Goal: Feedback & Contribution: Submit feedback/report problem

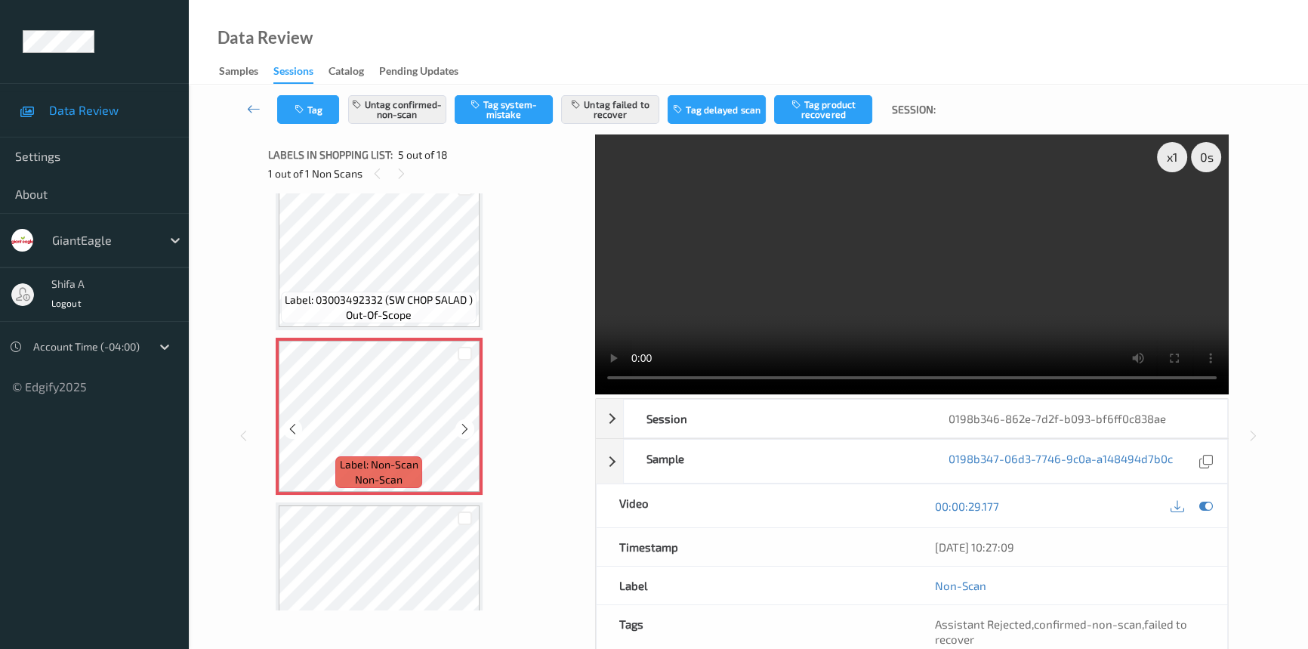
scroll to position [499, 0]
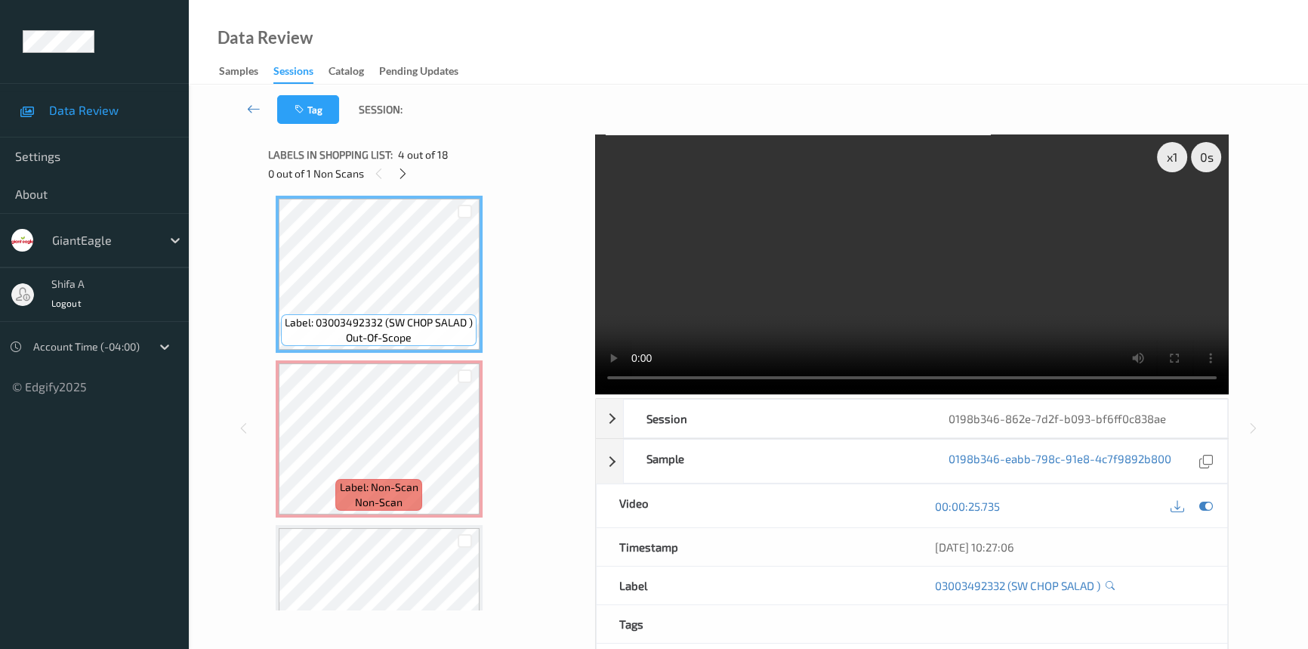
click at [919, 356] on video at bounding box center [912, 264] width 634 height 260
click at [910, 246] on video at bounding box center [912, 264] width 634 height 260
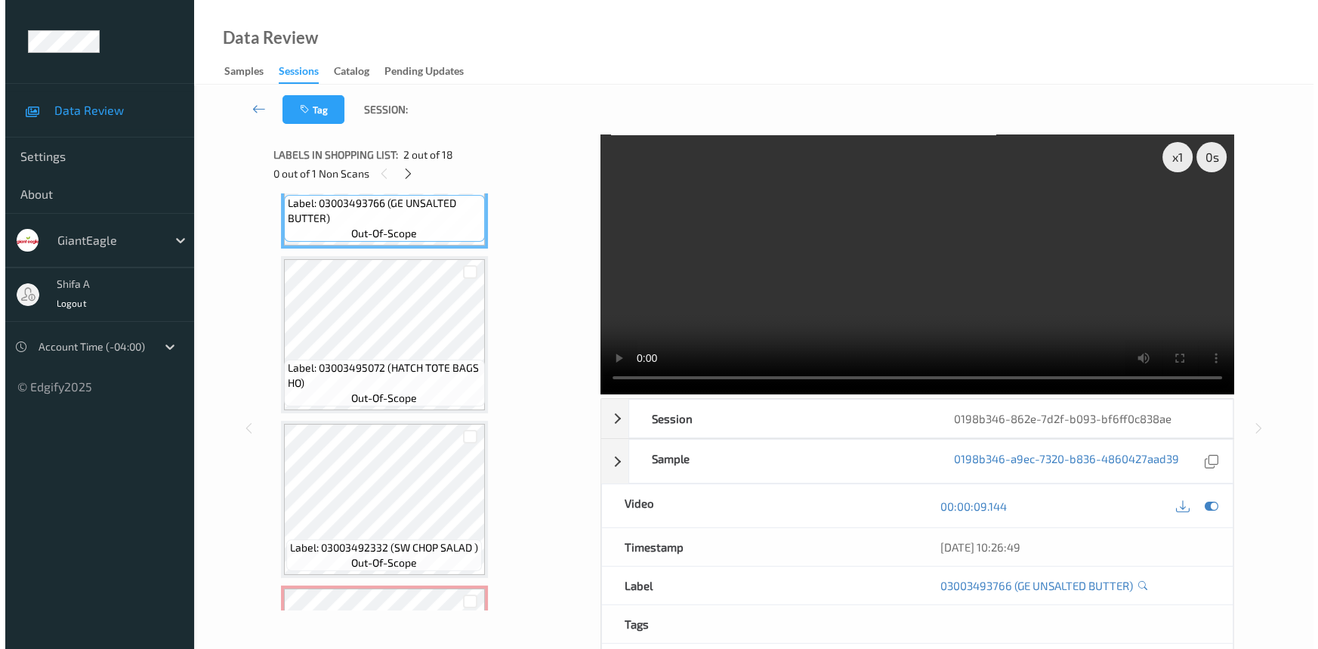
scroll to position [549, 0]
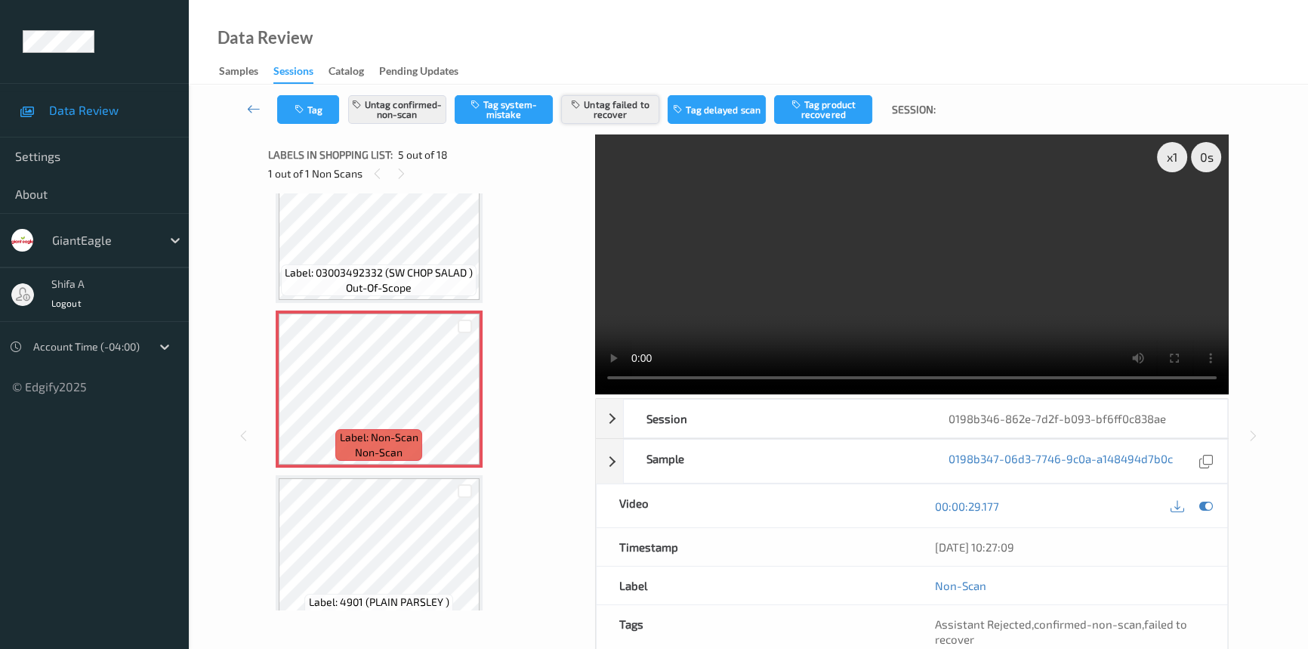
click at [626, 110] on button "Untag failed to recover" at bounding box center [610, 109] width 98 height 29
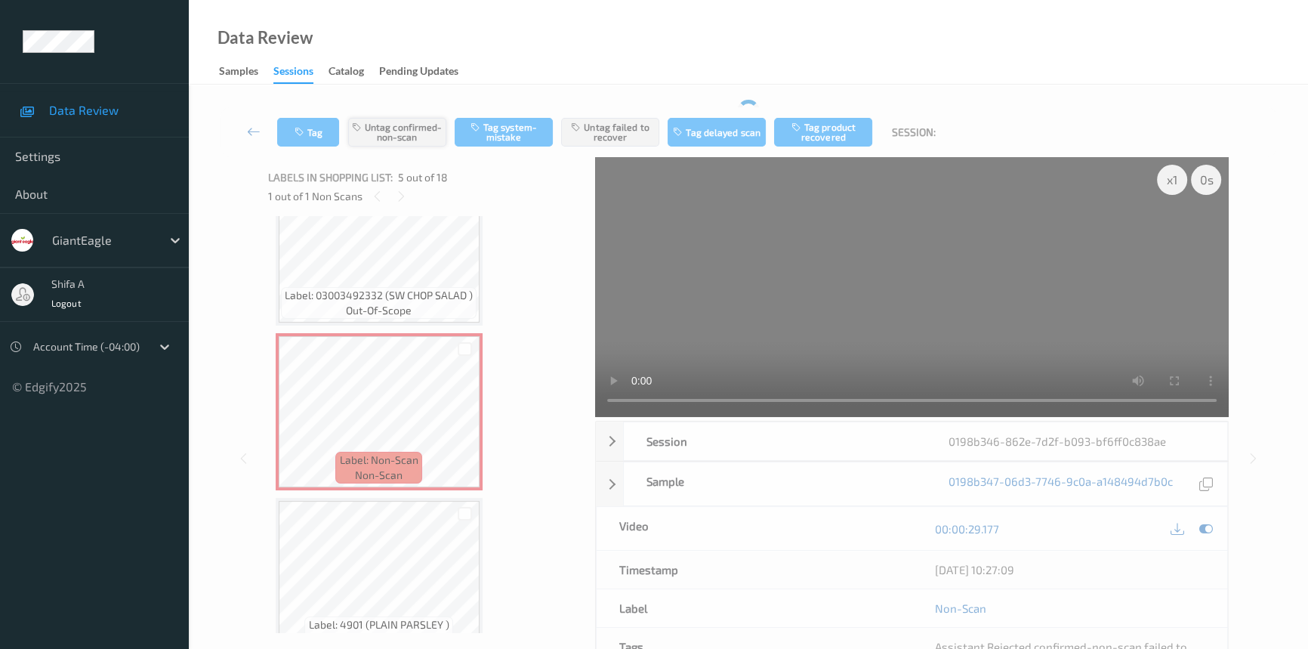
click at [410, 110] on div "Tag Untag confirmed-non-scan Tag system-mistake Untag failed to recover Tag del…" at bounding box center [748, 132] width 1057 height 50
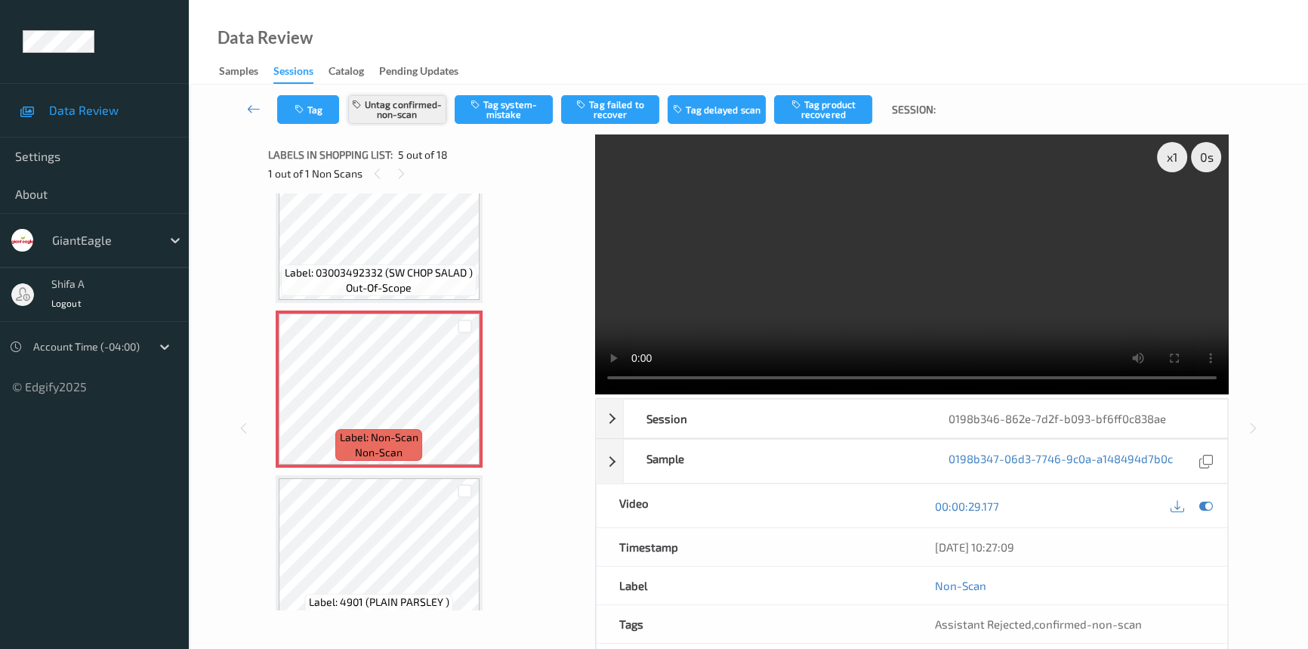
click at [410, 118] on button "Untag confirmed-non-scan" at bounding box center [397, 109] width 98 height 29
click at [513, 103] on button "Tag system-mistake" at bounding box center [504, 109] width 98 height 29
click at [314, 119] on button "Tag" at bounding box center [308, 109] width 62 height 29
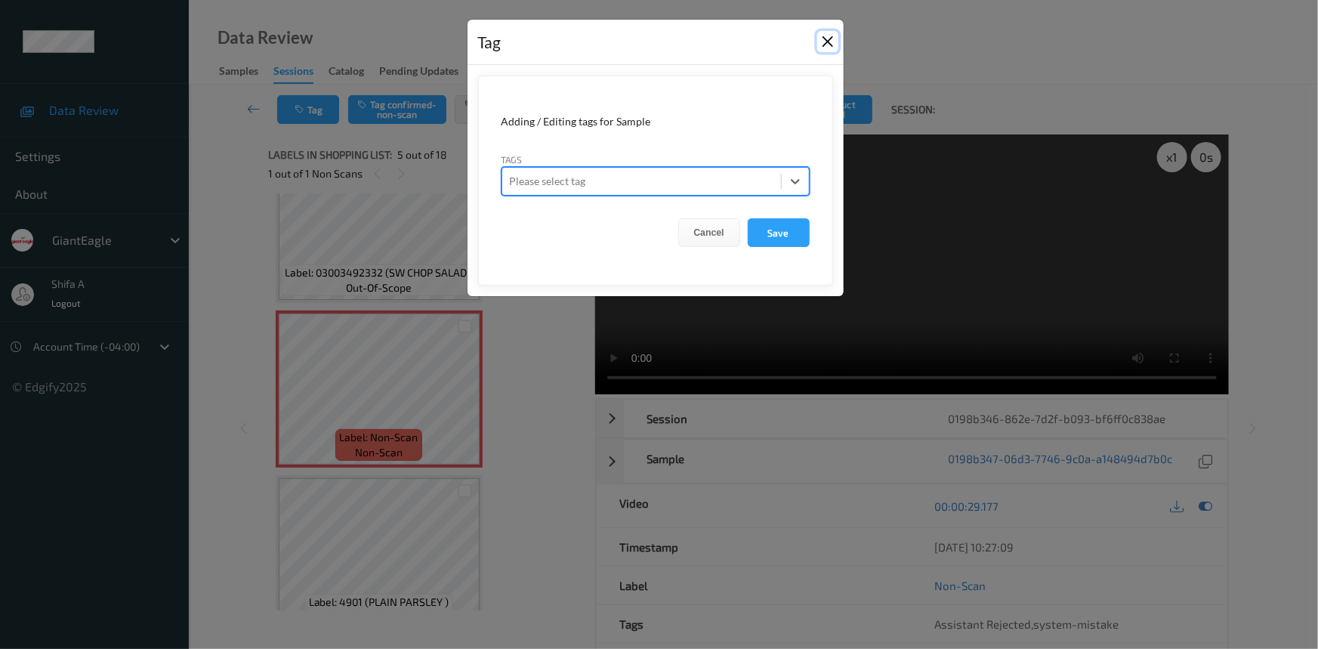
click at [826, 39] on button "Close" at bounding box center [827, 41] width 21 height 21
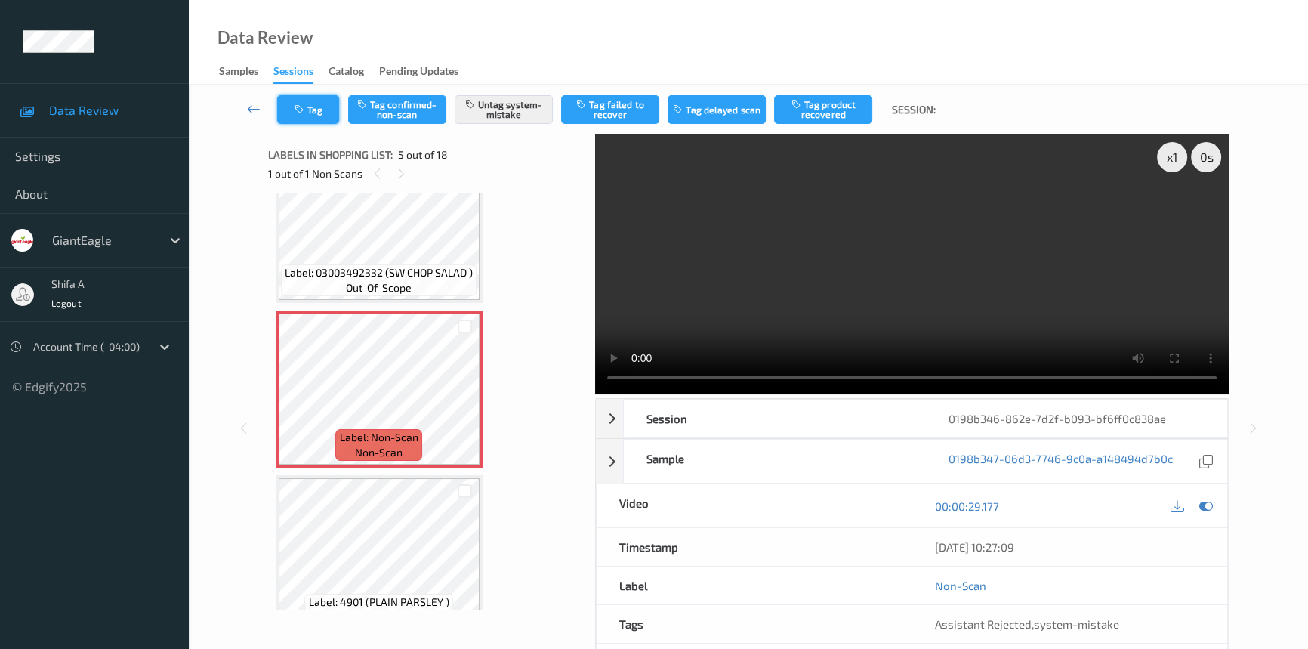
click at [308, 113] on button "Tag" at bounding box center [308, 109] width 62 height 29
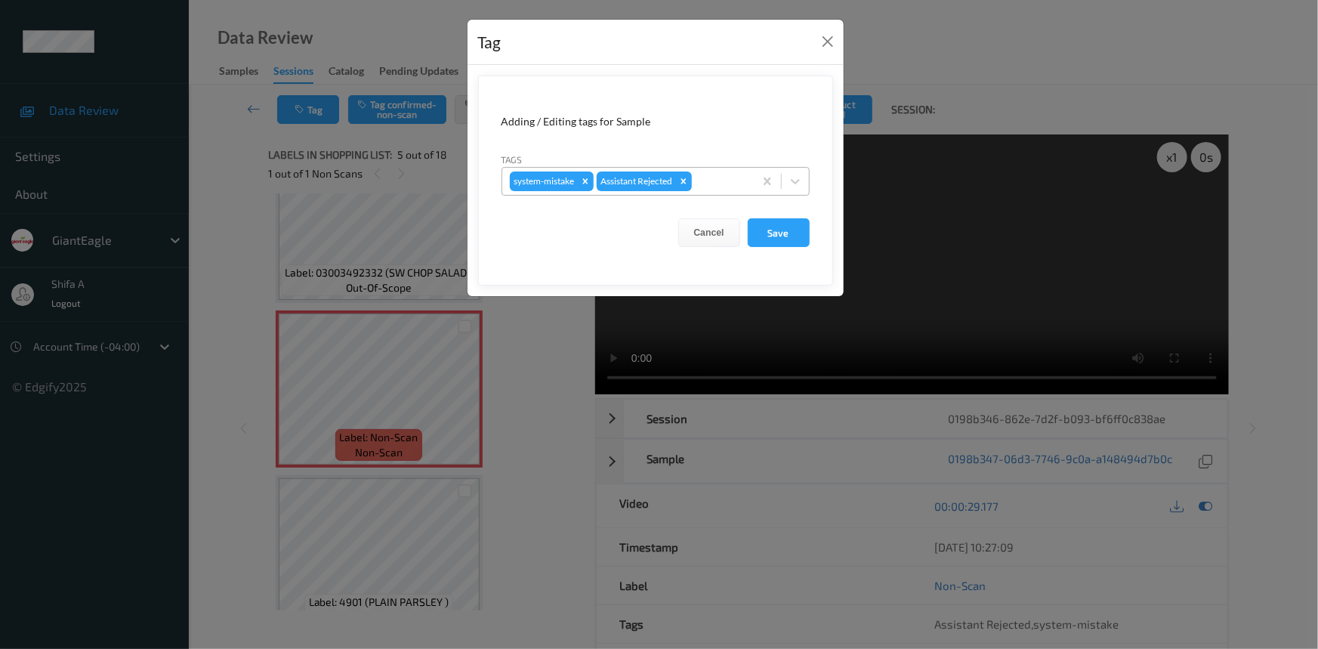
click at [718, 181] on div at bounding box center [720, 181] width 51 height 18
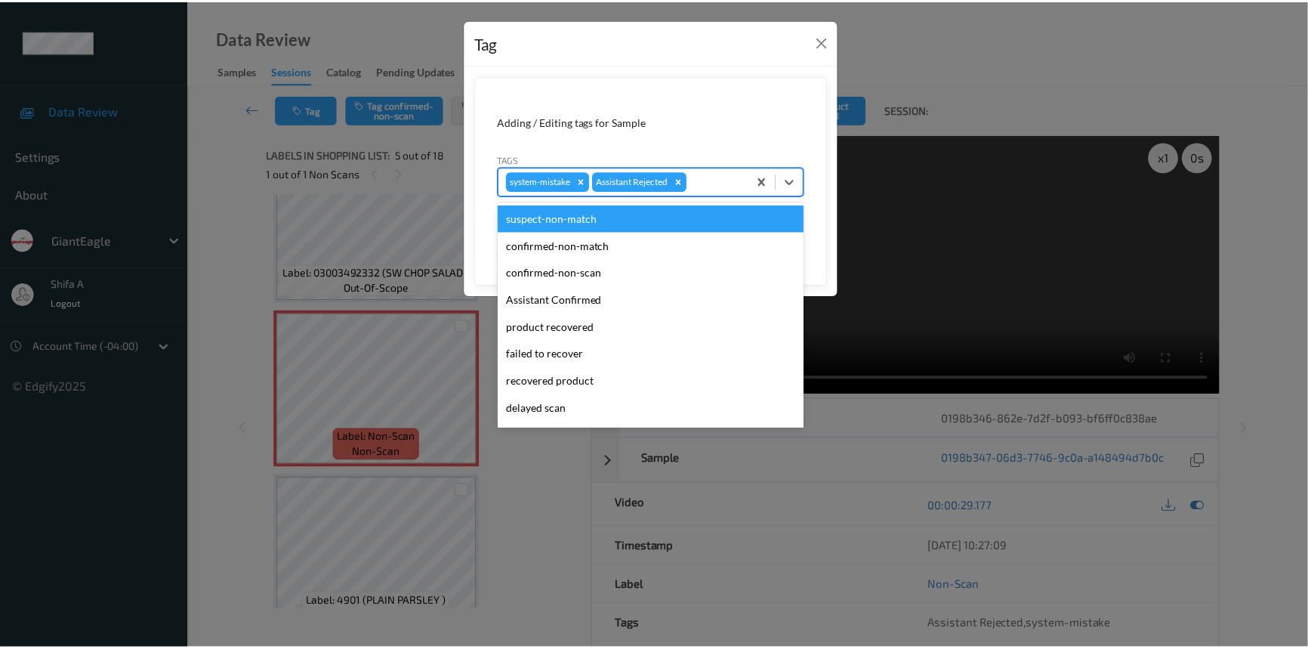
scroll to position [133, 0]
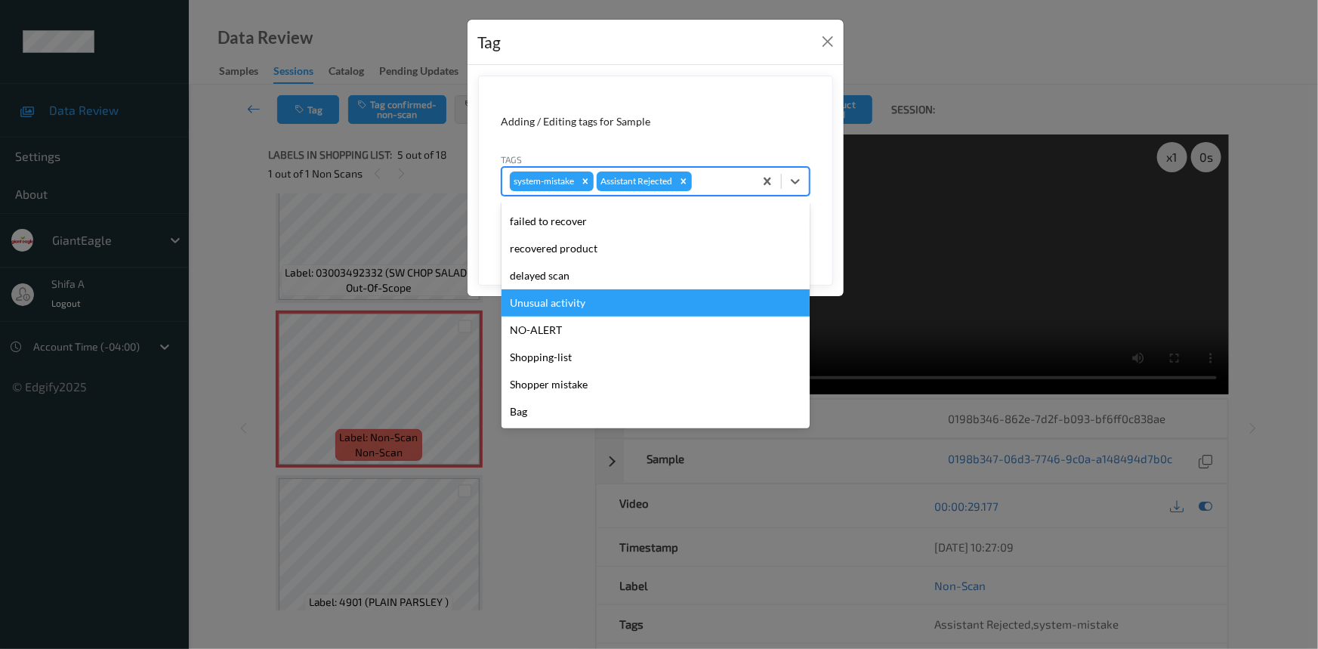
click at [594, 292] on div "Unusual activity" at bounding box center [655, 302] width 308 height 27
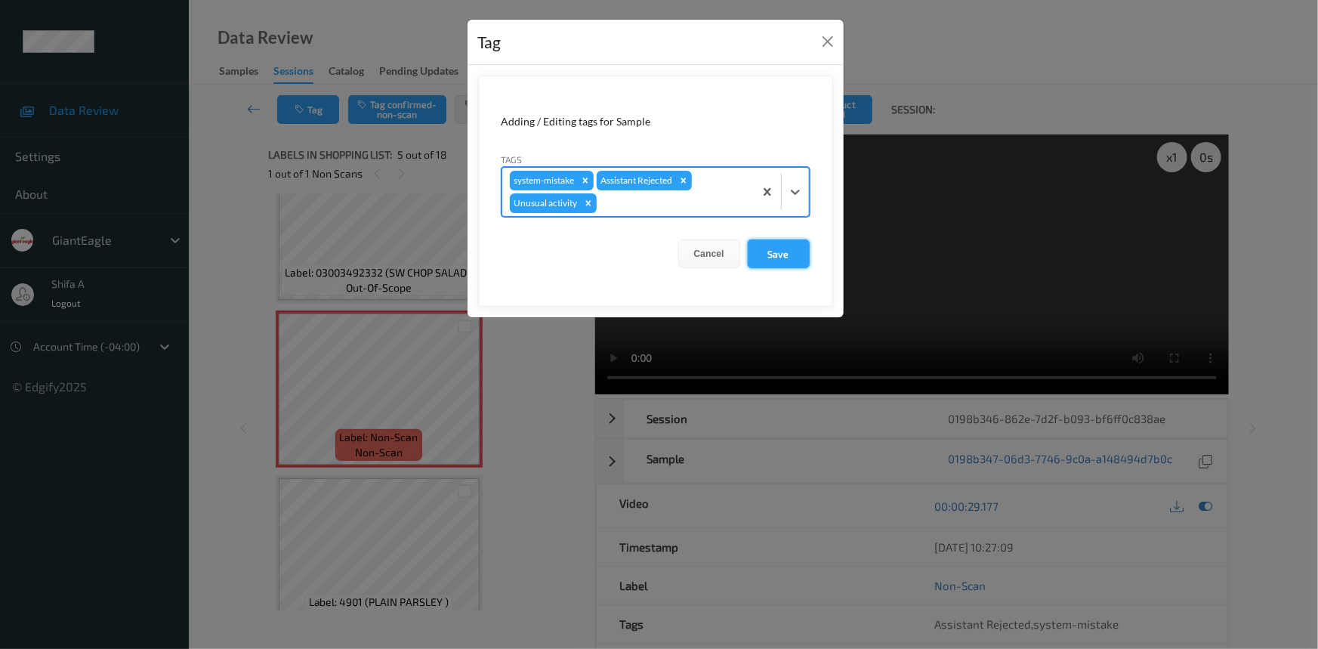
click at [755, 242] on button "Save" at bounding box center [779, 253] width 62 height 29
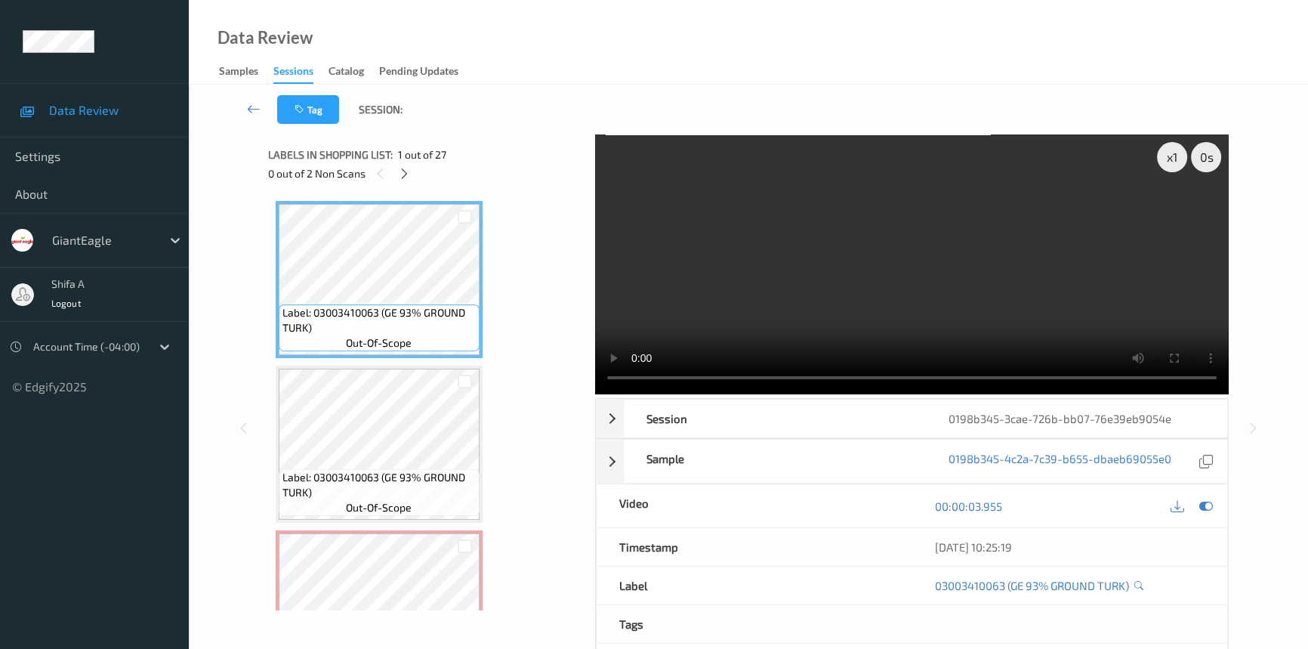
click at [856, 307] on video at bounding box center [912, 264] width 634 height 260
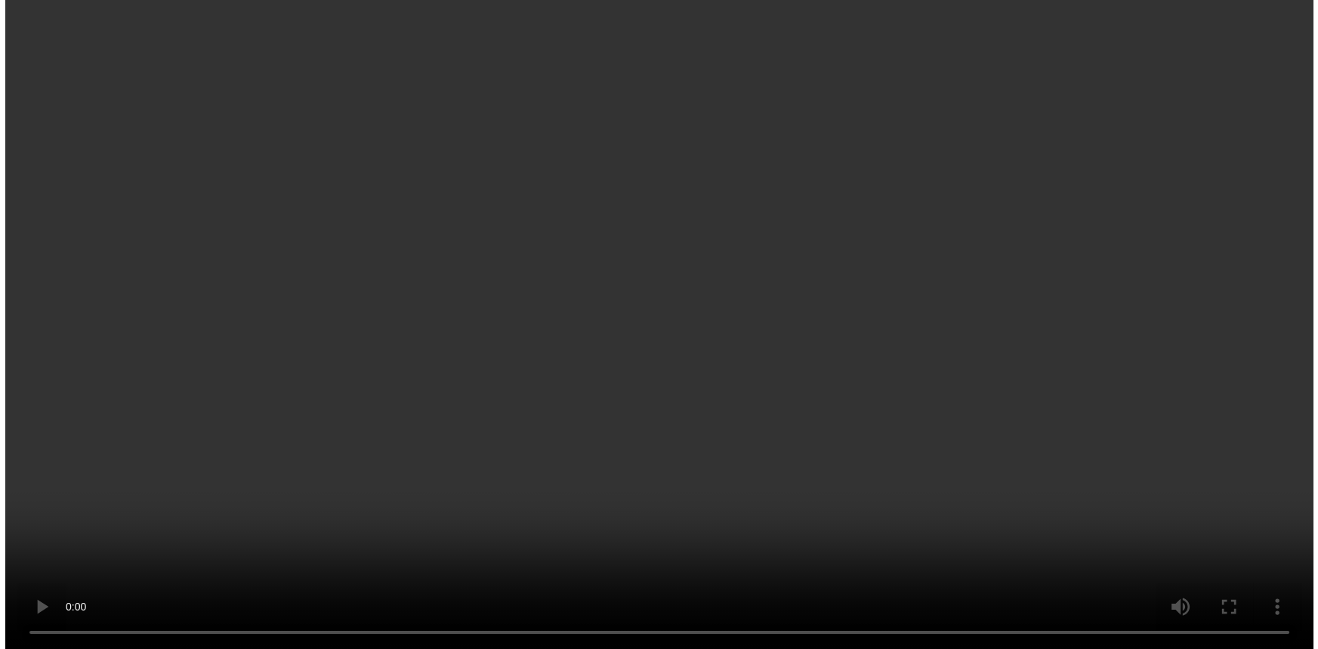
scroll to position [343, 0]
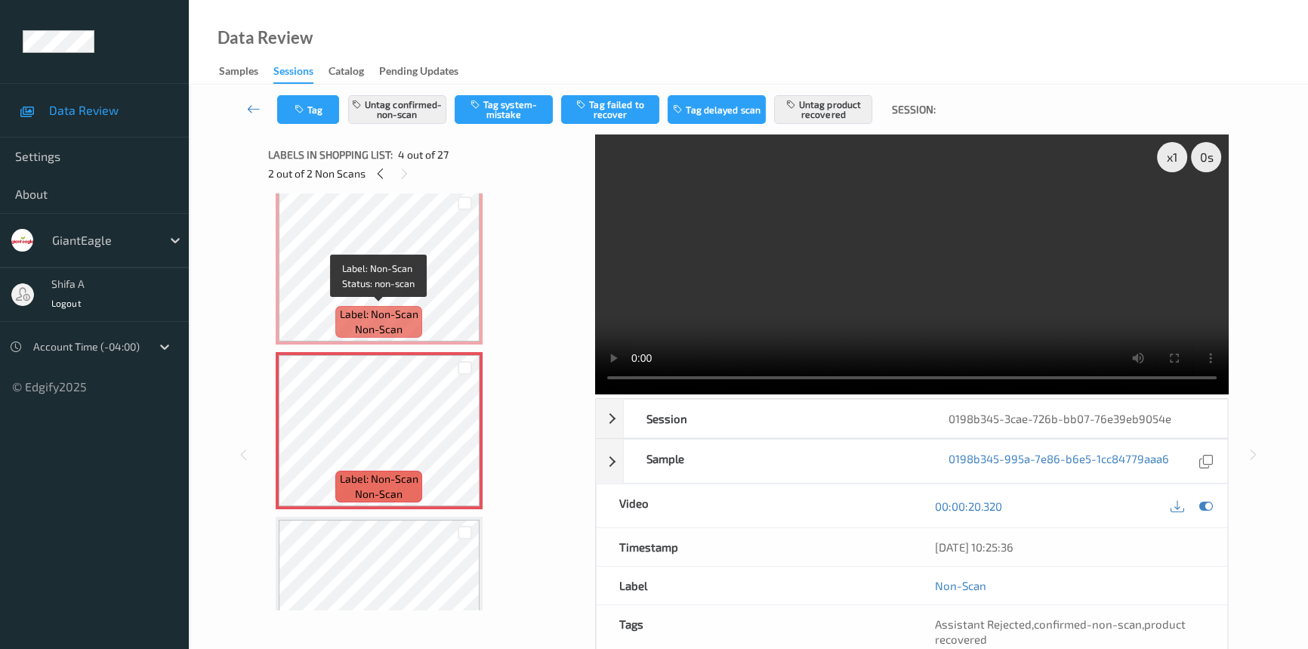
click at [417, 310] on span "Label: Non-Scan" at bounding box center [379, 314] width 79 height 15
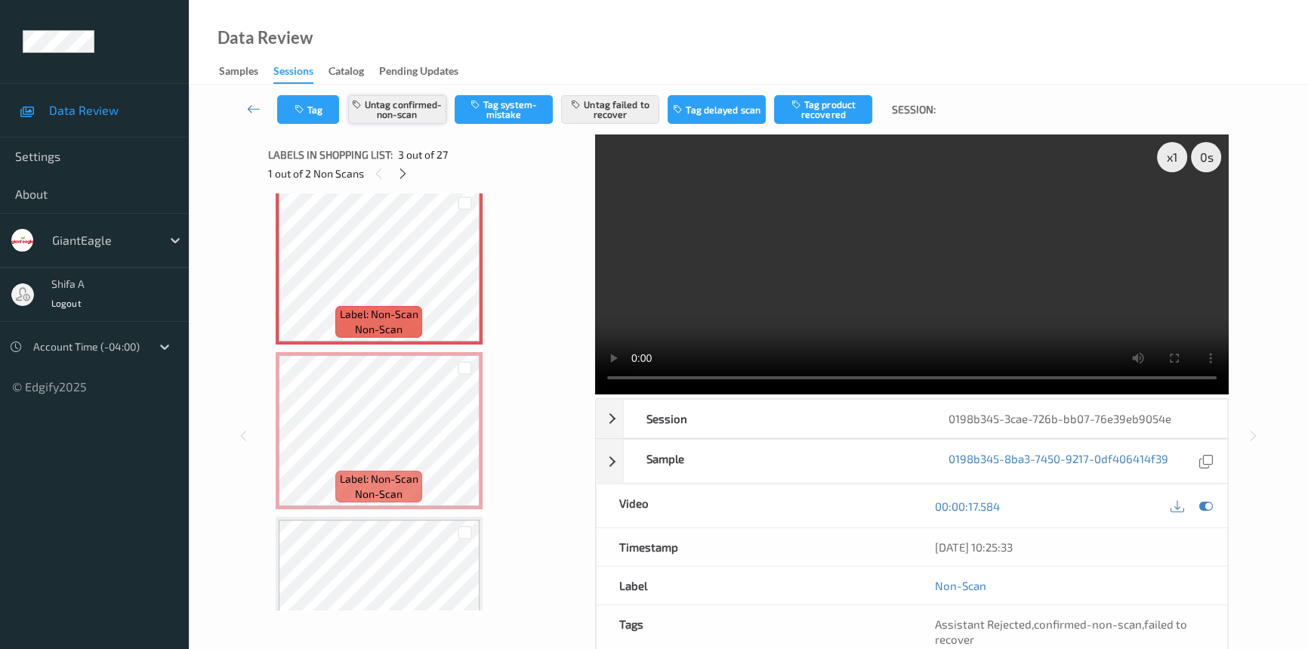
click at [421, 109] on button "Untag confirmed-non-scan" at bounding box center [397, 109] width 98 height 29
click at [603, 111] on button "Untag failed to recover" at bounding box center [610, 109] width 98 height 29
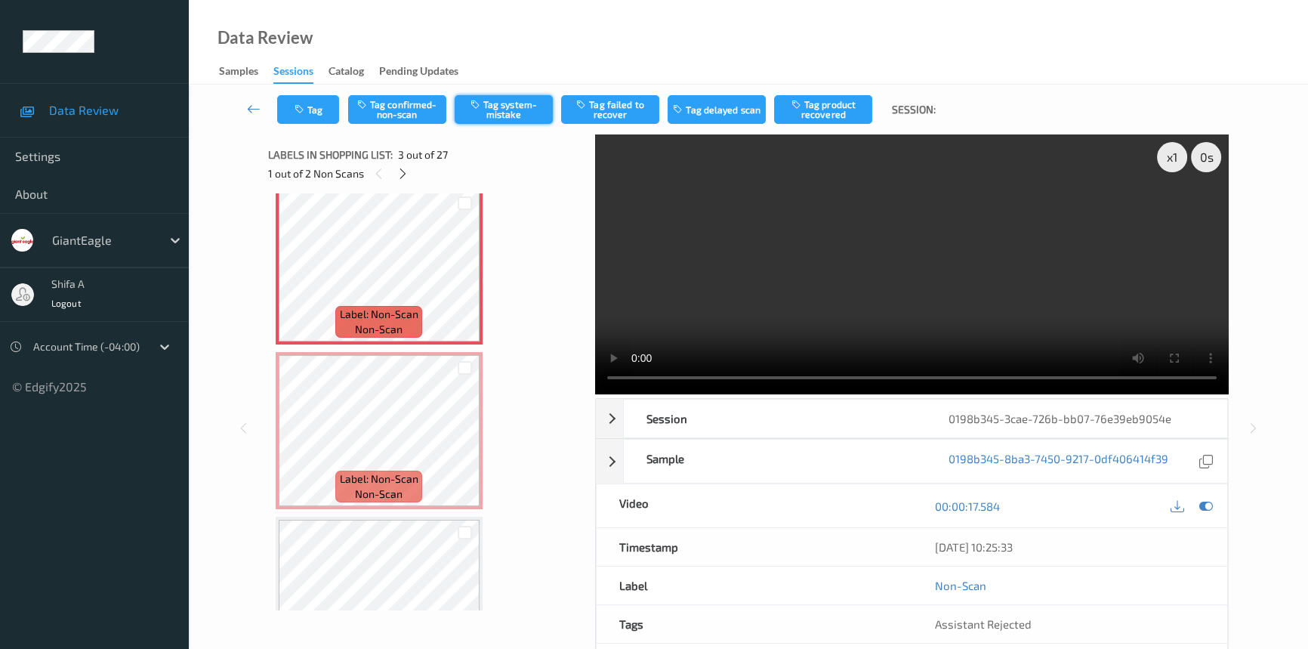
click at [521, 113] on button "Tag system-mistake" at bounding box center [504, 109] width 98 height 29
click at [307, 119] on button "Tag" at bounding box center [308, 109] width 62 height 29
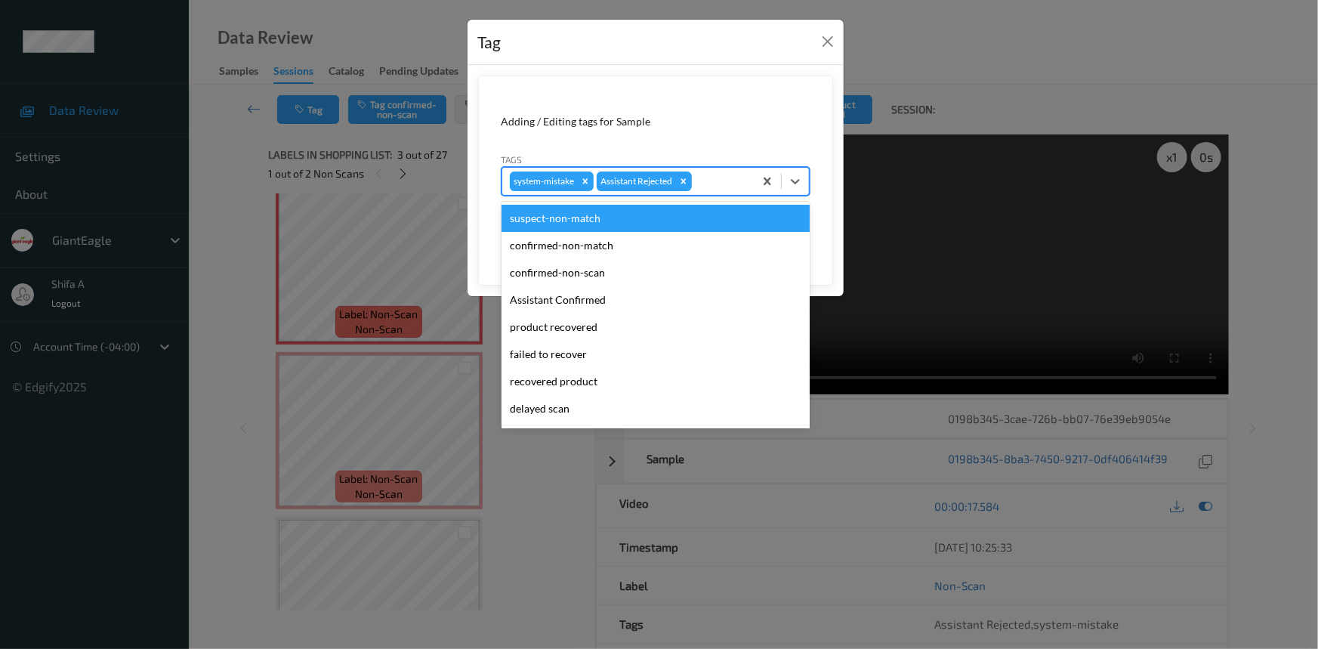
click at [739, 170] on div "system-mistake Assistant Rejected" at bounding box center [627, 181] width 251 height 26
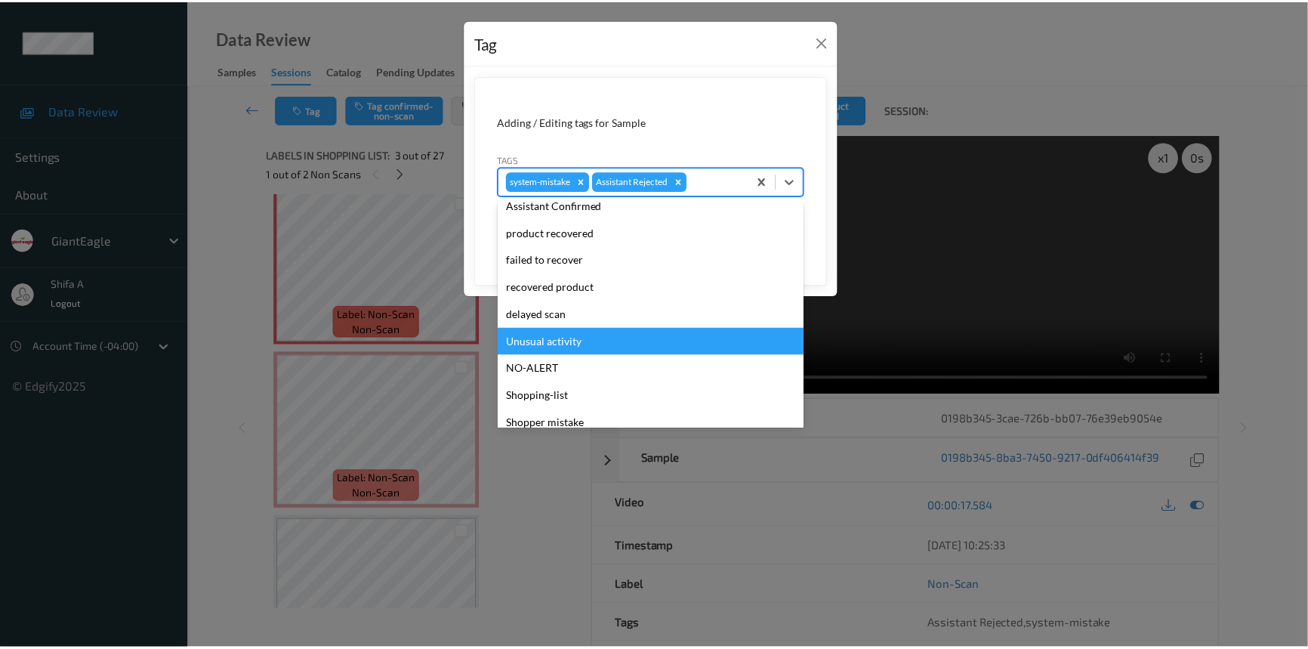
scroll to position [133, 0]
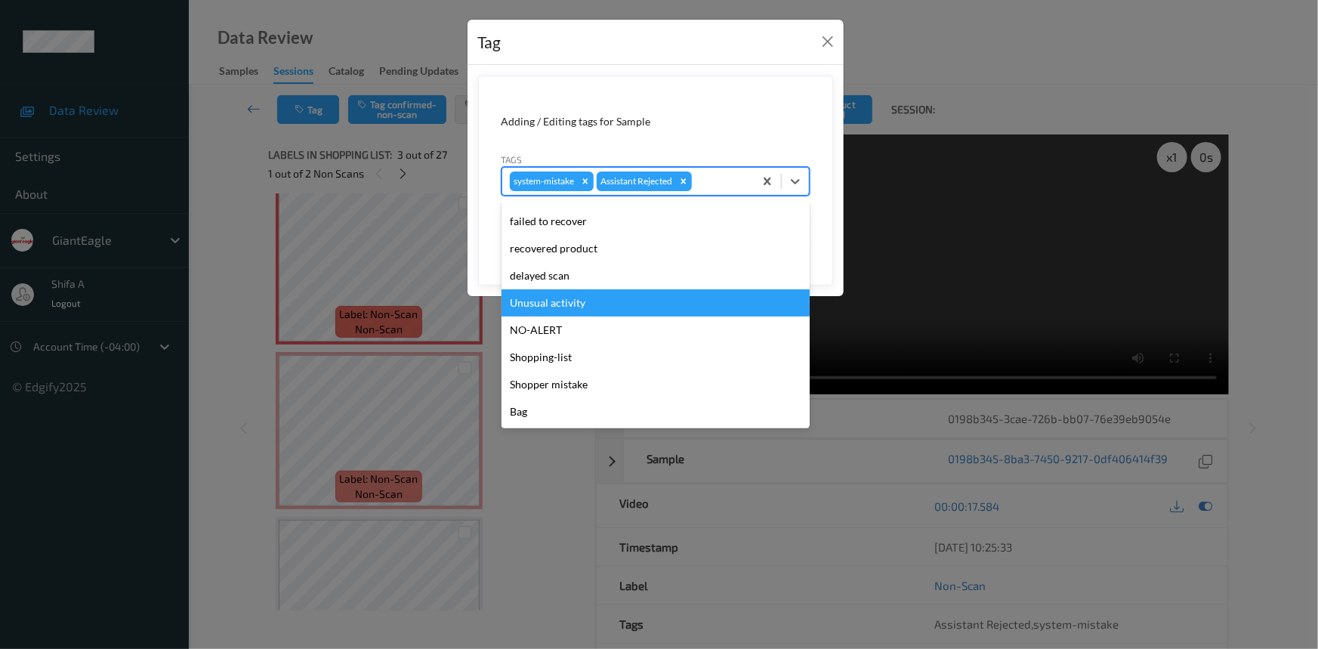
click at [609, 296] on div "Unusual activity" at bounding box center [655, 302] width 308 height 27
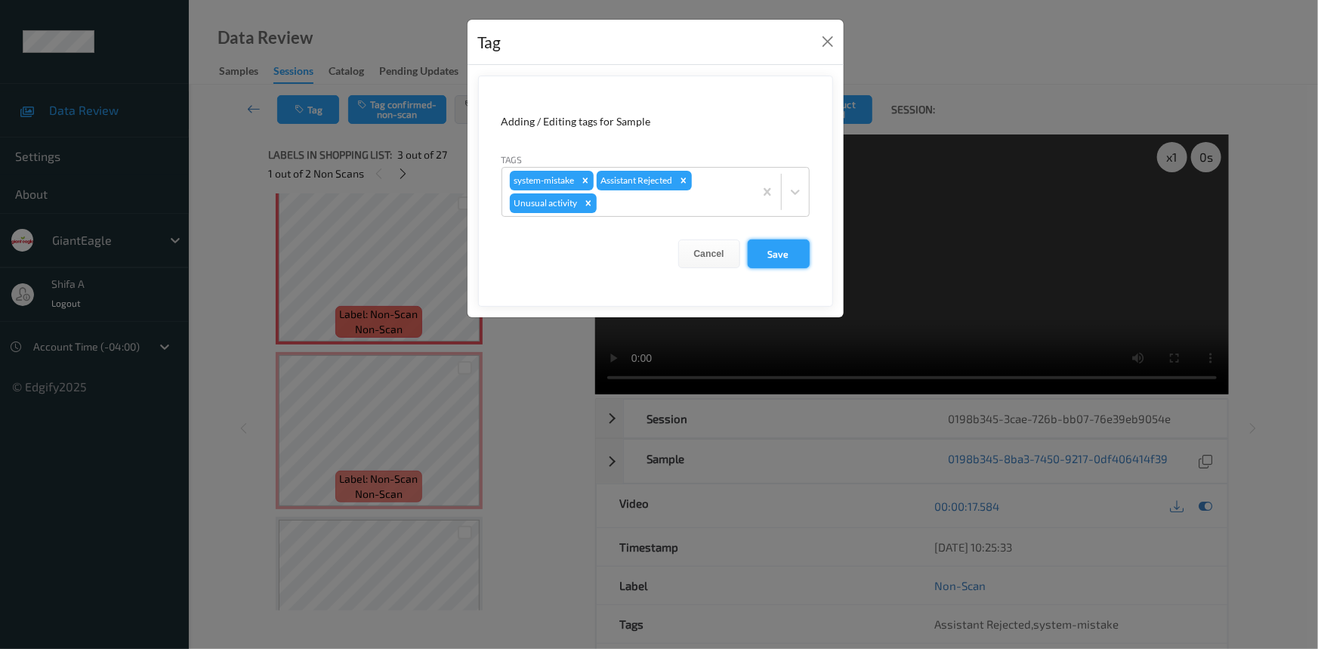
click at [781, 248] on button "Save" at bounding box center [779, 253] width 62 height 29
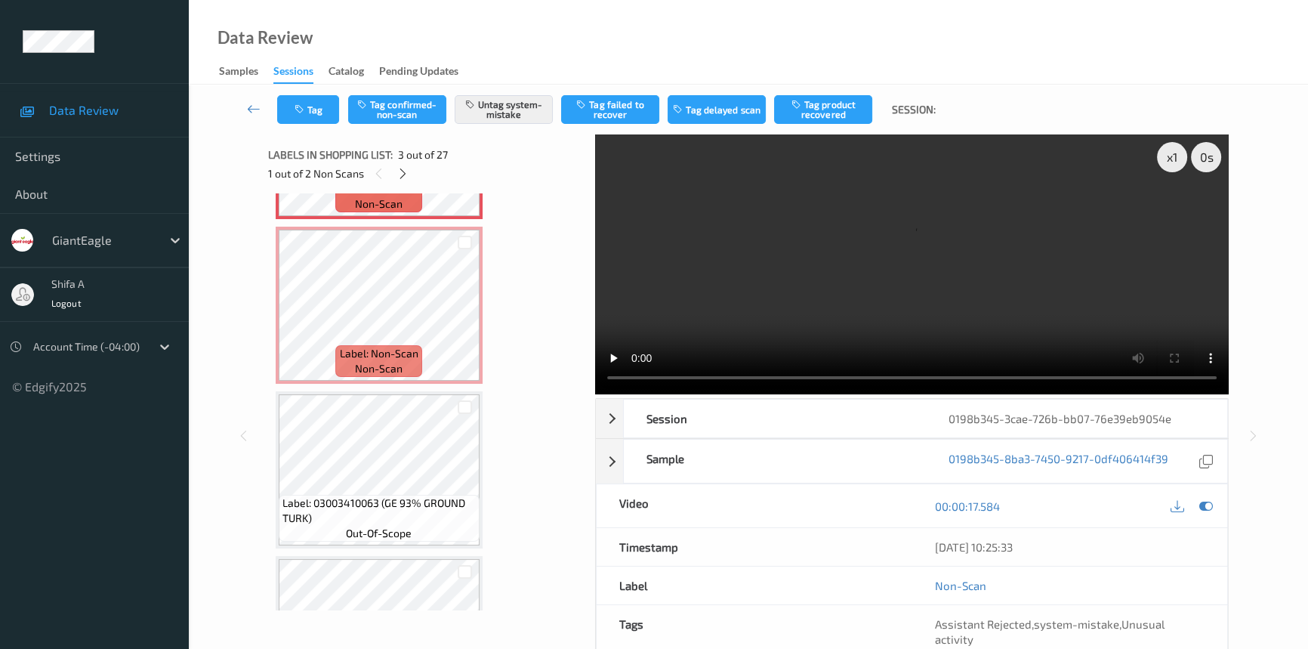
scroll to position [480, 0]
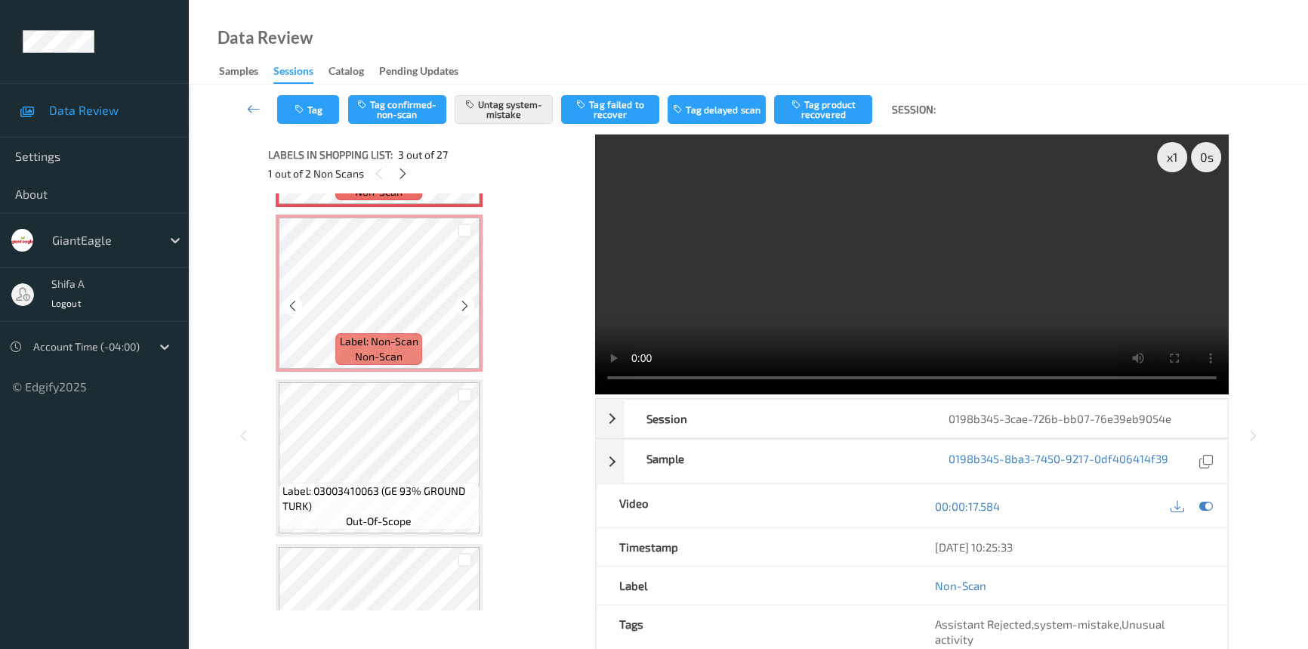
click at [411, 355] on div "Label: Non-Scan non-scan" at bounding box center [378, 349] width 86 height 32
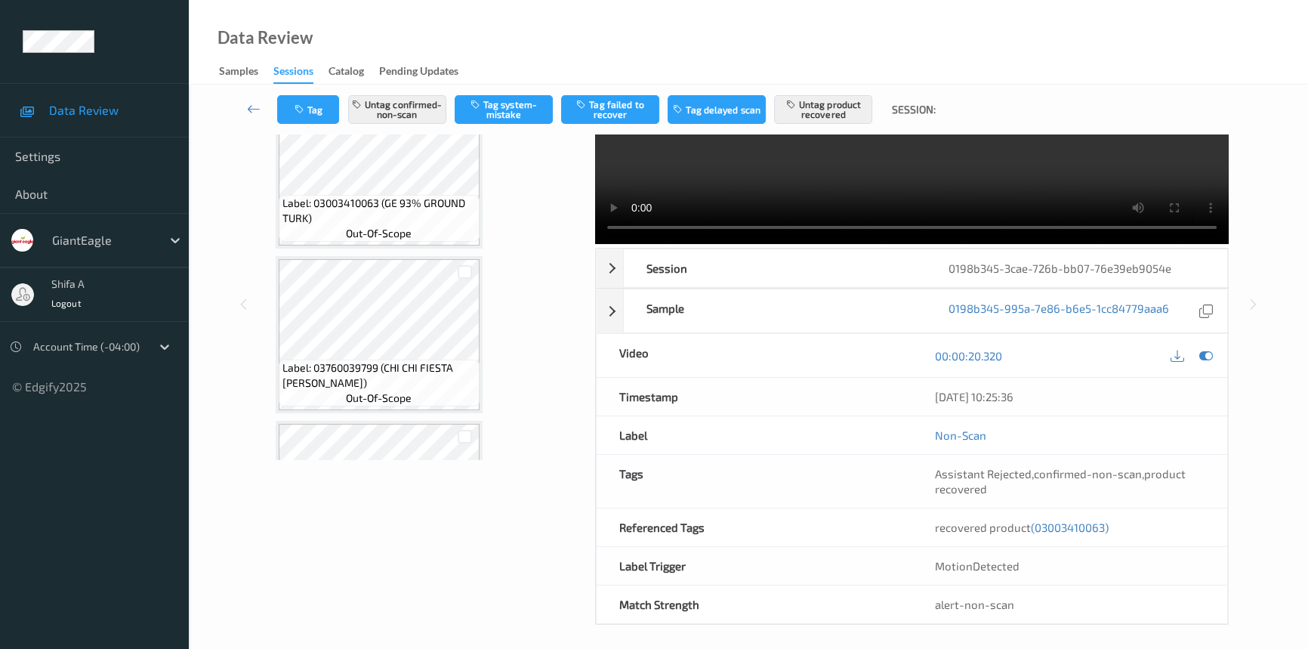
scroll to position [156, 0]
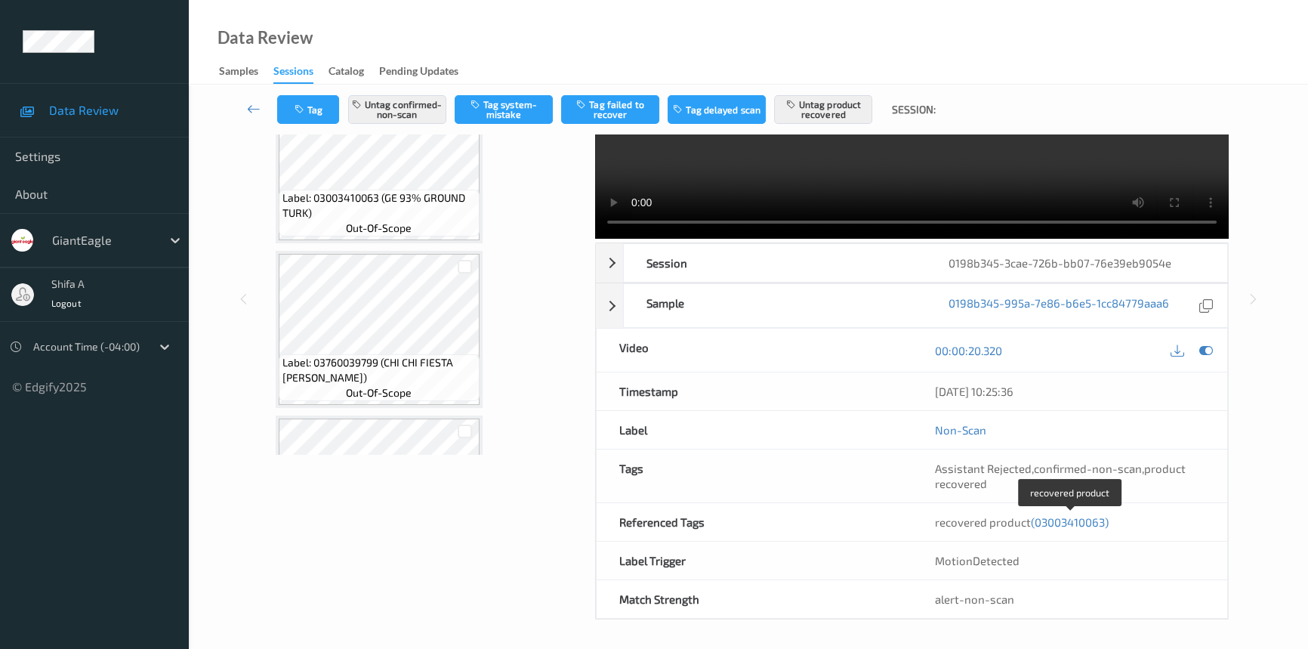
click at [1070, 520] on span "(03003410063)" at bounding box center [1070, 522] width 78 height 14
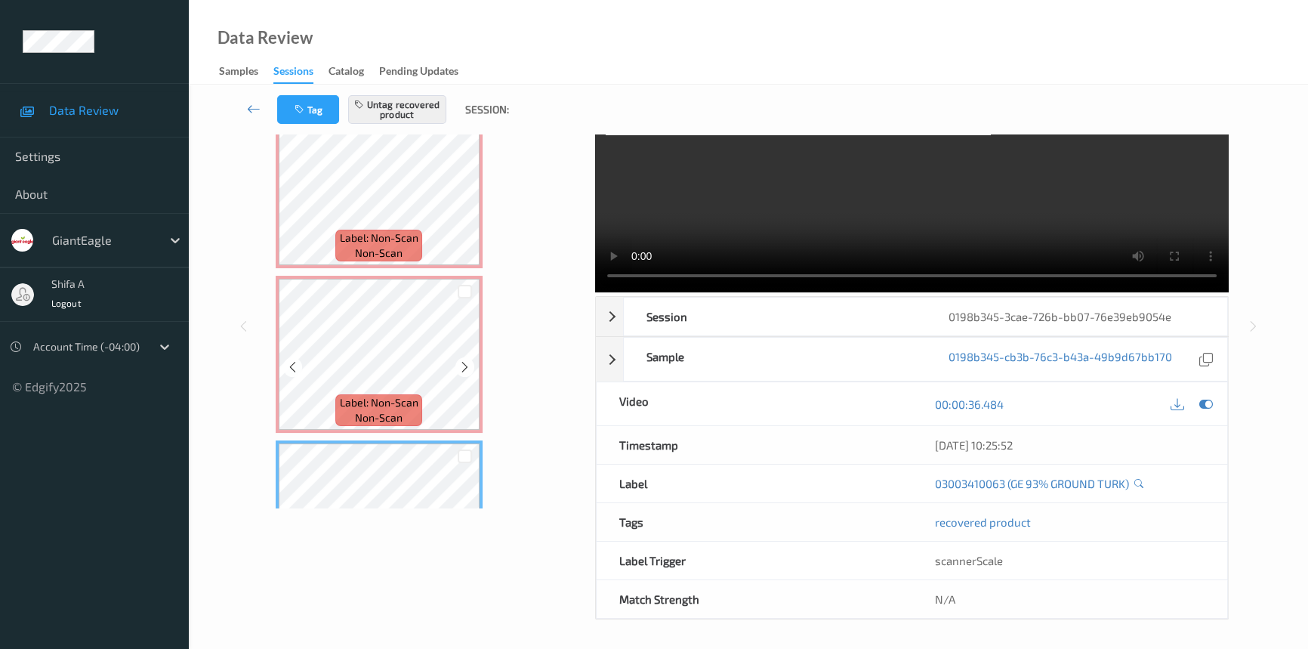
scroll to position [294, 0]
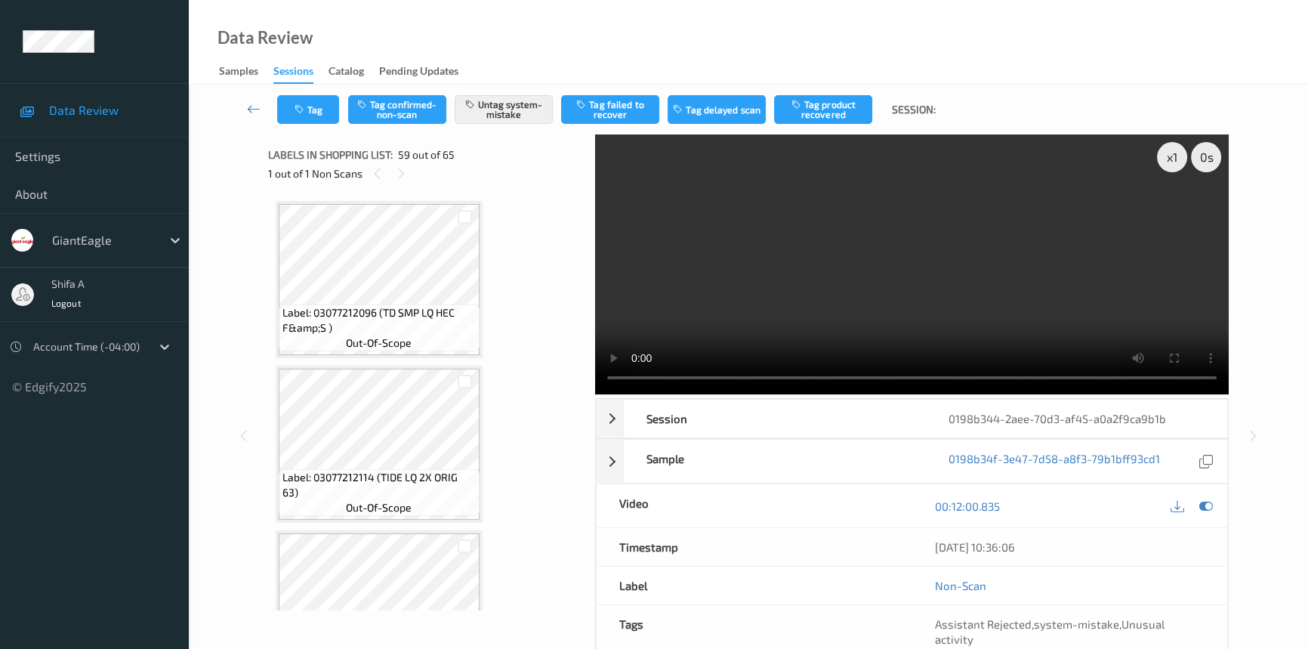
scroll to position [9360, 0]
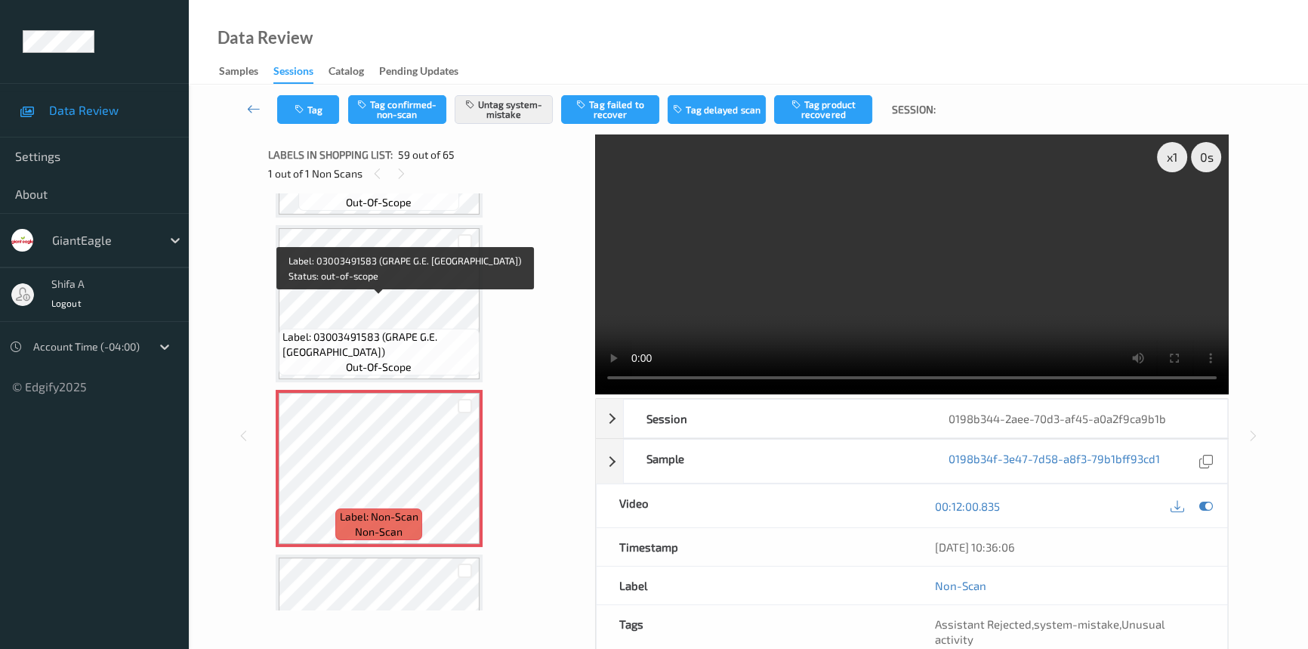
click at [397, 329] on span "Label: 03003491583 (GRAPE G.E. RED SEE)" at bounding box center [378, 344] width 193 height 30
click at [421, 329] on span "Label: 03003491583 (GRAPE G.E. RED SEE)" at bounding box center [378, 344] width 193 height 30
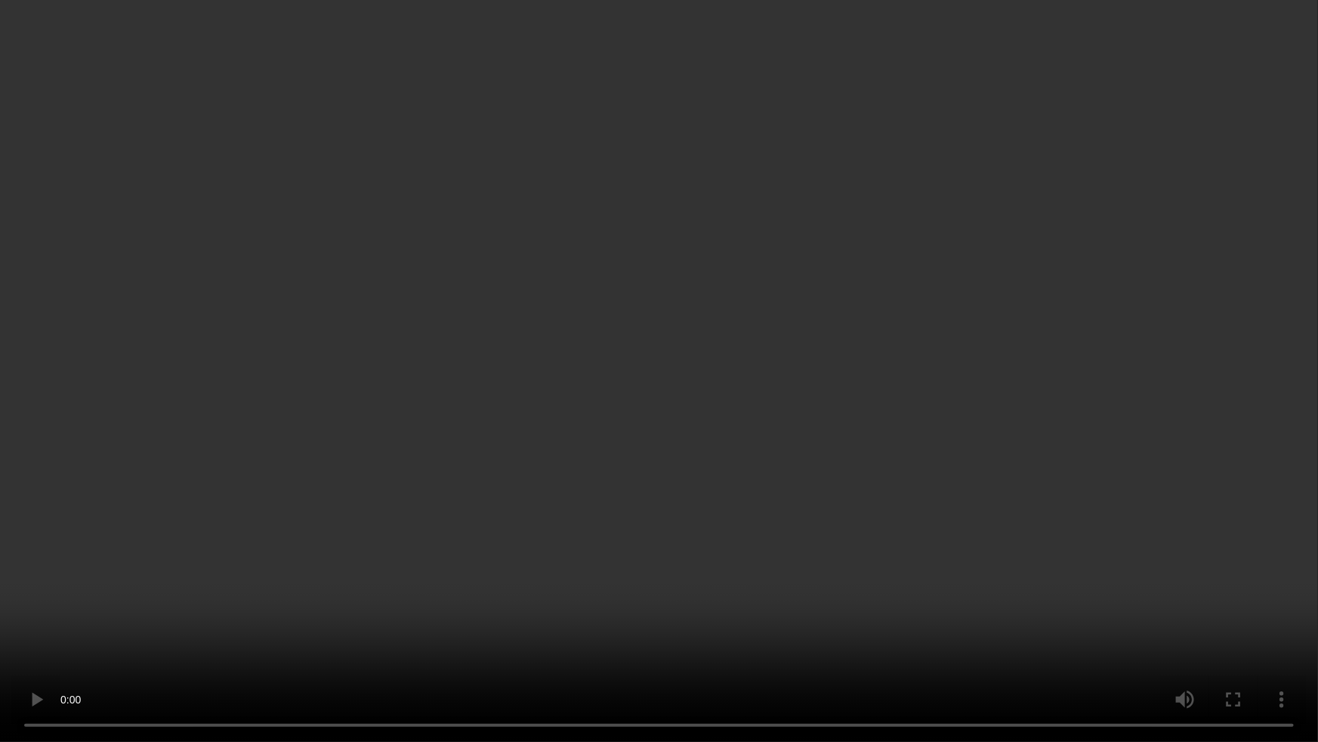
click at [1078, 423] on video at bounding box center [659, 371] width 1318 height 742
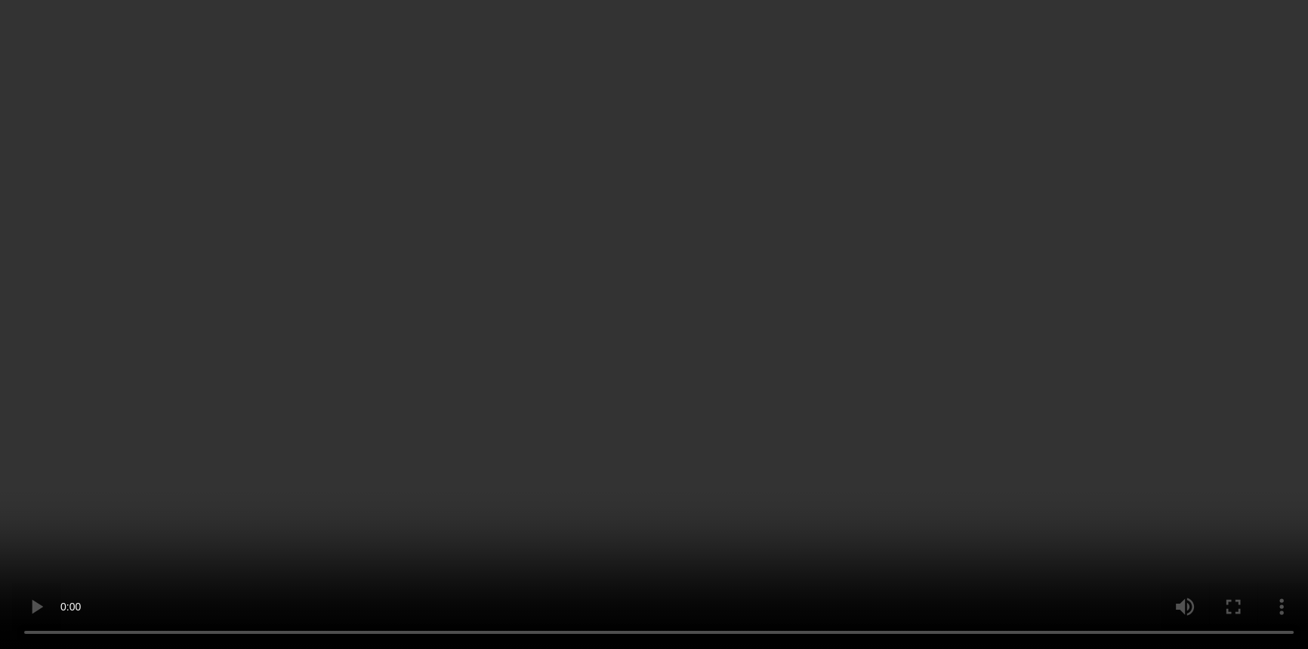
scroll to position [102, 0]
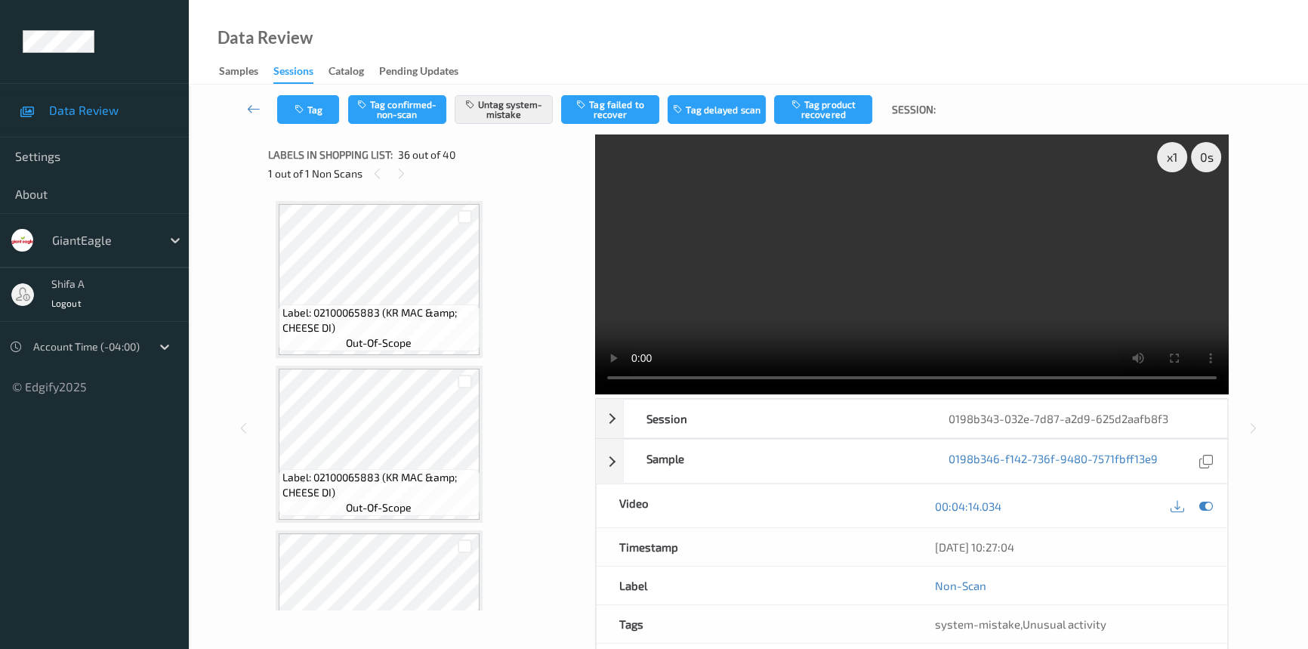
scroll to position [5587, 0]
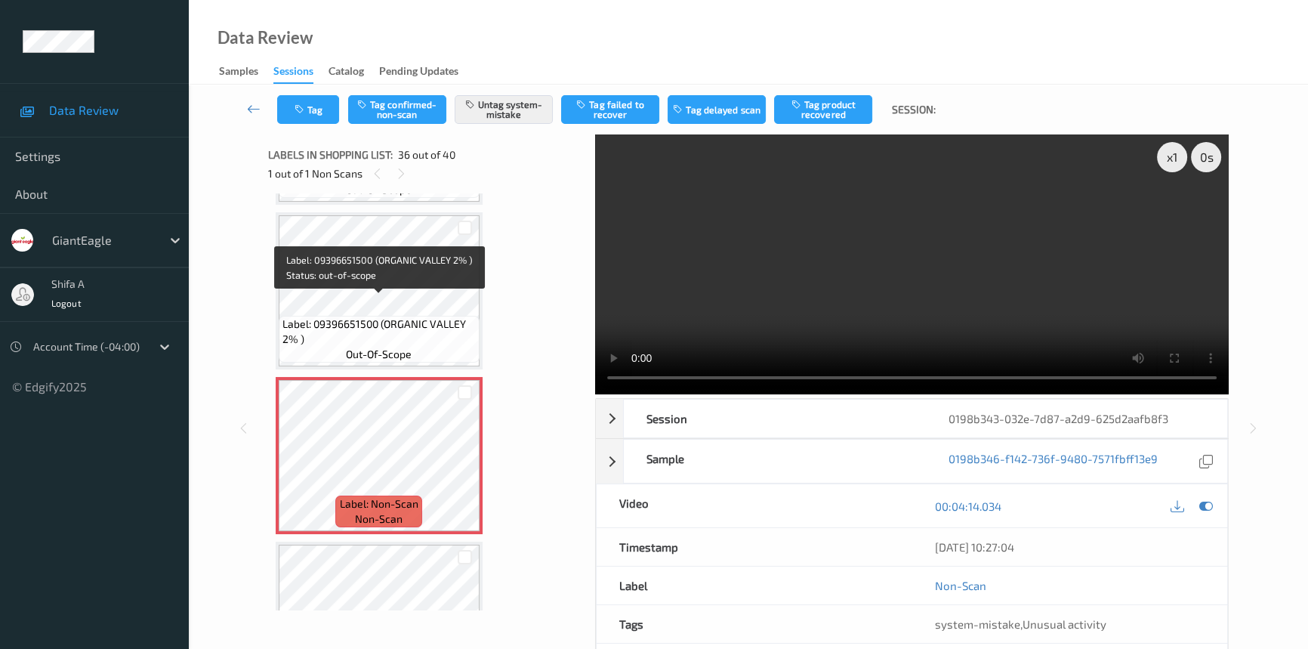
click at [419, 316] on span "Label: 09396651500 (ORGANIC VALLEY 2% )" at bounding box center [378, 331] width 193 height 30
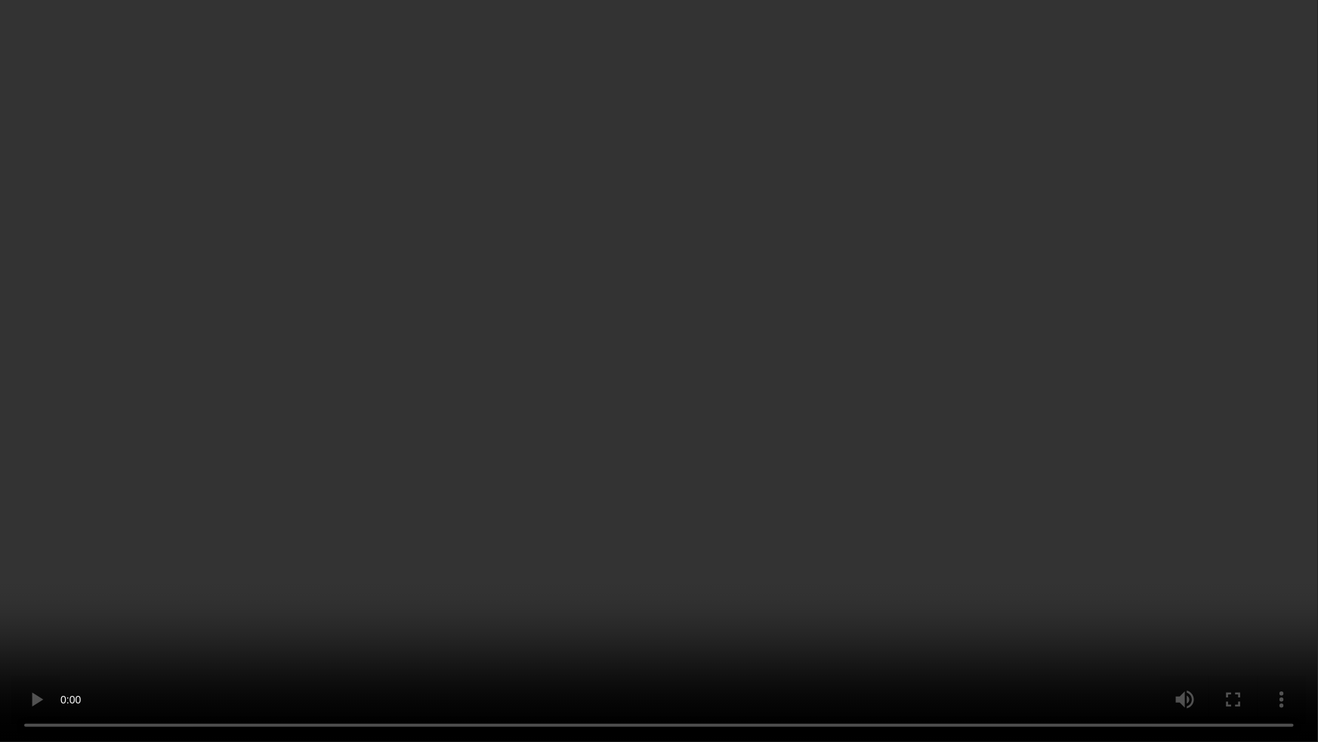
click at [1044, 390] on video at bounding box center [659, 371] width 1318 height 742
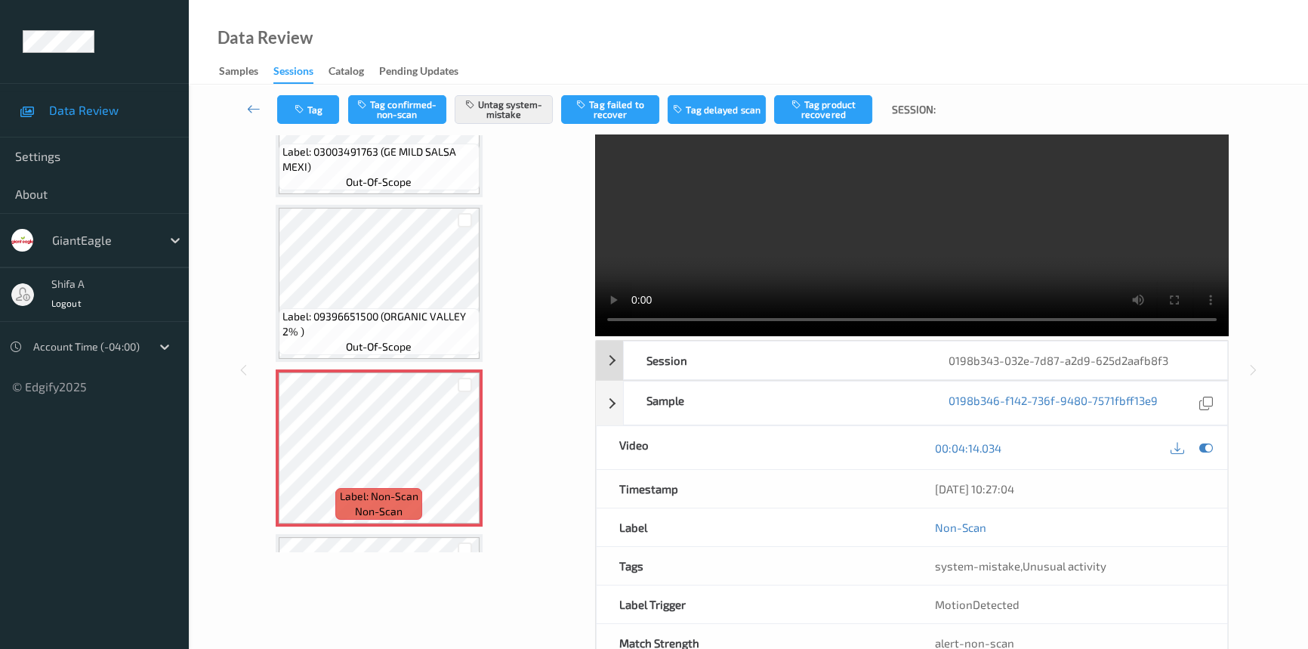
scroll to position [0, 0]
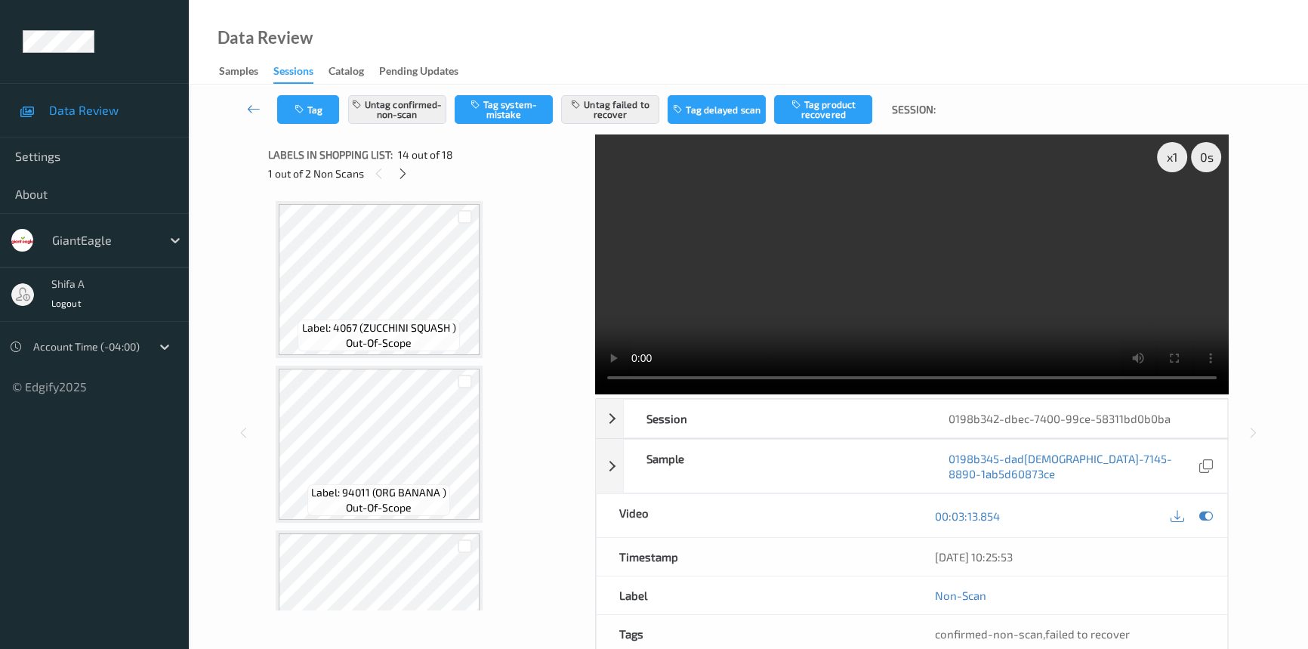
scroll to position [1976, 0]
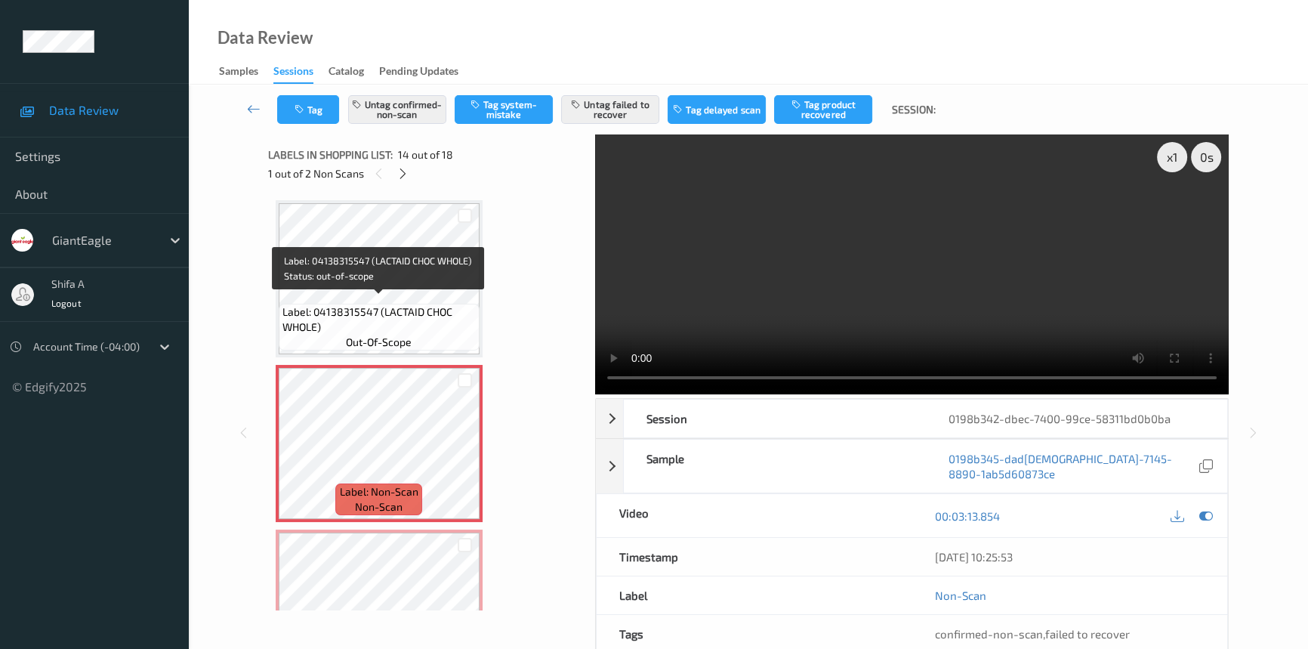
click at [444, 304] on span "Label: 04138315547 (LACTAID CHOC WHOLE)" at bounding box center [378, 319] width 193 height 30
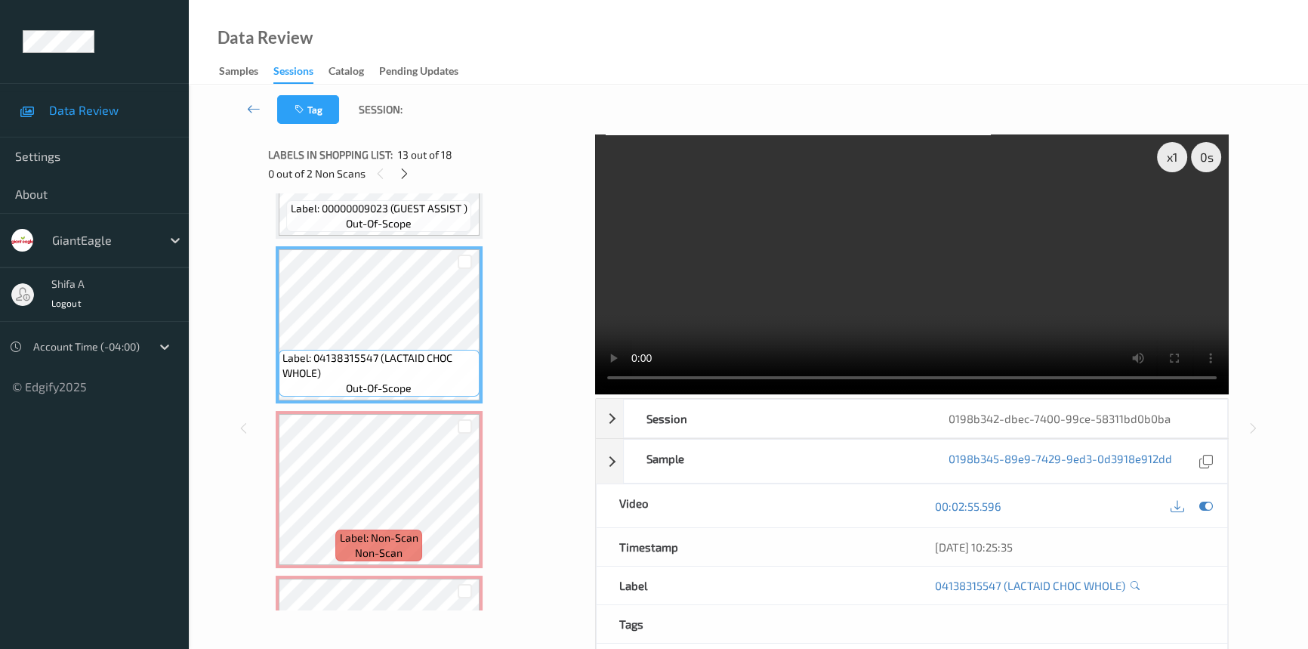
scroll to position [1908, 0]
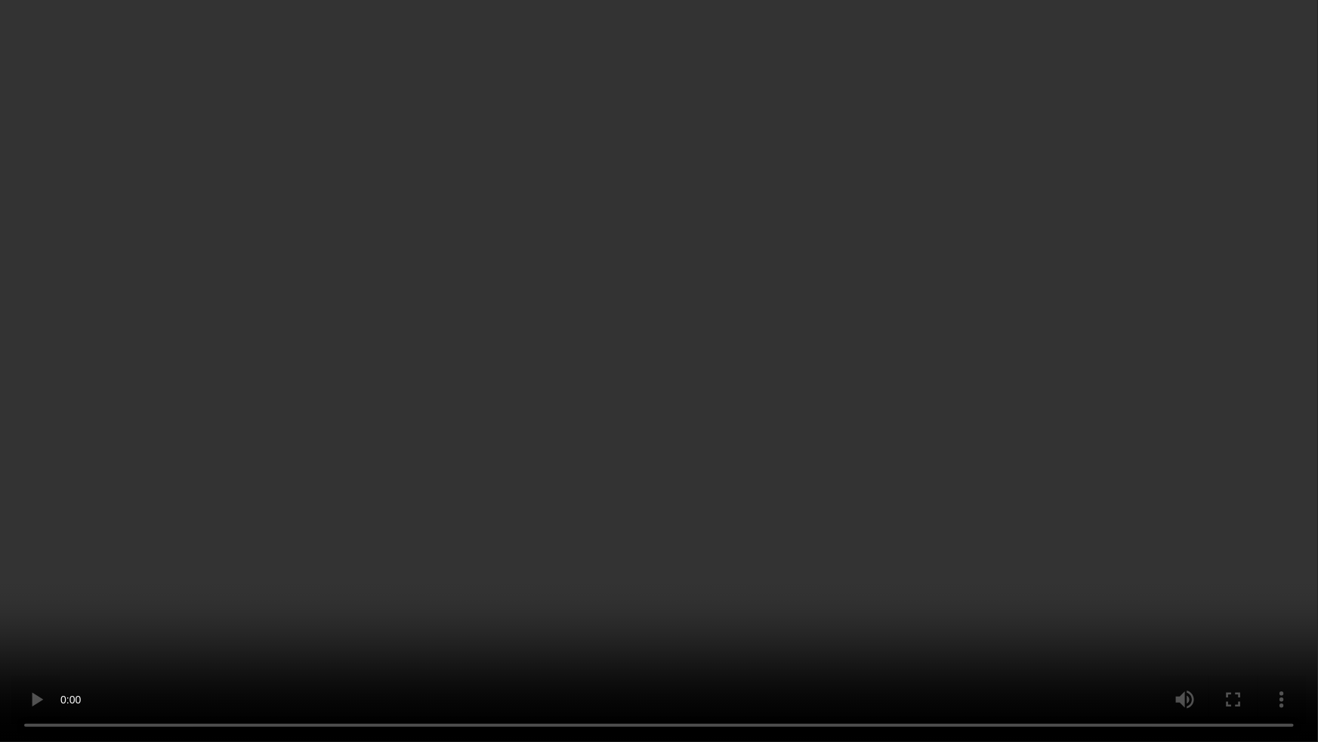
click at [1058, 412] on video at bounding box center [659, 371] width 1318 height 742
click at [1057, 406] on video at bounding box center [659, 371] width 1318 height 742
click at [1042, 393] on video at bounding box center [659, 371] width 1318 height 742
click at [940, 354] on video at bounding box center [659, 371] width 1318 height 742
click at [1097, 413] on video at bounding box center [659, 371] width 1318 height 742
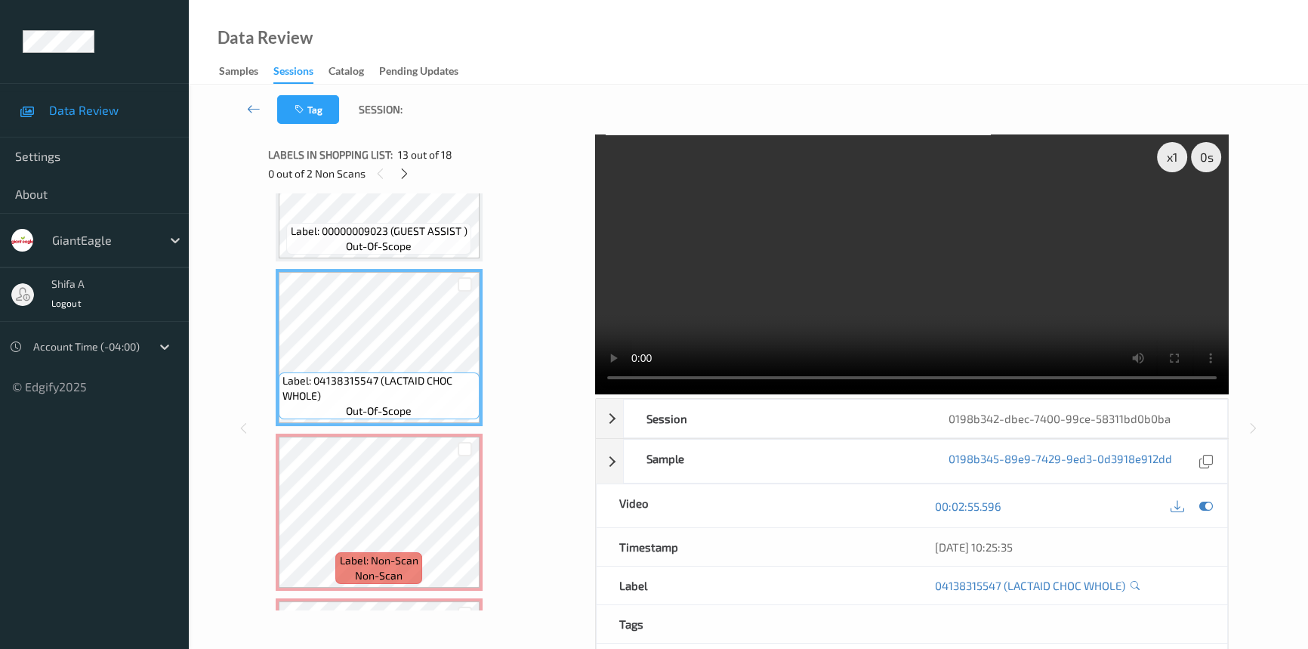
click at [881, 213] on video at bounding box center [912, 264] width 634 height 260
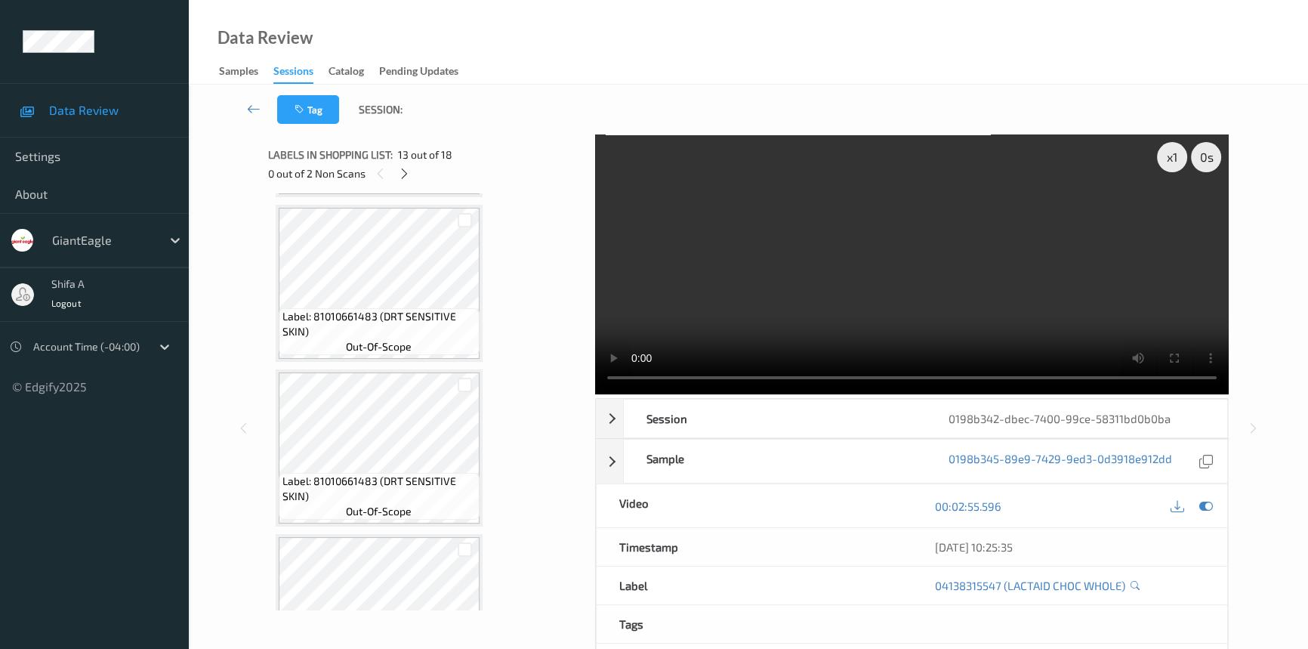
scroll to position [1084, 0]
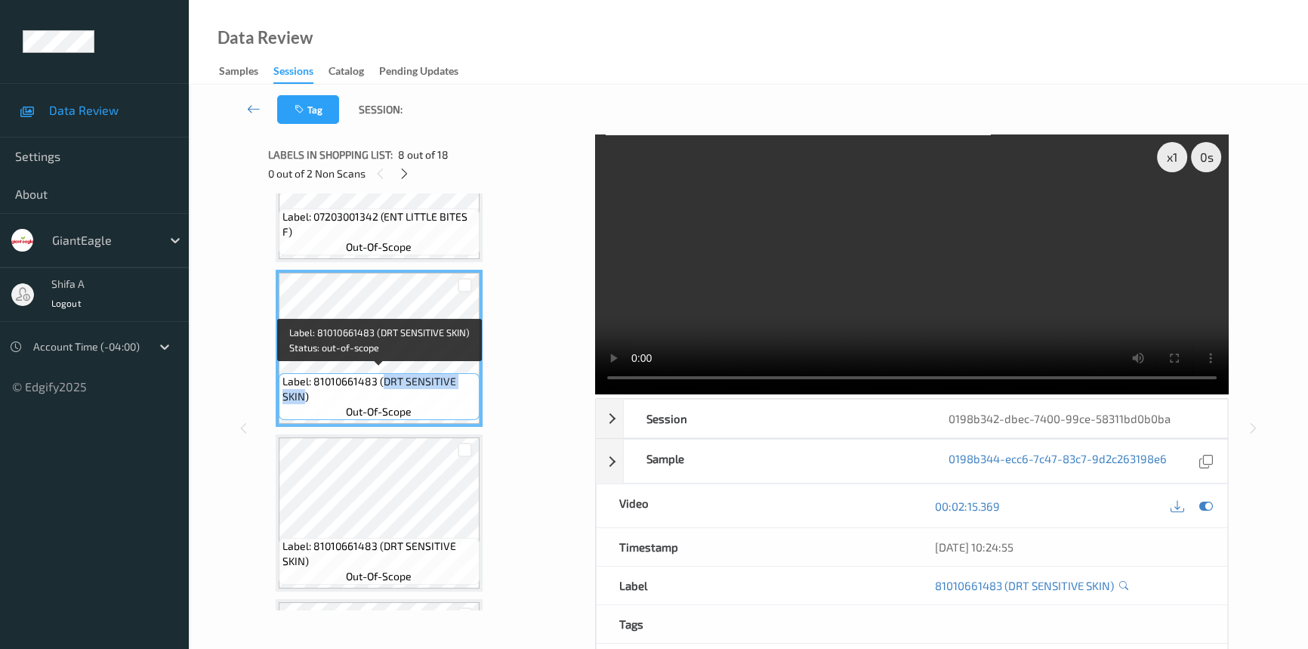
drag, startPoint x: 382, startPoint y: 373, endPoint x: 302, endPoint y: 390, distance: 81.8
click at [302, 390] on span "Label: 81010661483 (DRT SENSITIVE SKIN)" at bounding box center [378, 389] width 193 height 30
copy span "DRT SENSITIVE SKIN"
click at [1041, 177] on video at bounding box center [912, 264] width 634 height 260
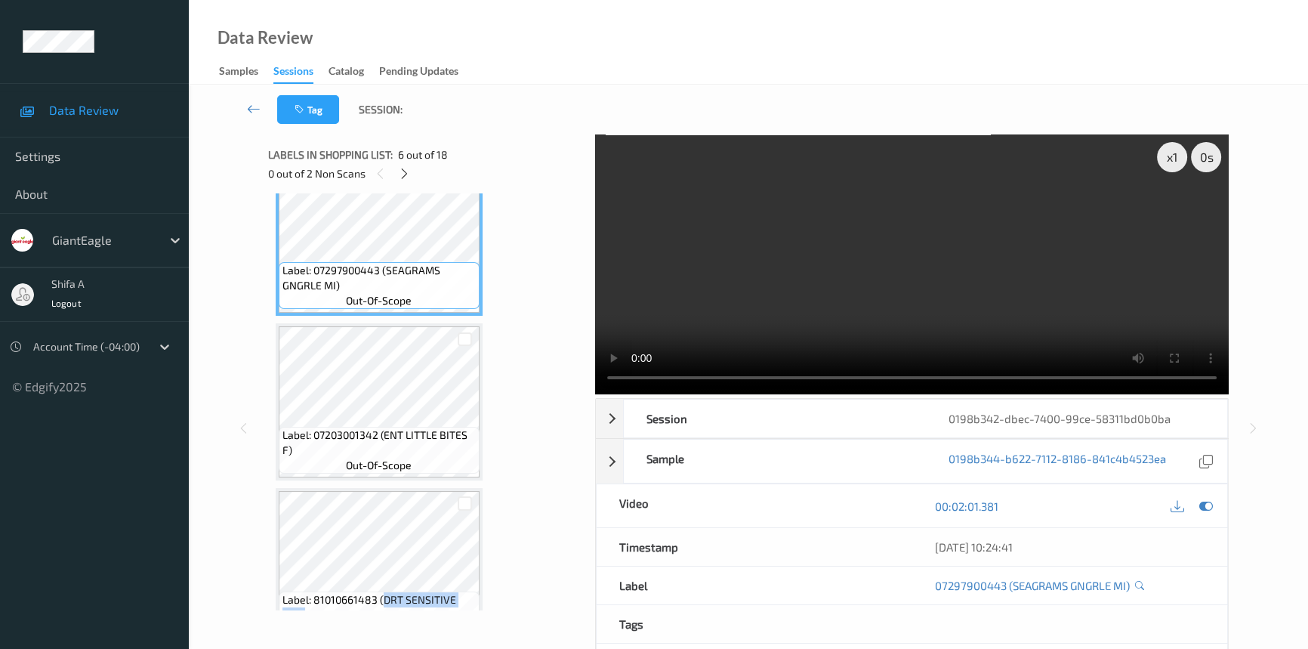
scroll to position [892, 0]
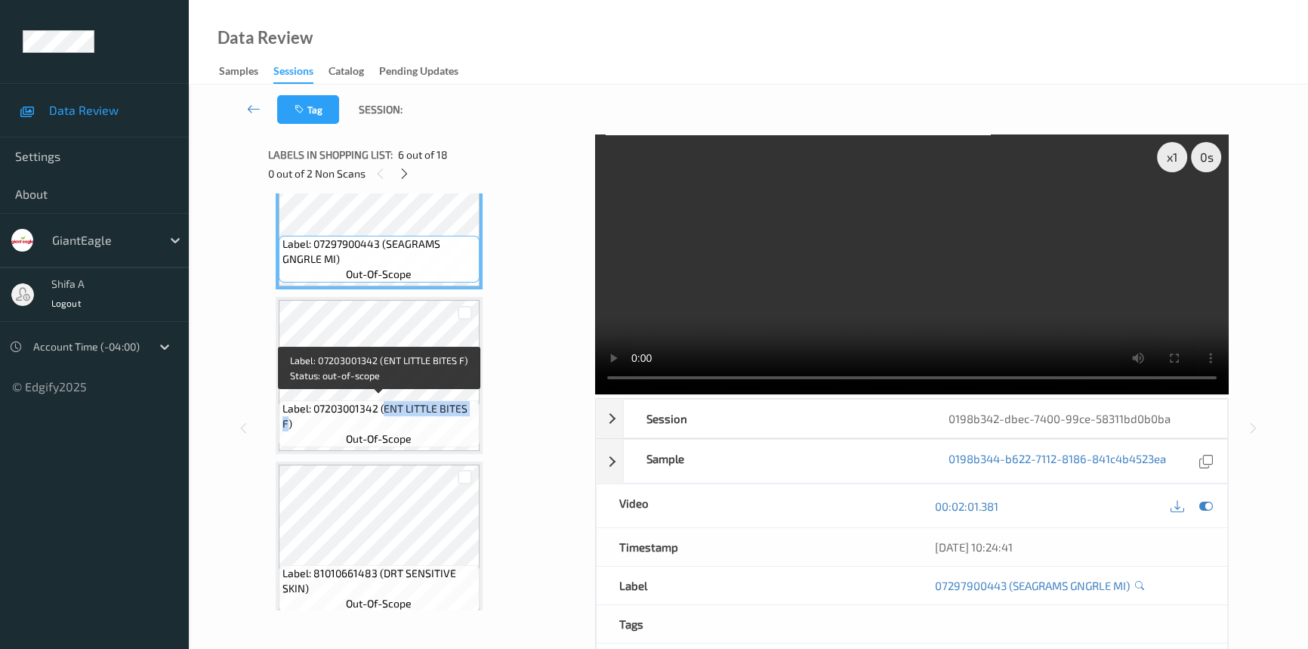
drag, startPoint x: 384, startPoint y: 403, endPoint x: 287, endPoint y: 421, distance: 99.2
click at [287, 421] on span "Label: 07203001342 (ENT LITTLE BITES F)" at bounding box center [378, 416] width 193 height 30
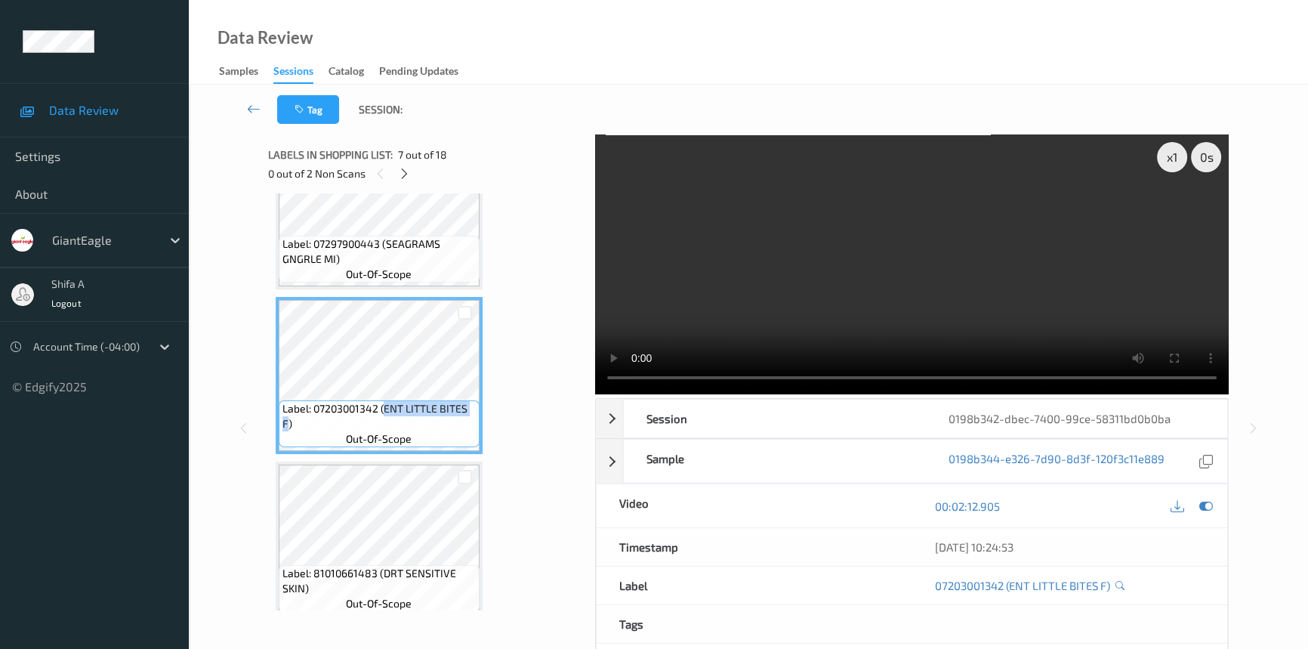
copy span "ENT LITTLE BITES F"
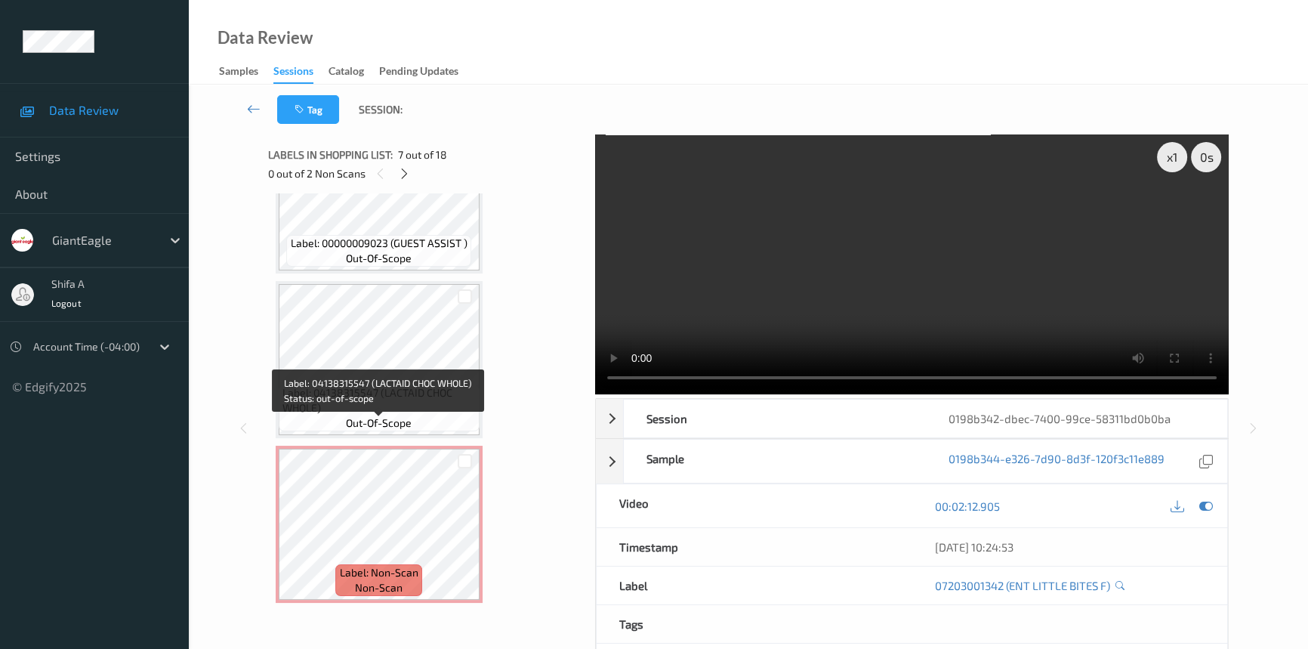
scroll to position [1991, 0]
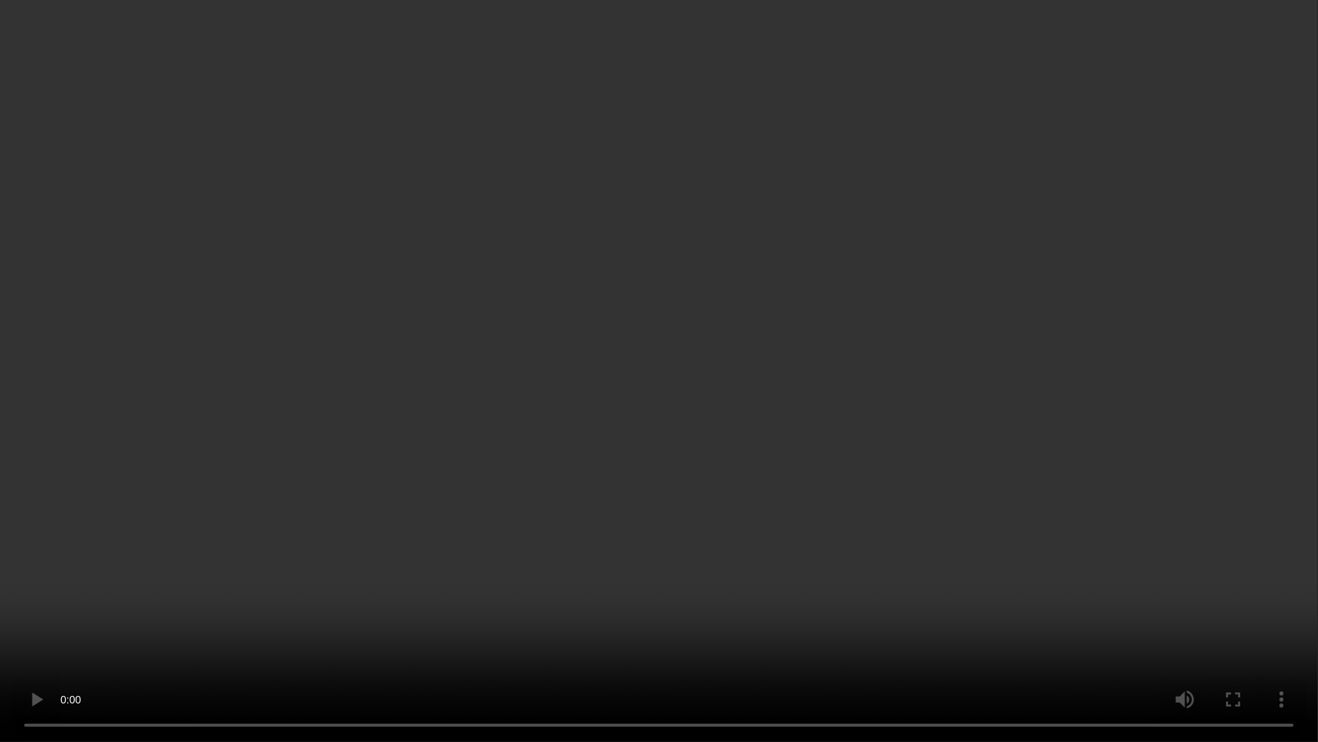
click at [996, 431] on video at bounding box center [659, 371] width 1318 height 742
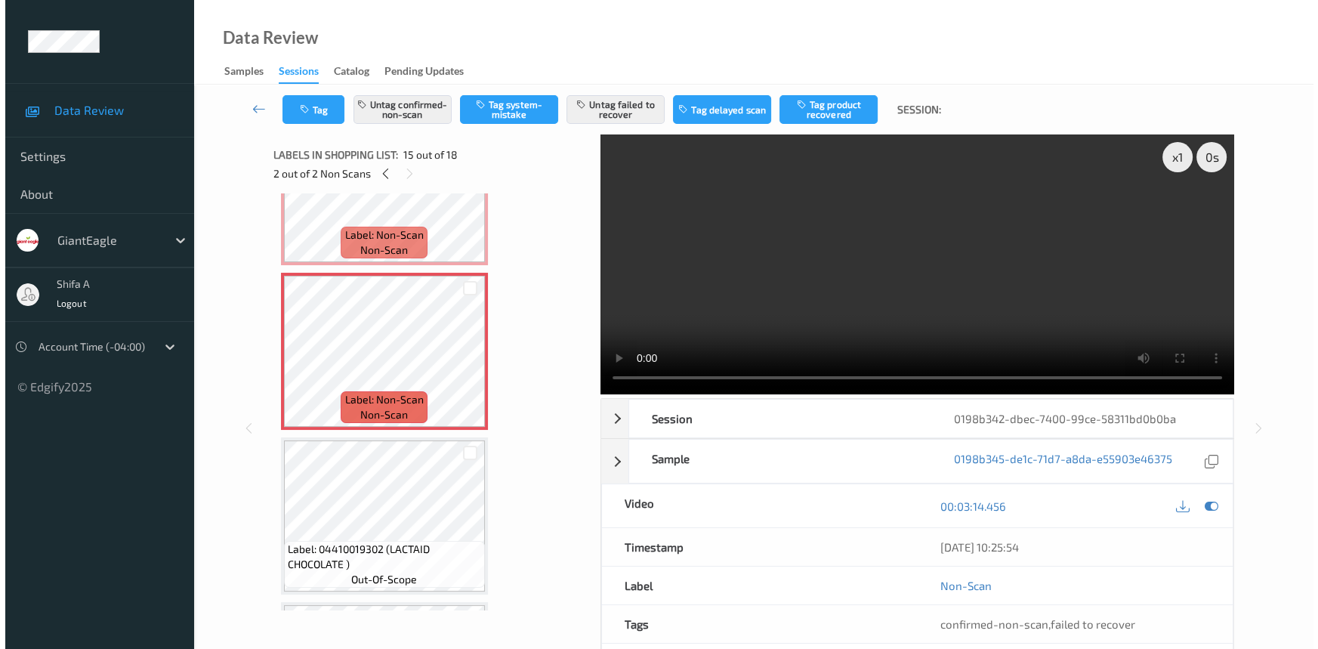
scroll to position [2149, 0]
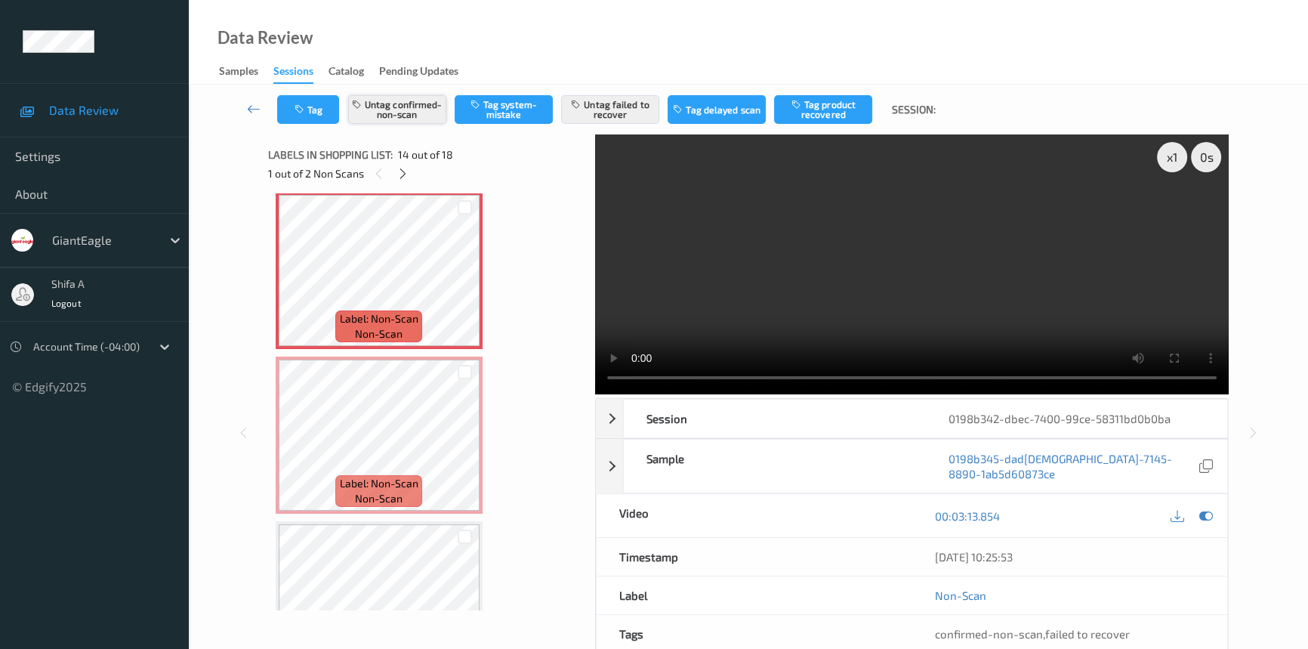
click at [424, 121] on button "Untag confirmed-non-scan" at bounding box center [397, 109] width 98 height 29
click at [597, 108] on button "Untag failed to recover" at bounding box center [610, 109] width 98 height 29
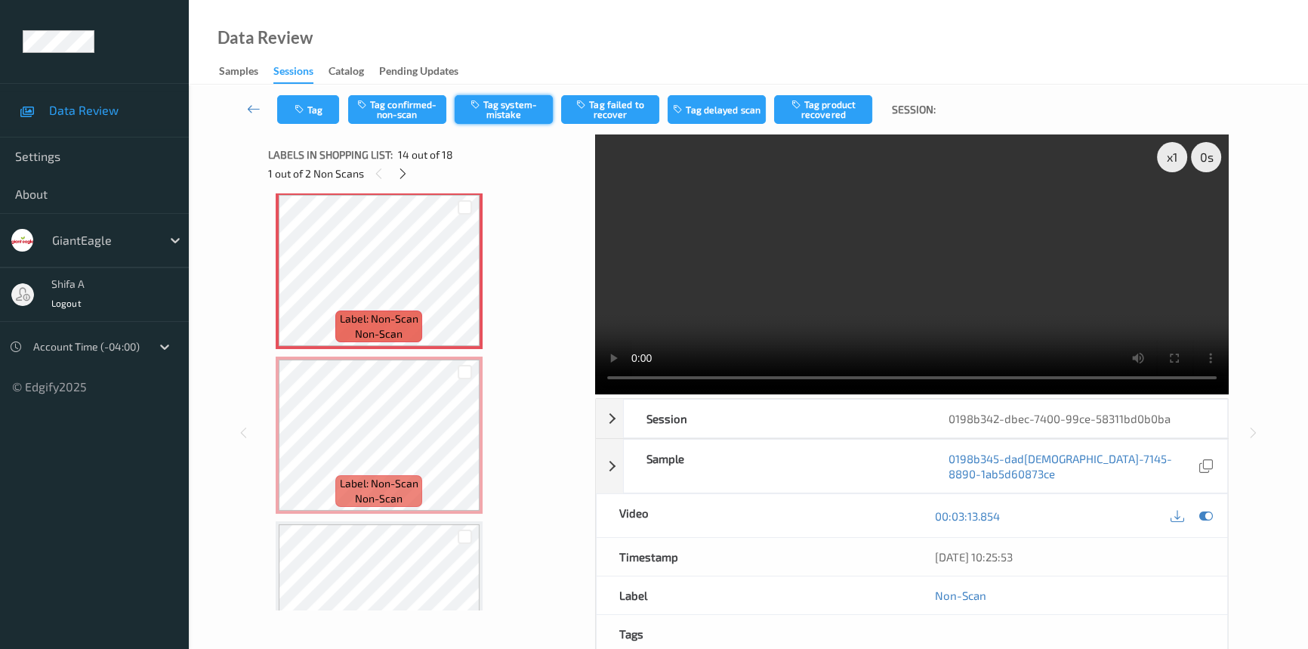
click at [490, 108] on button "Tag system-mistake" at bounding box center [504, 109] width 98 height 29
click at [322, 105] on button "Tag" at bounding box center [308, 109] width 62 height 29
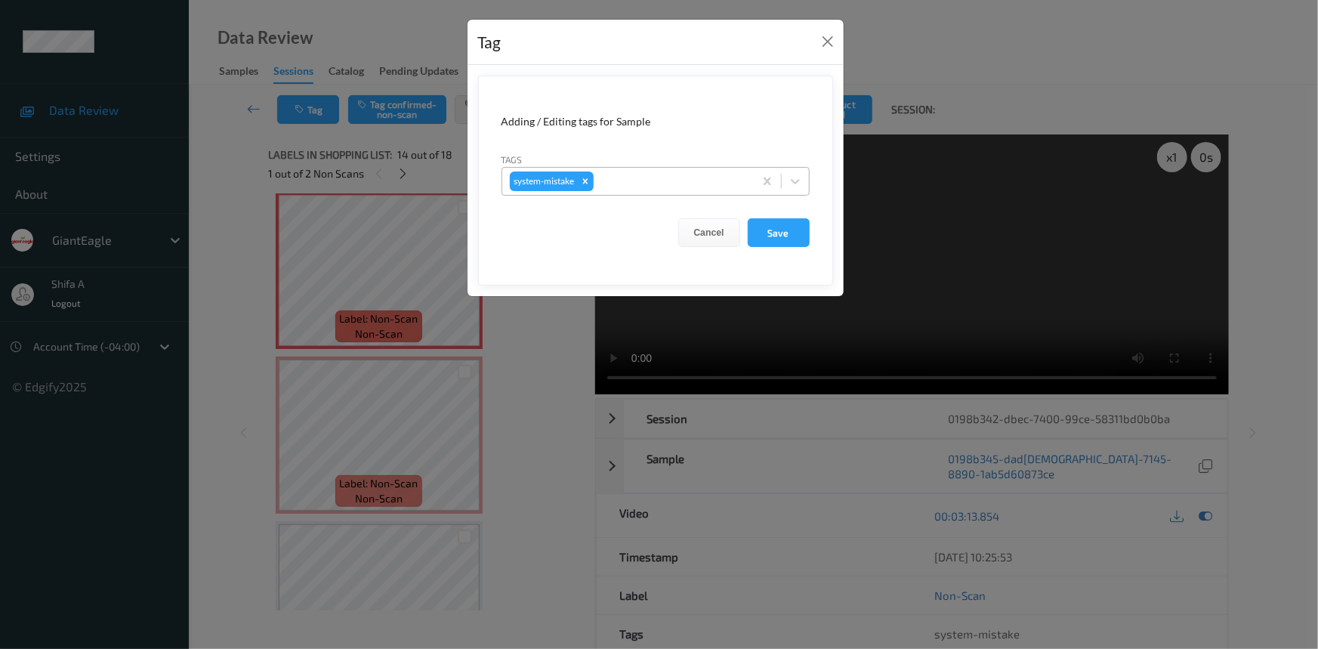
click at [665, 170] on div "system-mistake" at bounding box center [627, 181] width 251 height 26
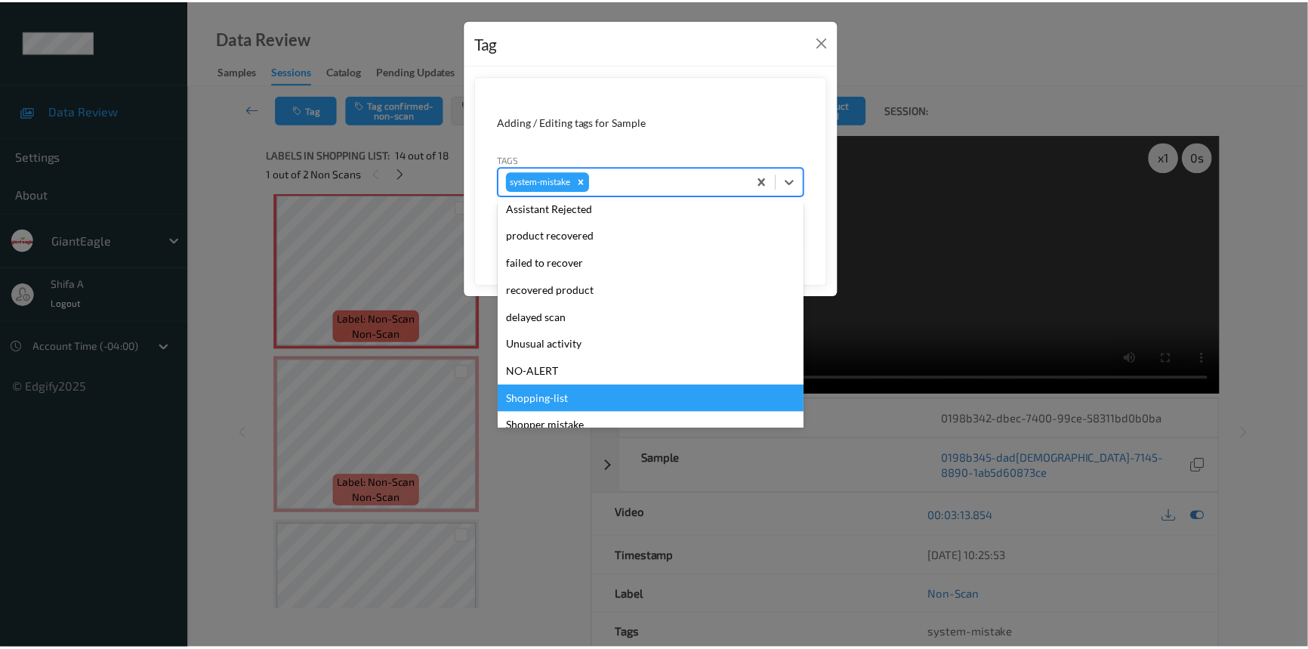
scroll to position [159, 0]
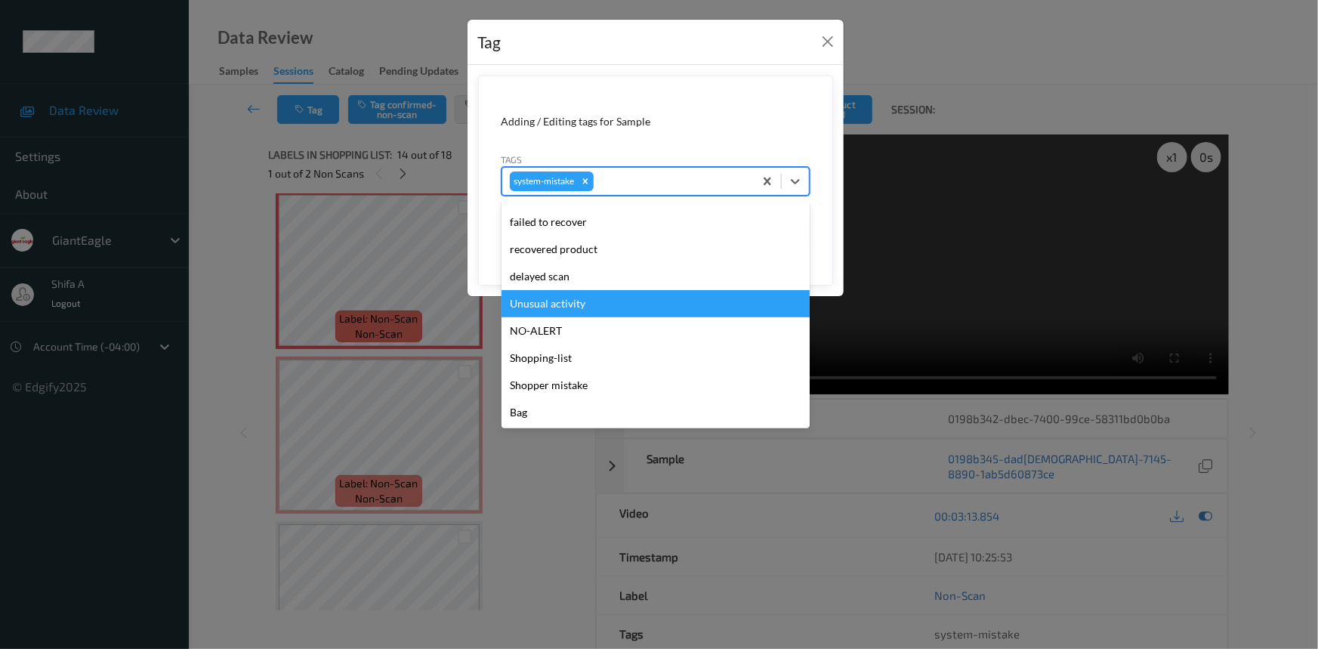
click at [583, 297] on div "Unusual activity" at bounding box center [655, 303] width 308 height 27
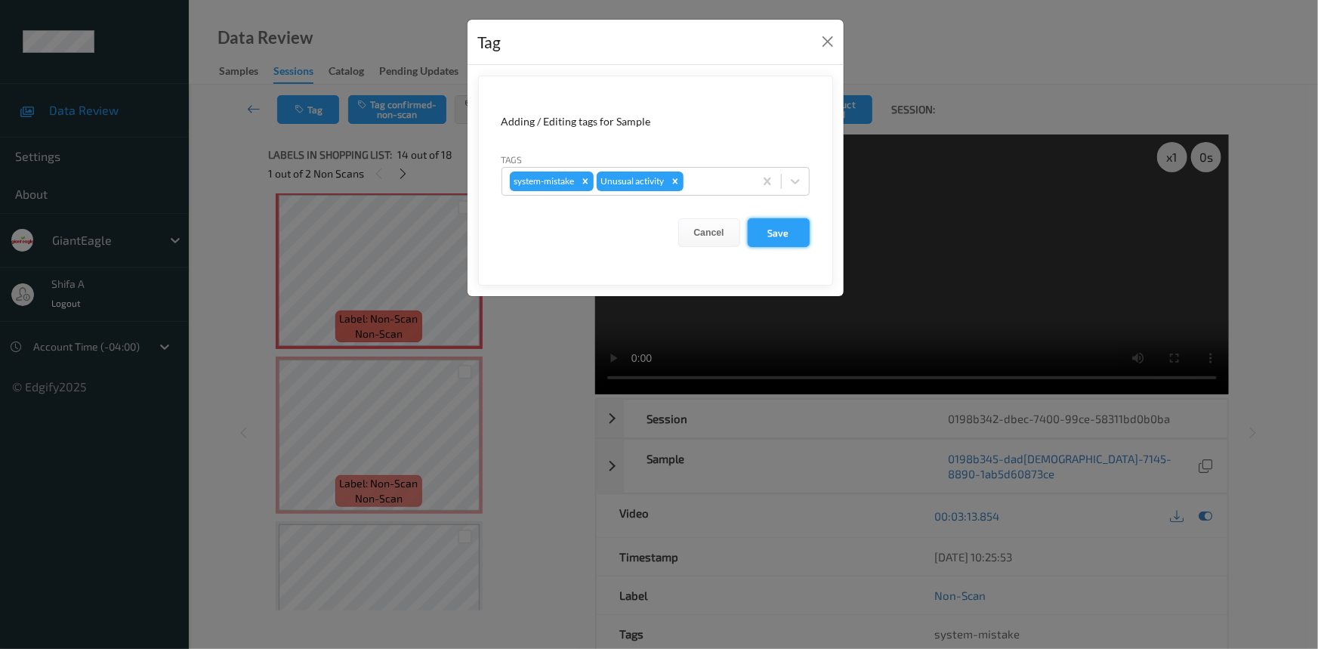
click at [778, 246] on button "Save" at bounding box center [779, 232] width 62 height 29
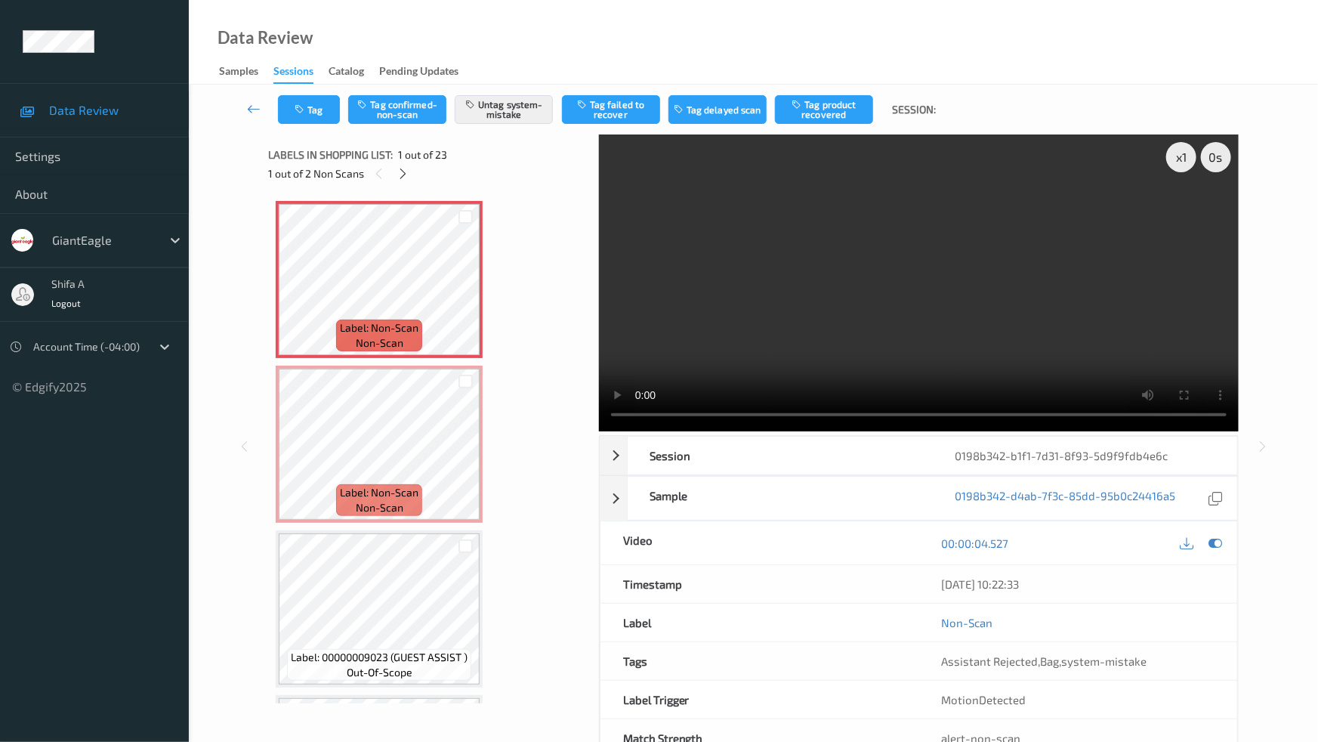
click at [1067, 431] on video at bounding box center [919, 282] width 640 height 297
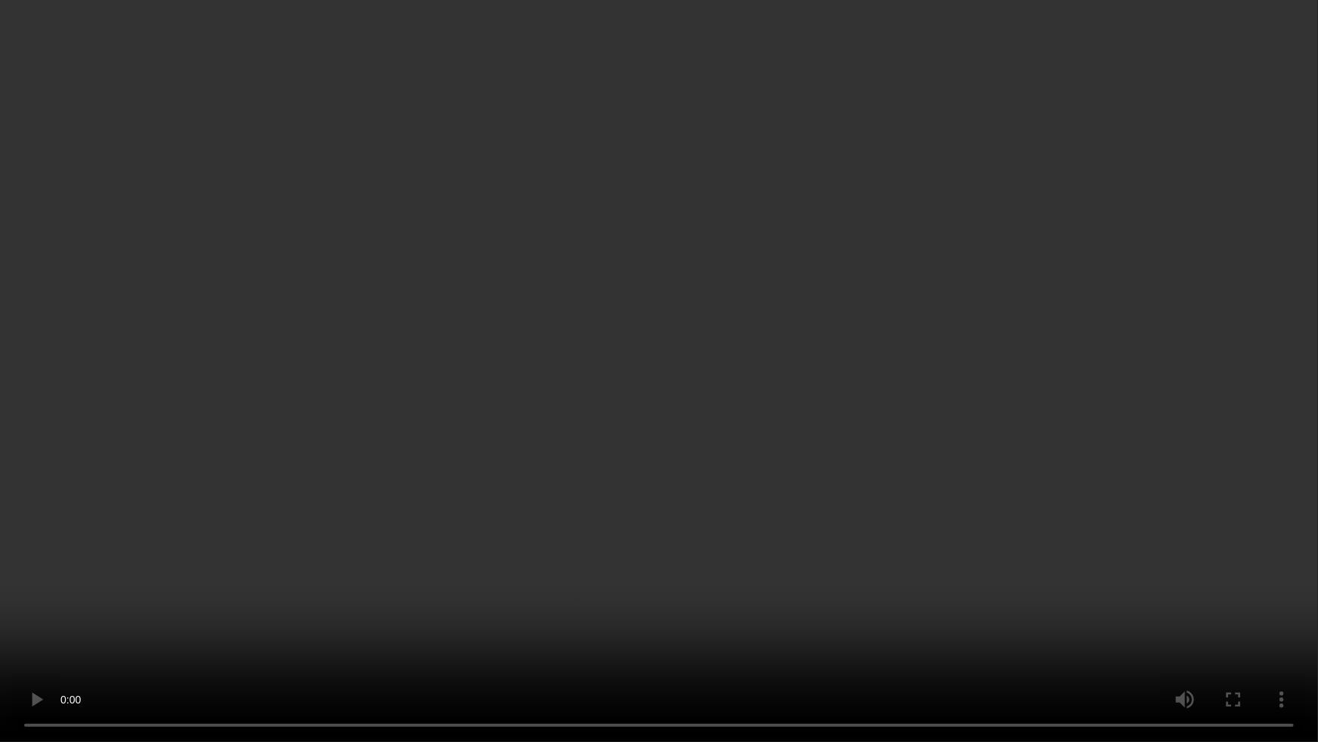
click at [1063, 401] on video at bounding box center [659, 371] width 1318 height 742
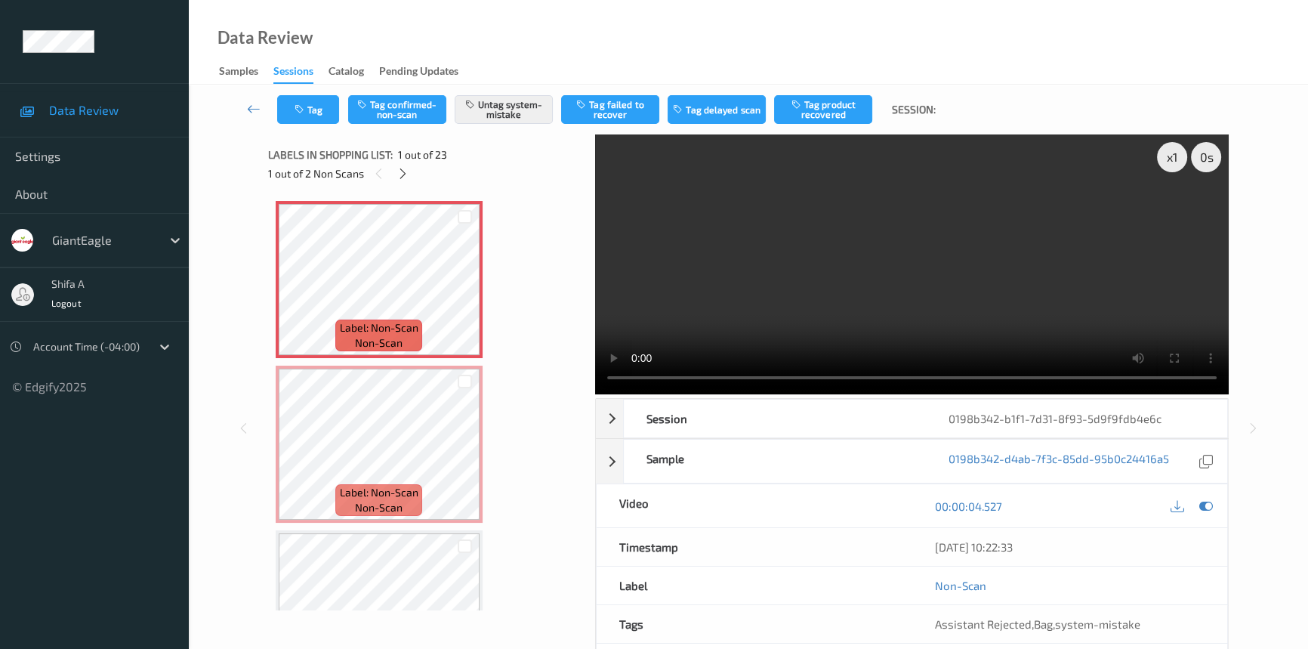
click at [1061, 234] on video at bounding box center [912, 264] width 634 height 260
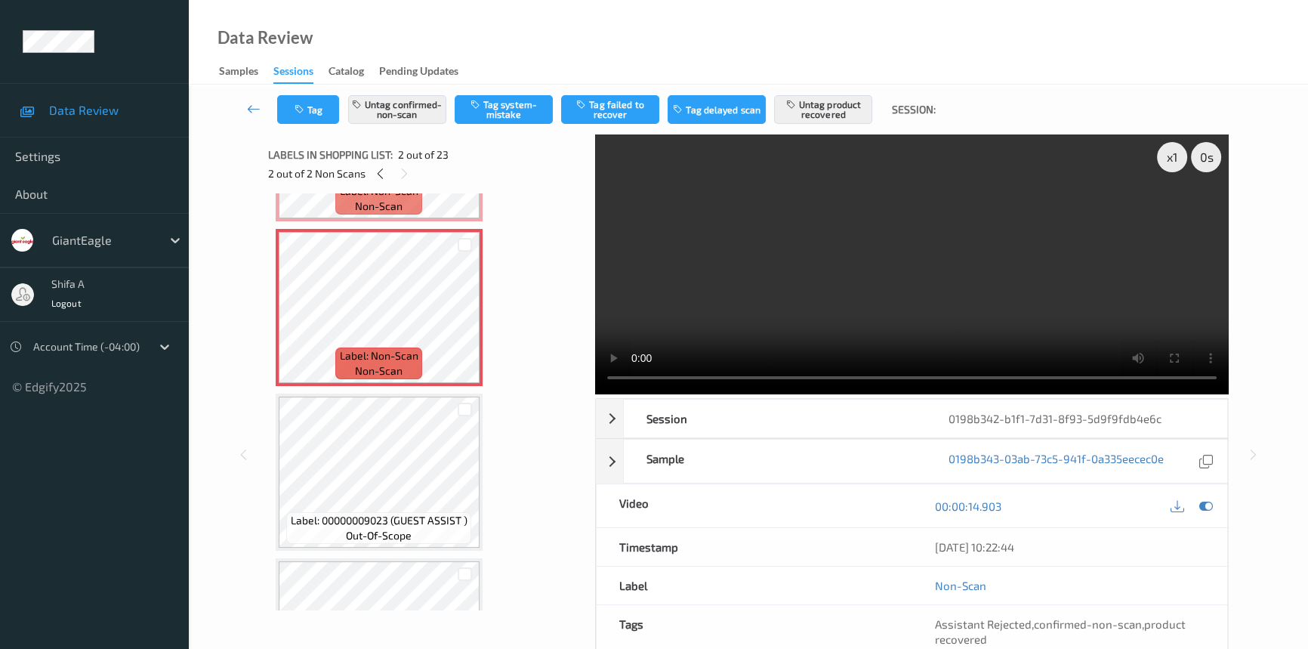
scroll to position [137, 0]
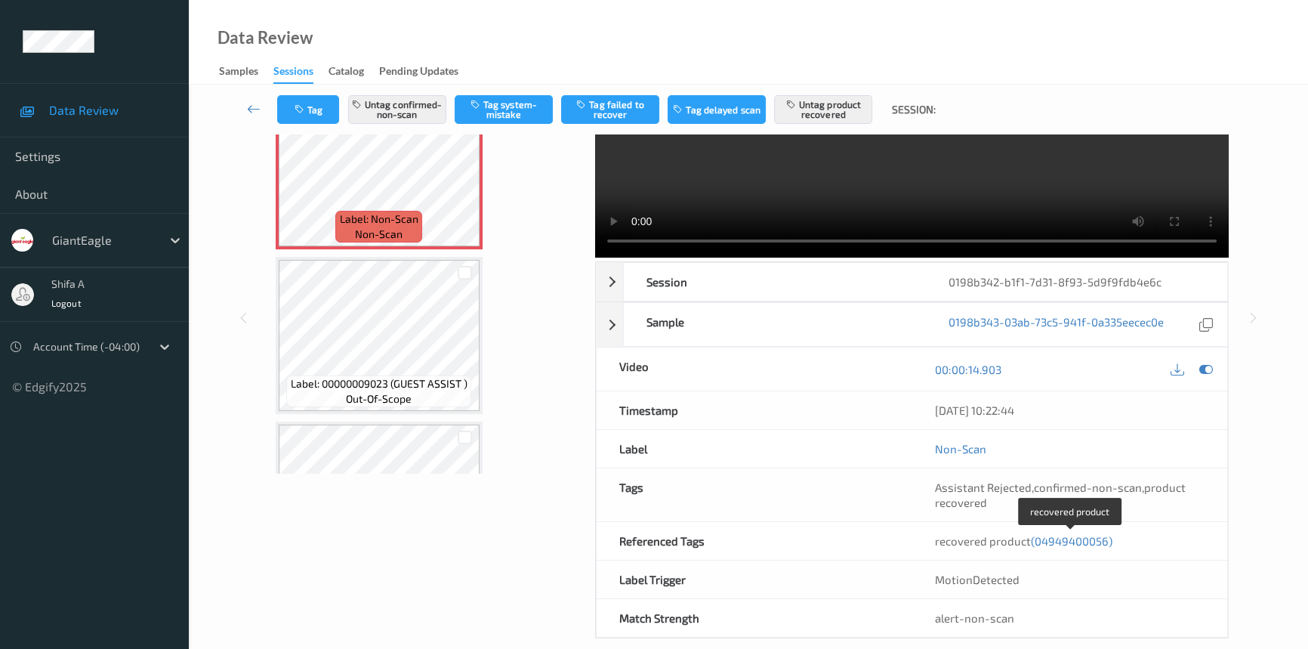
click at [1069, 536] on span "(04949400056)" at bounding box center [1072, 541] width 82 height 14
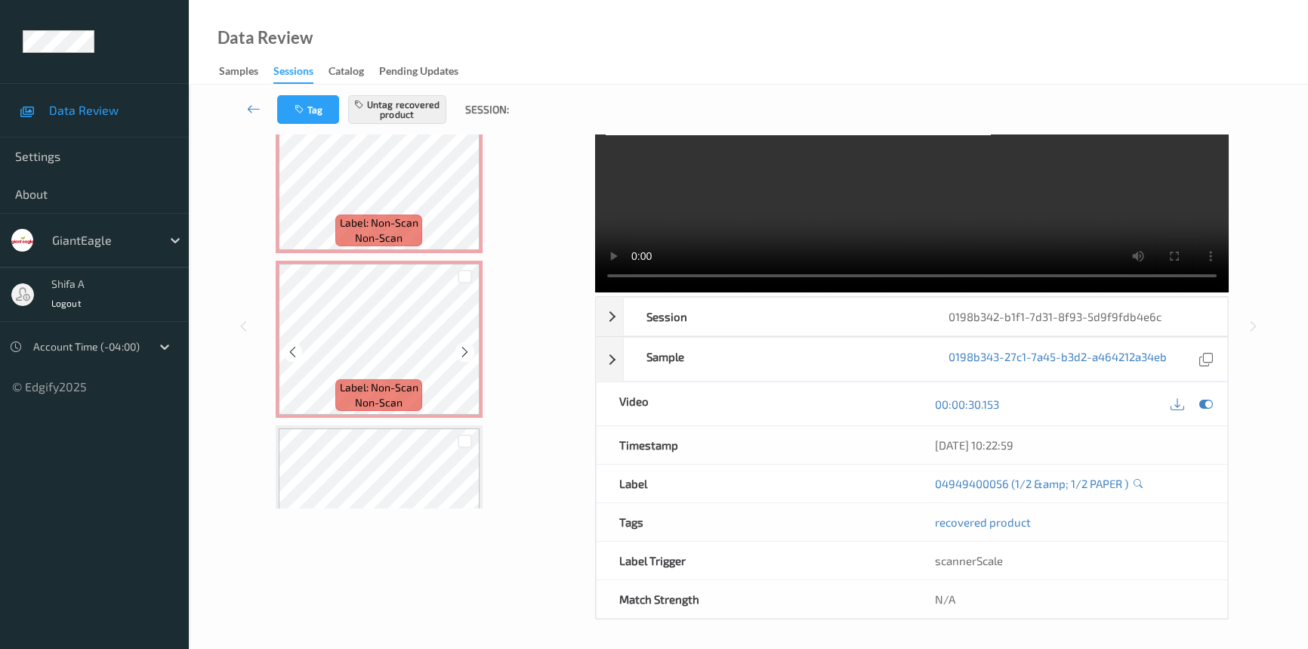
scroll to position [0, 0]
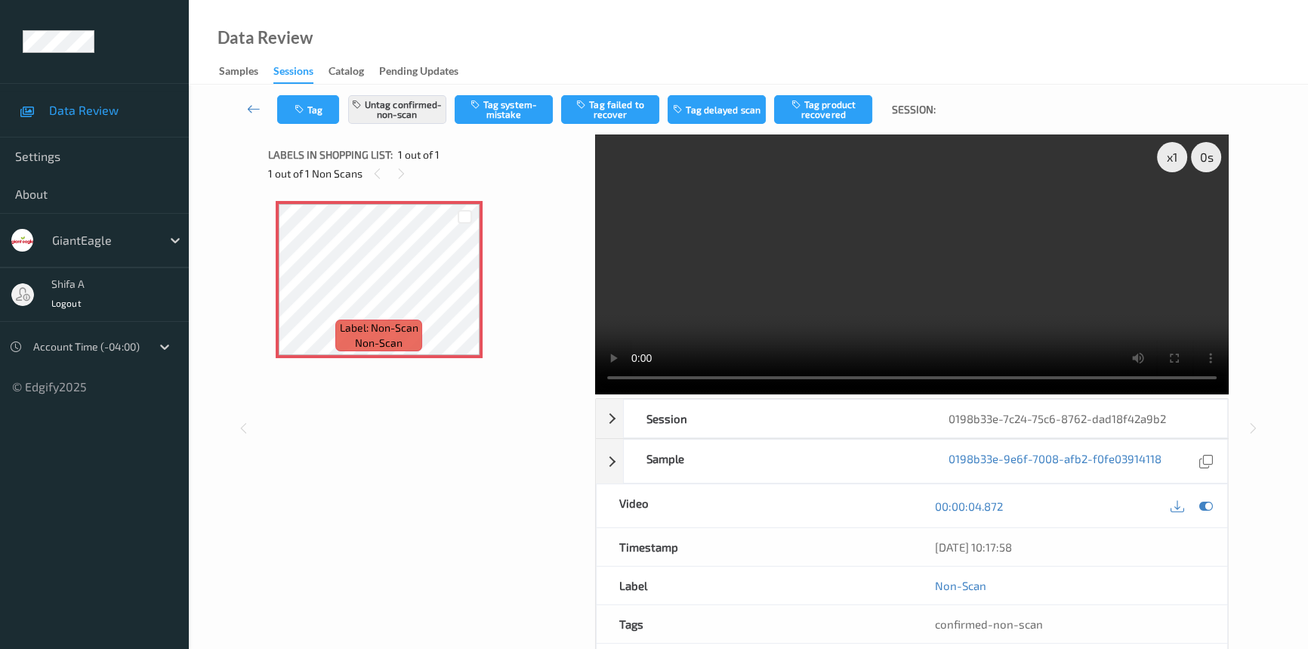
click at [979, 262] on video at bounding box center [912, 264] width 634 height 260
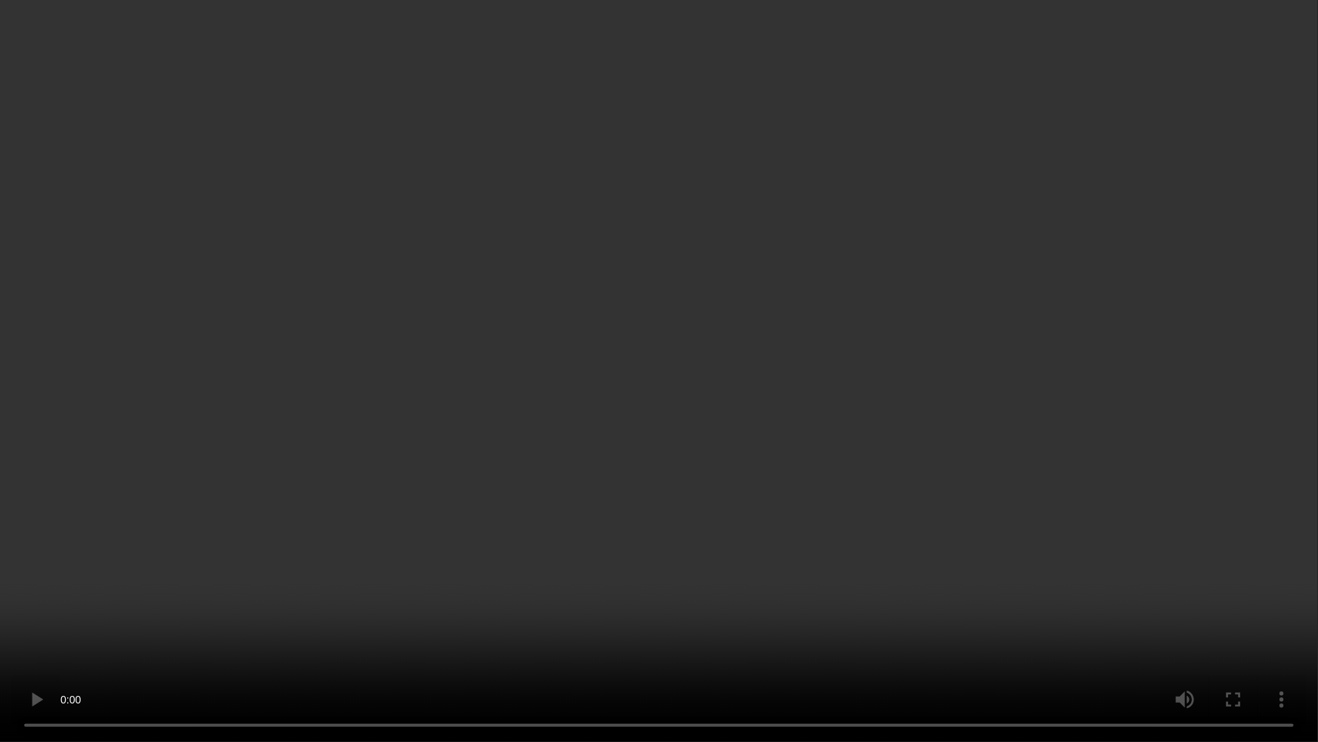
click at [1096, 382] on video at bounding box center [659, 371] width 1318 height 742
click at [1156, 648] on video at bounding box center [659, 371] width 1318 height 742
click at [1153, 645] on video at bounding box center [659, 371] width 1318 height 742
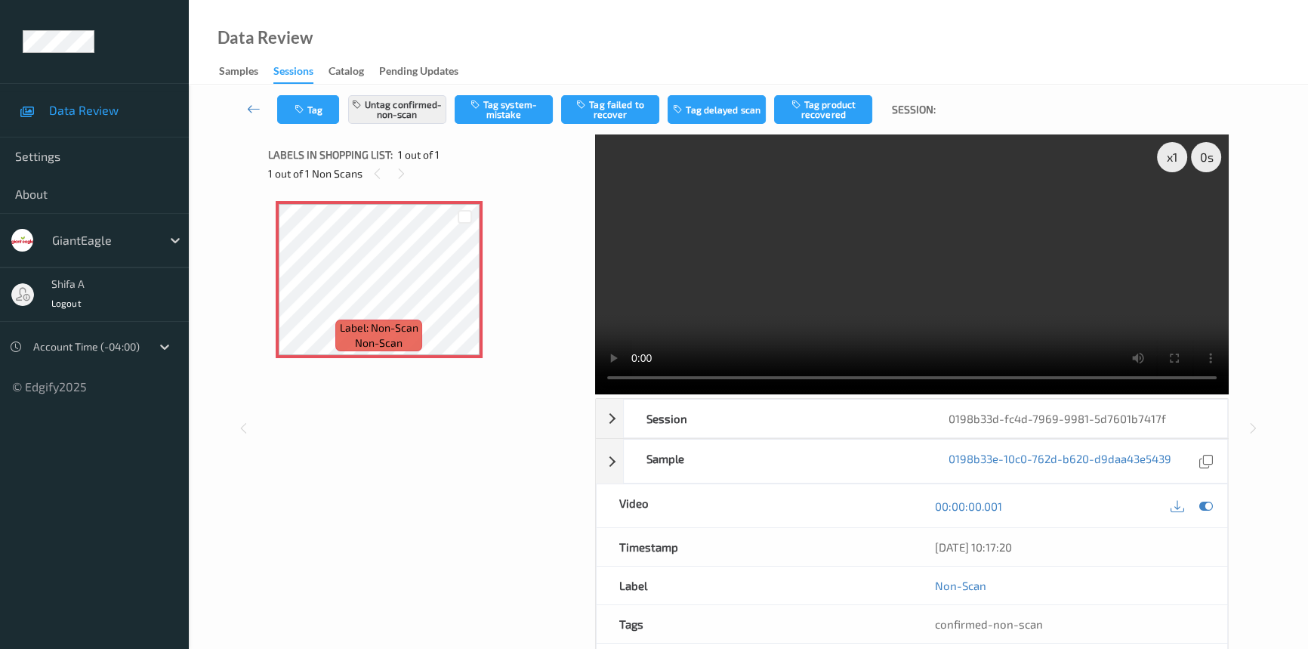
click at [1008, 255] on video at bounding box center [912, 264] width 634 height 260
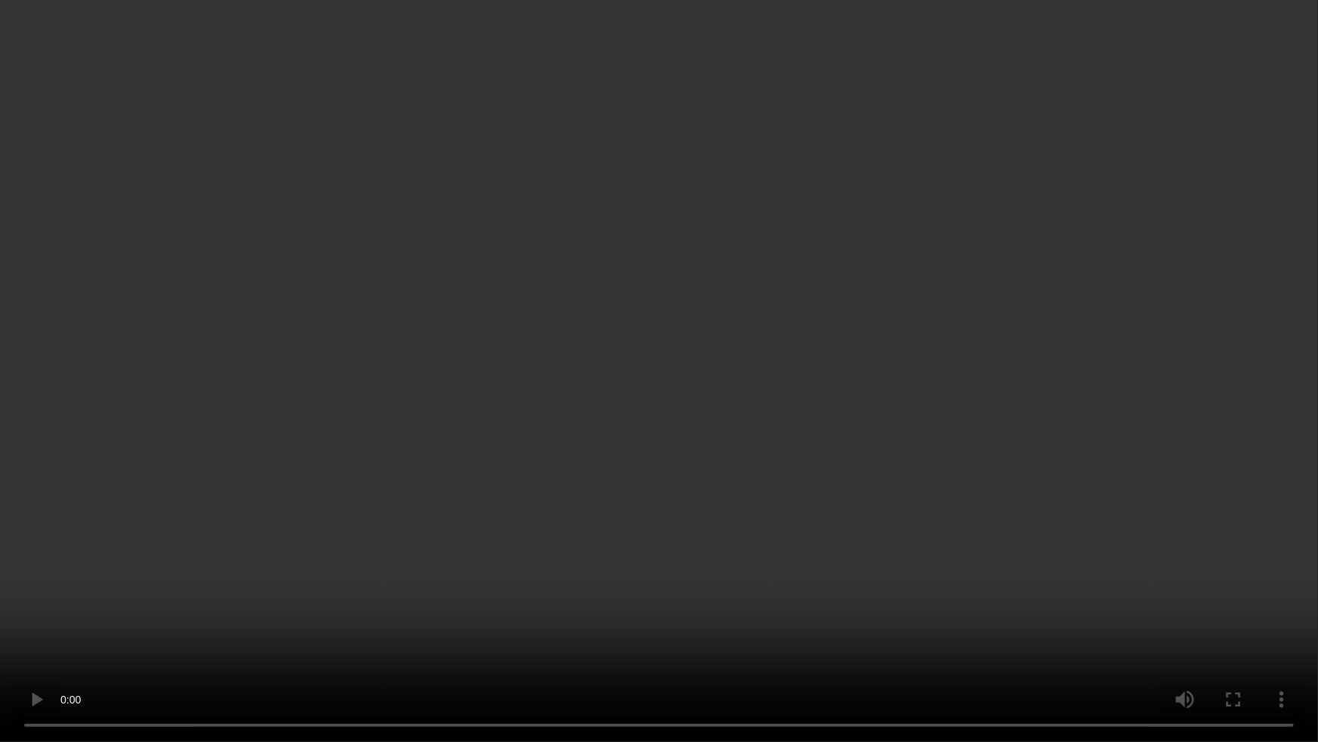
click at [1023, 418] on video at bounding box center [659, 371] width 1318 height 742
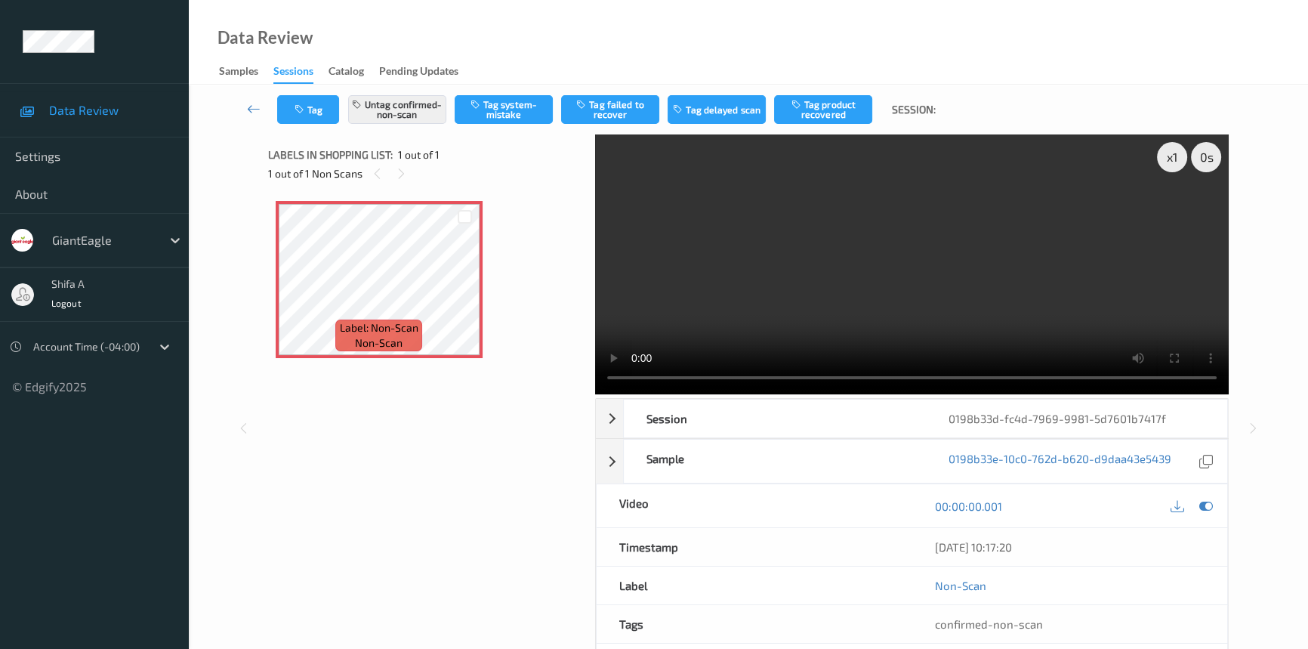
click at [893, 213] on video at bounding box center [912, 264] width 634 height 260
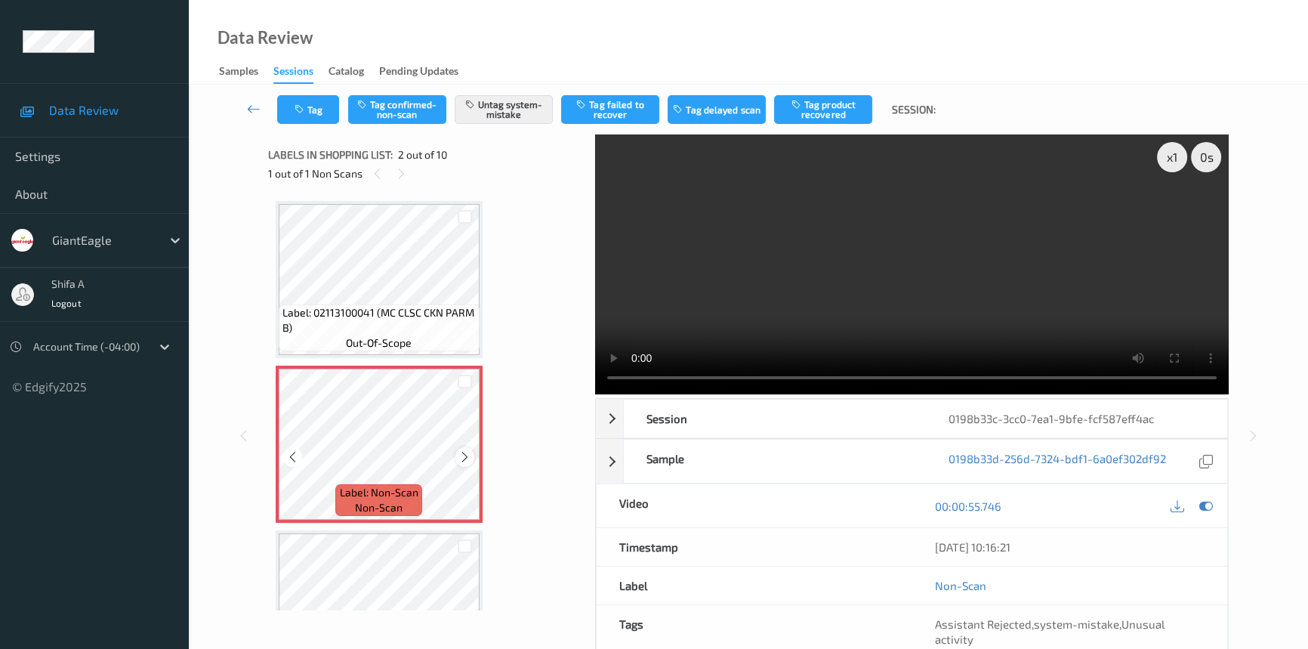
click at [468, 459] on icon at bounding box center [464, 457] width 13 height 14
click at [468, 459] on div "Label: Non-Scan non-scan" at bounding box center [379, 444] width 207 height 157
click at [468, 459] on icon at bounding box center [464, 457] width 13 height 14
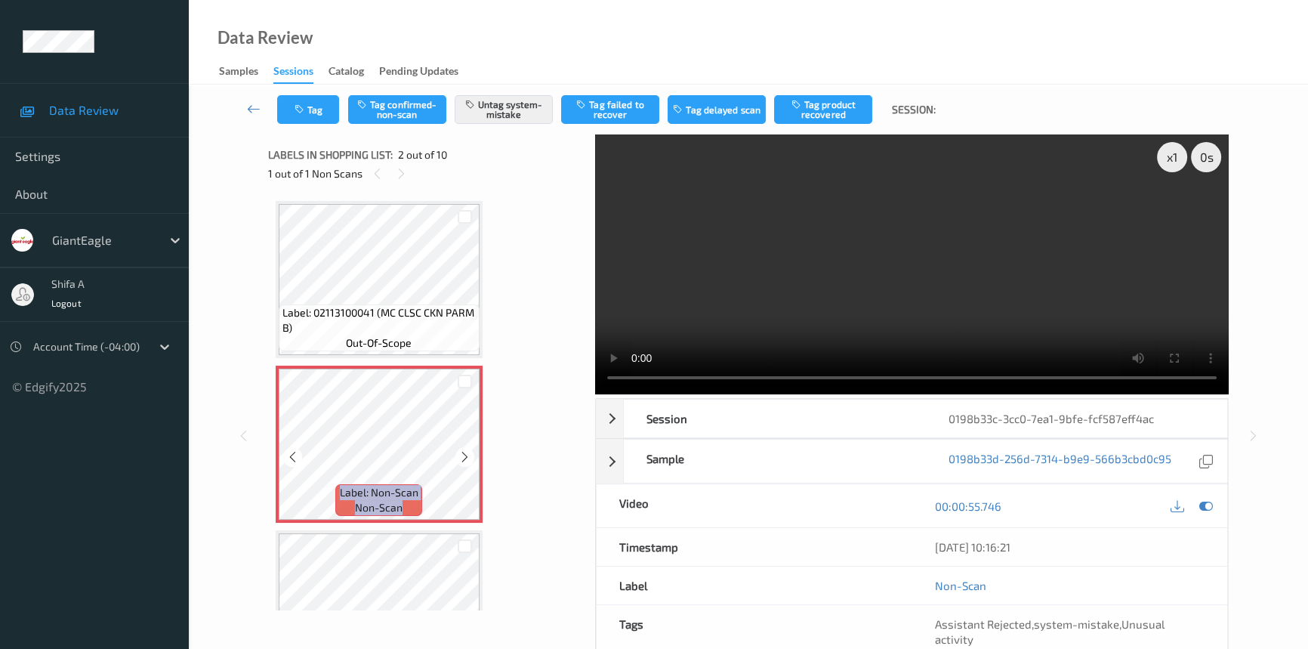
click at [468, 459] on icon at bounding box center [464, 457] width 13 height 14
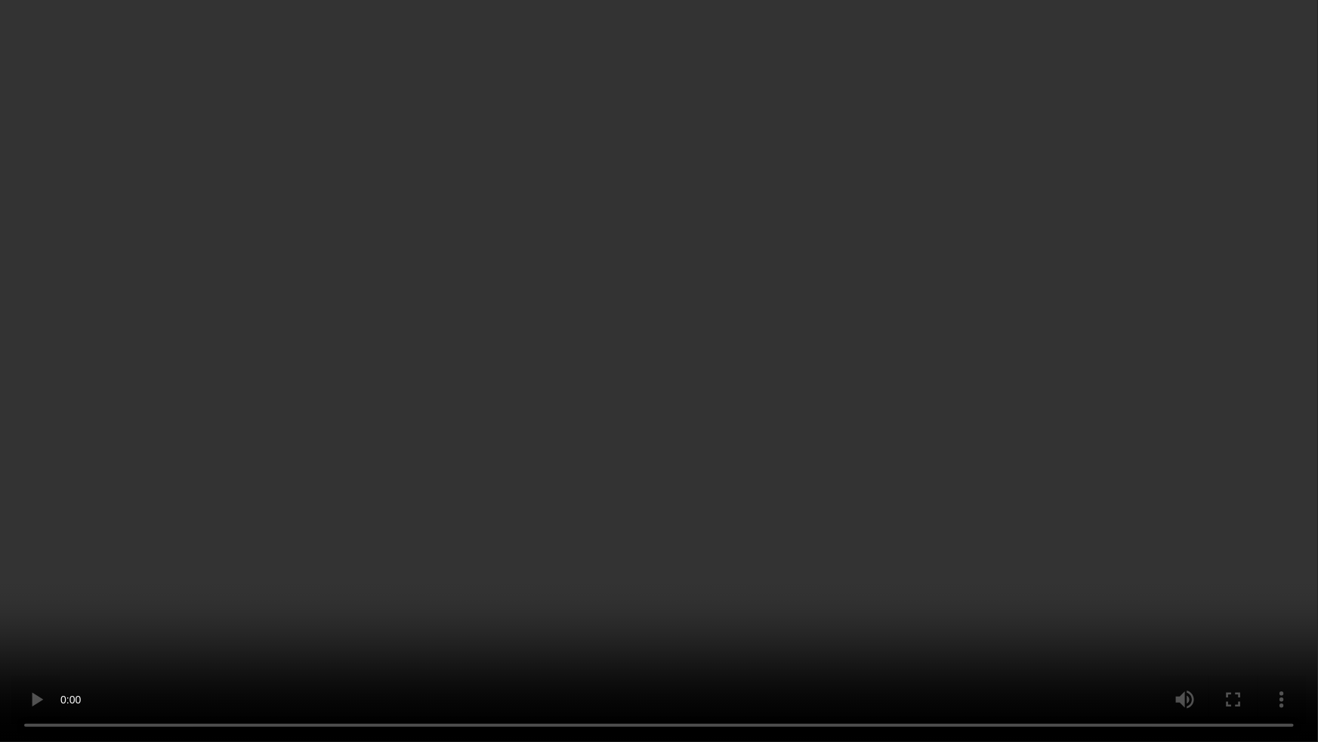
click at [696, 555] on video at bounding box center [659, 371] width 1318 height 742
click at [700, 554] on video at bounding box center [659, 371] width 1318 height 742
click at [739, 554] on video at bounding box center [659, 371] width 1318 height 742
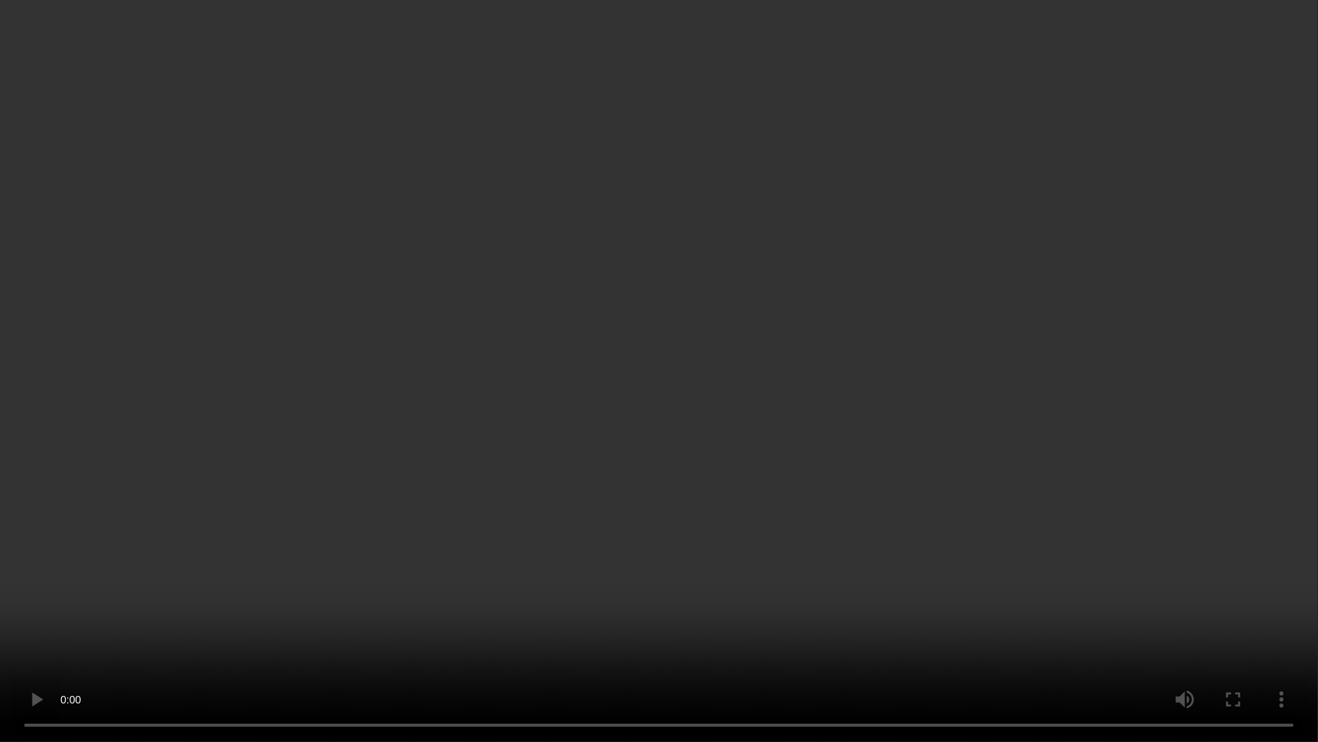
click at [799, 591] on video at bounding box center [659, 371] width 1318 height 742
click at [754, 473] on video at bounding box center [659, 371] width 1318 height 742
click at [995, 536] on video at bounding box center [659, 371] width 1318 height 742
click at [696, 483] on video at bounding box center [659, 371] width 1318 height 742
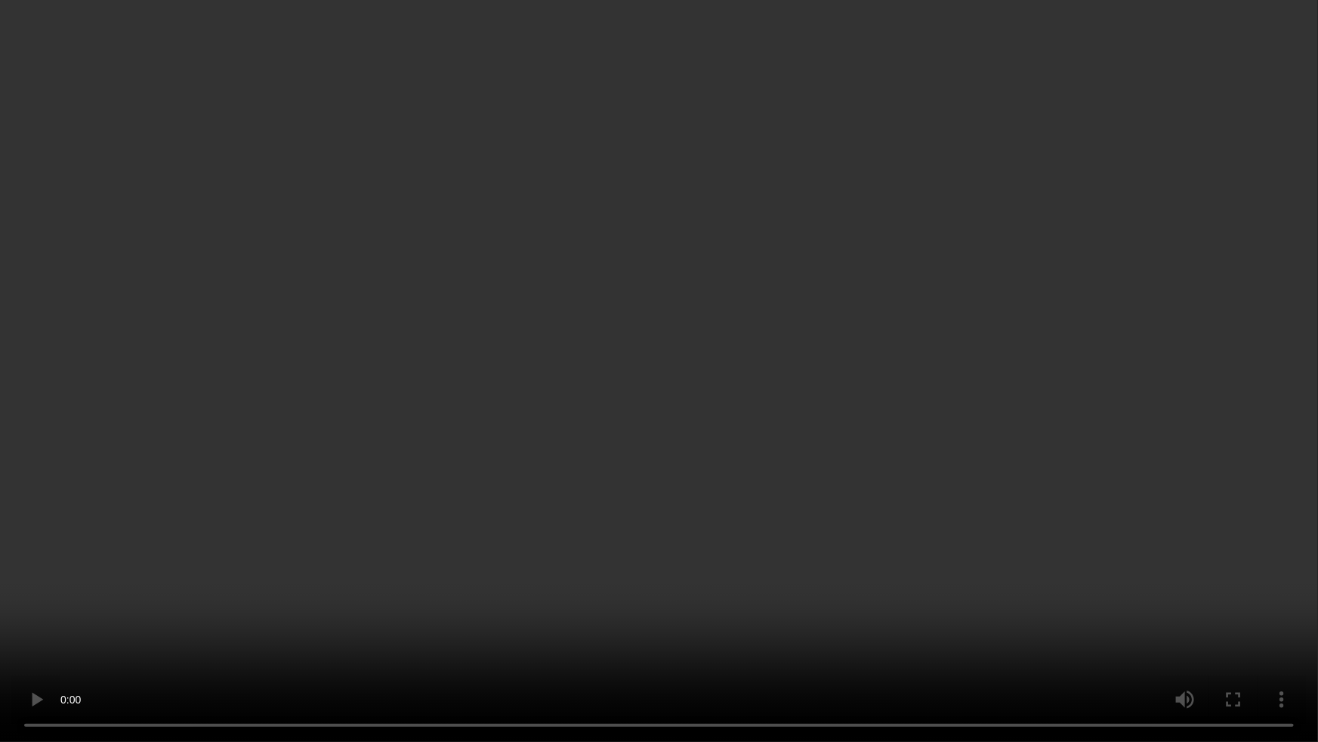
click at [593, 622] on video at bounding box center [659, 371] width 1318 height 742
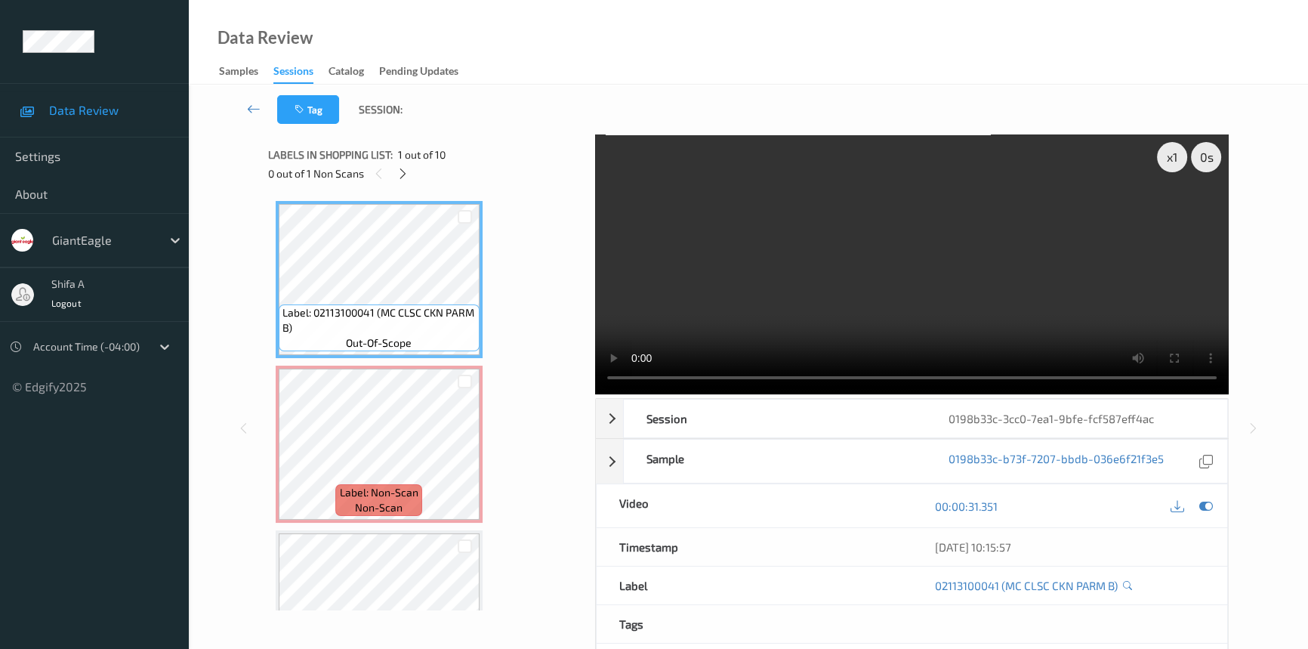
click at [909, 199] on video at bounding box center [912, 264] width 634 height 260
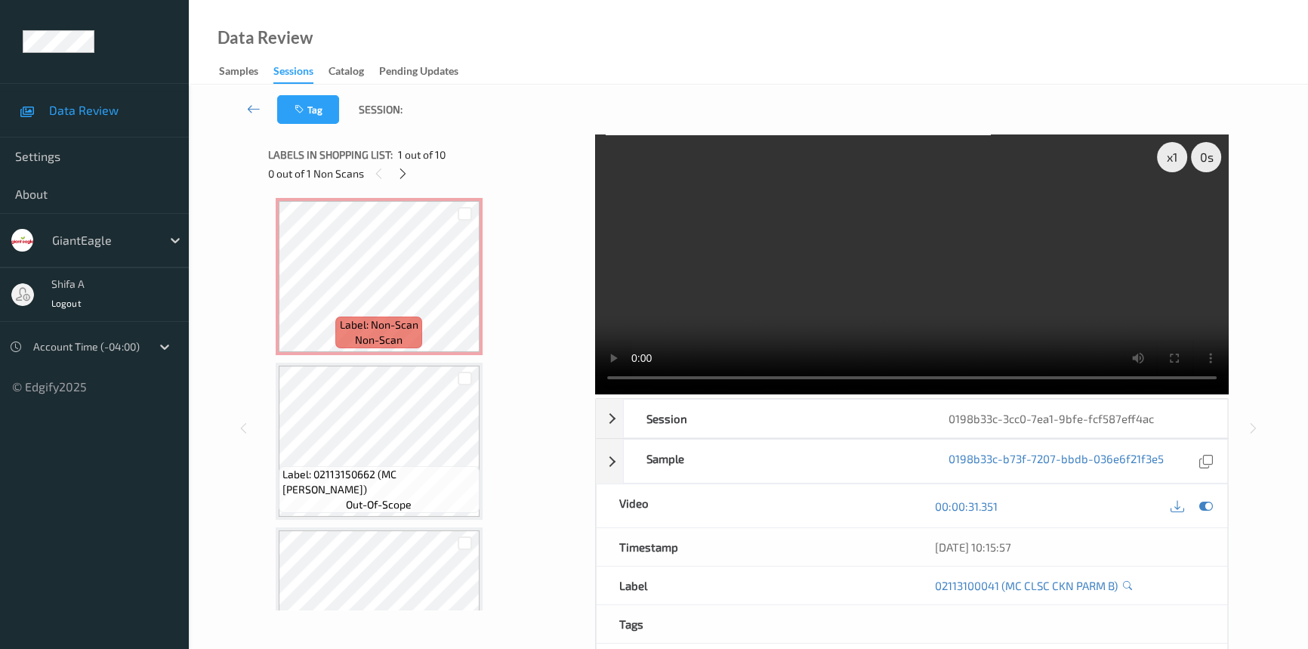
scroll to position [205, 0]
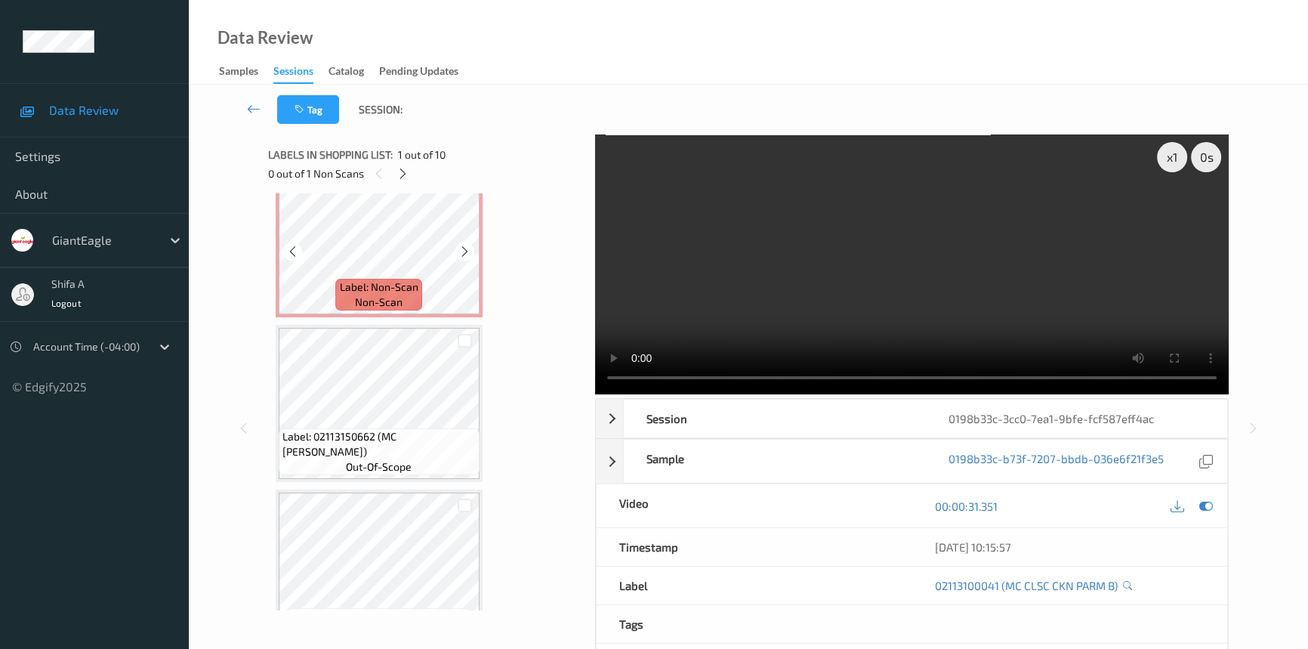
click at [411, 289] on span "Label: Non-Scan" at bounding box center [379, 286] width 79 height 15
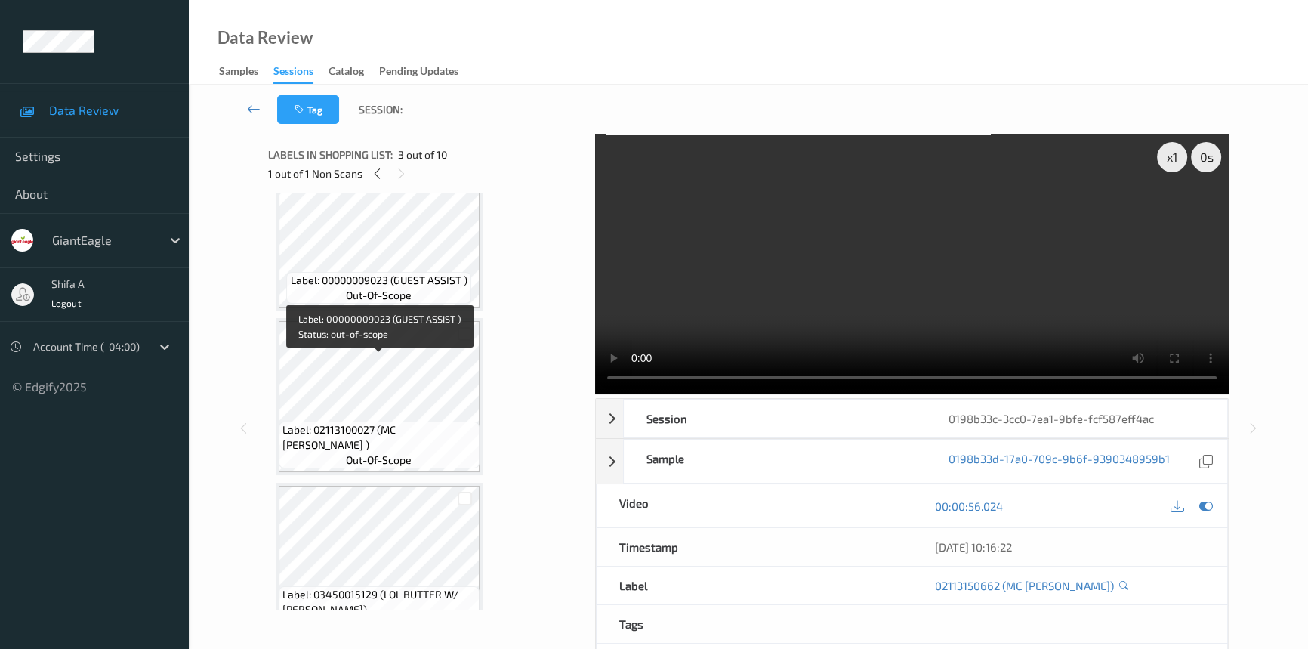
scroll to position [549, 0]
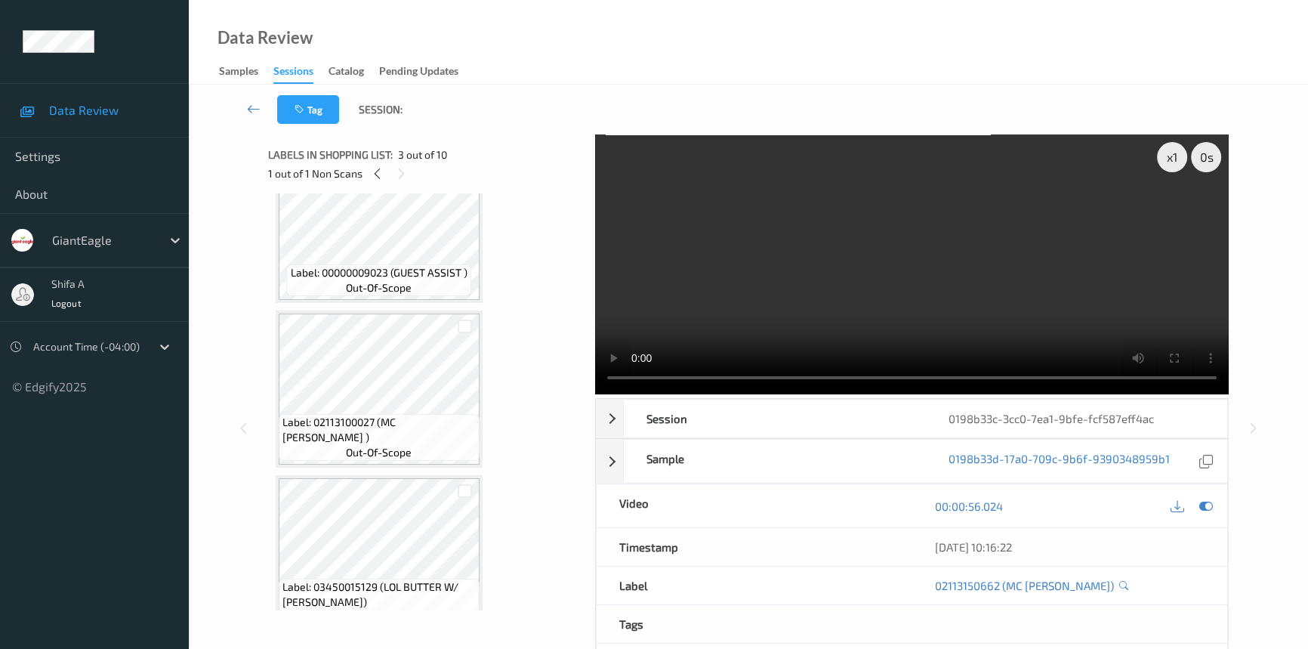
click at [817, 323] on video at bounding box center [912, 264] width 634 height 260
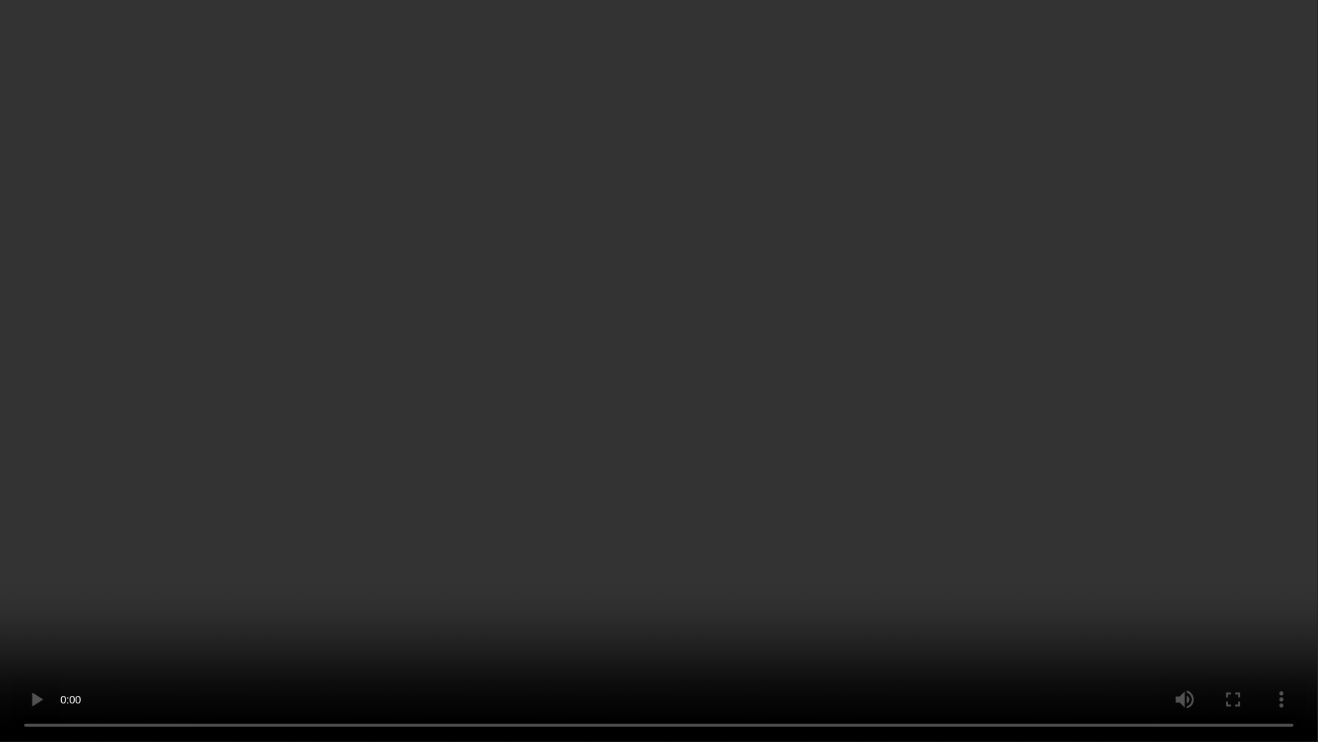
click at [813, 628] on video at bounding box center [659, 371] width 1318 height 742
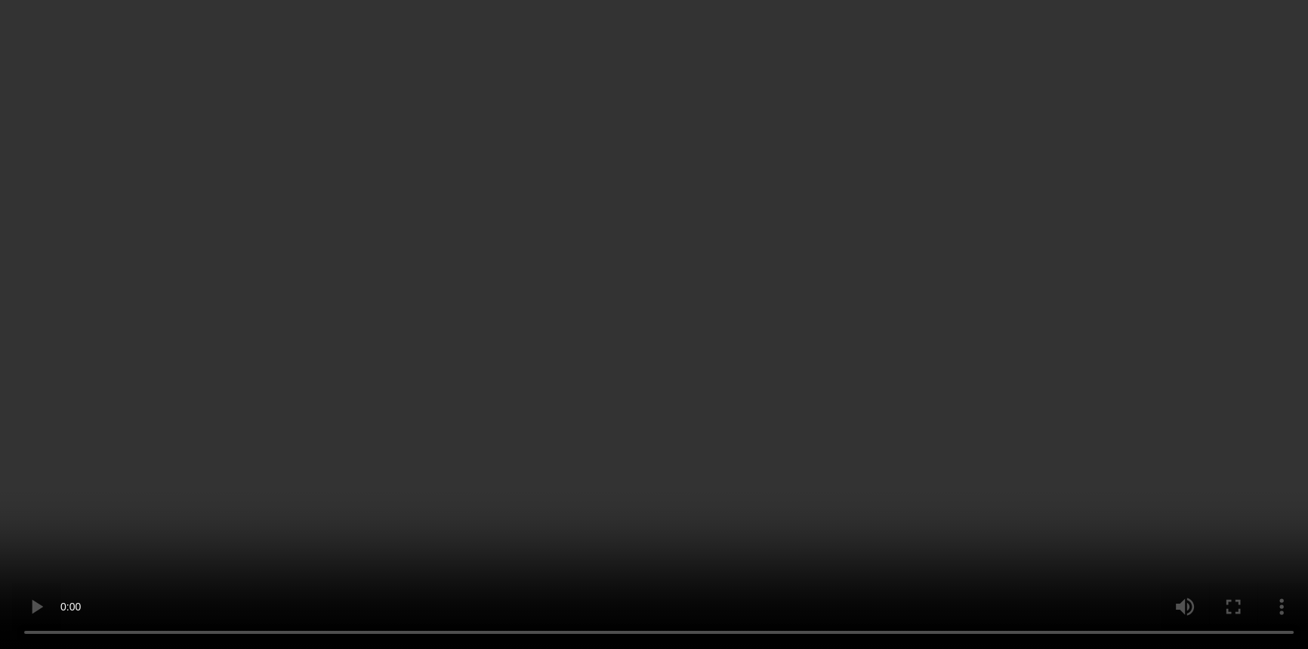
scroll to position [0, 0]
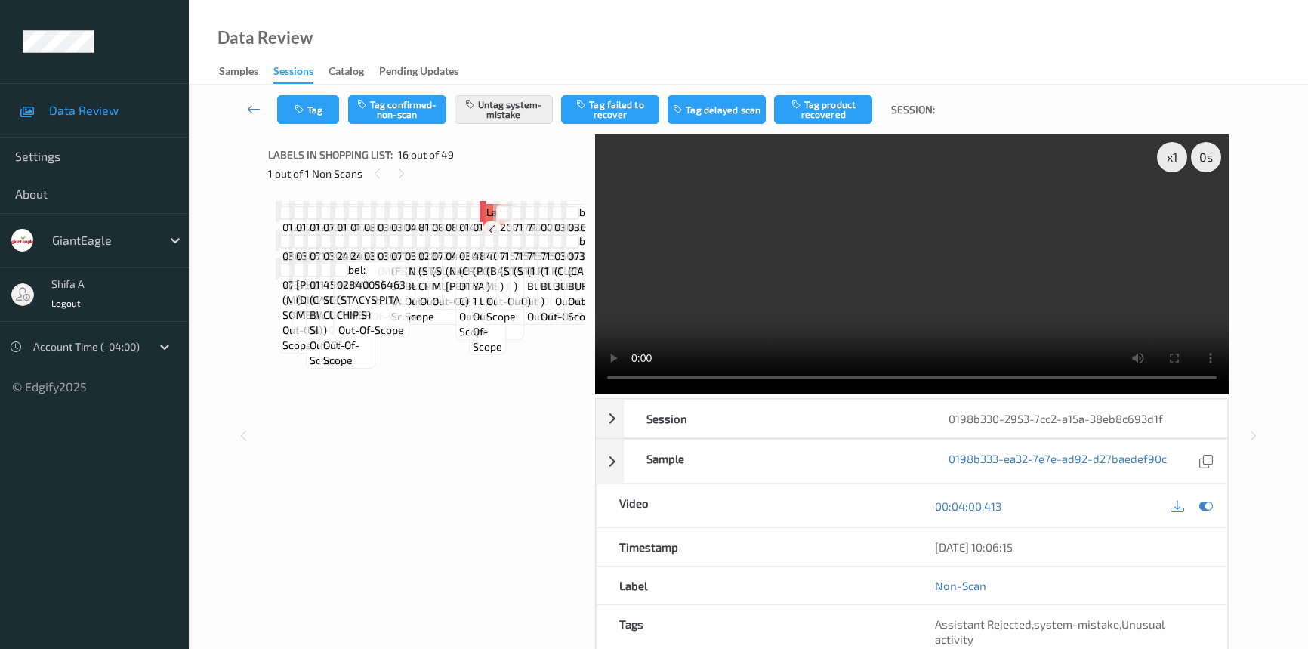
click at [505, 236] on icon at bounding box center [511, 230] width 13 height 14
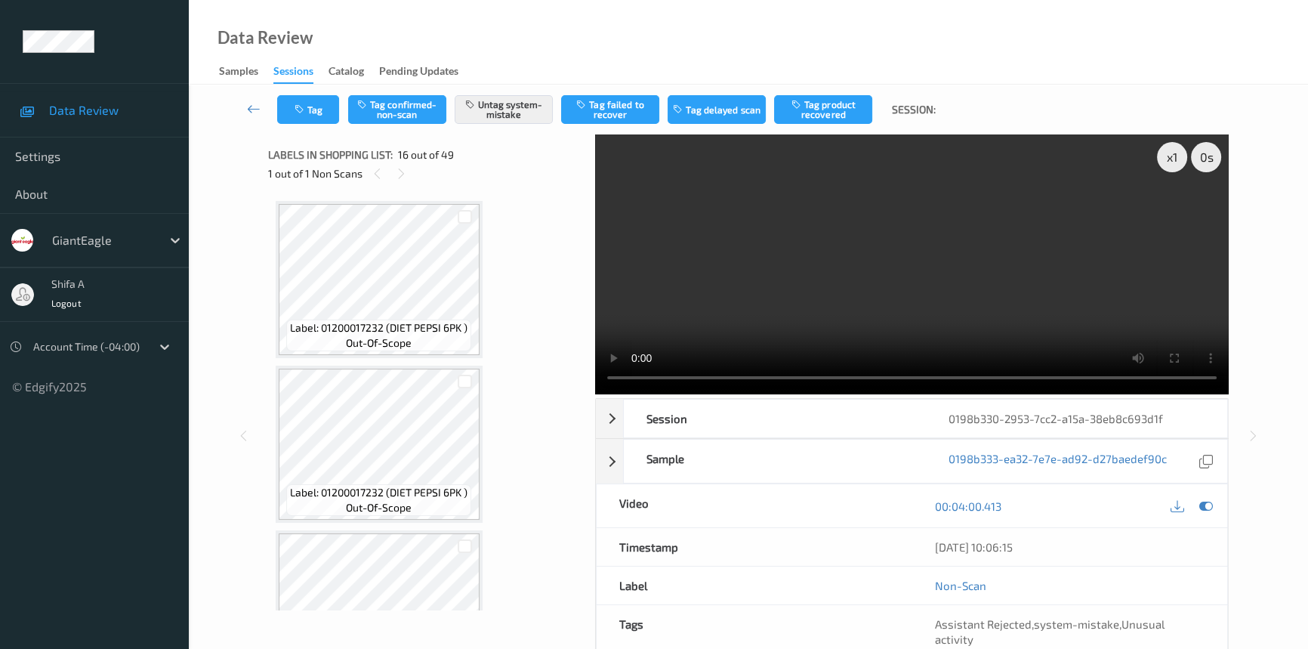
scroll to position [2373, 0]
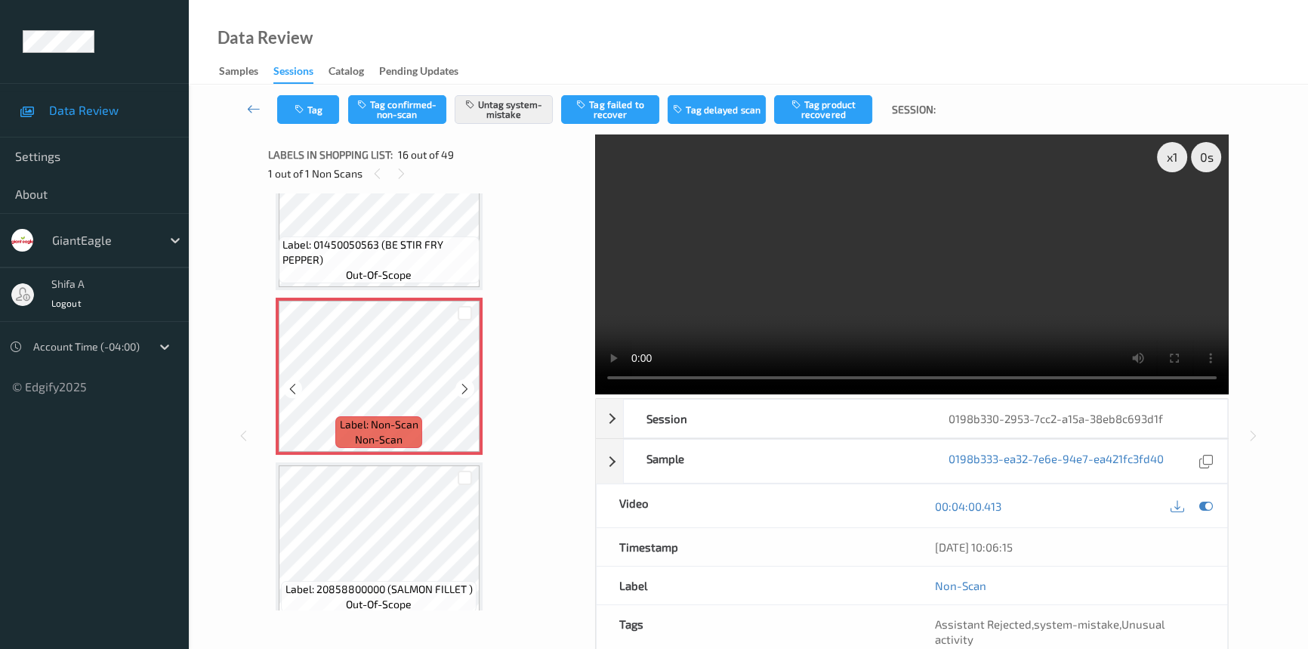
click at [466, 383] on icon at bounding box center [464, 389] width 13 height 14
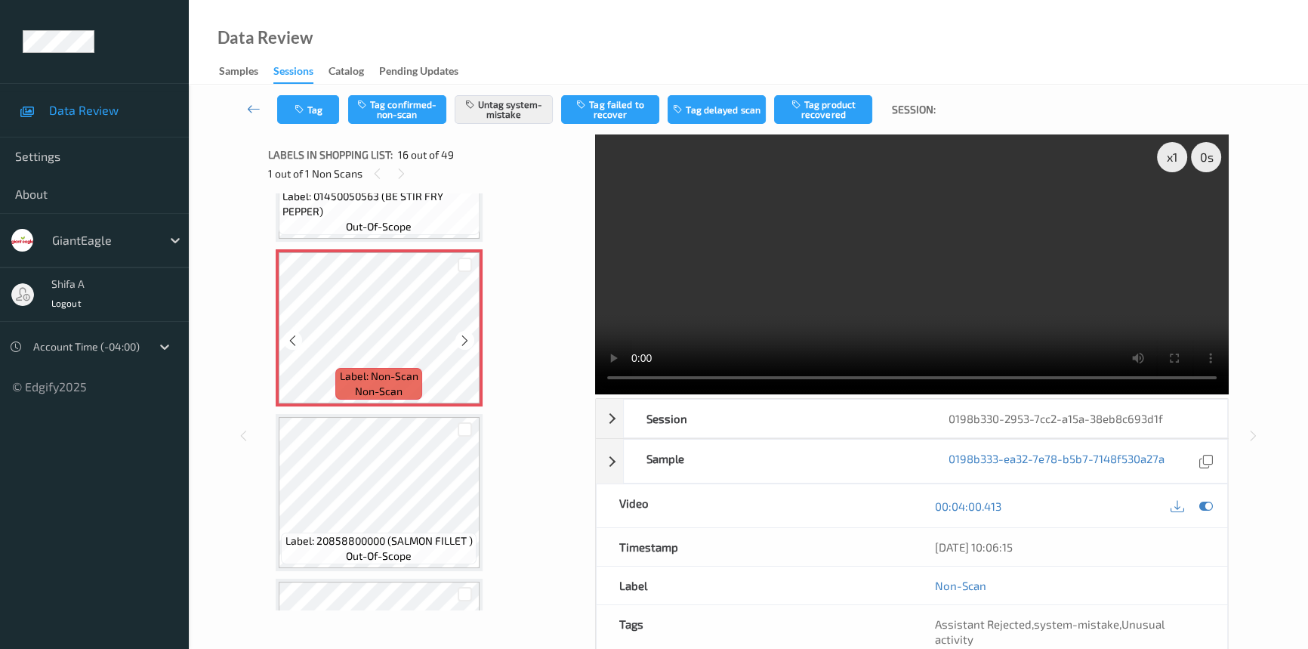
scroll to position [2442, 0]
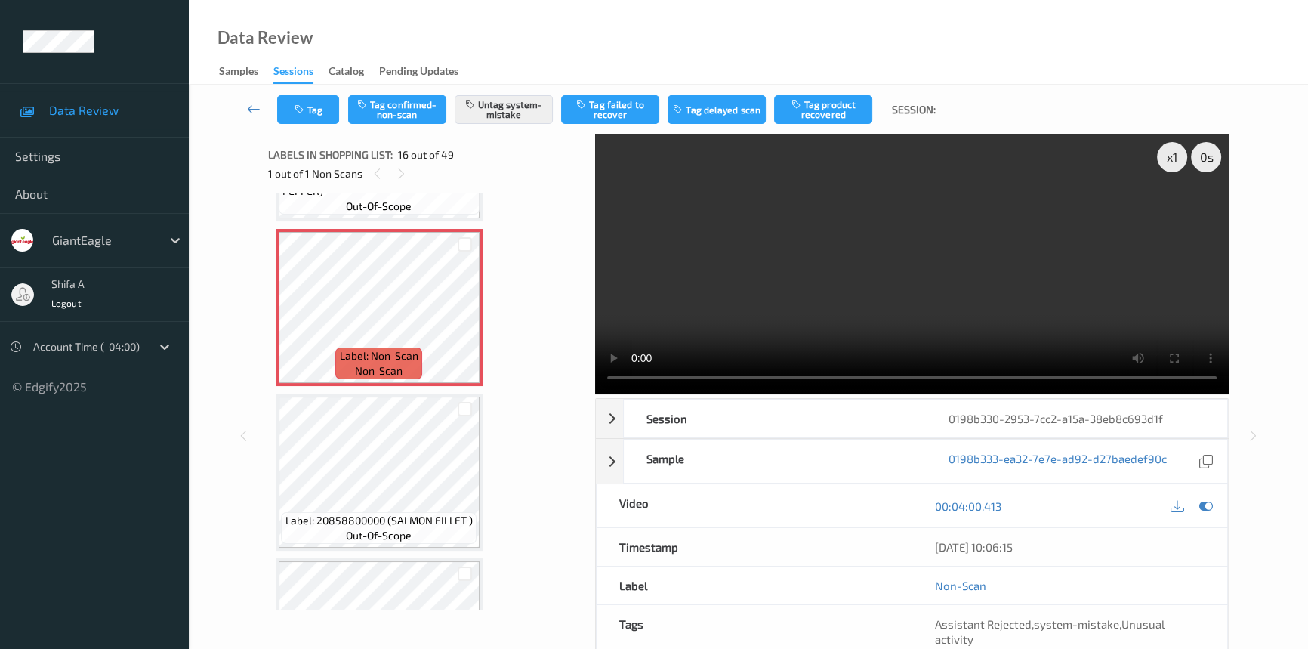
click at [880, 270] on video at bounding box center [912, 264] width 634 height 260
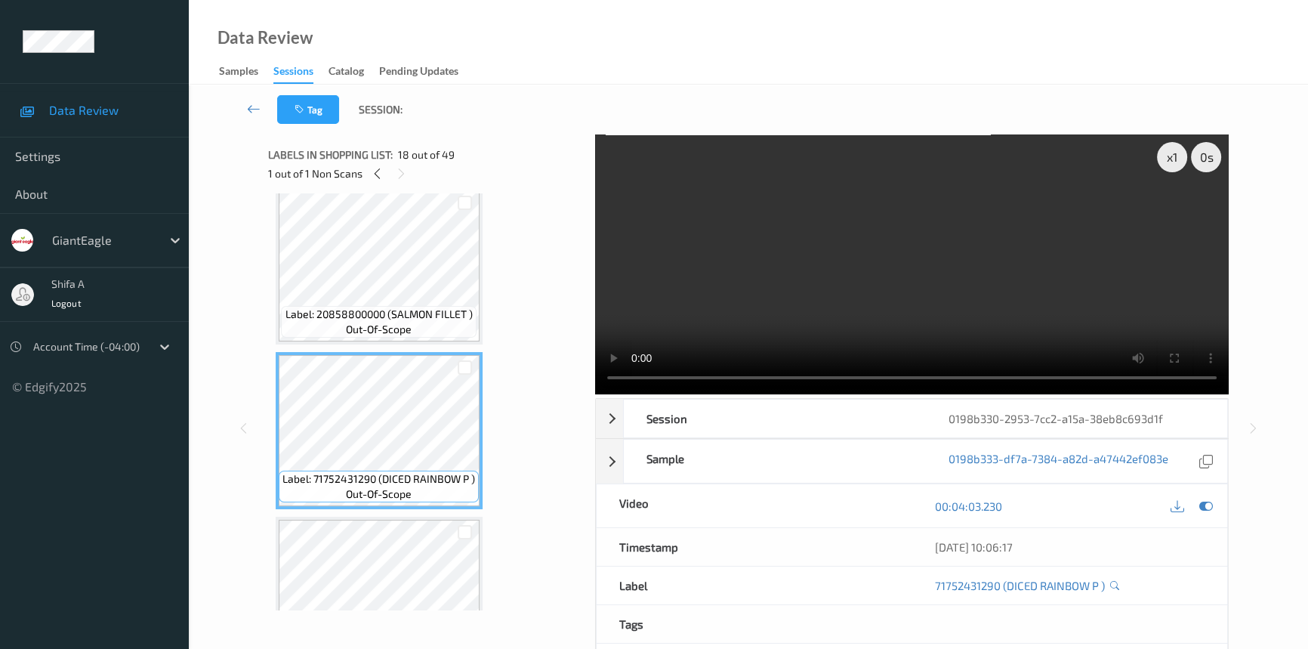
scroll to position [2785, 0]
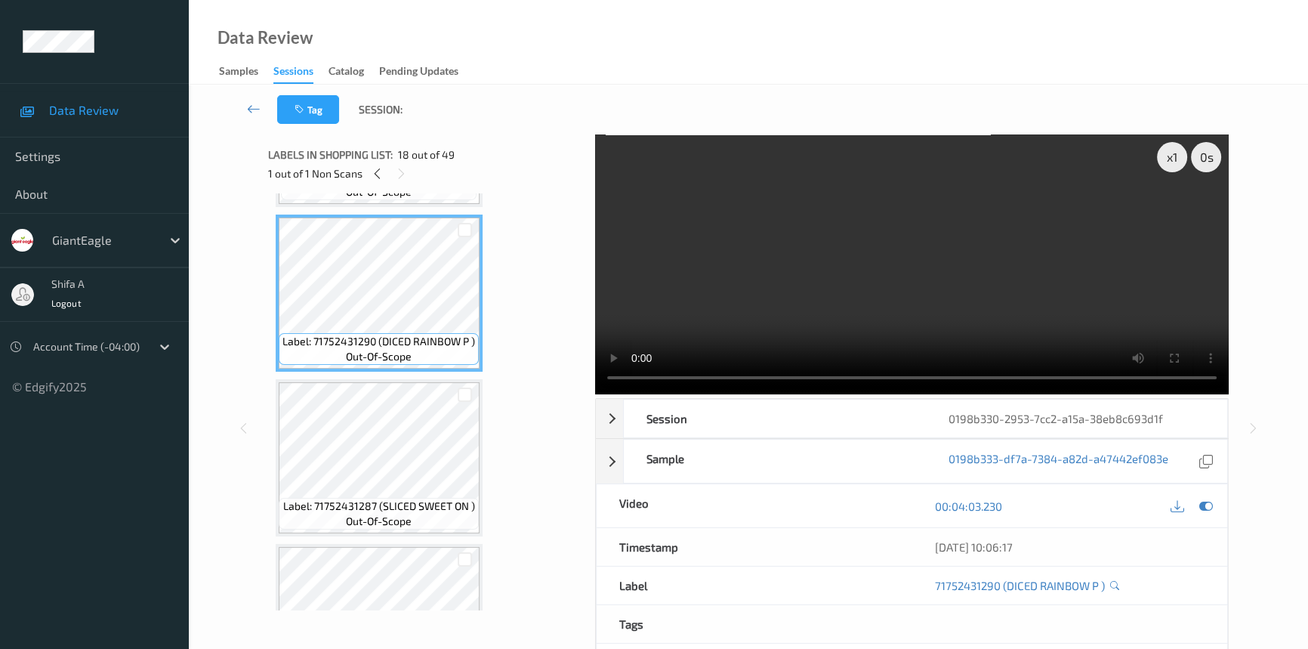
click at [754, 309] on video at bounding box center [912, 264] width 634 height 260
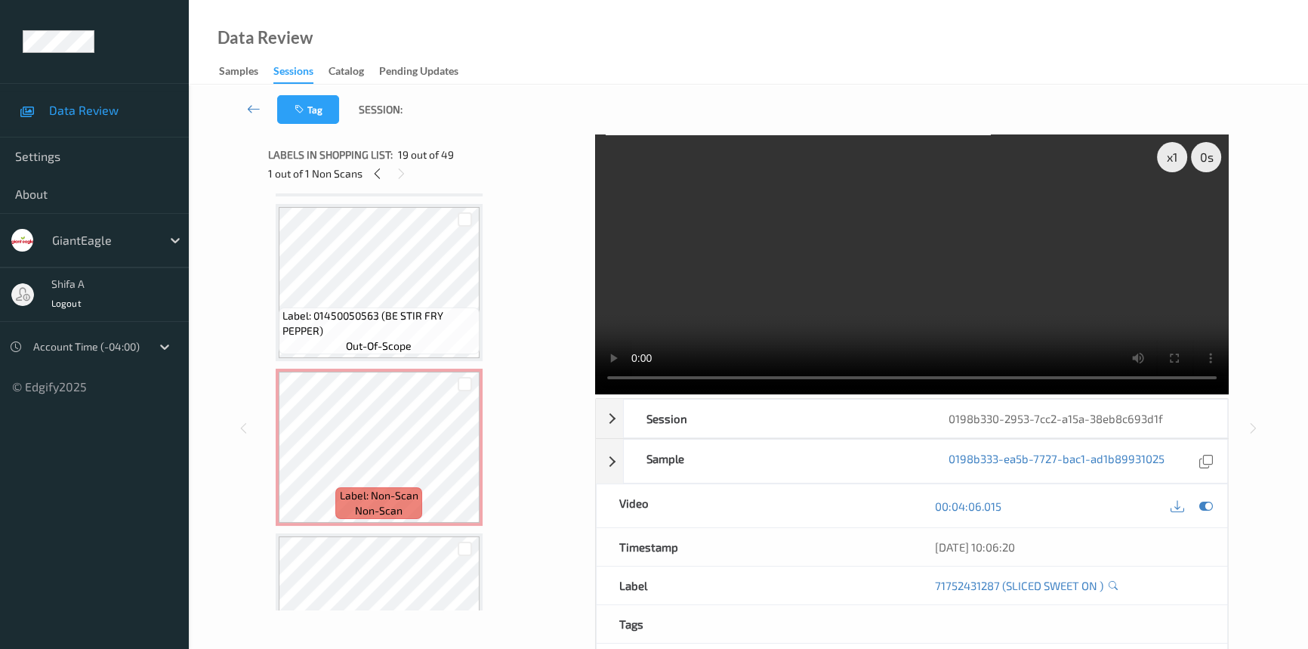
scroll to position [2304, 0]
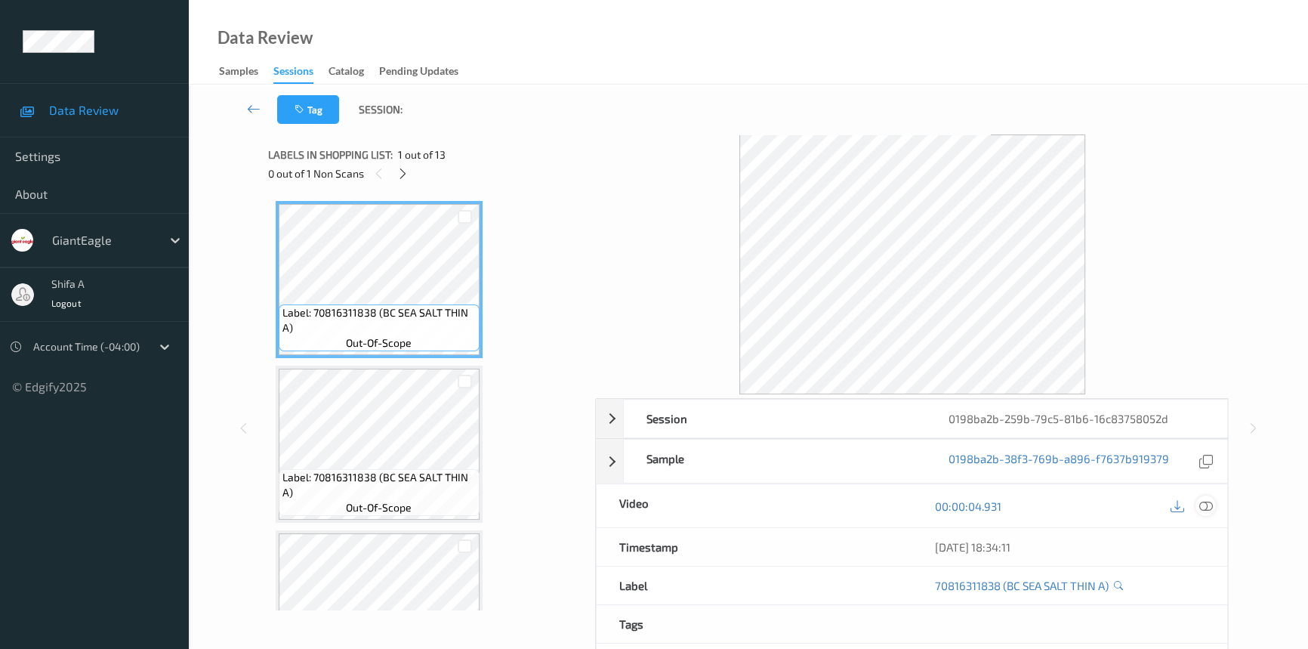
click at [1211, 507] on icon at bounding box center [1206, 506] width 14 height 14
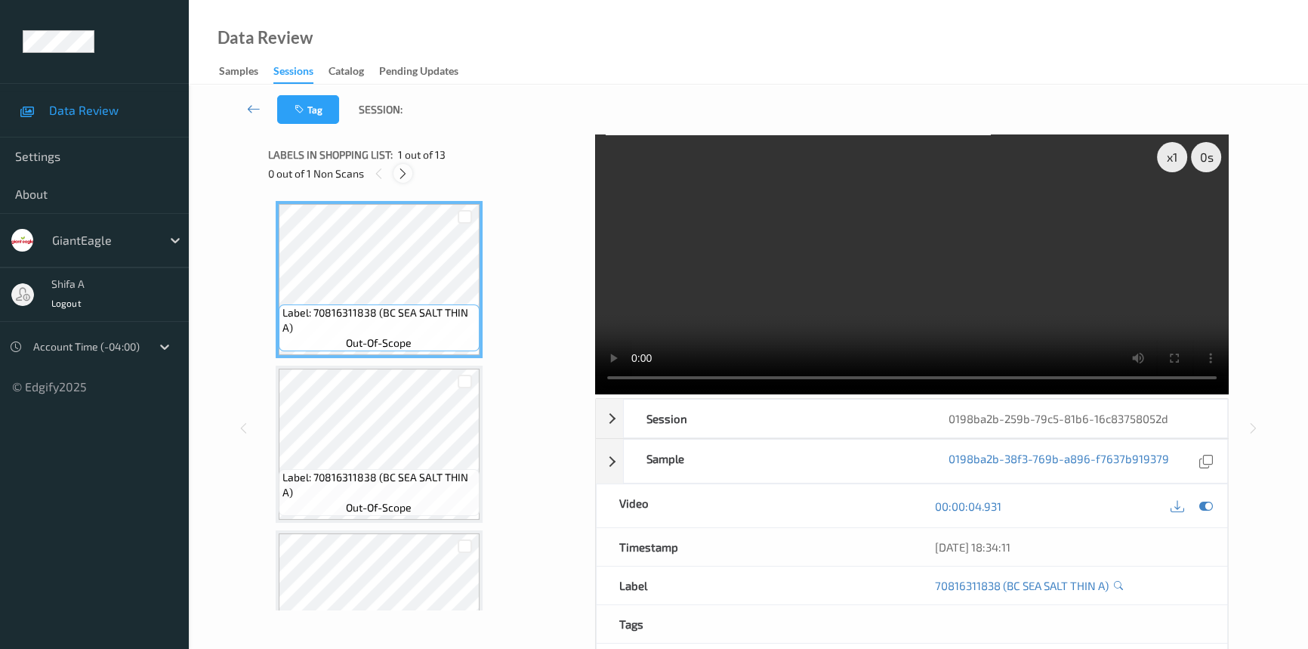
click at [412, 174] on div at bounding box center [402, 173] width 19 height 19
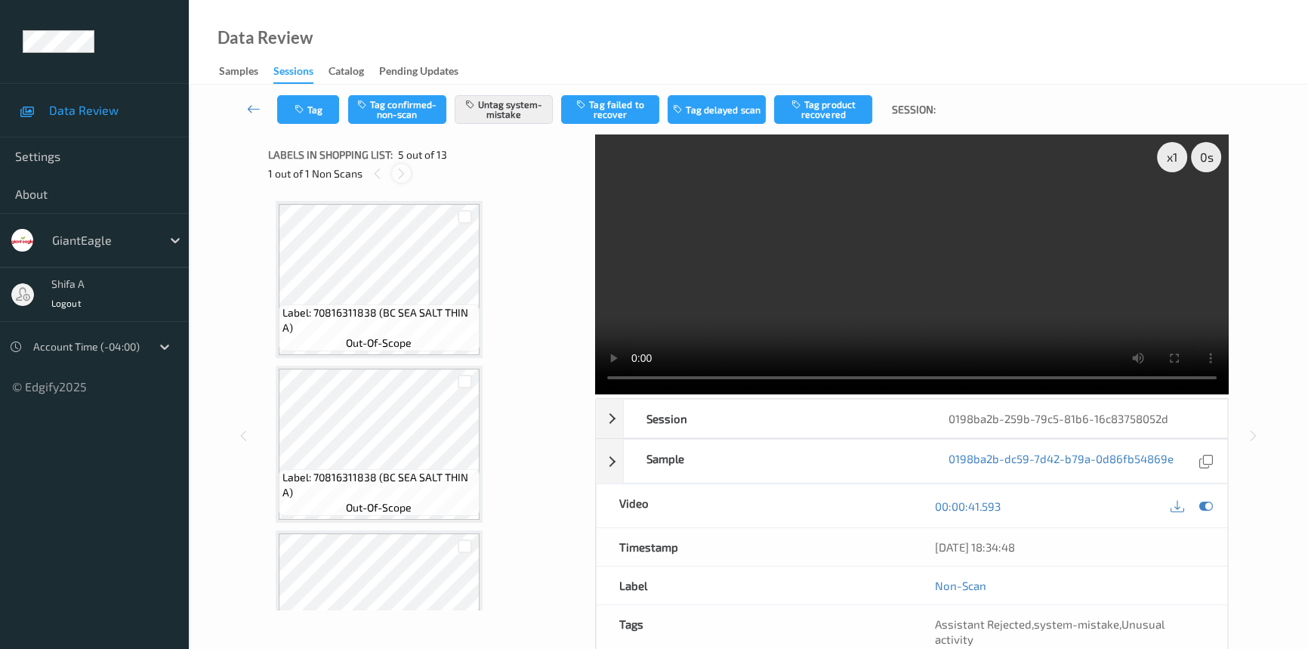
scroll to position [499, 0]
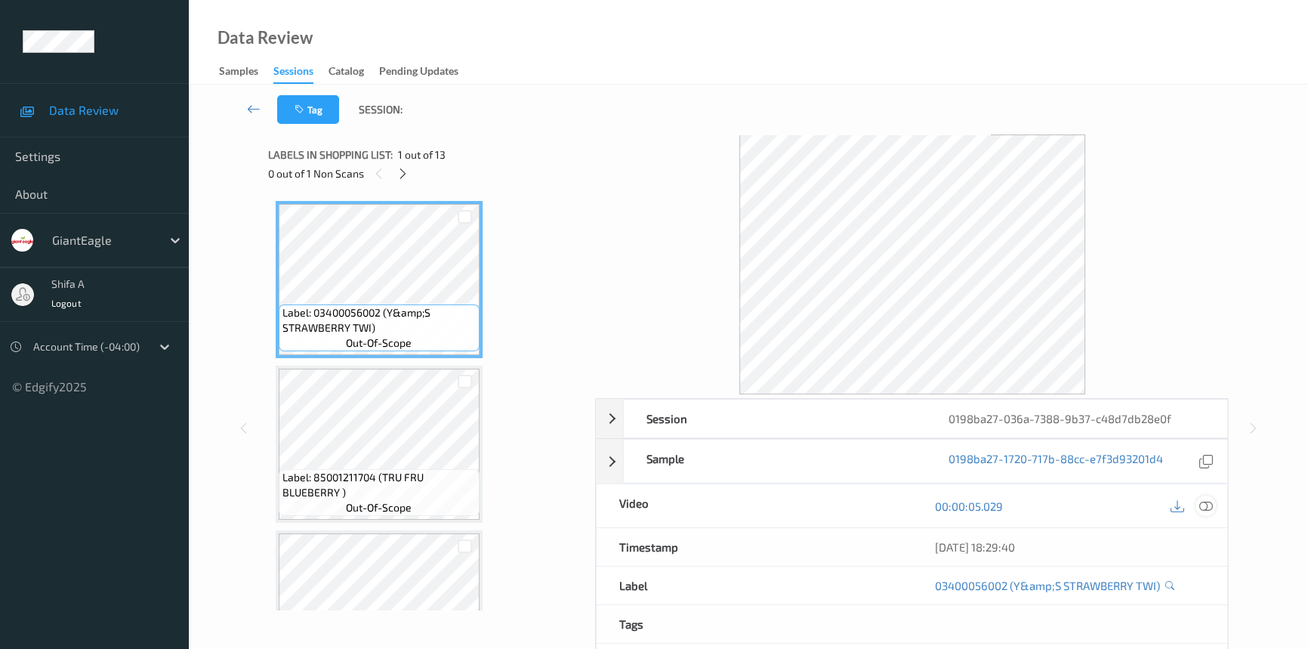
click at [1209, 508] on icon at bounding box center [1206, 506] width 14 height 14
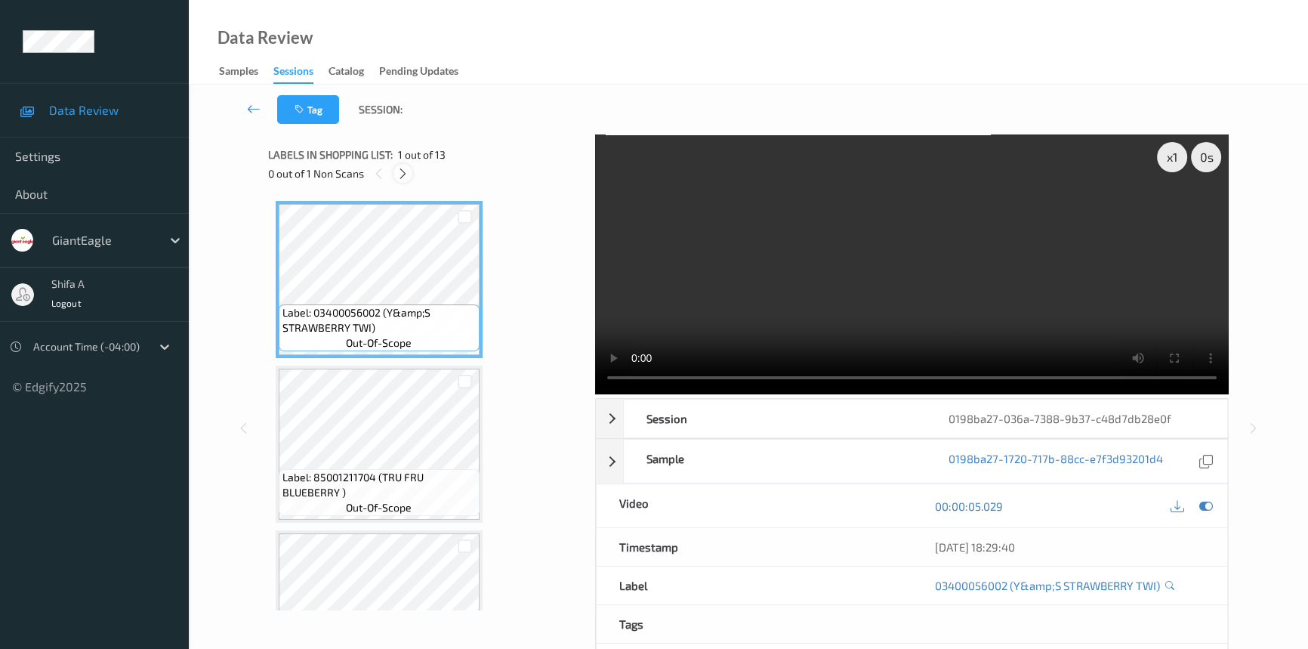
click at [400, 174] on icon at bounding box center [403, 174] width 13 height 14
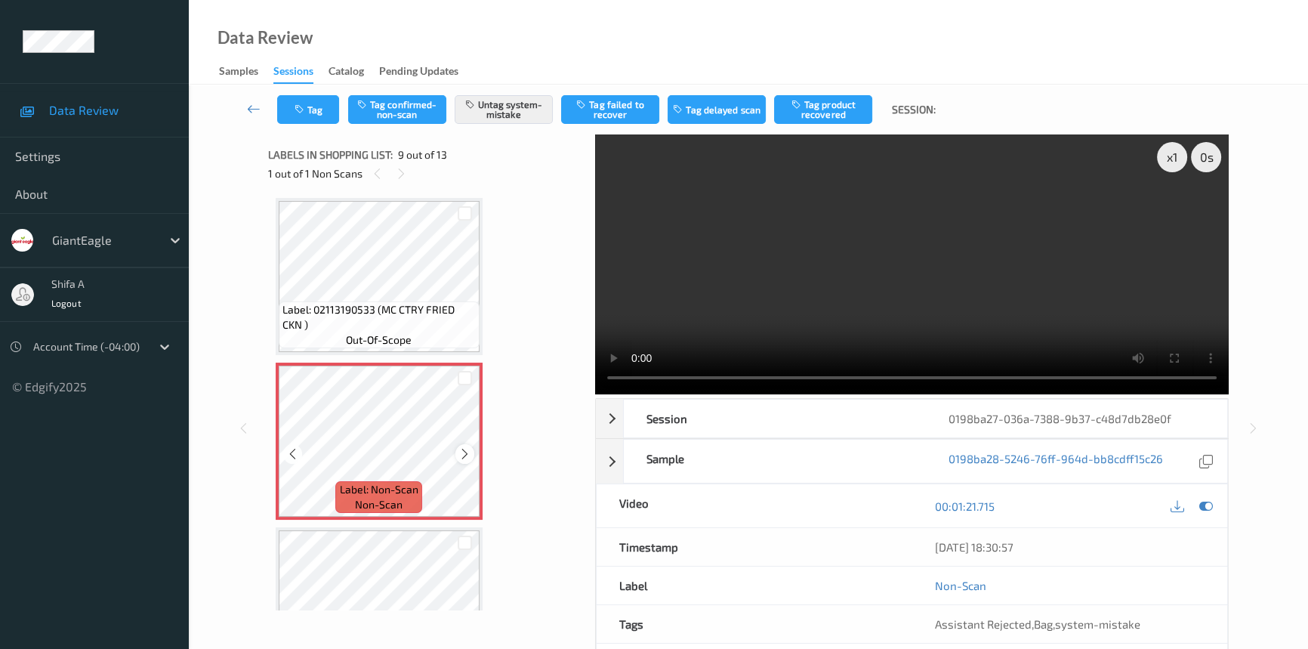
click at [465, 449] on icon at bounding box center [464, 454] width 13 height 14
click at [464, 447] on icon at bounding box center [464, 454] width 13 height 14
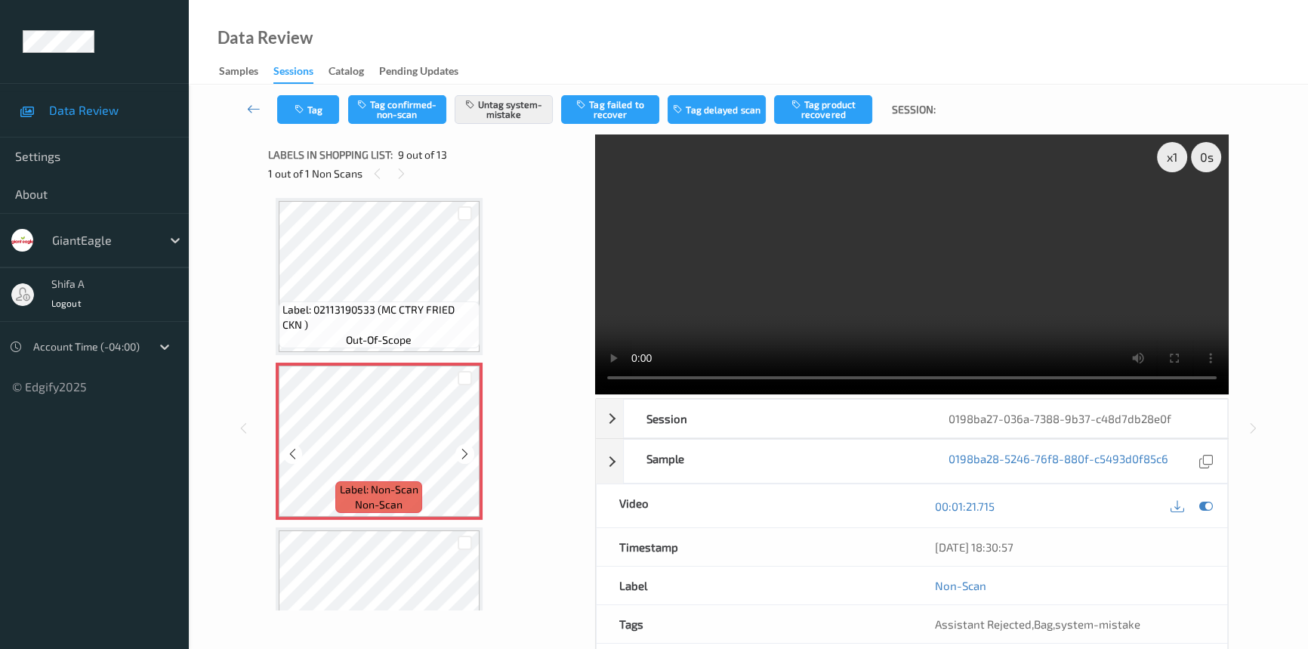
click at [464, 447] on icon at bounding box center [464, 454] width 13 height 14
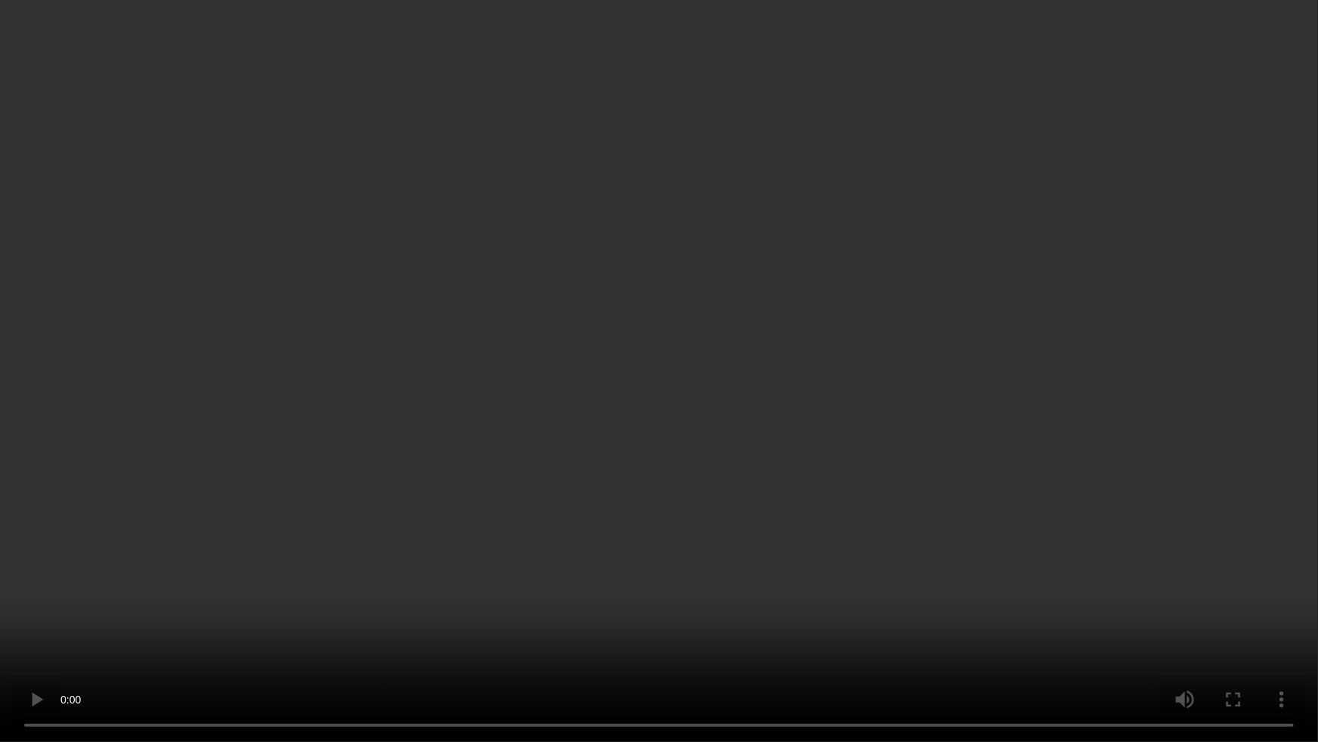
click at [1054, 415] on video at bounding box center [659, 371] width 1318 height 742
click at [897, 492] on video at bounding box center [659, 371] width 1318 height 742
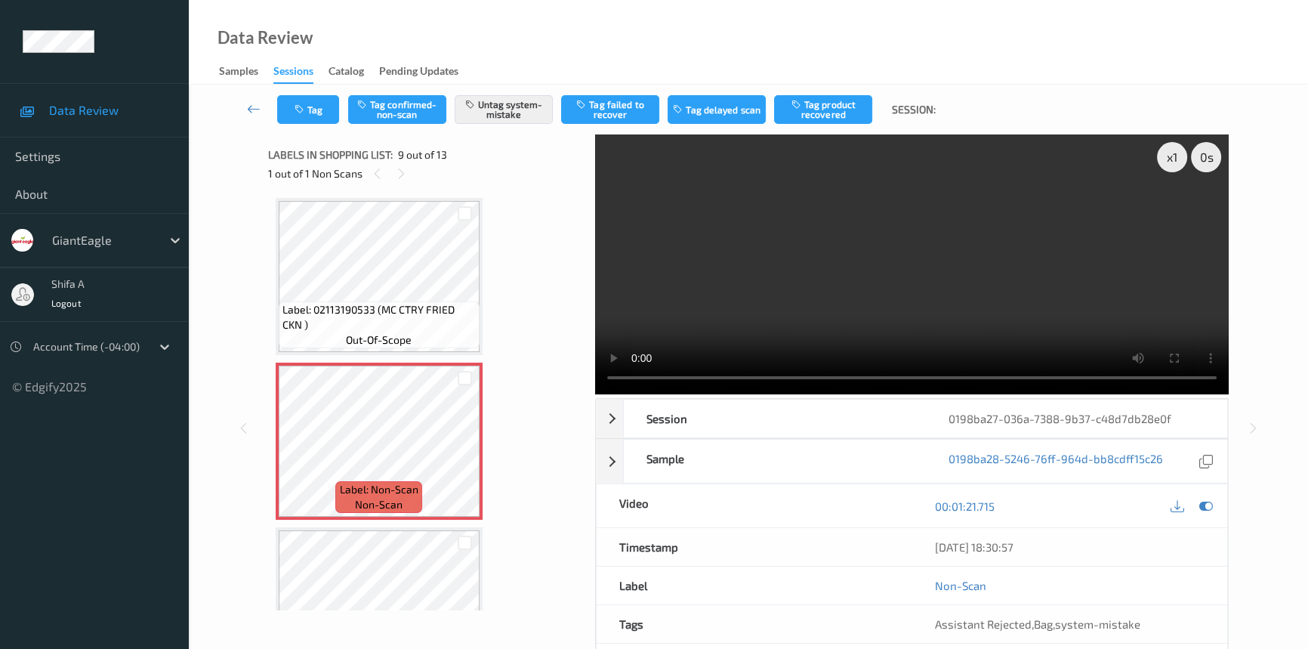
click at [1024, 264] on video at bounding box center [912, 264] width 634 height 260
click at [961, 276] on video at bounding box center [912, 264] width 634 height 260
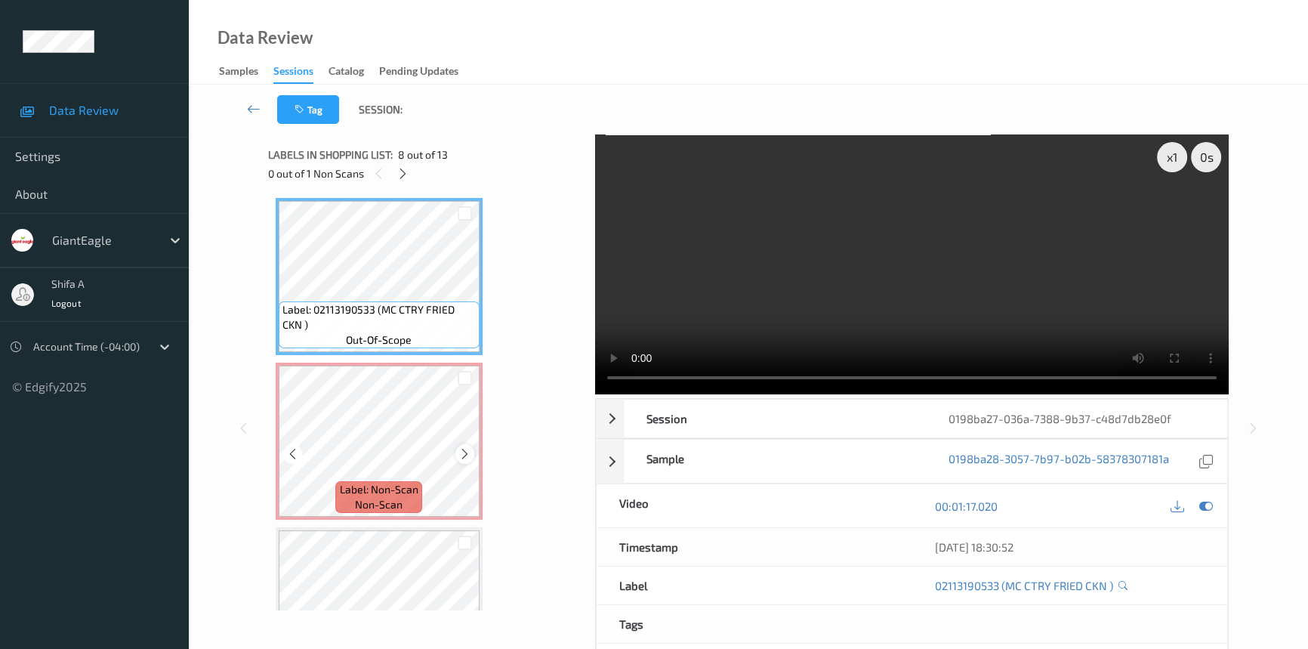
click at [468, 447] on icon at bounding box center [464, 454] width 13 height 14
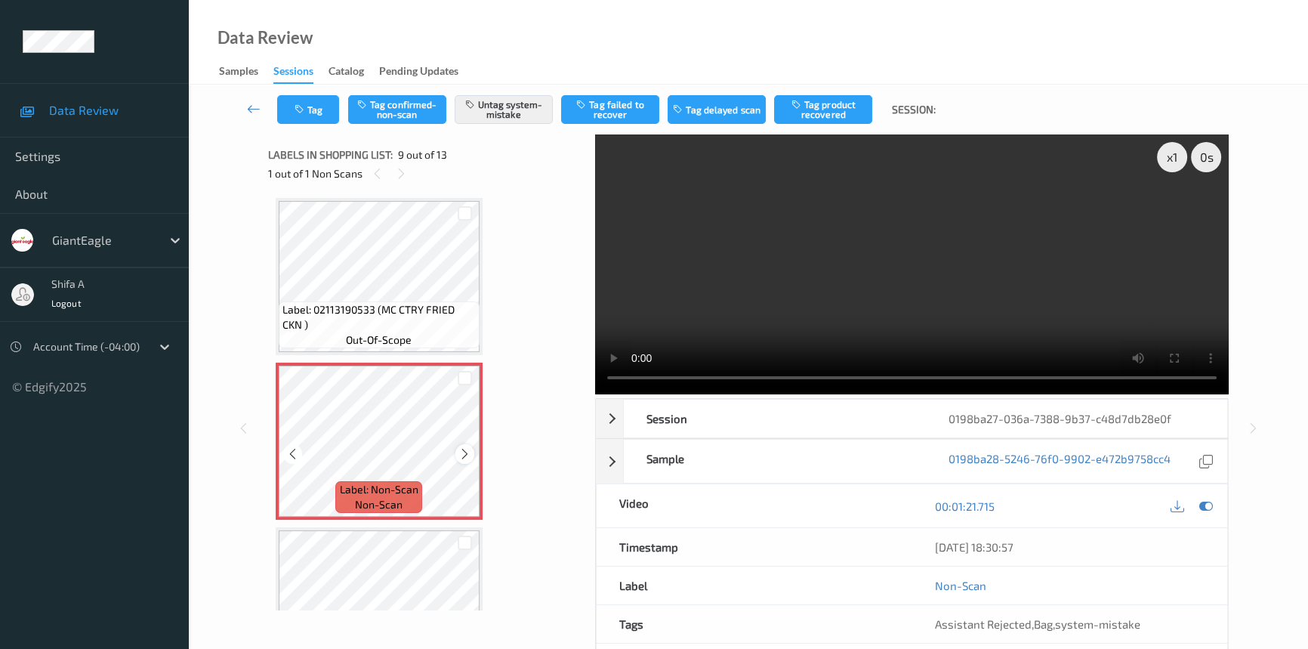
click at [465, 447] on icon at bounding box center [464, 454] width 13 height 14
click at [315, 93] on div "Tag Tag confirmed-non-scan Untag system-mistake Tag failed to recover Tag delay…" at bounding box center [748, 110] width 1057 height 50
click at [309, 106] on button "Tag" at bounding box center [308, 109] width 62 height 29
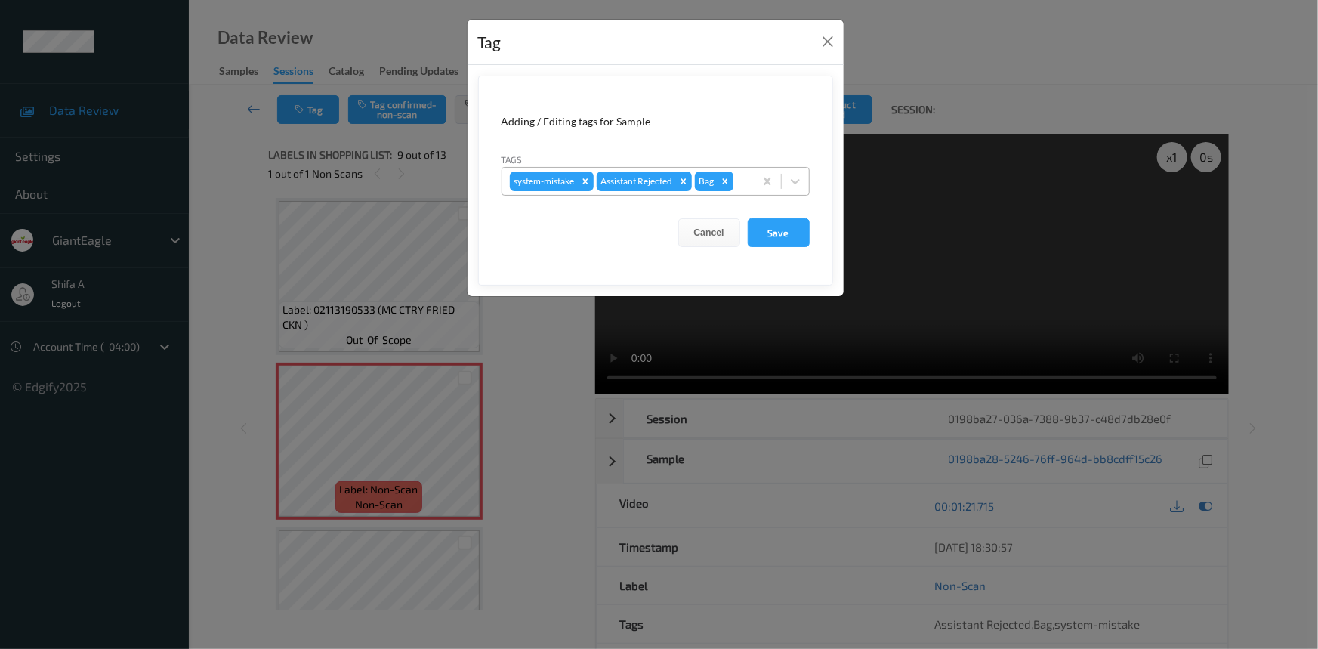
click at [725, 180] on icon "Remove Bag" at bounding box center [724, 180] width 5 height 5
click at [789, 229] on button "Save" at bounding box center [779, 232] width 62 height 29
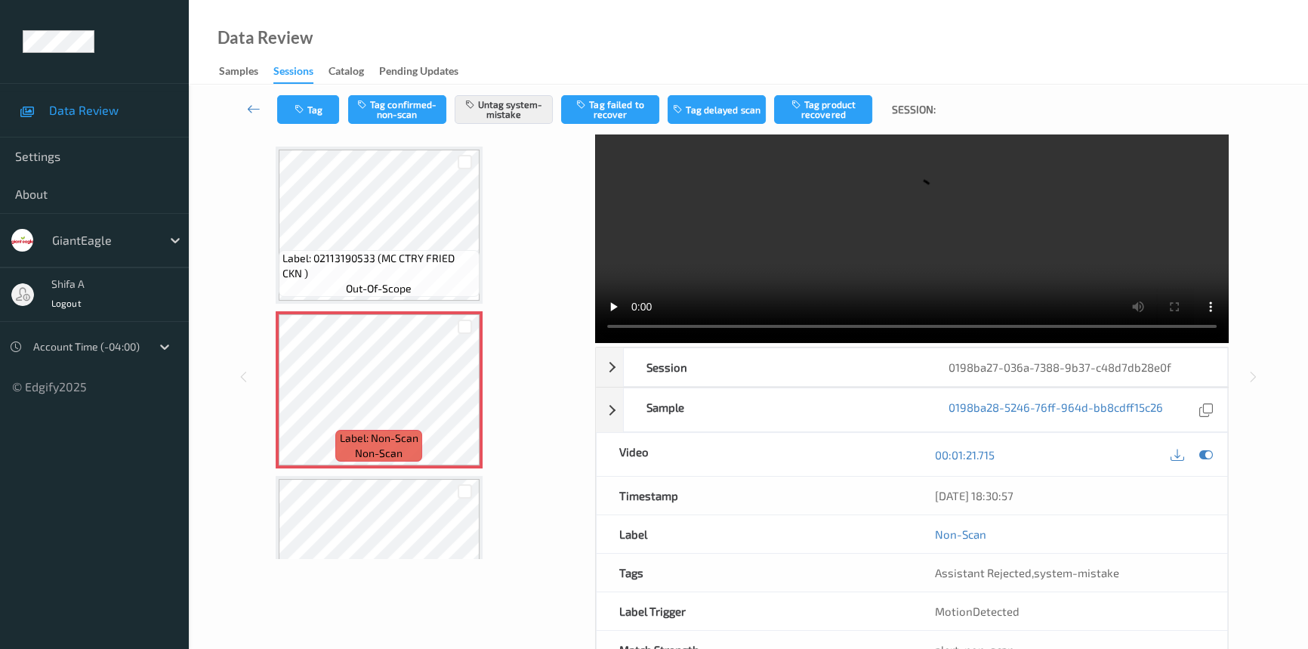
scroll to position [0, 0]
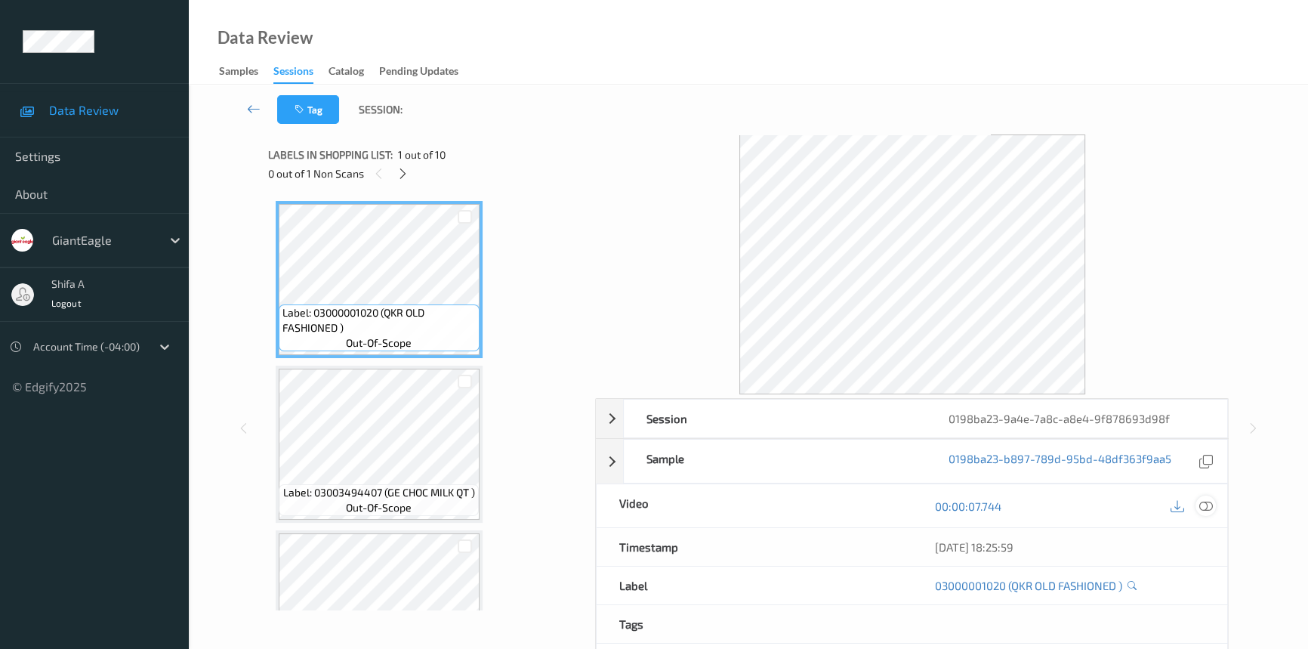
click at [1211, 505] on icon at bounding box center [1206, 506] width 14 height 14
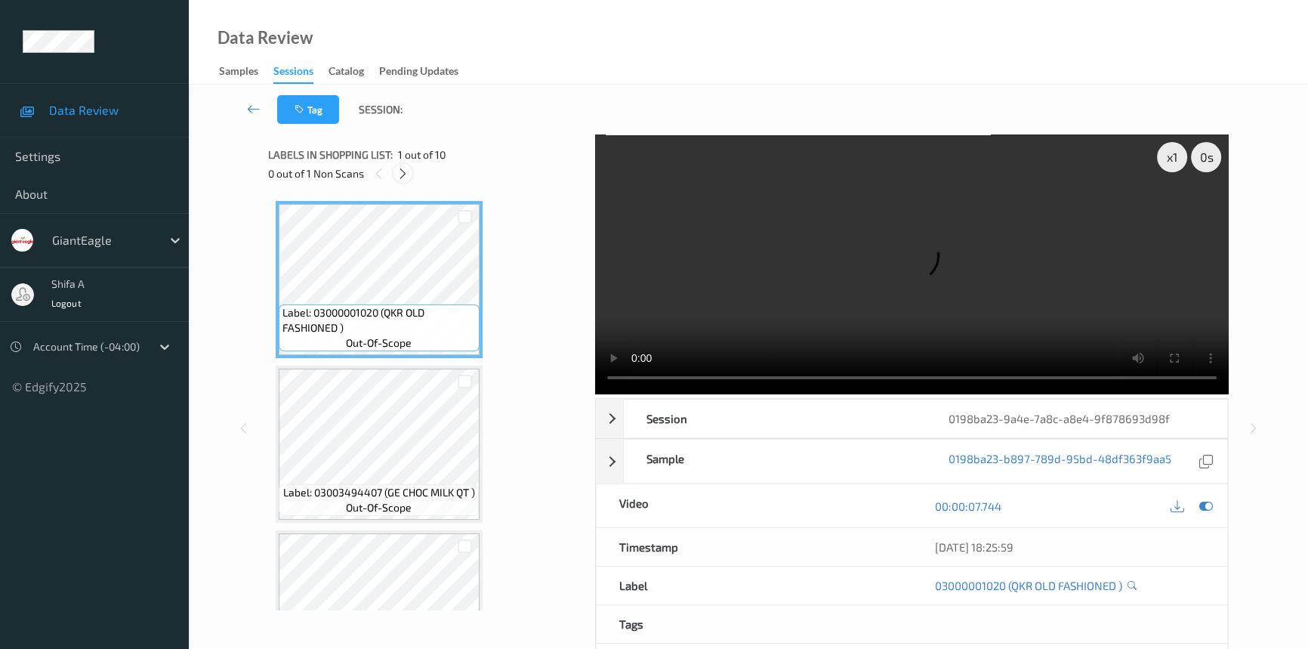
click at [400, 177] on icon at bounding box center [403, 174] width 13 height 14
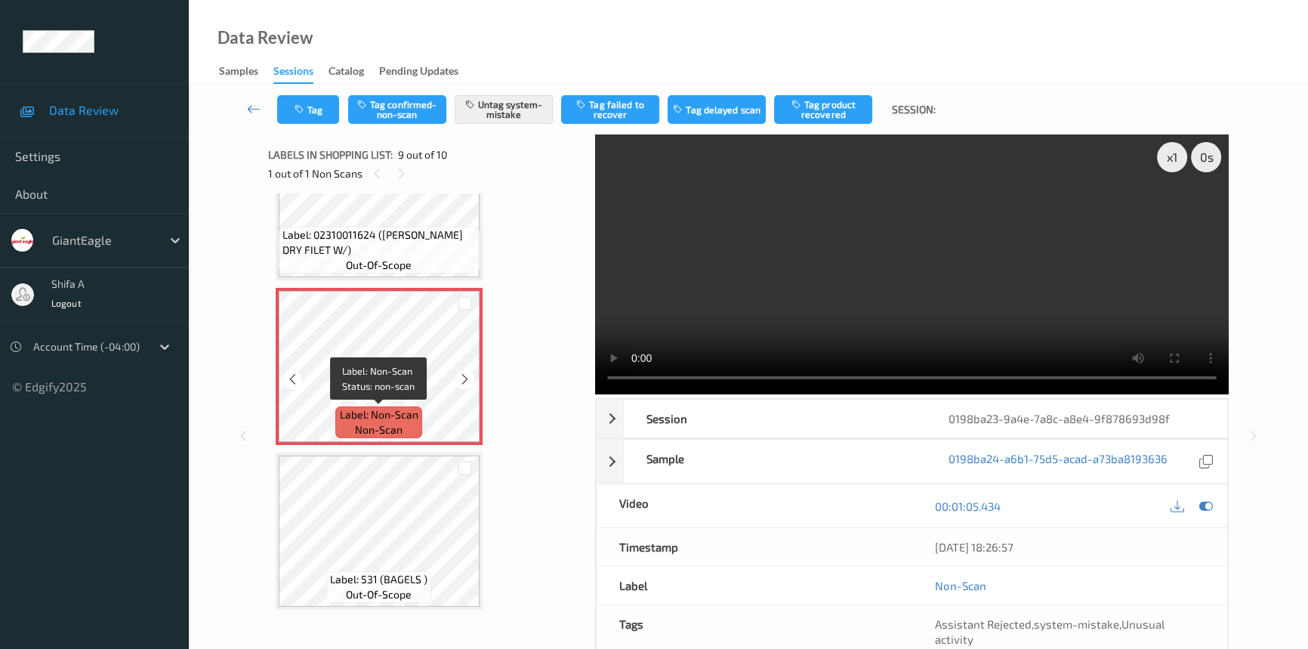
scroll to position [1231, 0]
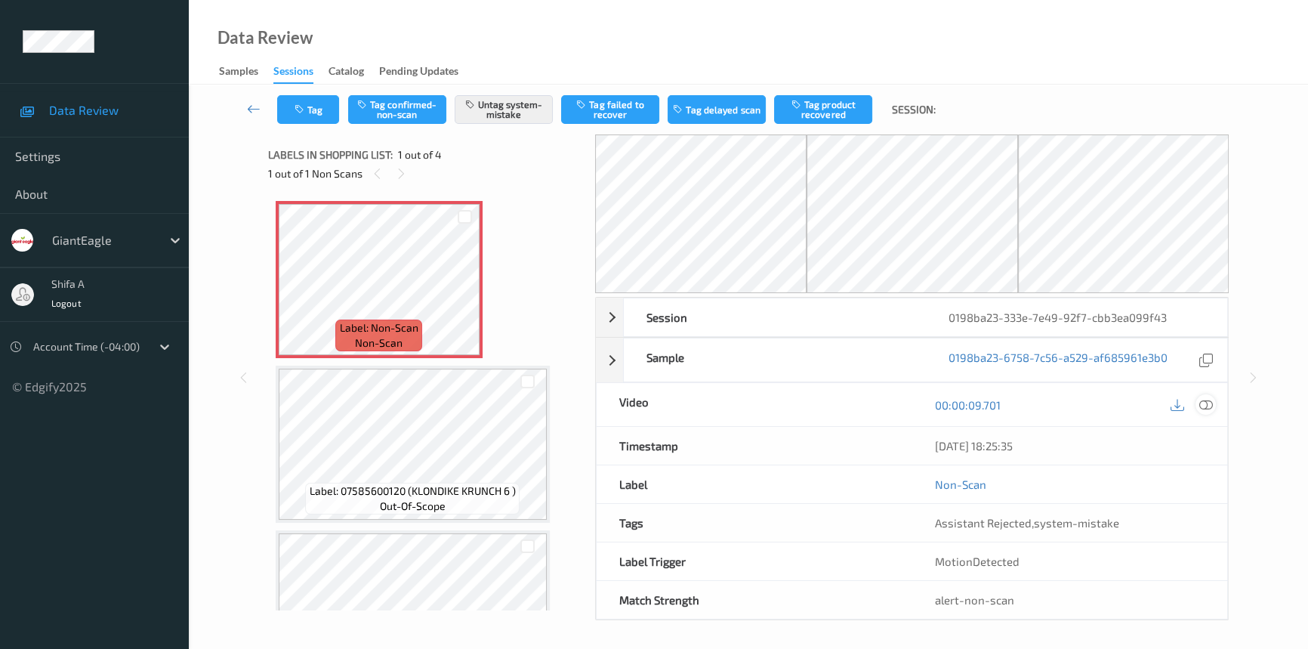
click at [1208, 406] on icon at bounding box center [1206, 405] width 14 height 14
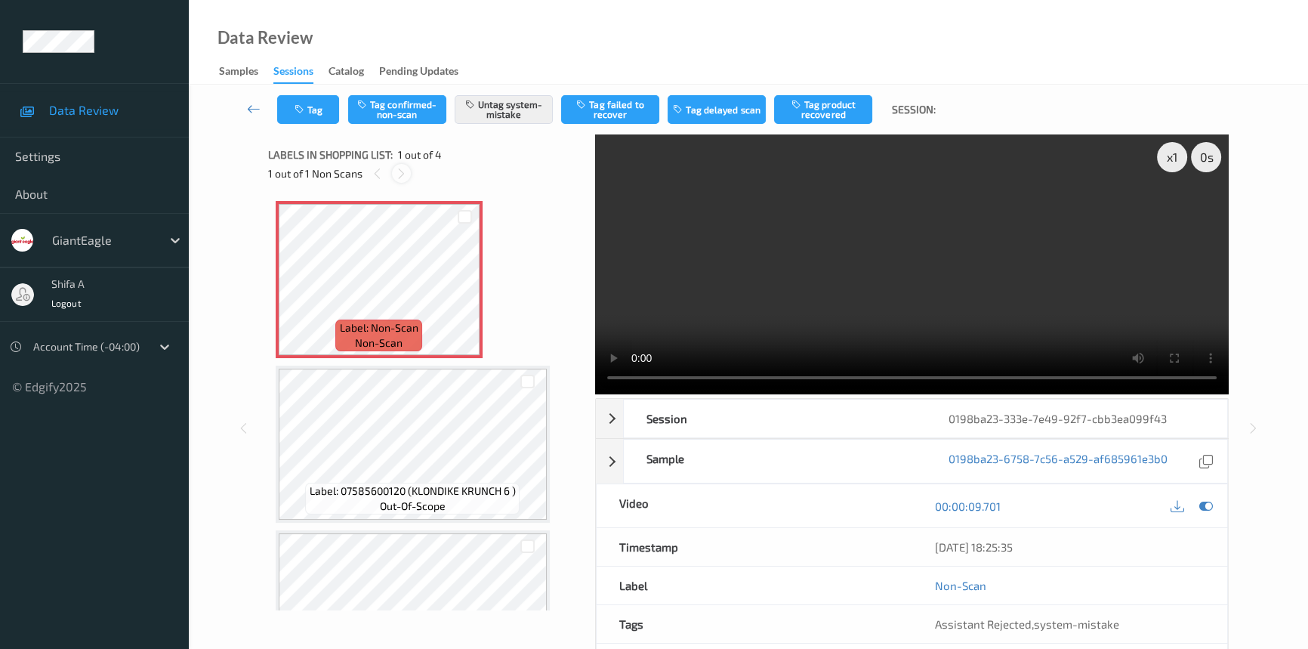
click at [398, 174] on icon at bounding box center [401, 174] width 13 height 14
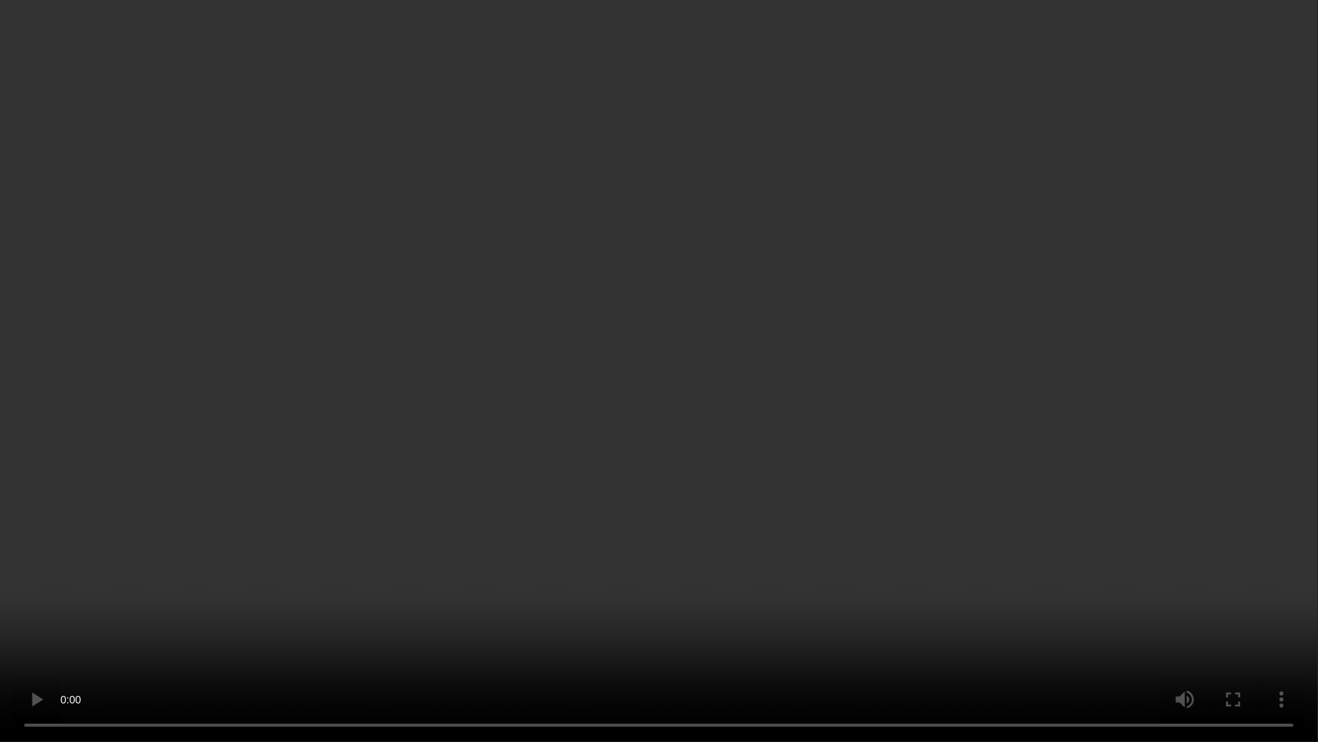
click at [674, 555] on video at bounding box center [659, 371] width 1318 height 742
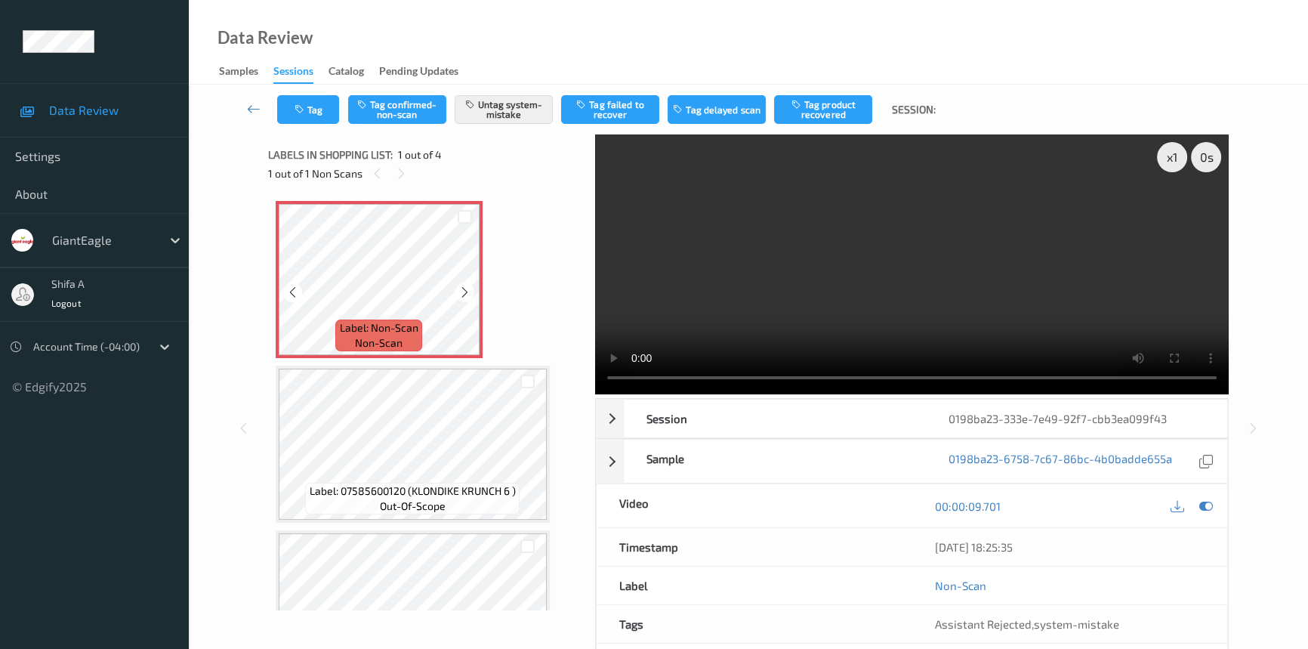
click at [461, 361] on div "Label: Non-Scan non-scan Label: Non-Scan non-scan Label: Non-Scan non-scan Labe…" at bounding box center [427, 526] width 302 height 651
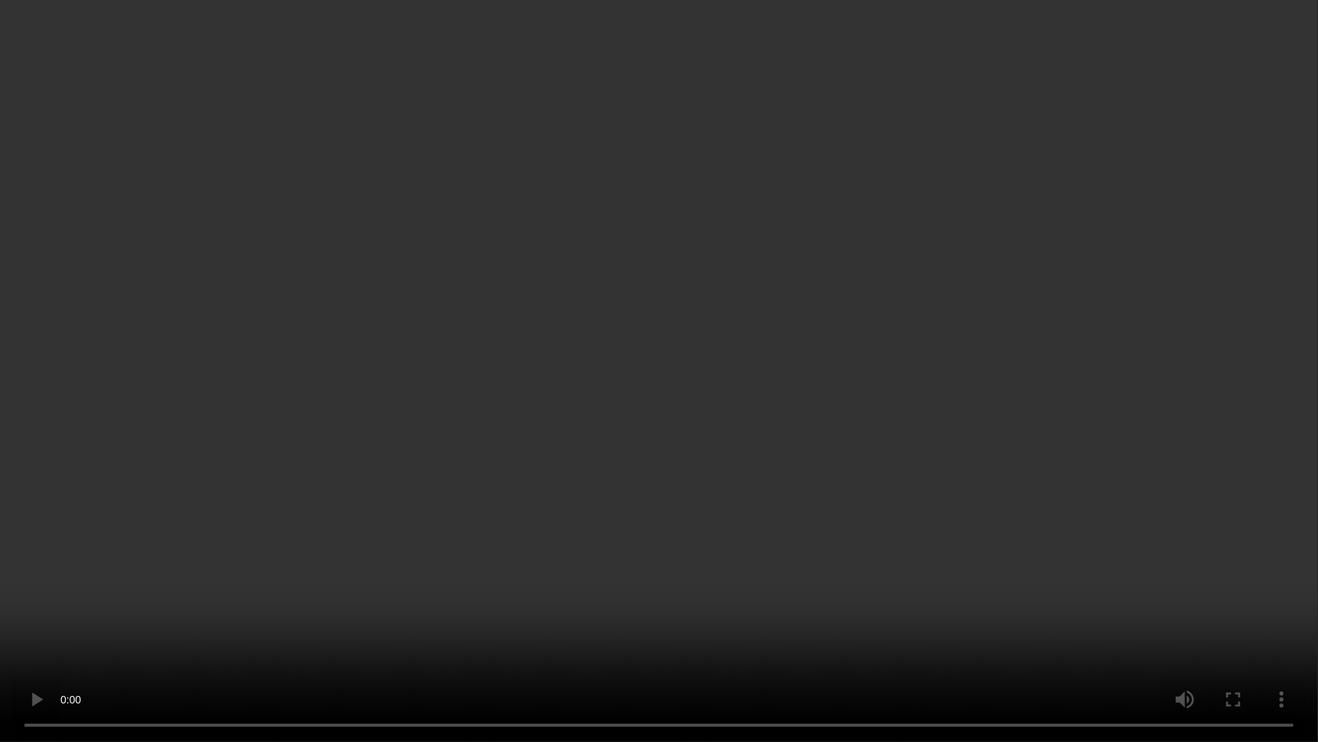
click at [529, 628] on video at bounding box center [659, 371] width 1318 height 742
click at [941, 504] on video at bounding box center [659, 371] width 1318 height 742
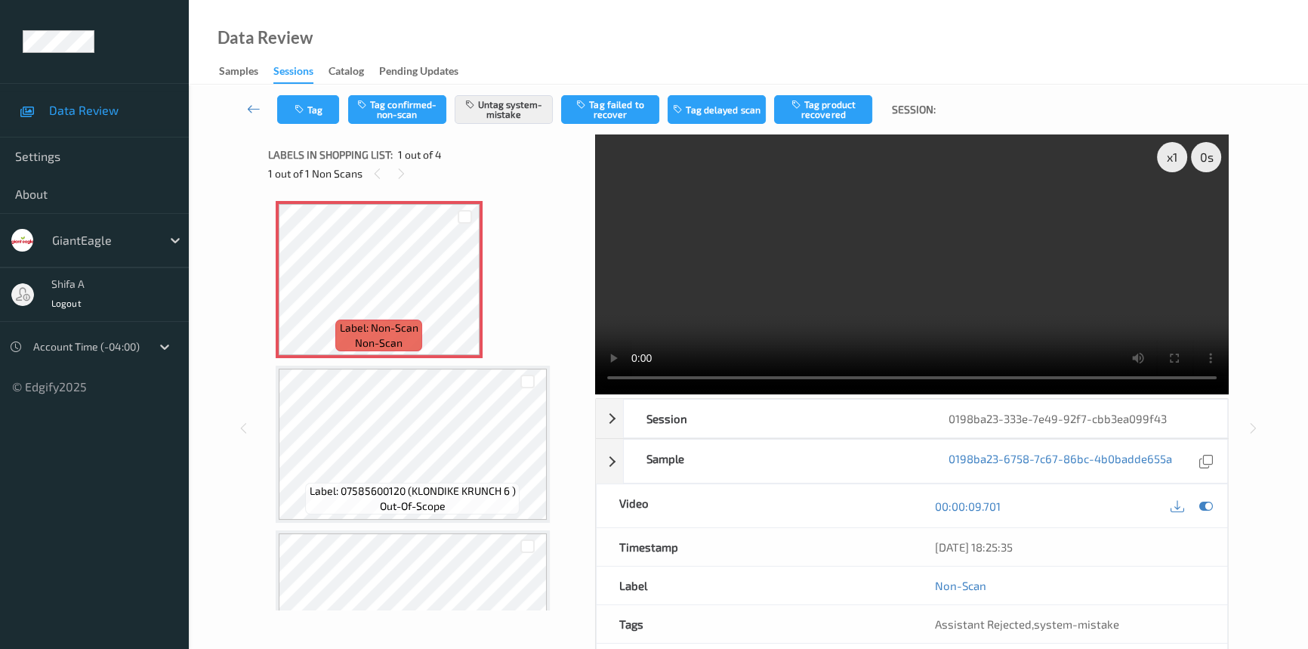
click at [964, 307] on video at bounding box center [912, 264] width 634 height 260
click at [463, 296] on icon at bounding box center [464, 292] width 13 height 14
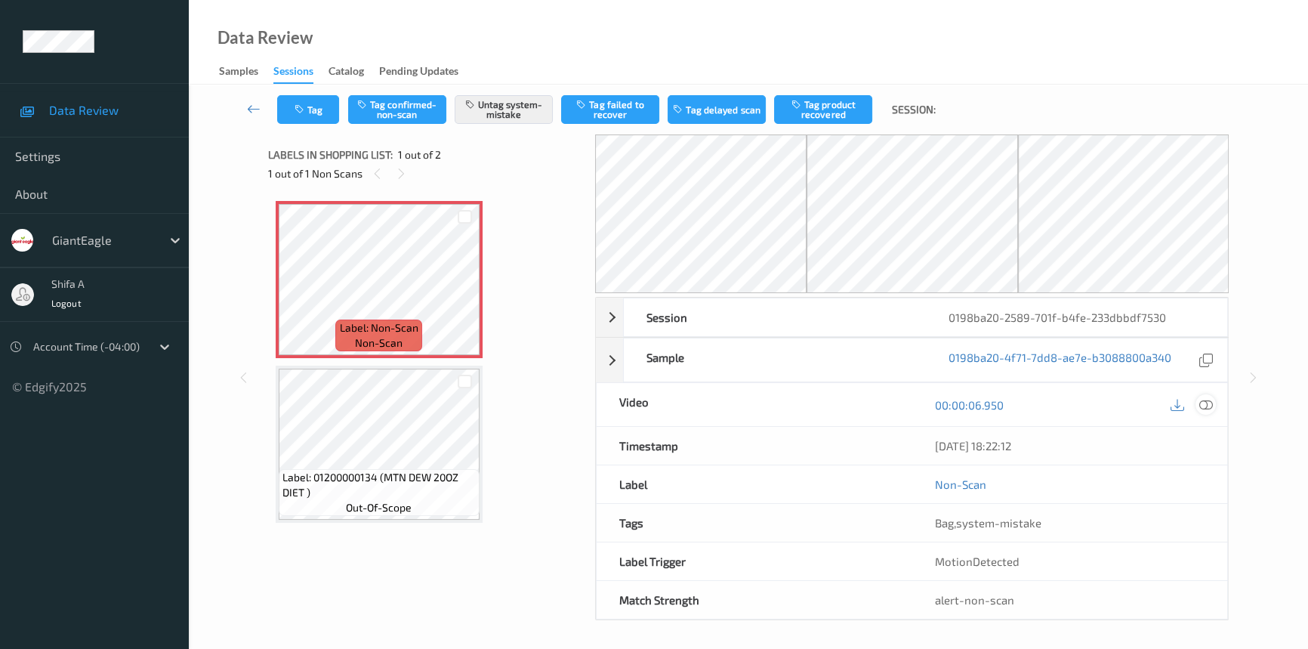
click at [1205, 406] on icon at bounding box center [1206, 405] width 14 height 14
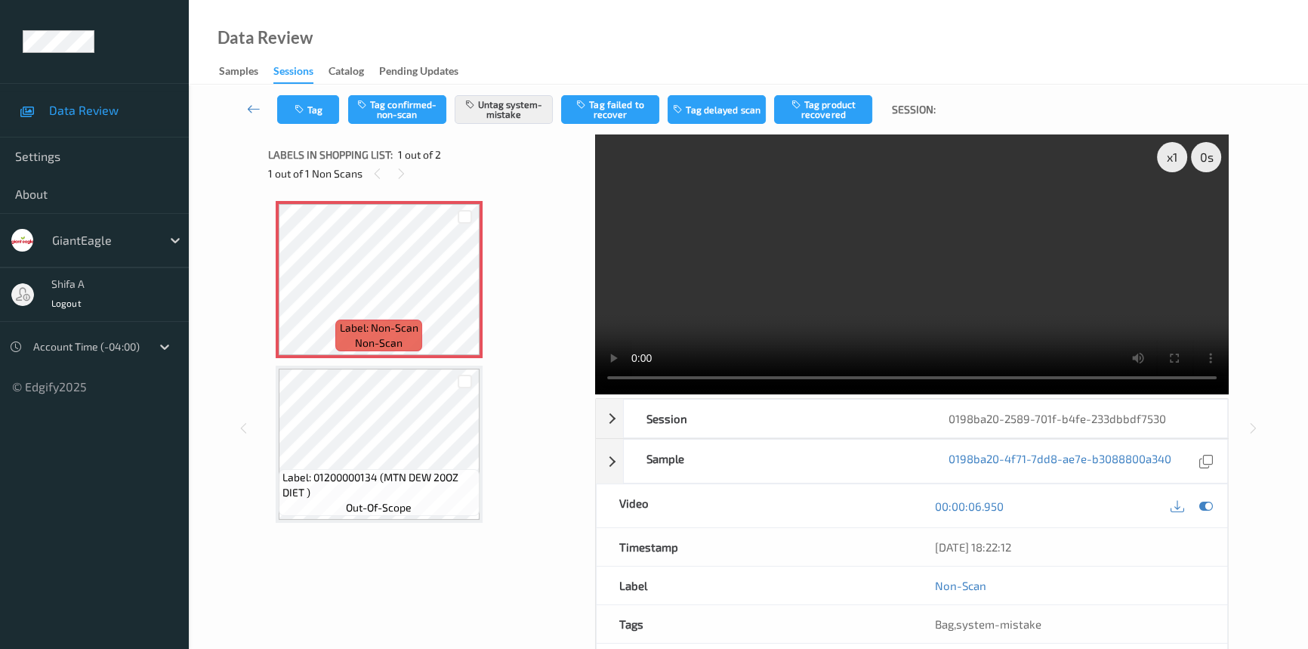
click at [754, 277] on video at bounding box center [912, 264] width 634 height 260
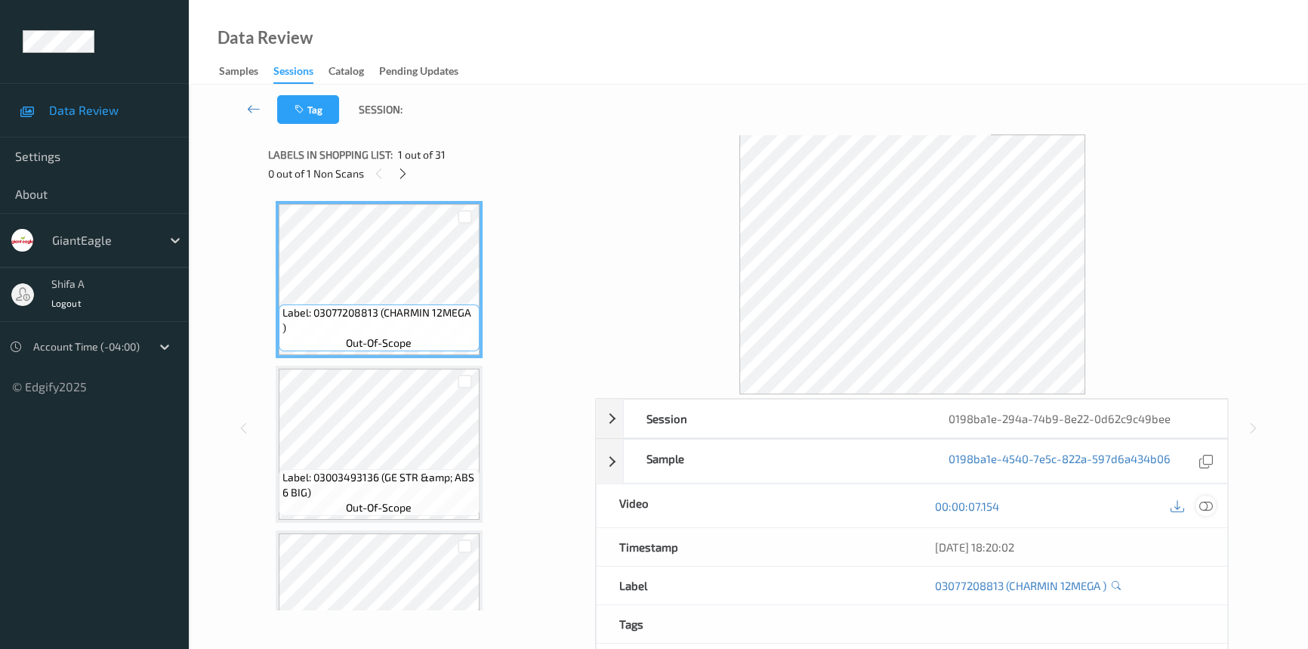
click at [1208, 503] on icon at bounding box center [1206, 506] width 14 height 14
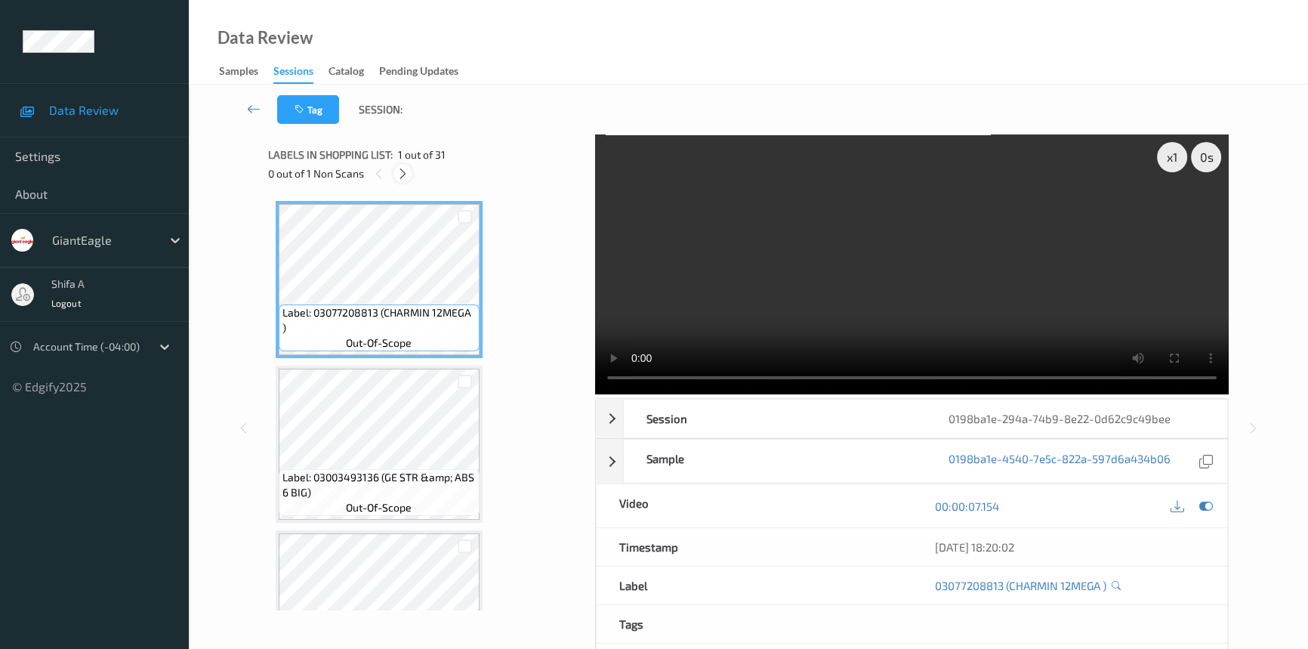
click at [401, 178] on icon at bounding box center [403, 174] width 13 height 14
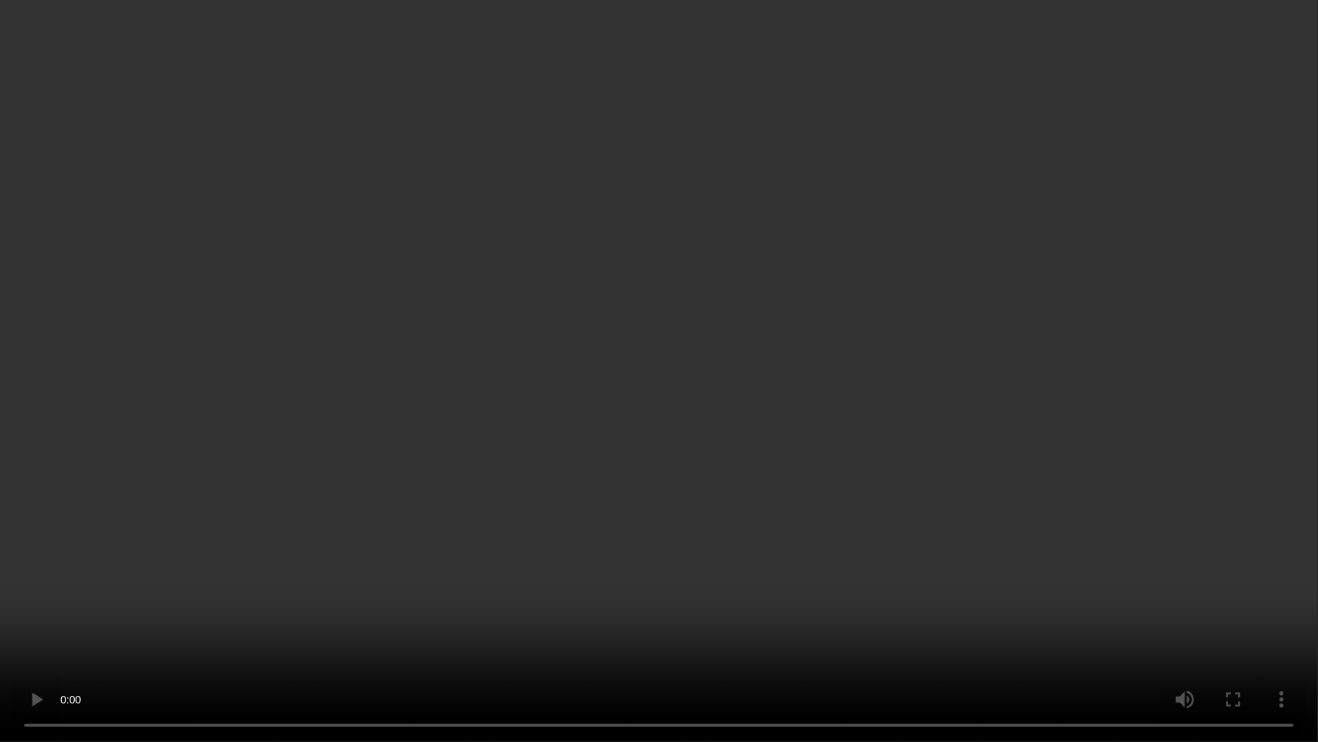
click at [919, 453] on video at bounding box center [659, 371] width 1318 height 742
click at [1185, 538] on video at bounding box center [659, 371] width 1318 height 742
click at [1075, 412] on video at bounding box center [659, 371] width 1318 height 742
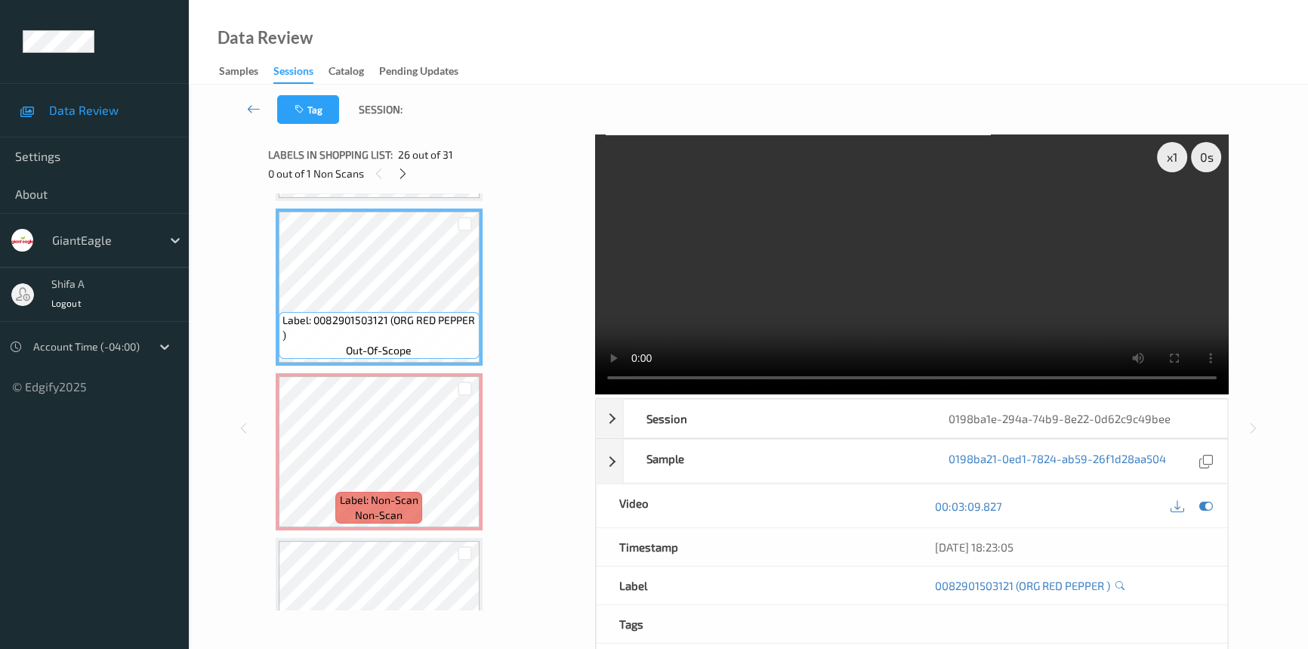
click at [989, 309] on video at bounding box center [912, 264] width 634 height 260
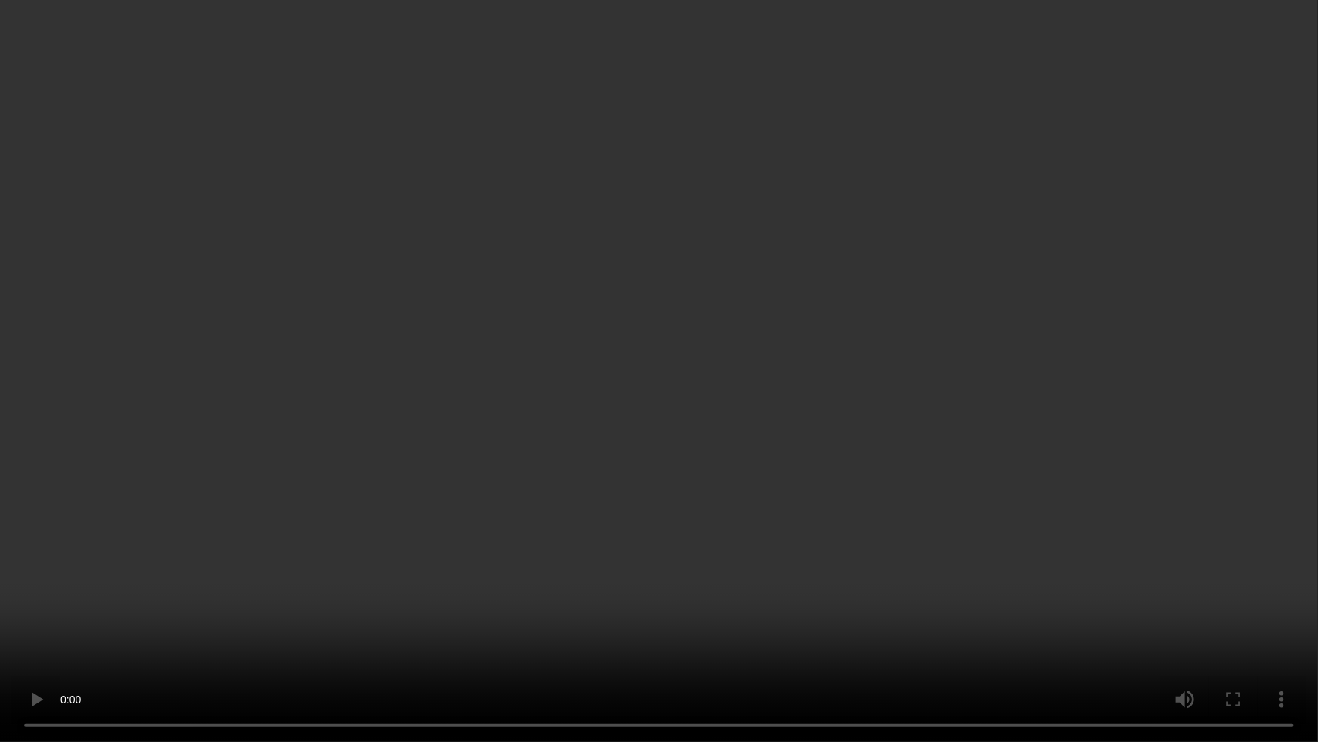
click at [659, 611] on video at bounding box center [659, 371] width 1318 height 742
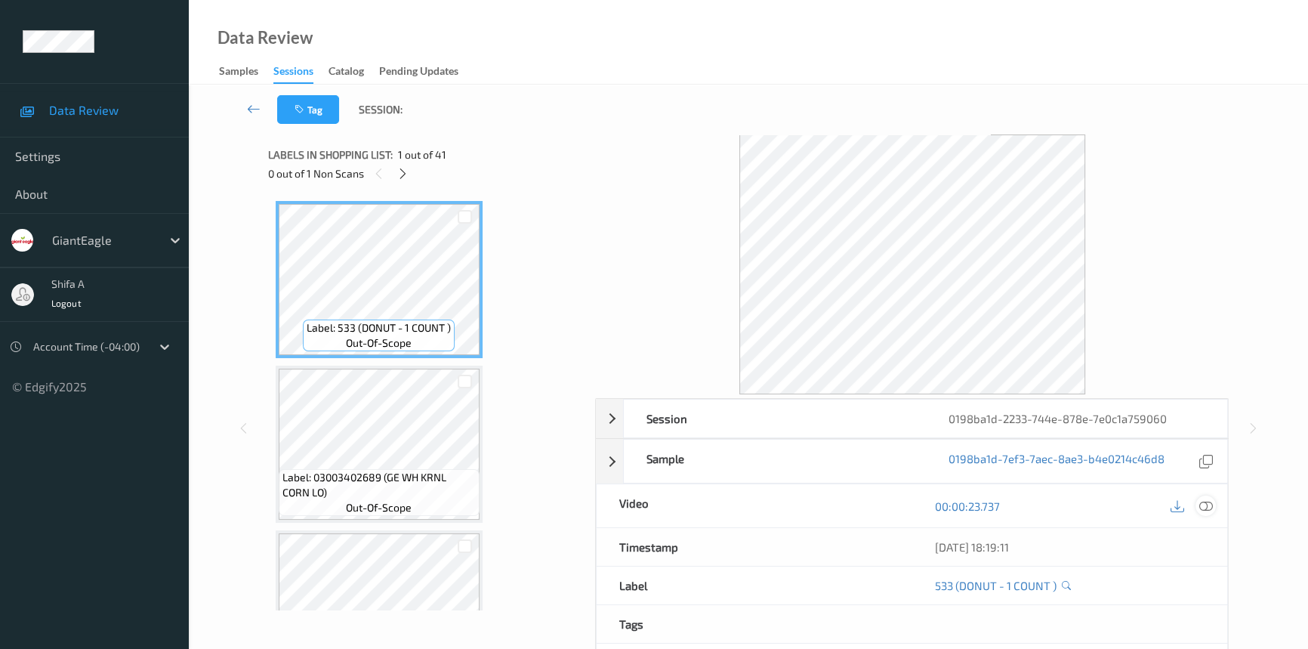
click at [1205, 505] on icon at bounding box center [1206, 506] width 14 height 14
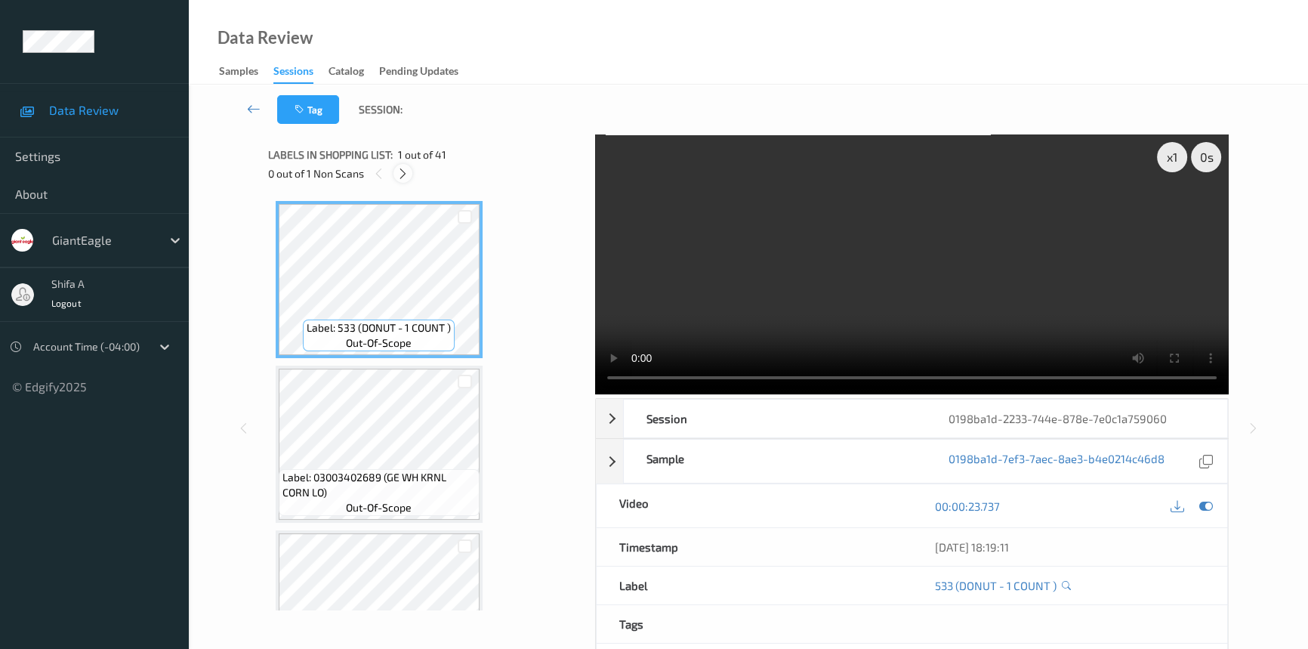
click at [400, 177] on icon at bounding box center [403, 174] width 13 height 14
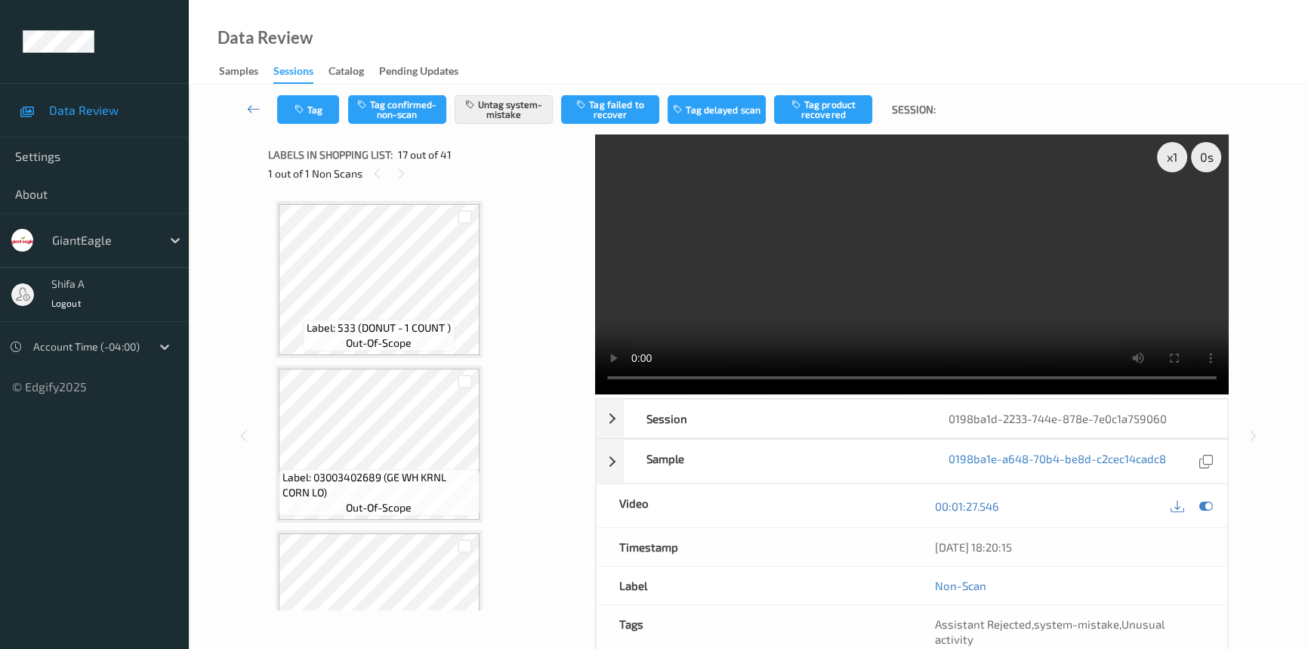
scroll to position [2469, 0]
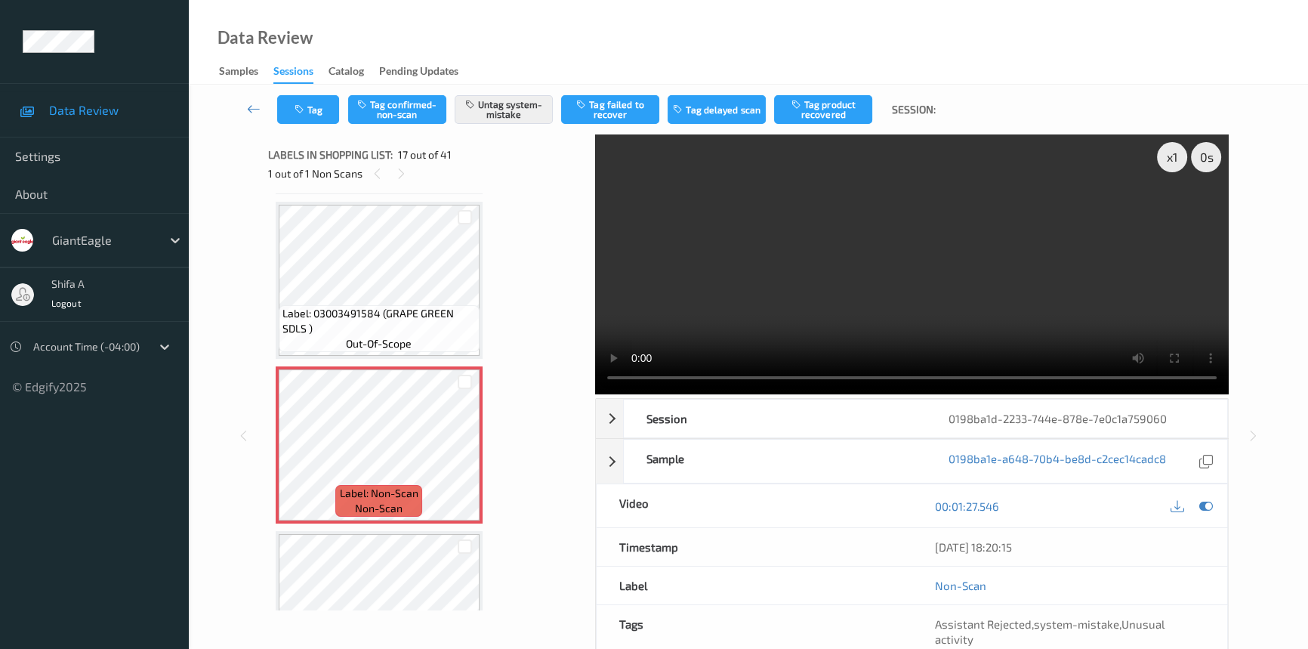
click at [1004, 268] on video at bounding box center [912, 264] width 634 height 260
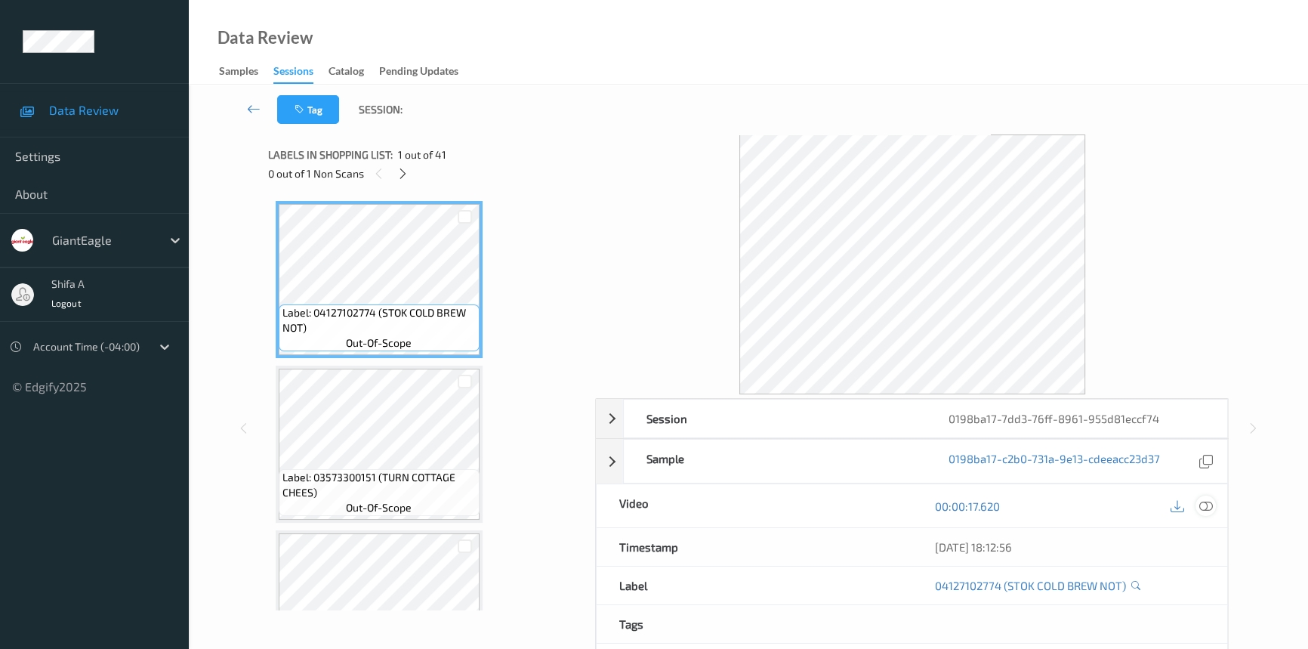
click at [1205, 506] on icon at bounding box center [1206, 506] width 14 height 14
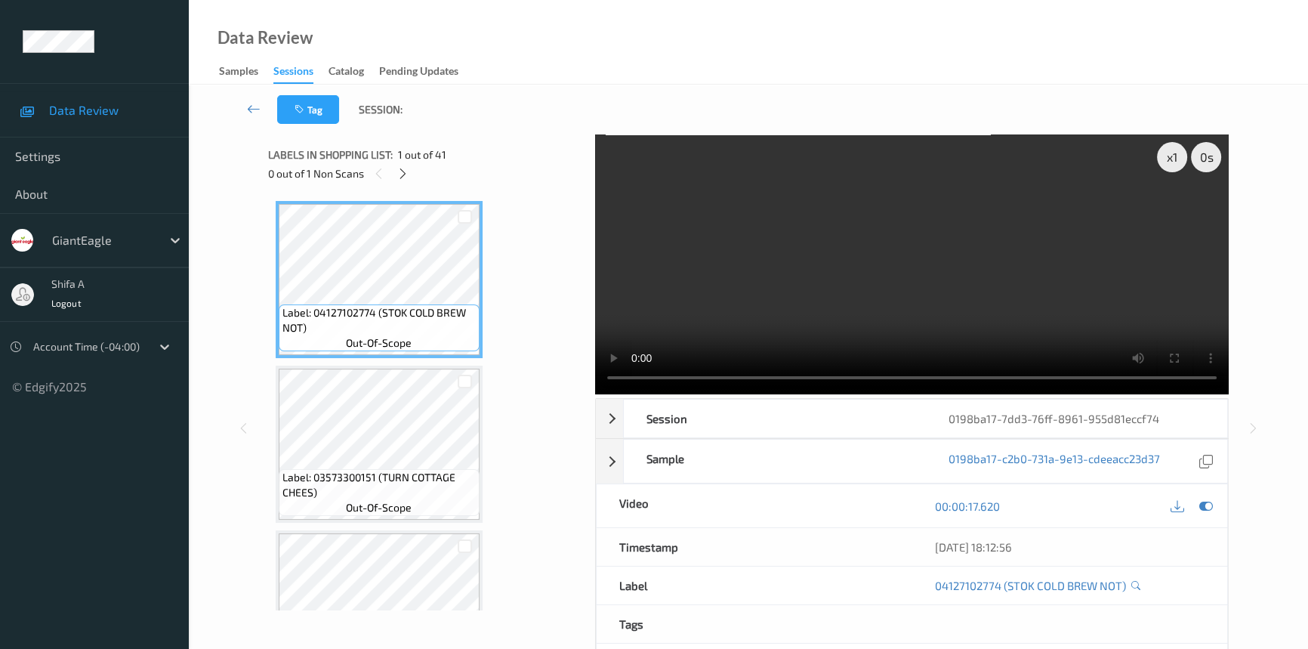
click at [400, 183] on div "Labels in shopping list: 1 out of 41 0 out of 1 Non Scans" at bounding box center [426, 163] width 317 height 59
click at [405, 173] on icon at bounding box center [403, 174] width 13 height 14
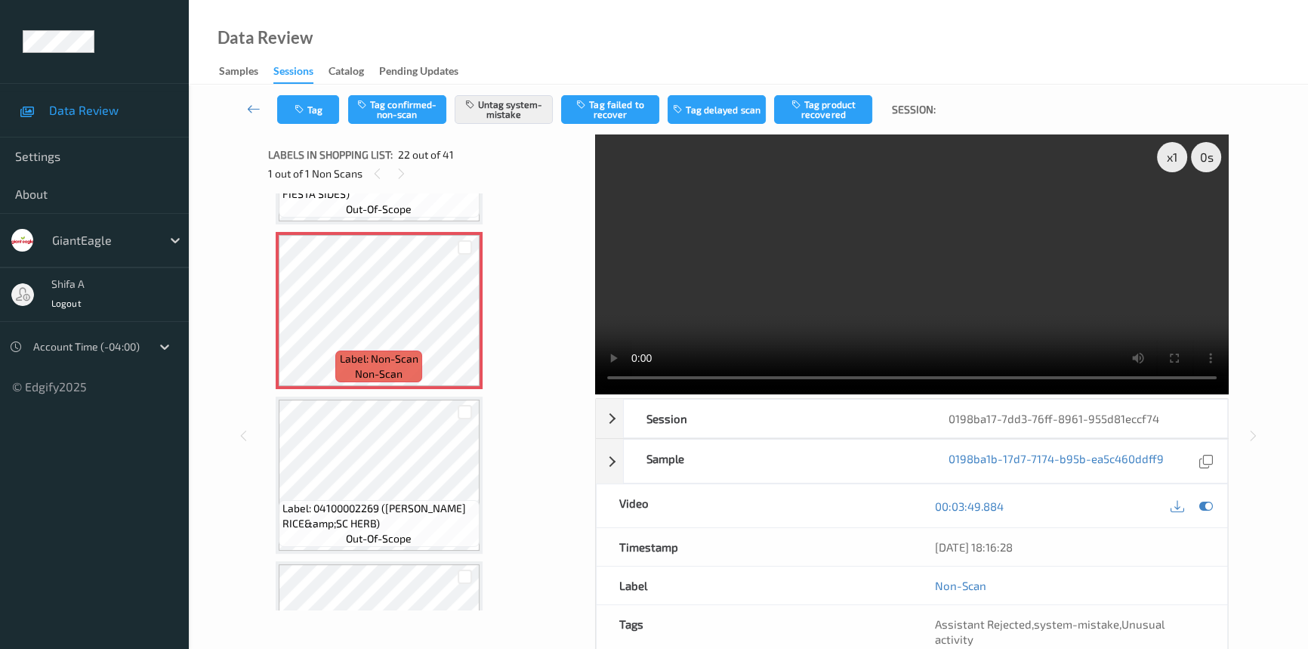
scroll to position [3358, 0]
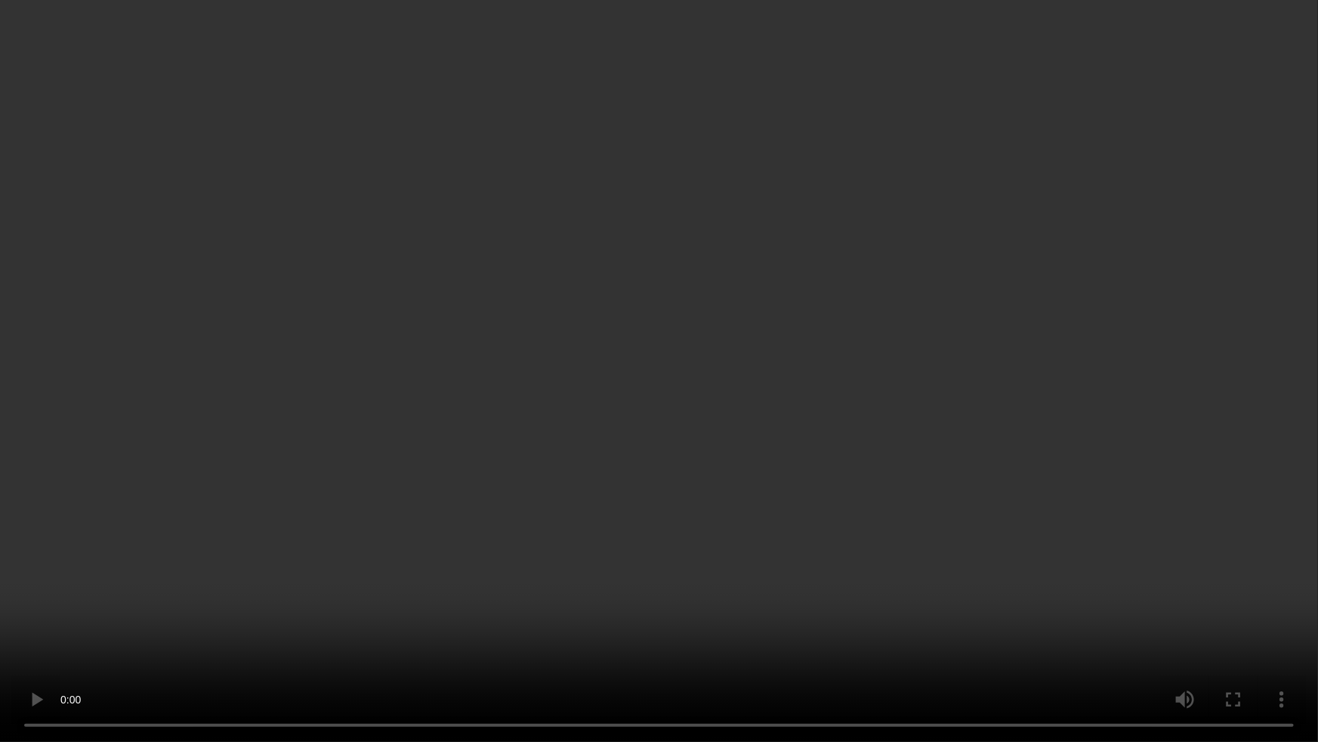
click at [922, 415] on video at bounding box center [659, 371] width 1318 height 742
click at [983, 549] on video at bounding box center [659, 371] width 1318 height 742
click at [1080, 384] on video at bounding box center [659, 371] width 1318 height 742
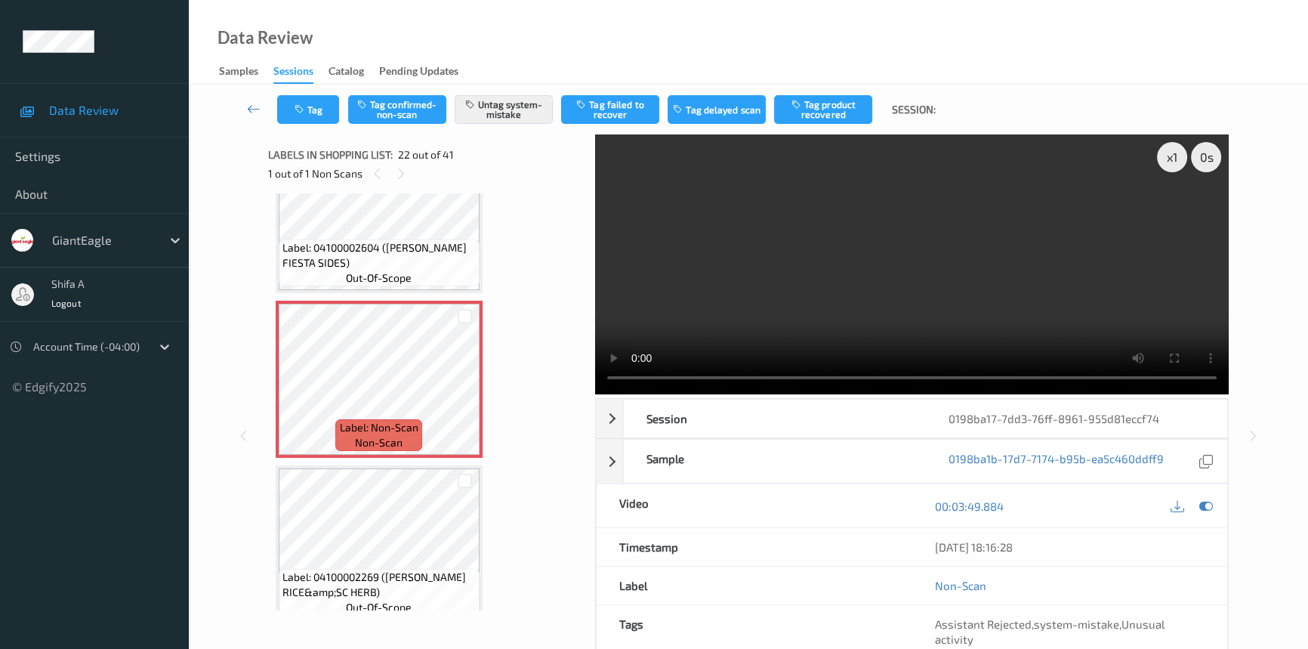
click at [980, 323] on video at bounding box center [912, 264] width 634 height 260
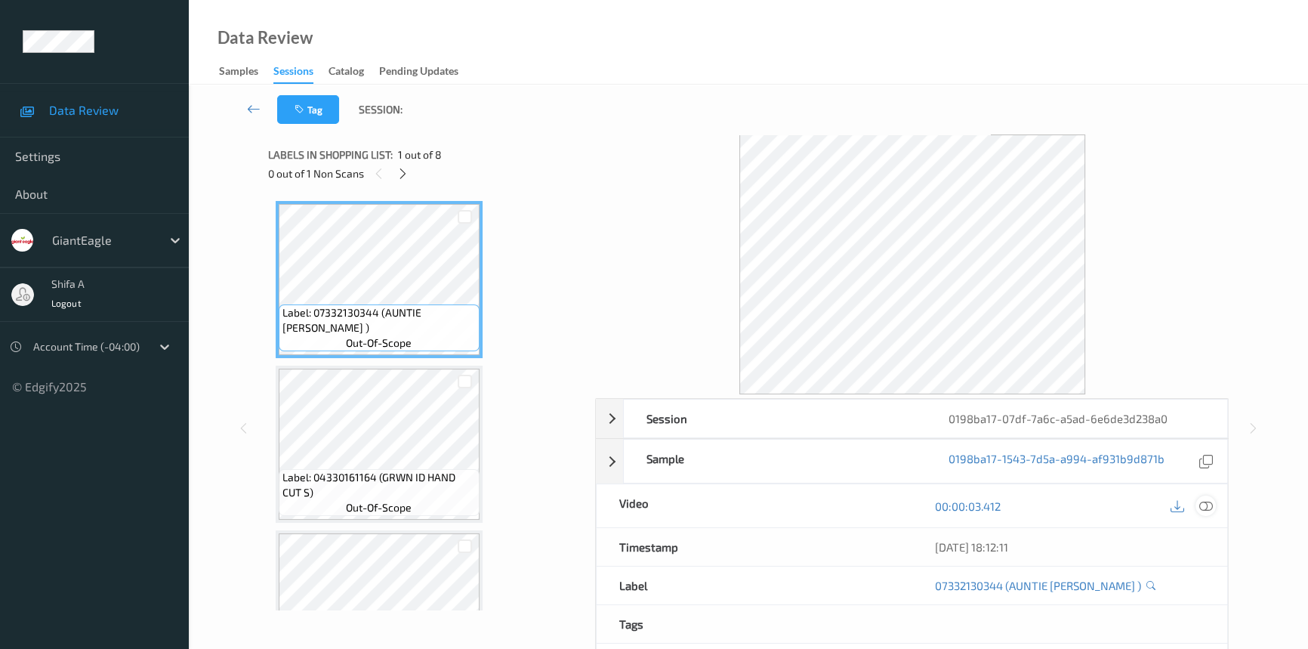
click at [1202, 505] on icon at bounding box center [1206, 506] width 14 height 14
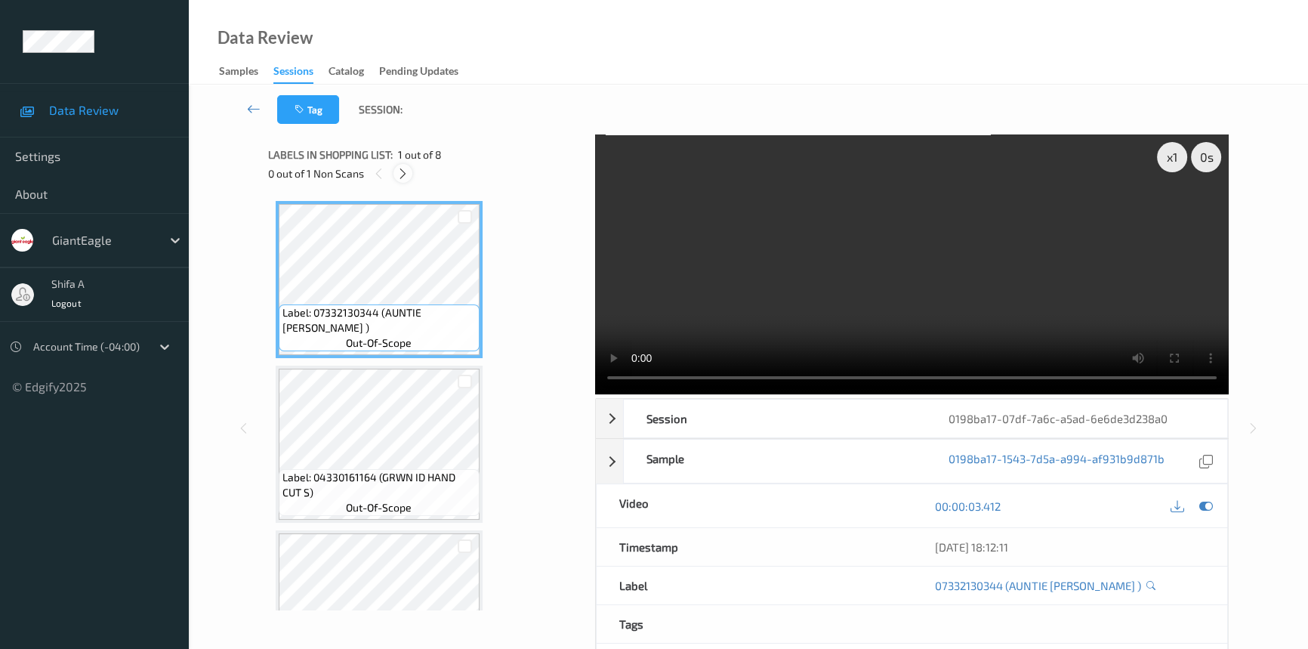
click at [406, 175] on icon at bounding box center [403, 174] width 13 height 14
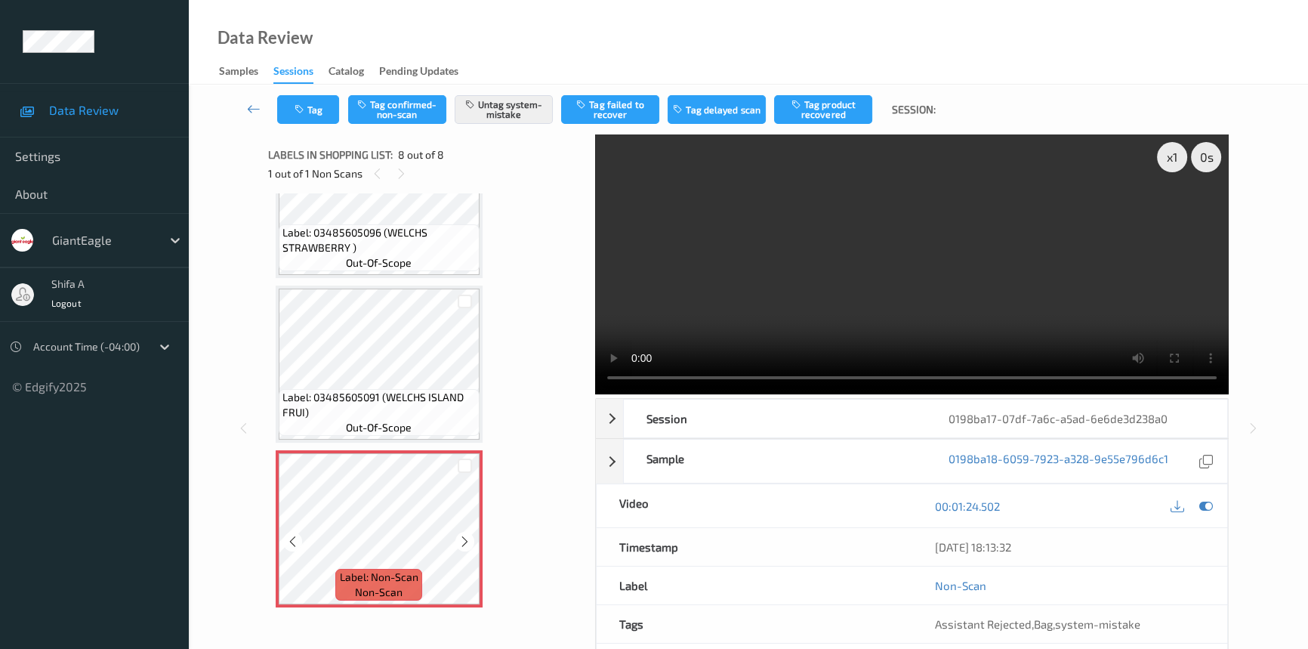
scroll to position [68, 0]
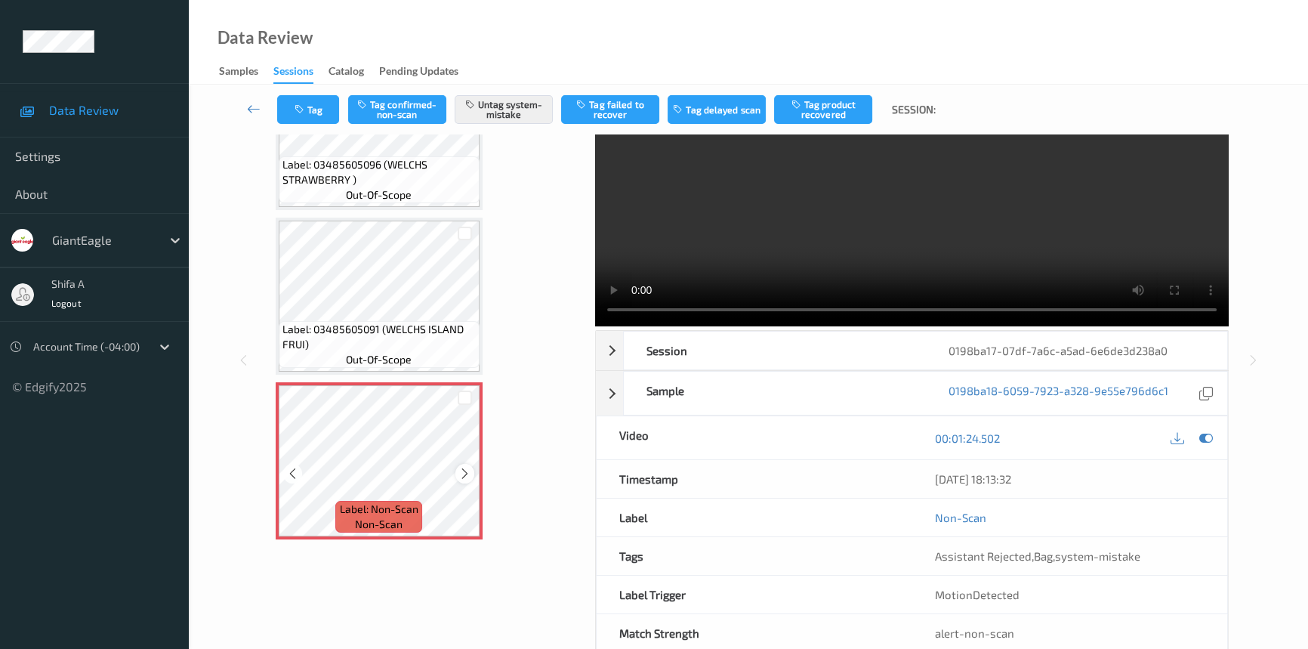
click at [466, 473] on icon at bounding box center [464, 474] width 13 height 14
click at [466, 473] on div "Label: Non-Scan non-scan" at bounding box center [379, 460] width 207 height 157
click at [466, 473] on icon at bounding box center [464, 474] width 13 height 14
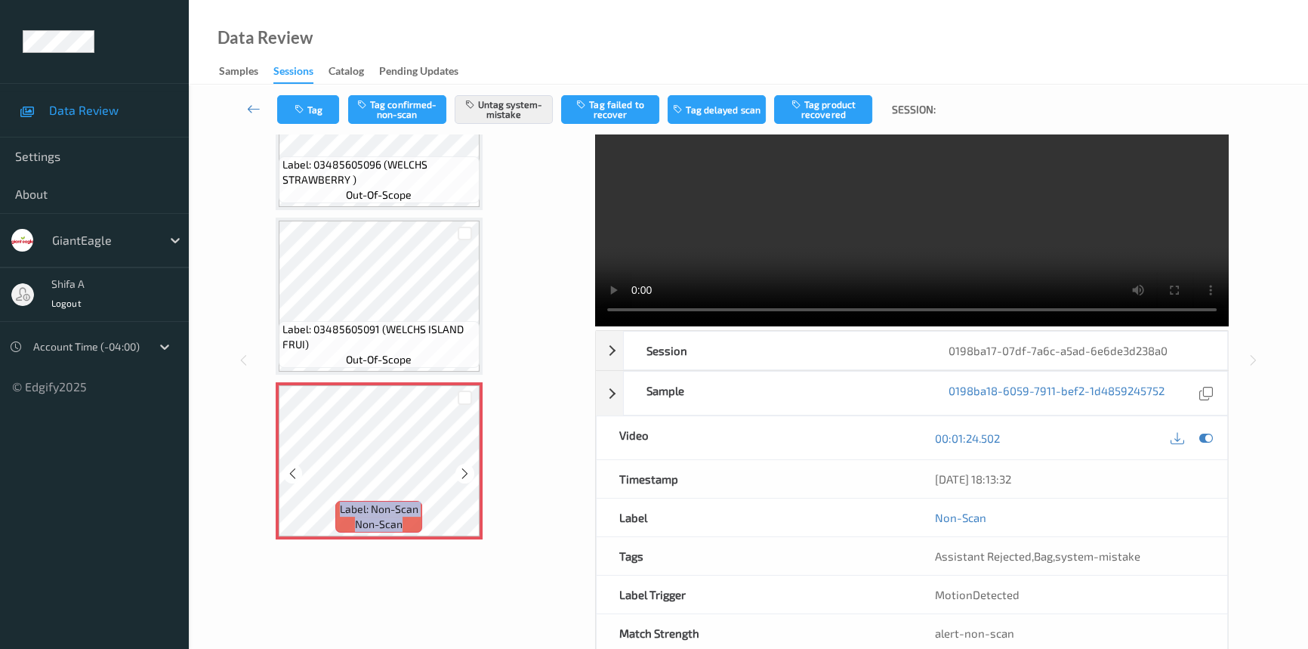
click at [466, 473] on icon at bounding box center [464, 474] width 13 height 14
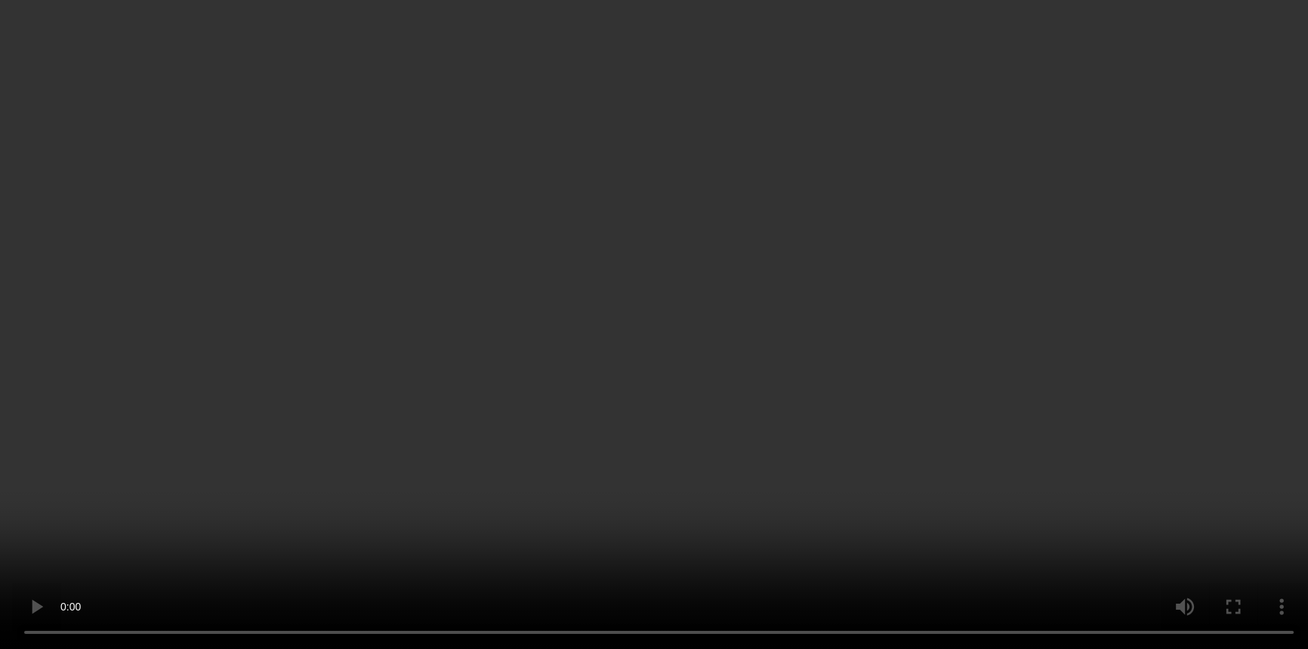
scroll to position [810, 0]
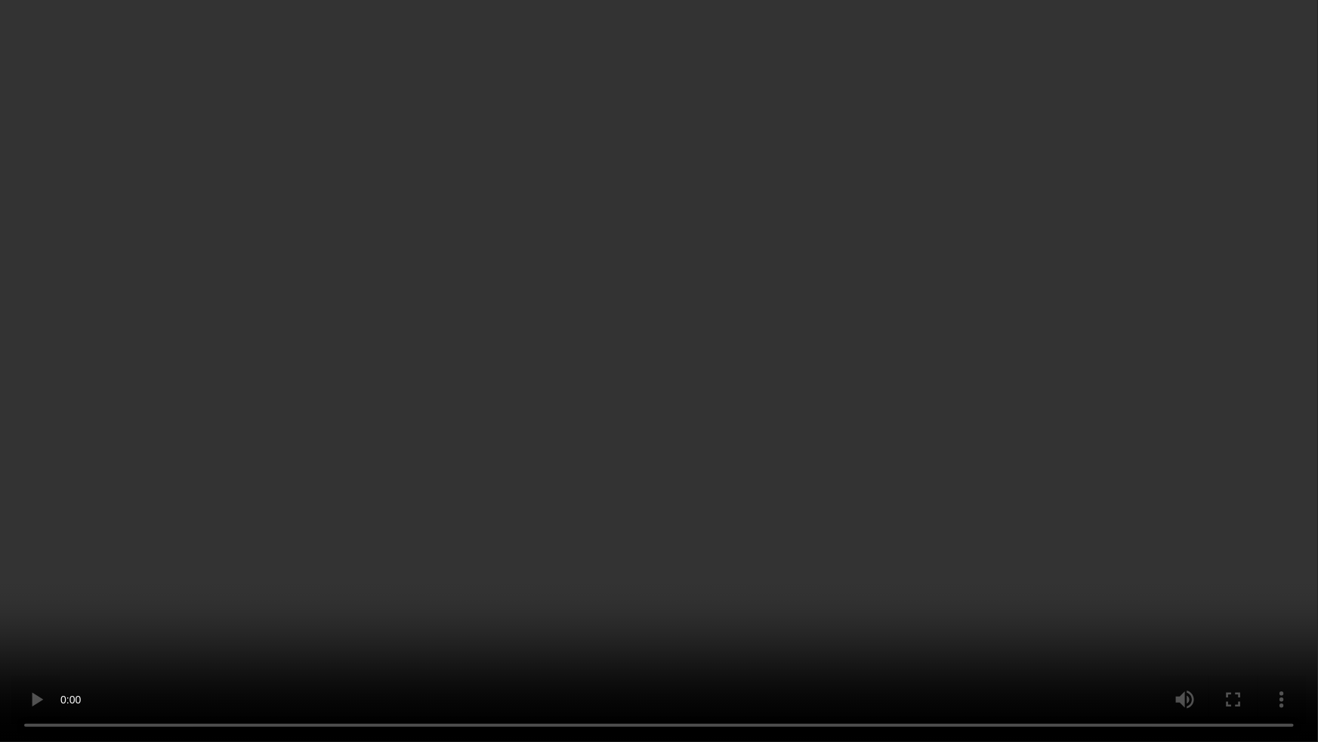
click at [1051, 349] on video at bounding box center [659, 371] width 1318 height 742
click at [849, 627] on video at bounding box center [659, 371] width 1318 height 742
click at [919, 617] on video at bounding box center [659, 371] width 1318 height 742
click at [869, 471] on video at bounding box center [659, 371] width 1318 height 742
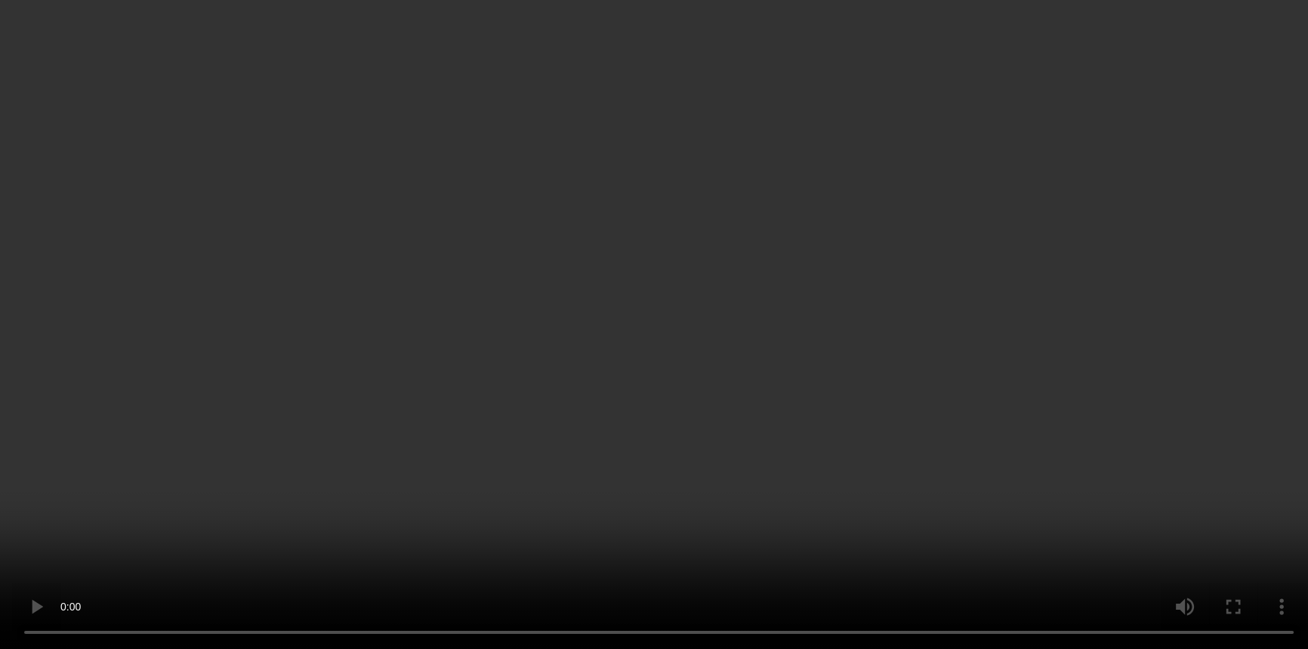
scroll to position [903, 0]
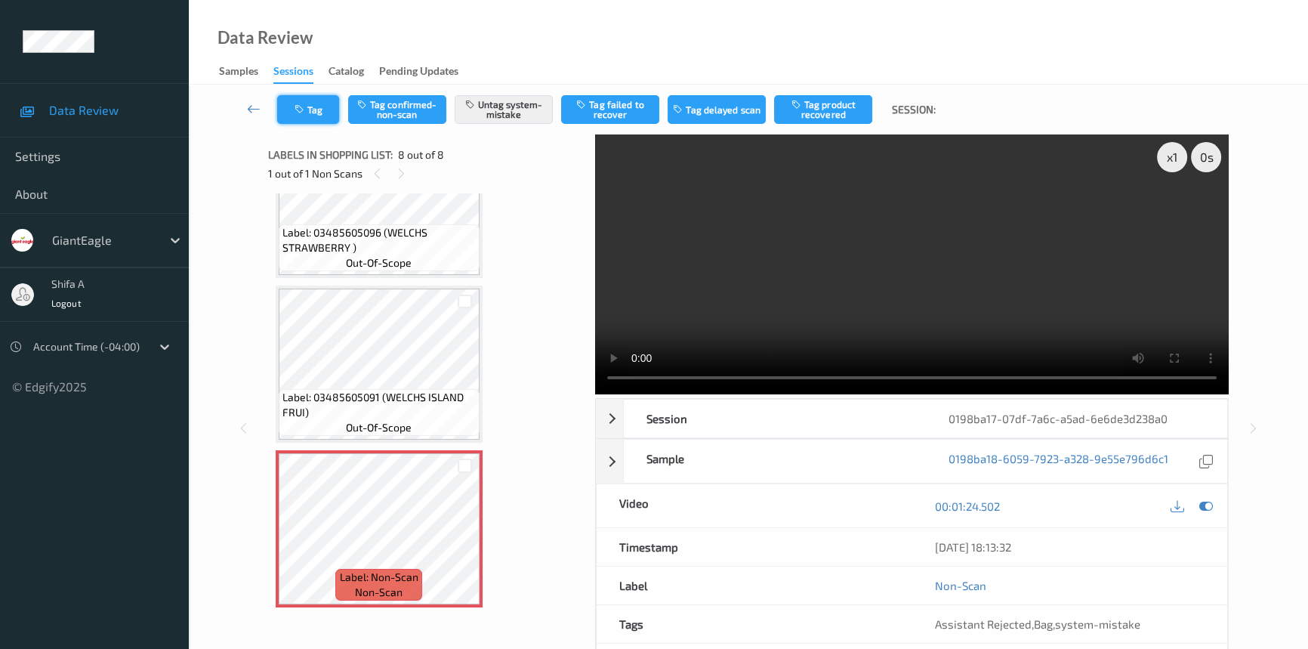
click at [302, 105] on icon "button" at bounding box center [301, 109] width 13 height 11
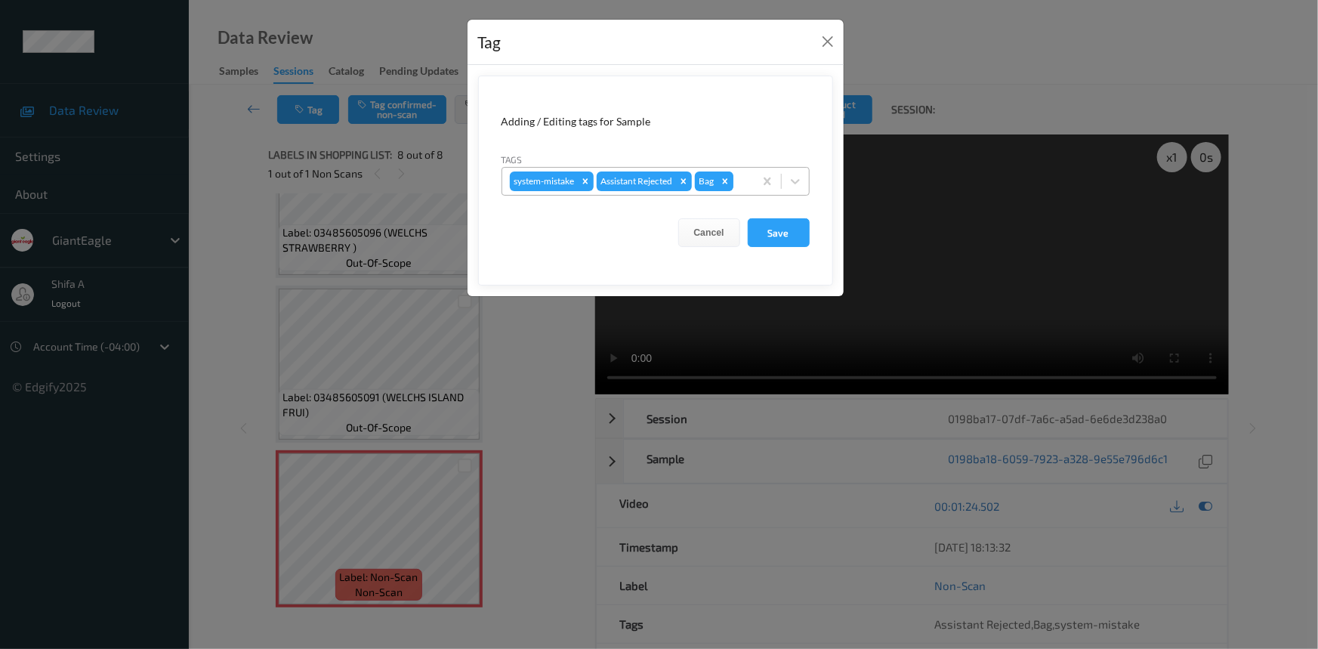
click at [723, 177] on icon "Remove Bag" at bounding box center [725, 181] width 11 height 11
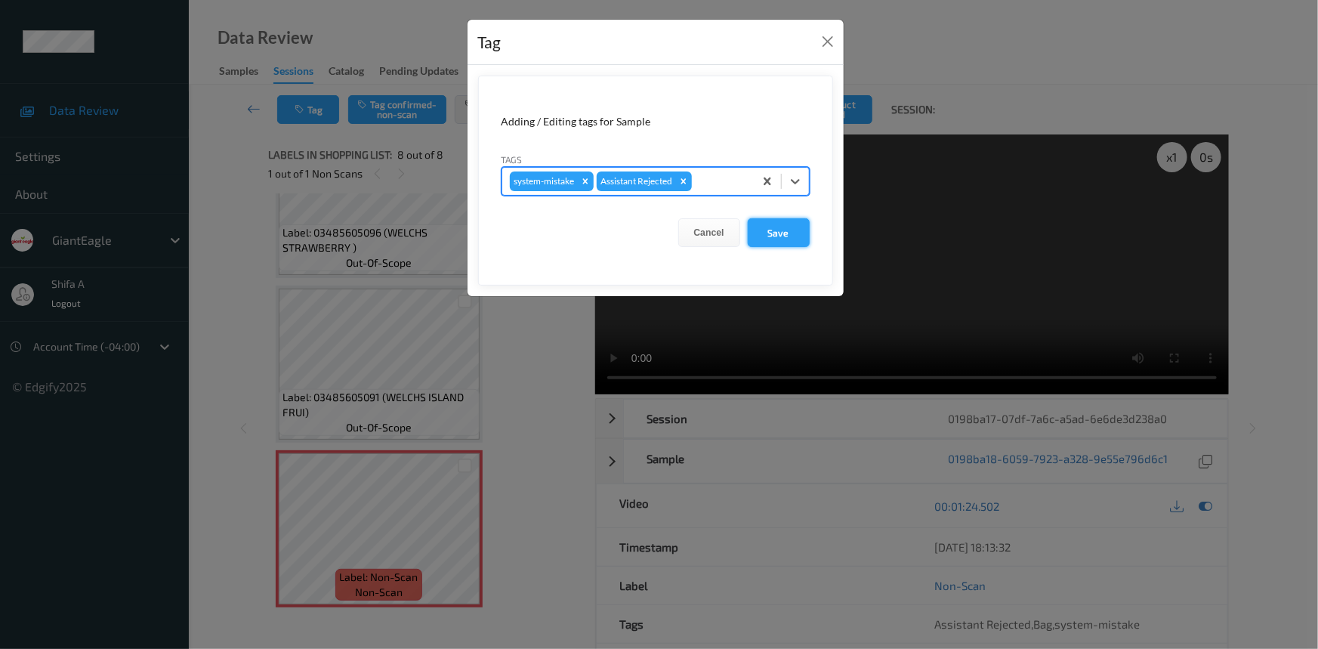
click at [786, 236] on button "Save" at bounding box center [779, 232] width 62 height 29
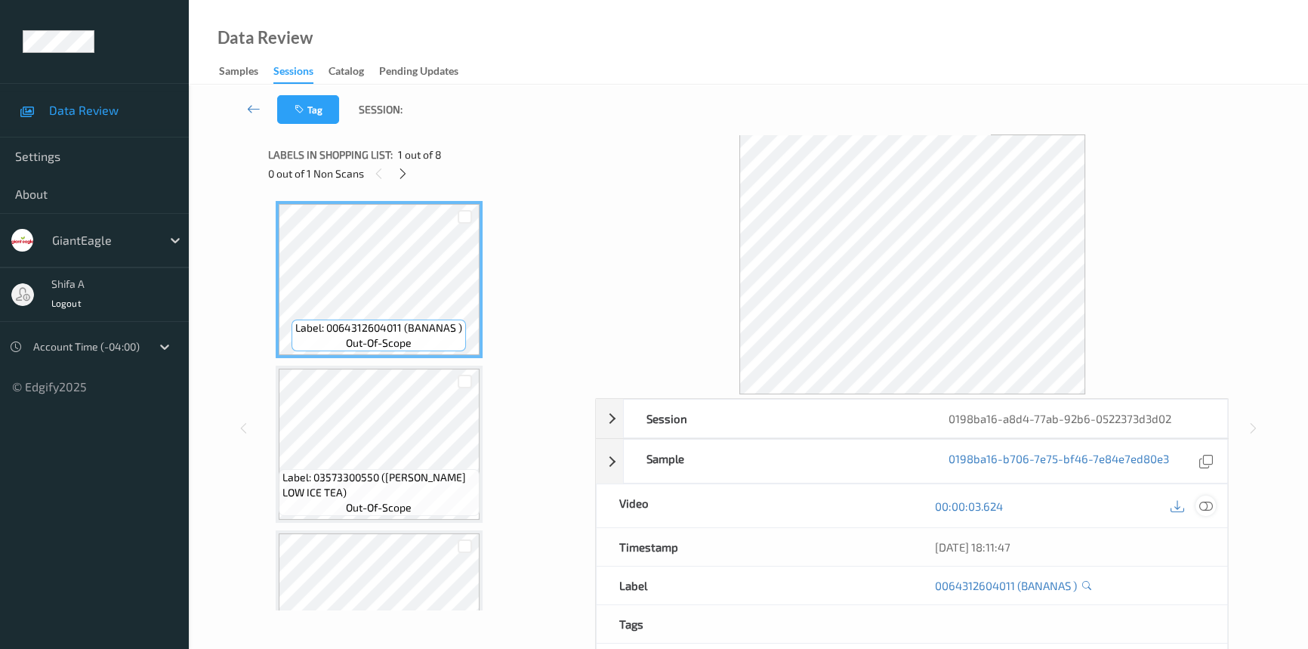
click at [1204, 505] on icon at bounding box center [1206, 506] width 14 height 14
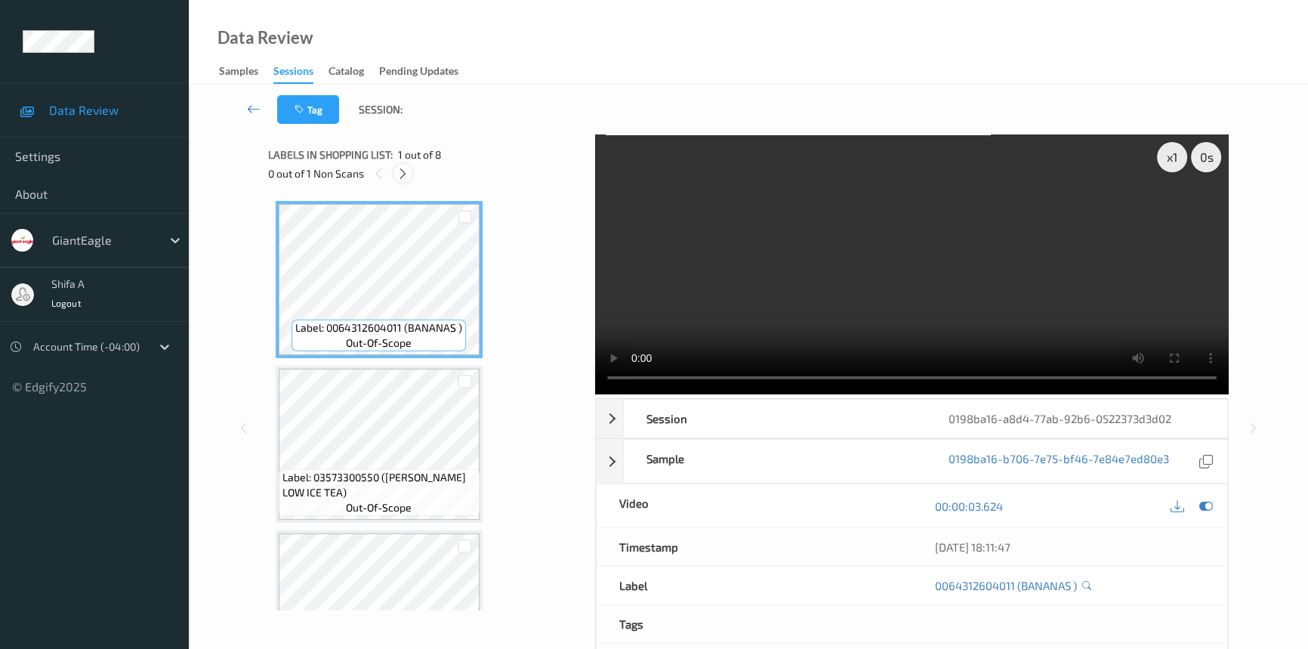
click at [403, 173] on icon at bounding box center [403, 174] width 13 height 14
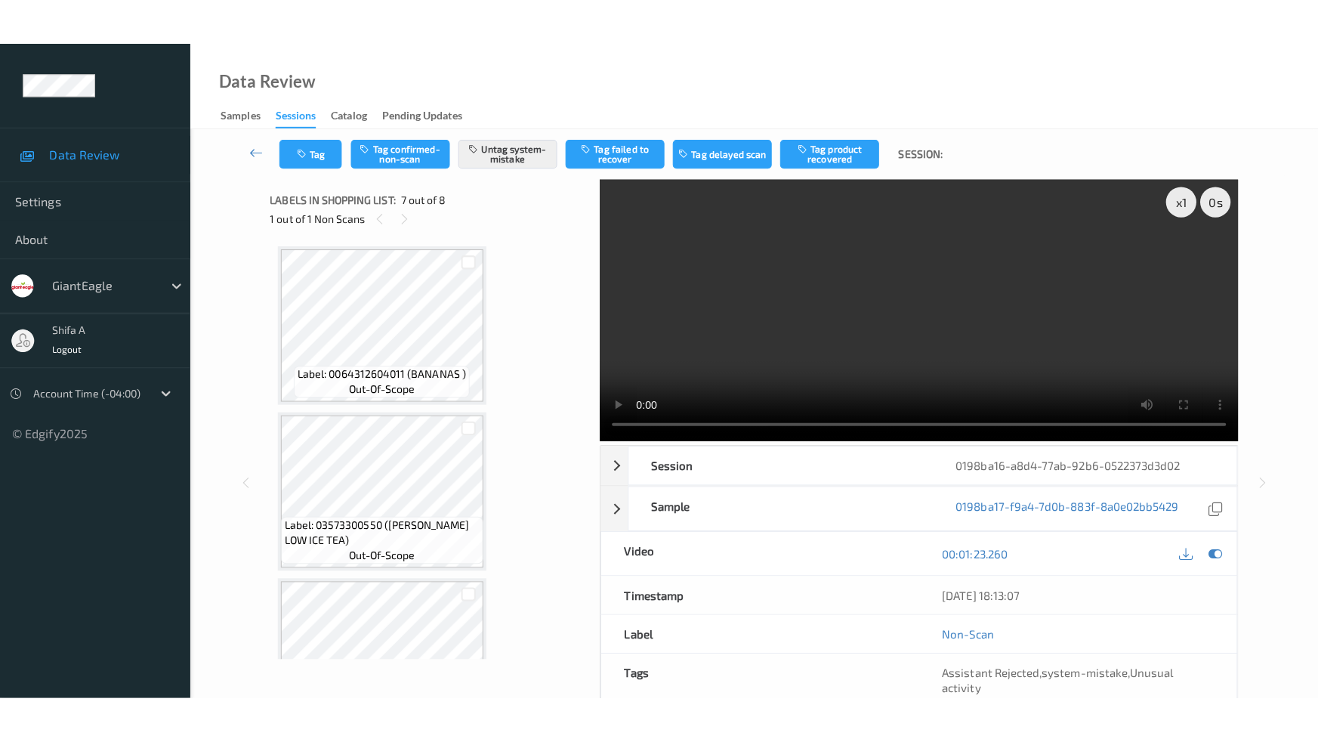
scroll to position [828, 0]
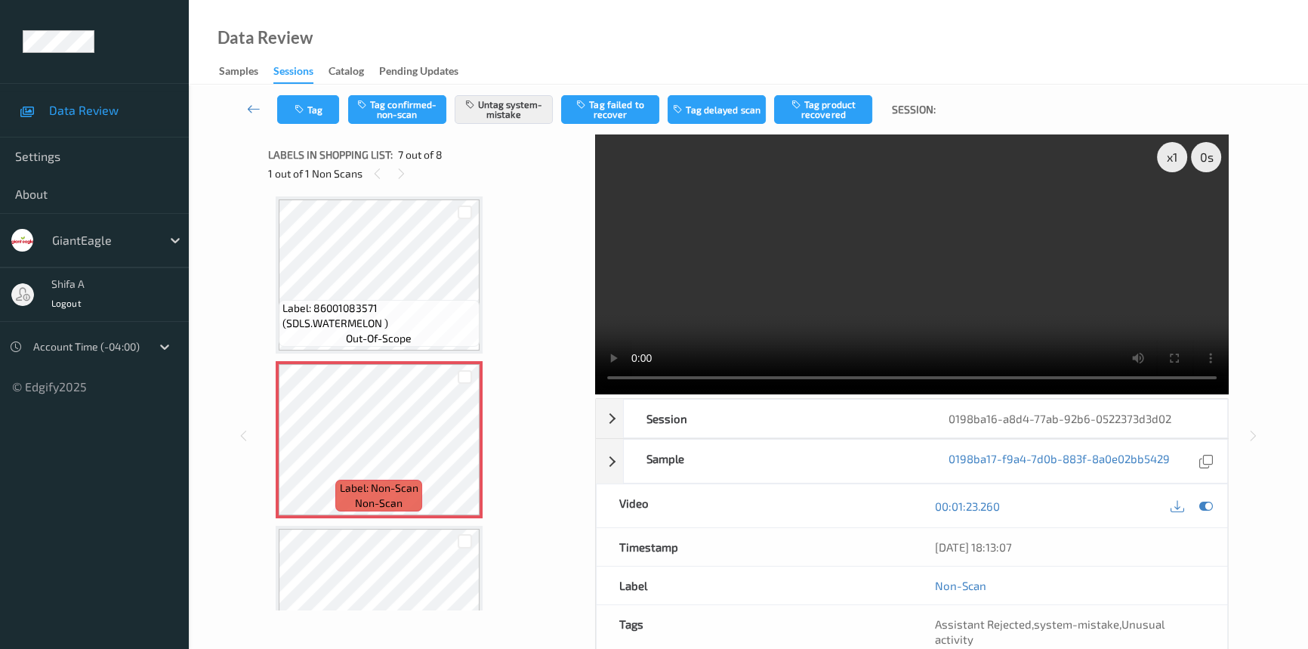
click at [636, 36] on div "Data Review Samples Sessions Catalog Pending Updates" at bounding box center [748, 42] width 1119 height 85
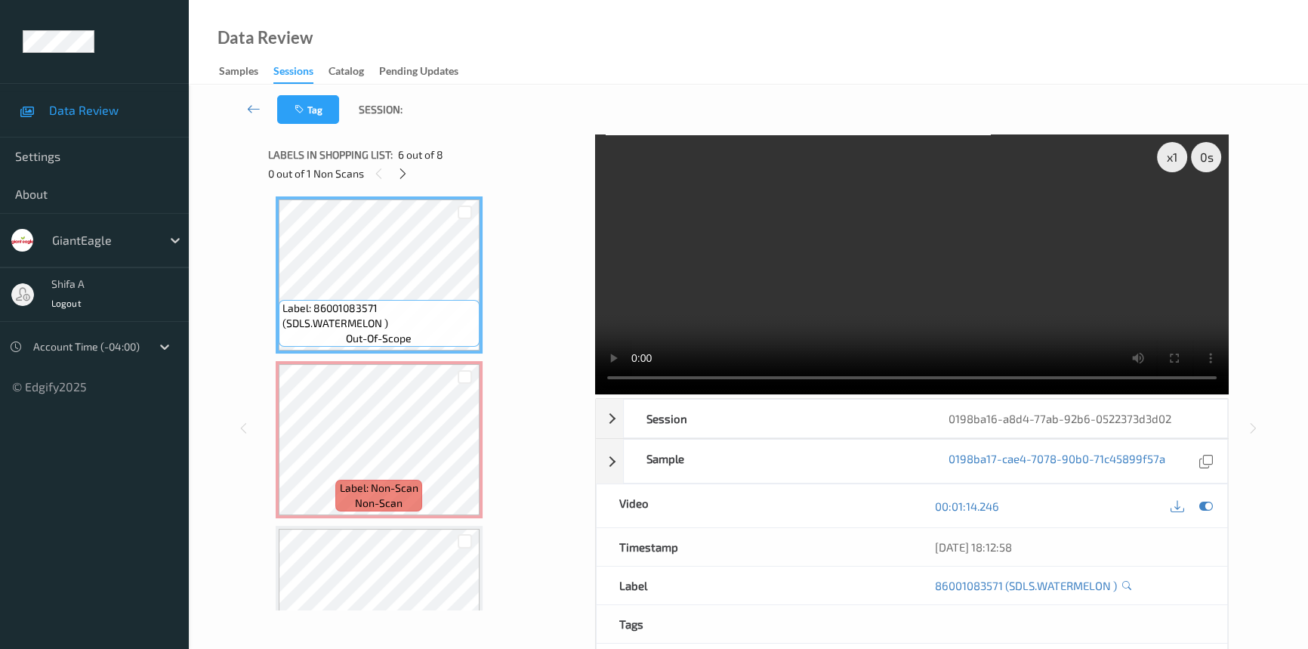
scroll to position [810, 0]
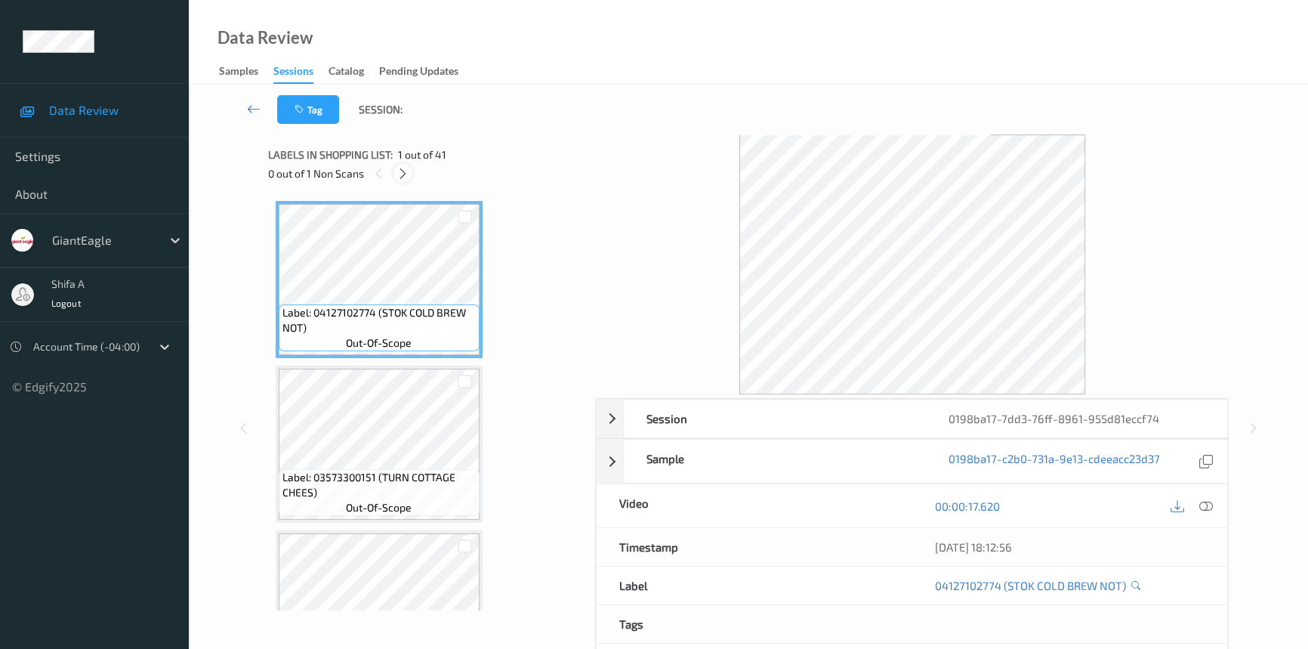
click at [400, 171] on icon at bounding box center [403, 174] width 13 height 14
click at [408, 175] on icon at bounding box center [403, 174] width 13 height 14
click at [399, 177] on icon at bounding box center [403, 174] width 13 height 14
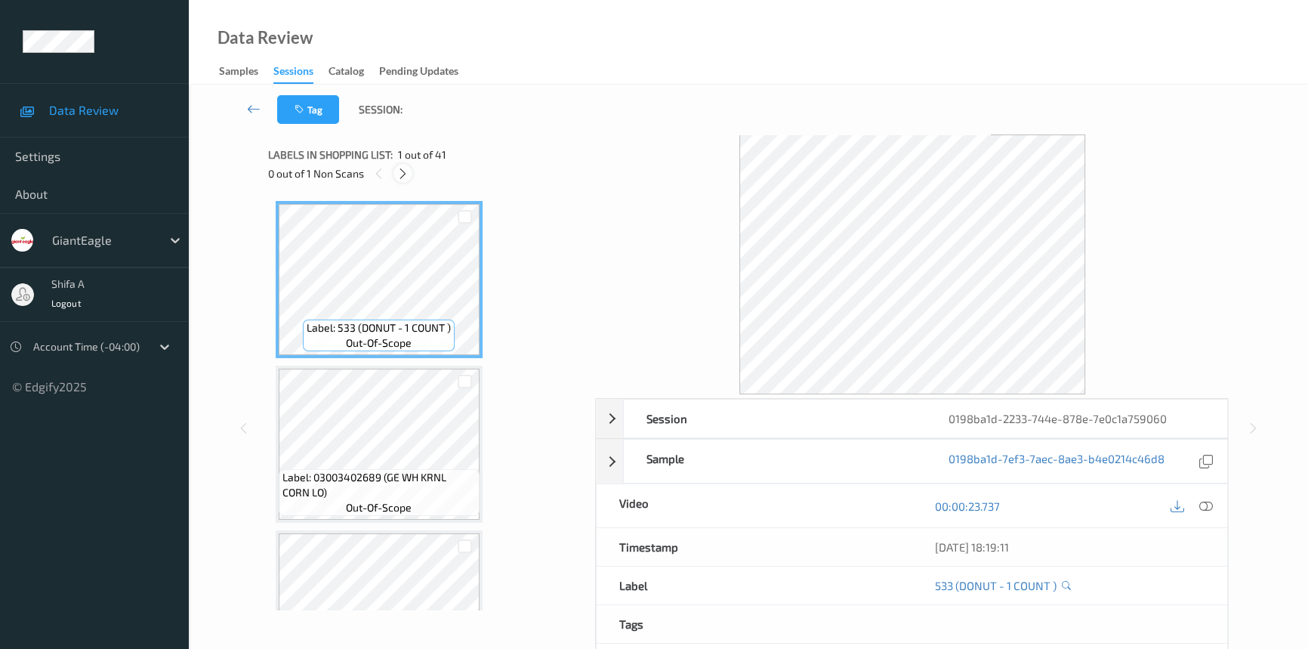
scroll to position [2469, 0]
click at [403, 182] on div at bounding box center [402, 173] width 19 height 19
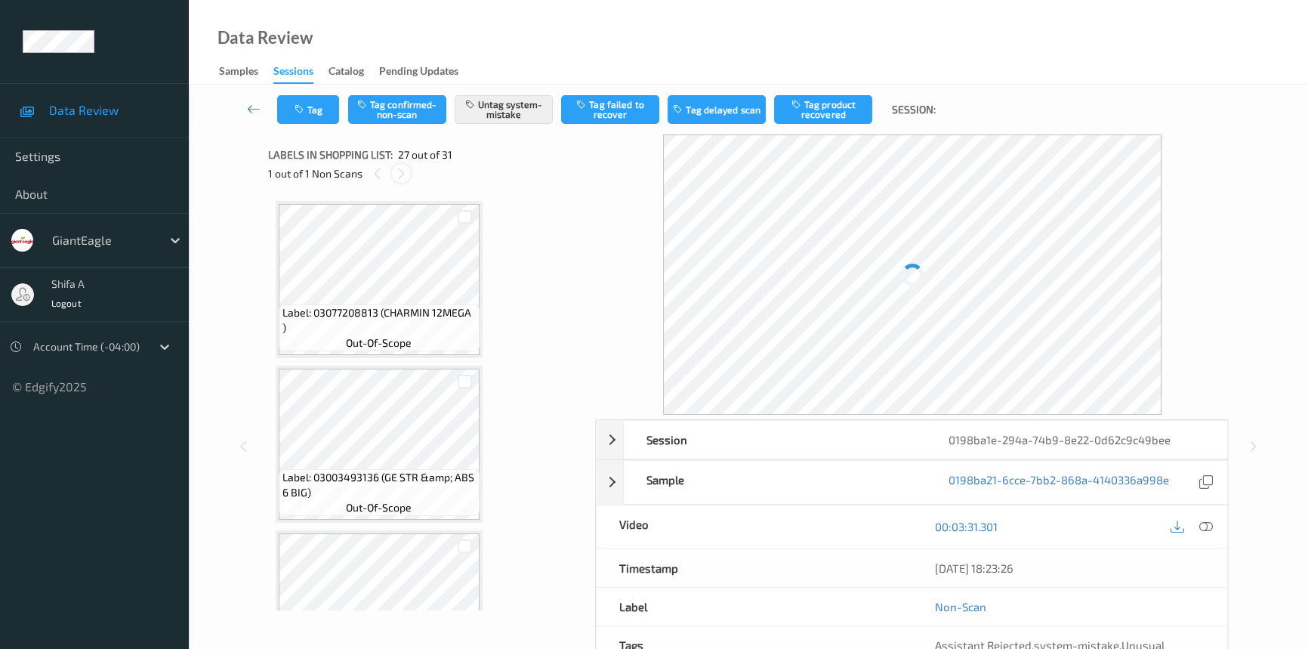
scroll to position [4109, 0]
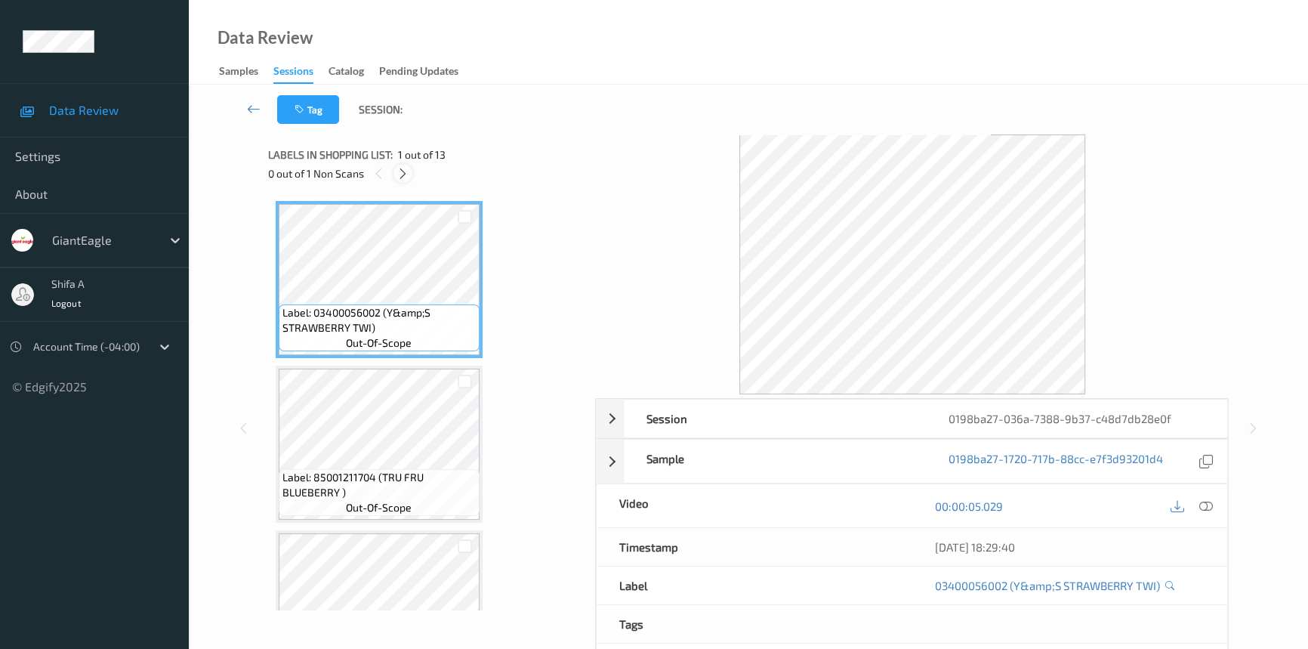
click at [401, 176] on icon at bounding box center [403, 174] width 13 height 14
click at [403, 175] on icon at bounding box center [403, 174] width 13 height 14
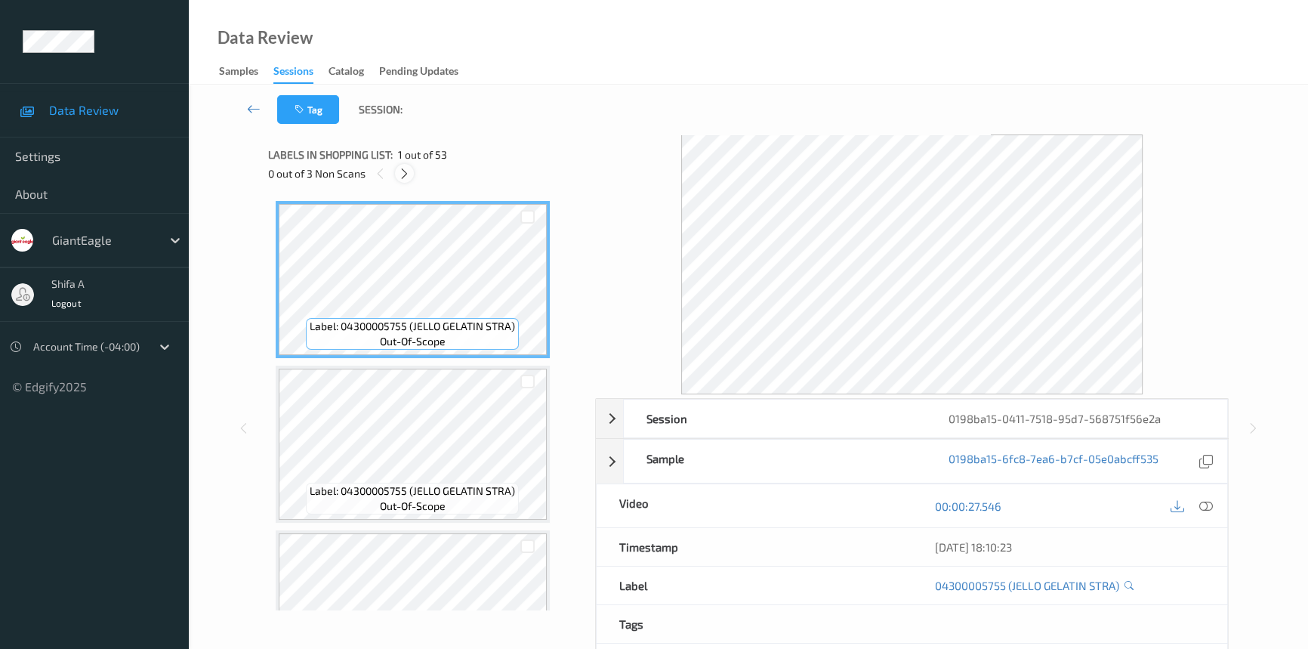
click at [409, 178] on icon at bounding box center [404, 174] width 13 height 14
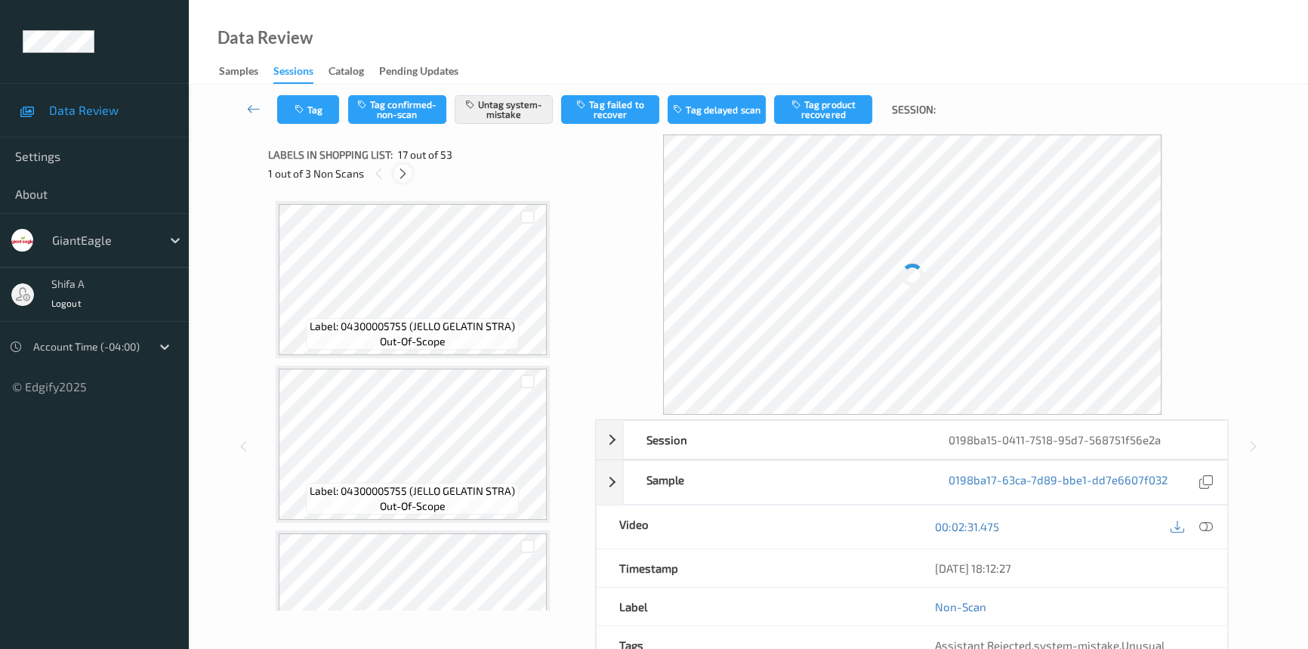
scroll to position [2469, 0]
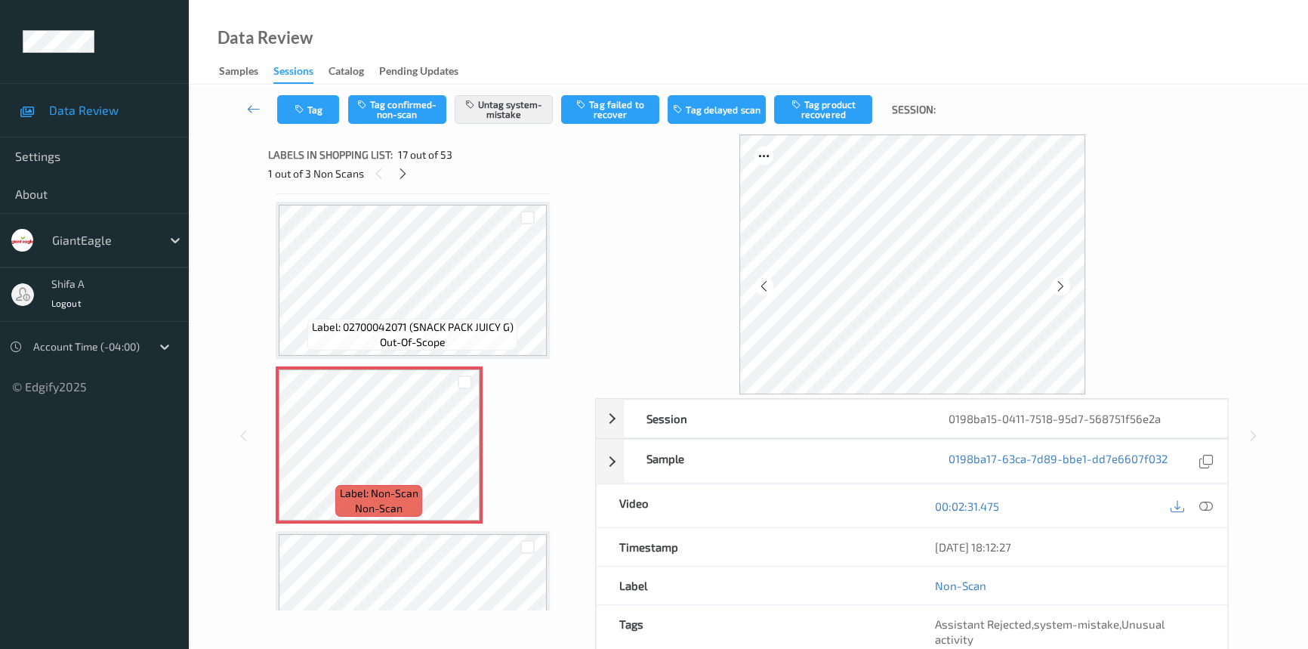
drag, startPoint x: 1207, startPoint y: 509, endPoint x: 1205, endPoint y: 536, distance: 27.2
click at [1206, 508] on icon at bounding box center [1206, 506] width 14 height 14
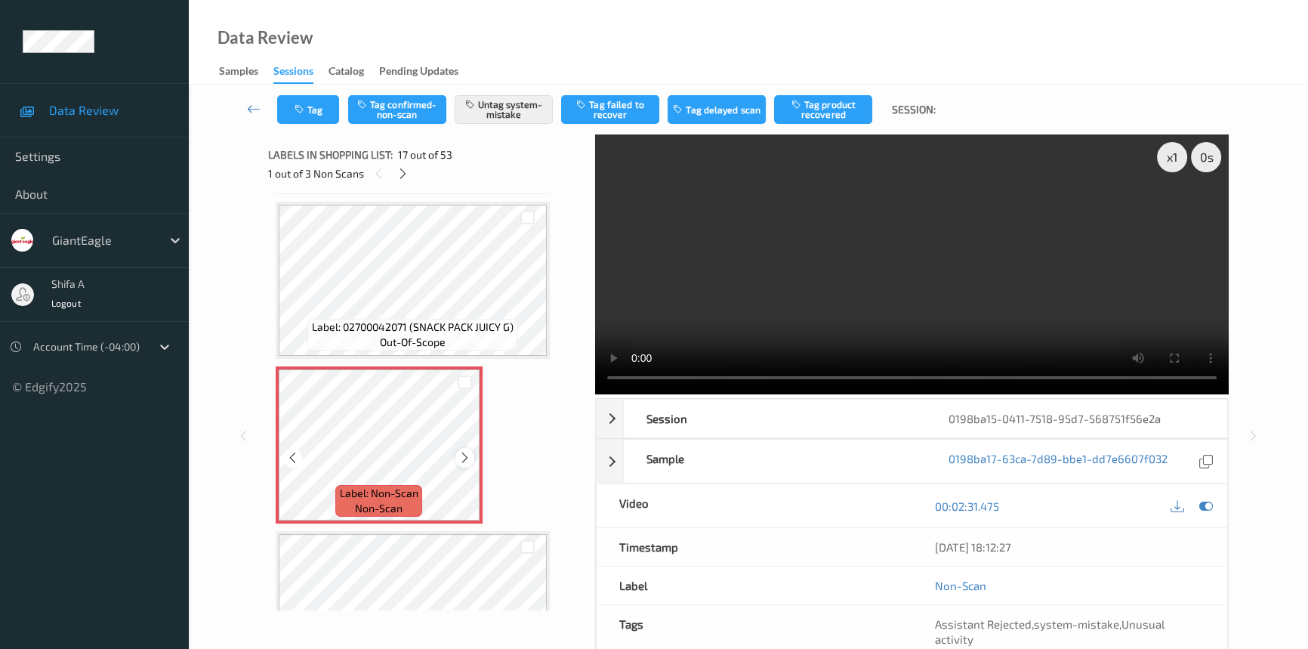
click at [468, 453] on icon at bounding box center [464, 458] width 13 height 14
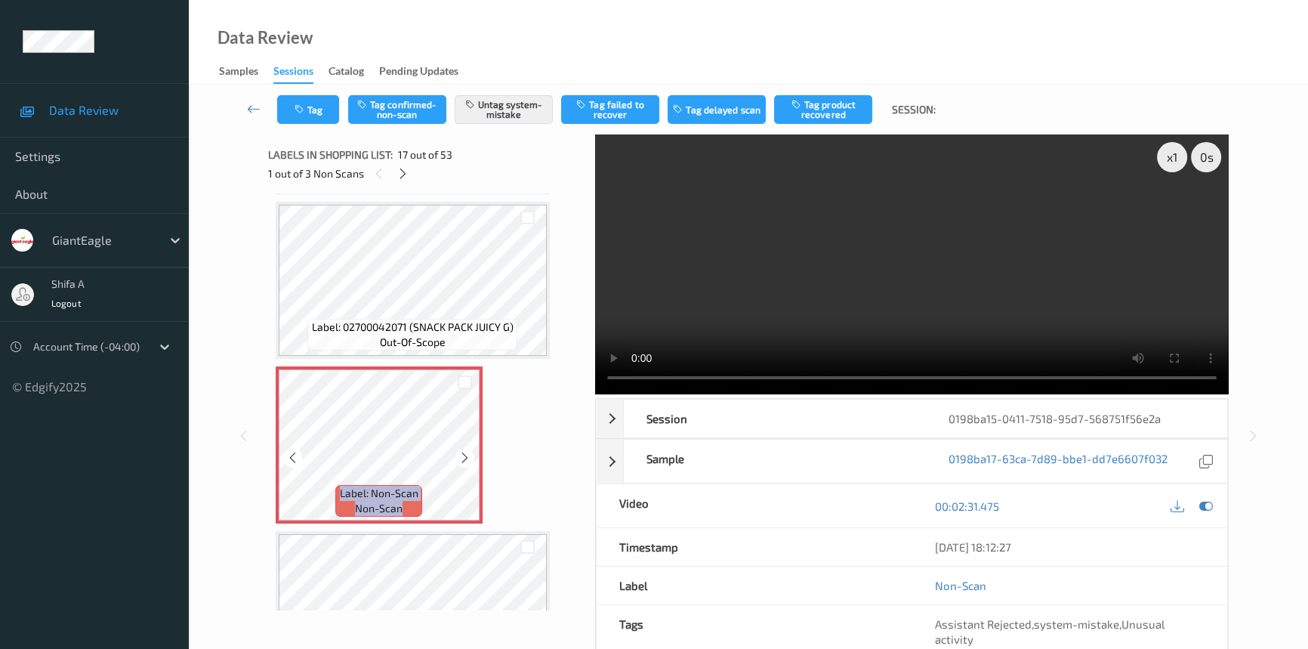
click at [468, 453] on icon at bounding box center [464, 458] width 13 height 14
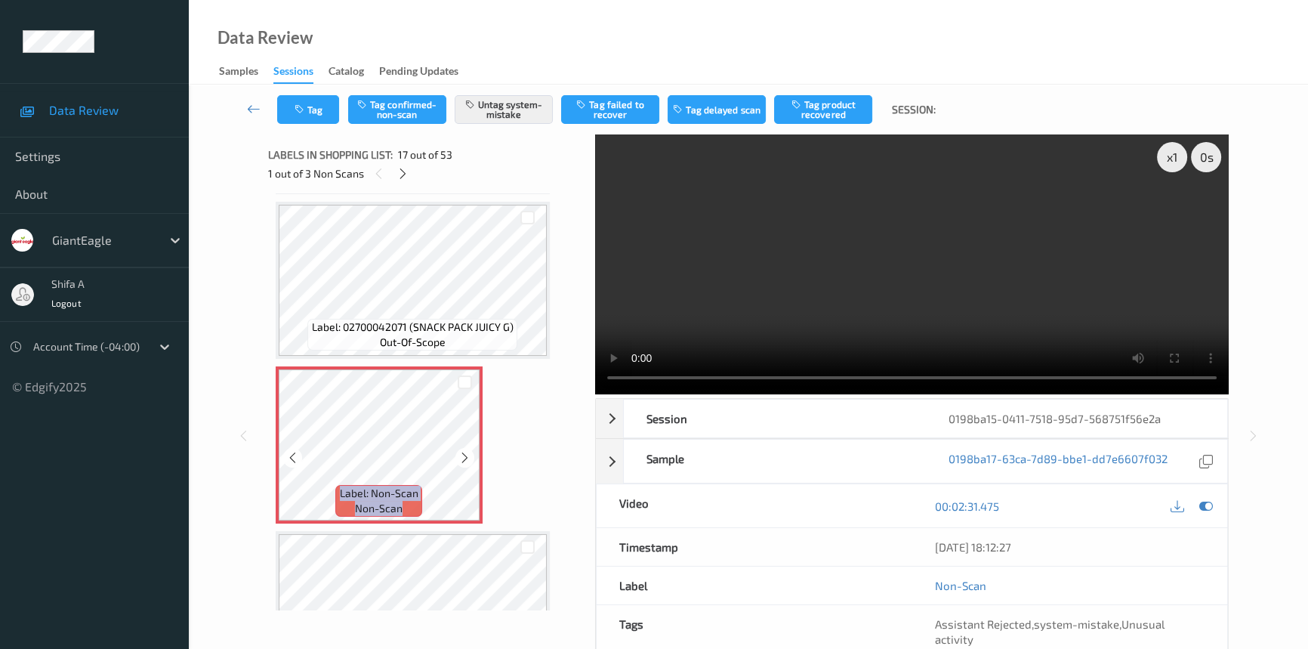
click at [468, 453] on icon at bounding box center [464, 458] width 13 height 14
click at [461, 451] on icon at bounding box center [464, 458] width 13 height 14
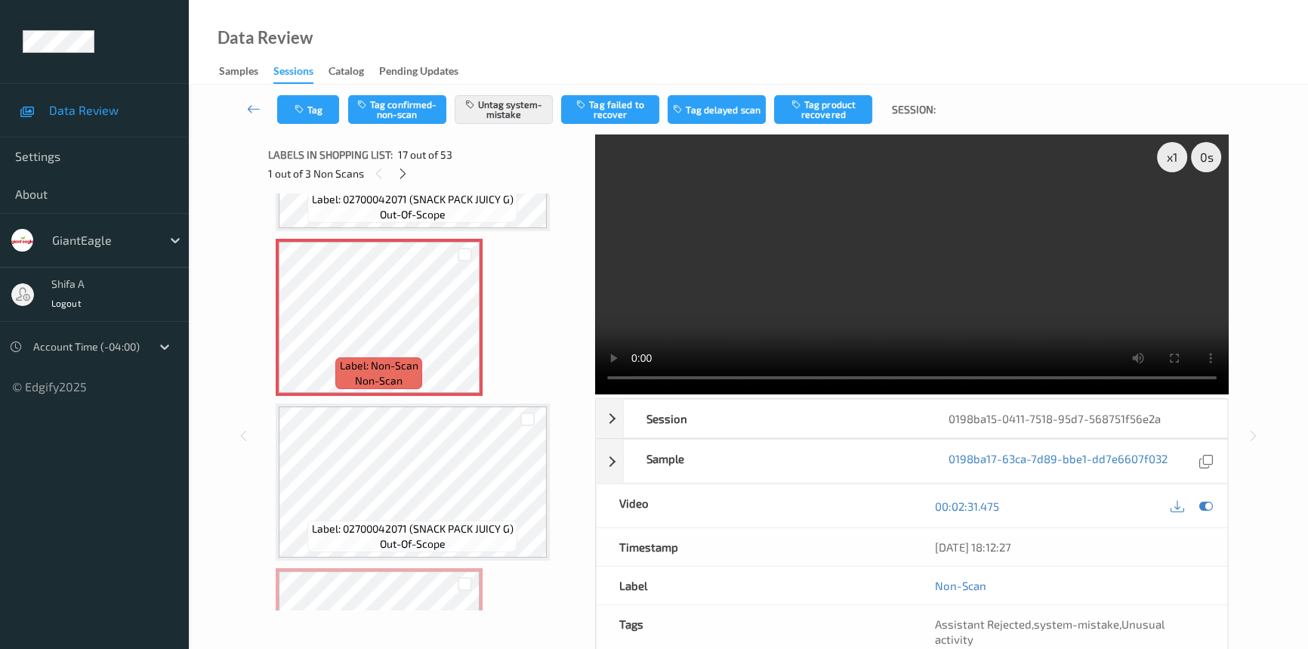
scroll to position [2606, 0]
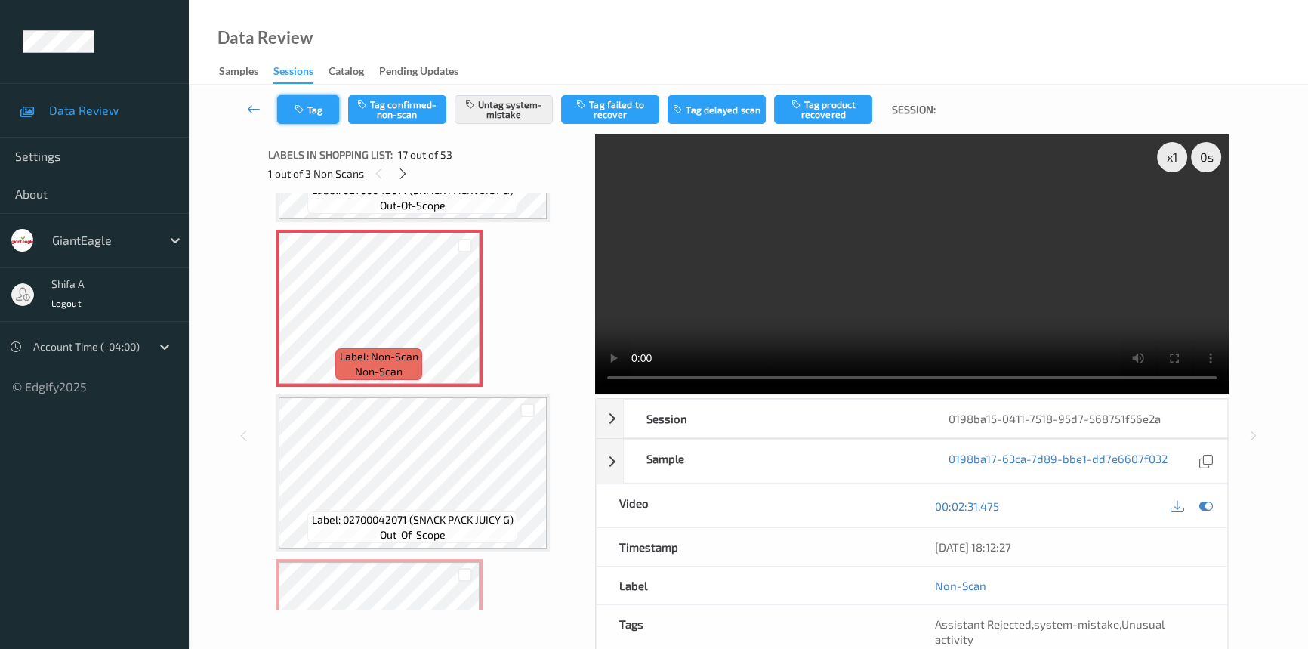
click at [305, 97] on button "Tag" at bounding box center [308, 109] width 62 height 29
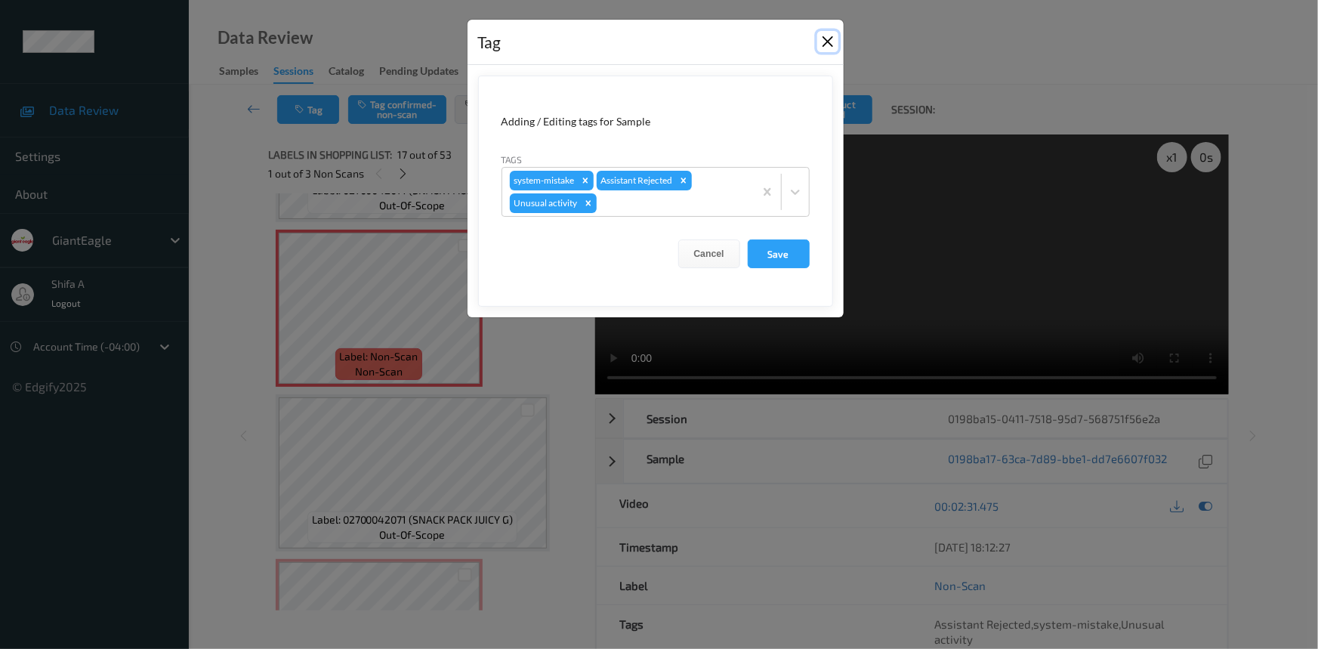
click at [829, 35] on button "Close" at bounding box center [827, 41] width 21 height 21
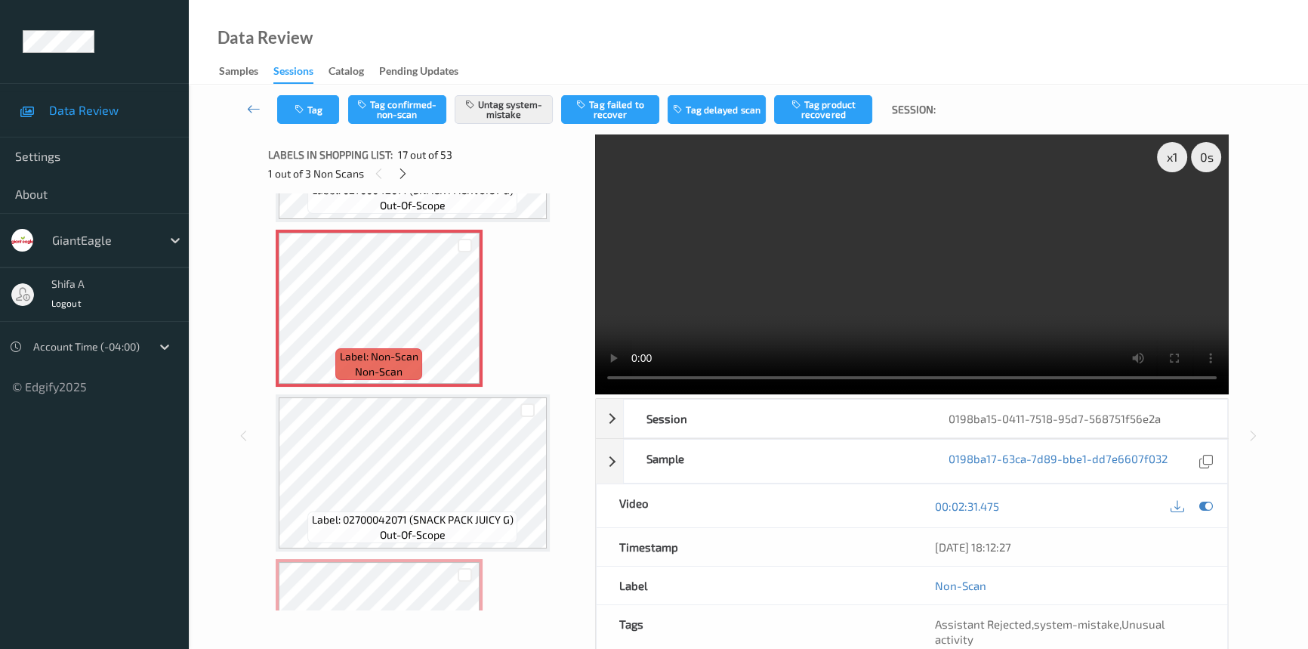
click at [1282, 279] on div "Tag Tag confirmed-non-scan Untag system-mistake Tag failed to recover Tag delay…" at bounding box center [748, 426] width 1119 height 683
click at [1032, 253] on video at bounding box center [912, 264] width 634 height 260
click at [461, 315] on icon at bounding box center [464, 321] width 13 height 14
click at [321, 110] on button "Tag" at bounding box center [308, 109] width 62 height 29
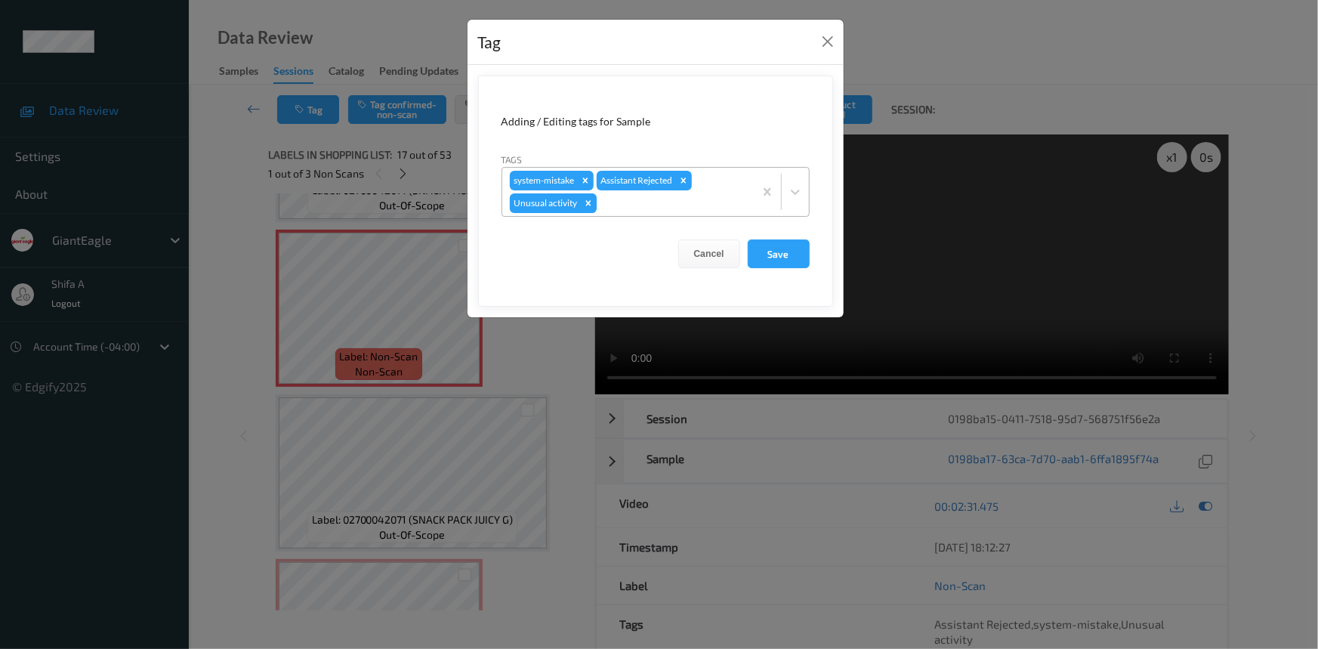
click at [588, 205] on icon "Remove Unusual activity" at bounding box center [588, 203] width 11 height 11
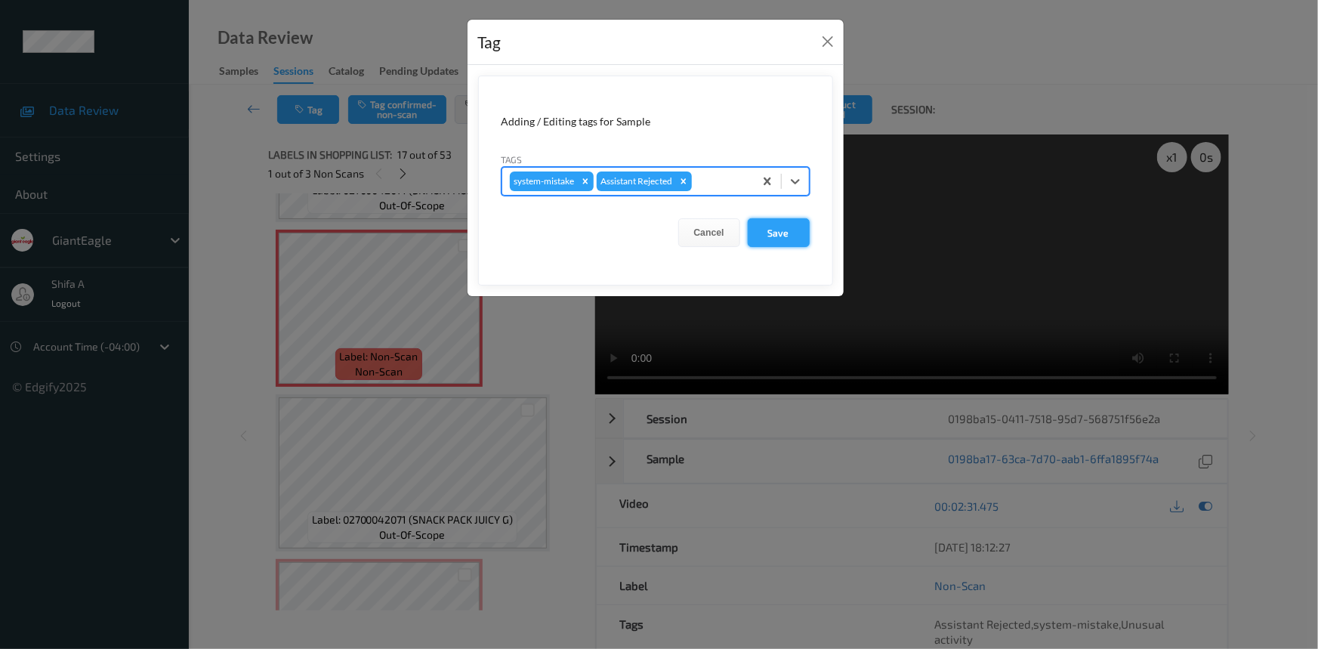
click at [754, 236] on button "Save" at bounding box center [779, 232] width 62 height 29
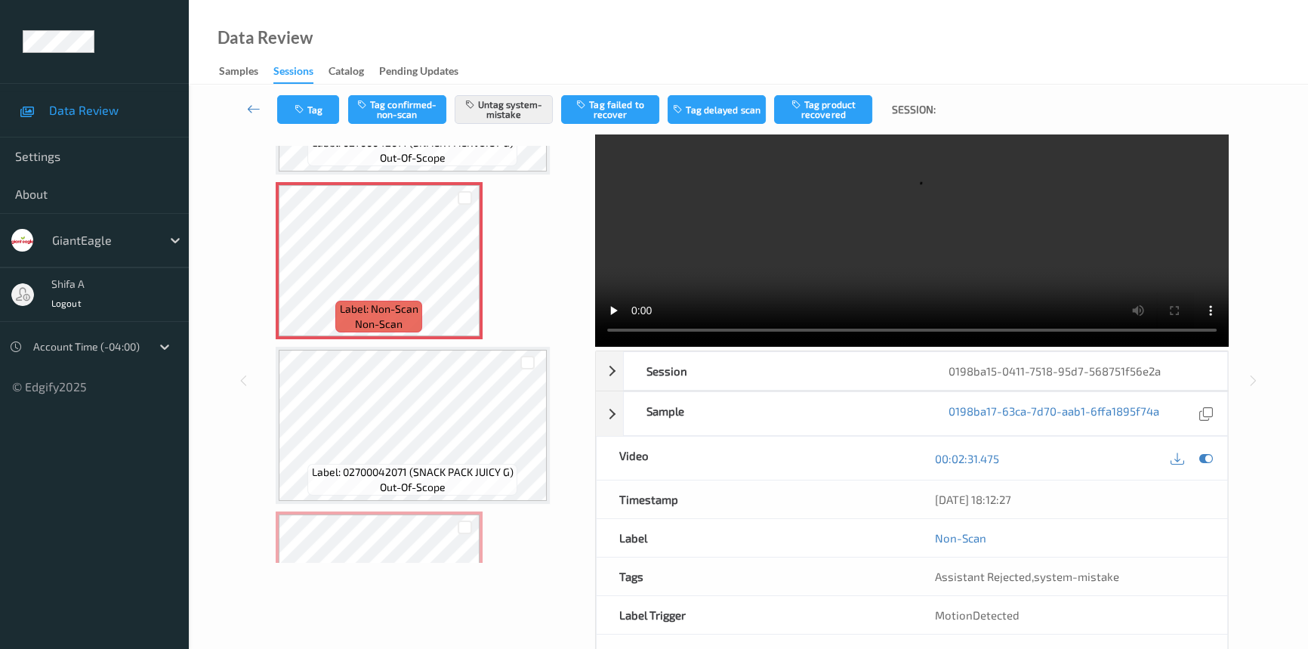
scroll to position [0, 0]
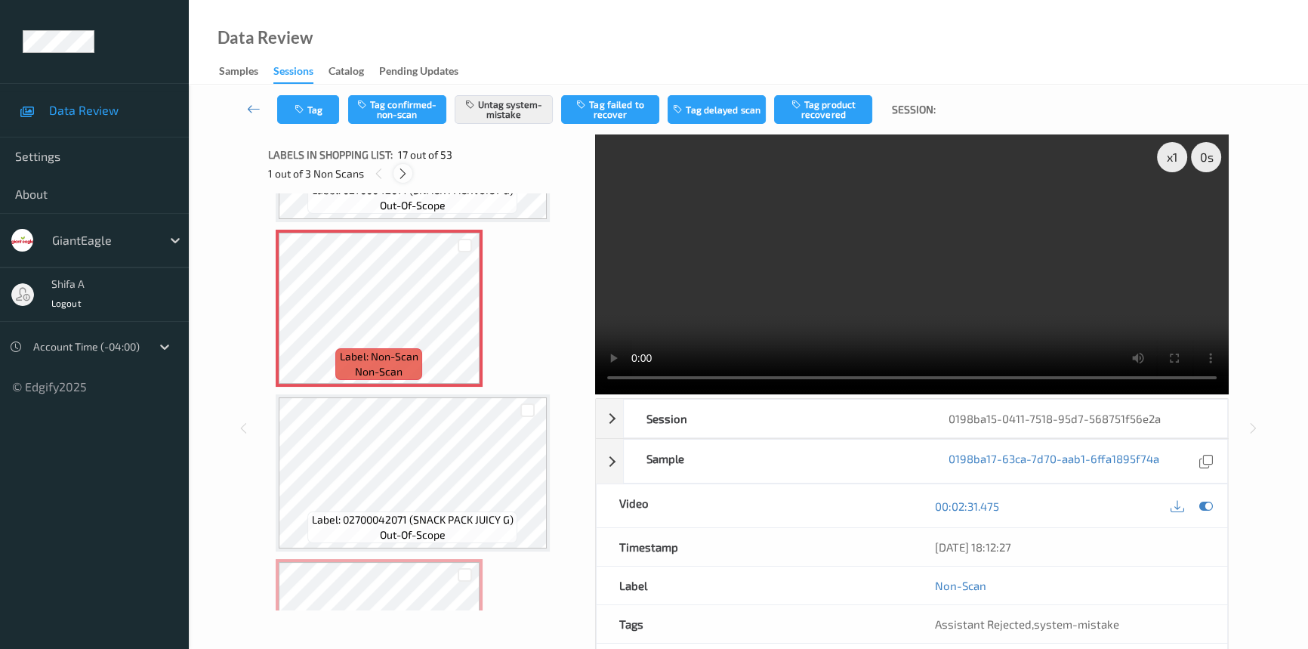
click at [405, 173] on icon at bounding box center [403, 174] width 13 height 14
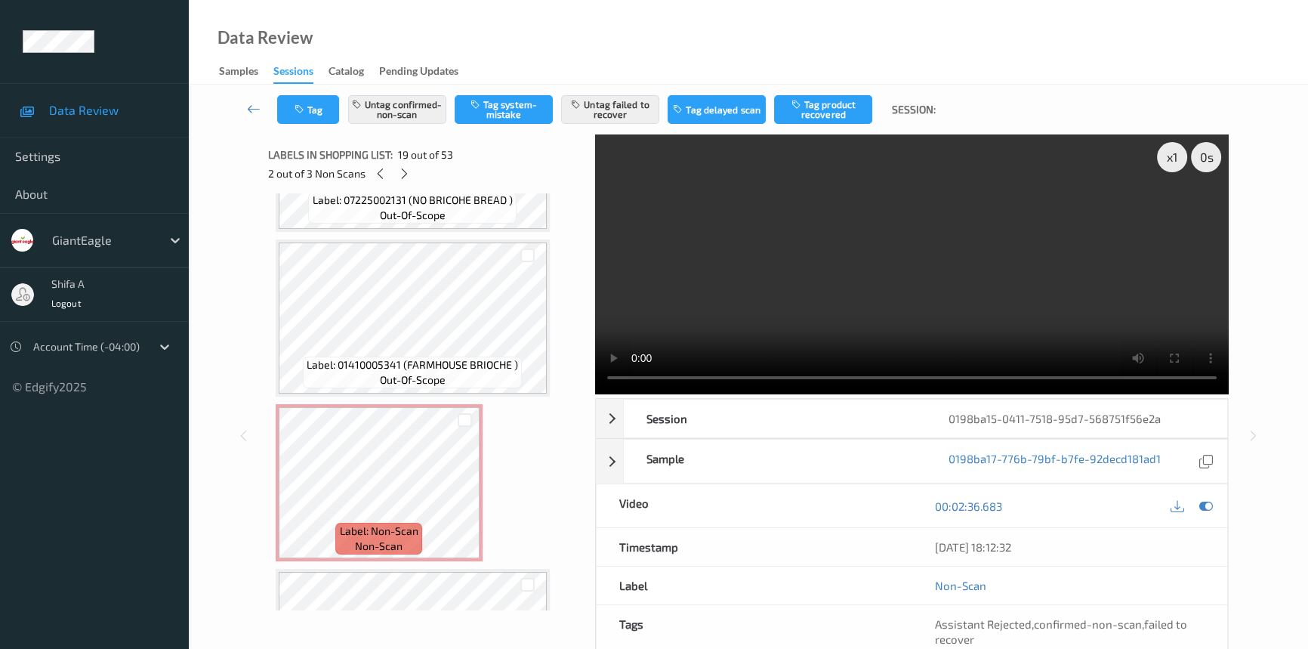
scroll to position [3414, 0]
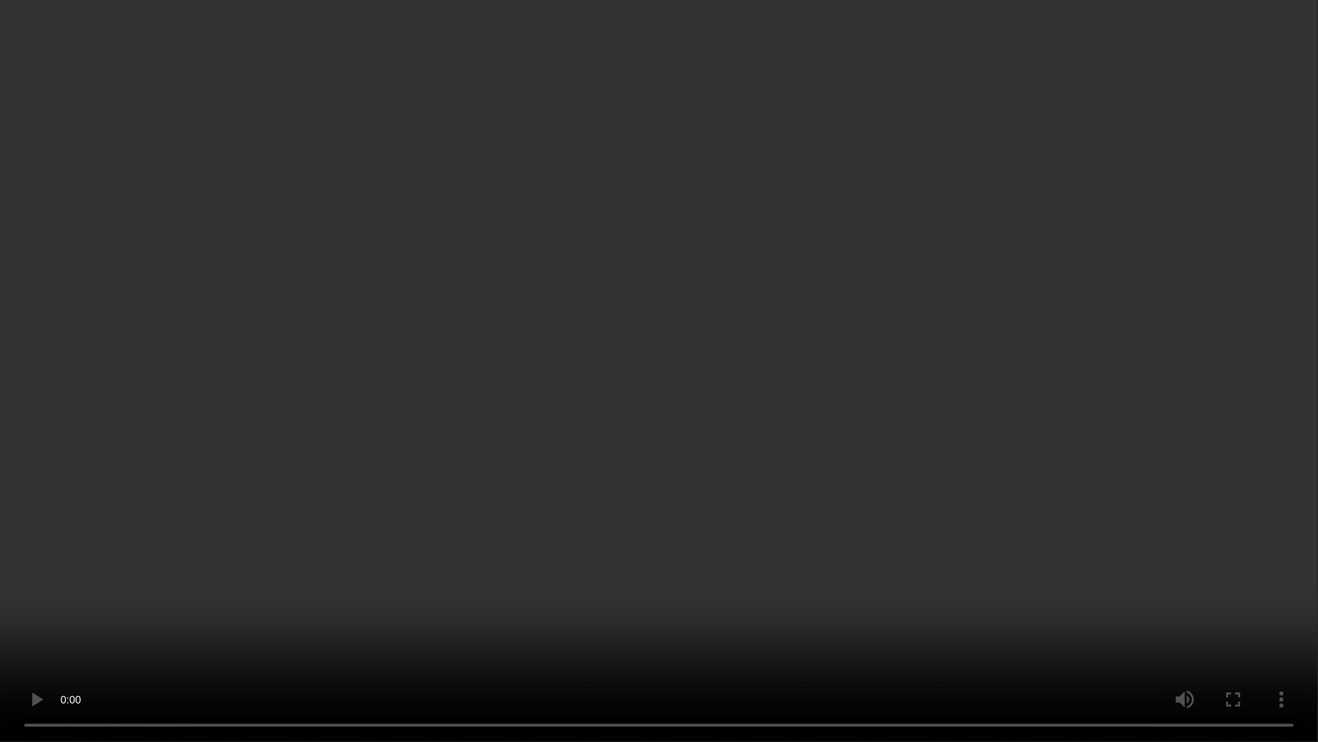
click at [973, 447] on video at bounding box center [659, 371] width 1318 height 742
click at [646, 640] on video at bounding box center [659, 371] width 1318 height 742
click at [643, 625] on video at bounding box center [659, 371] width 1318 height 742
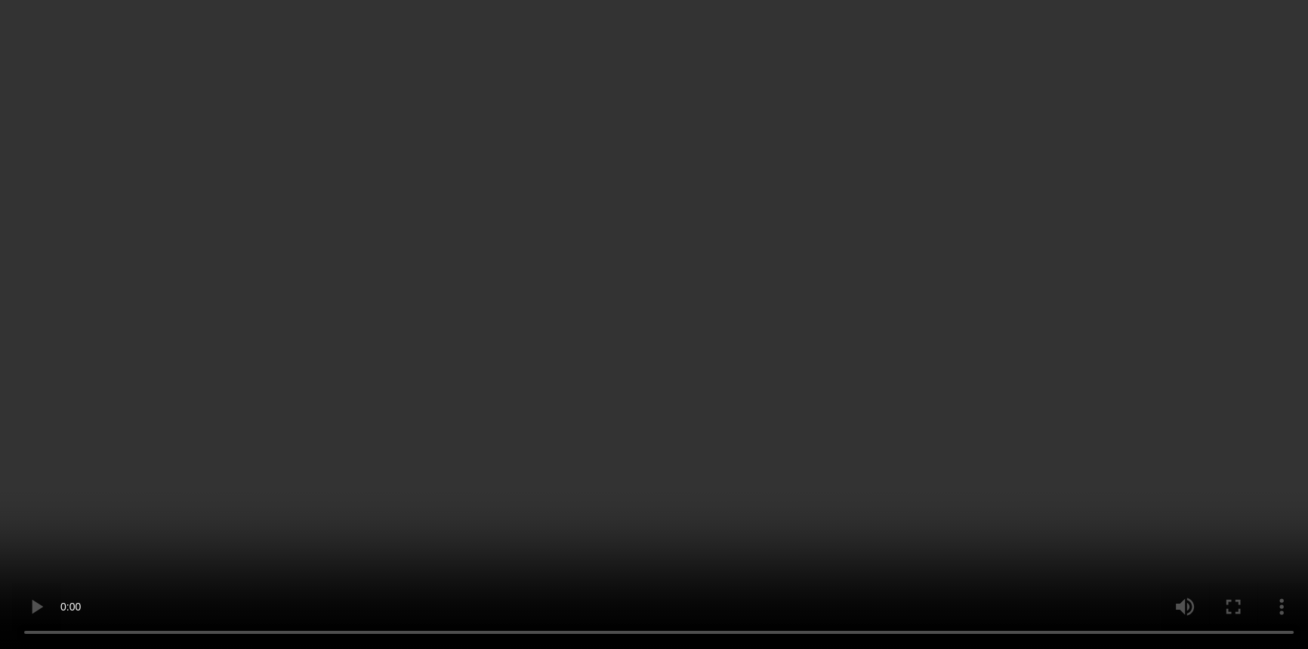
scroll to position [2728, 0]
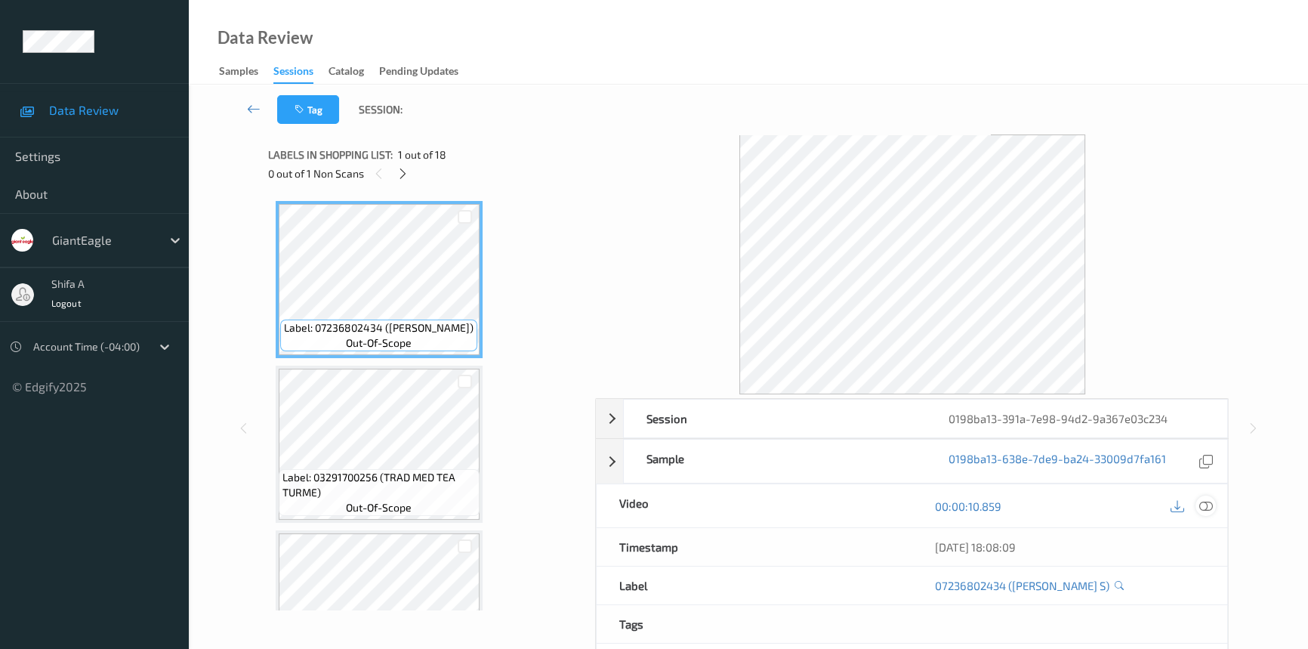
click at [1208, 508] on icon at bounding box center [1206, 506] width 14 height 14
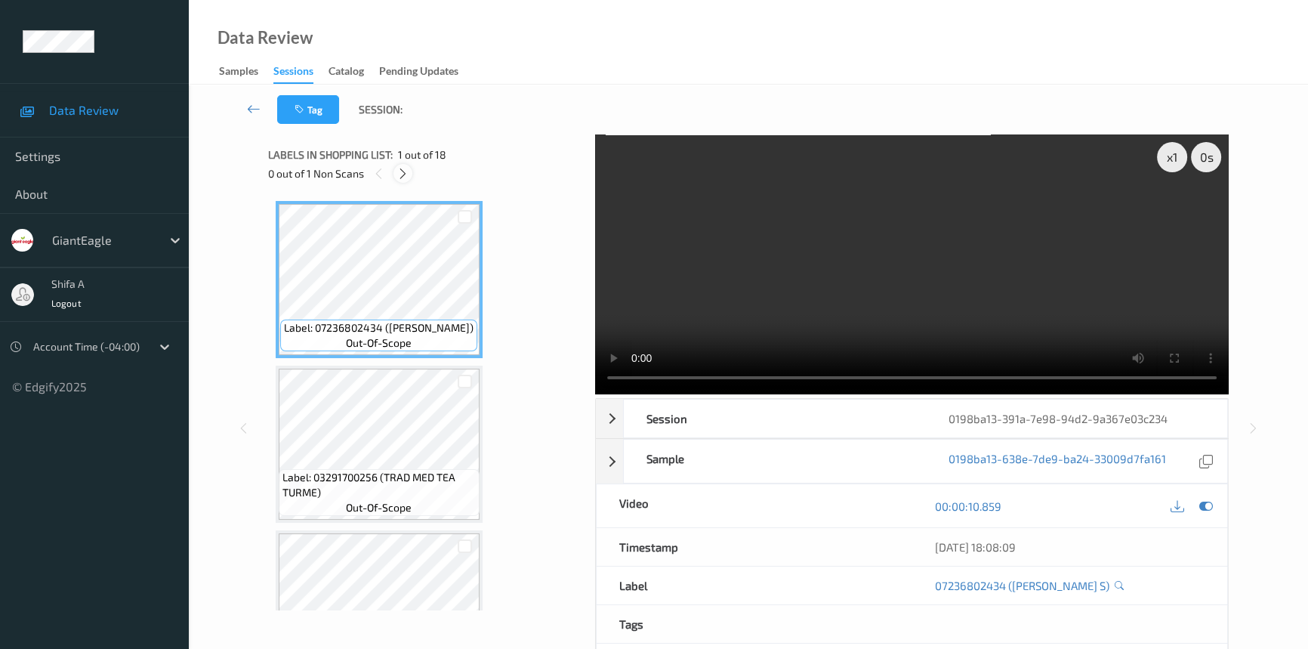
click at [405, 170] on icon at bounding box center [403, 174] width 13 height 14
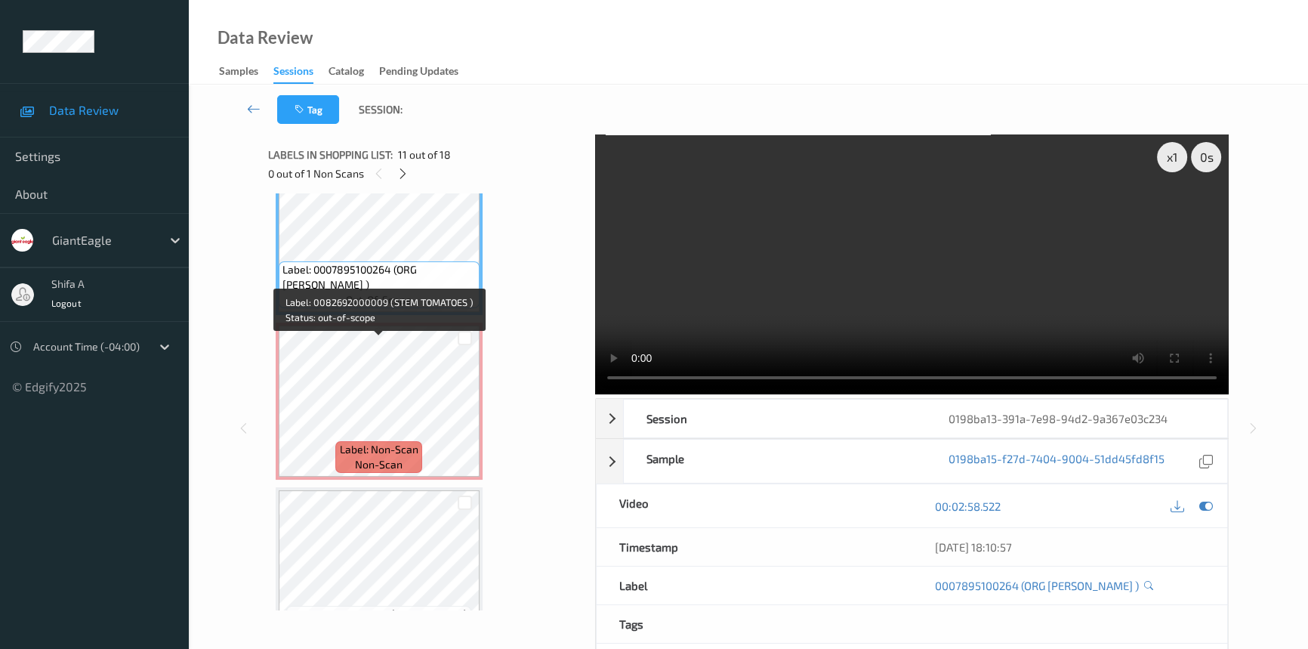
scroll to position [1717, 0]
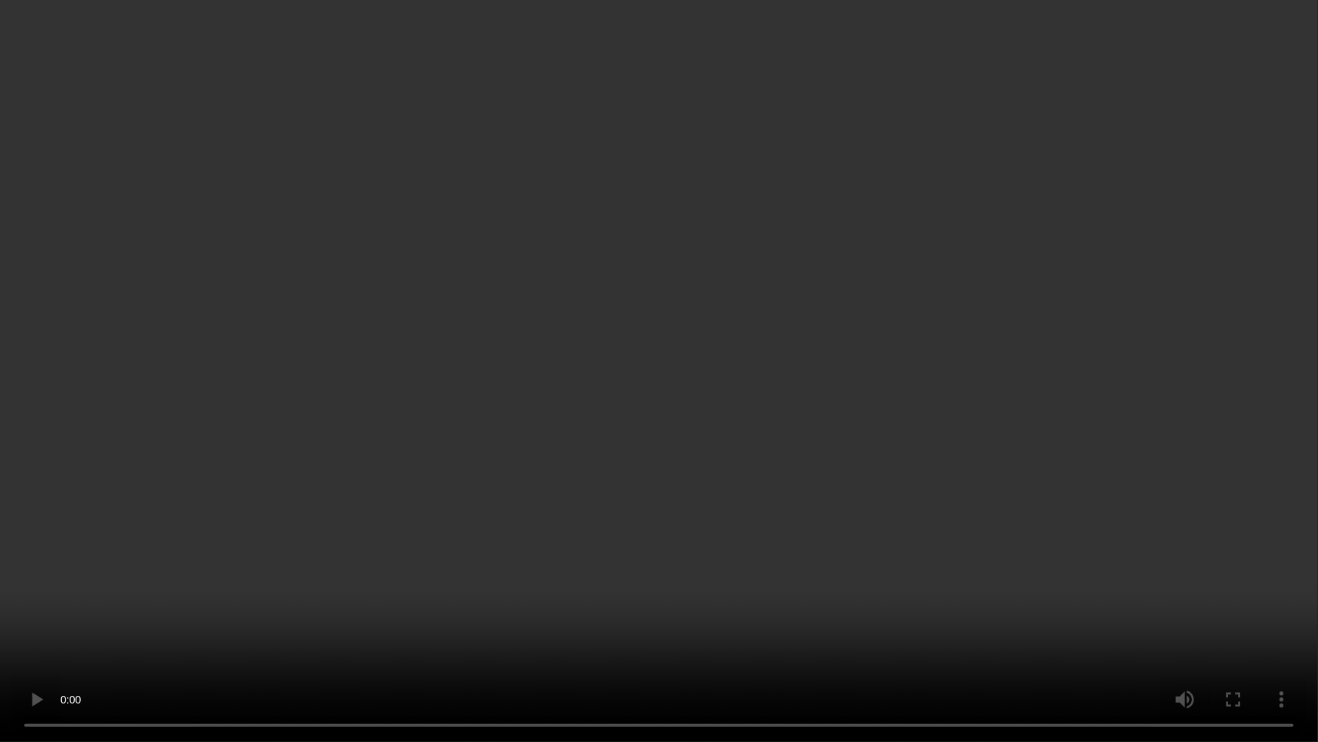
click at [1132, 411] on video at bounding box center [659, 371] width 1318 height 742
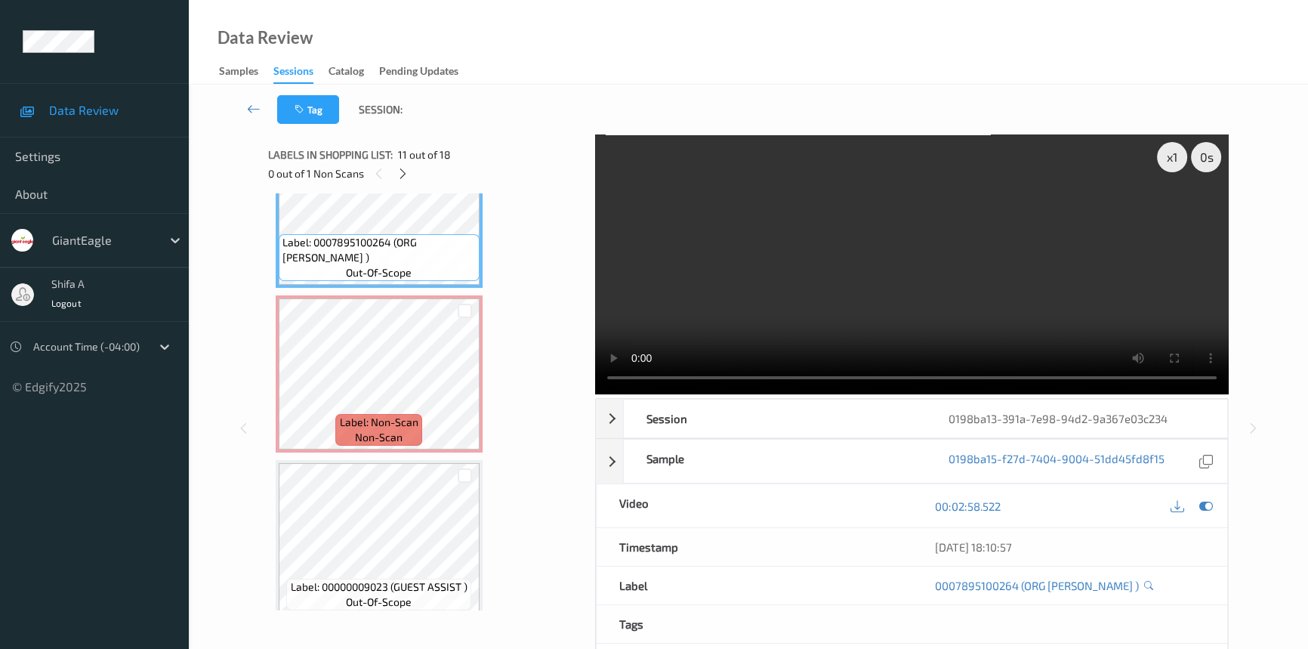
click at [952, 259] on video at bounding box center [912, 264] width 634 height 260
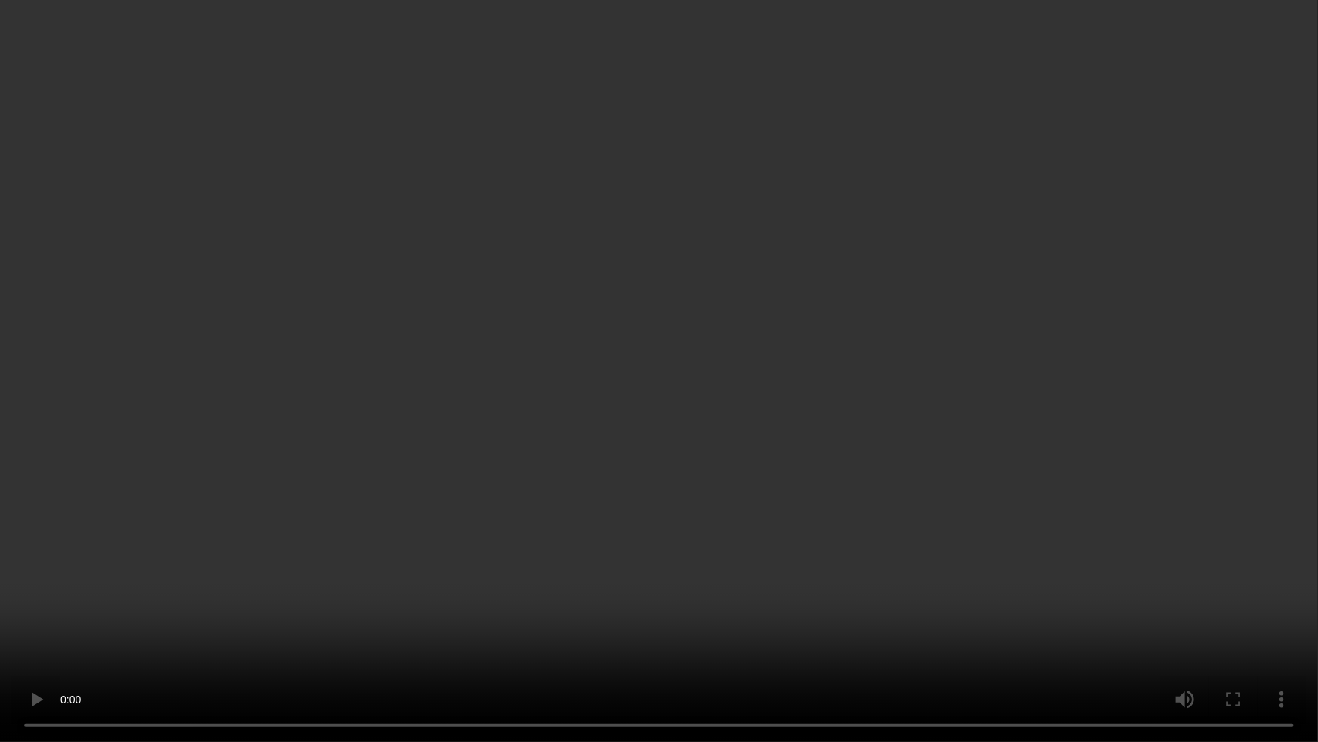
click at [1091, 408] on video at bounding box center [659, 371] width 1318 height 742
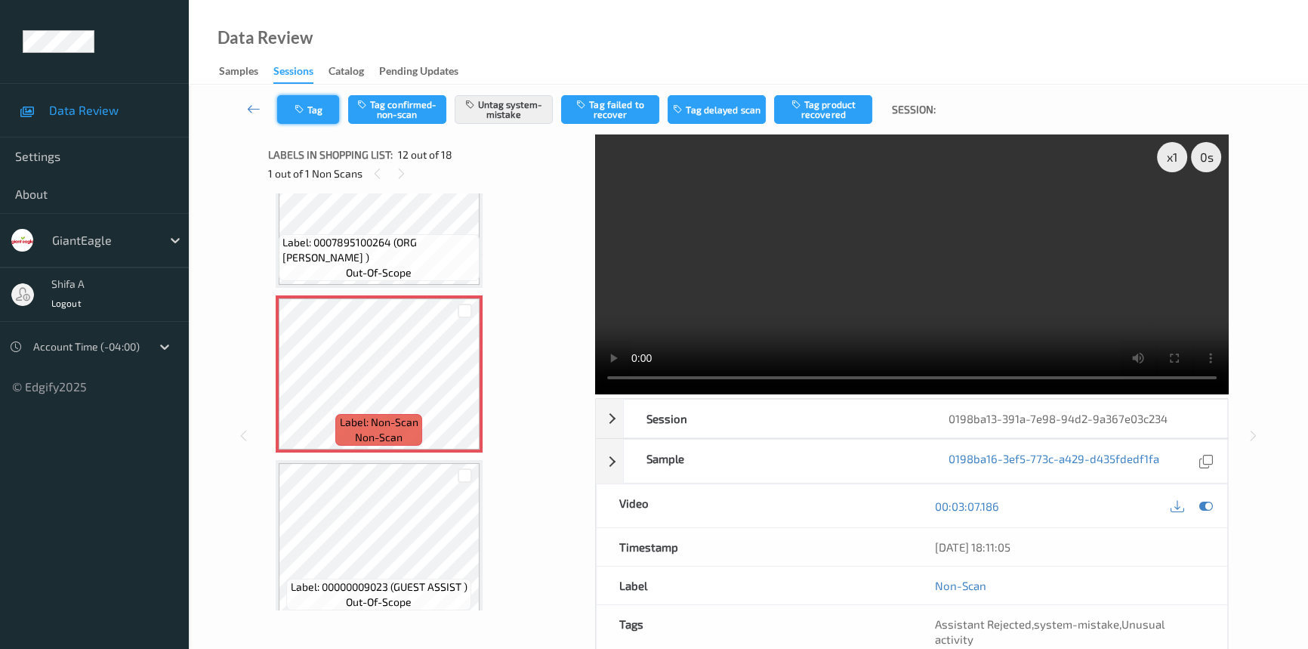
click at [319, 112] on button "Tag" at bounding box center [308, 109] width 62 height 29
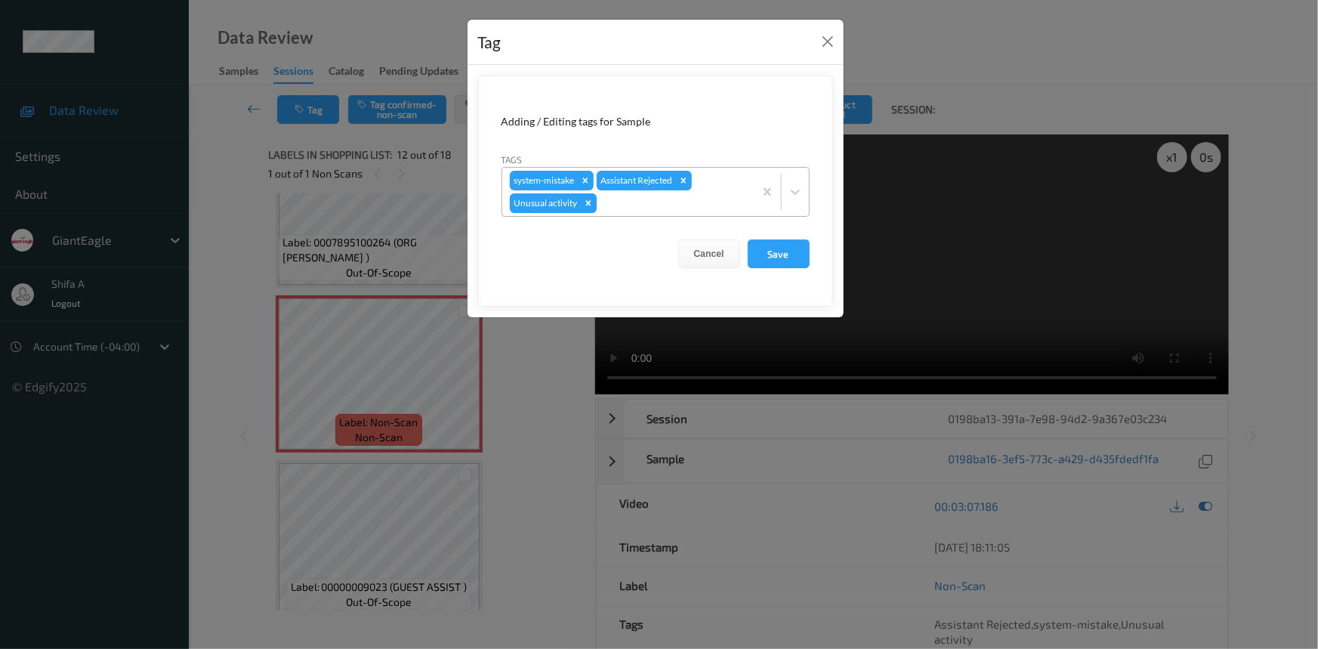
click at [587, 199] on icon "Remove Unusual activity" at bounding box center [588, 203] width 11 height 11
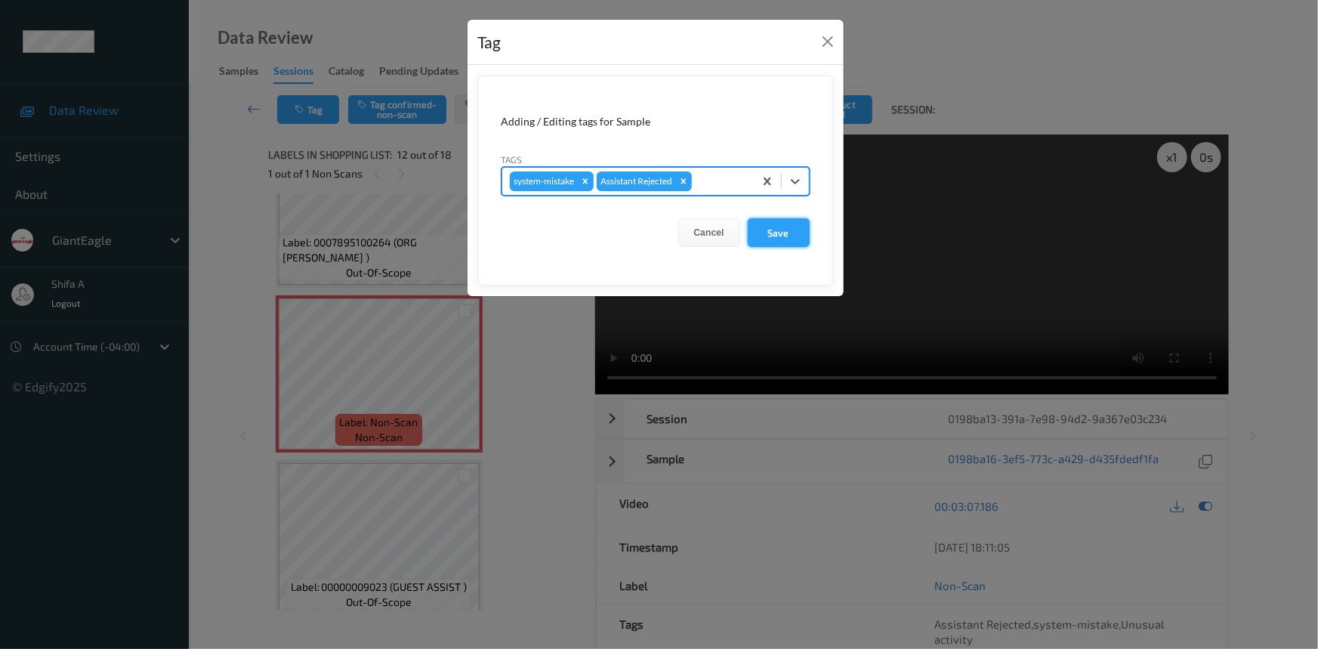
click at [804, 233] on button "Save" at bounding box center [779, 232] width 62 height 29
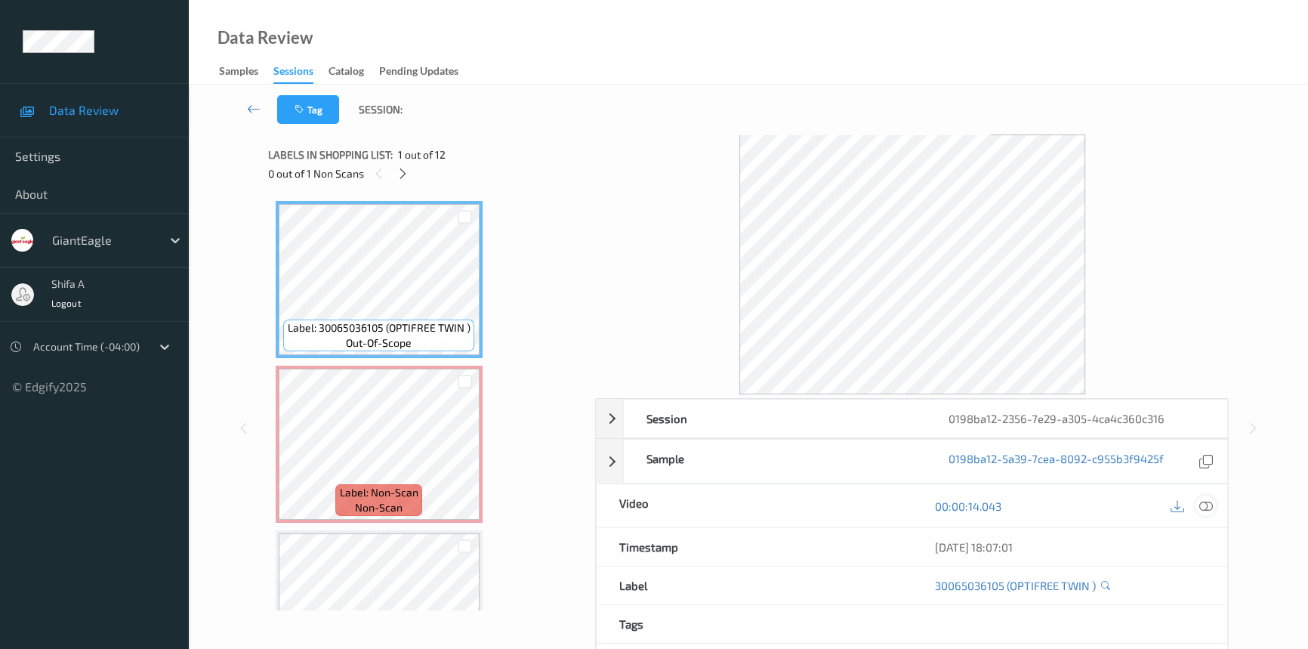
click at [1208, 504] on icon at bounding box center [1206, 506] width 14 height 14
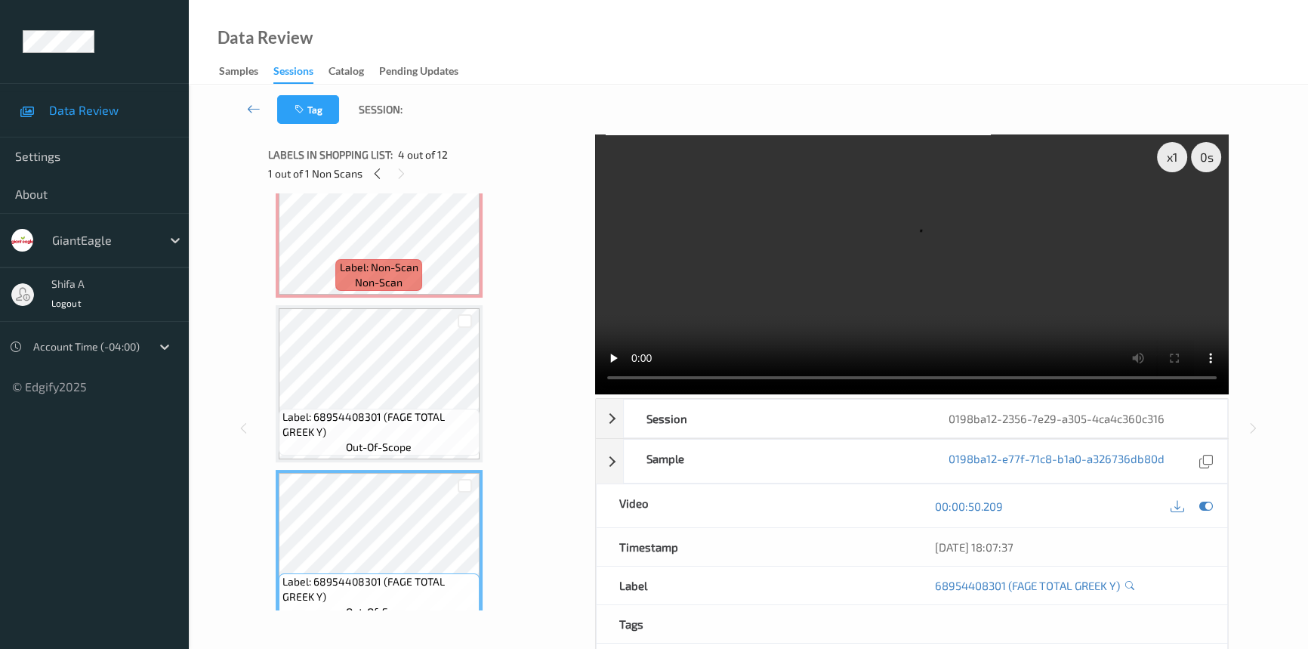
scroll to position [137, 0]
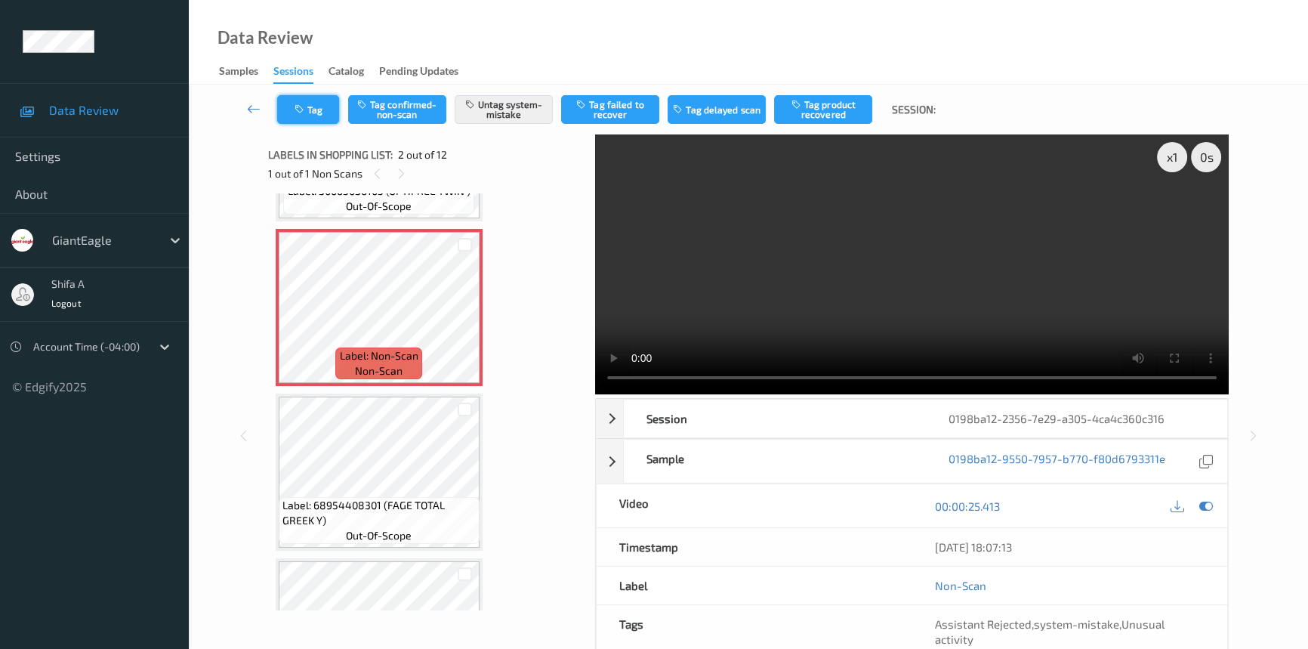
click at [295, 116] on button "Tag" at bounding box center [308, 109] width 62 height 29
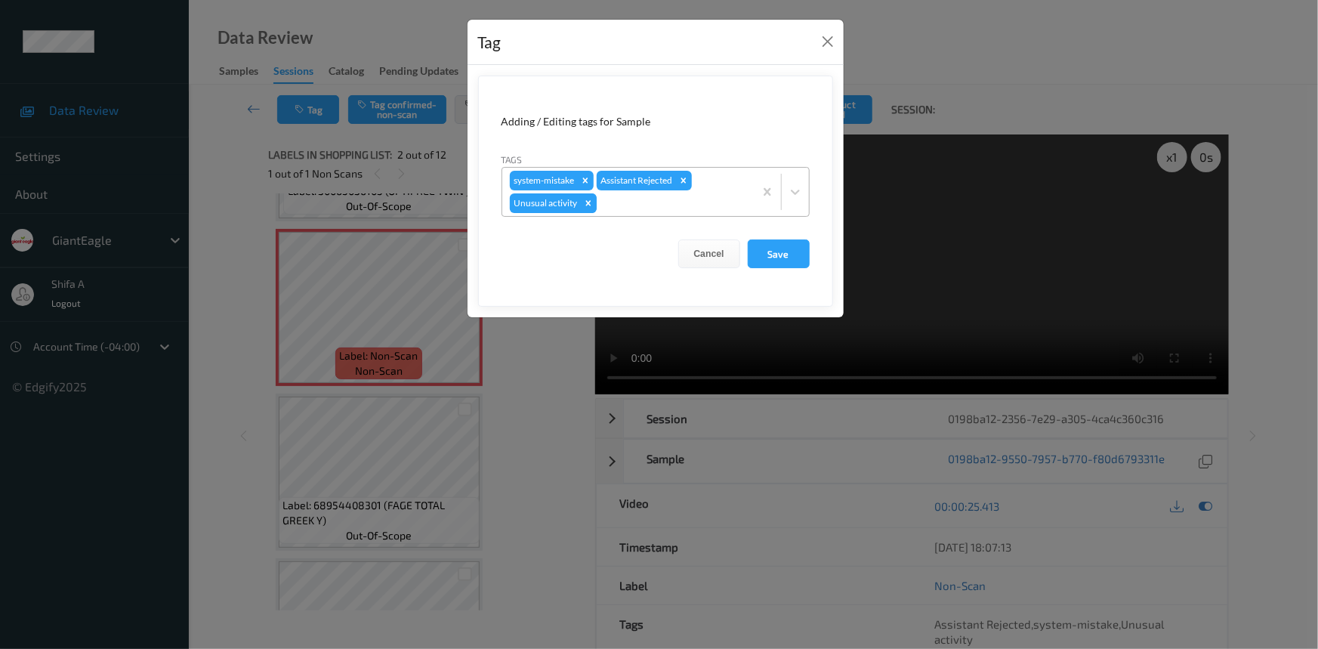
click at [587, 206] on icon "Remove Unusual activity" at bounding box center [588, 203] width 11 height 11
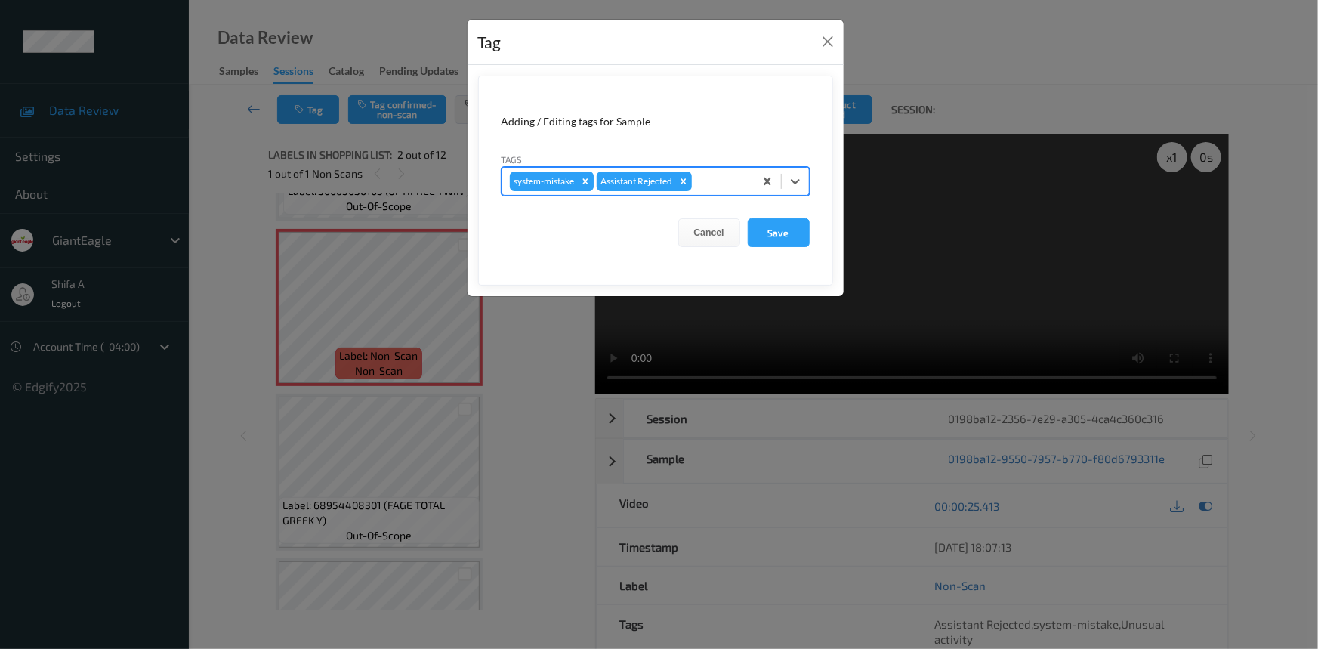
click at [585, 182] on icon "Remove system-mistake" at bounding box center [584, 180] width 5 height 5
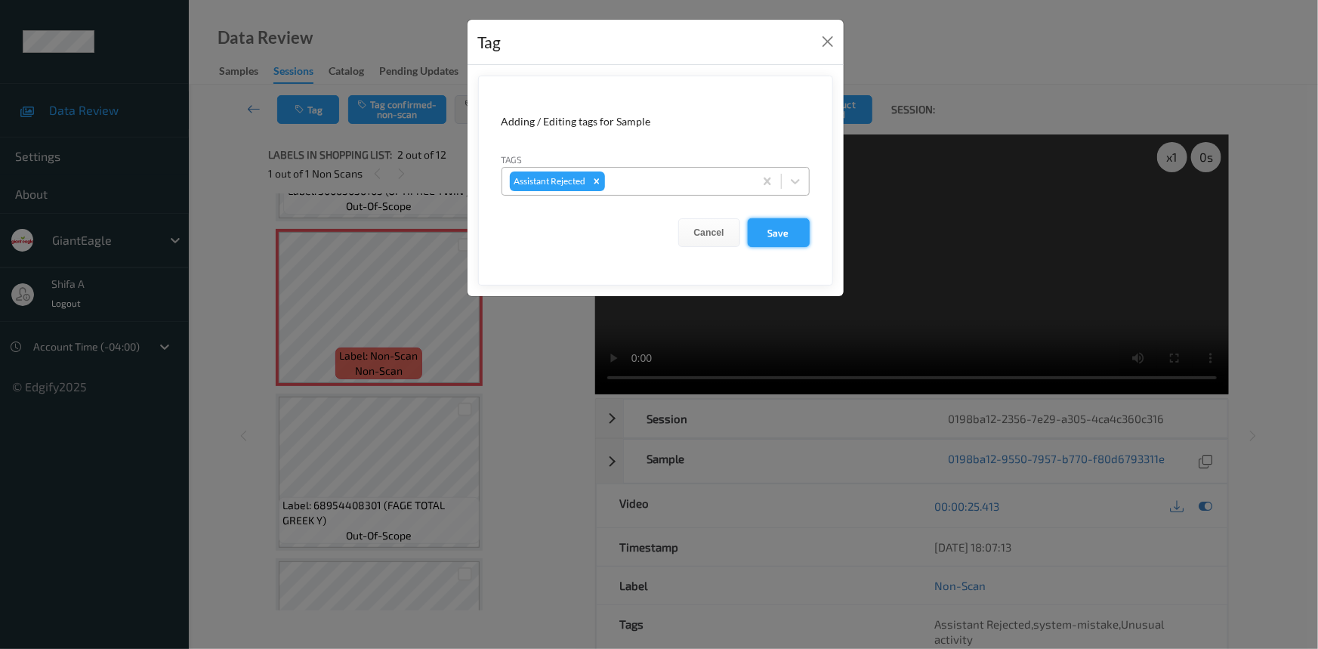
click at [799, 227] on button "Save" at bounding box center [779, 232] width 62 height 29
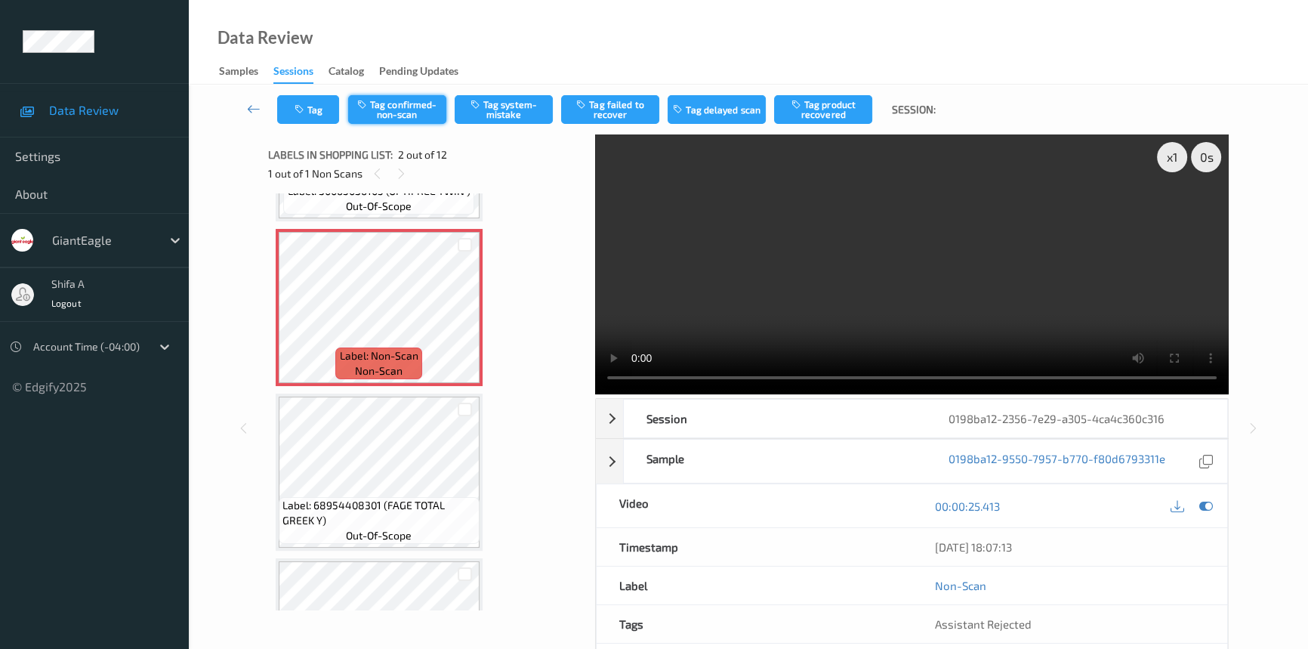
click at [395, 107] on button "Tag confirmed-non-scan" at bounding box center [397, 109] width 98 height 29
click at [847, 119] on button "Tag product recovered" at bounding box center [823, 109] width 98 height 29
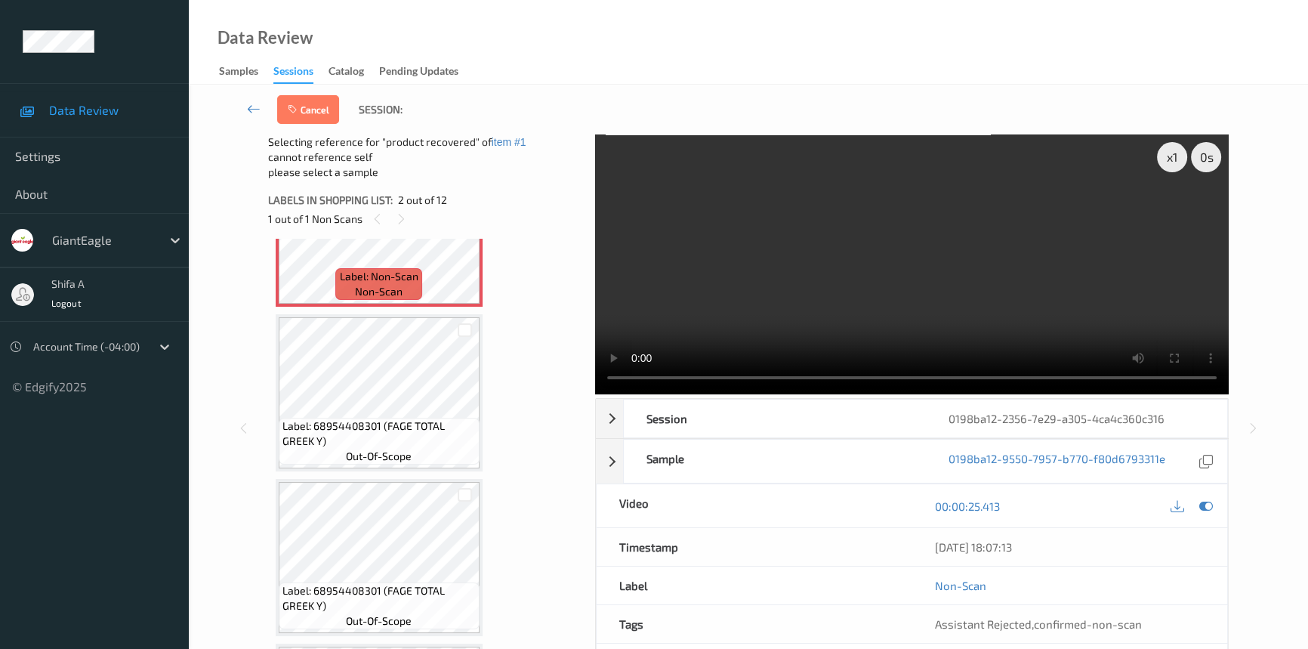
scroll to position [274, 0]
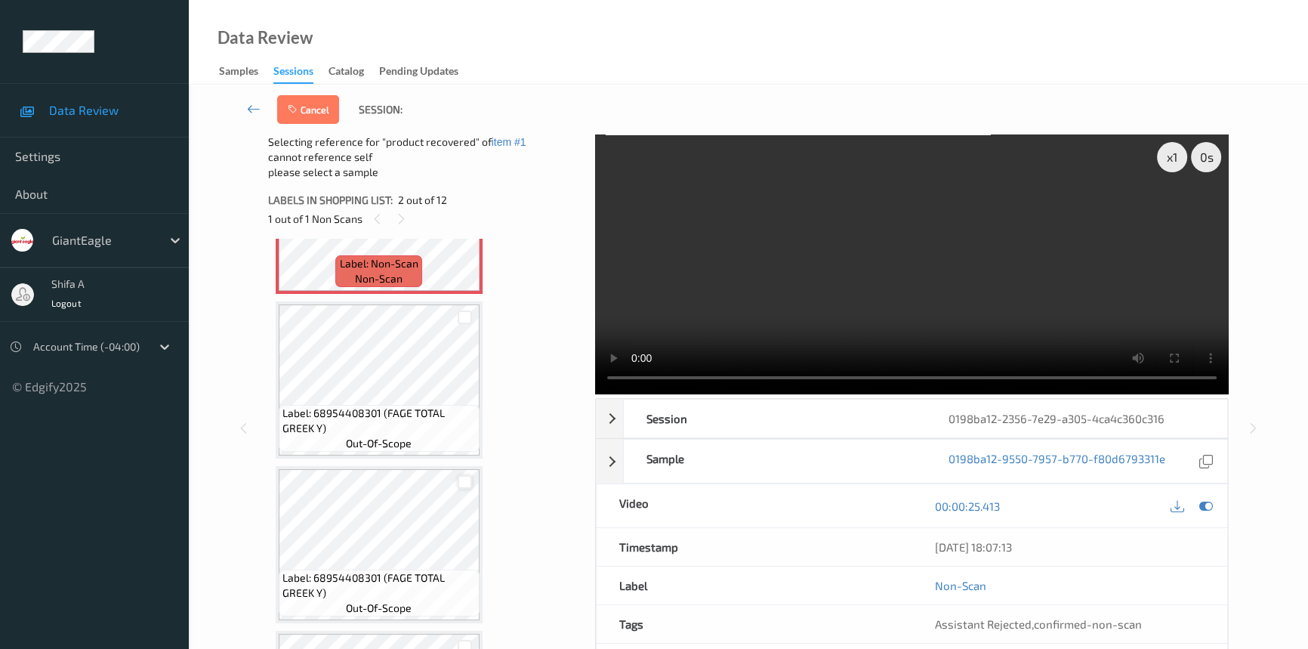
click at [461, 483] on div at bounding box center [465, 482] width 14 height 14
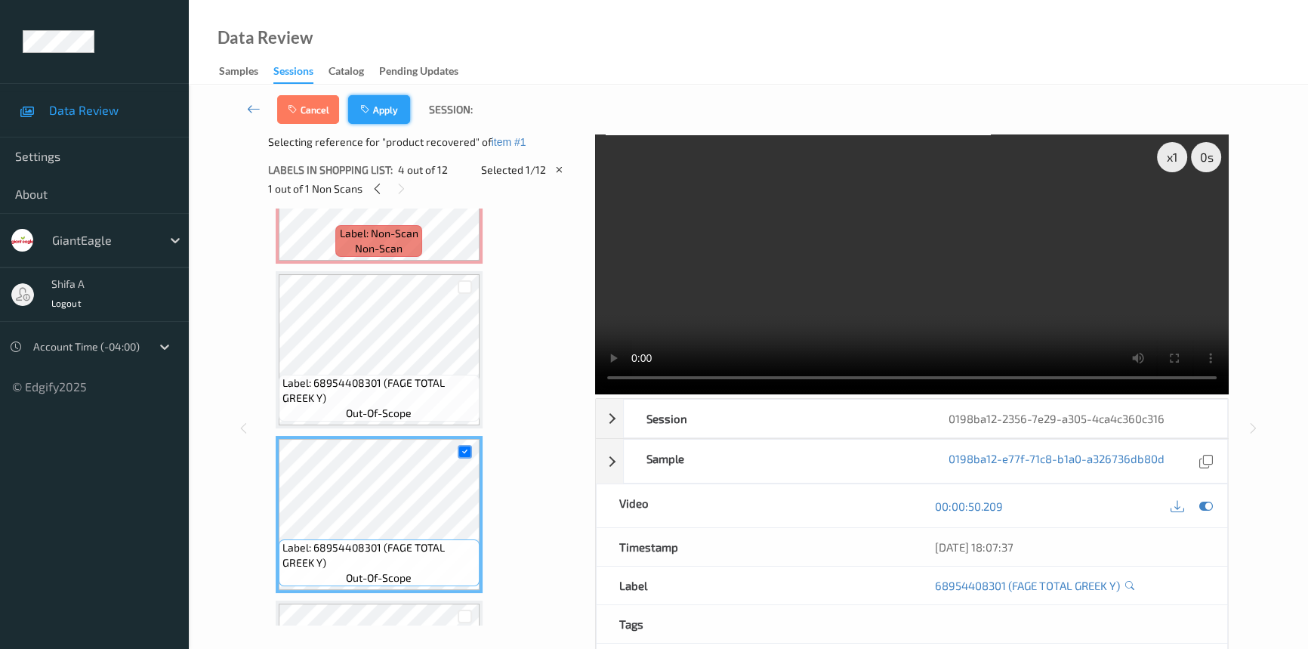
click at [379, 104] on button "Apply" at bounding box center [379, 109] width 62 height 29
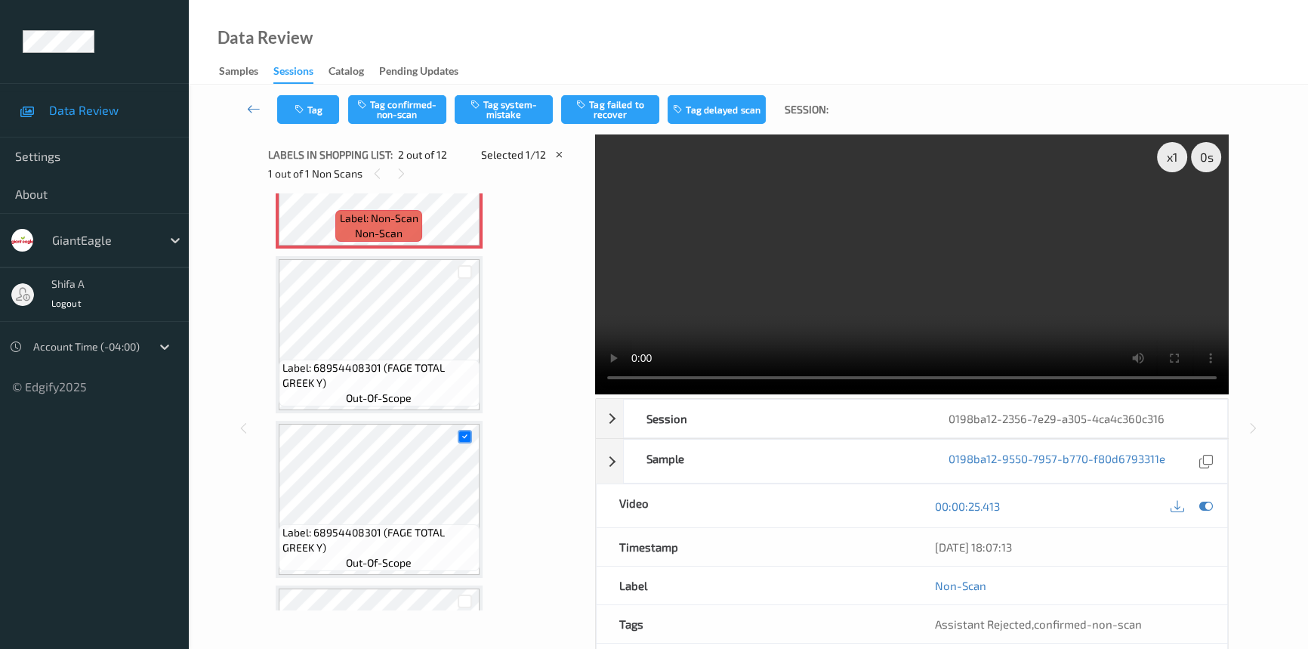
scroll to position [8, 0]
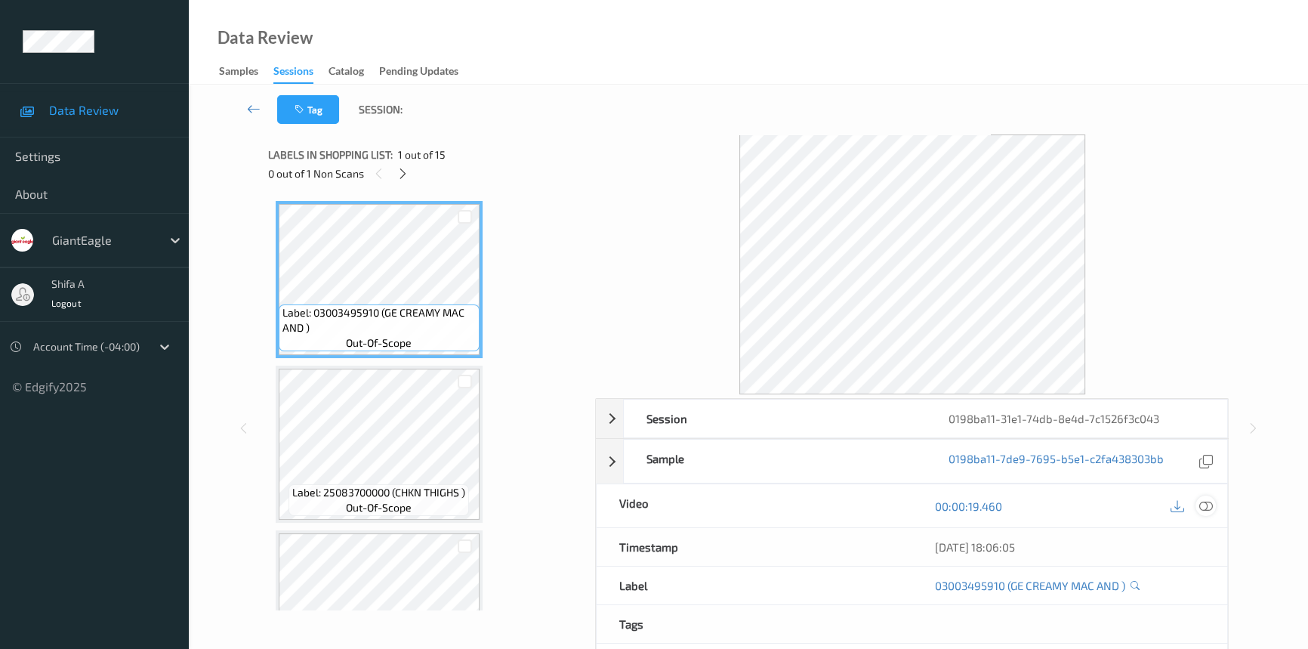
click at [1208, 505] on icon at bounding box center [1206, 506] width 14 height 14
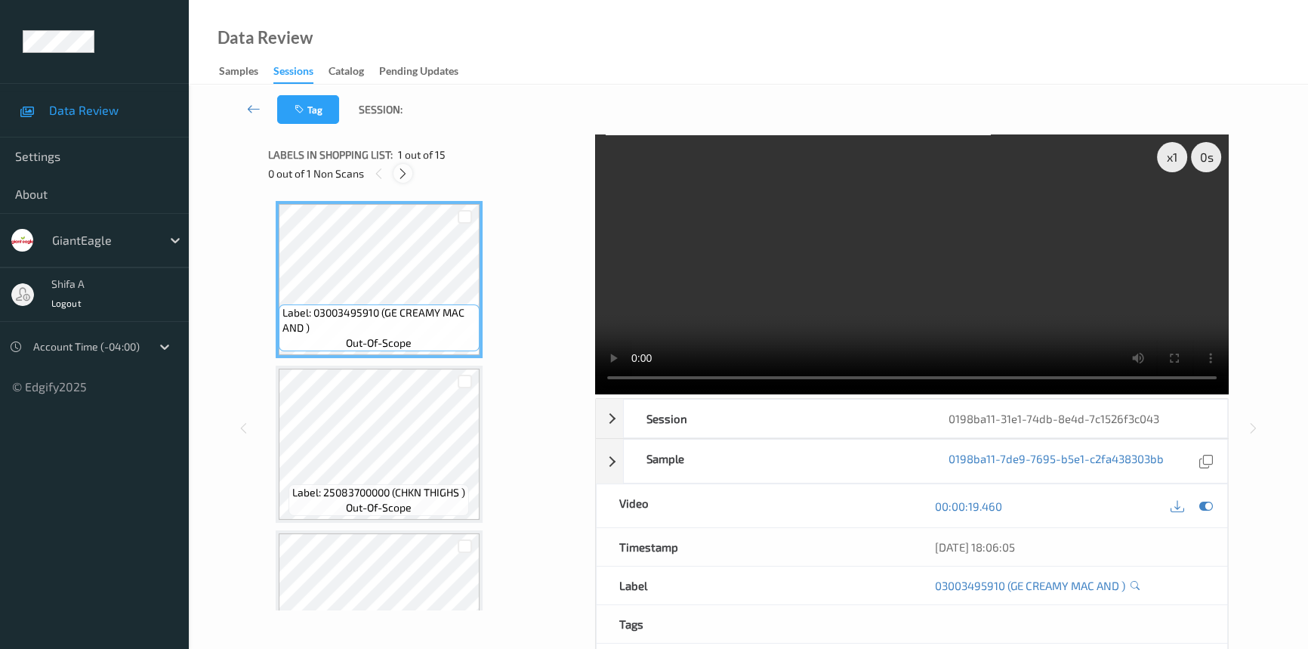
click at [404, 177] on icon at bounding box center [403, 174] width 13 height 14
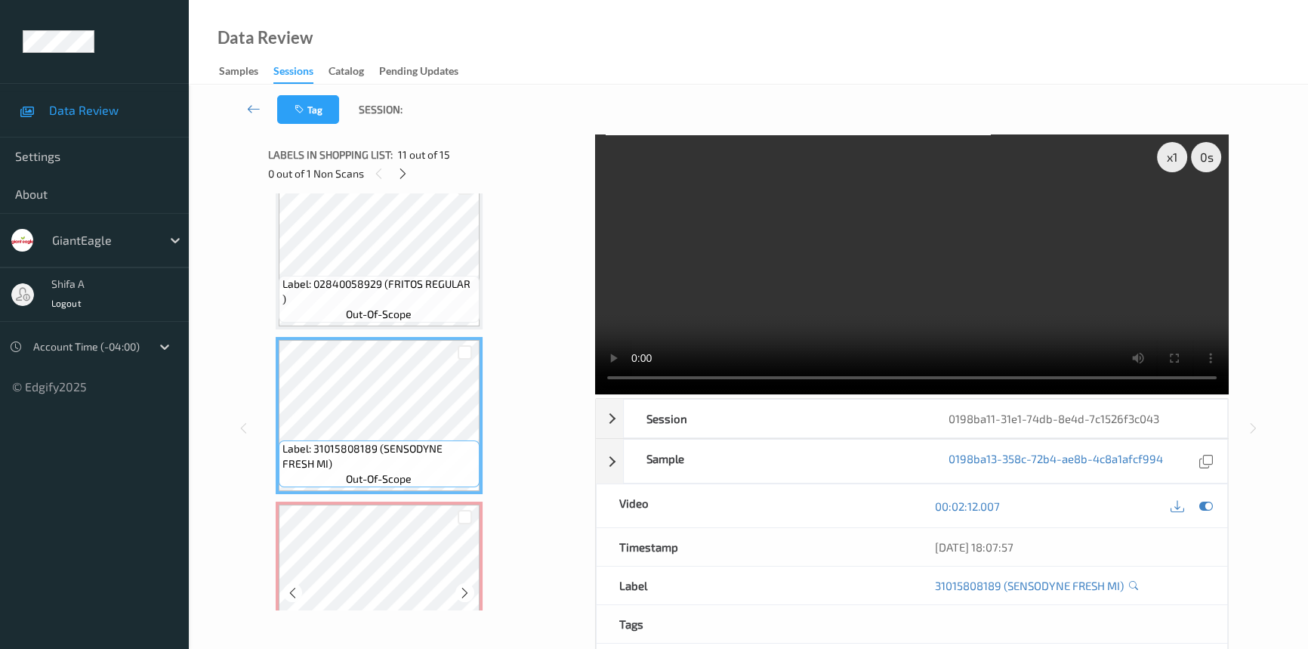
scroll to position [1648, 0]
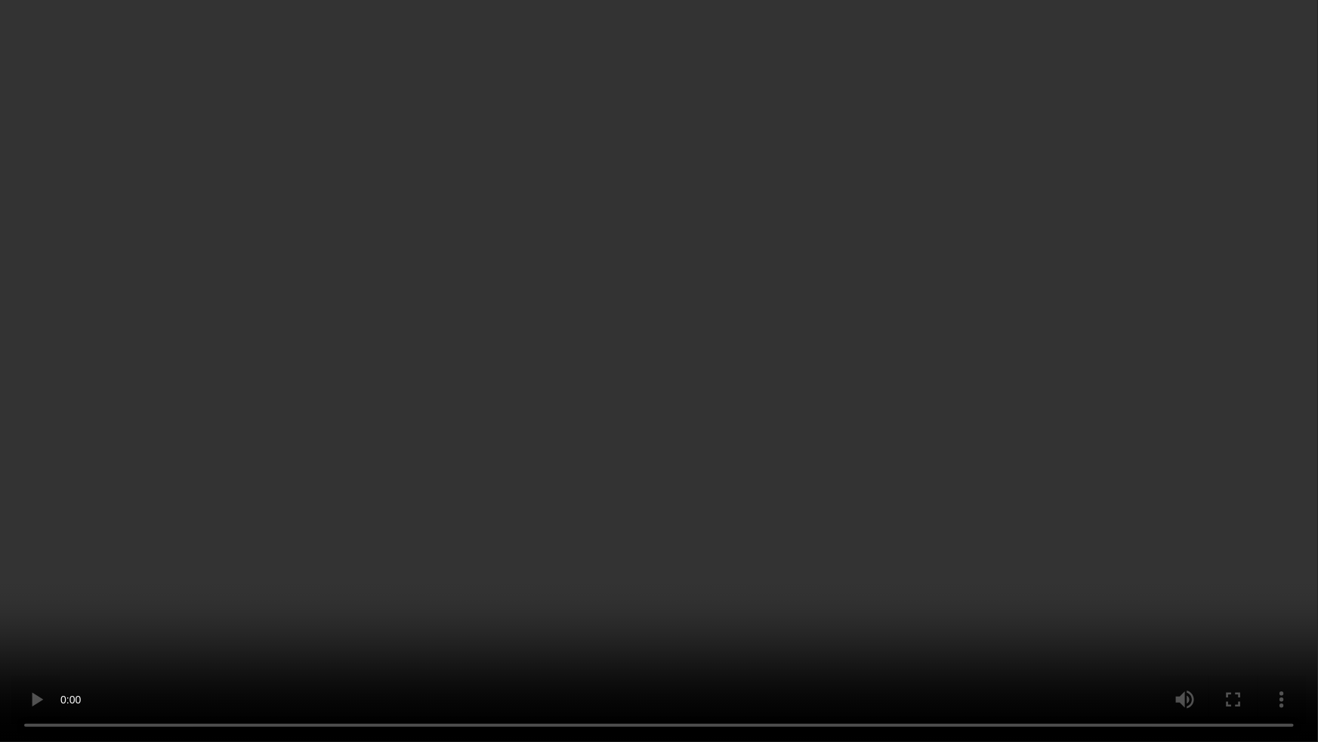
click at [1100, 418] on video at bounding box center [659, 371] width 1318 height 742
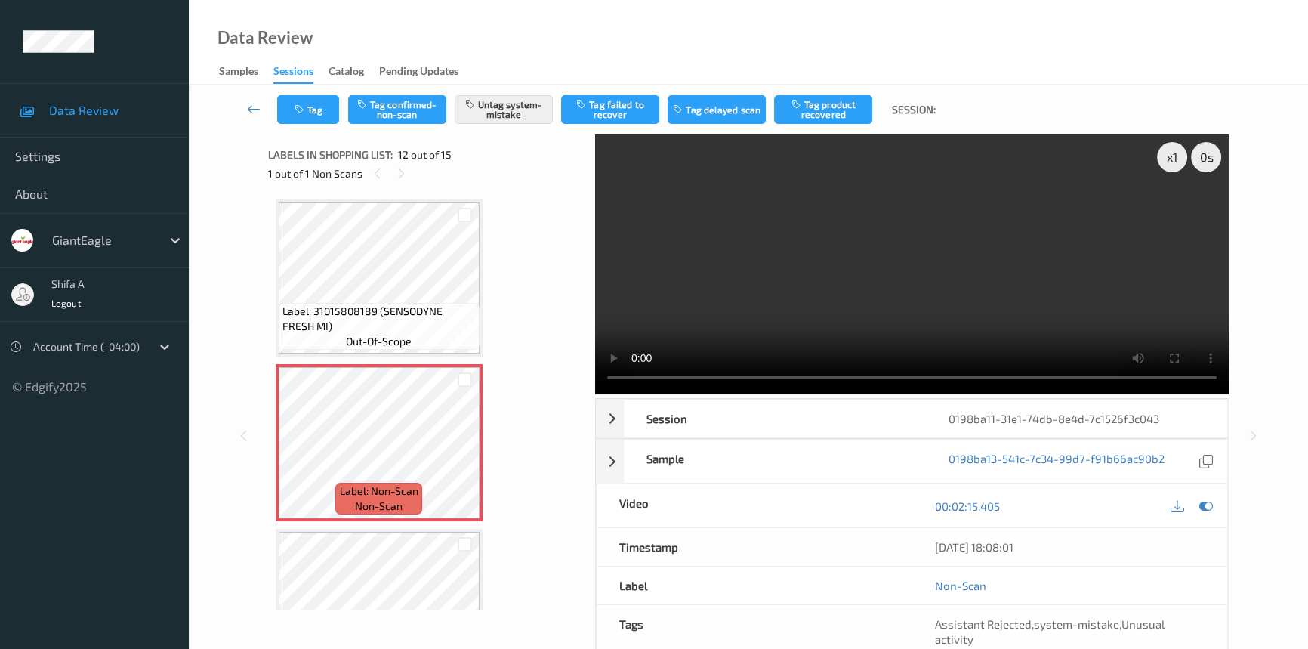
click at [1035, 308] on video at bounding box center [912, 264] width 634 height 260
drag, startPoint x: 1009, startPoint y: 246, endPoint x: 997, endPoint y: 244, distance: 12.3
click at [1005, 246] on video at bounding box center [912, 264] width 634 height 260
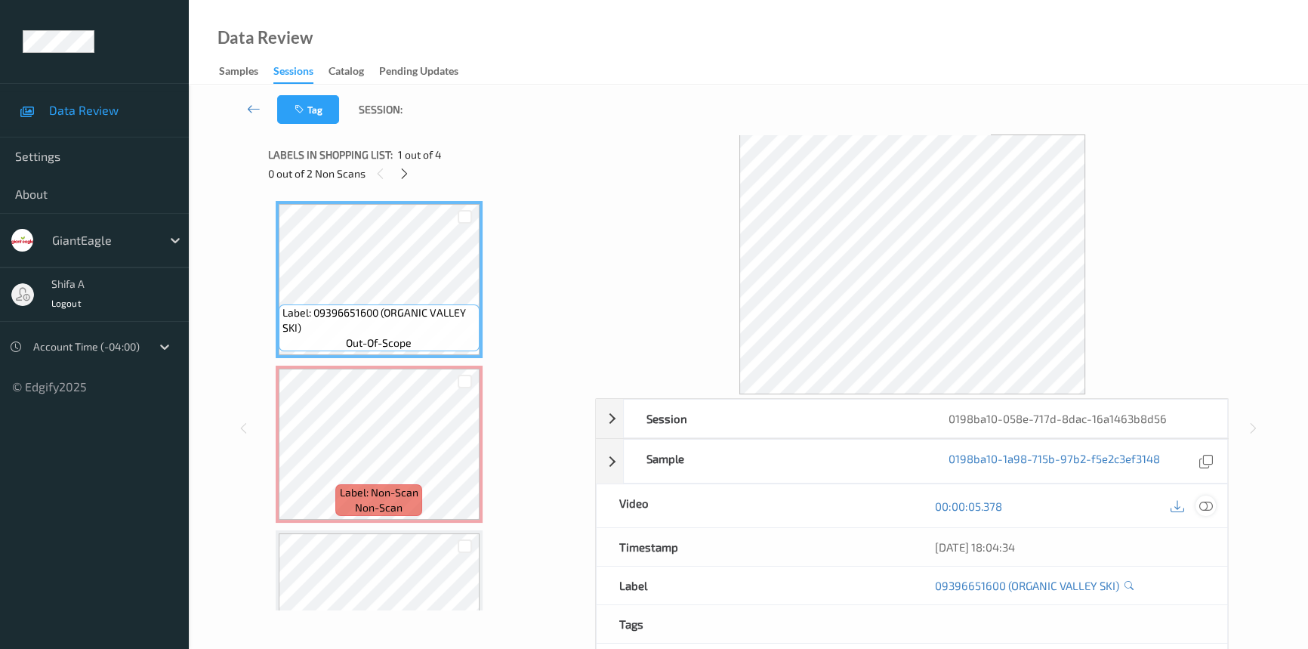
click at [1202, 505] on icon at bounding box center [1206, 506] width 14 height 14
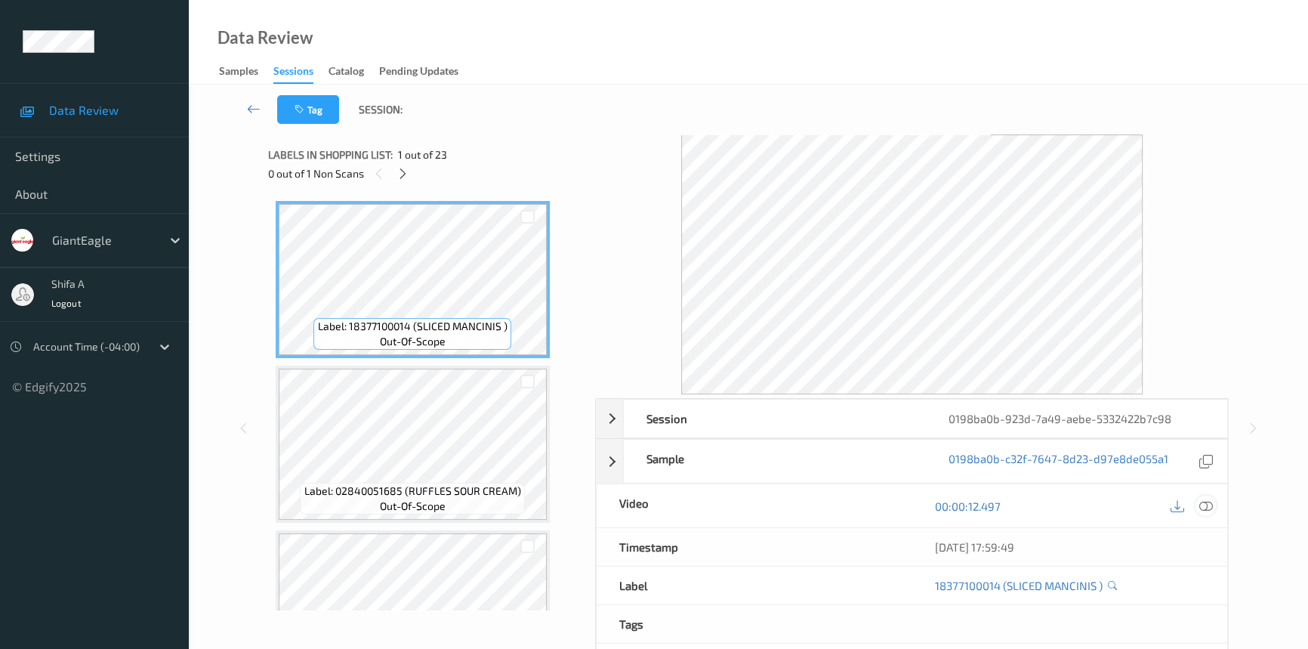
click at [1204, 506] on icon at bounding box center [1206, 506] width 14 height 14
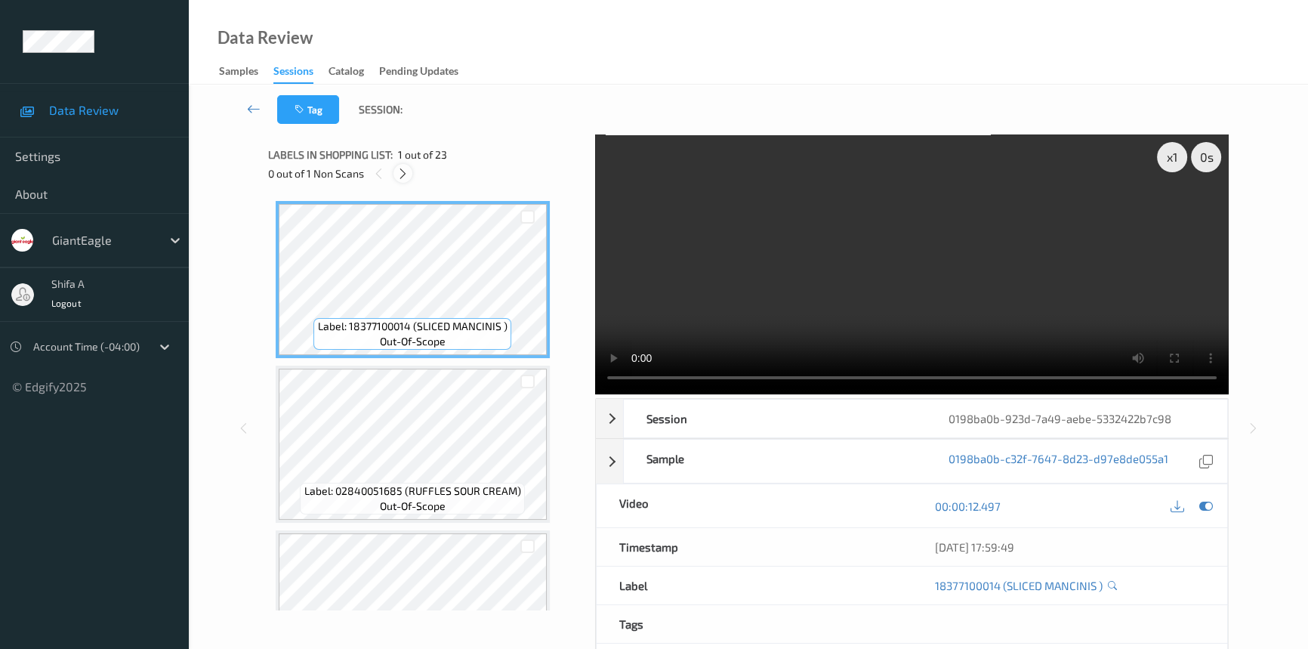
click at [398, 175] on icon at bounding box center [403, 174] width 13 height 14
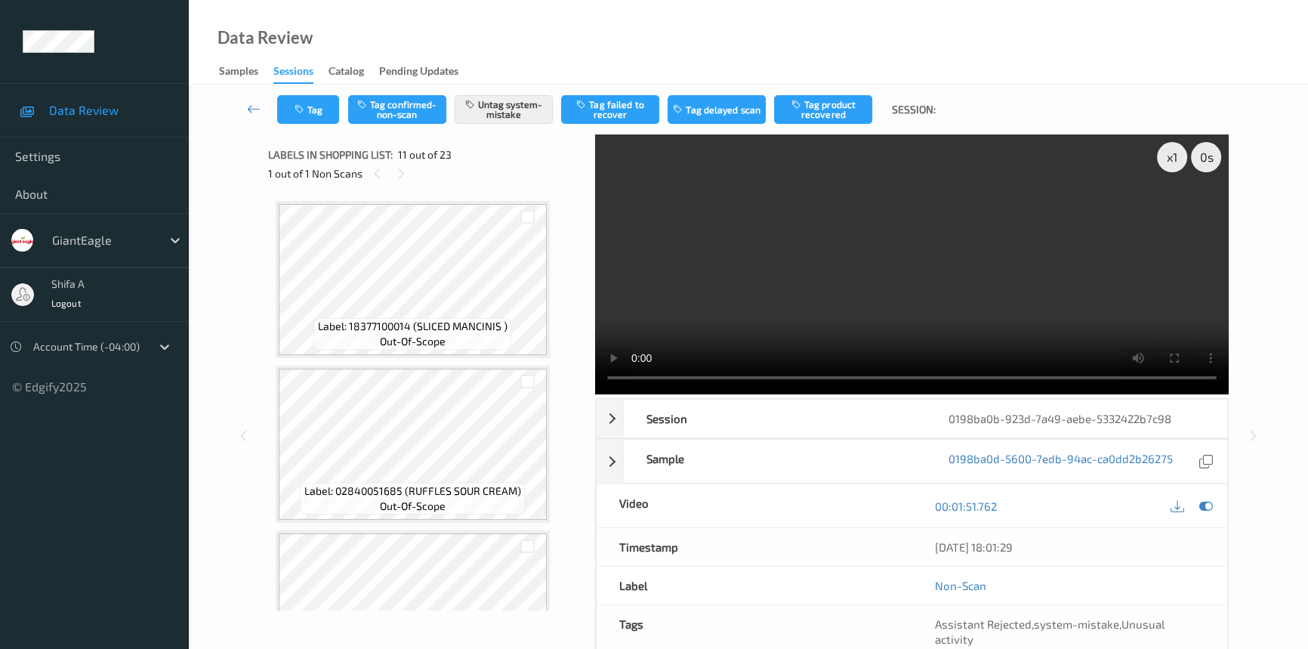
scroll to position [1484, 0]
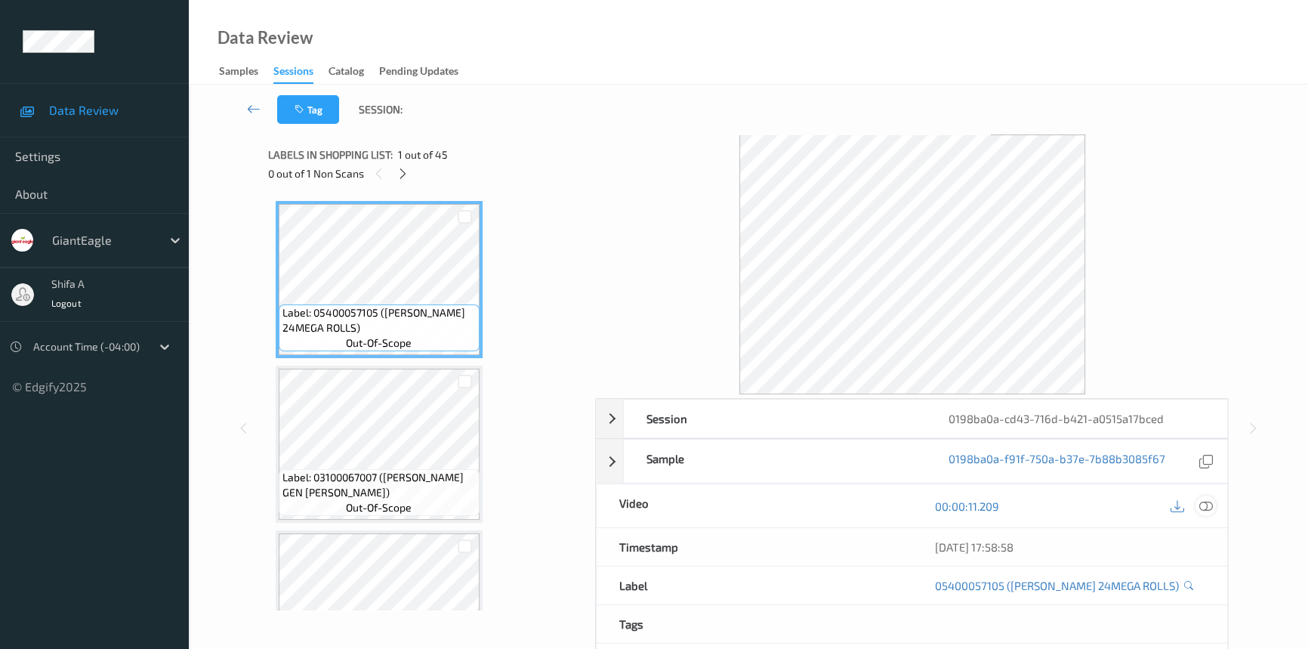
click at [1214, 505] on div at bounding box center [1206, 505] width 20 height 20
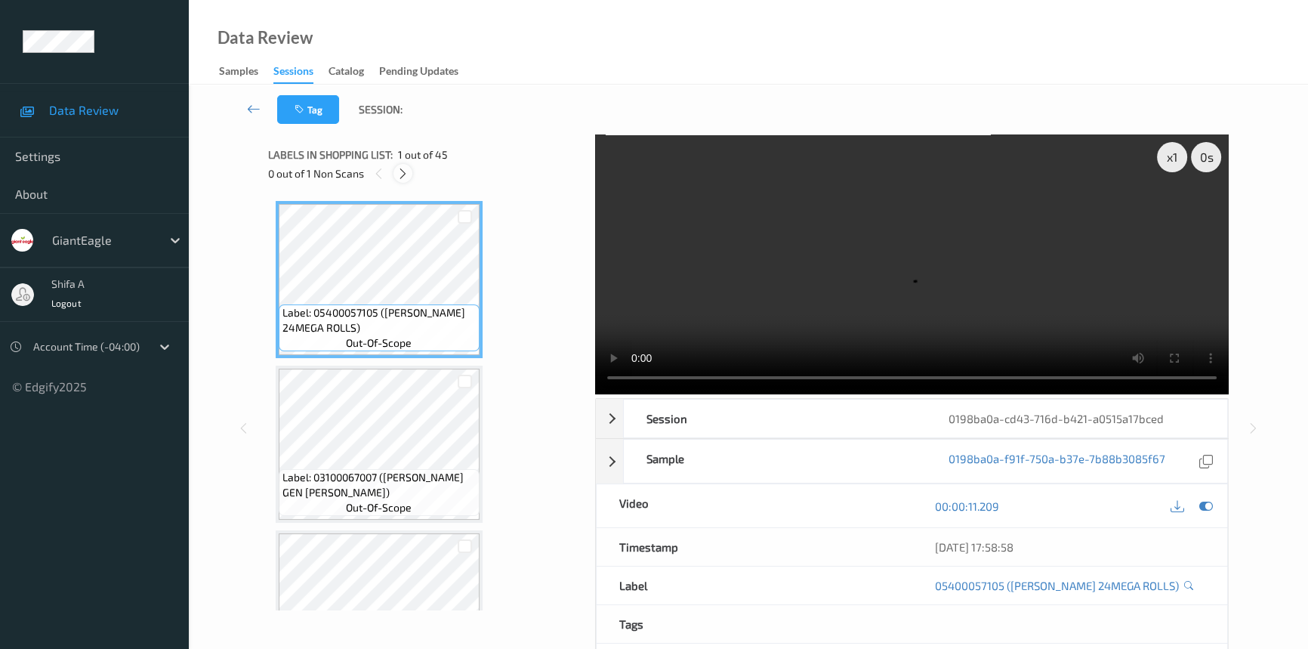
click at [397, 171] on icon at bounding box center [403, 174] width 13 height 14
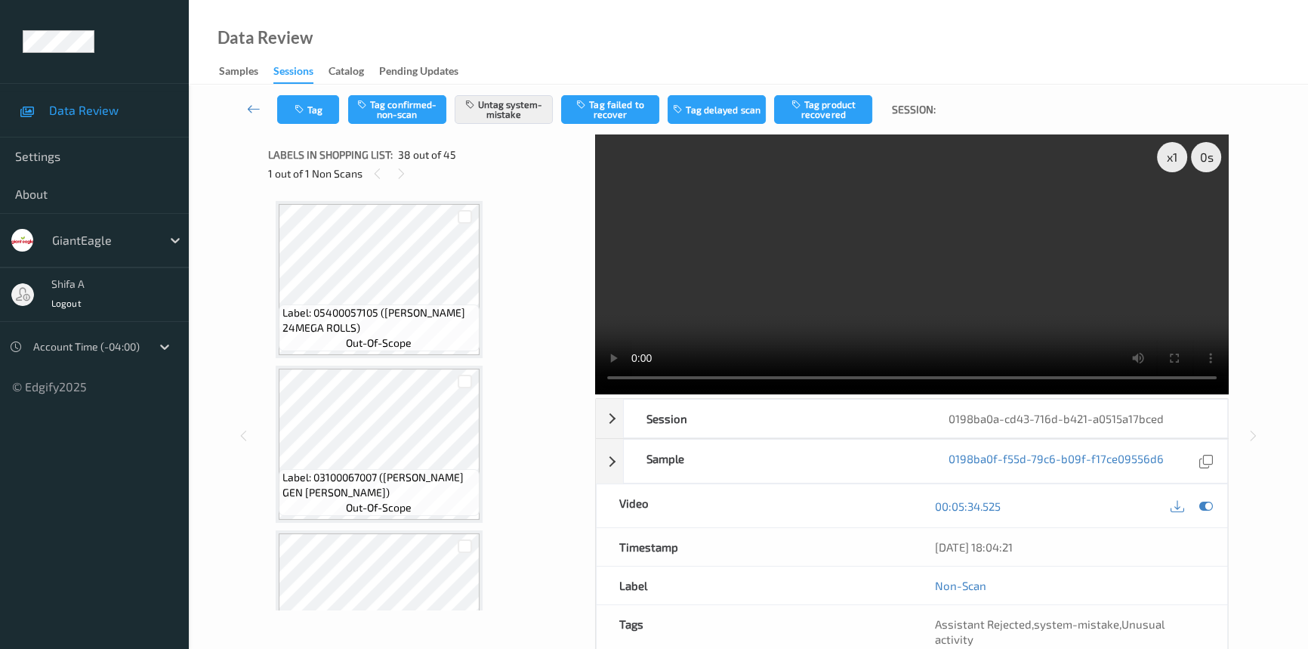
scroll to position [5914, 0]
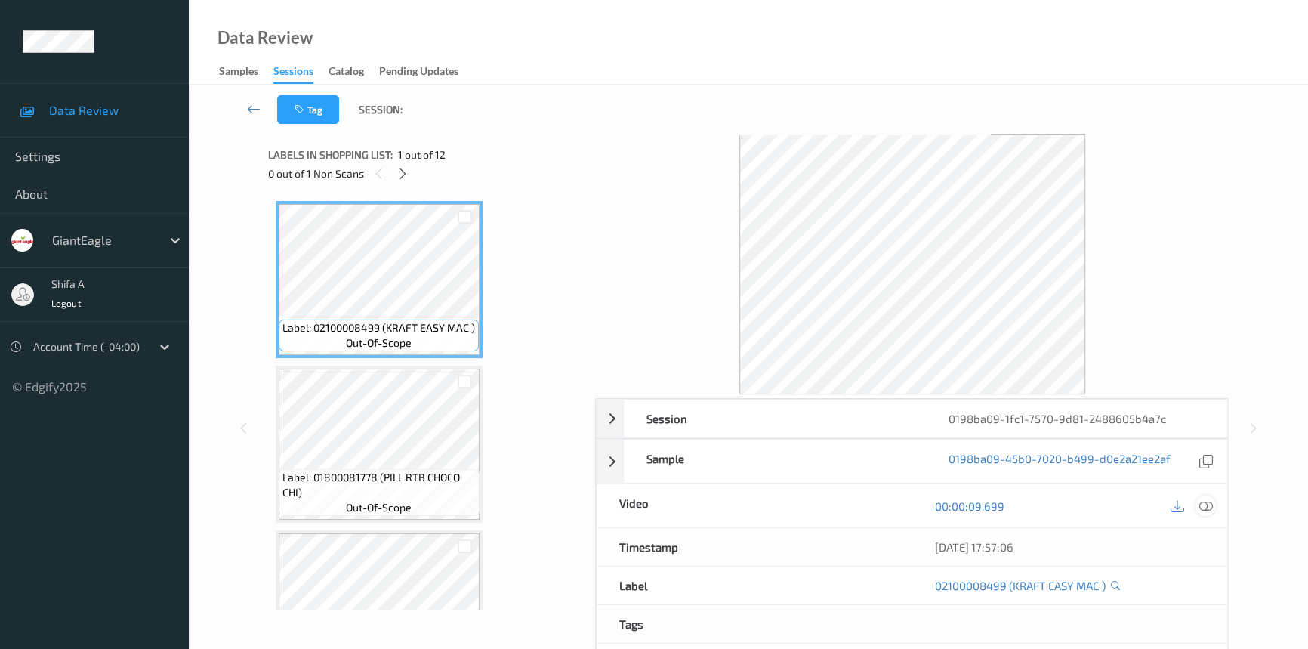
drag, startPoint x: 1211, startPoint y: 506, endPoint x: 1203, endPoint y: 500, distance: 10.3
click at [1211, 506] on icon at bounding box center [1206, 506] width 14 height 14
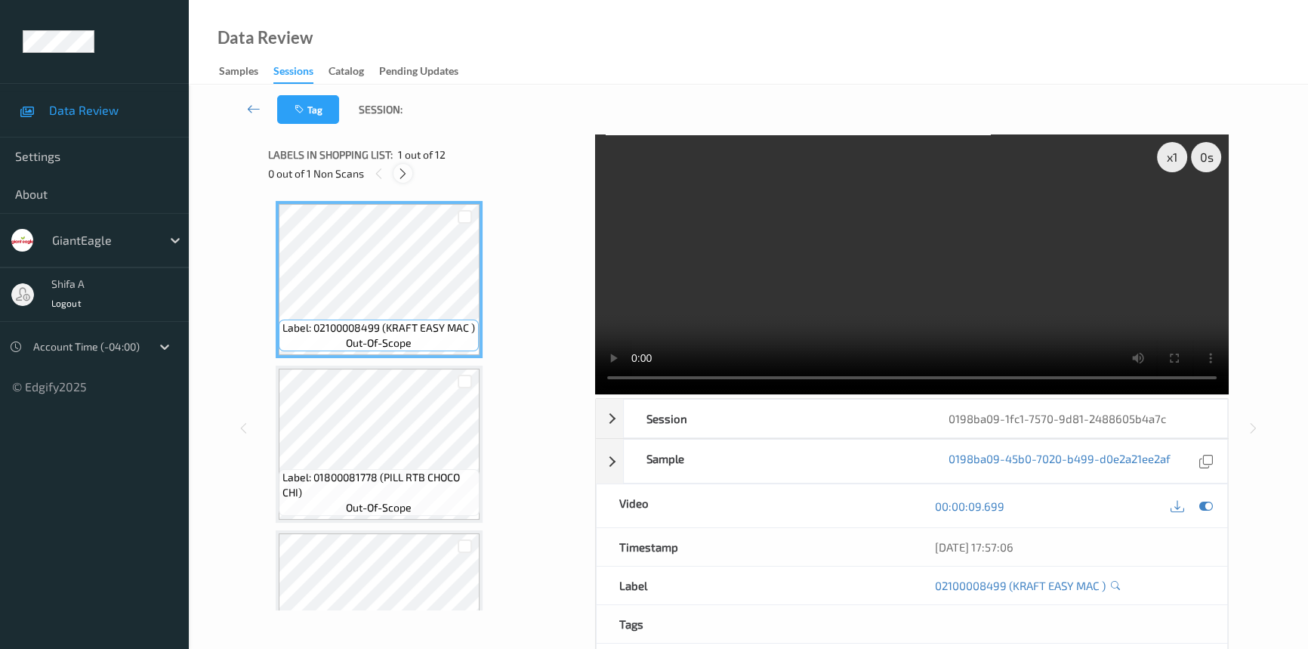
click at [408, 170] on icon at bounding box center [403, 174] width 13 height 14
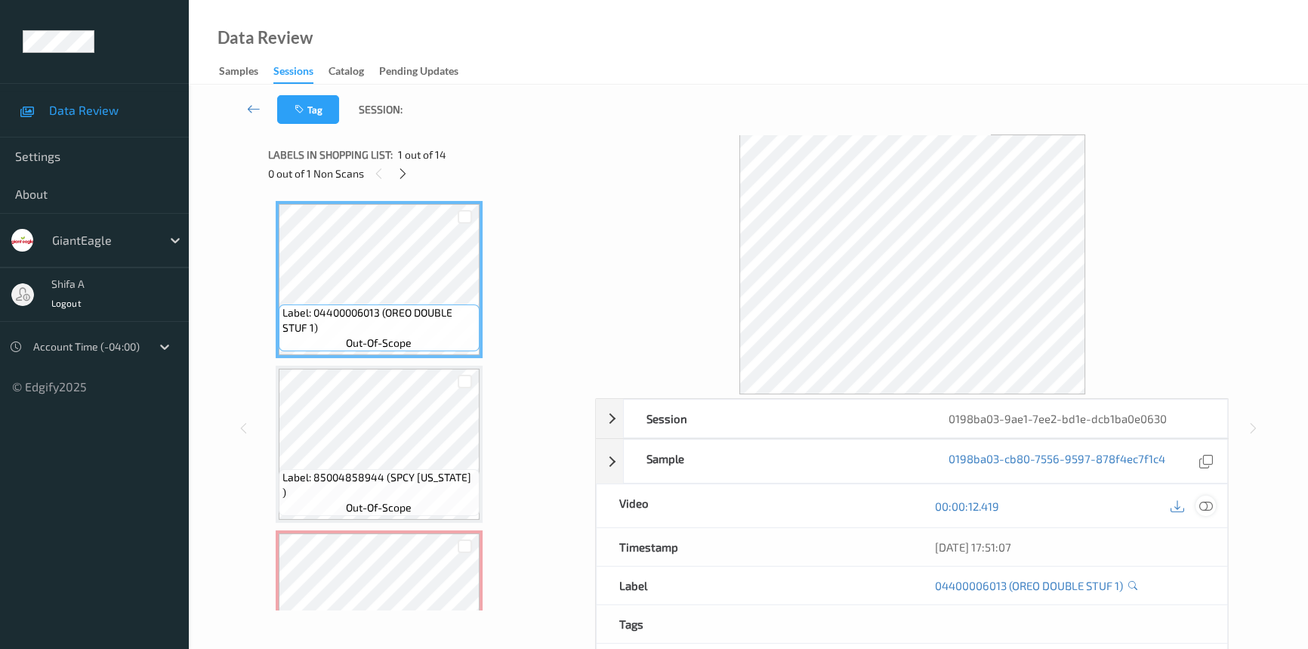
click at [1205, 503] on icon at bounding box center [1206, 506] width 14 height 14
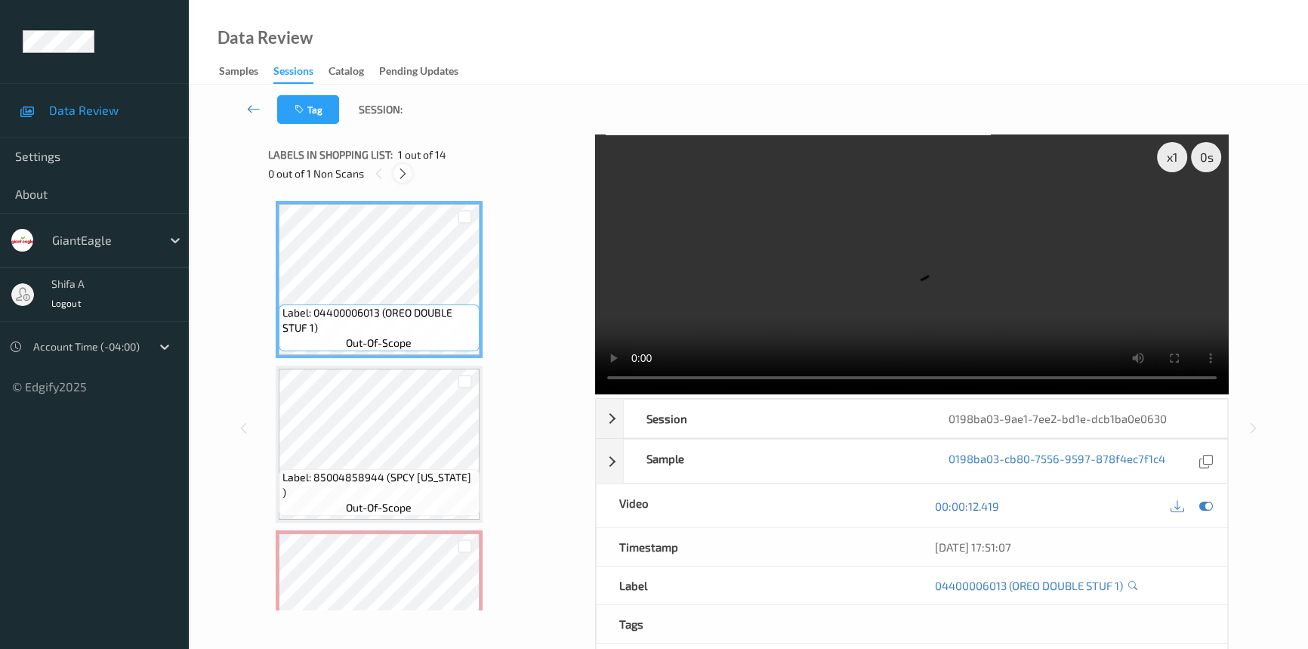
click at [400, 175] on icon at bounding box center [403, 174] width 13 height 14
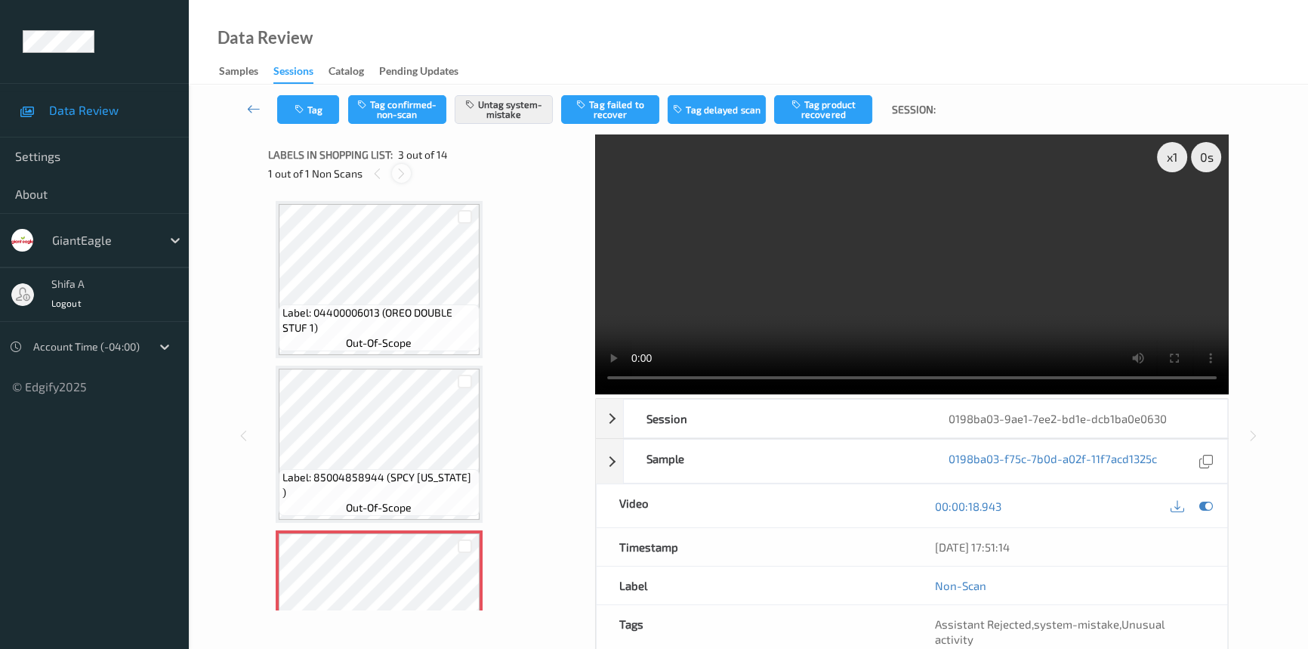
scroll to position [171, 0]
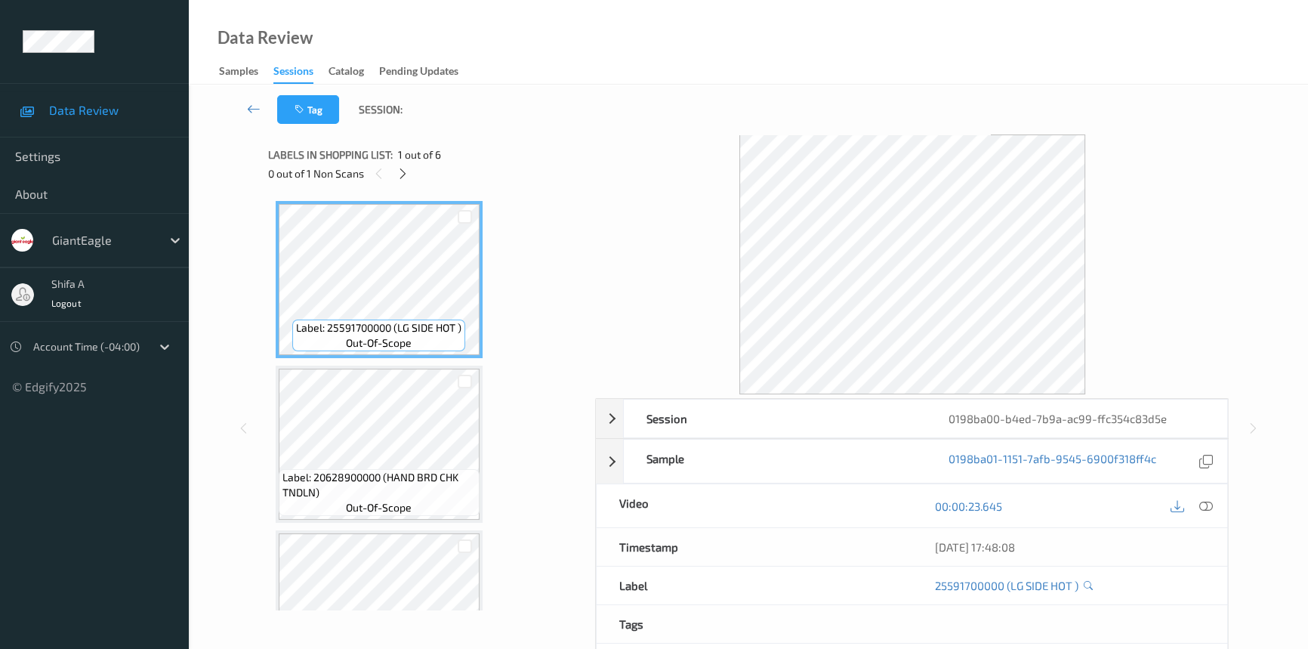
drag, startPoint x: 1208, startPoint y: 506, endPoint x: 1210, endPoint y: 549, distance: 43.1
click at [1208, 506] on icon at bounding box center [1206, 506] width 14 height 14
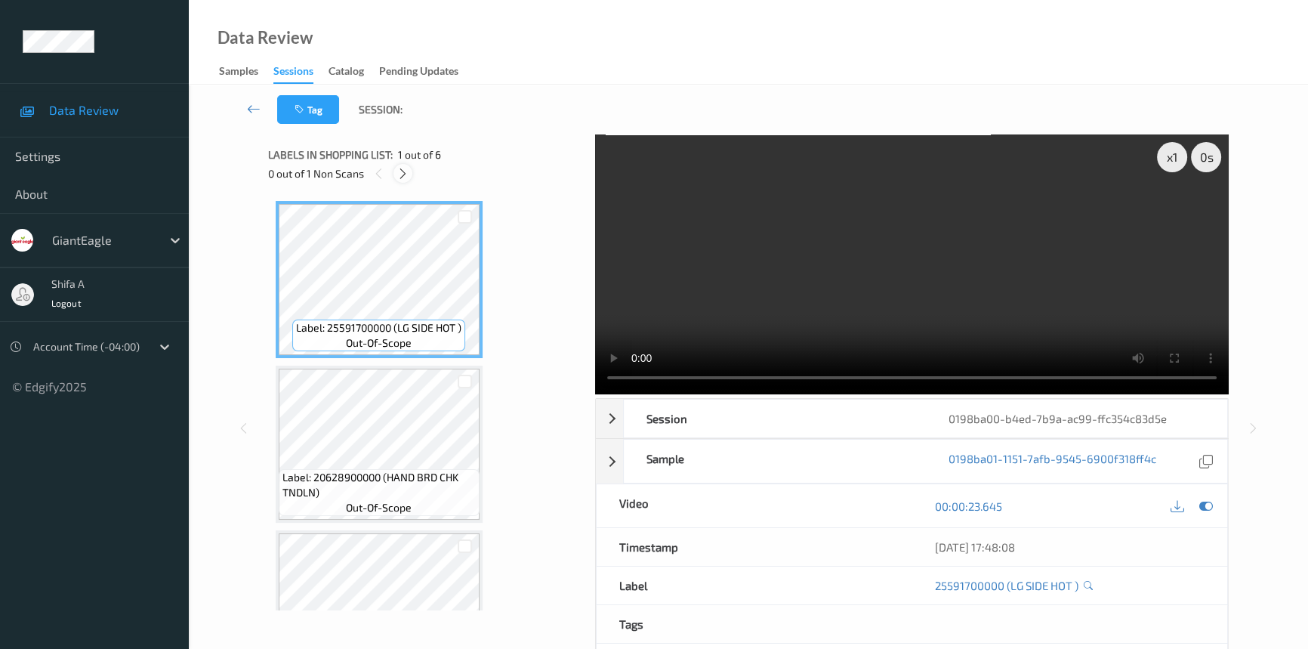
click at [403, 171] on icon at bounding box center [403, 174] width 13 height 14
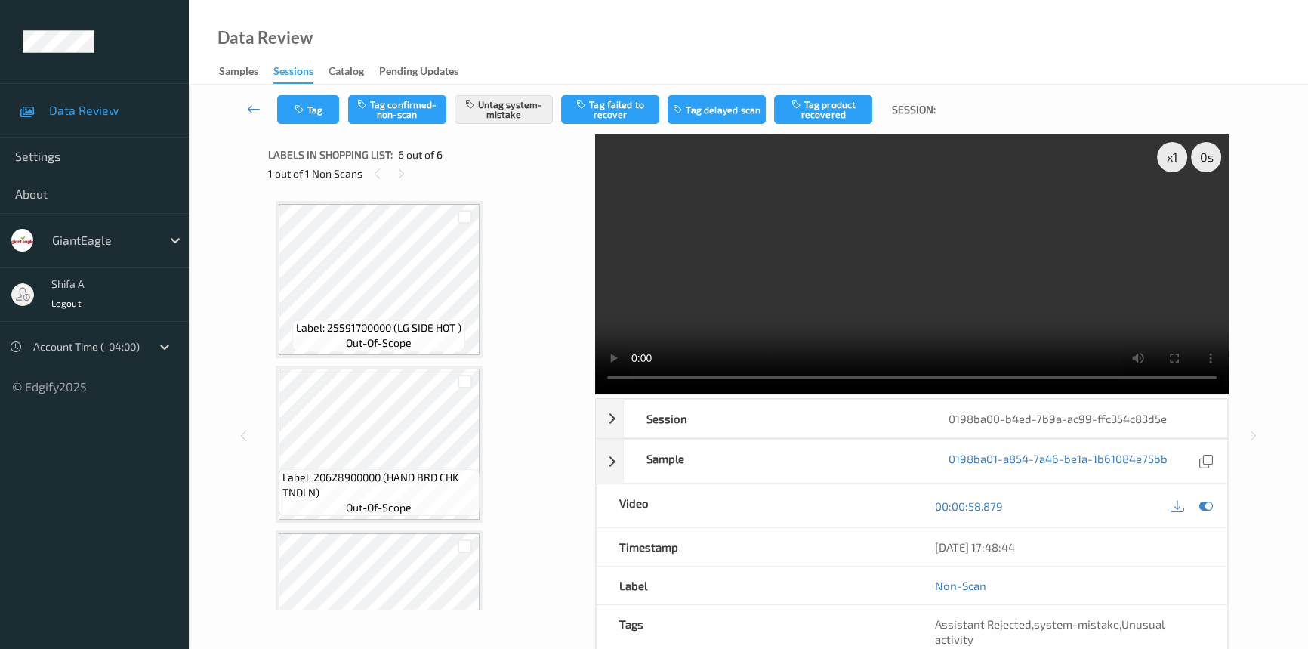
scroll to position [575, 0]
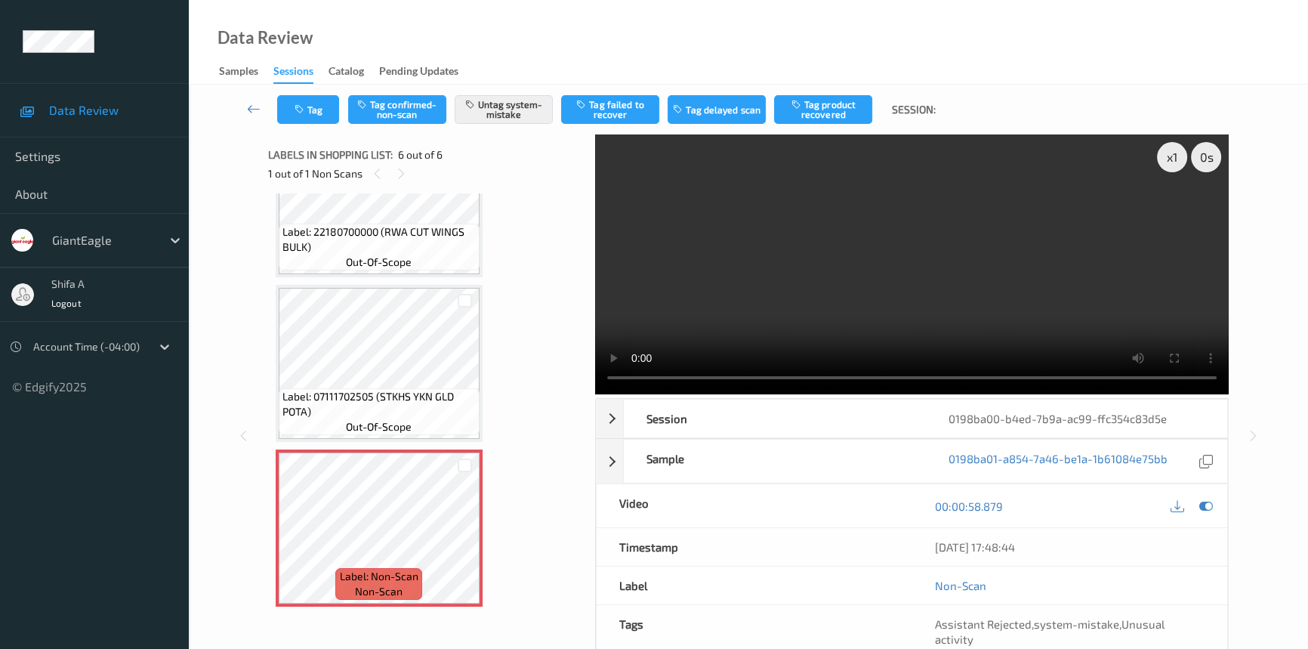
click at [629, 40] on div "Data Review Samples Sessions Catalog Pending Updates" at bounding box center [748, 42] width 1119 height 85
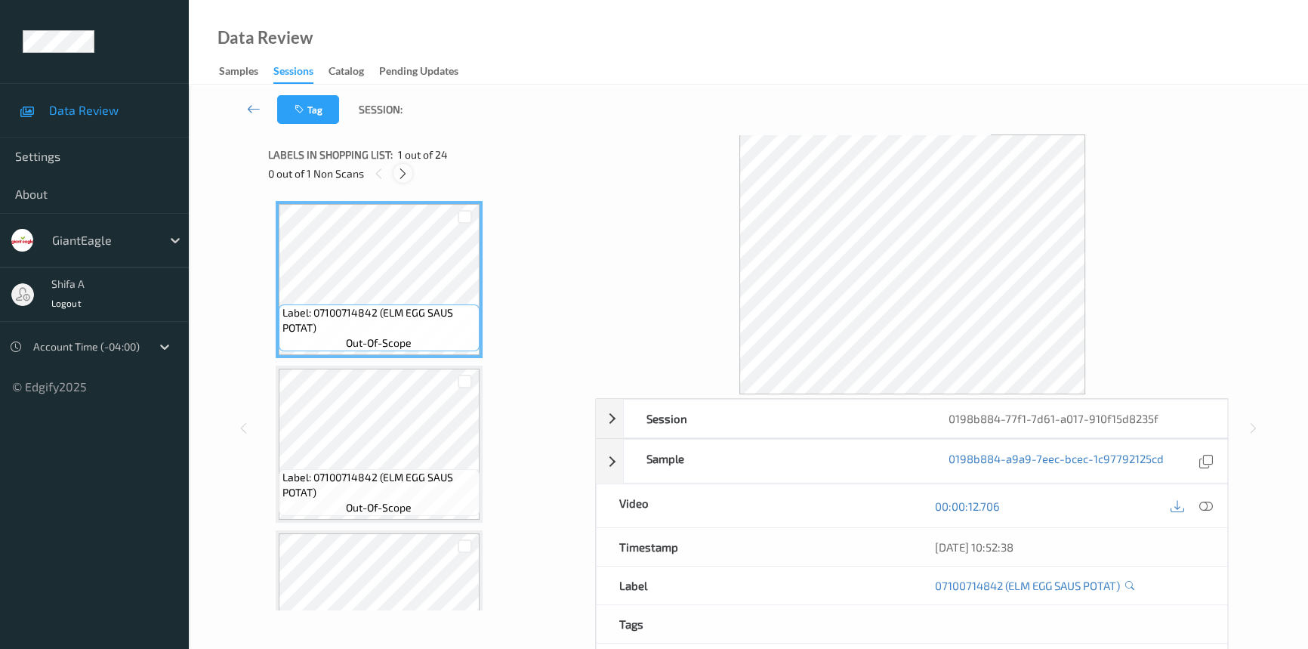
click at [403, 173] on icon at bounding box center [403, 174] width 13 height 14
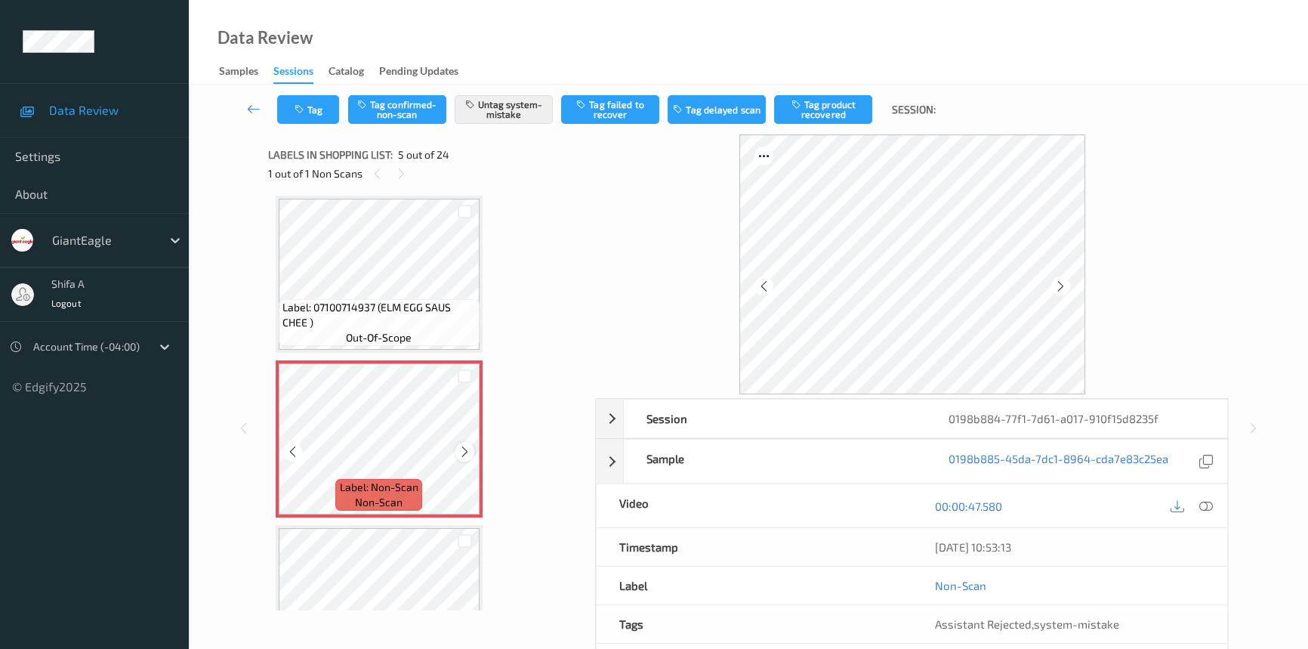
click at [458, 445] on icon at bounding box center [464, 452] width 13 height 14
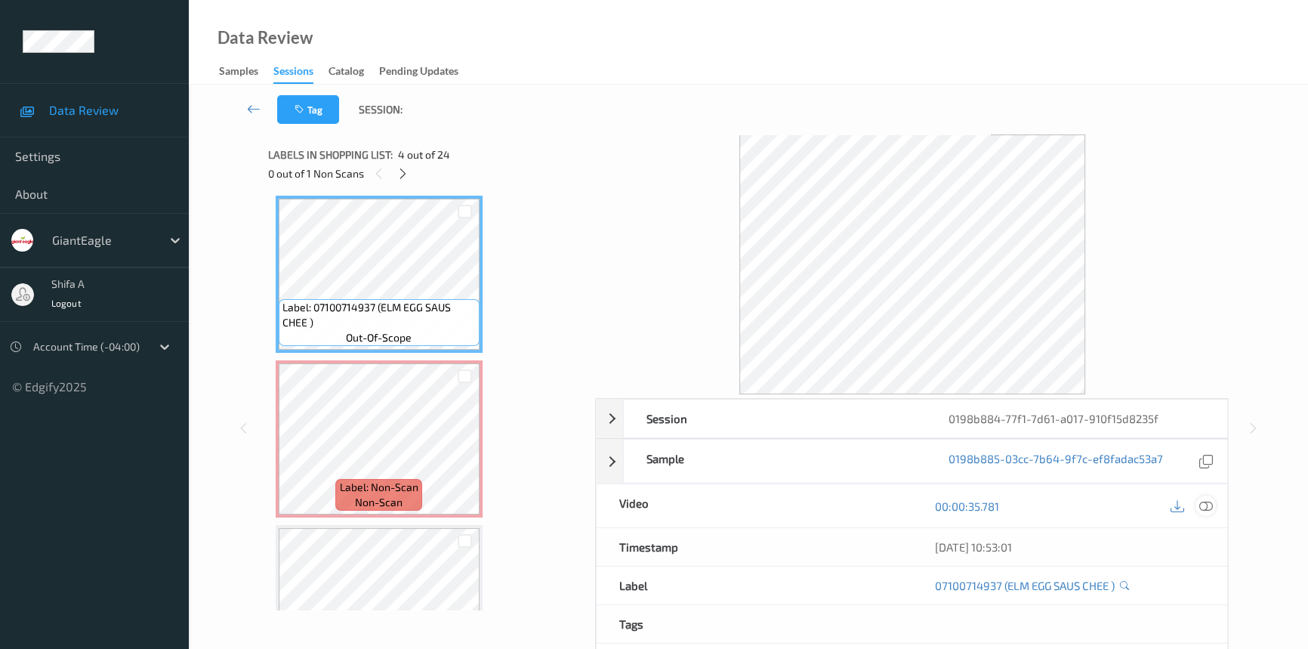
click at [1203, 508] on icon at bounding box center [1206, 506] width 14 height 14
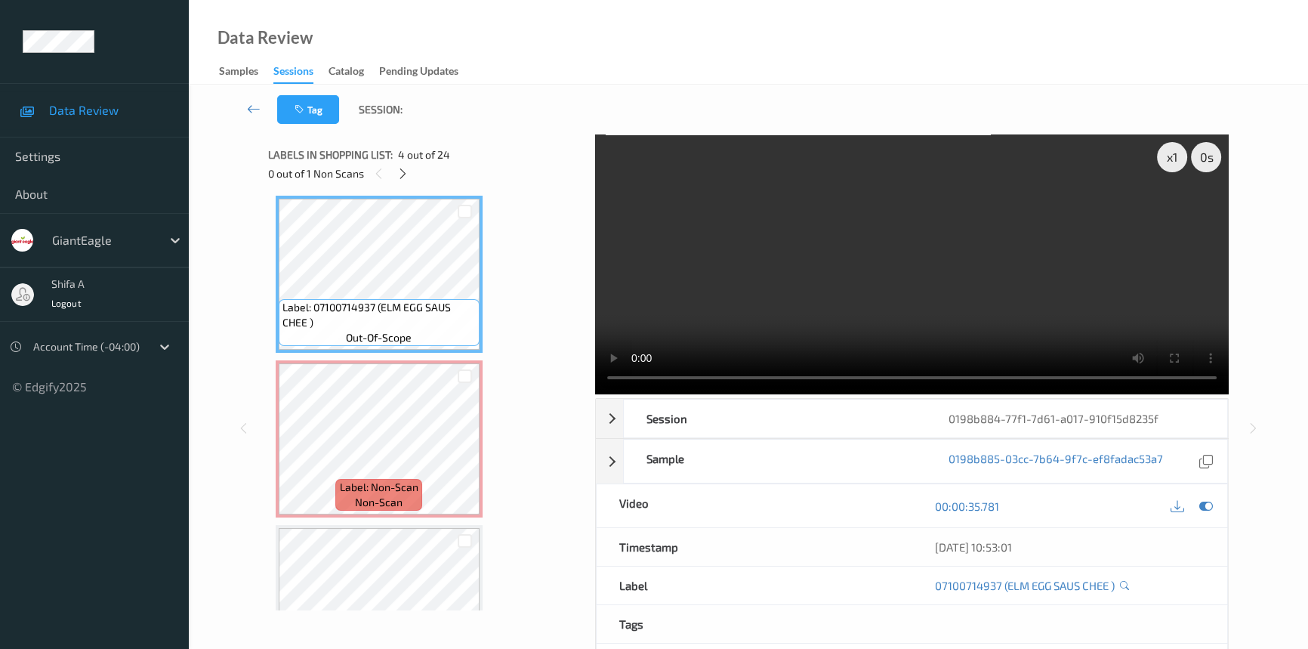
click at [1057, 216] on video at bounding box center [912, 264] width 634 height 260
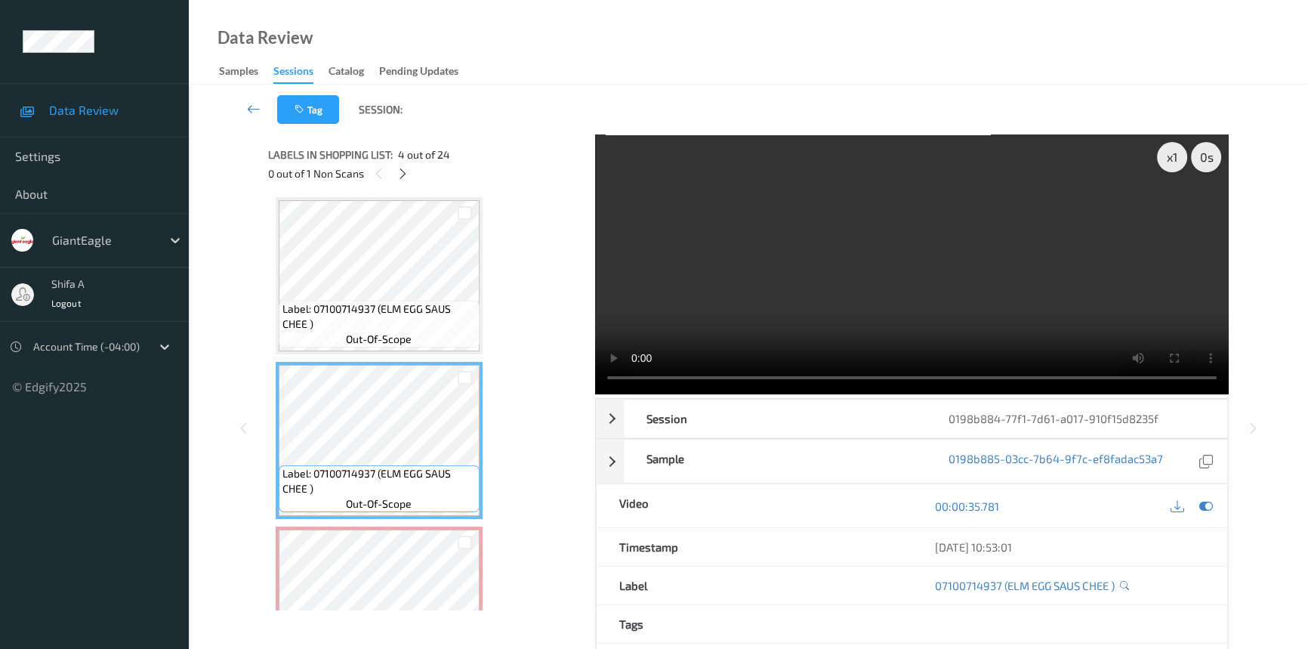
scroll to position [412, 0]
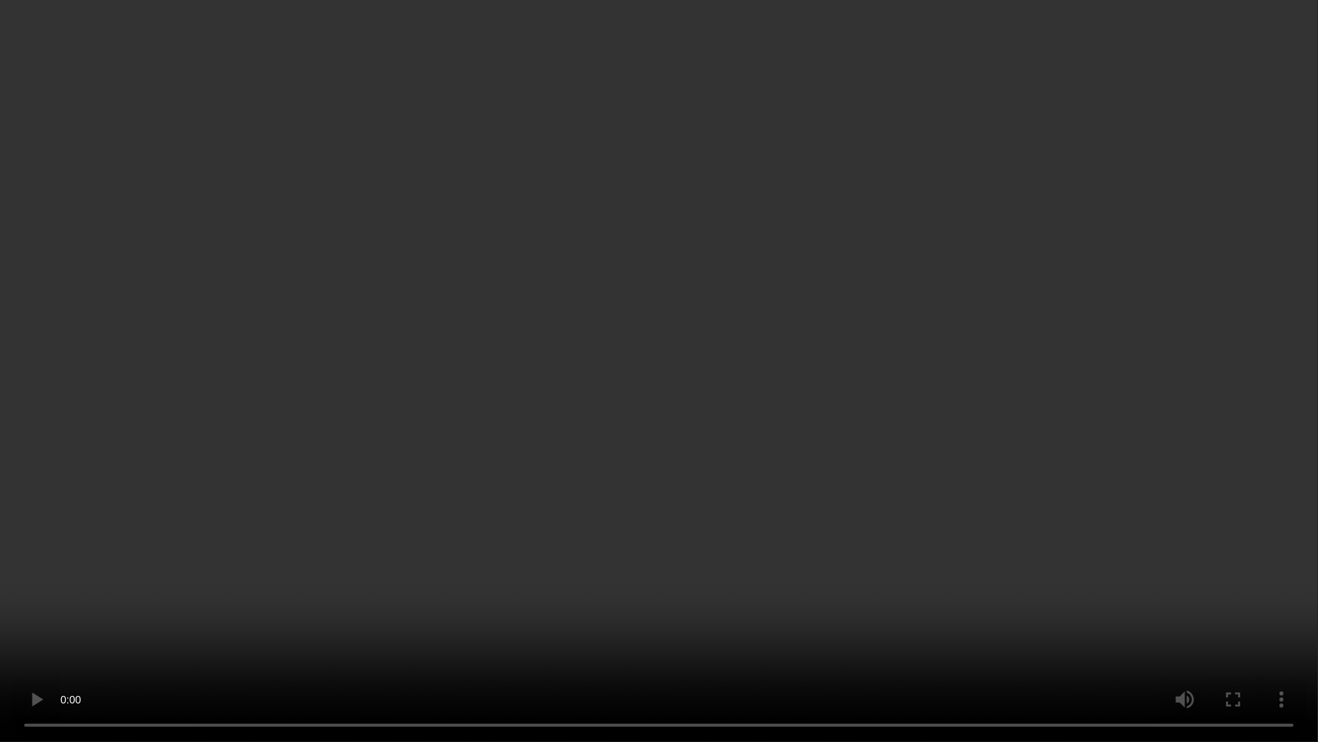
click at [1138, 415] on video at bounding box center [659, 371] width 1318 height 742
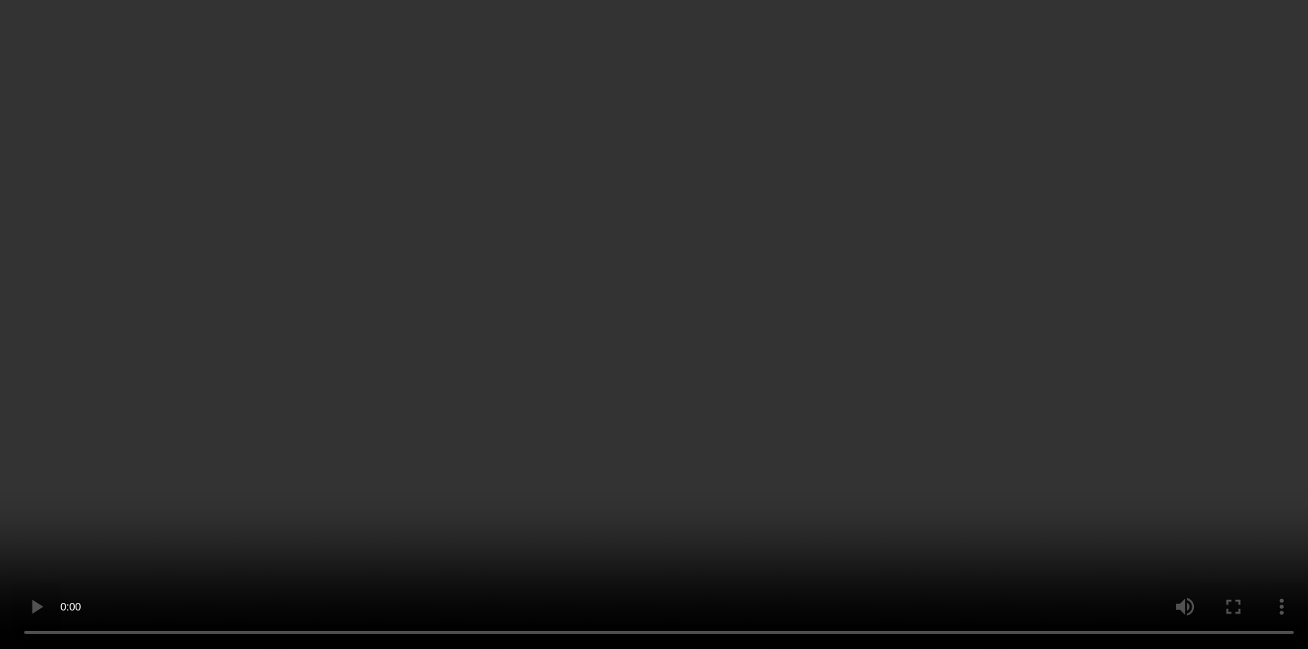
scroll to position [755, 0]
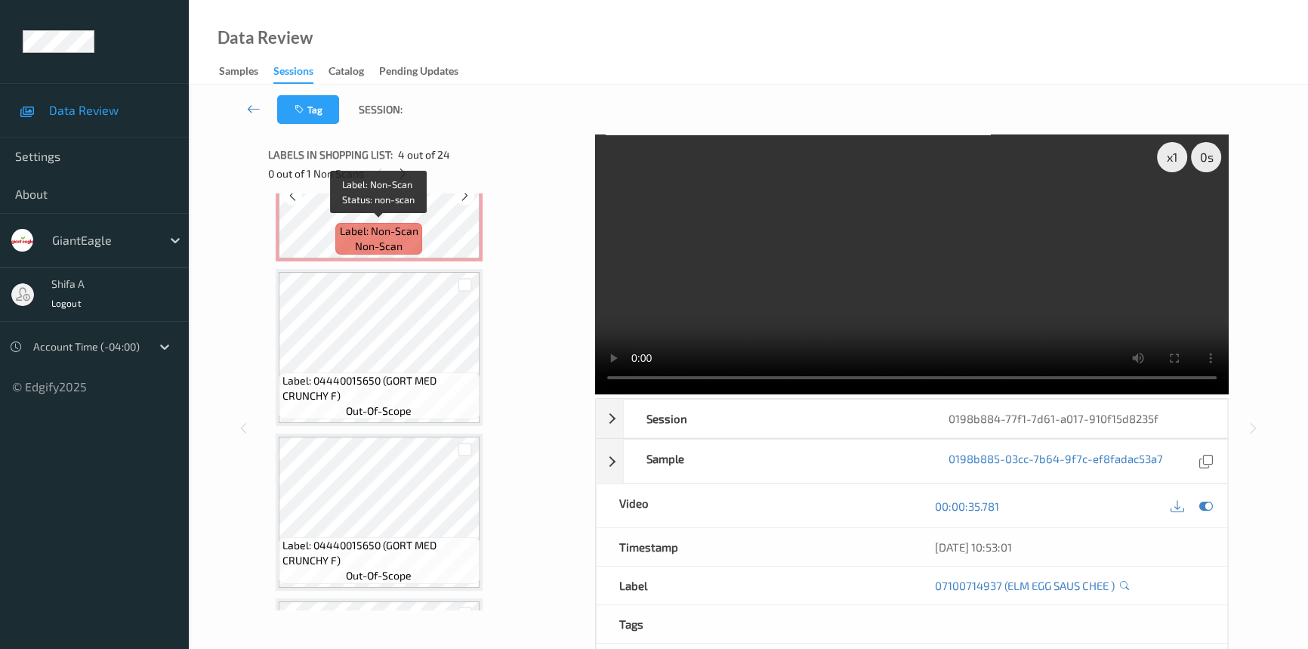
click at [413, 233] on span "Label: Non-Scan" at bounding box center [379, 231] width 79 height 15
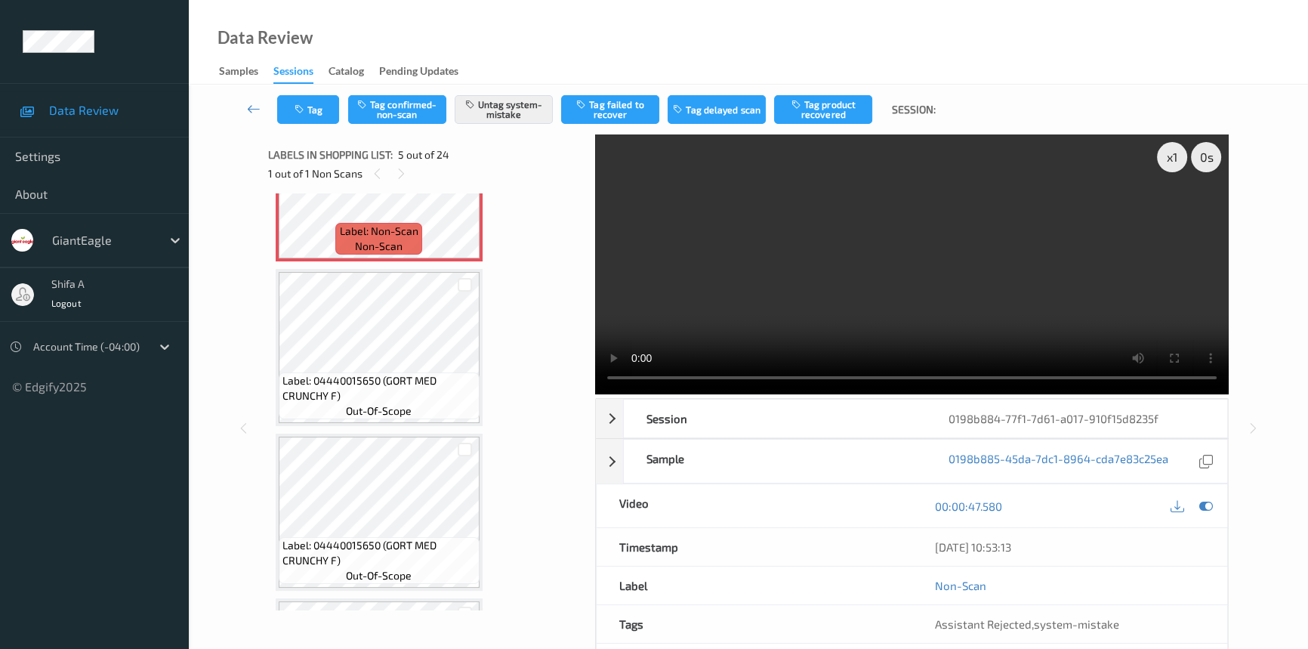
click at [907, 292] on video at bounding box center [912, 264] width 634 height 260
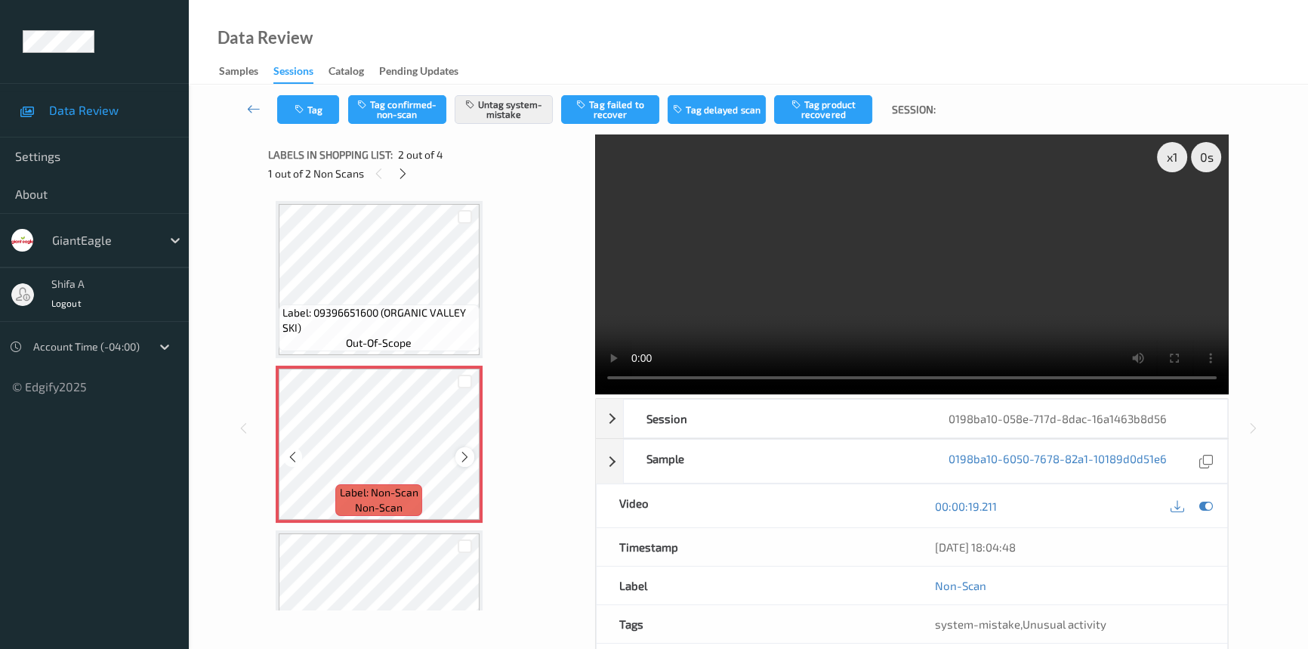
click at [461, 458] on icon at bounding box center [464, 457] width 13 height 14
click at [282, 372] on div "Label: Non-Scan non-scan" at bounding box center [279, 369] width 6 height 6
click at [461, 458] on icon at bounding box center [464, 457] width 13 height 14
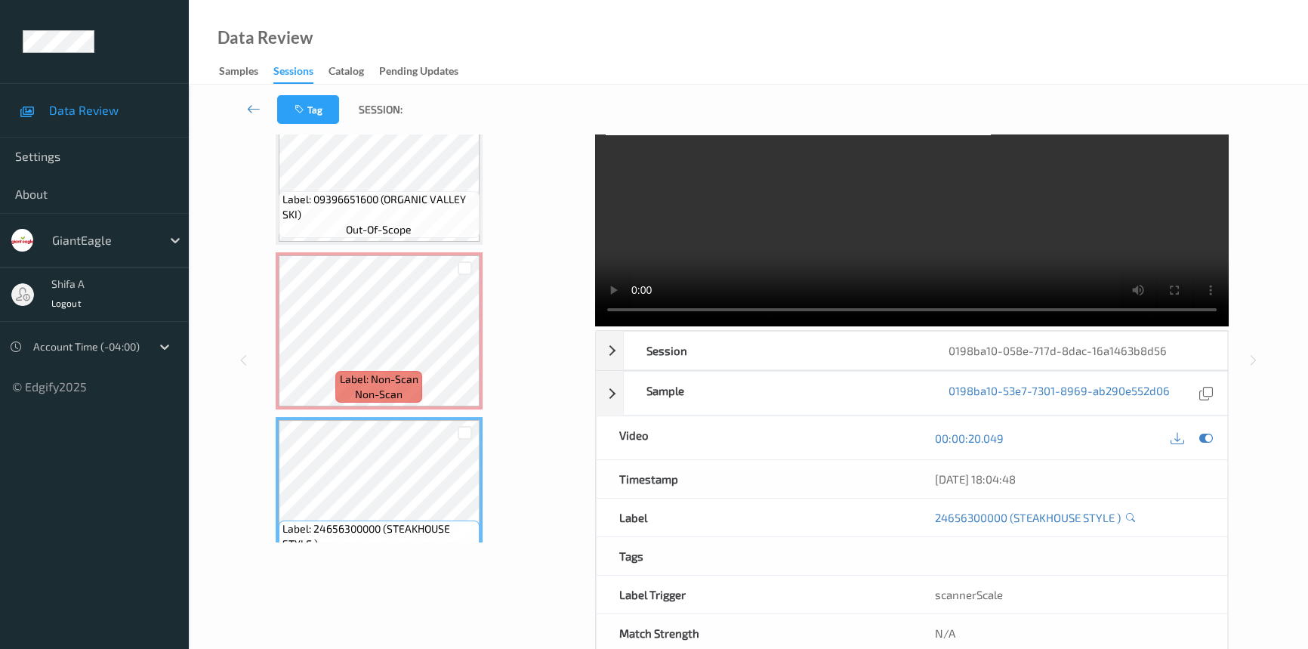
scroll to position [41, 0]
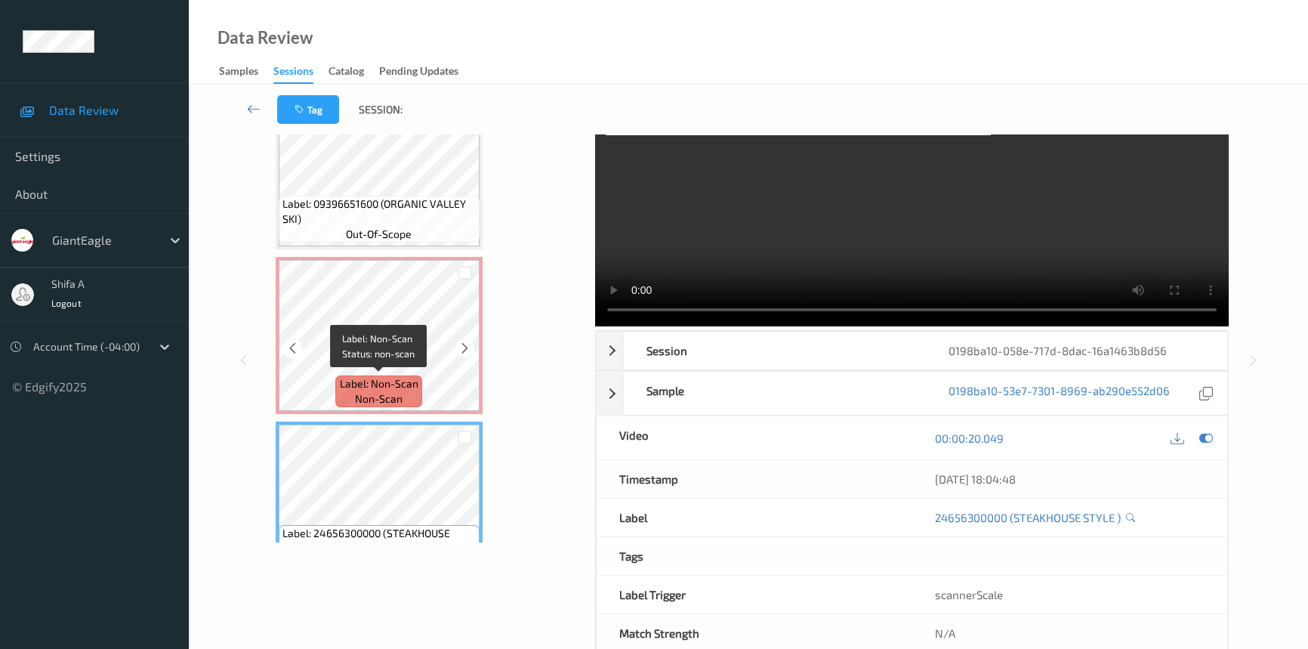
click at [408, 390] on div "Label: Non-Scan non-scan" at bounding box center [378, 391] width 86 height 32
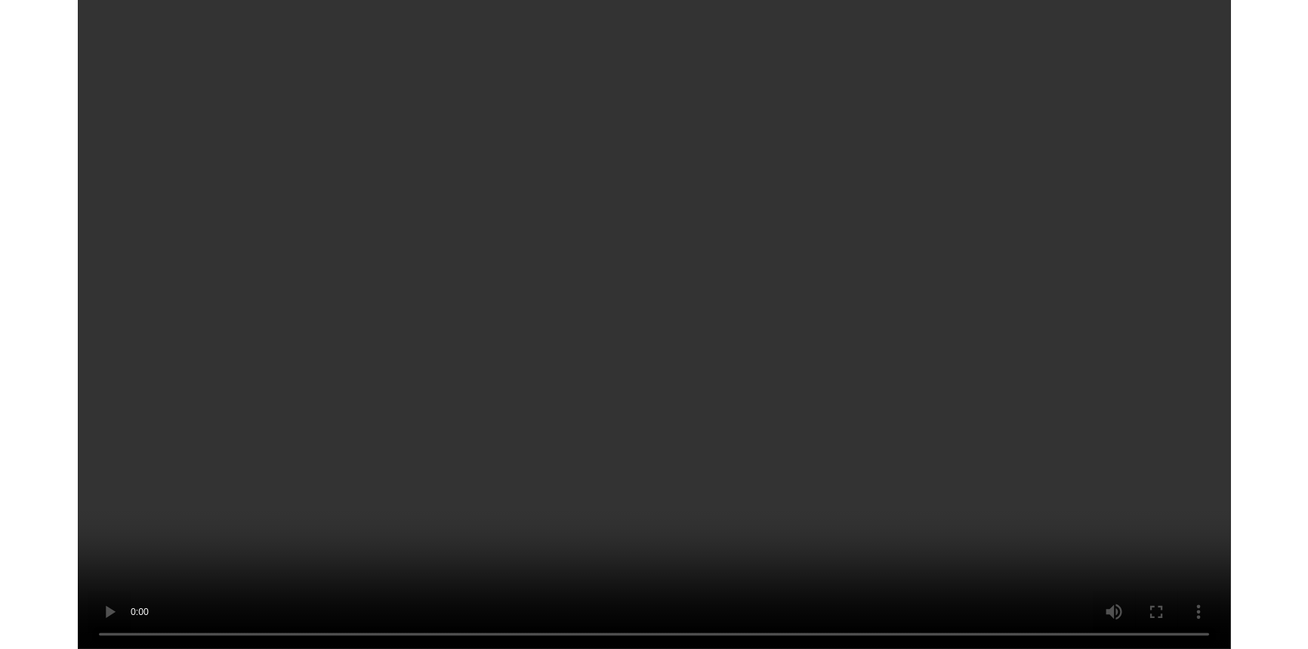
scroll to position [154, 0]
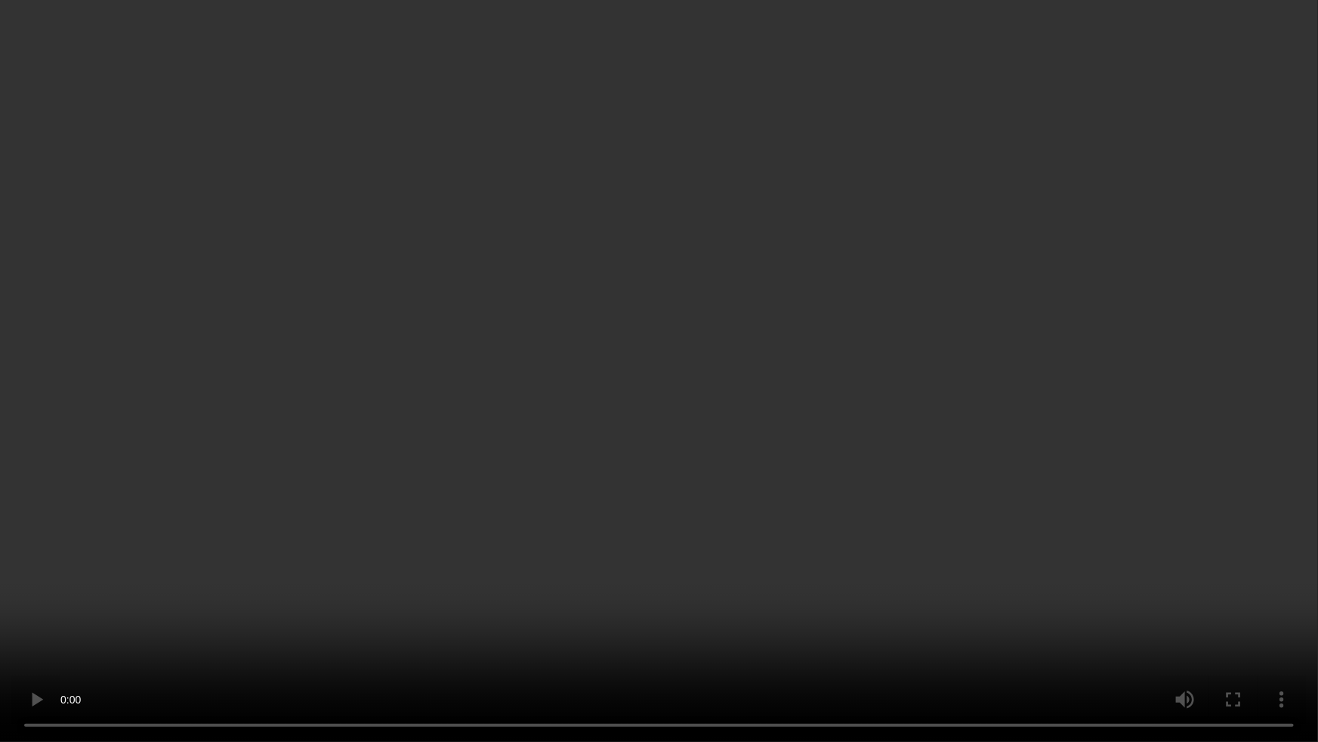
click at [903, 418] on video at bounding box center [659, 371] width 1318 height 742
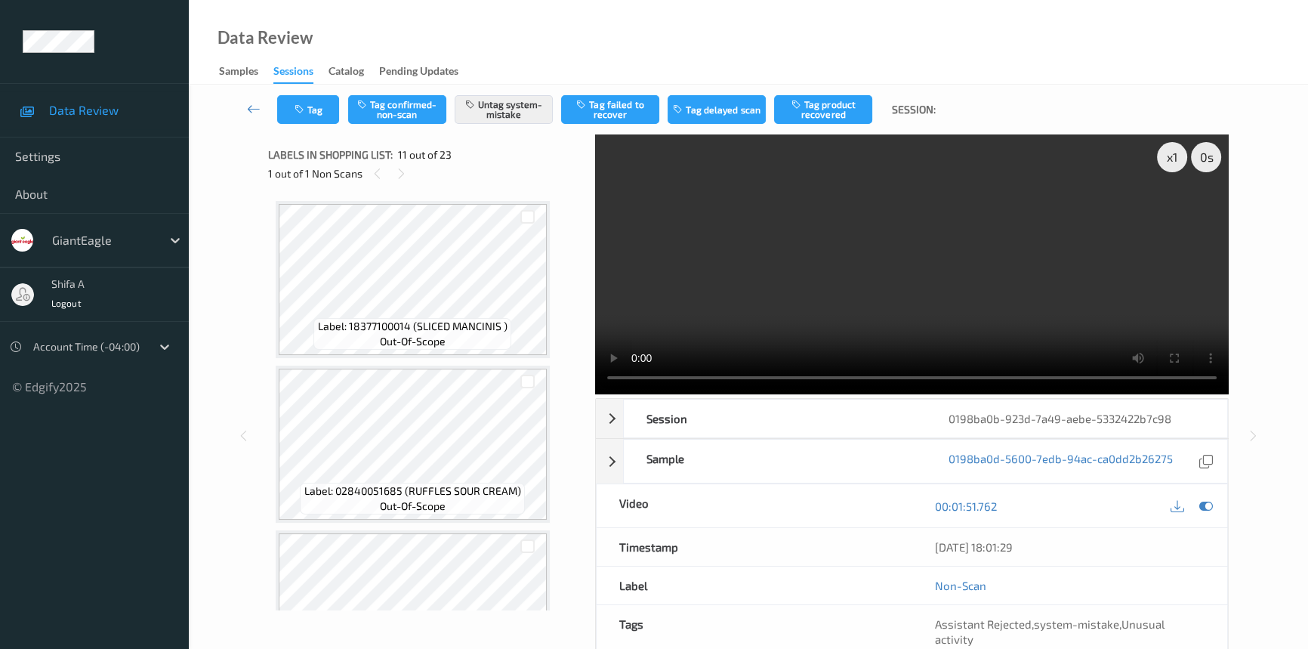
scroll to position [1484, 0]
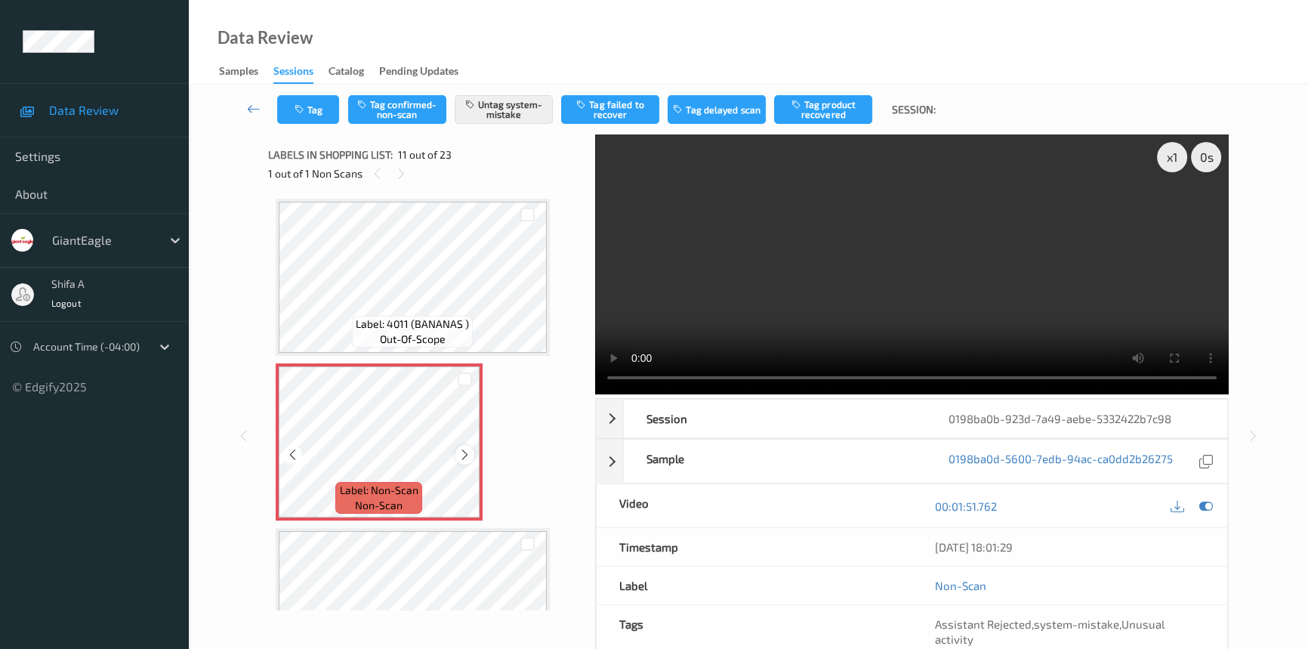
click at [467, 448] on icon at bounding box center [464, 455] width 13 height 14
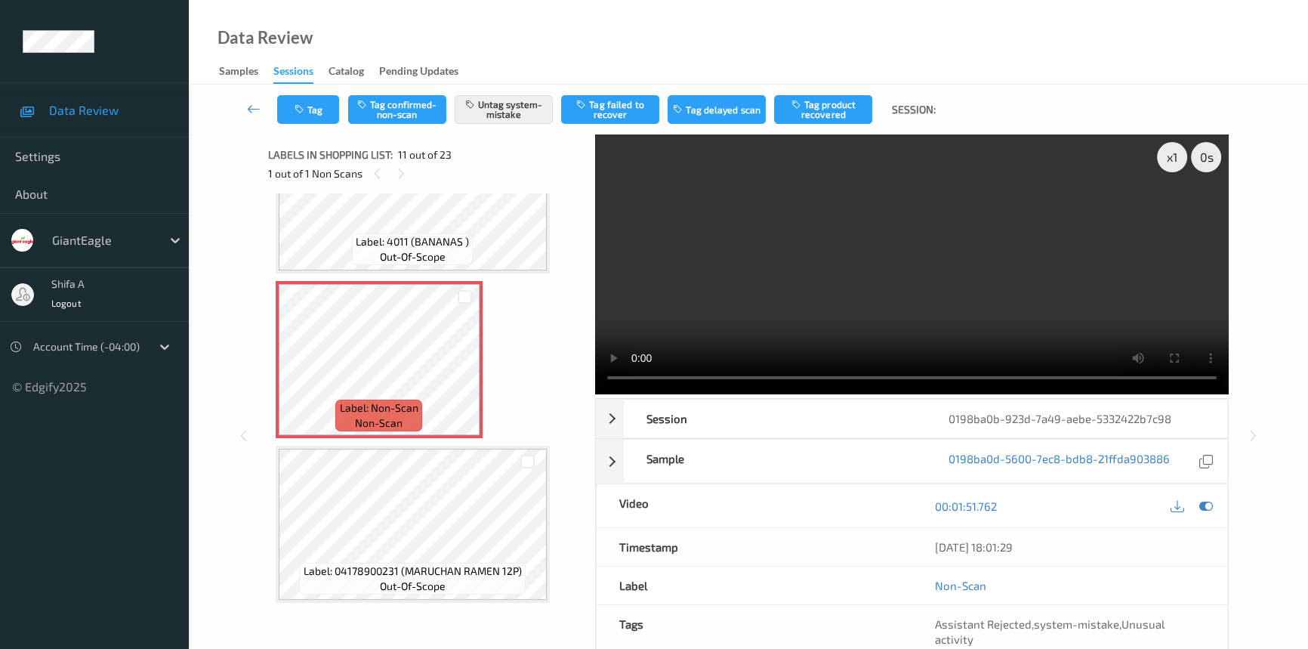
scroll to position [1553, 0]
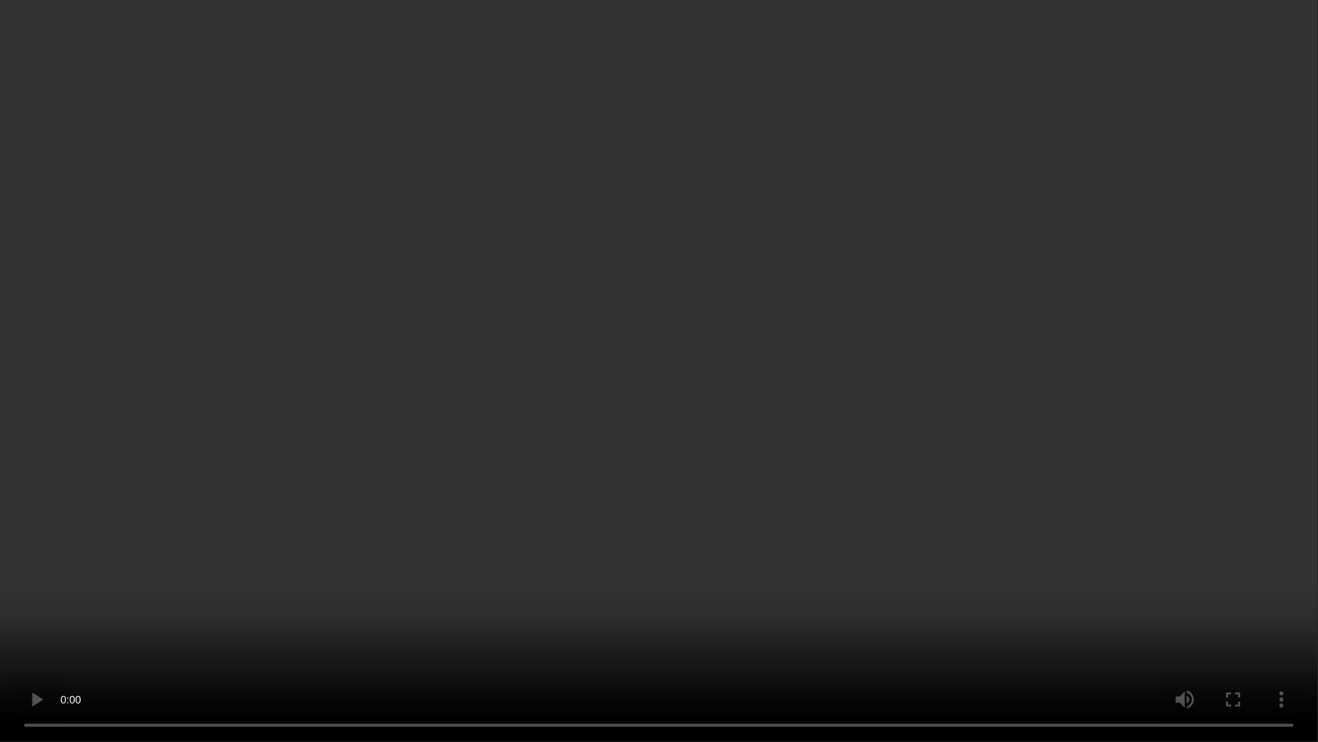
click at [898, 434] on video at bounding box center [659, 371] width 1318 height 742
click at [655, 605] on video at bounding box center [659, 371] width 1318 height 742
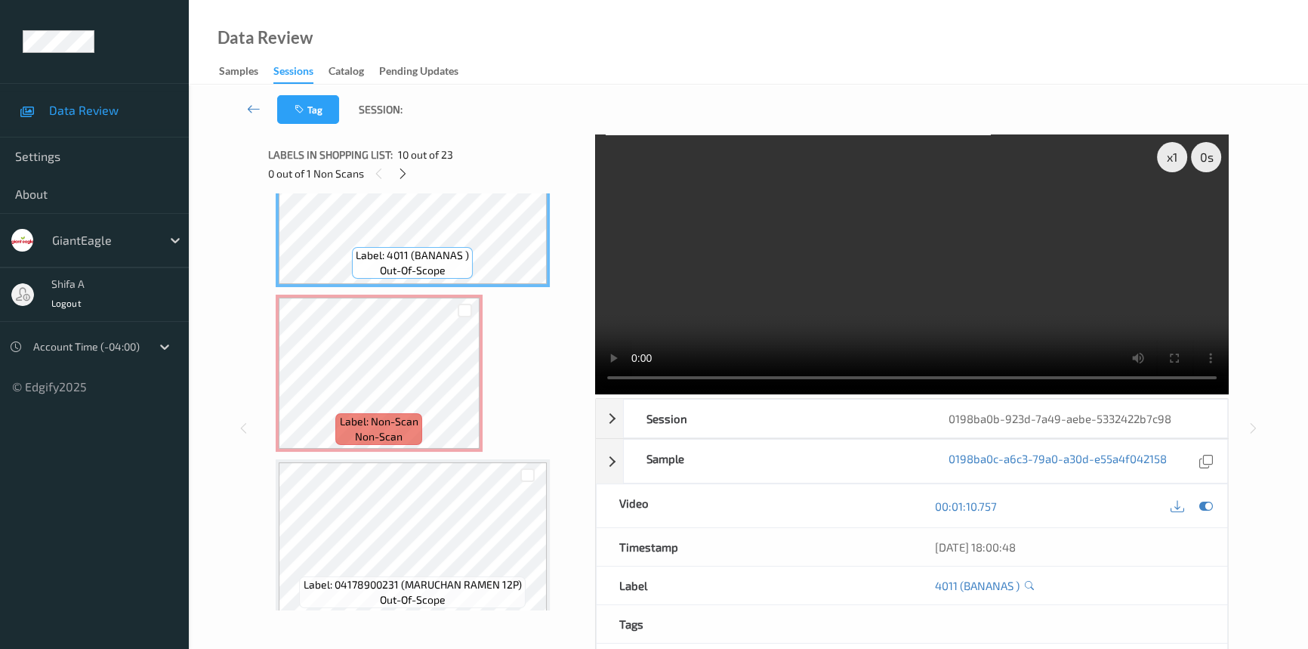
click at [1020, 253] on video at bounding box center [912, 264] width 634 height 260
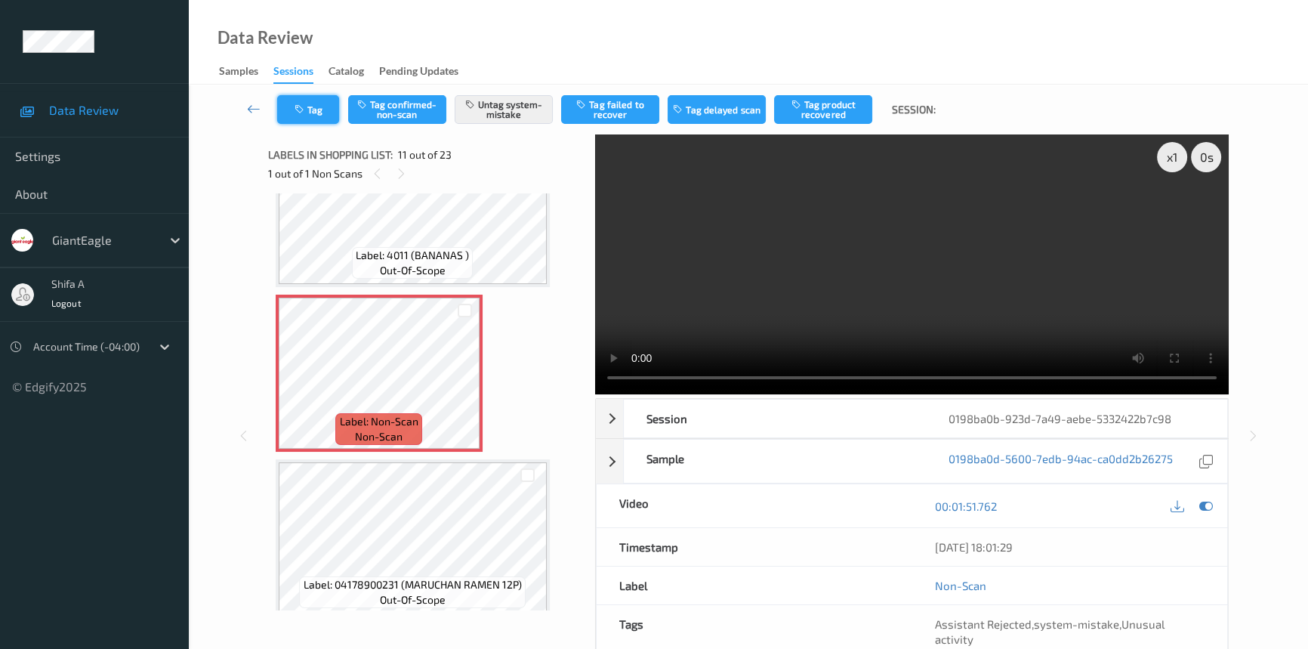
click at [306, 99] on button "Tag" at bounding box center [308, 109] width 62 height 29
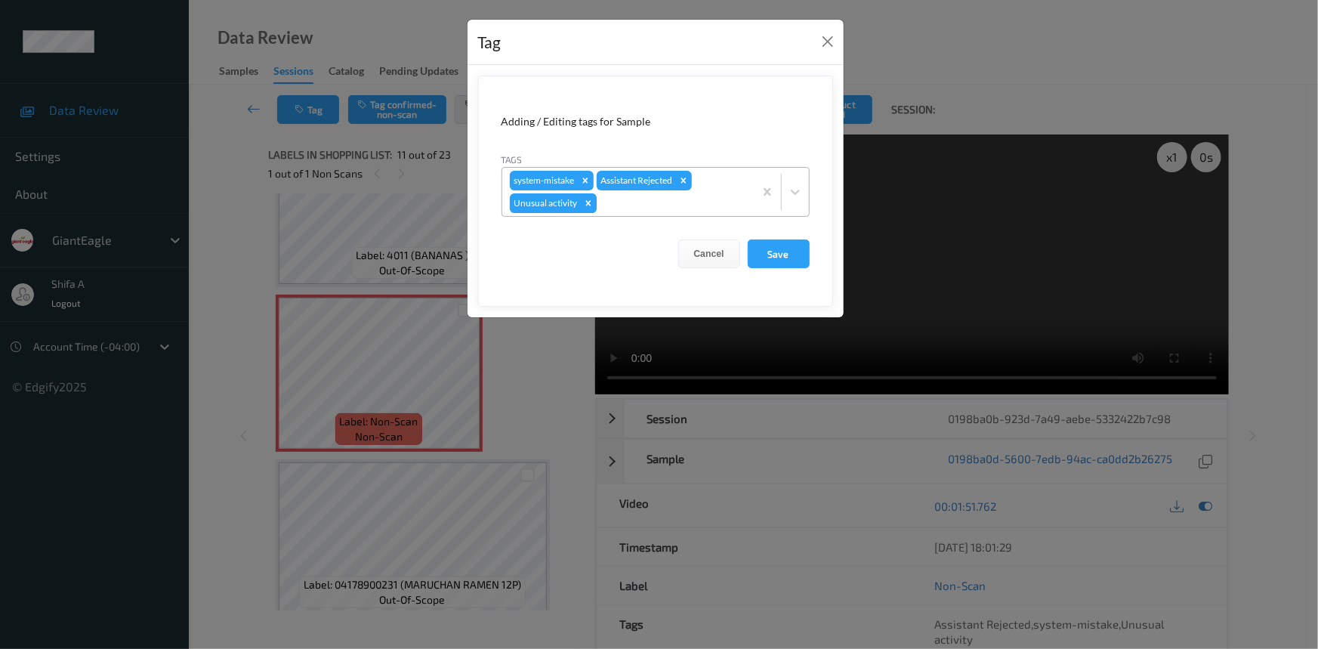
click at [589, 205] on icon "Remove Unusual activity" at bounding box center [588, 203] width 11 height 11
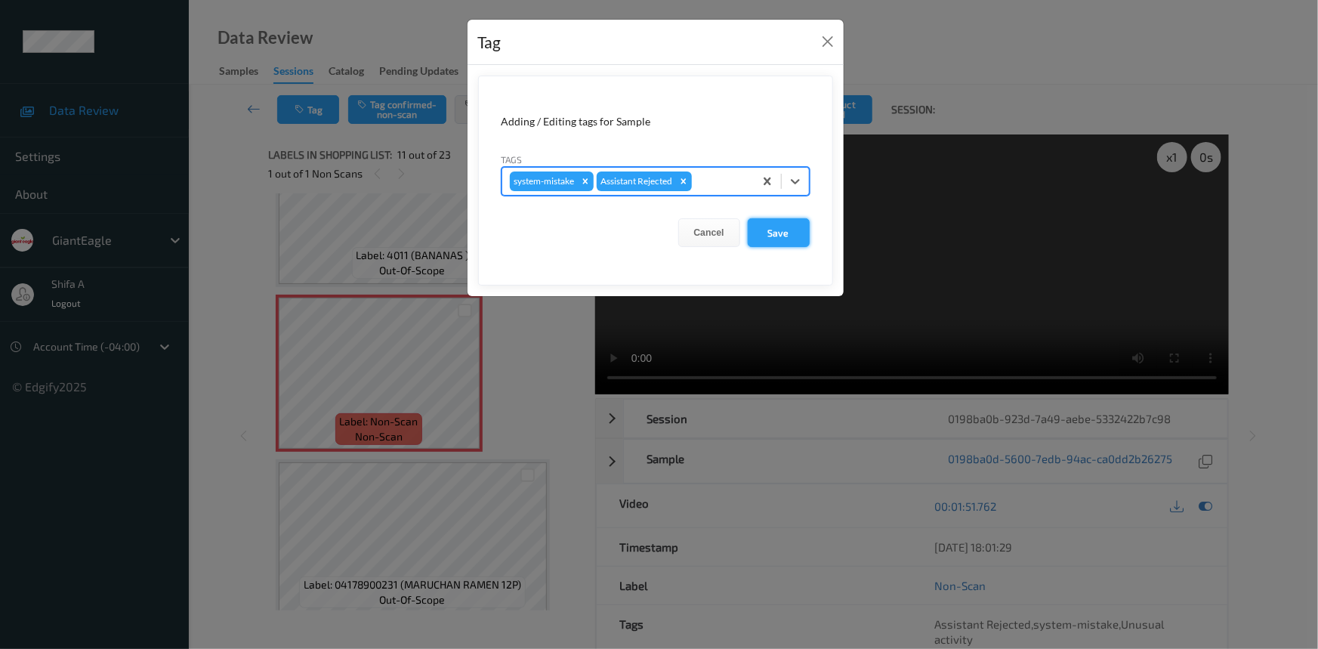
click at [772, 234] on button "Save" at bounding box center [779, 232] width 62 height 29
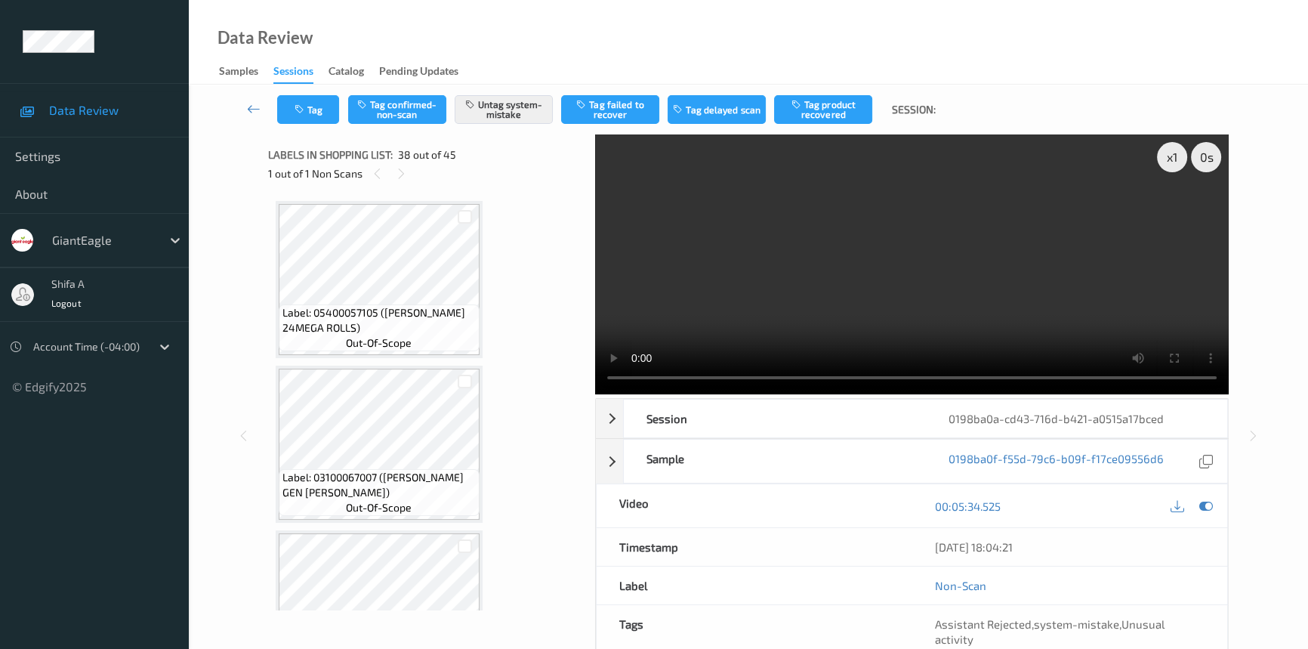
scroll to position [5914, 0]
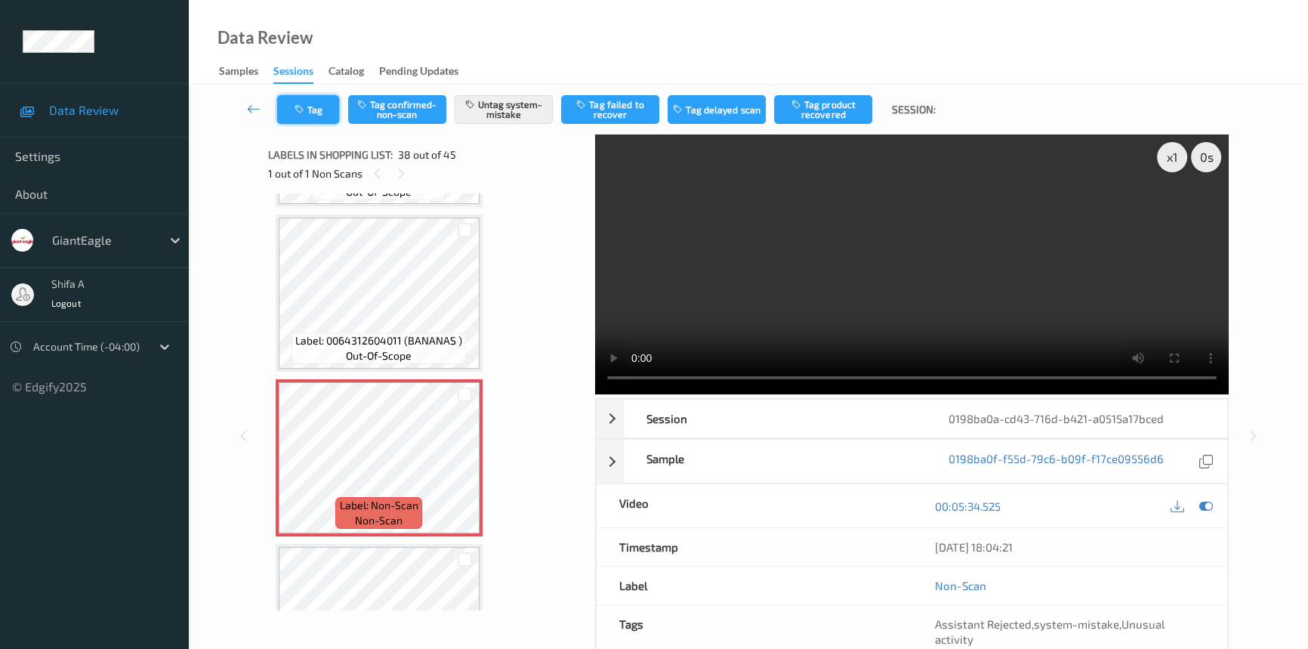
click at [313, 113] on button "Tag" at bounding box center [308, 109] width 62 height 29
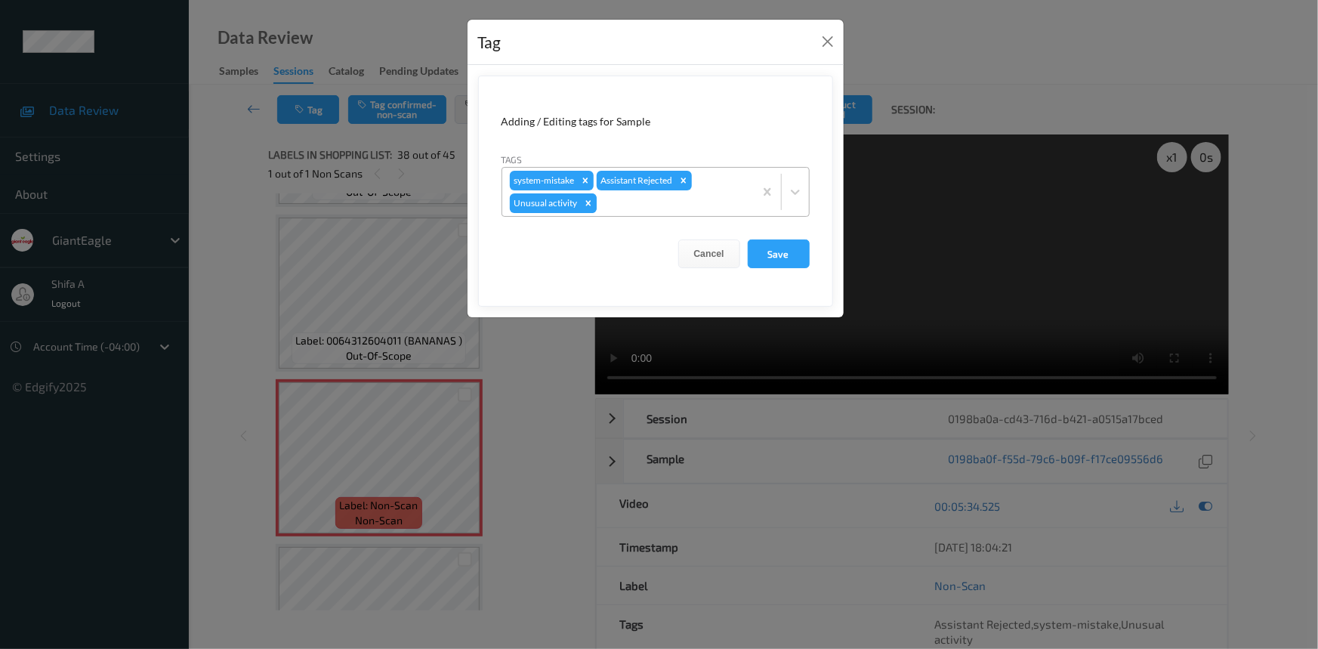
click at [592, 199] on icon "Remove Unusual activity" at bounding box center [588, 203] width 11 height 11
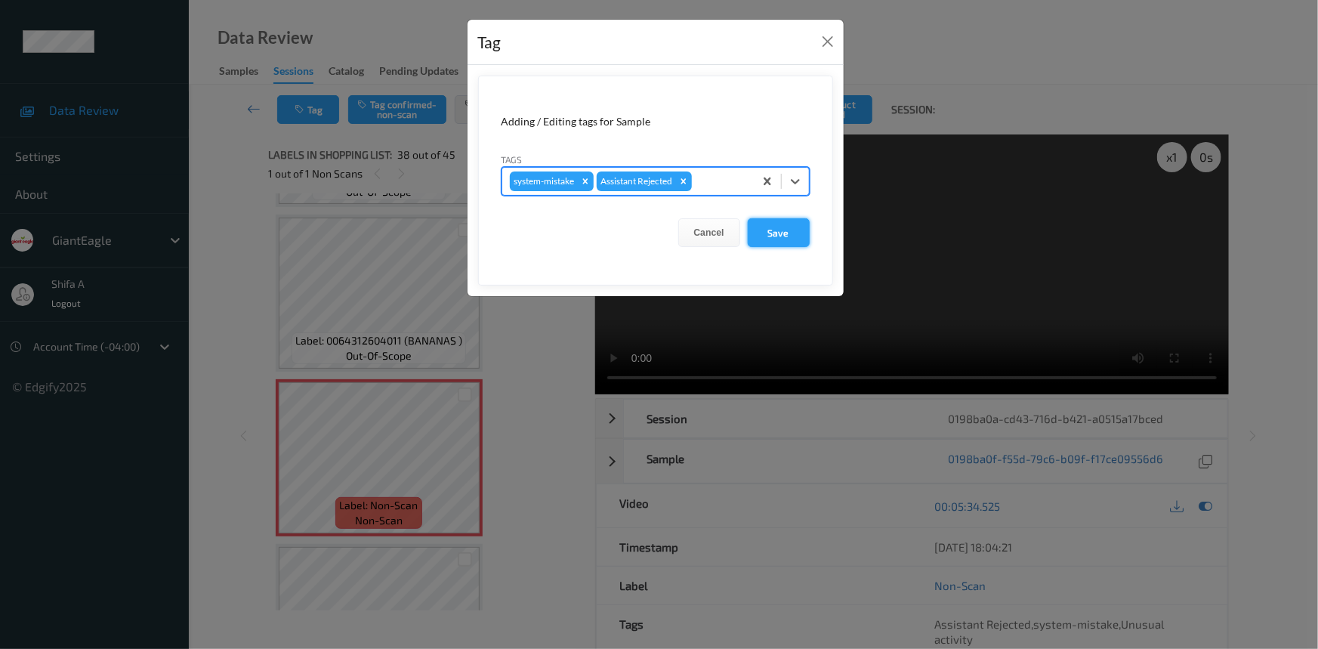
click at [774, 239] on button "Save" at bounding box center [779, 232] width 62 height 29
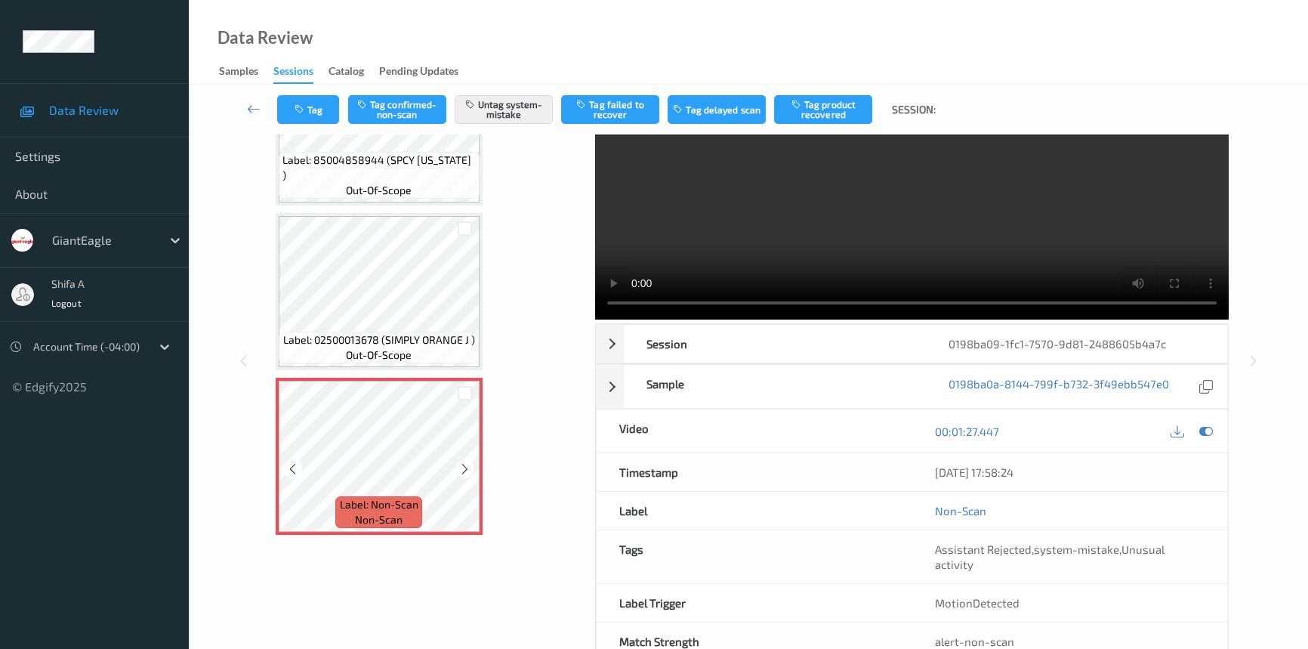
scroll to position [102, 0]
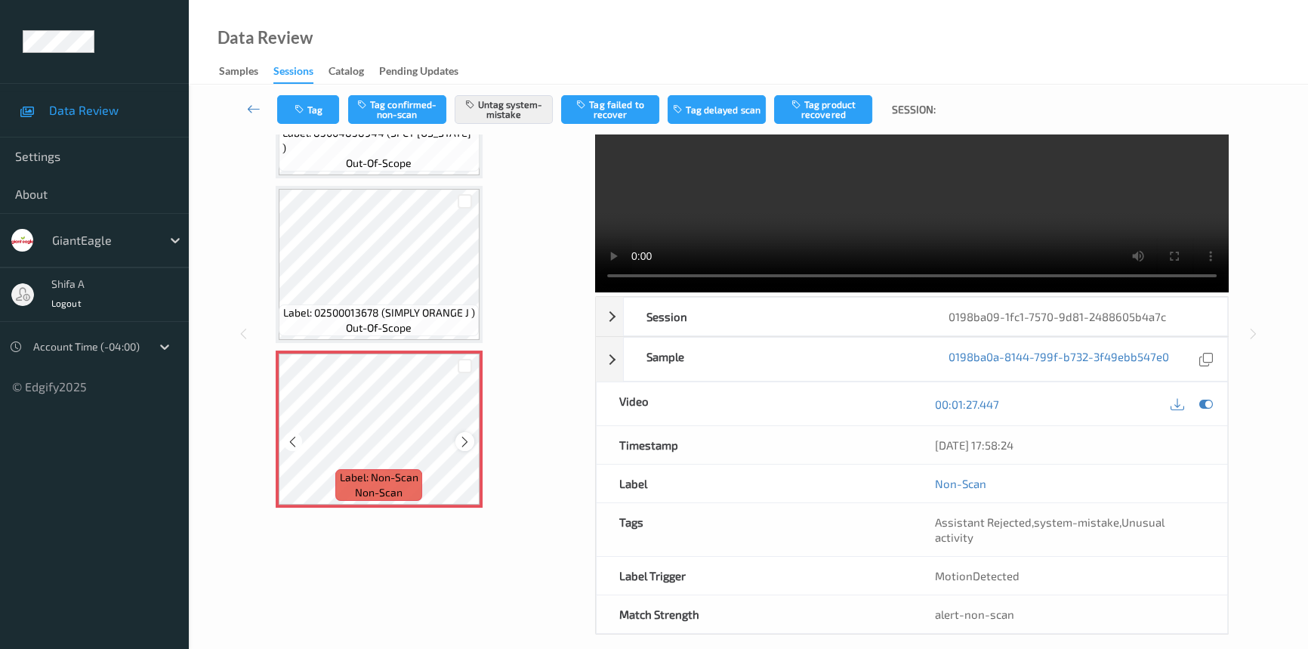
click at [465, 436] on icon at bounding box center [464, 442] width 13 height 14
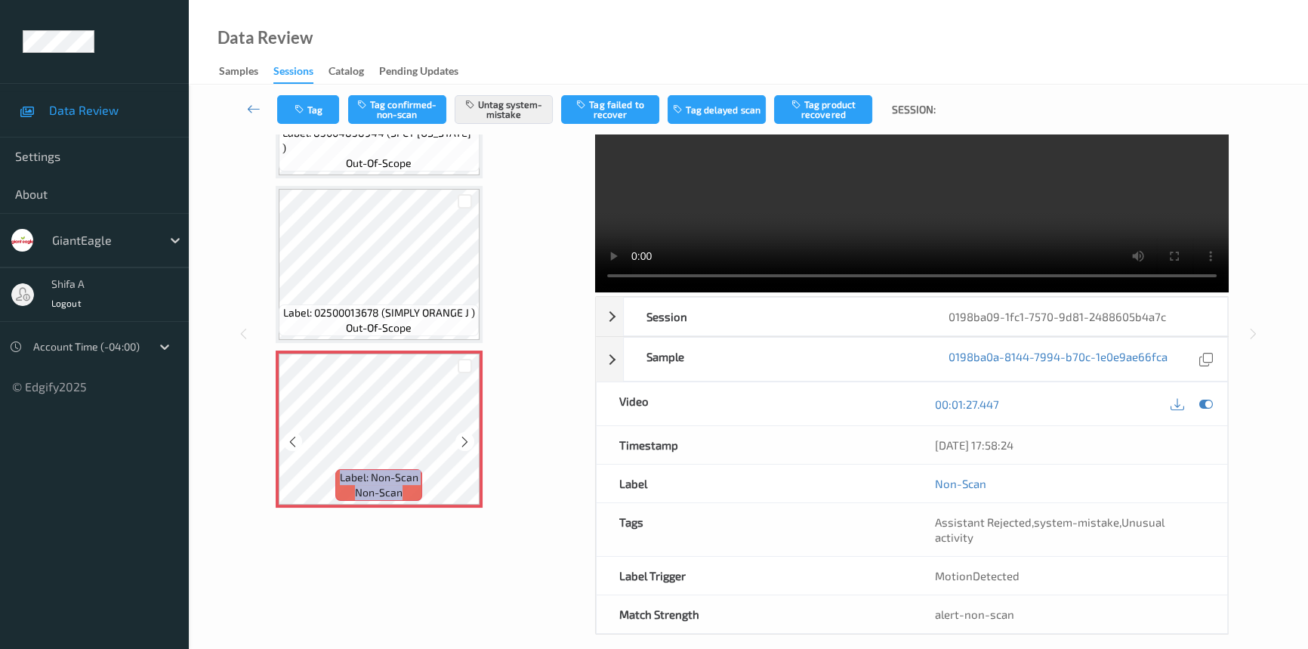
click at [465, 436] on icon at bounding box center [464, 442] width 13 height 14
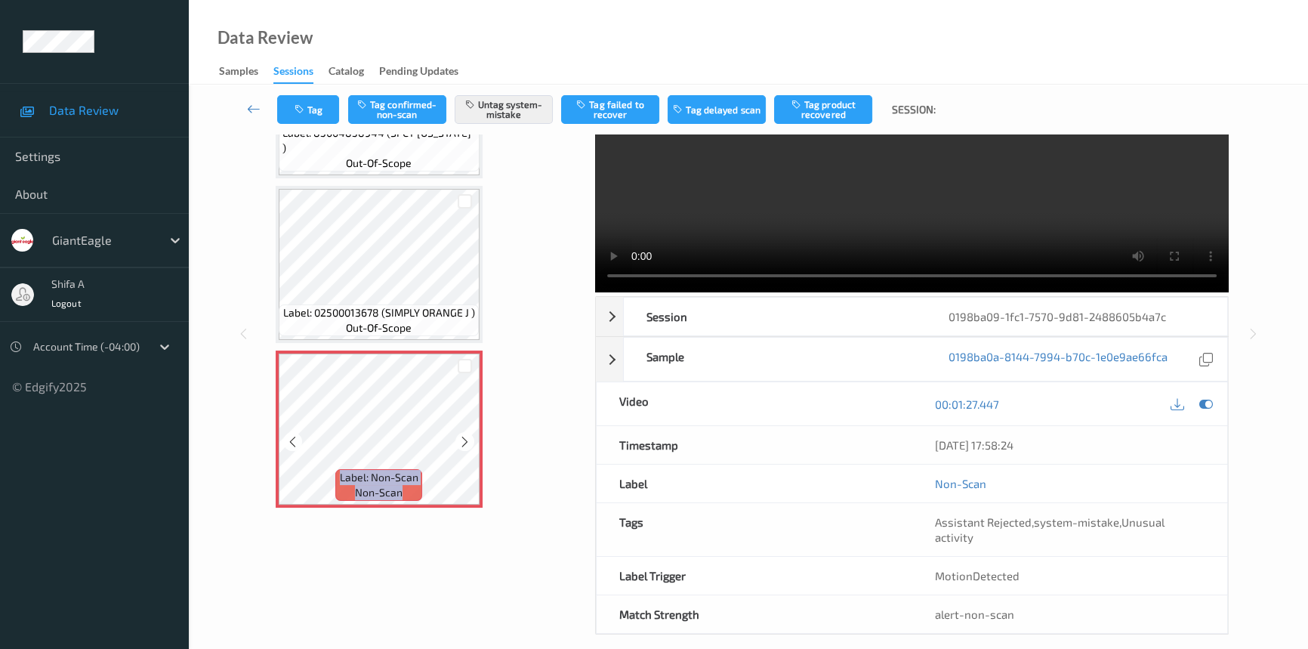
click at [465, 436] on icon at bounding box center [464, 442] width 13 height 14
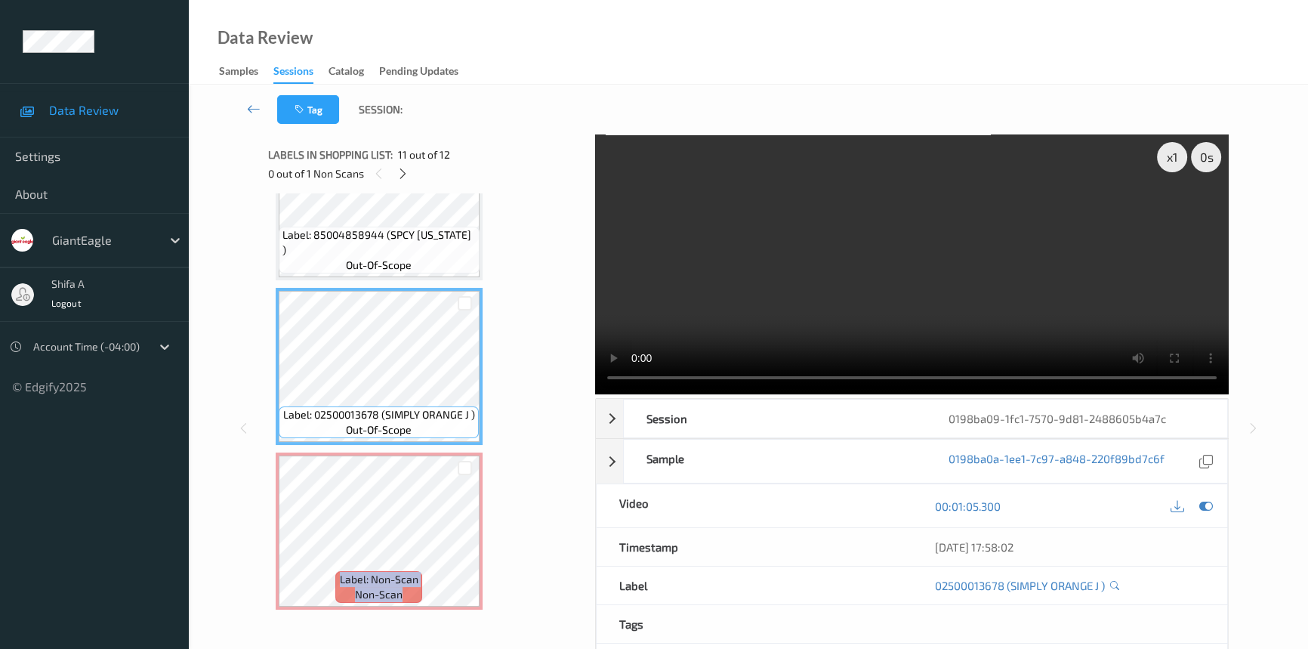
scroll to position [1467, 0]
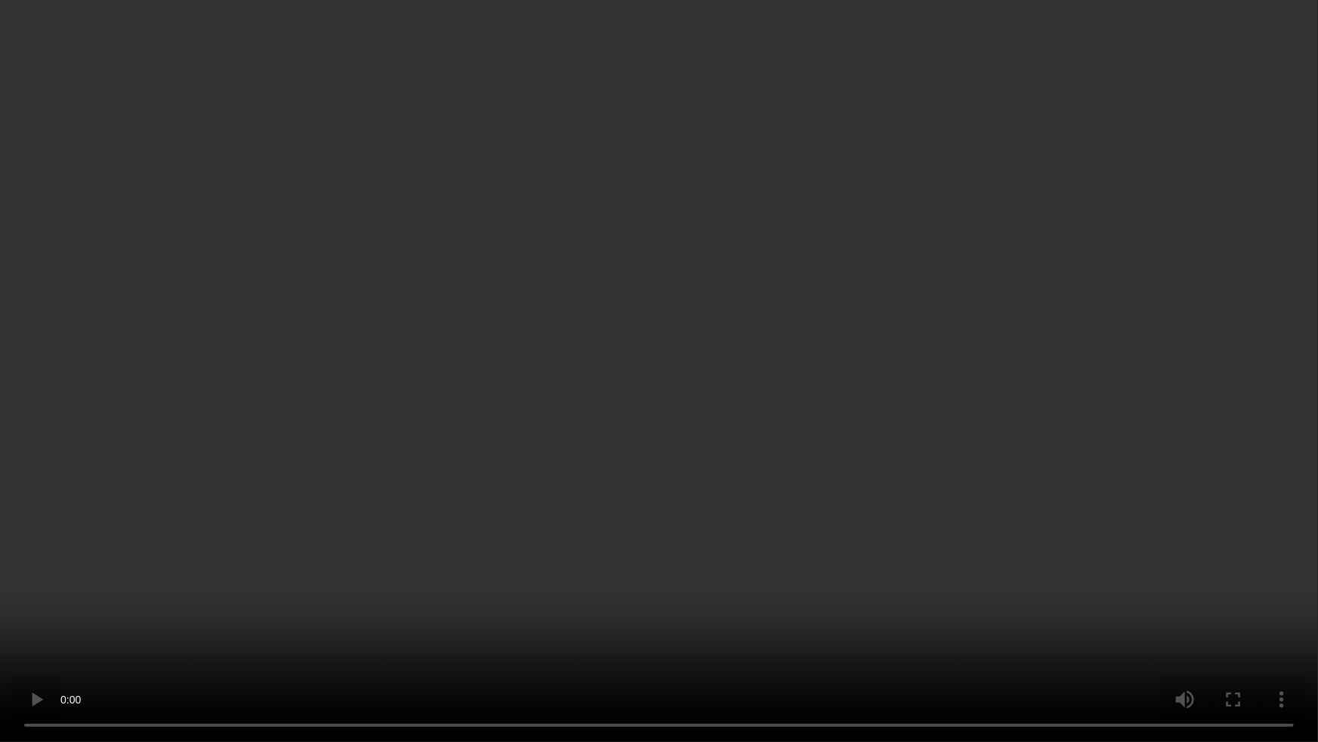
click at [816, 468] on video at bounding box center [659, 371] width 1318 height 742
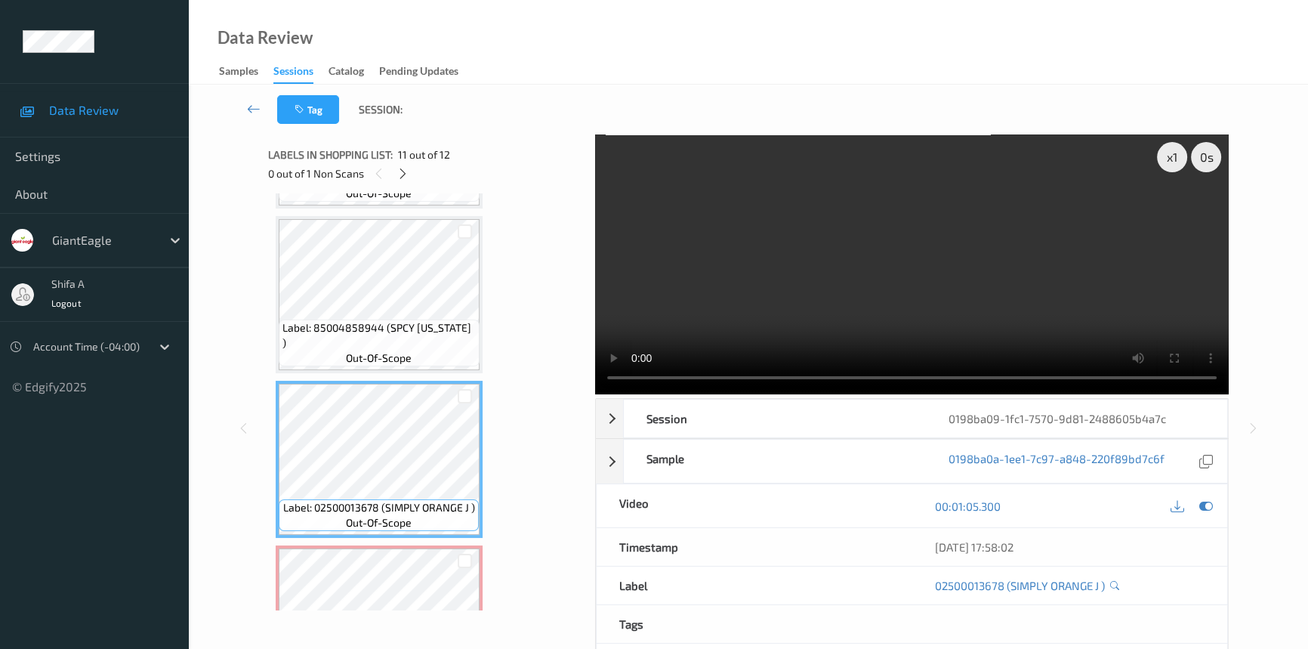
click at [1020, 289] on video at bounding box center [912, 264] width 634 height 260
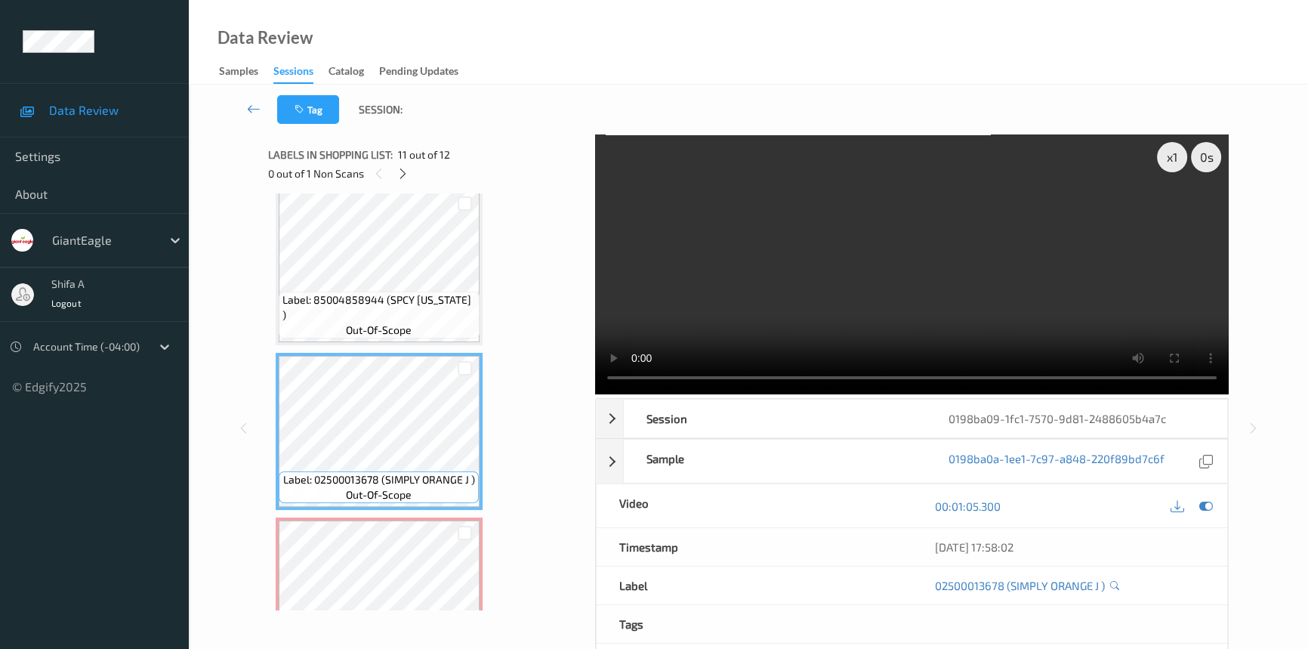
scroll to position [1560, 0]
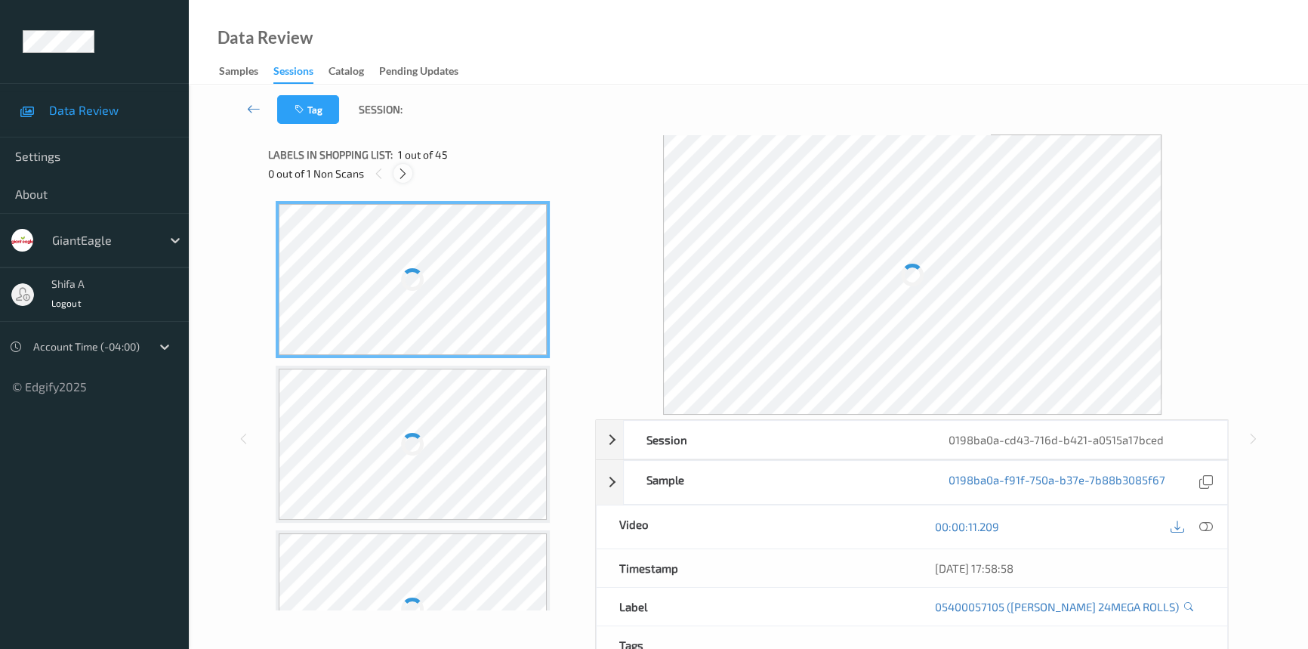
click at [401, 168] on icon at bounding box center [403, 174] width 13 height 14
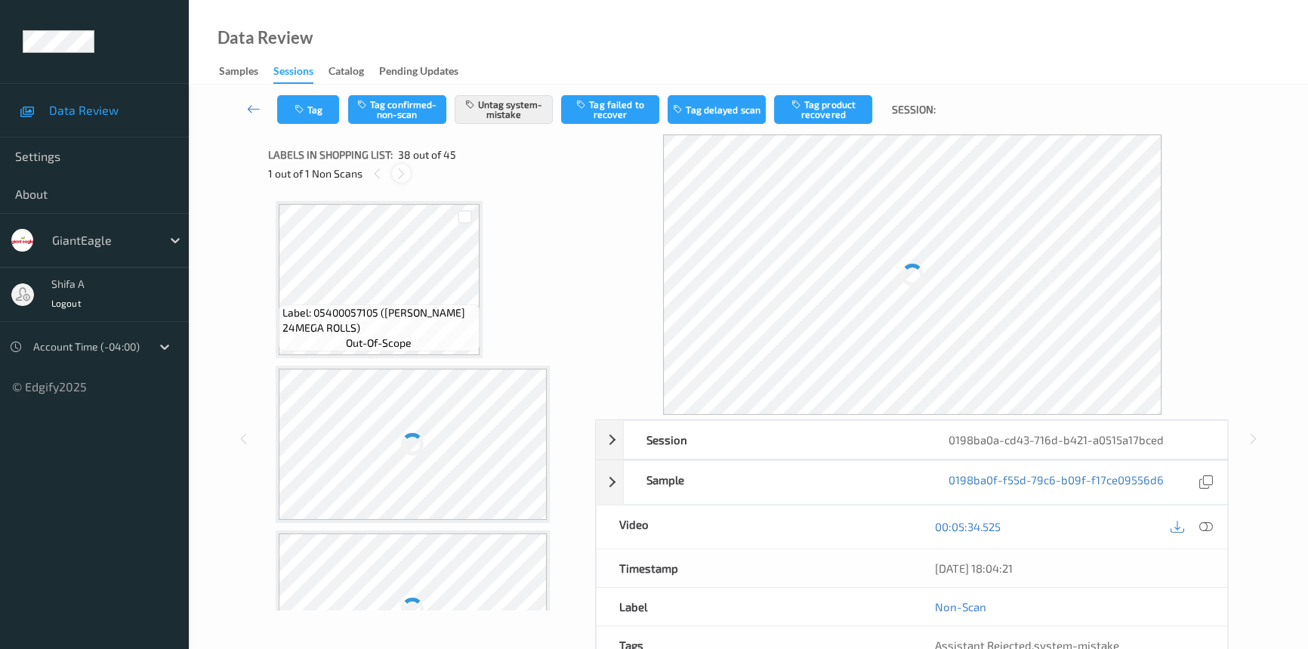
scroll to position [5914, 0]
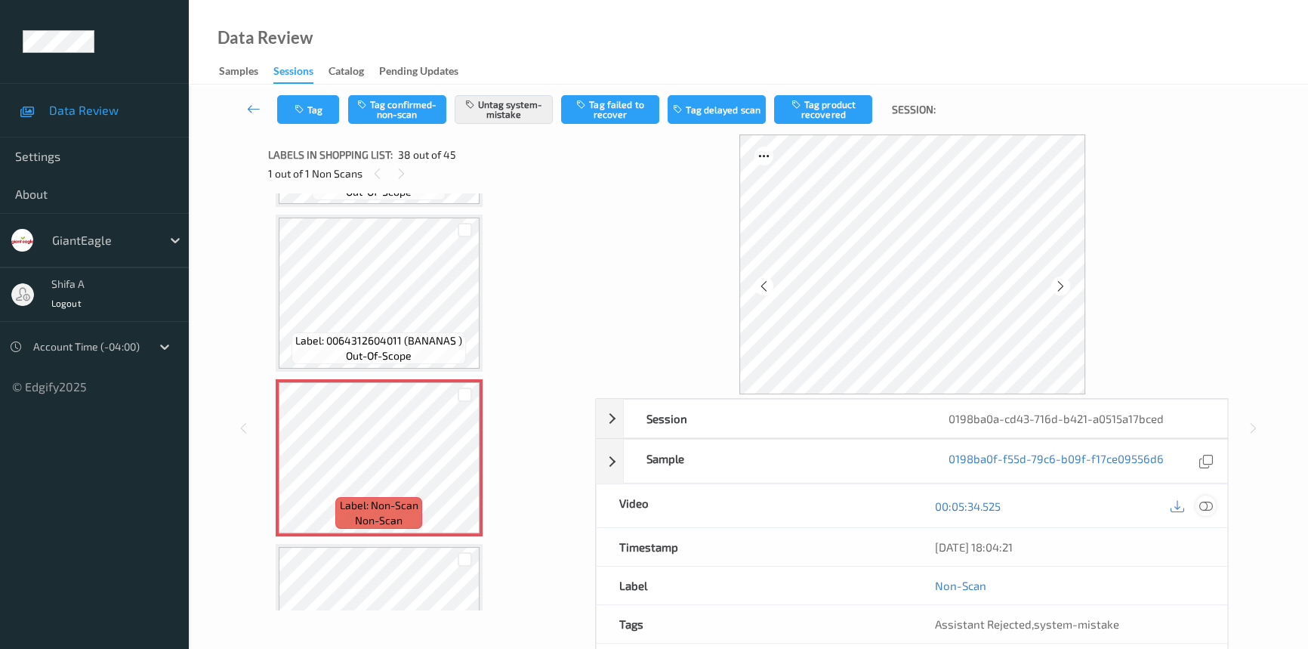
click at [1205, 506] on icon at bounding box center [1206, 506] width 14 height 14
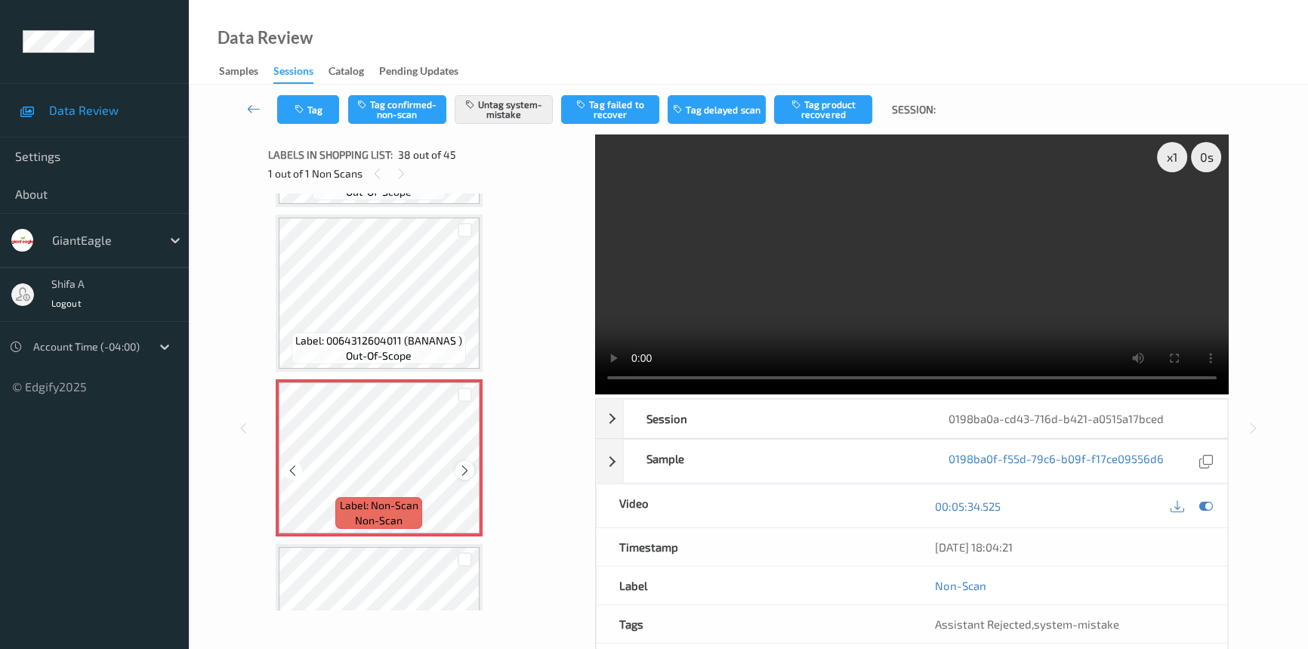
click at [464, 464] on icon at bounding box center [464, 471] width 13 height 14
click at [465, 464] on icon at bounding box center [464, 471] width 13 height 14
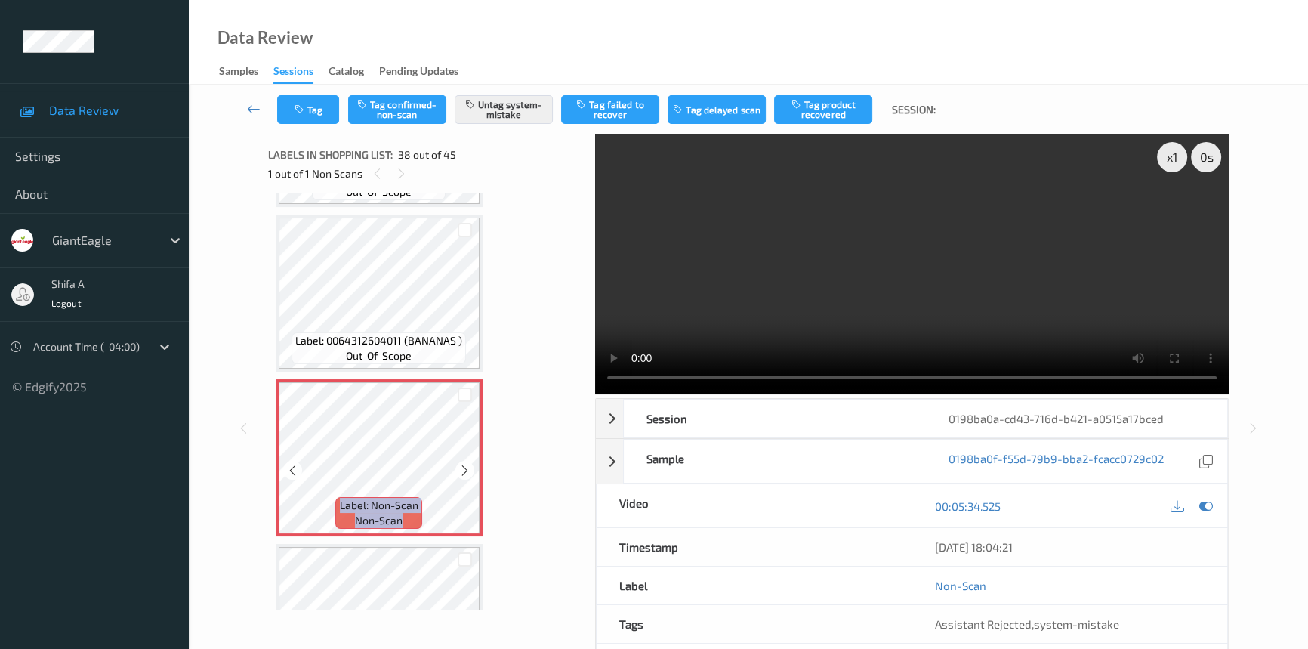
click at [465, 464] on icon at bounding box center [464, 471] width 13 height 14
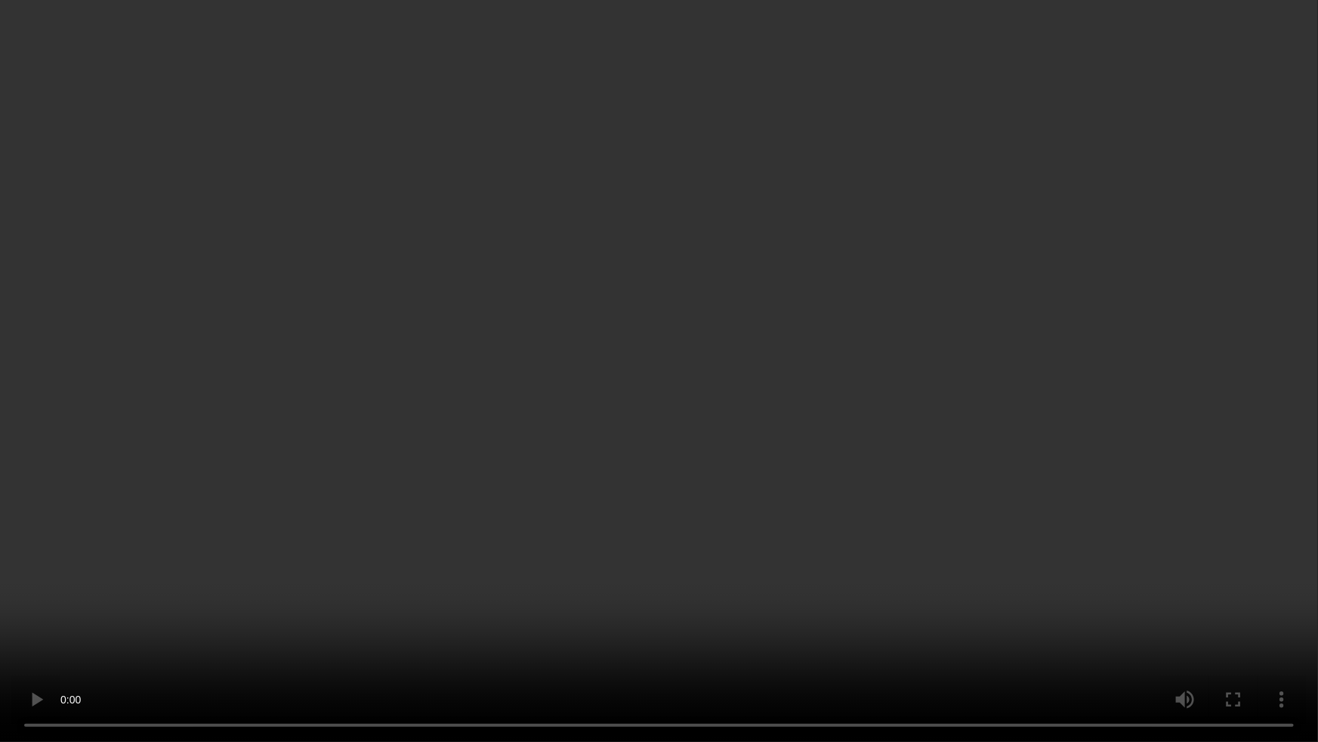
click at [929, 409] on video at bounding box center [659, 371] width 1318 height 742
click at [369, 604] on video at bounding box center [659, 371] width 1318 height 742
click at [902, 648] on video at bounding box center [659, 371] width 1318 height 742
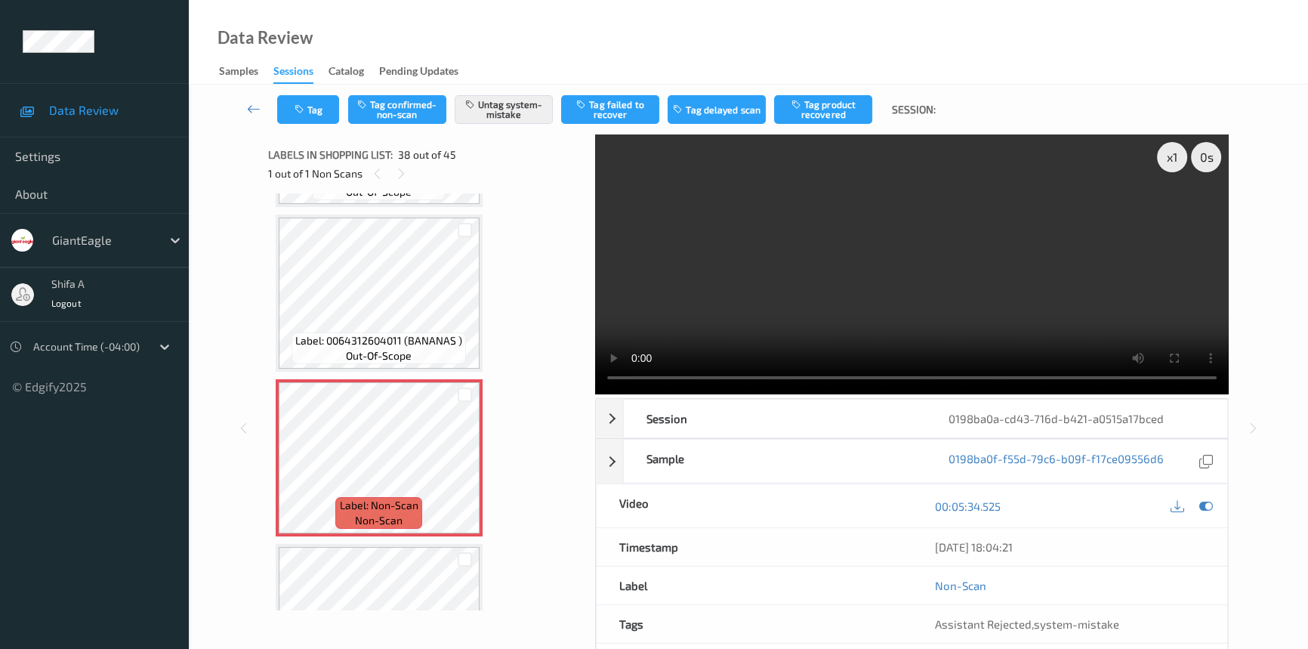
click at [1026, 283] on video at bounding box center [912, 264] width 634 height 260
click at [467, 464] on icon at bounding box center [464, 471] width 13 height 14
click at [310, 90] on div "Tag Tag confirmed-non-scan Untag system-mistake Tag failed to recover Tag delay…" at bounding box center [748, 110] width 1057 height 50
click at [314, 113] on button "Tag" at bounding box center [308, 109] width 62 height 29
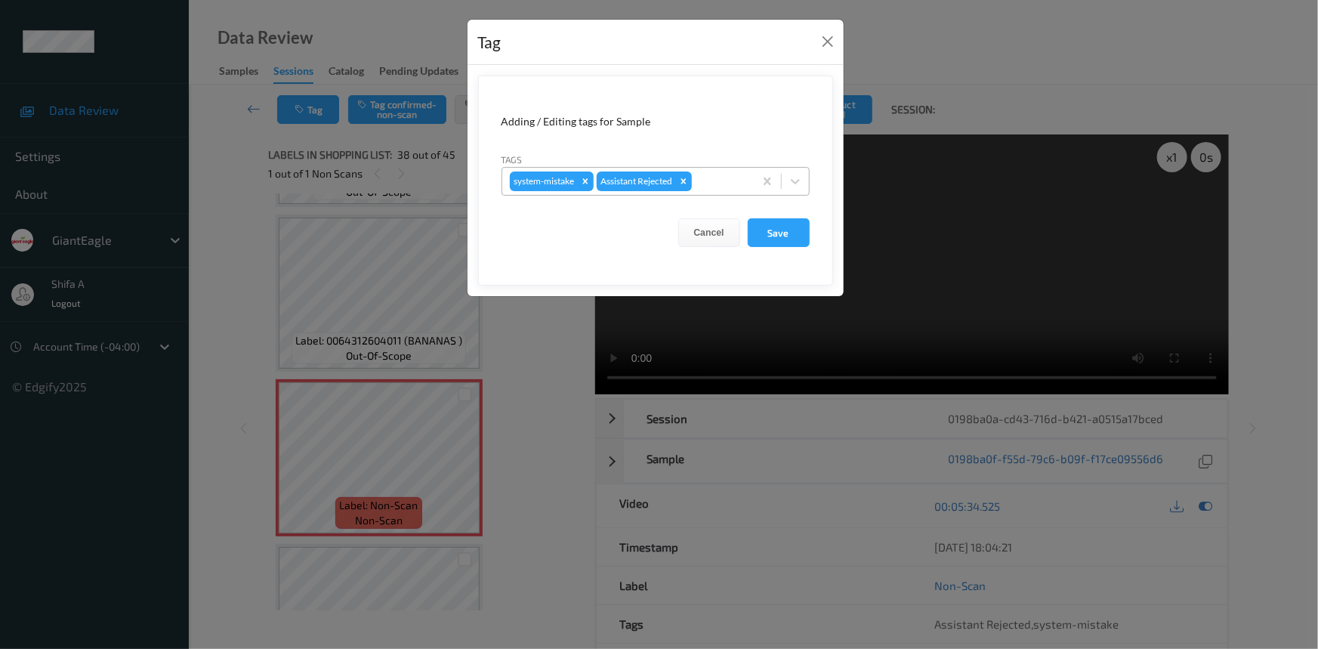
click at [731, 173] on div at bounding box center [720, 181] width 51 height 18
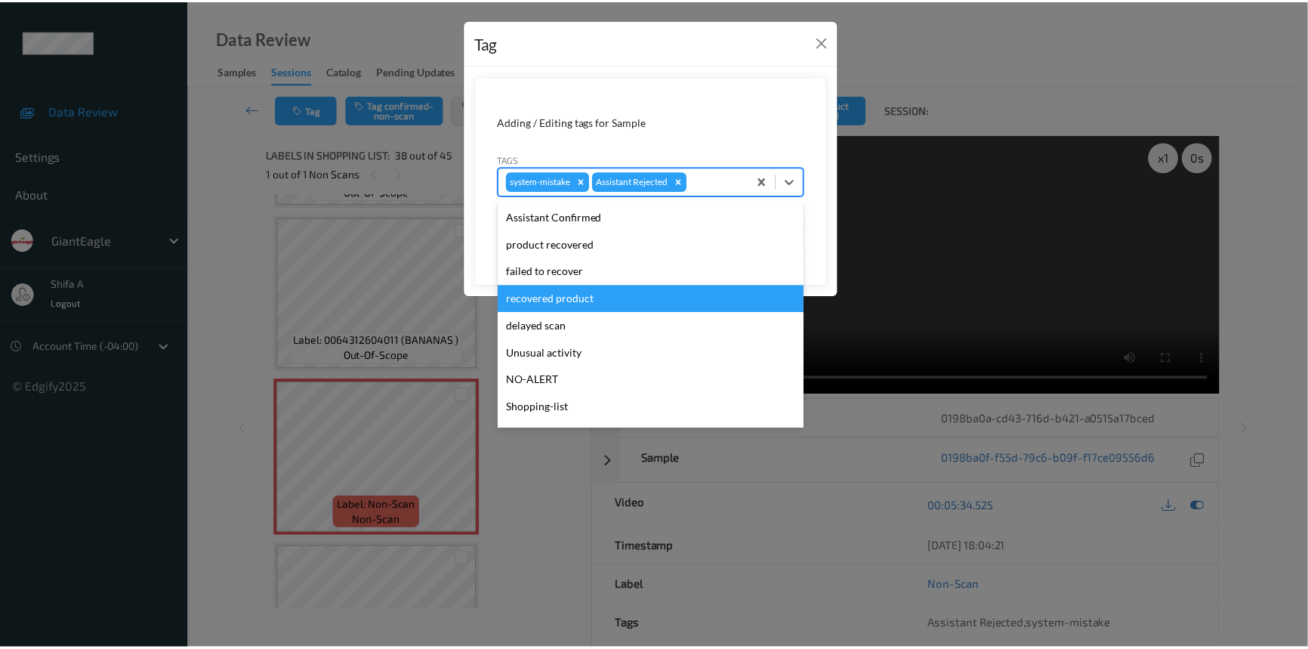
scroll to position [133, 0]
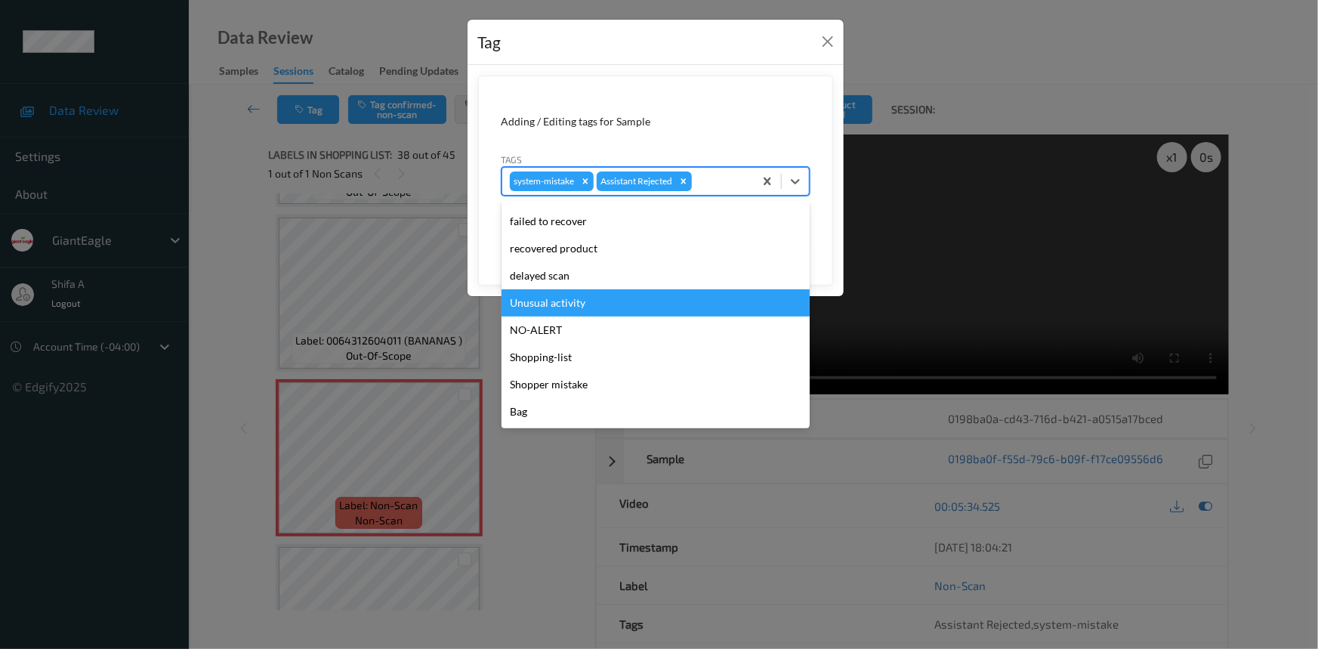
click at [600, 302] on div "Unusual activity" at bounding box center [655, 302] width 308 height 27
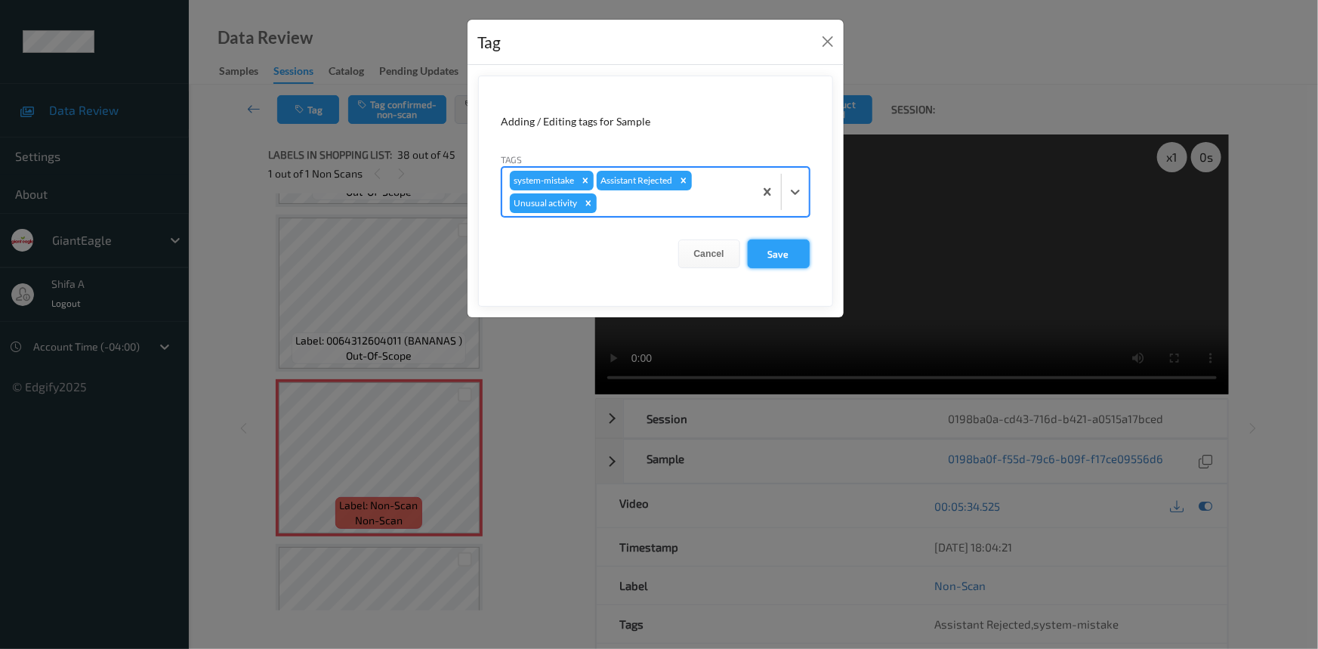
click at [762, 253] on button "Save" at bounding box center [779, 253] width 62 height 29
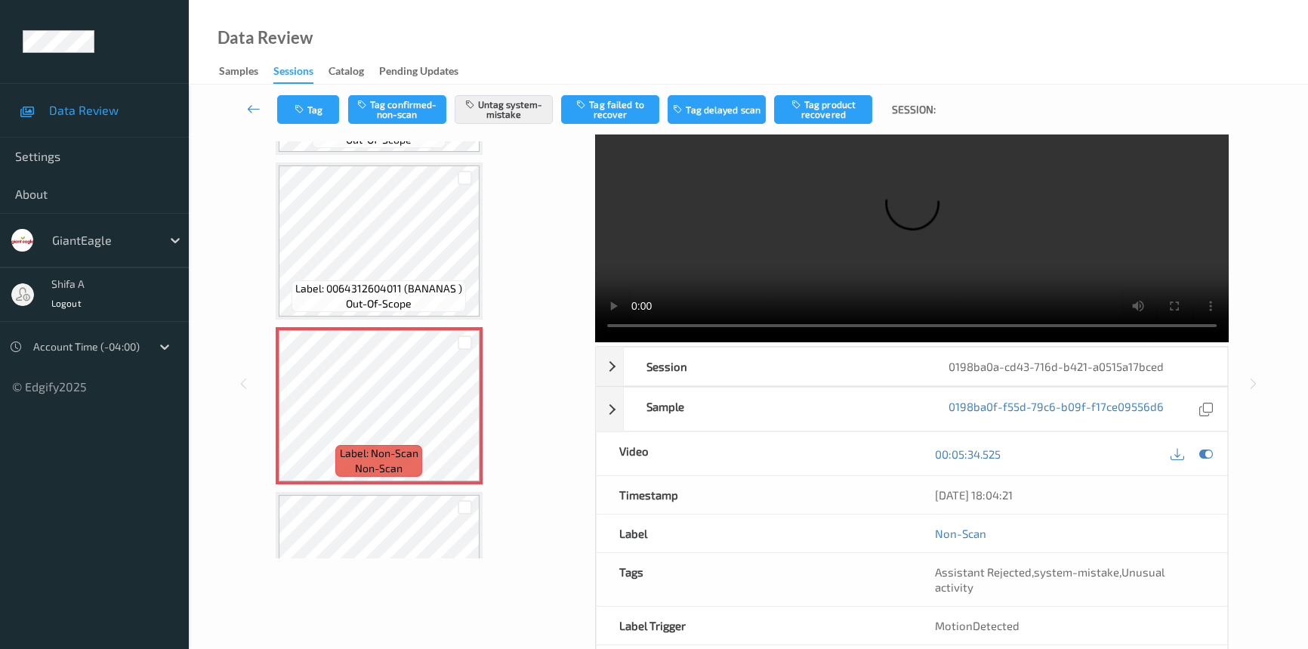
scroll to position [0, 0]
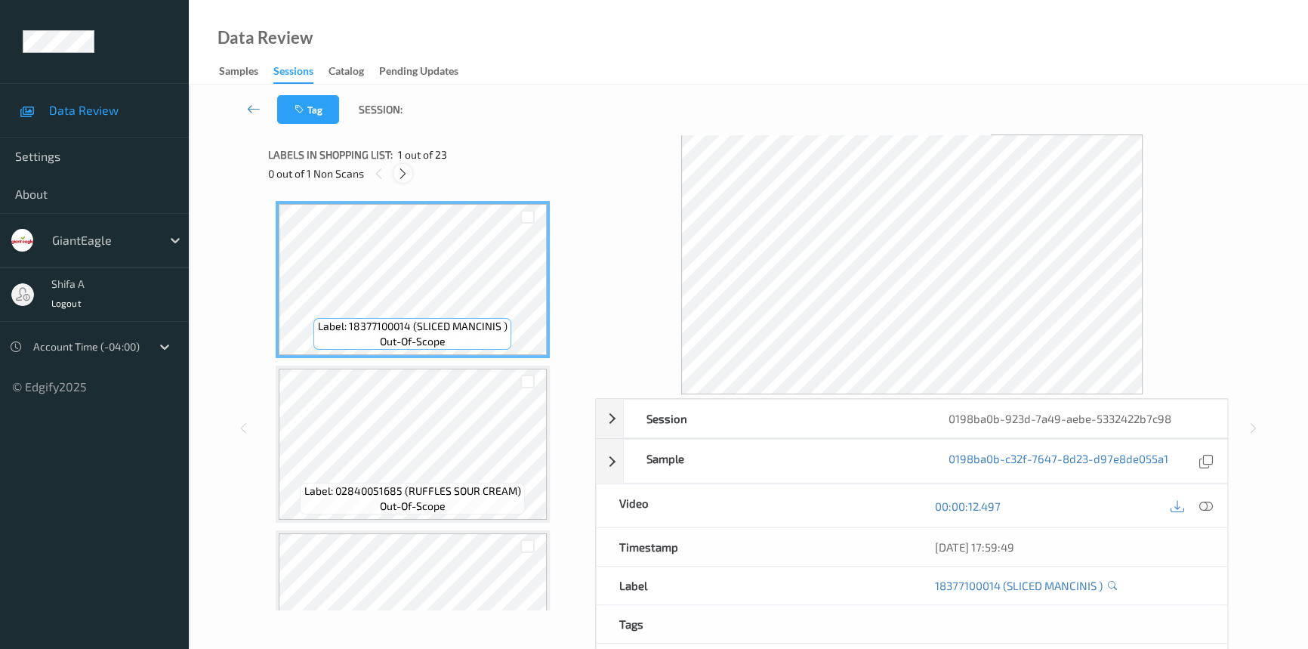
click at [409, 178] on icon at bounding box center [403, 174] width 13 height 14
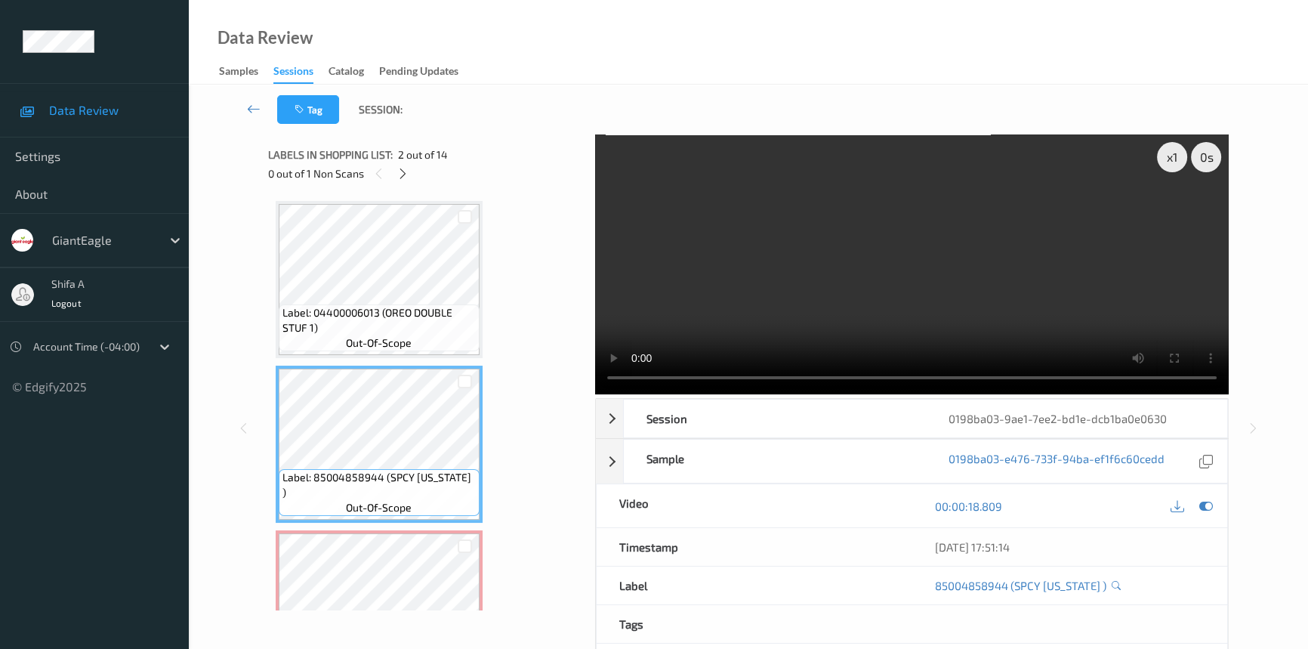
scroll to position [171, 0]
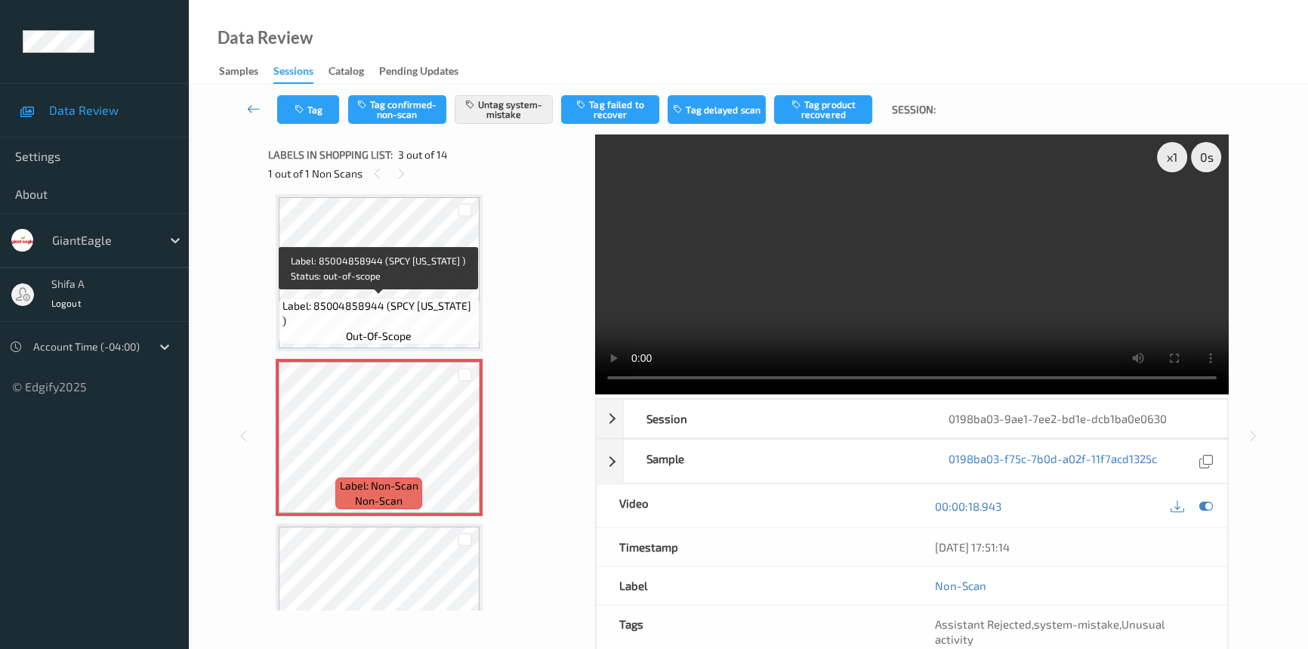
click at [370, 306] on span "Label: 85004858944 (SPCY CALIFORNIA )" at bounding box center [378, 313] width 193 height 30
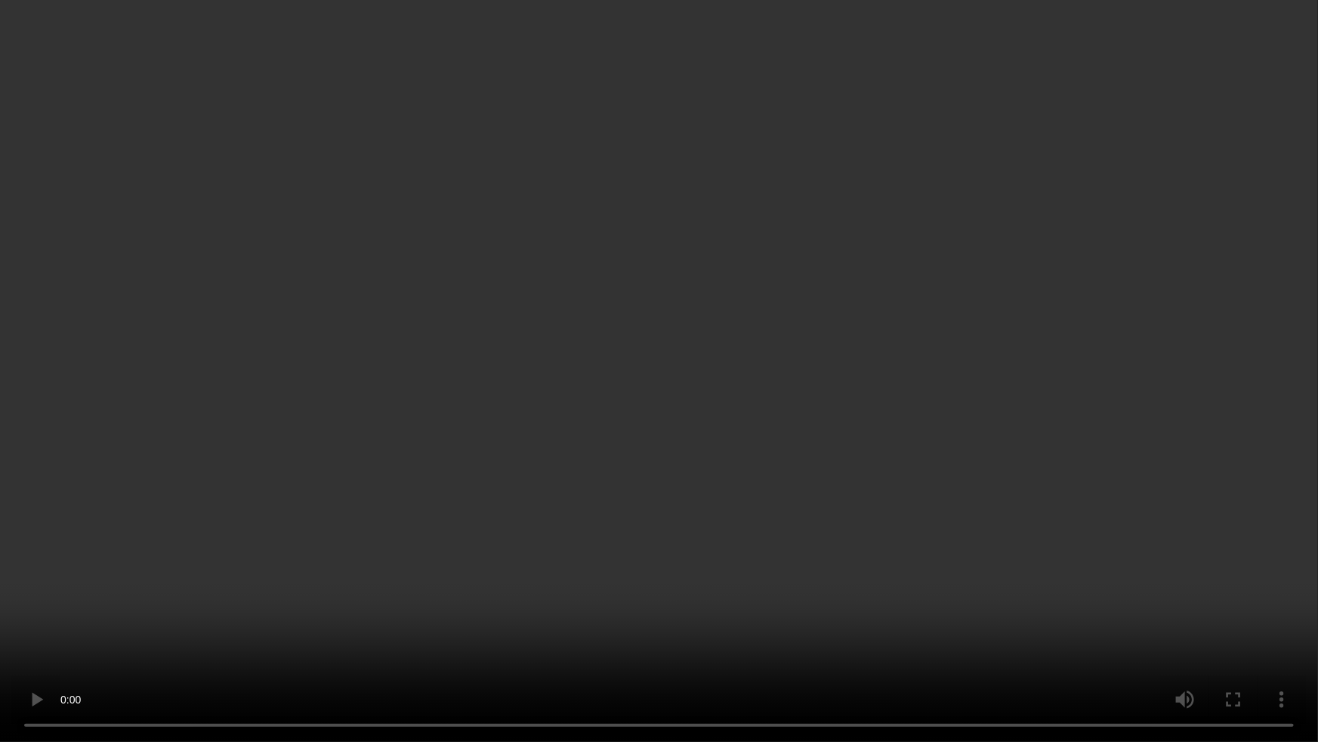
click at [1087, 424] on video at bounding box center [659, 371] width 1318 height 742
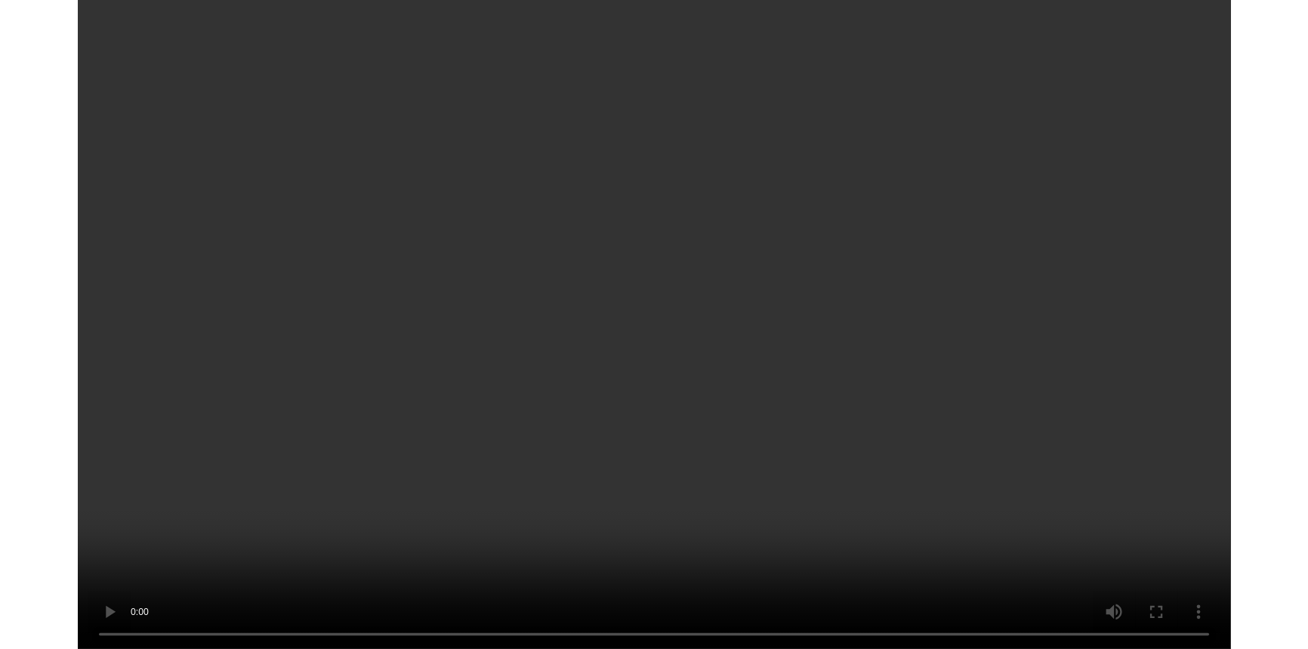
scroll to position [483, 0]
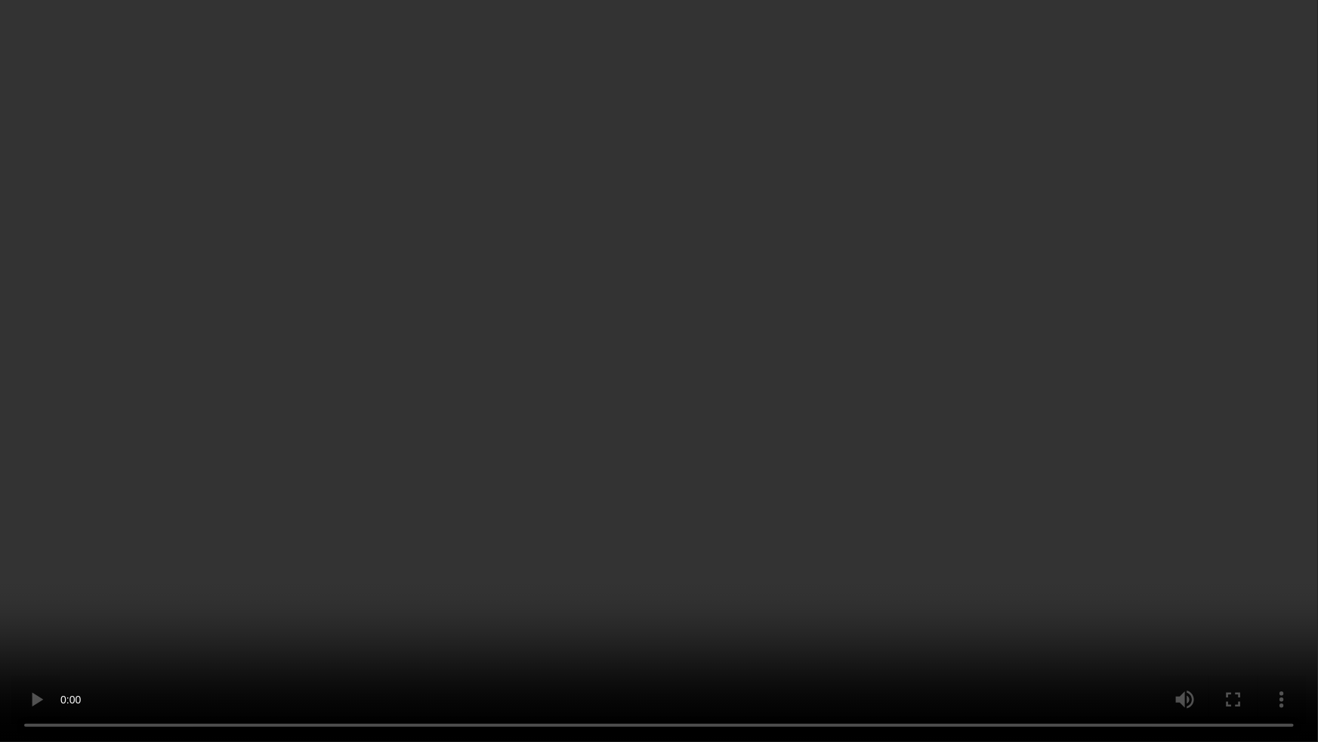
click at [862, 372] on video at bounding box center [659, 371] width 1318 height 742
click at [1041, 589] on video at bounding box center [659, 371] width 1318 height 742
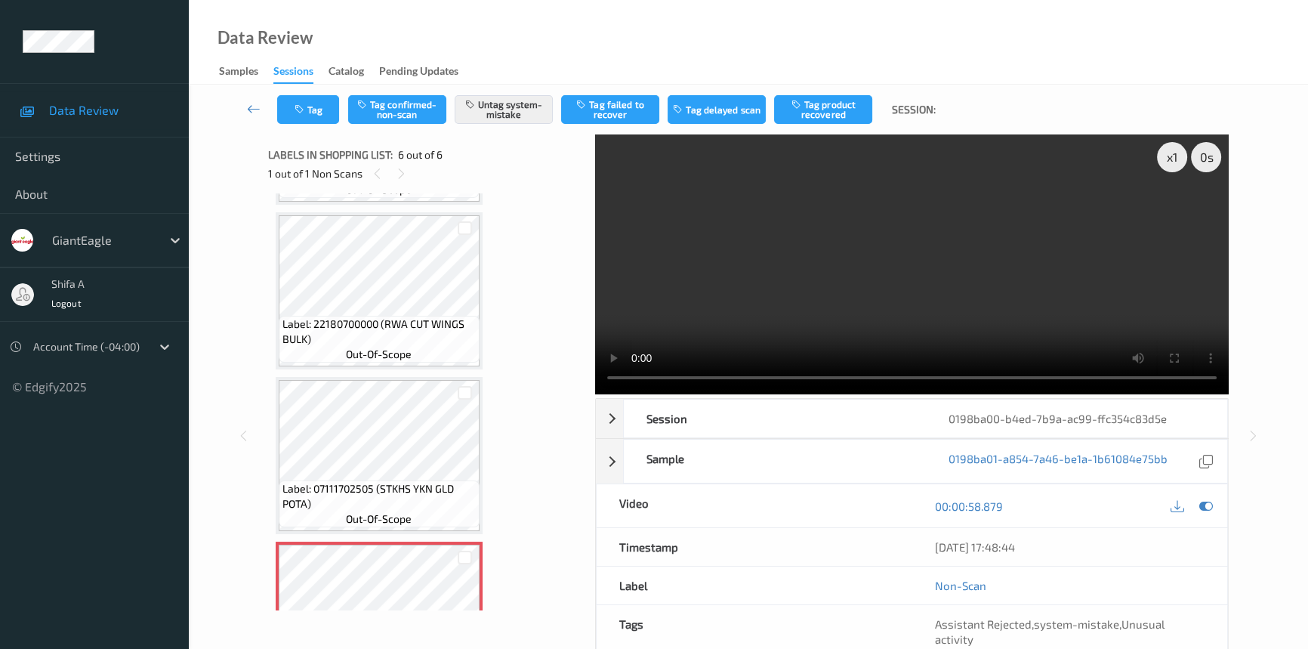
click at [974, 289] on video at bounding box center [912, 264] width 634 height 260
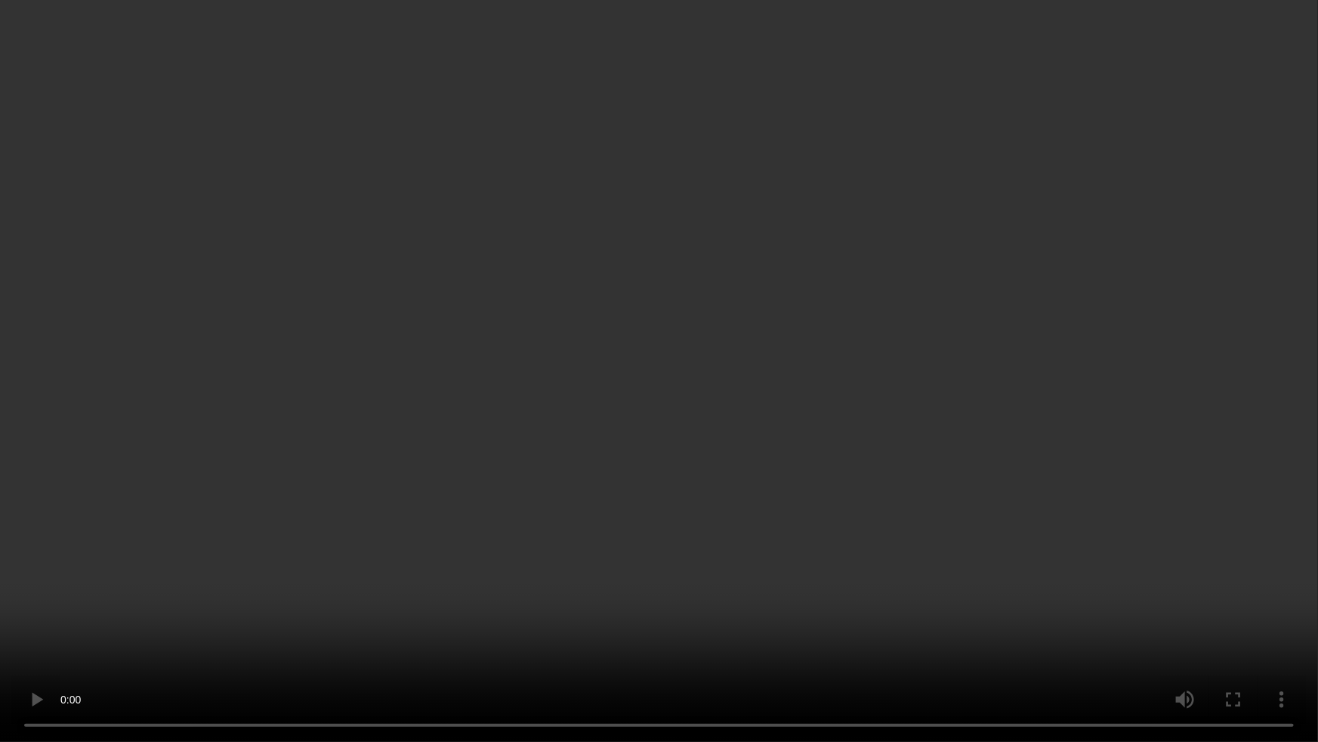
click at [1065, 424] on video at bounding box center [659, 371] width 1318 height 742
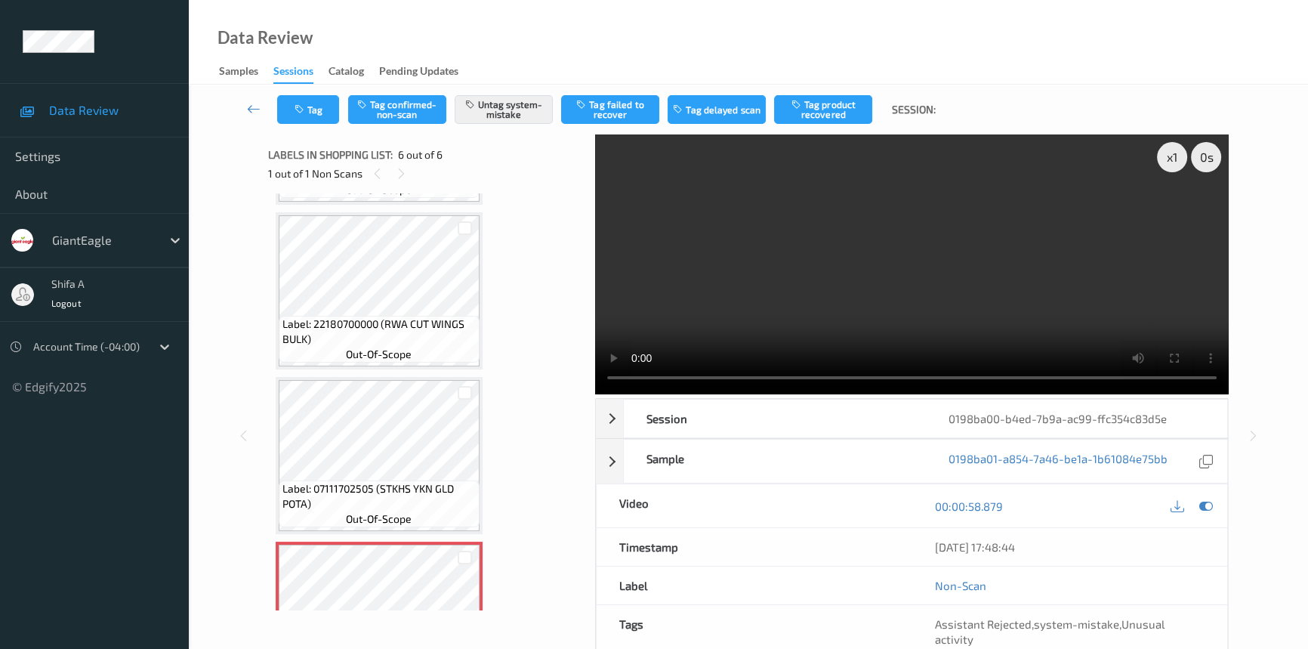
click at [902, 272] on video at bounding box center [912, 264] width 634 height 260
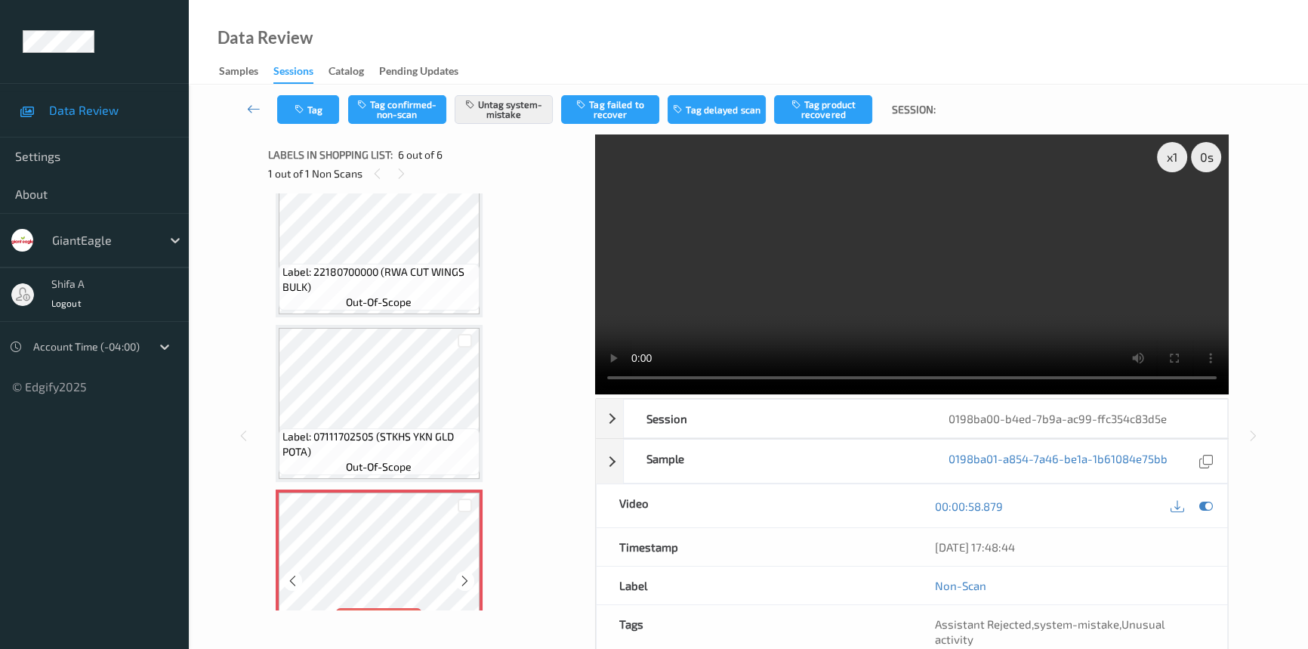
scroll to position [575, 0]
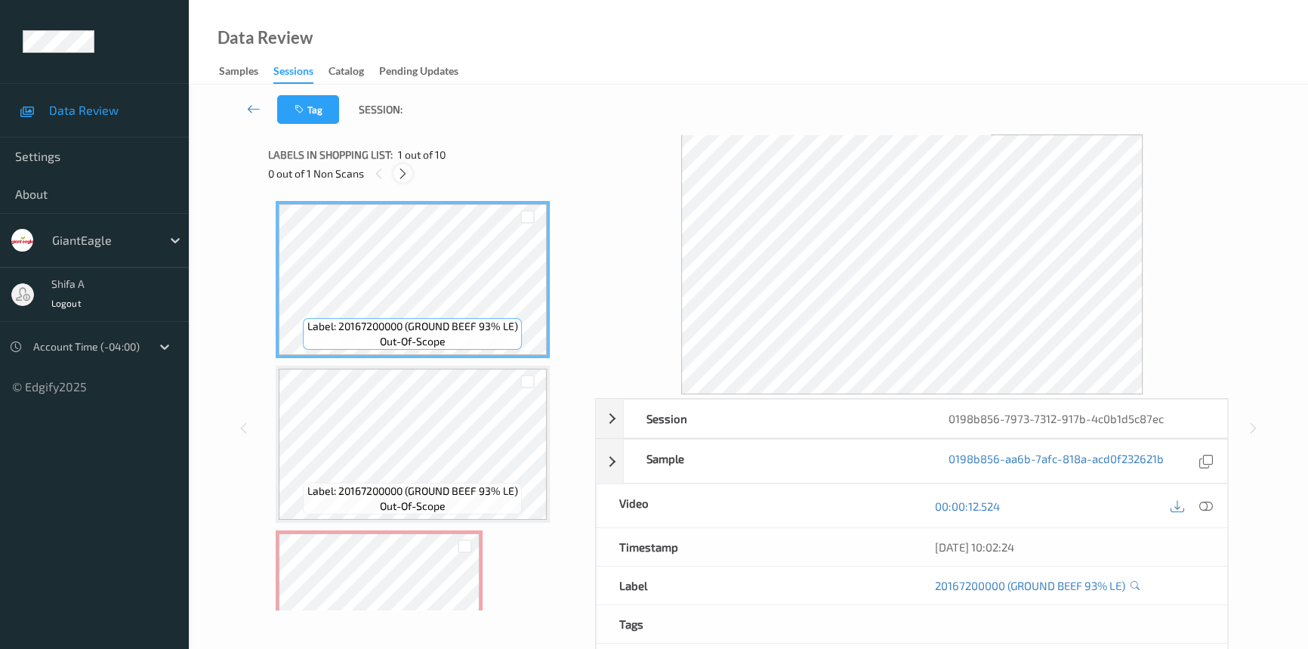
click at [401, 175] on icon at bounding box center [403, 174] width 13 height 14
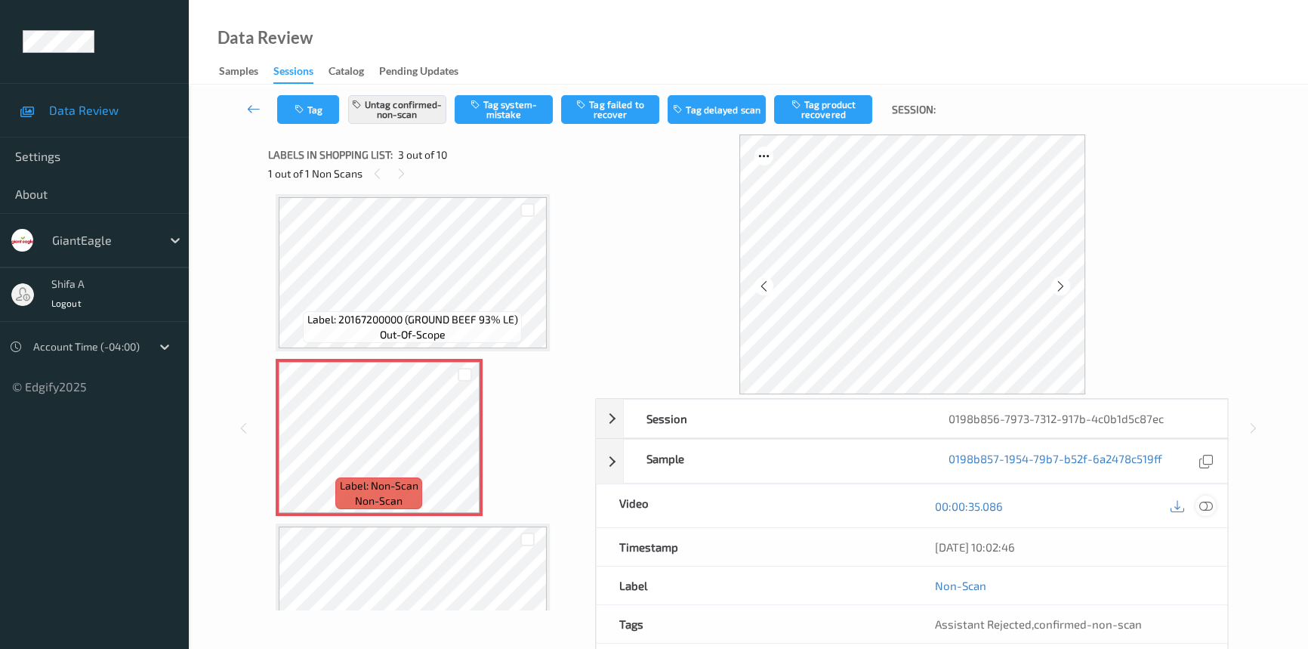
click at [1205, 500] on icon at bounding box center [1206, 506] width 14 height 14
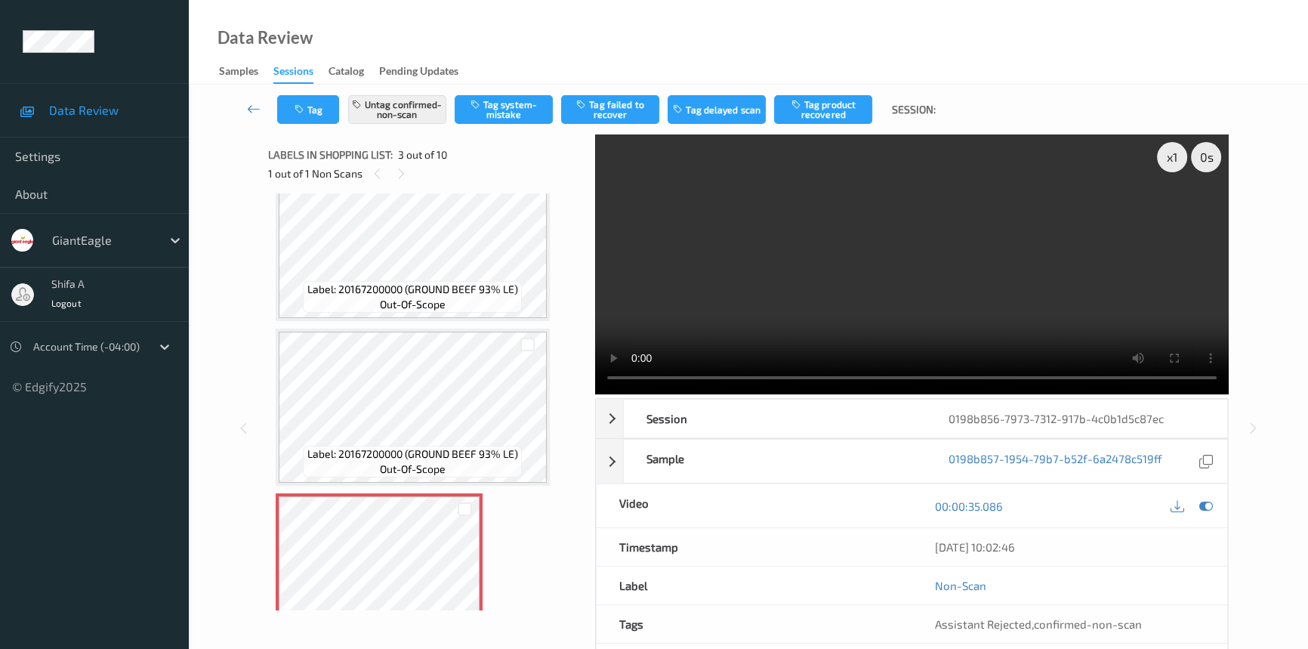
scroll to position [34, 0]
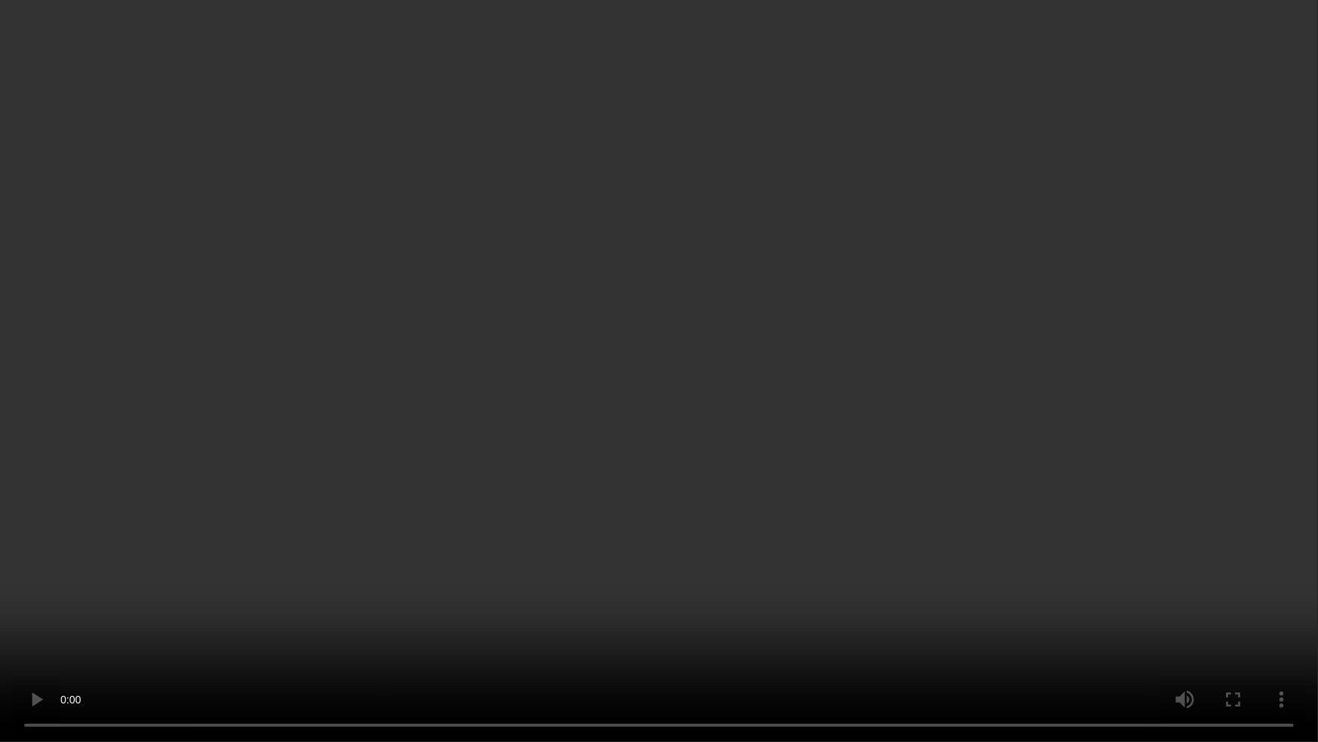
click at [912, 432] on video at bounding box center [659, 371] width 1318 height 742
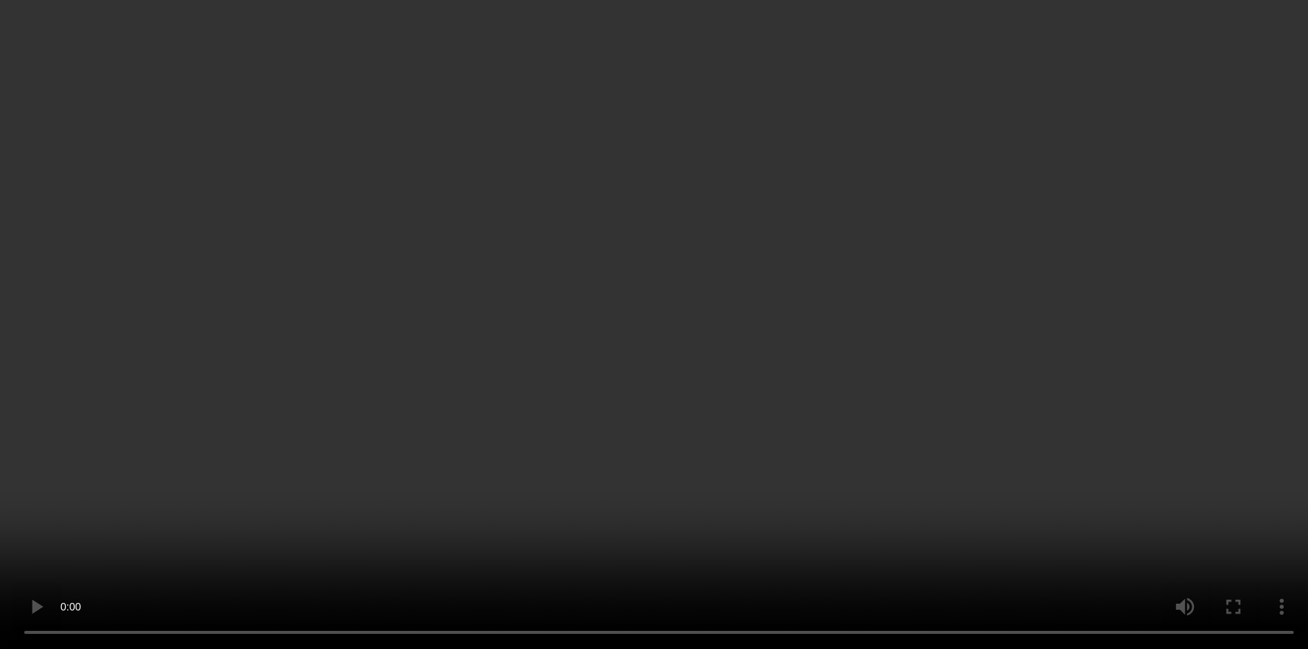
scroll to position [0, 0]
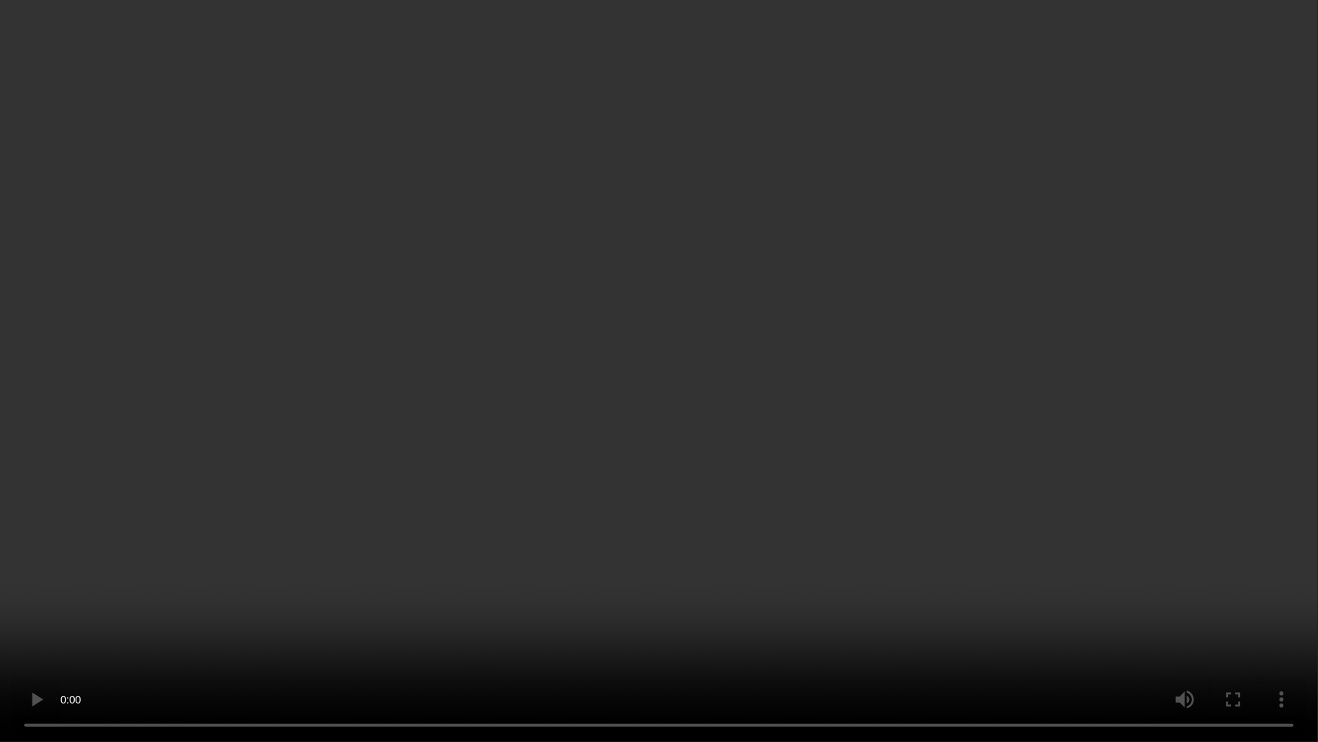
click at [998, 429] on video at bounding box center [659, 371] width 1318 height 742
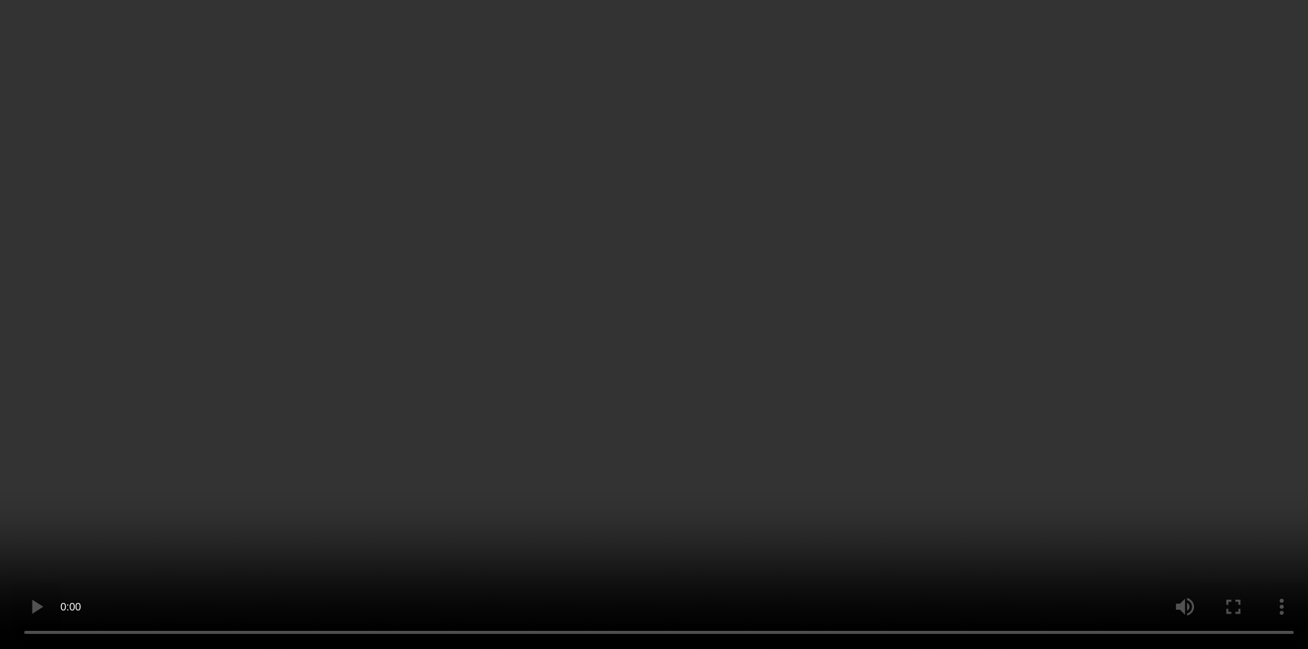
scroll to position [205, 0]
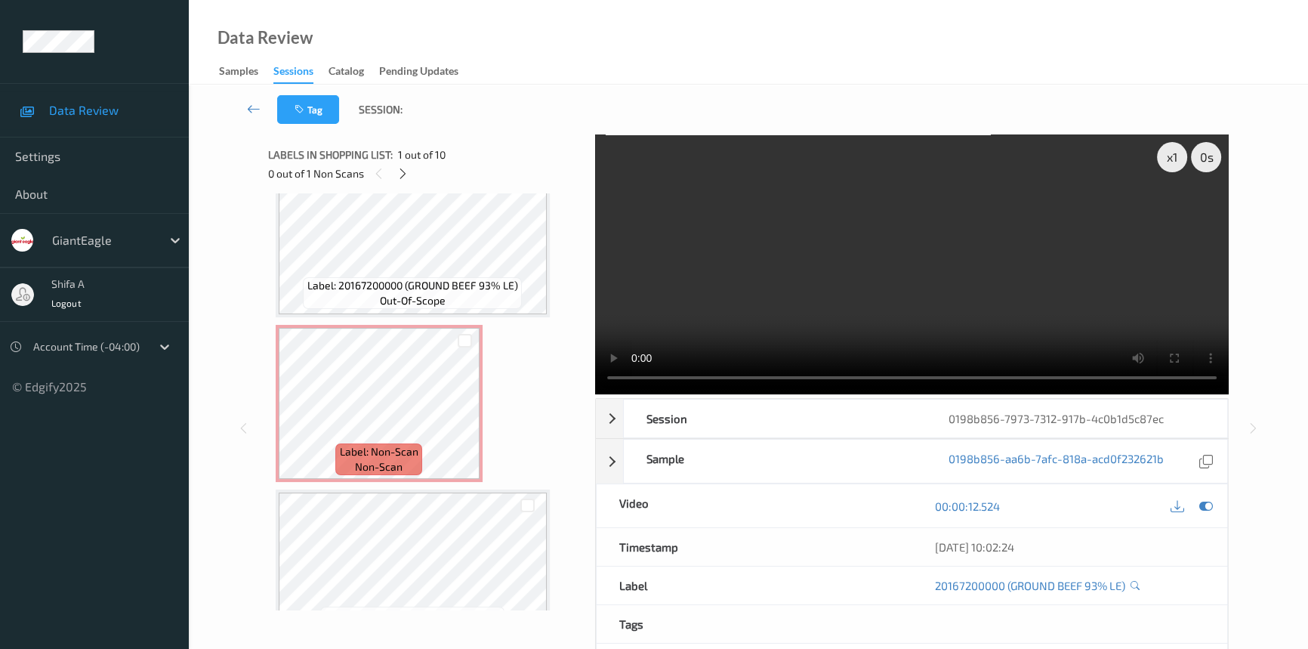
click at [928, 257] on video at bounding box center [912, 264] width 634 height 260
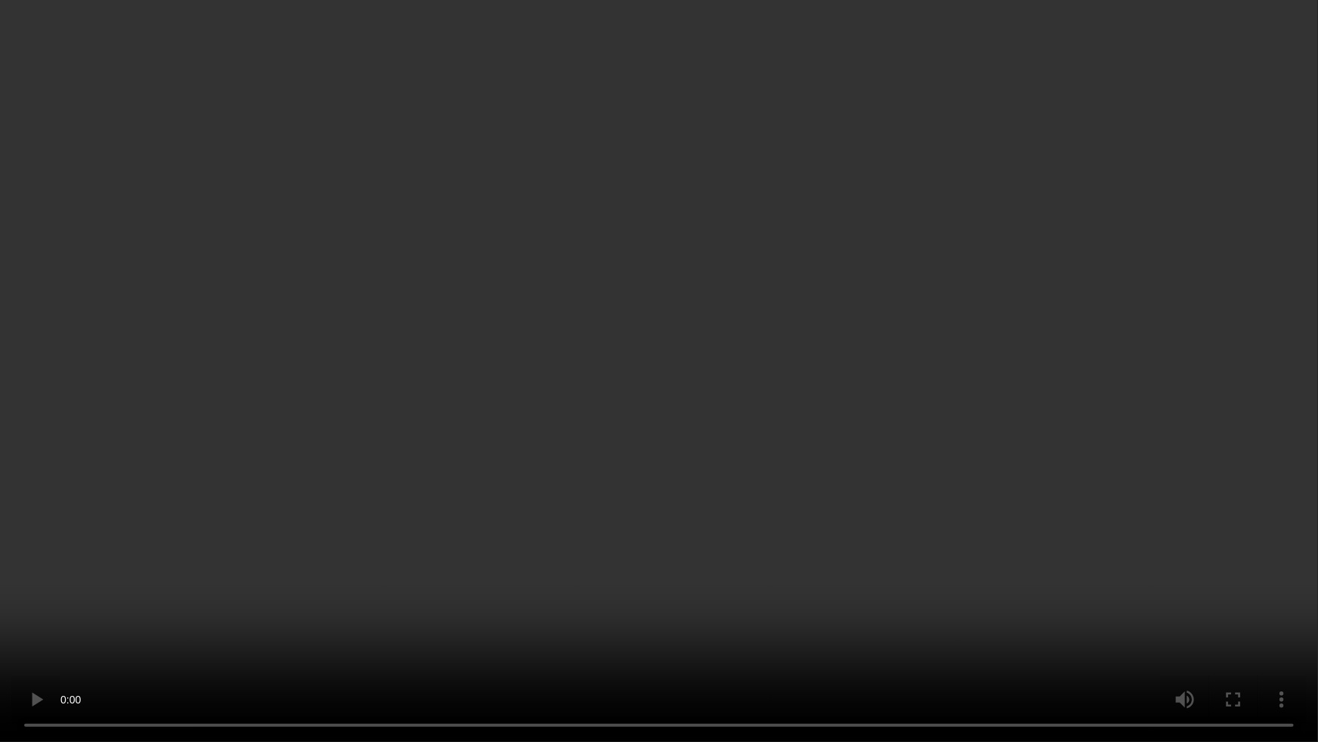
click at [1090, 617] on video at bounding box center [659, 371] width 1318 height 742
click at [1037, 400] on video at bounding box center [659, 371] width 1318 height 742
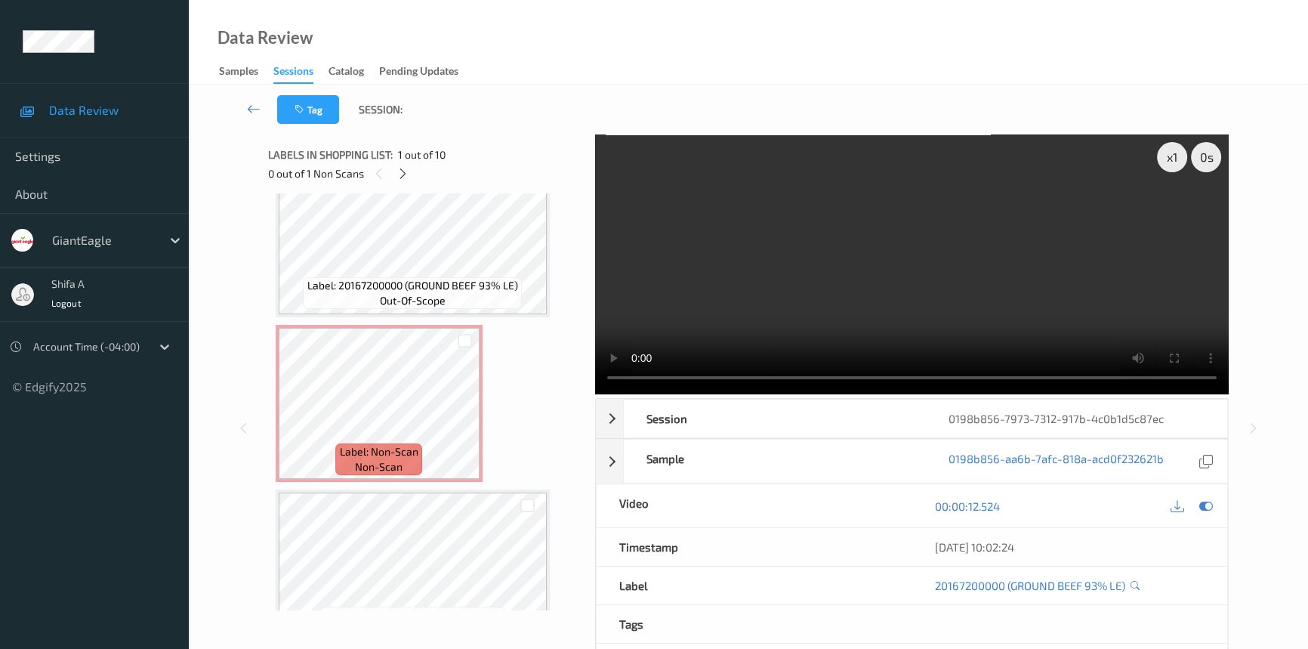
drag, startPoint x: 936, startPoint y: 276, endPoint x: 752, endPoint y: 290, distance: 184.0
click at [934, 276] on video at bounding box center [912, 264] width 634 height 260
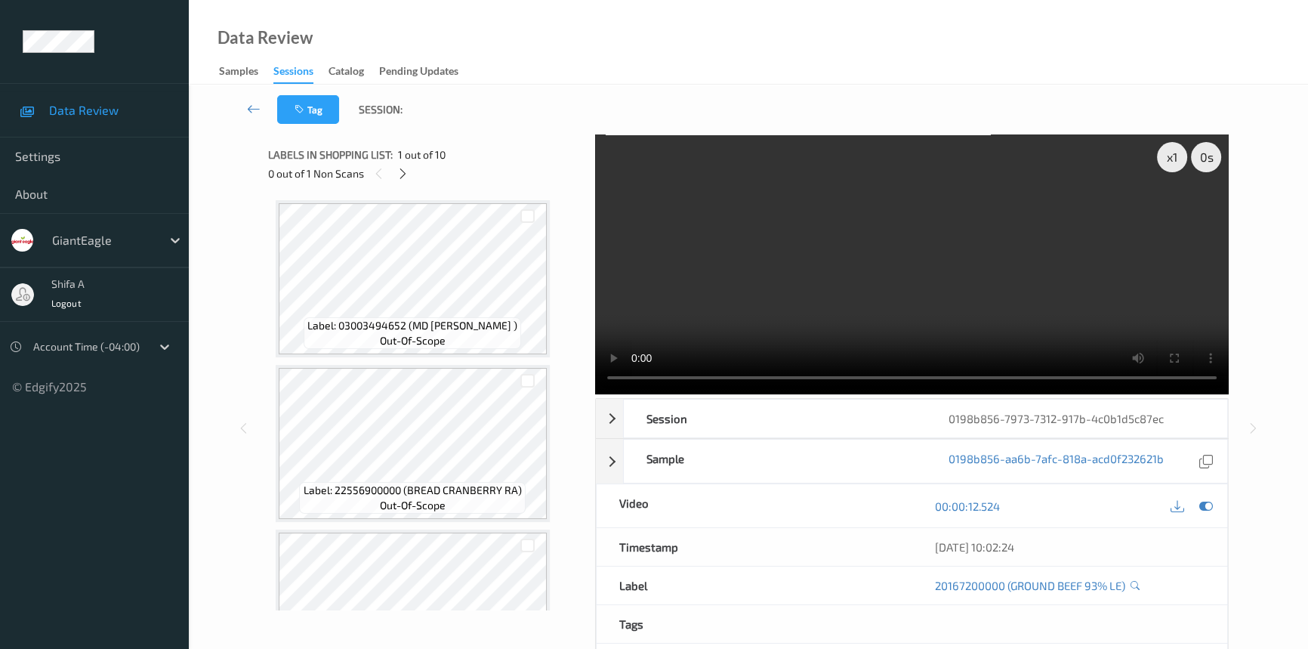
scroll to position [618, 0]
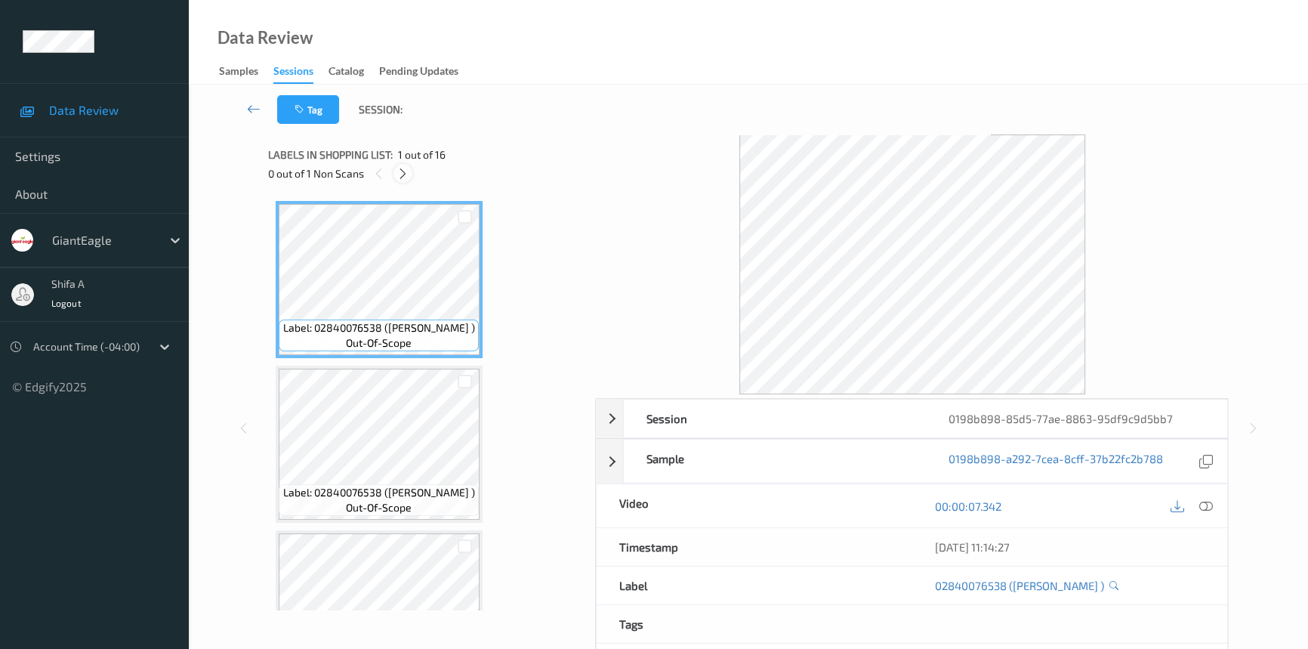
click at [408, 171] on icon at bounding box center [403, 174] width 13 height 14
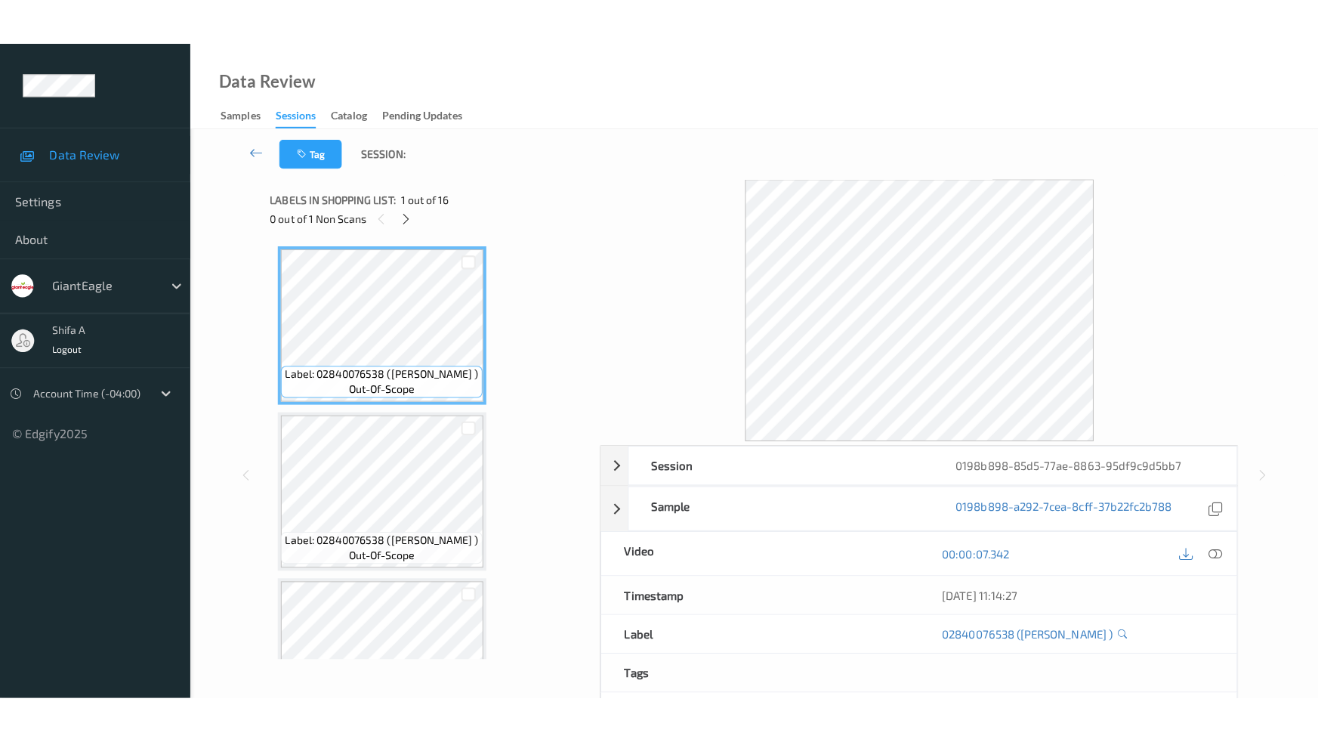
scroll to position [2216, 0]
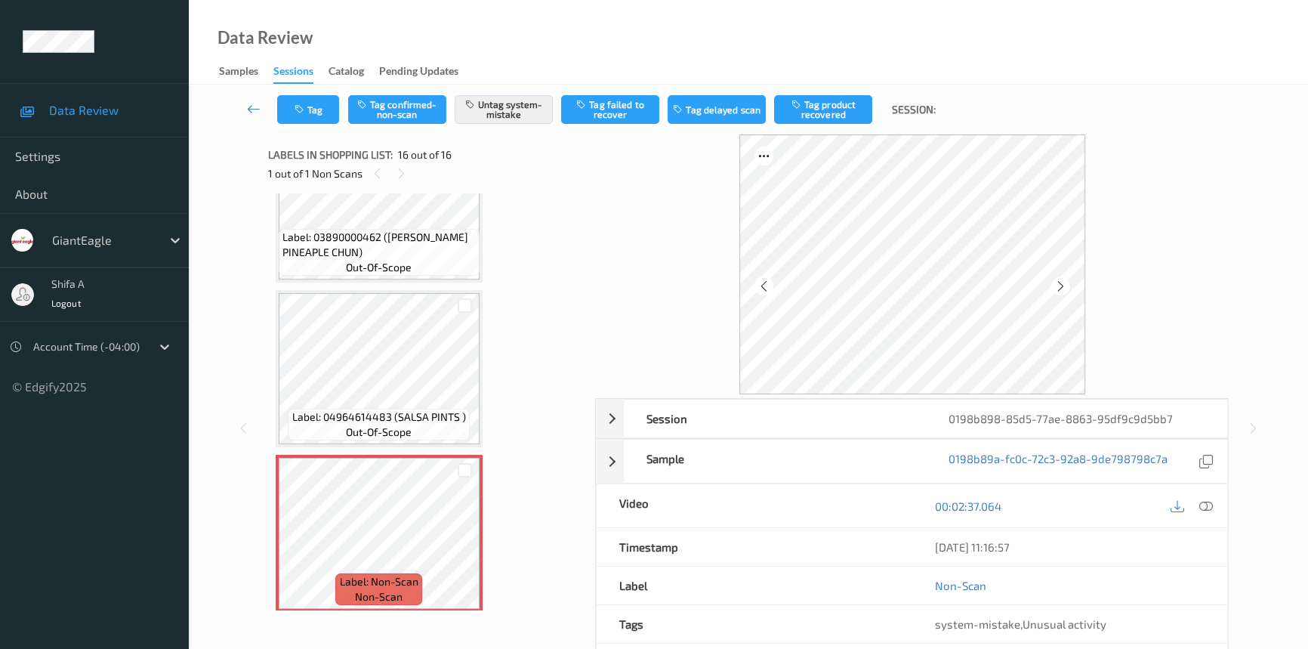
click at [1210, 523] on div "00:02:37.064" at bounding box center [1070, 505] width 316 height 43
click at [1206, 503] on icon at bounding box center [1206, 506] width 14 height 14
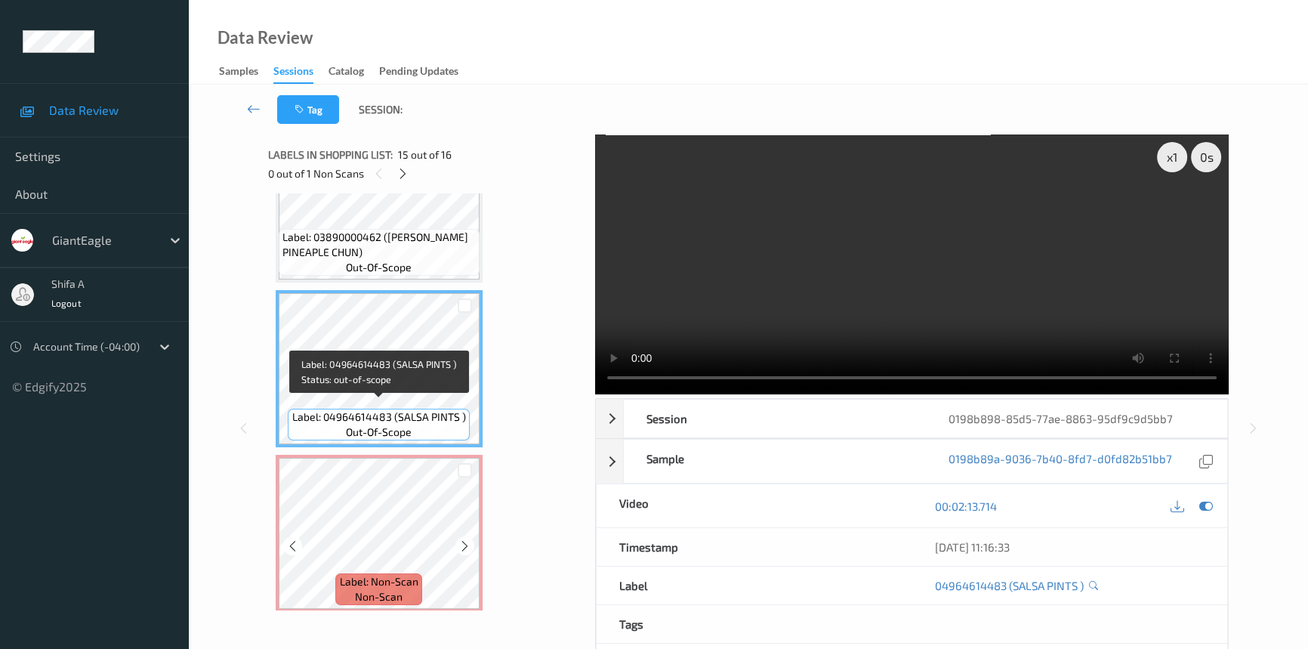
click at [409, 574] on span "Label: Non-Scan" at bounding box center [379, 581] width 79 height 15
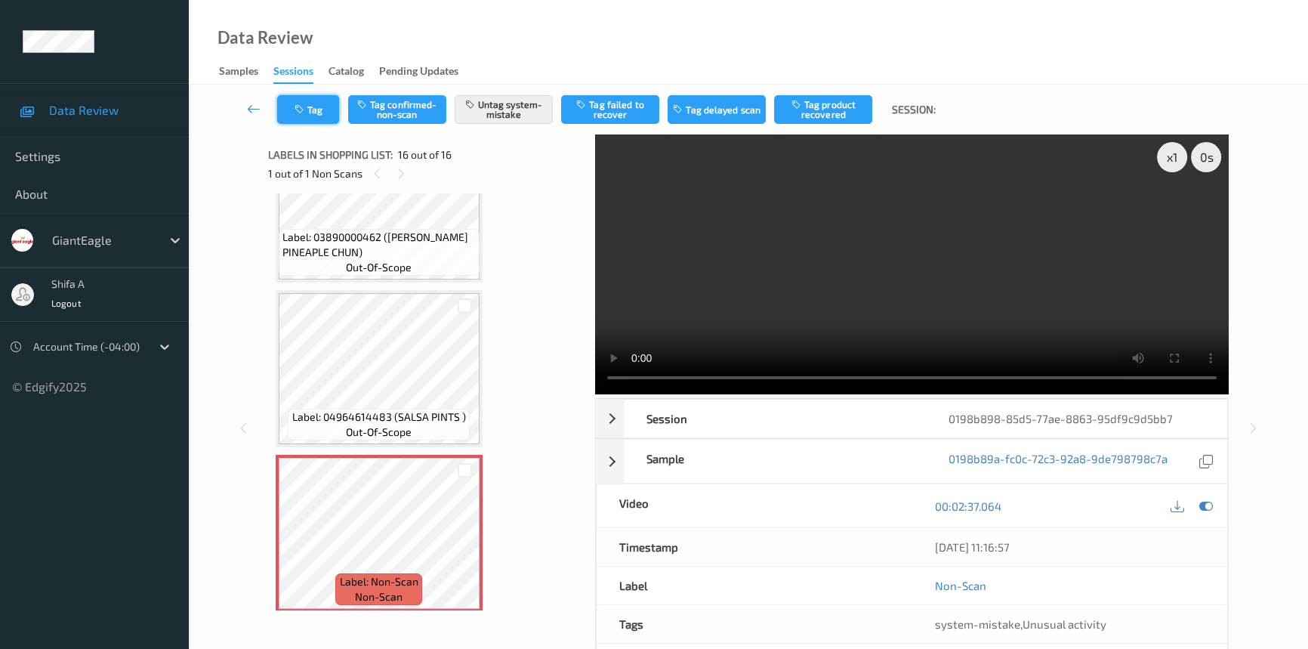
click at [310, 108] on button "Tag" at bounding box center [308, 109] width 62 height 29
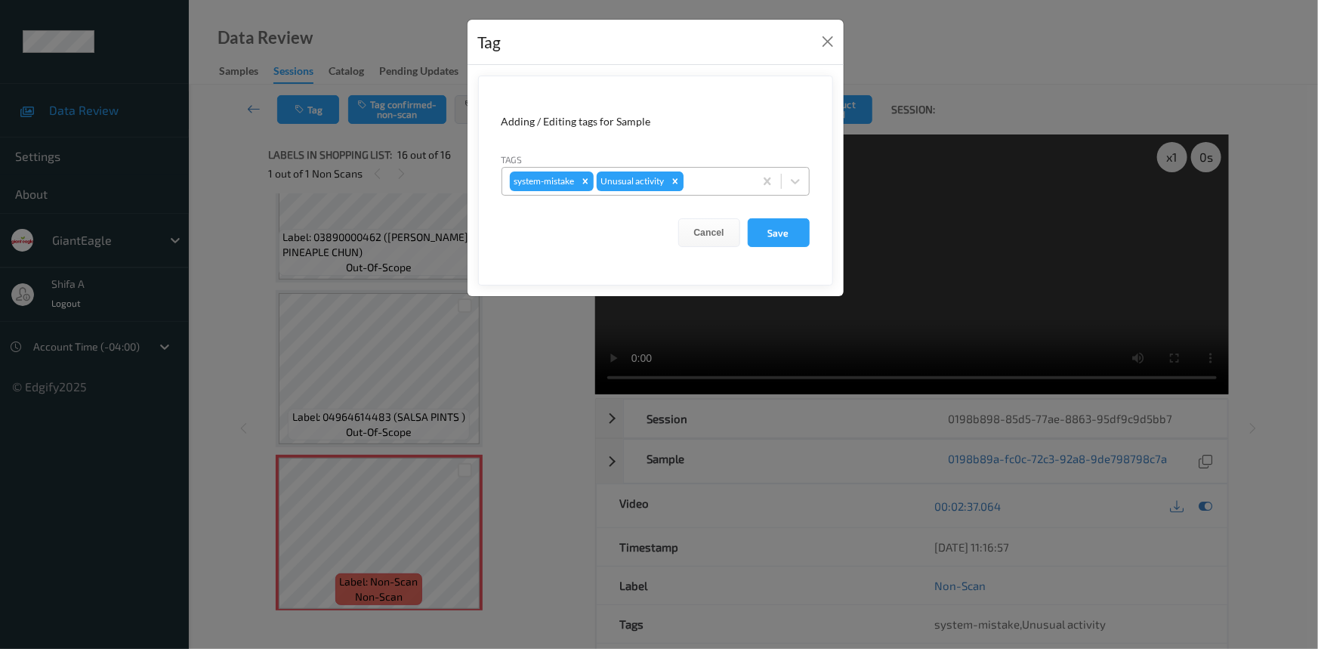
click at [679, 178] on icon "Remove Unusual activity" at bounding box center [675, 181] width 11 height 11
click at [785, 234] on button "Save" at bounding box center [779, 232] width 62 height 29
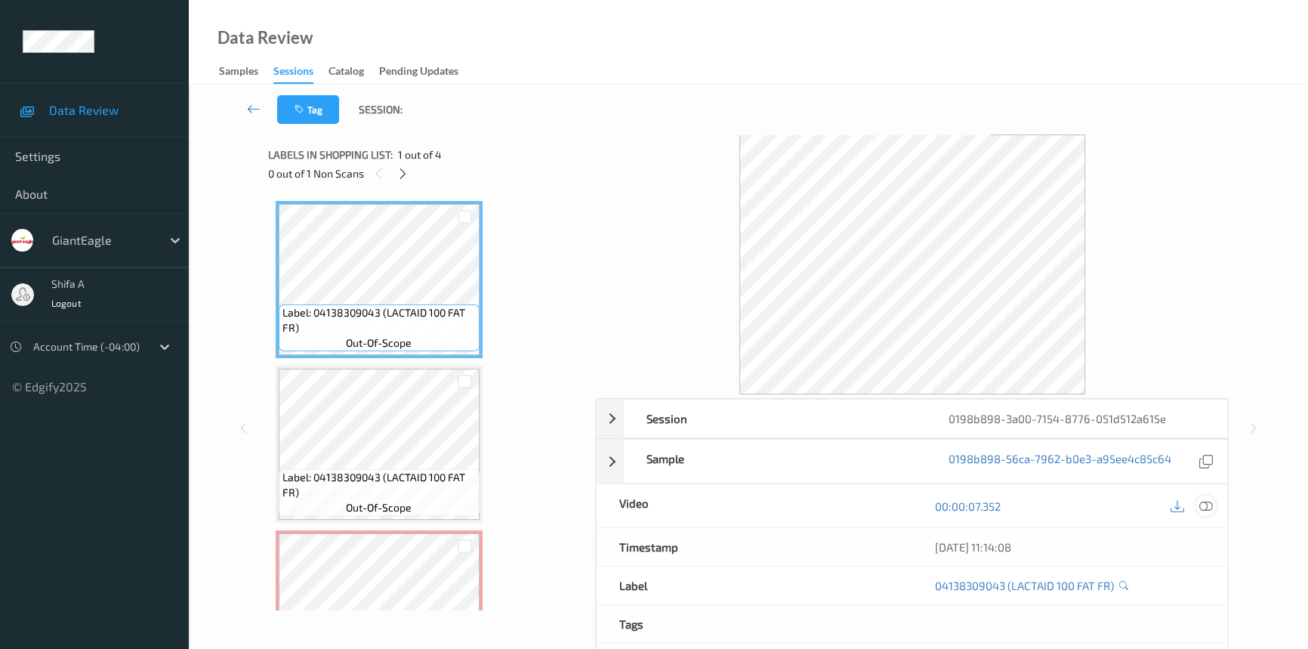
click at [1208, 506] on icon at bounding box center [1206, 506] width 14 height 14
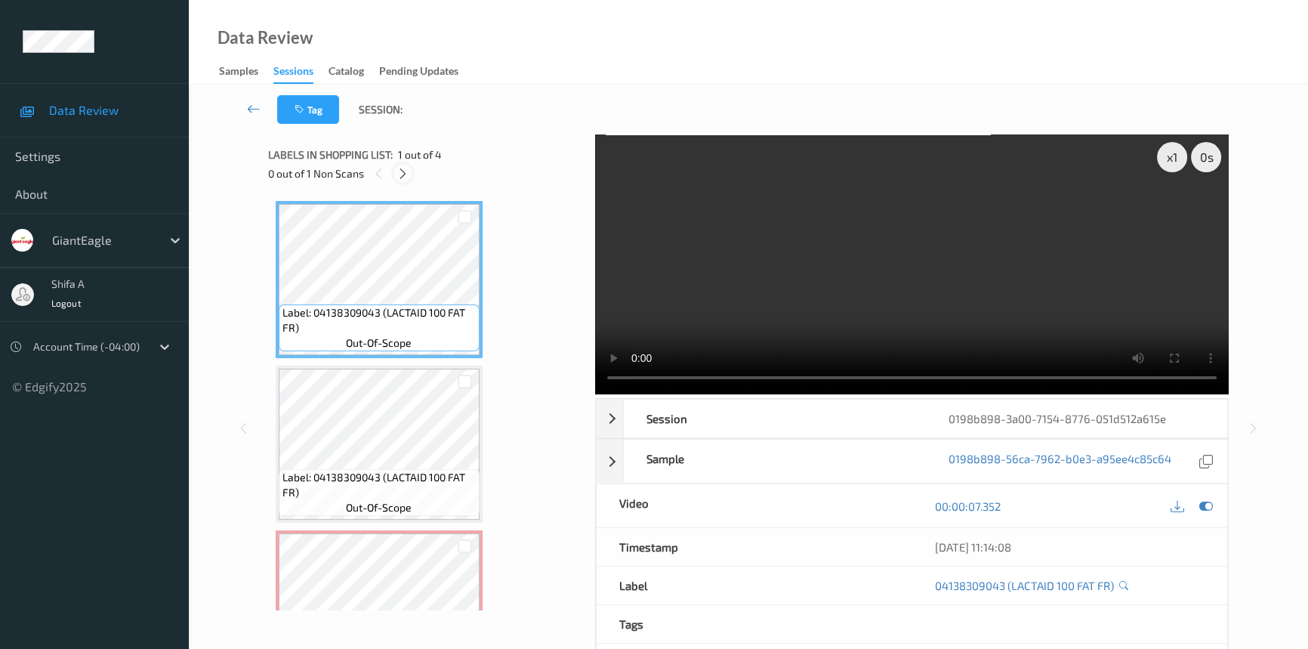
click at [397, 176] on icon at bounding box center [403, 174] width 13 height 14
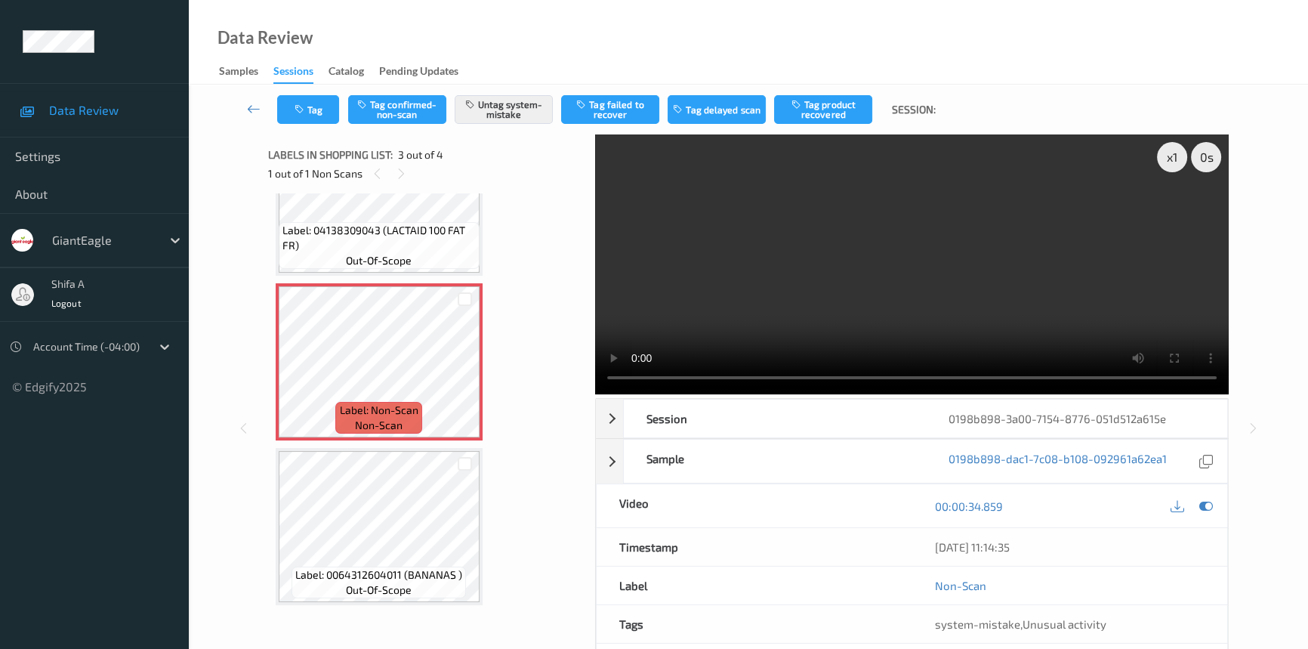
scroll to position [154, 0]
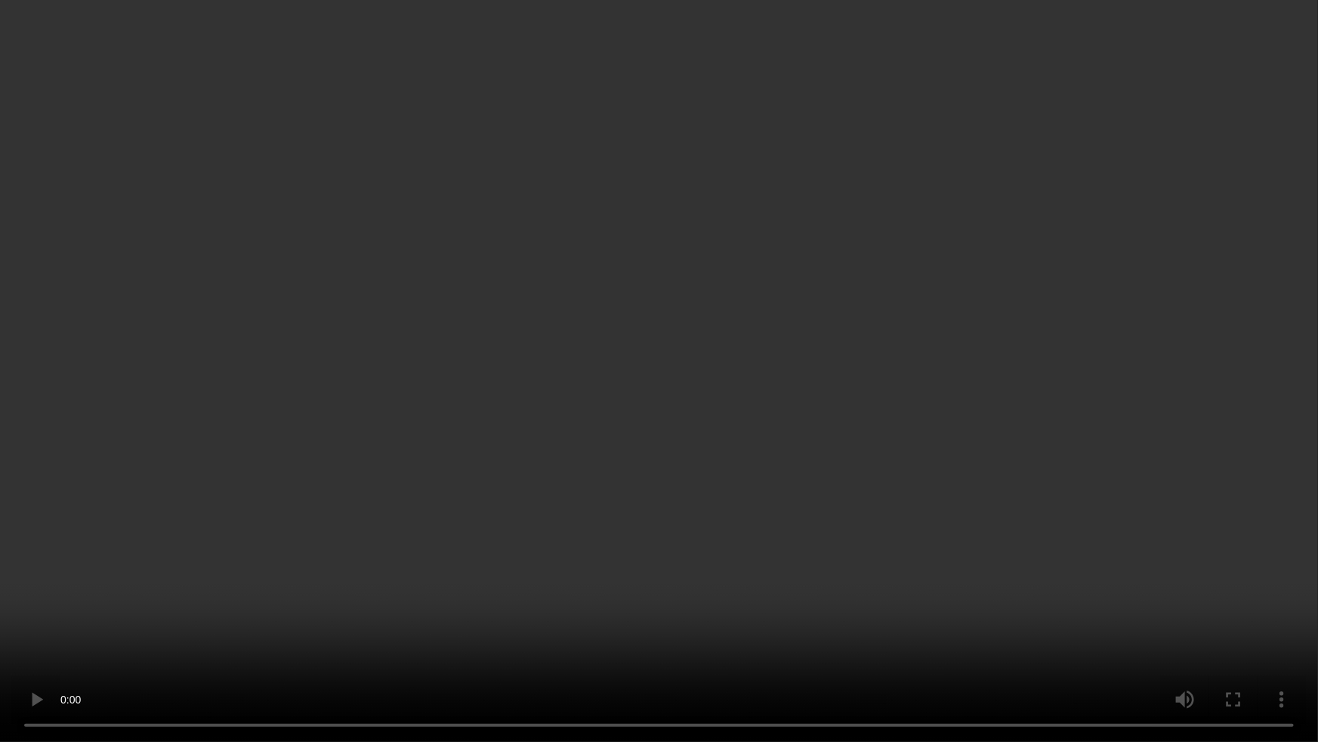
click at [937, 445] on video at bounding box center [659, 371] width 1318 height 742
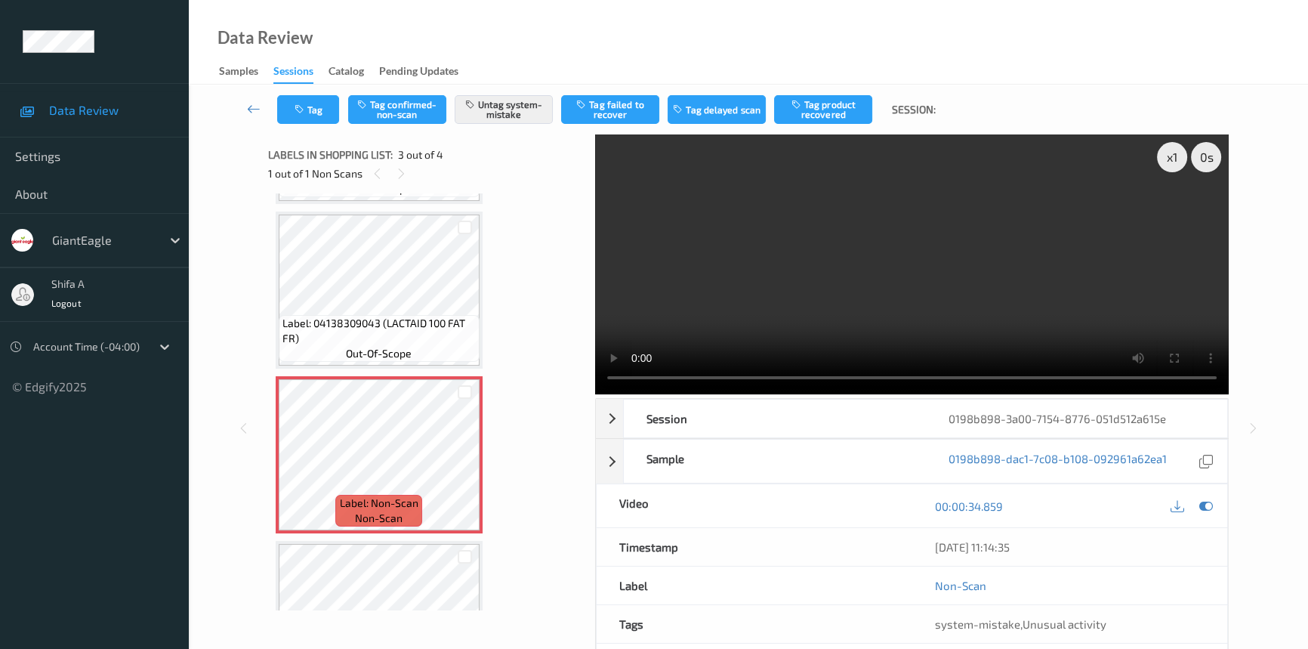
click at [924, 310] on video at bounding box center [912, 264] width 634 height 260
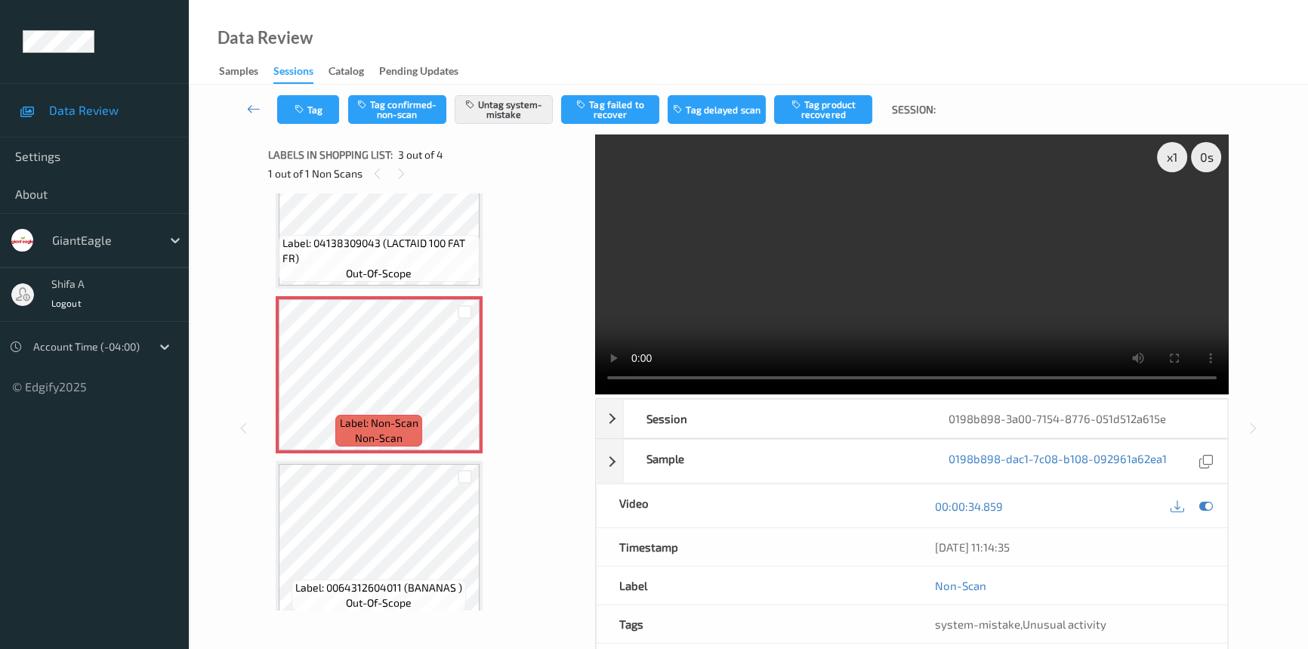
scroll to position [247, 0]
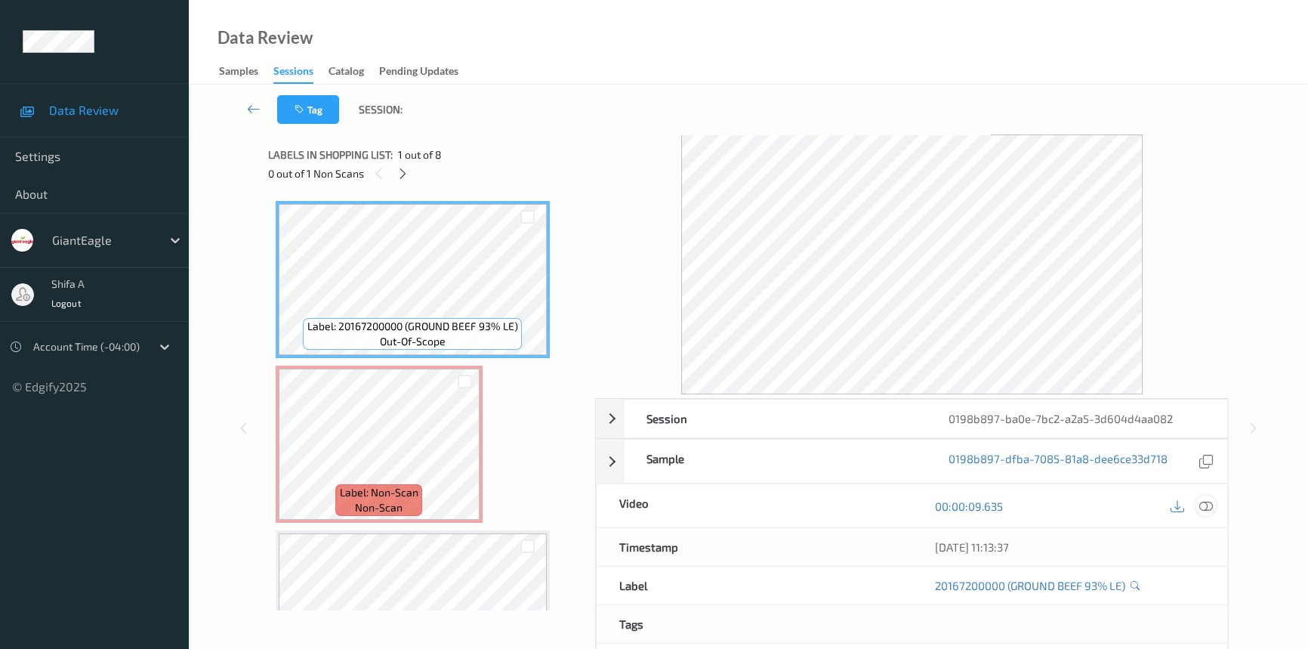
click at [1206, 501] on icon at bounding box center [1206, 506] width 14 height 14
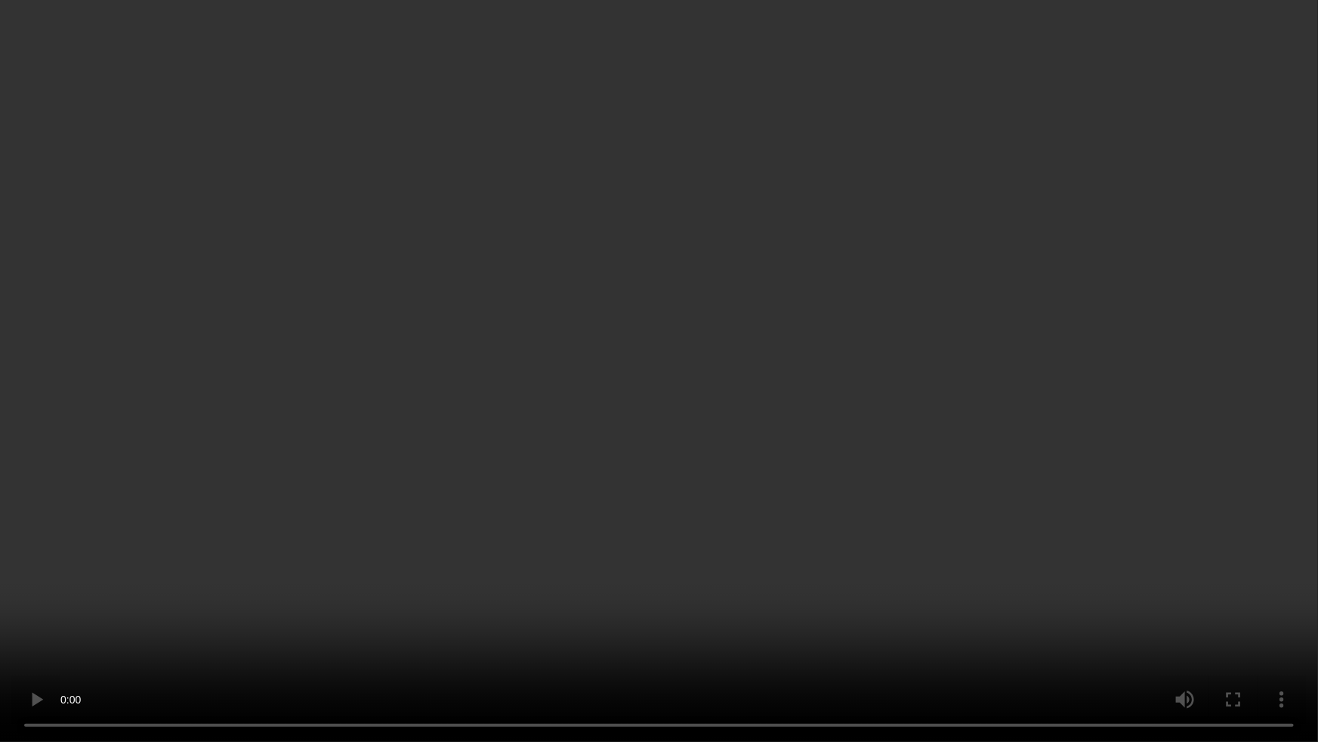
click at [943, 418] on video at bounding box center [659, 371] width 1318 height 742
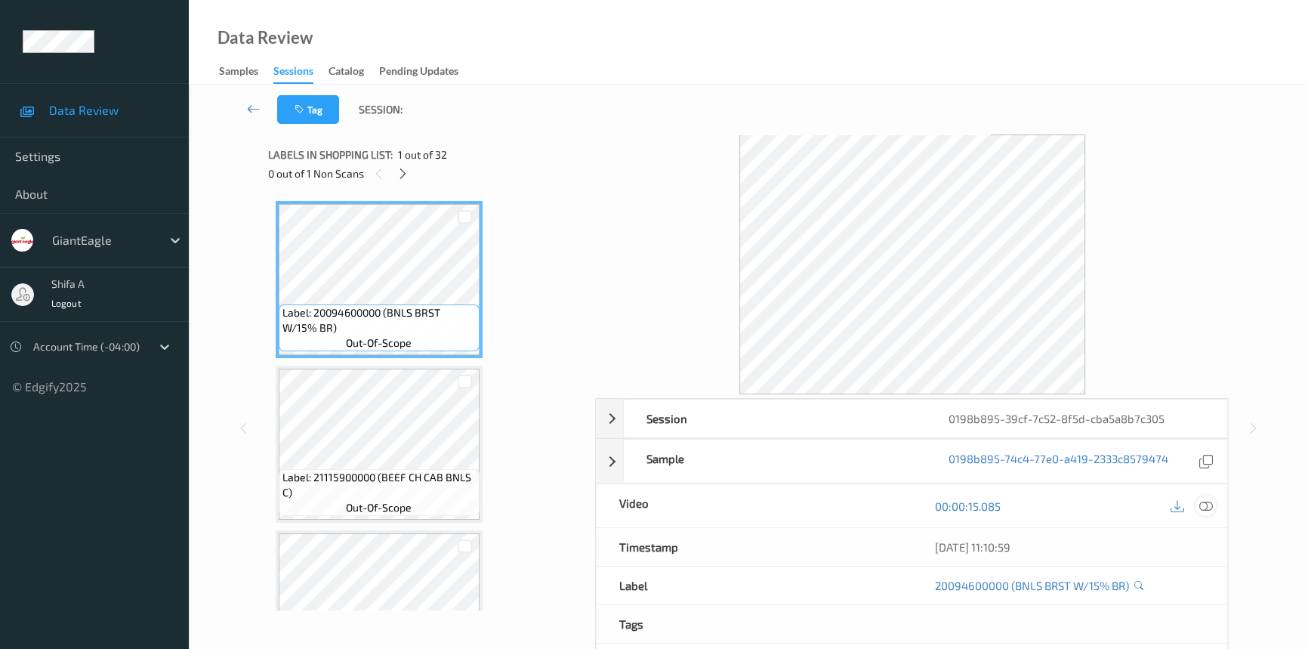
click at [1205, 501] on icon at bounding box center [1206, 506] width 14 height 14
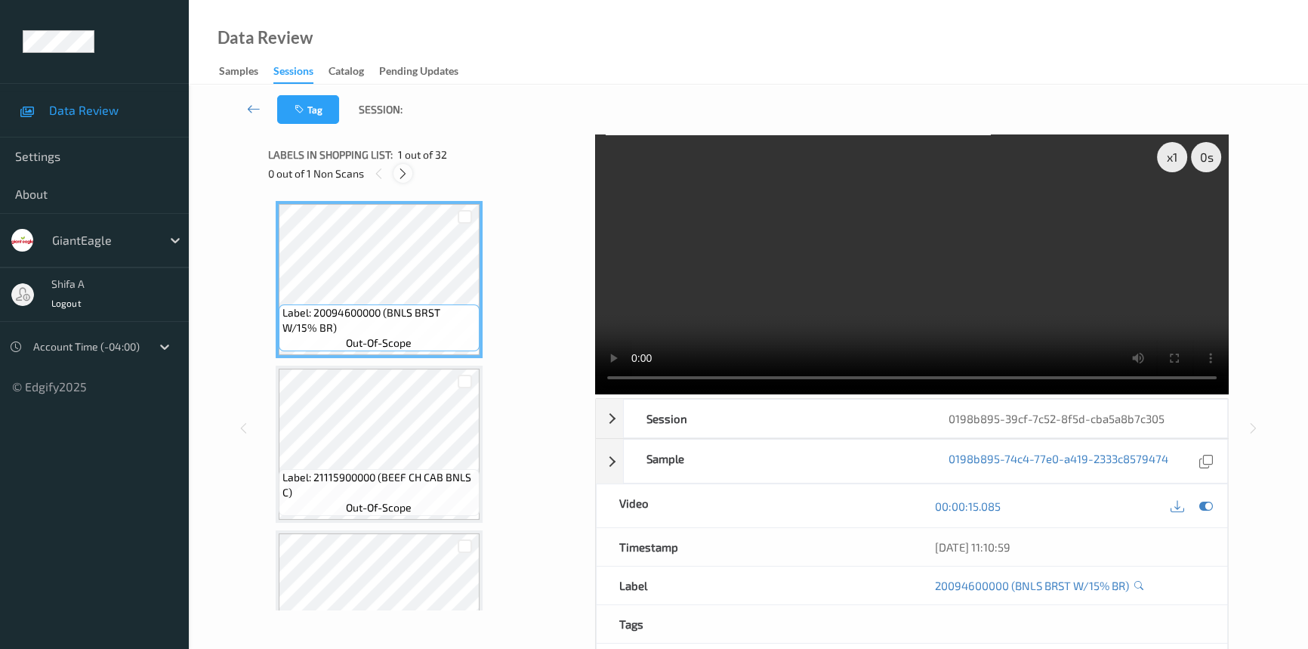
click at [406, 172] on icon at bounding box center [403, 174] width 13 height 14
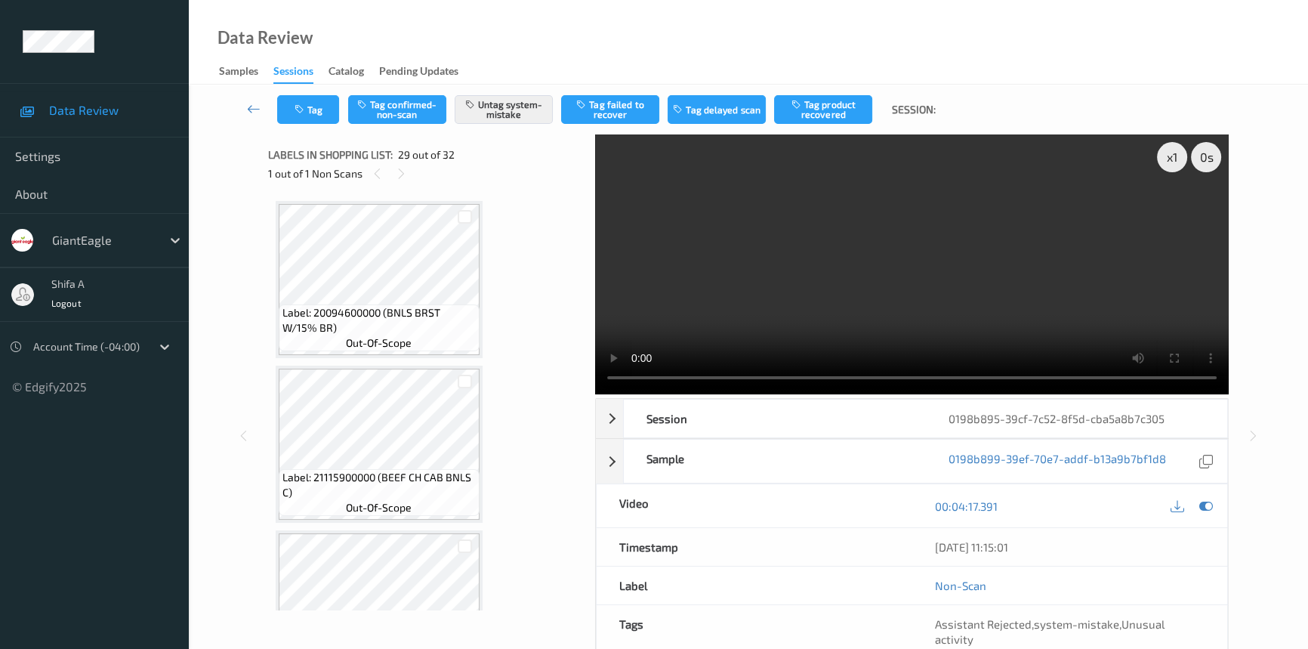
scroll to position [4438, 0]
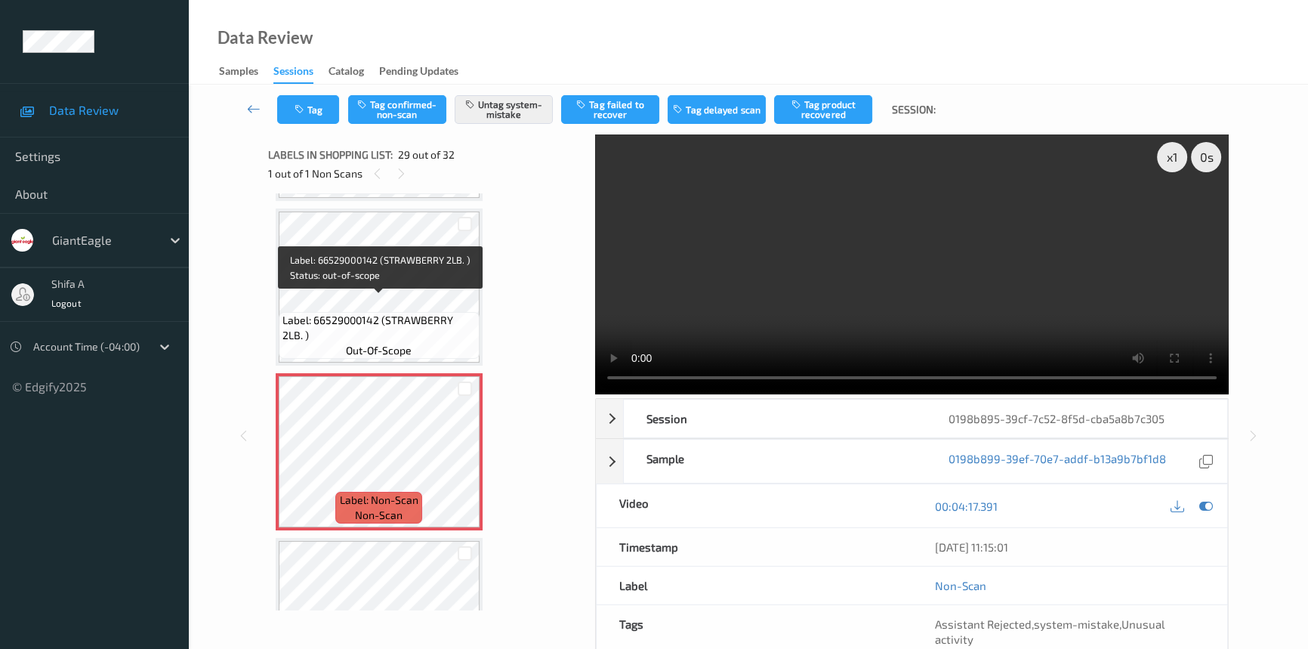
click at [362, 313] on span "Label: 66529000142 (STRAWBERRY 2LB. )" at bounding box center [378, 328] width 193 height 30
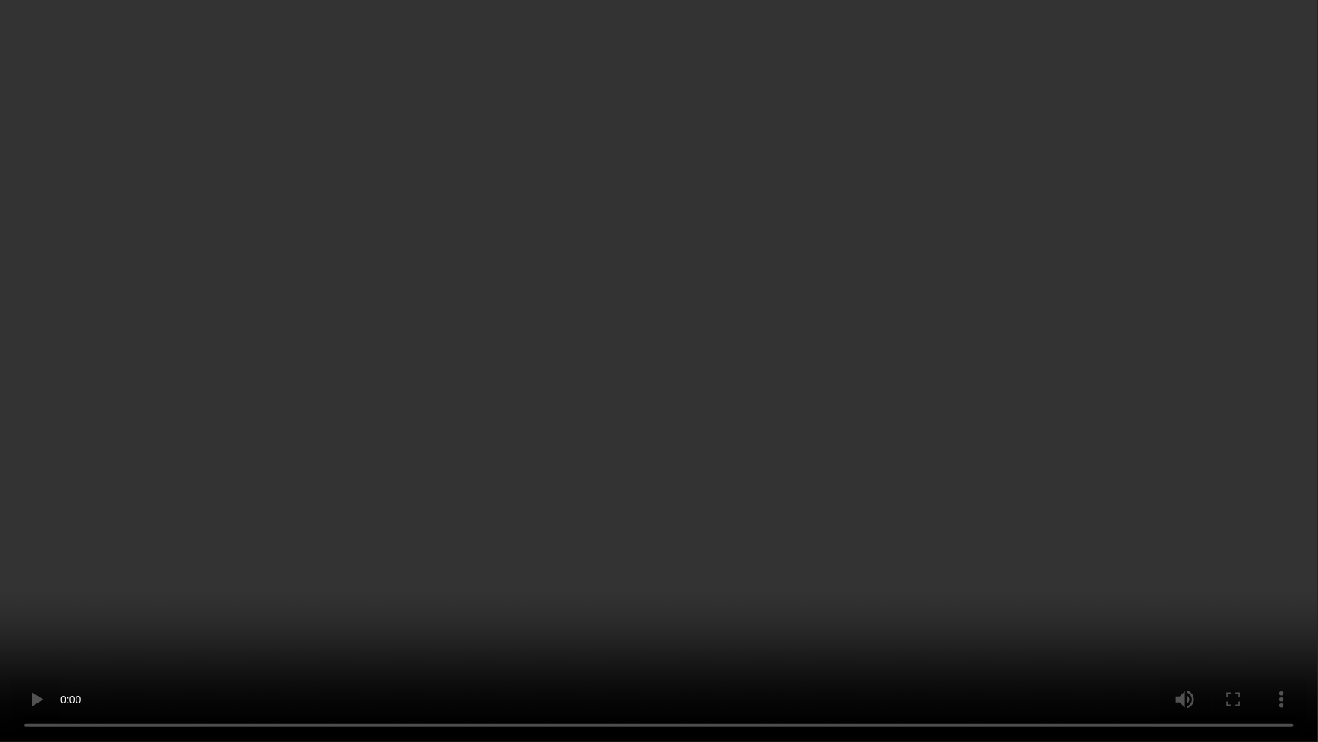
click at [825, 421] on video at bounding box center [659, 371] width 1318 height 742
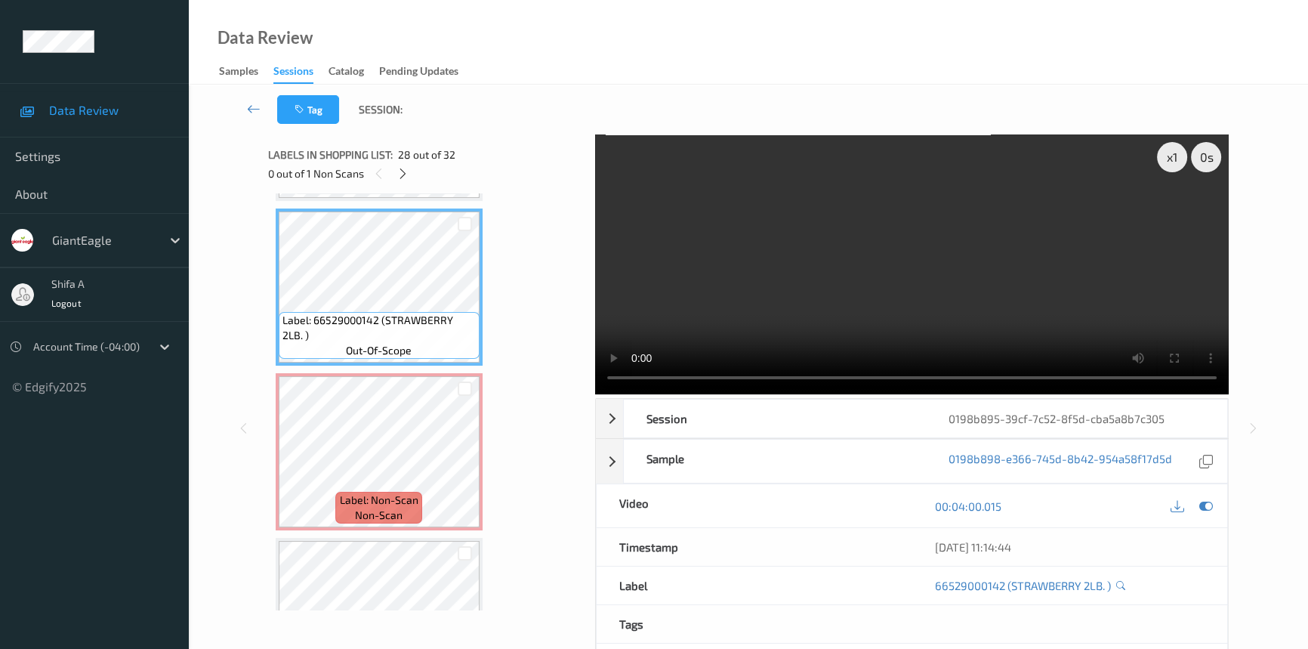
click at [997, 301] on video at bounding box center [912, 264] width 634 height 260
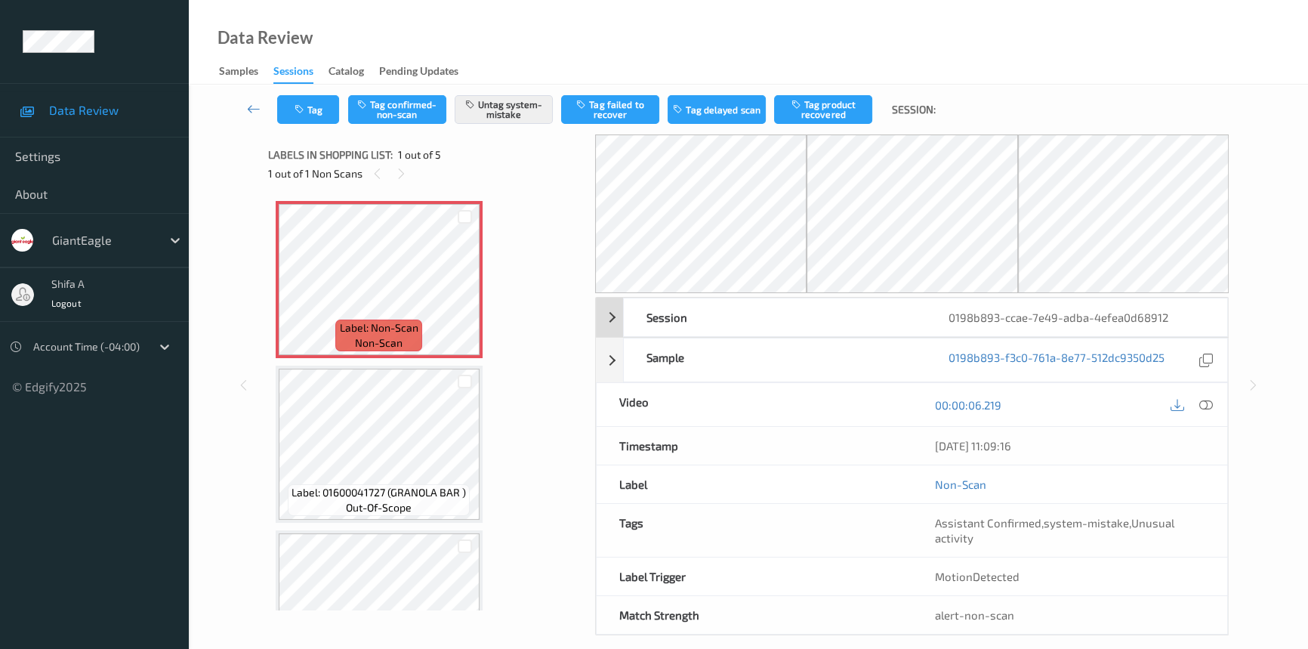
drag, startPoint x: 1210, startPoint y: 402, endPoint x: 1195, endPoint y: 400, distance: 15.2
click at [1209, 402] on icon at bounding box center [1206, 405] width 14 height 14
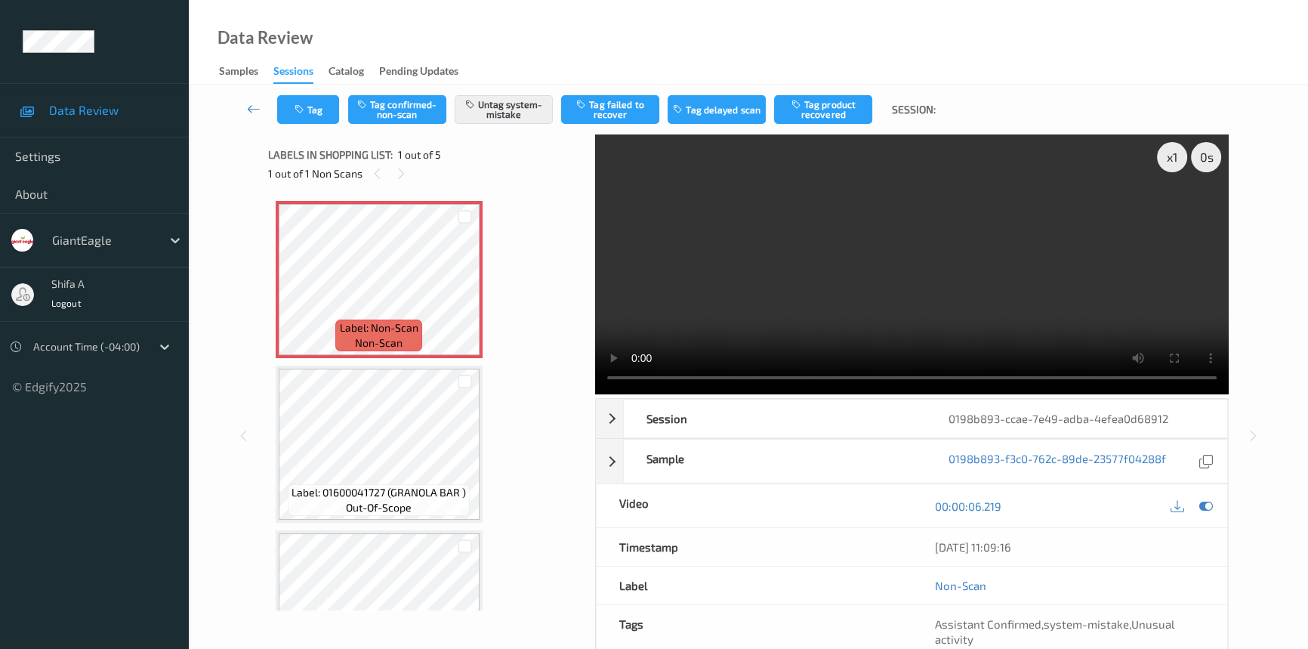
click at [979, 307] on video at bounding box center [912, 264] width 634 height 260
click at [306, 110] on icon "button" at bounding box center [301, 109] width 13 height 11
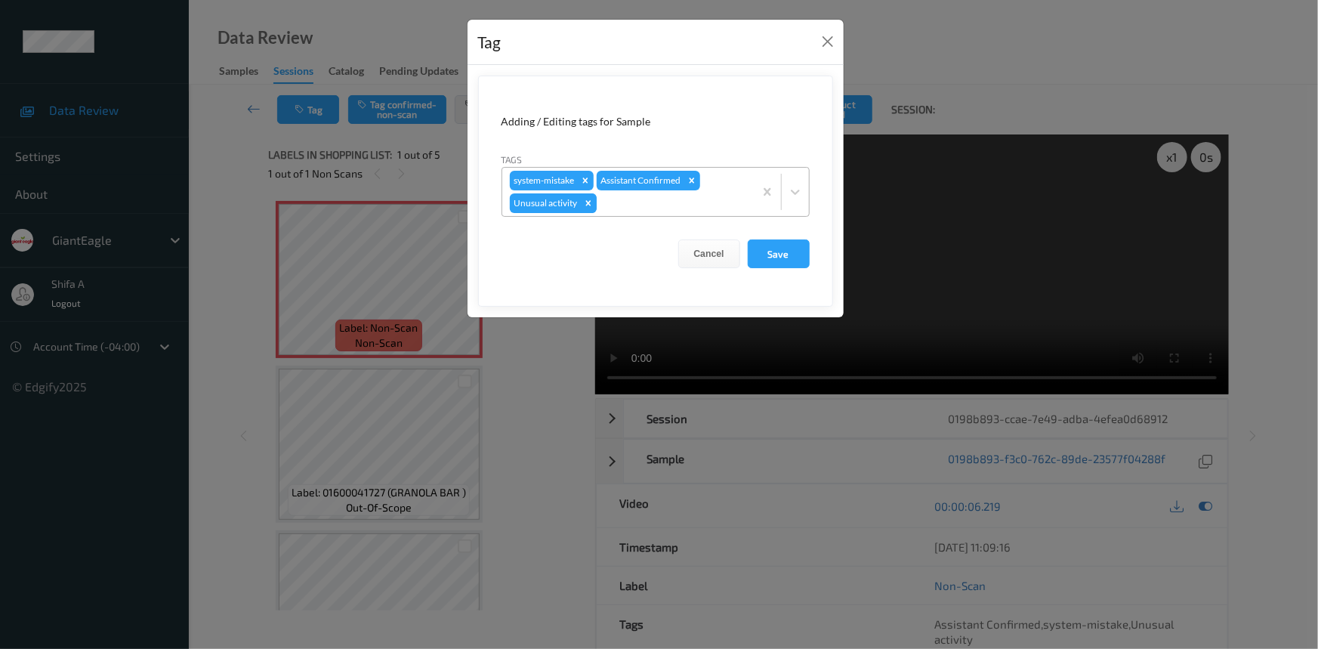
click at [588, 199] on icon "Remove Unusual activity" at bounding box center [588, 203] width 11 height 11
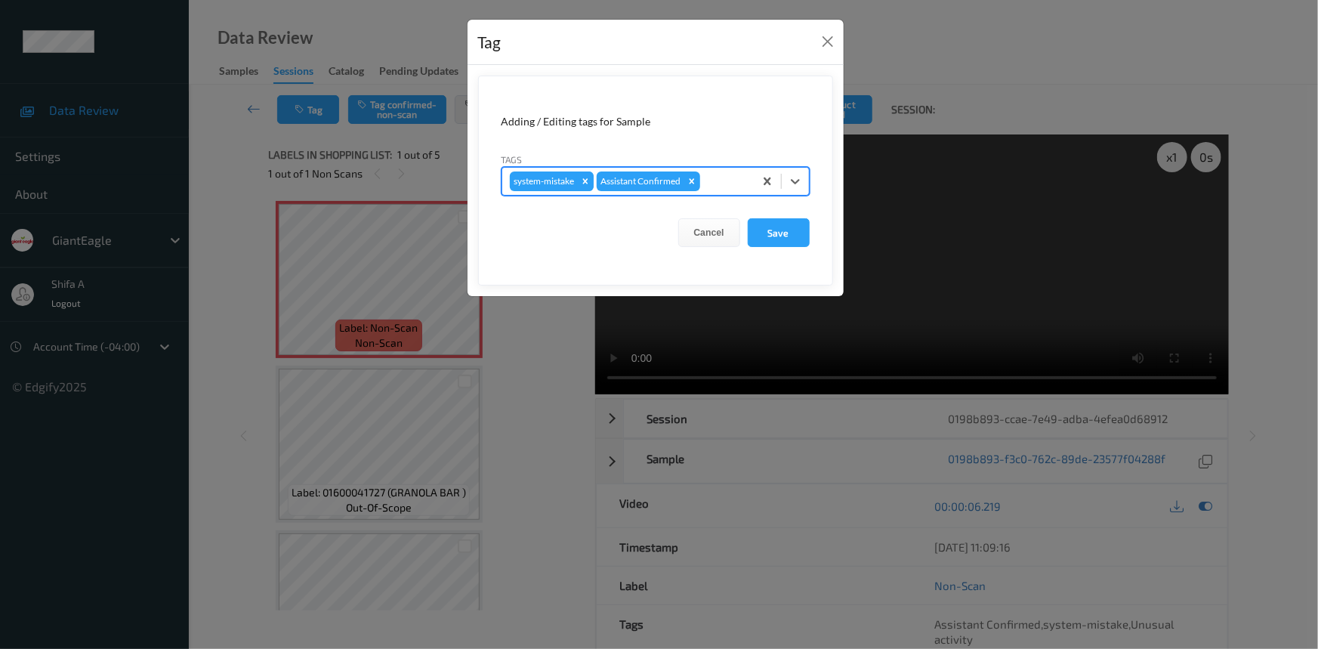
click at [588, 181] on icon "Remove system-mistake" at bounding box center [585, 181] width 11 height 11
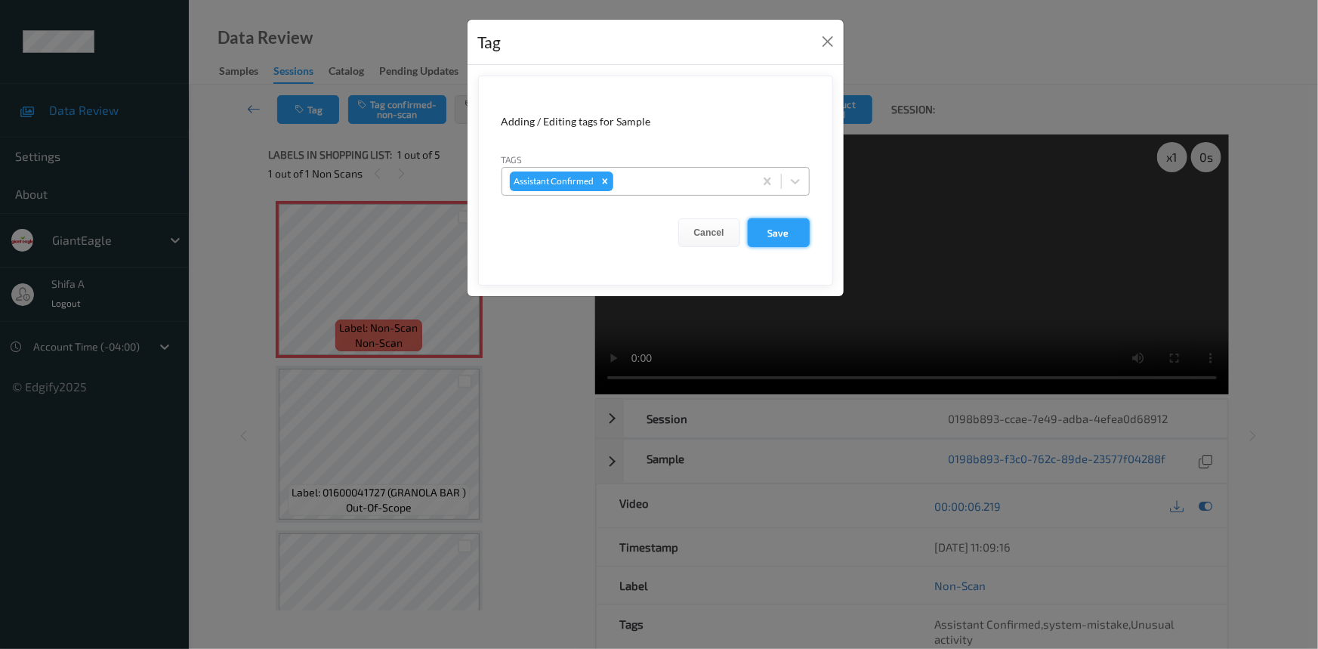
click at [764, 235] on button "Save" at bounding box center [779, 232] width 62 height 29
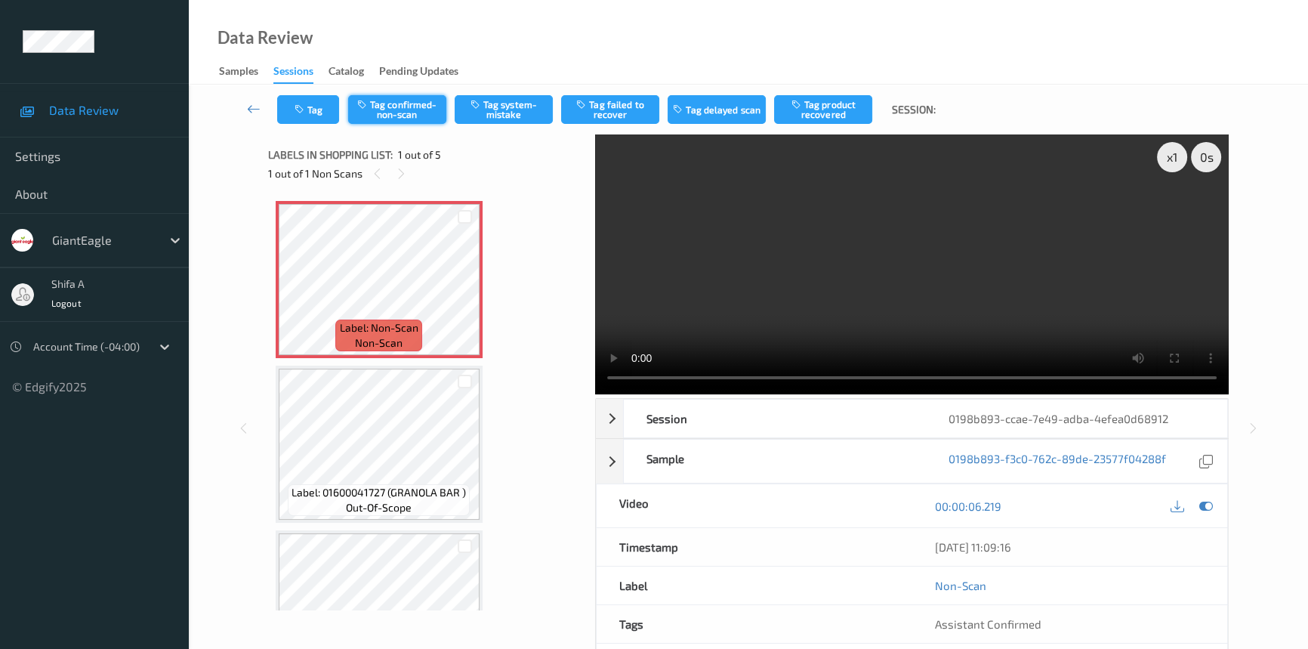
click at [417, 110] on button "Tag confirmed-non-scan" at bounding box center [397, 109] width 98 height 29
click at [835, 107] on button "Tag product recovered" at bounding box center [823, 109] width 98 height 29
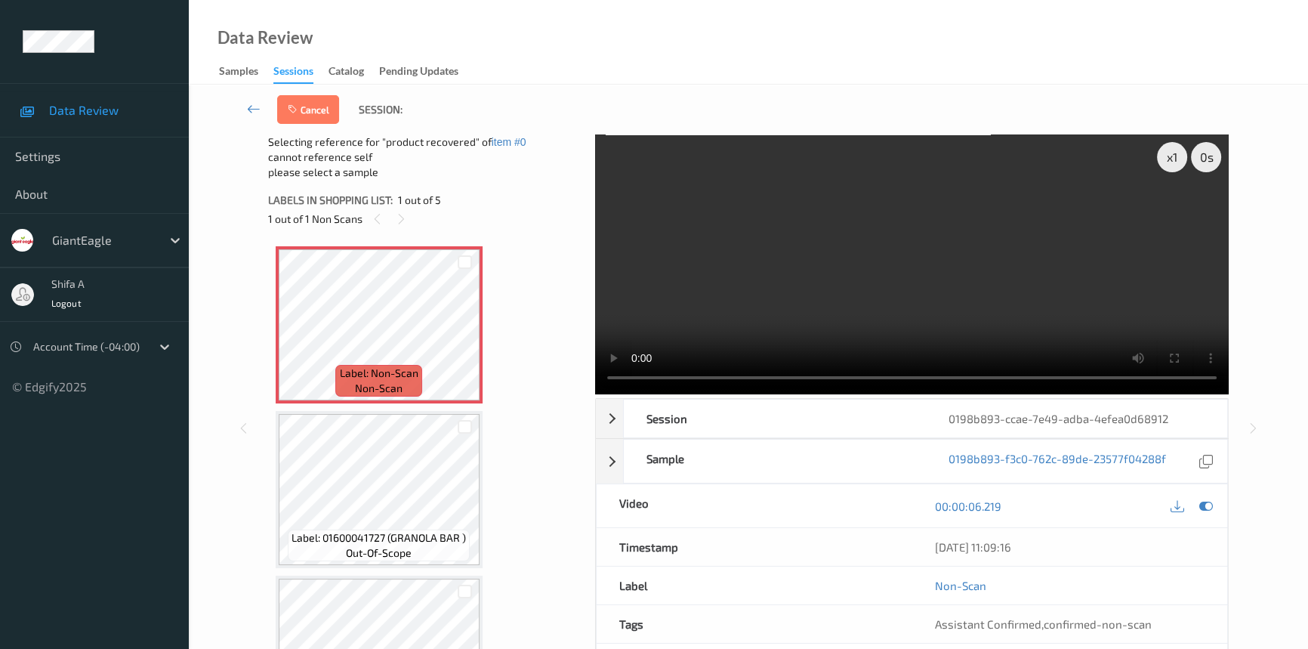
scroll to position [137, 0]
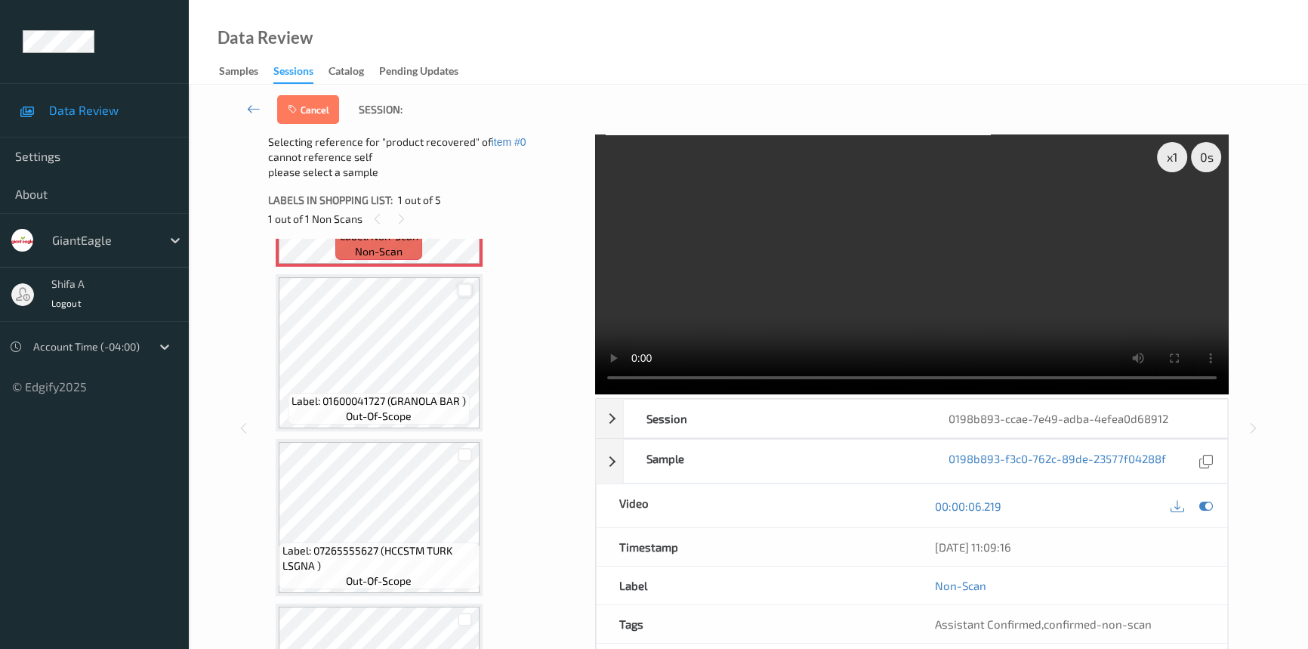
click at [461, 293] on div at bounding box center [465, 290] width 14 height 14
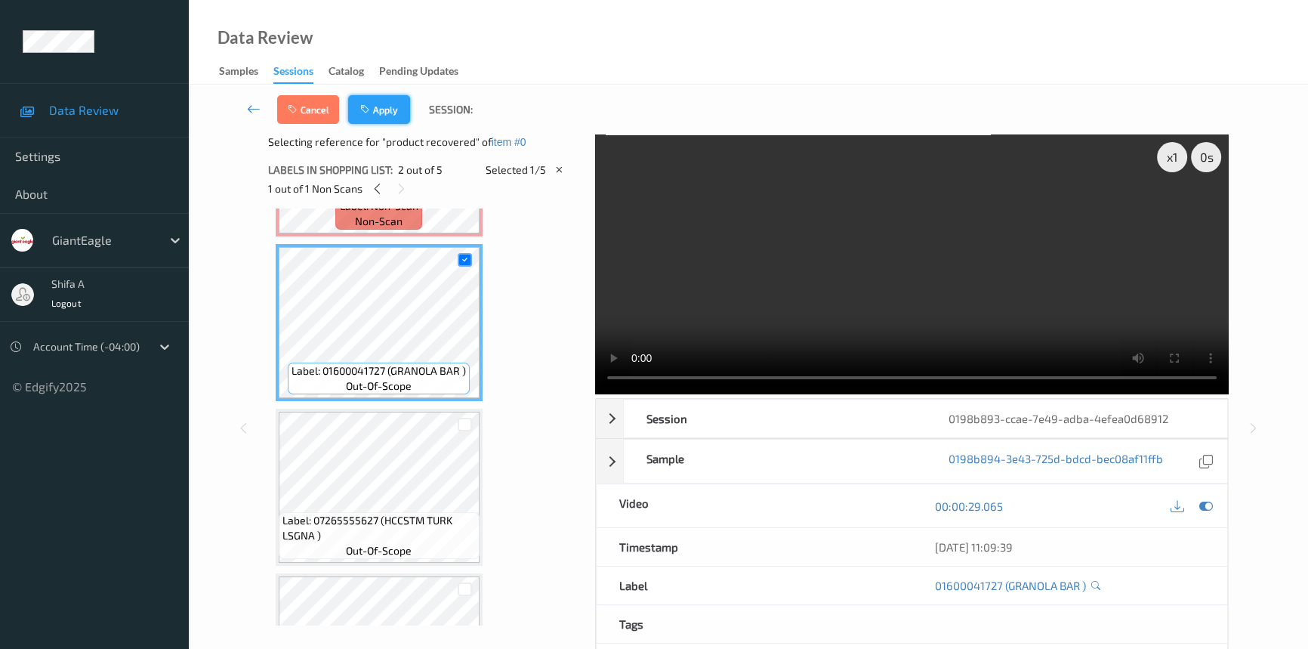
click at [384, 103] on button "Apply" at bounding box center [379, 109] width 62 height 29
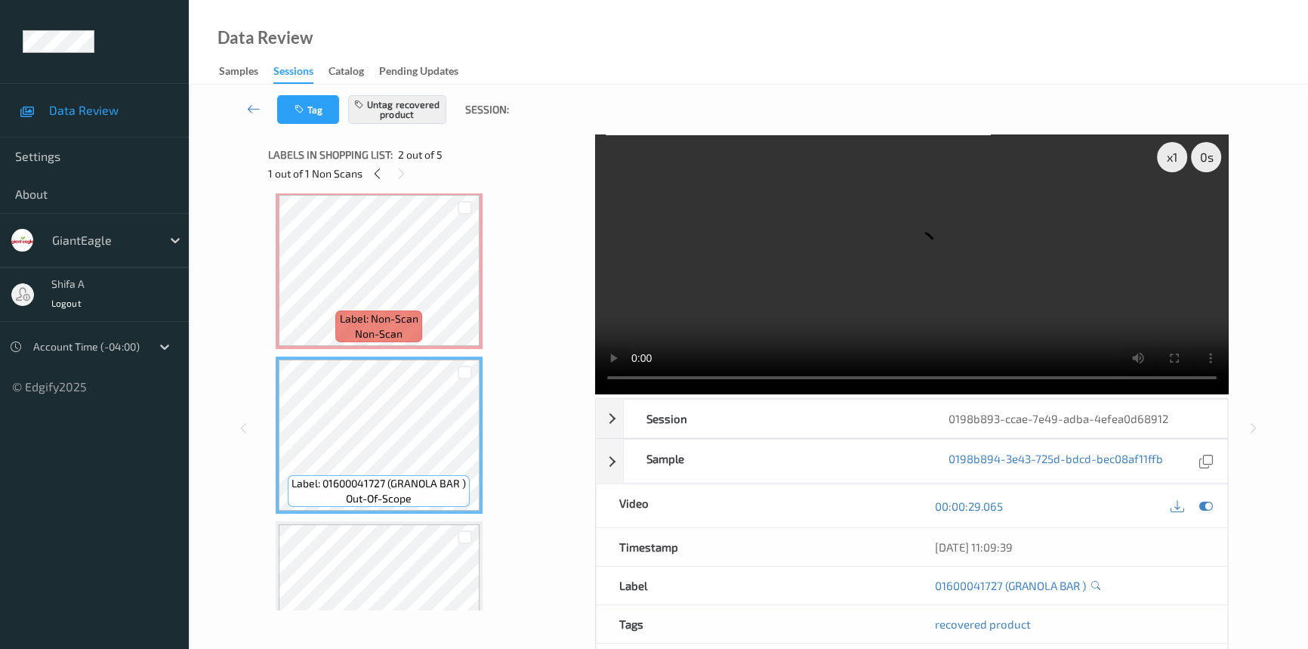
scroll to position [0, 0]
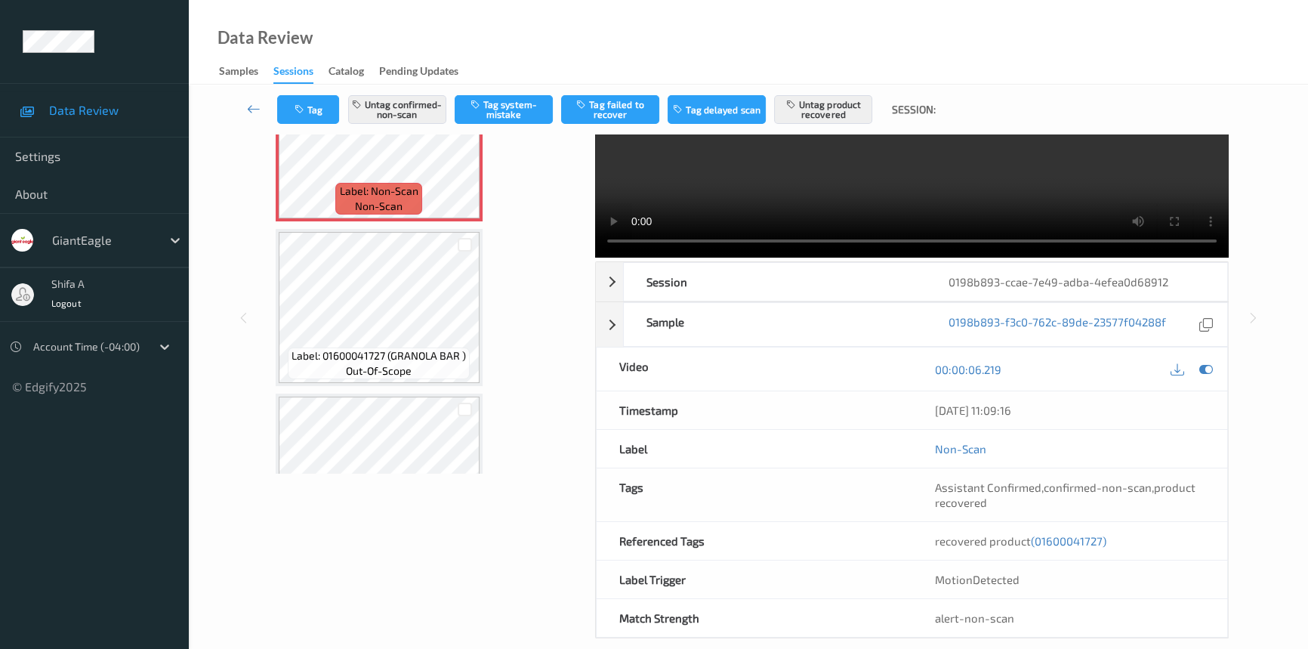
click at [1069, 541] on span "(01600041727)" at bounding box center [1069, 541] width 76 height 14
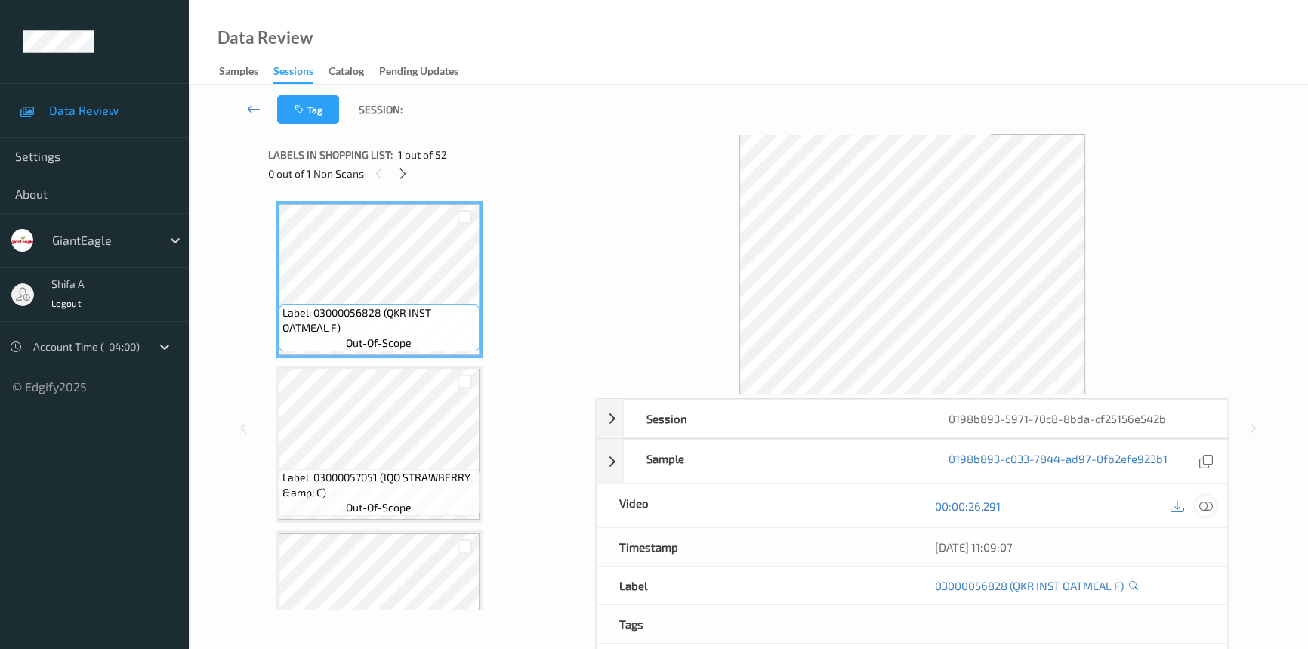
click at [1203, 508] on icon at bounding box center [1206, 506] width 14 height 14
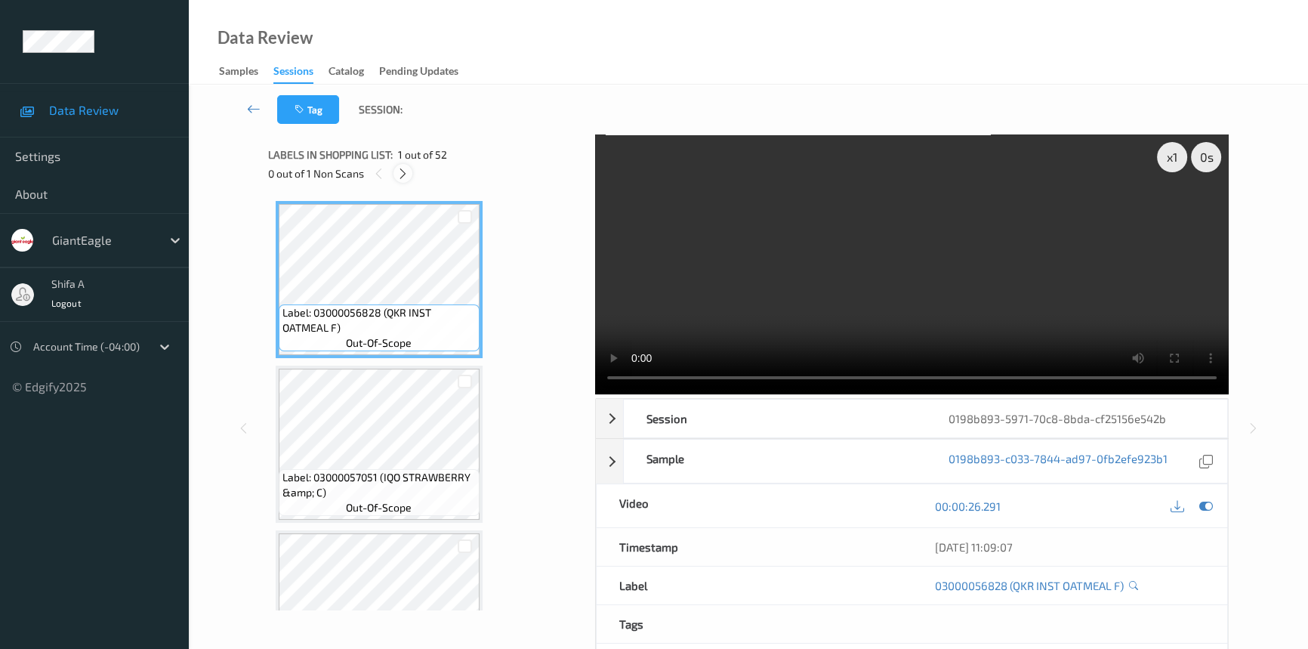
click at [400, 171] on icon at bounding box center [403, 174] width 13 height 14
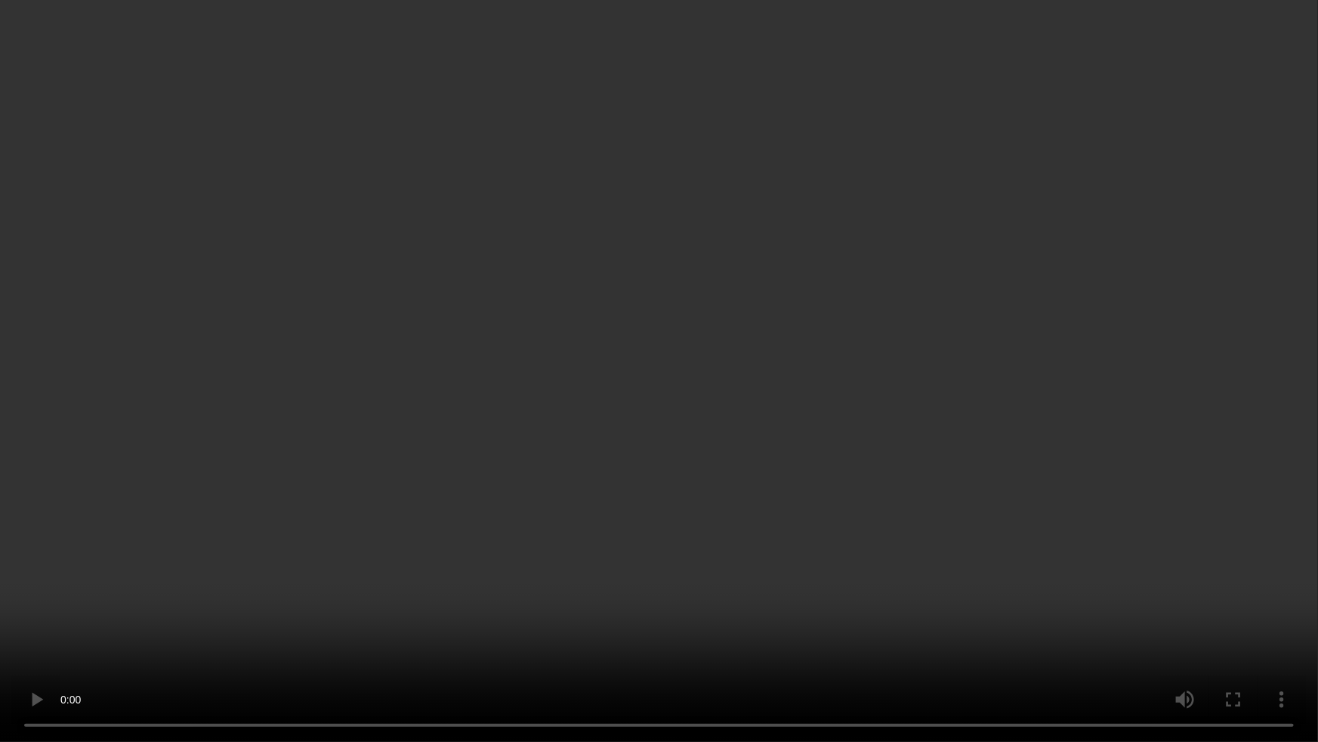
click at [953, 452] on video at bounding box center [659, 371] width 1318 height 742
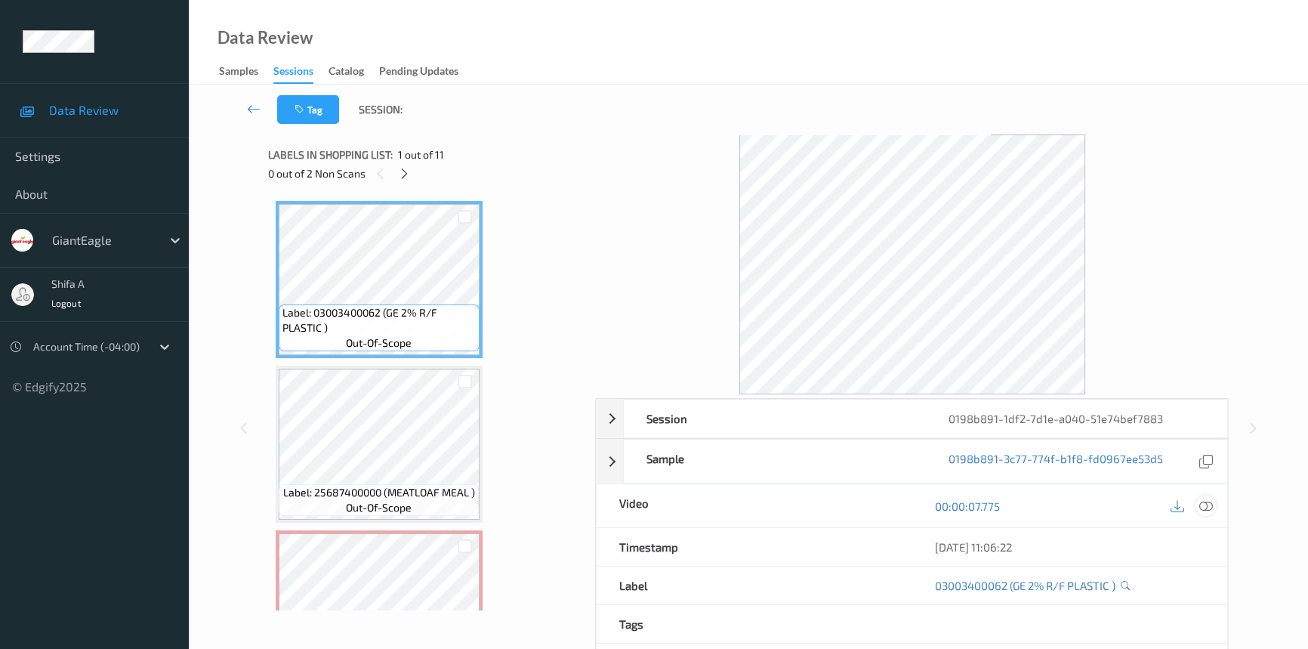
click at [1211, 499] on icon at bounding box center [1206, 506] width 14 height 14
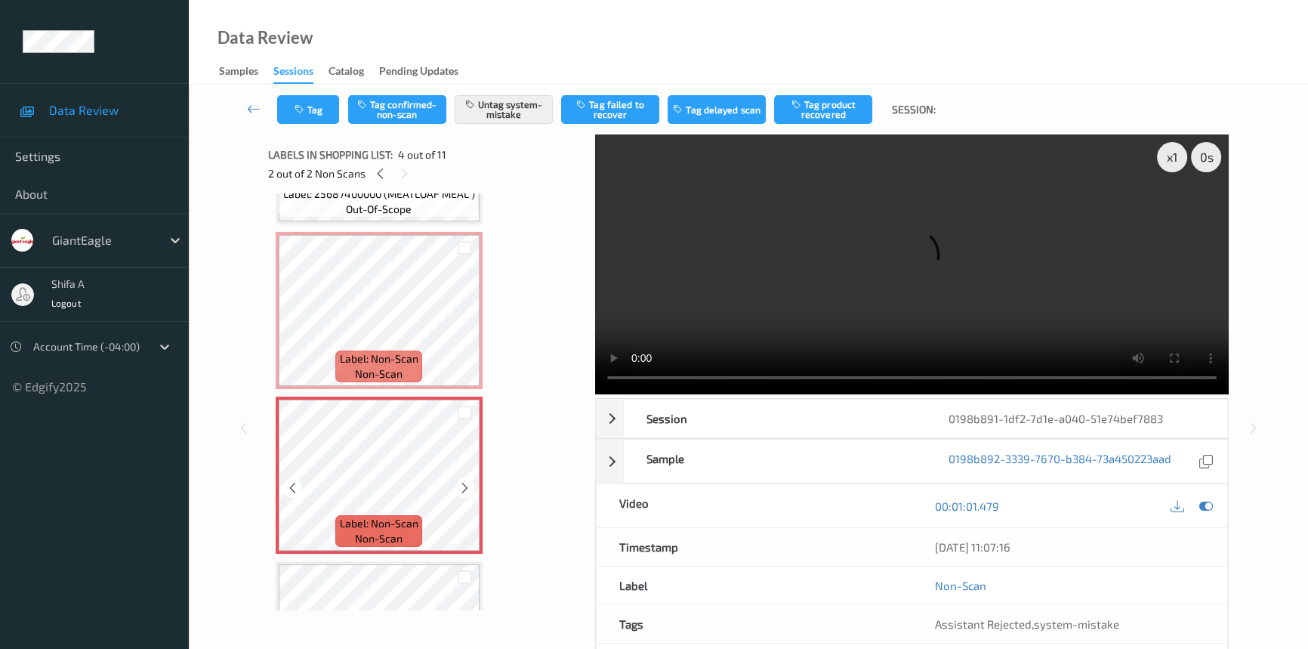
scroll to position [274, 0]
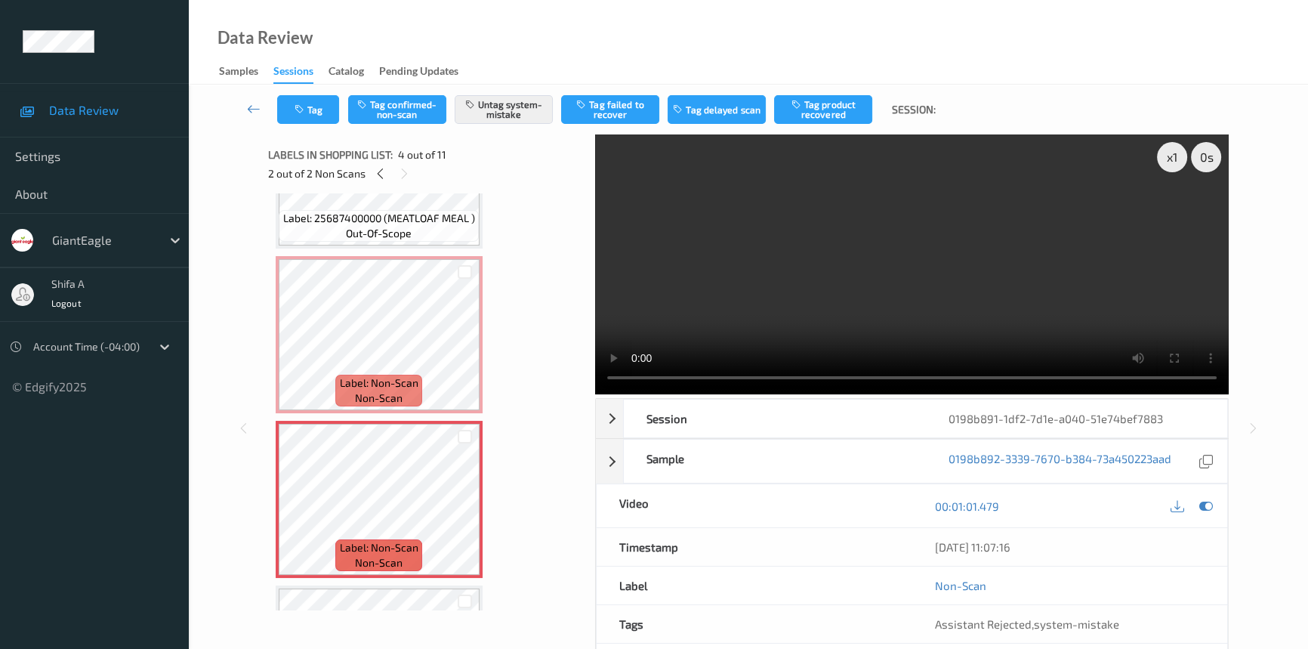
click at [206, 295] on div "Tag Tag confirmed-non-scan Untag system-mistake Tag failed to recover Tag delay…" at bounding box center [748, 419] width 1119 height 668
click at [255, 264] on div "x 1 0 s Session 0198b891-1df2-7d1e-a040-51e74bef7883 Session ID 0198b891-1df2-7…" at bounding box center [748, 427] width 1057 height 587
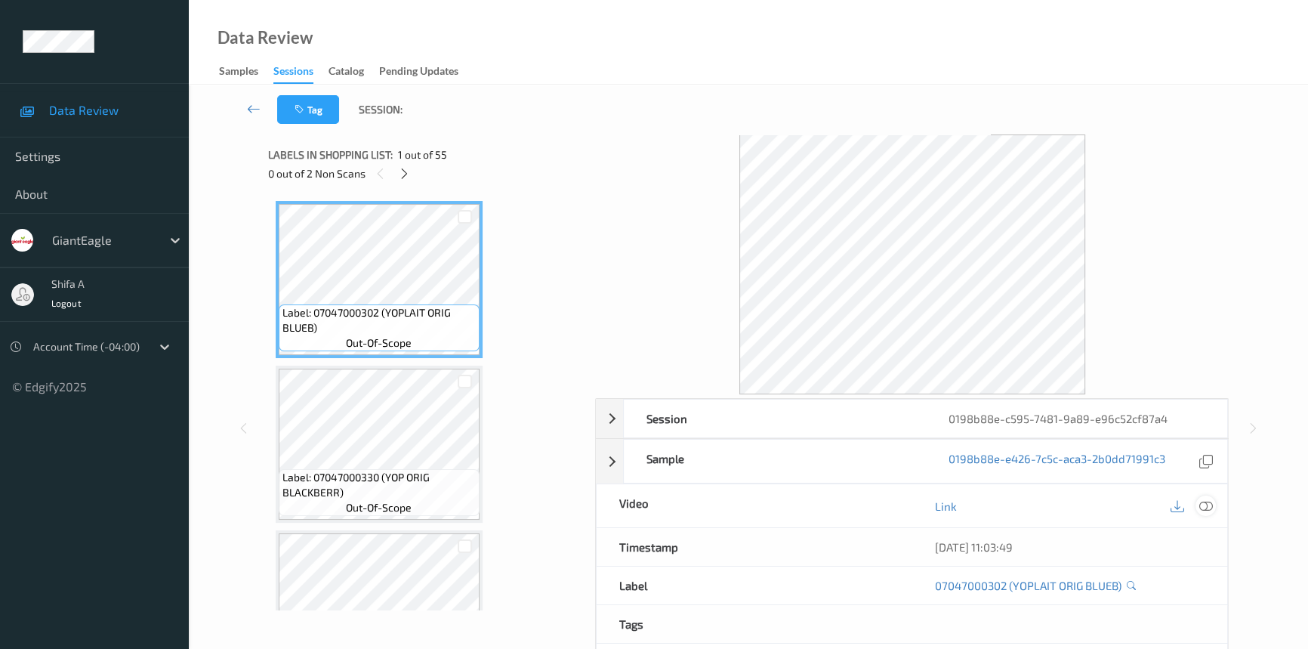
click at [1216, 505] on div at bounding box center [1206, 505] width 20 height 20
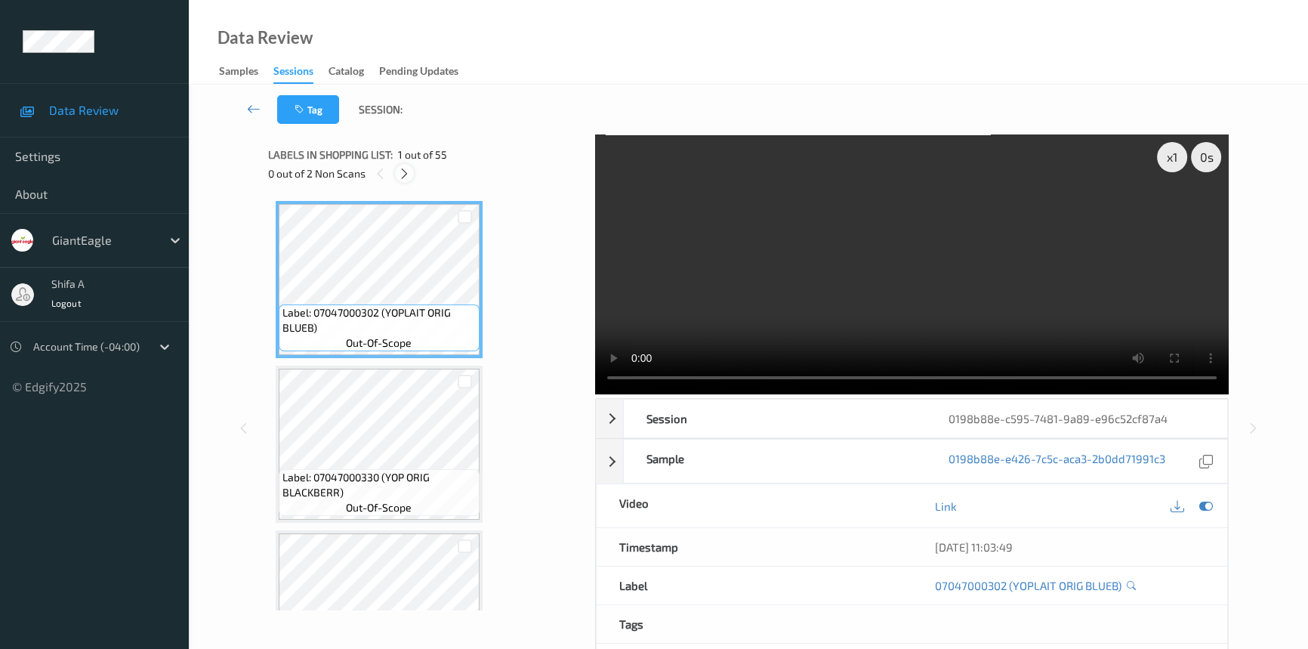
click at [400, 175] on icon at bounding box center [404, 174] width 13 height 14
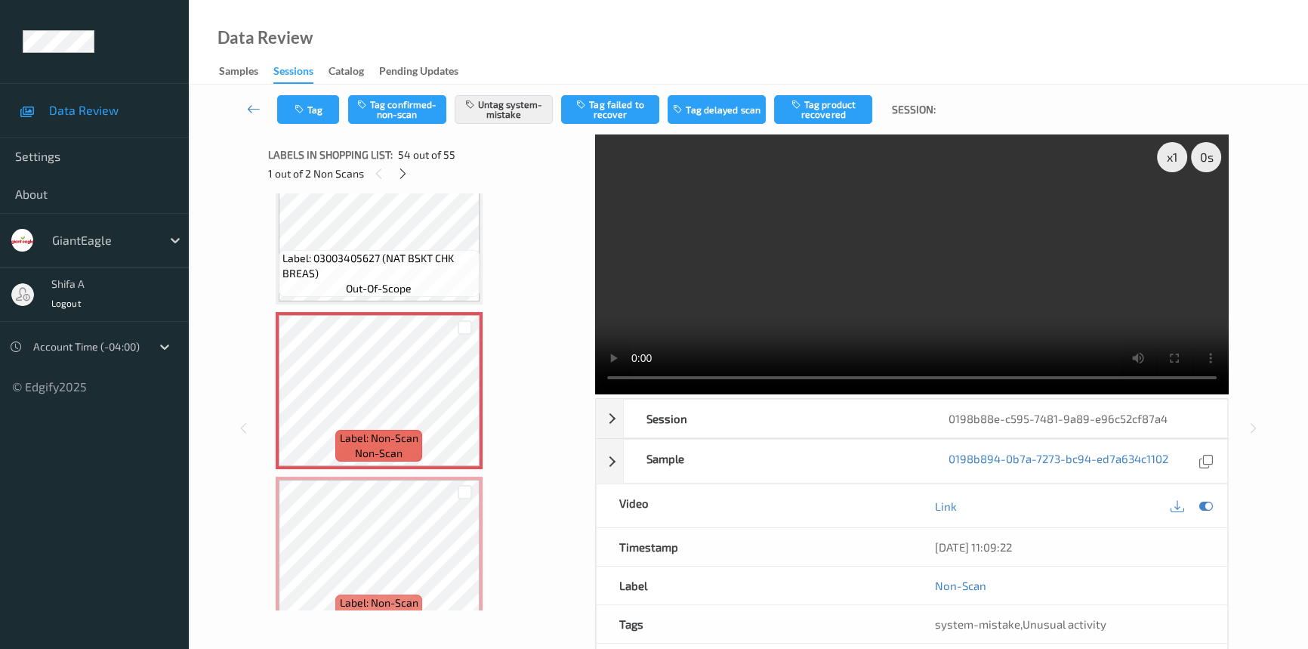
click at [1220, 378] on video at bounding box center [912, 264] width 634 height 260
click at [1148, 298] on video at bounding box center [912, 264] width 634 height 260
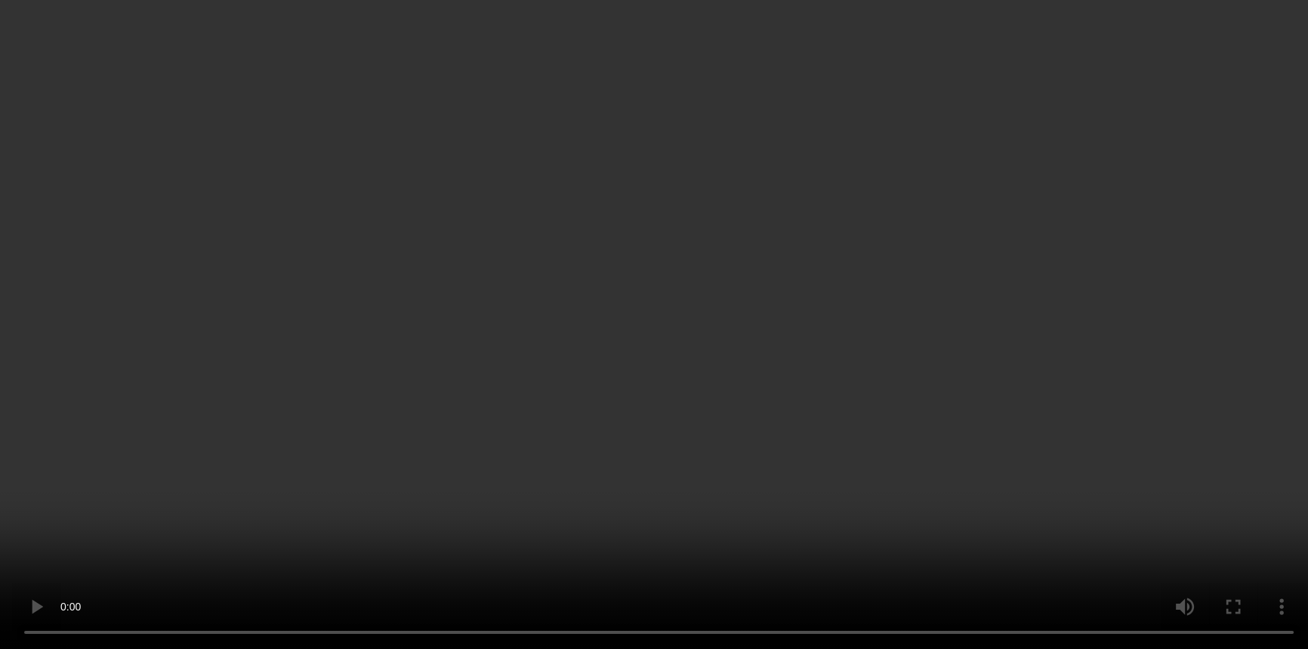
scroll to position [8615, 0]
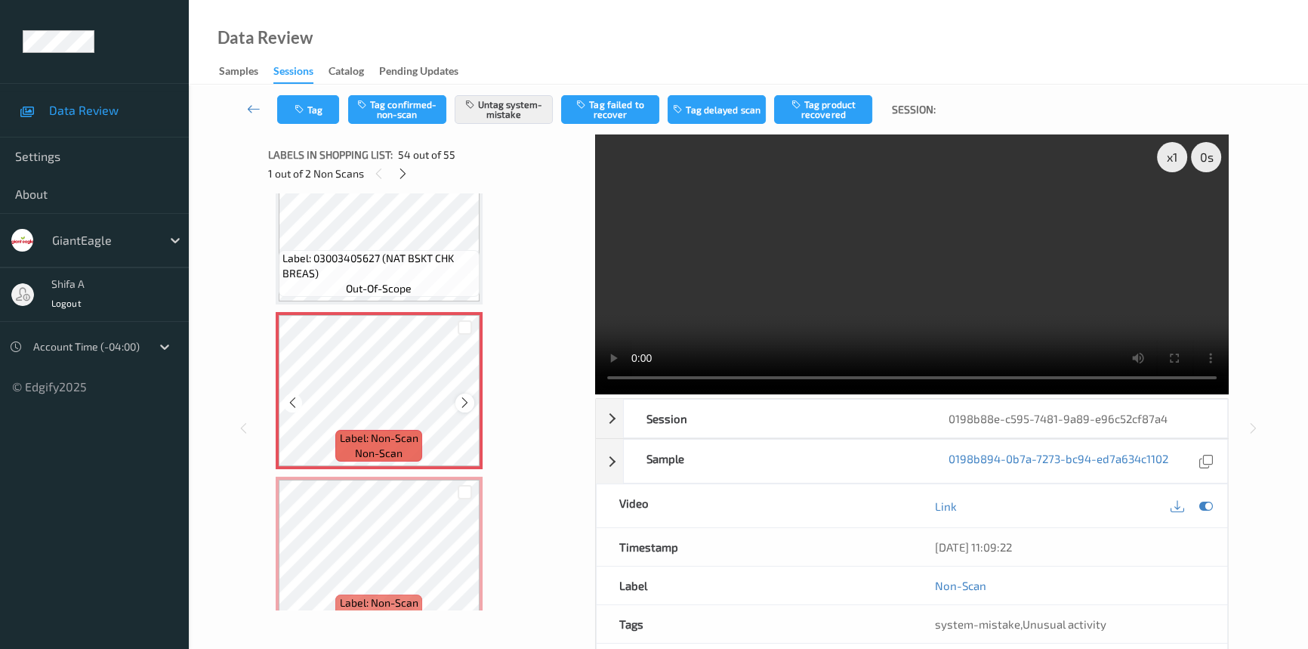
click at [458, 396] on icon at bounding box center [464, 403] width 13 height 14
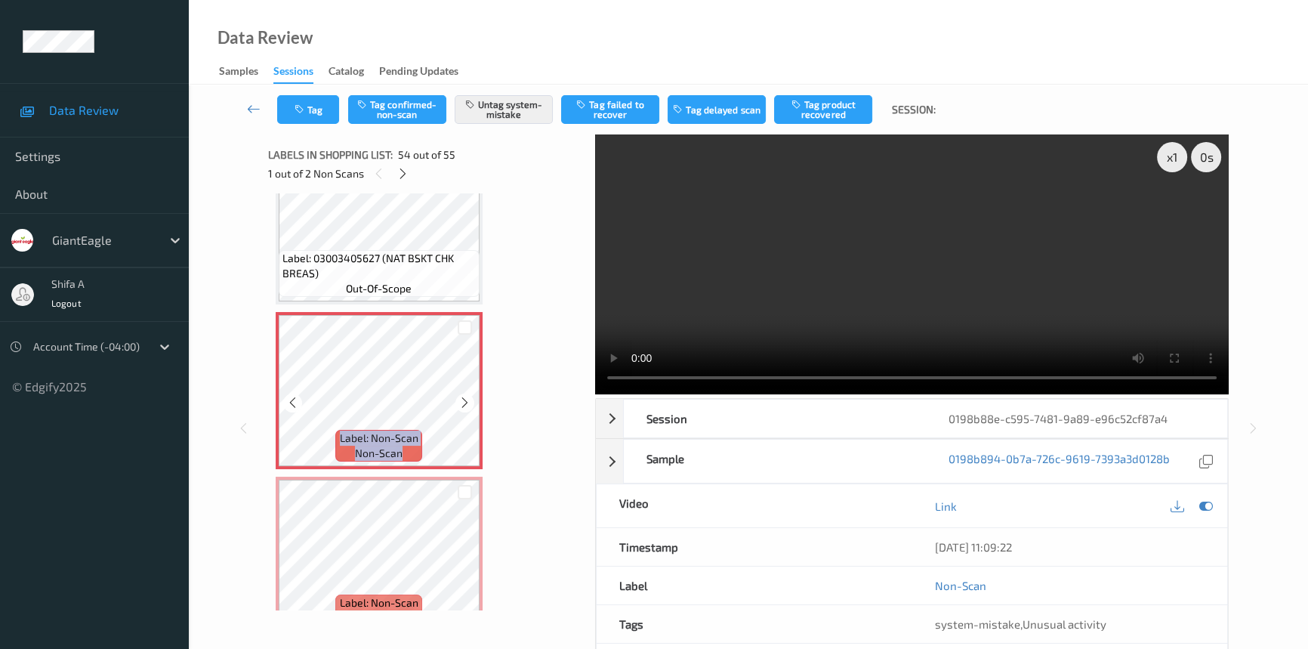
click at [458, 396] on icon at bounding box center [464, 403] width 13 height 14
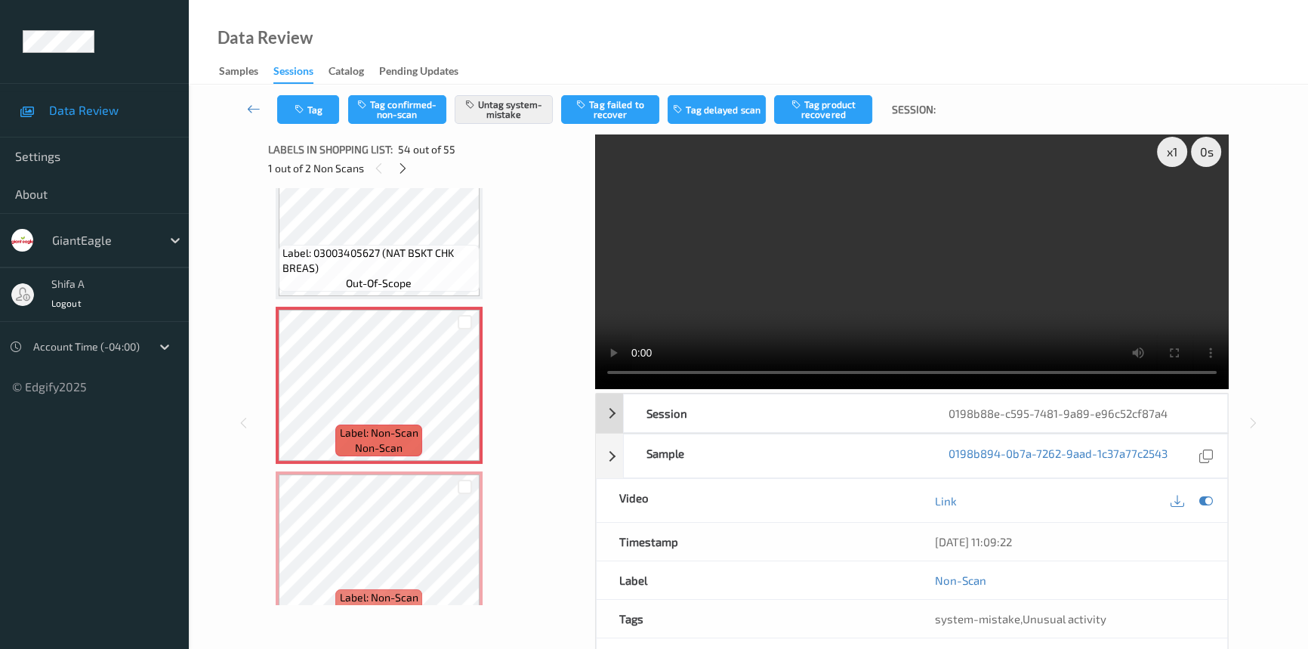
scroll to position [0, 0]
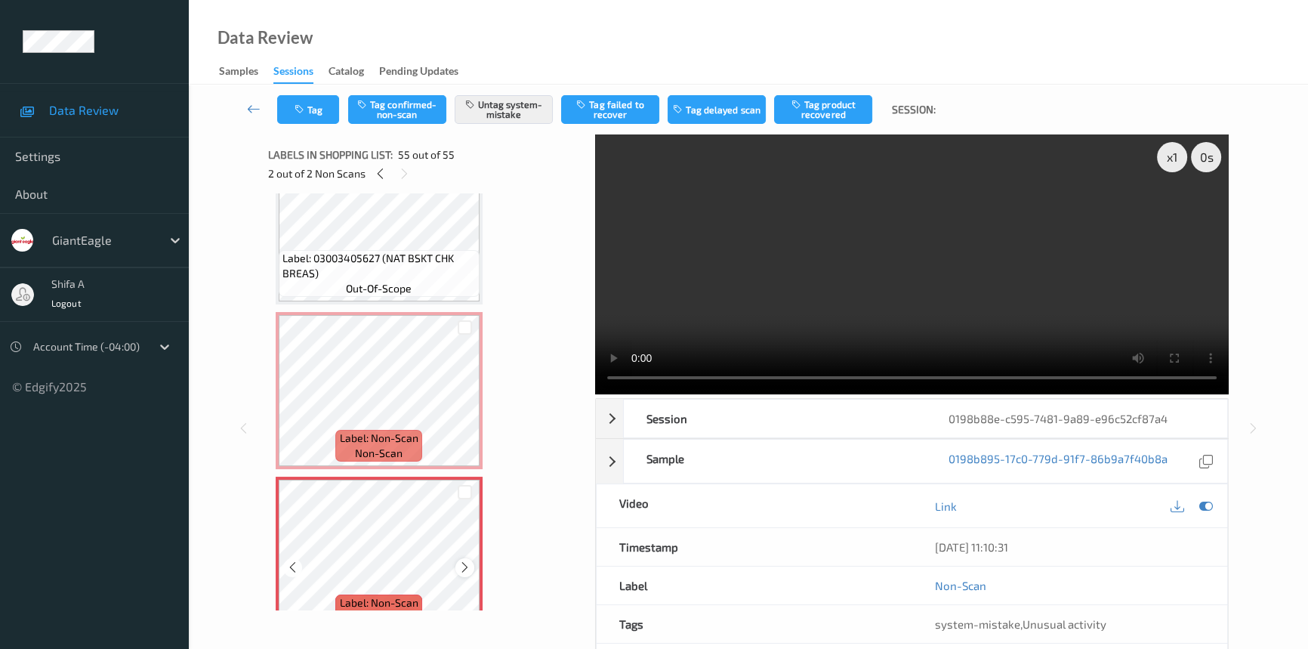
click at [470, 560] on icon at bounding box center [464, 567] width 13 height 14
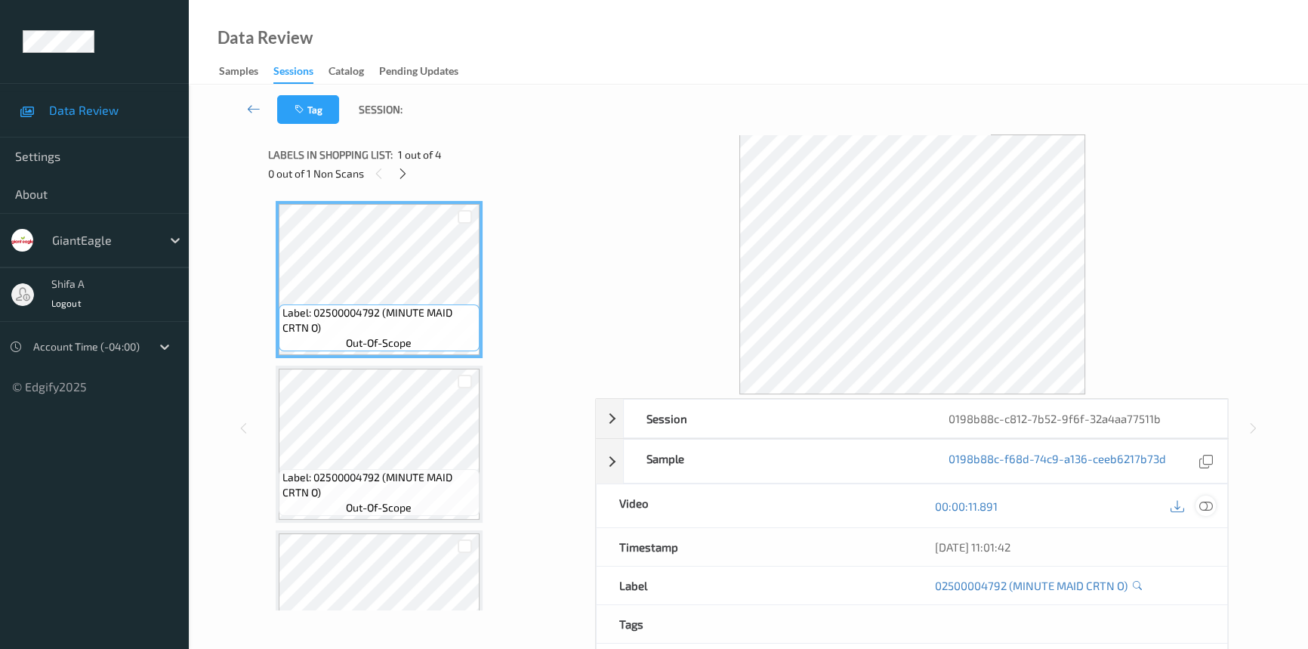
click at [1209, 501] on icon at bounding box center [1206, 506] width 14 height 14
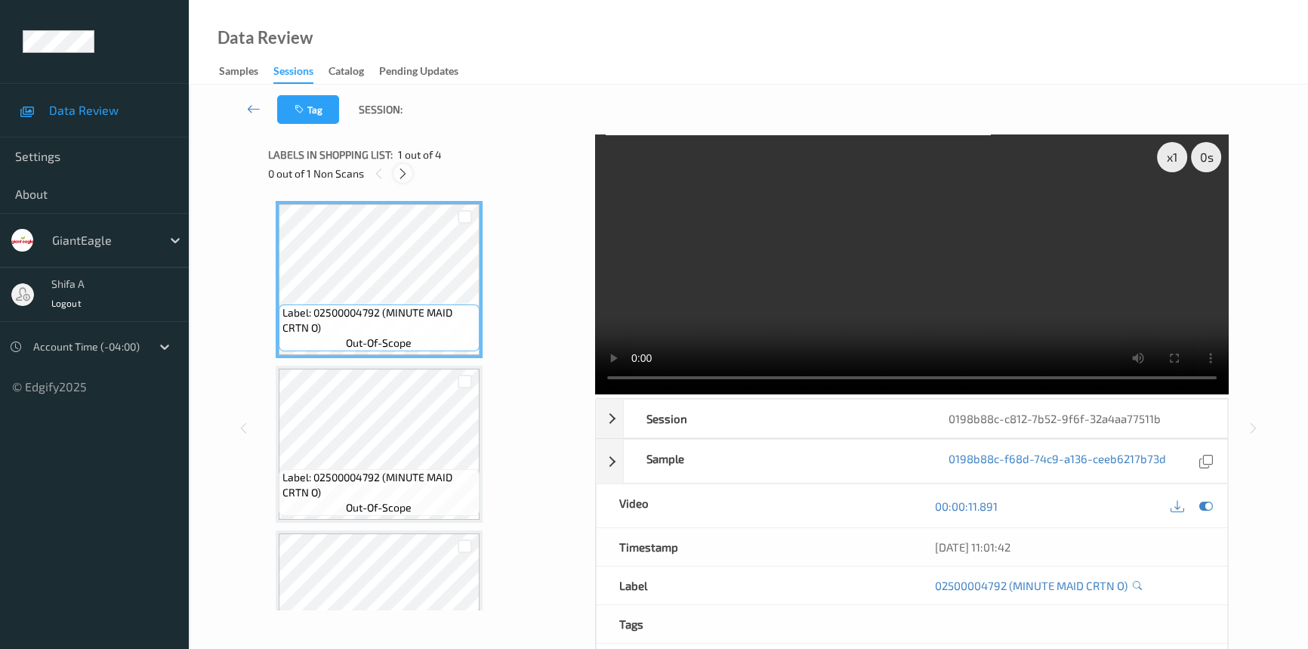
click at [405, 177] on icon at bounding box center [403, 174] width 13 height 14
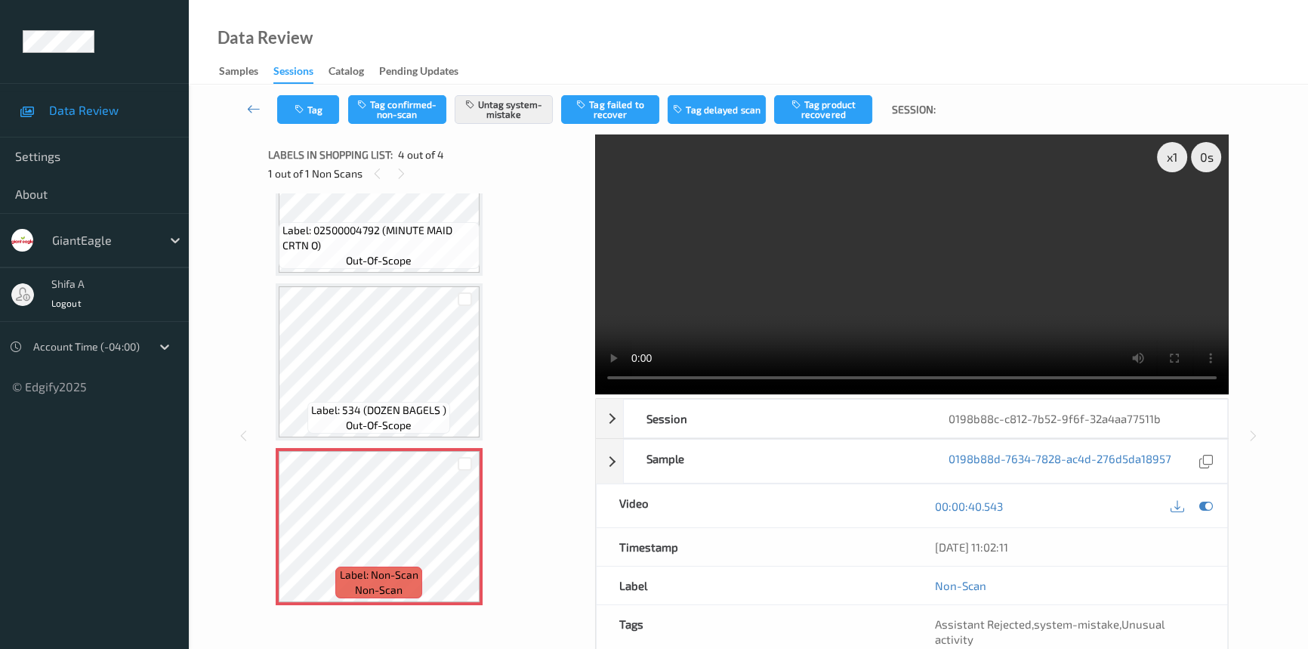
scroll to position [154, 0]
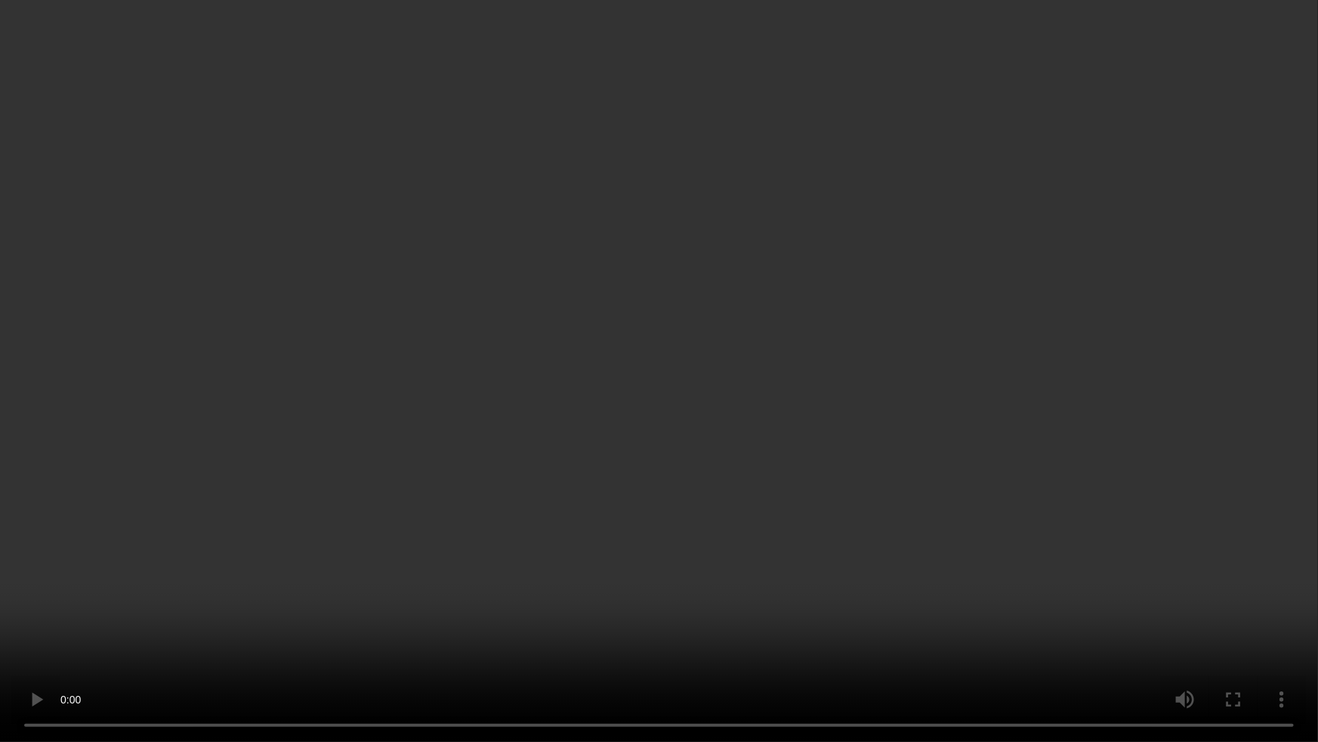
click at [1021, 484] on video at bounding box center [659, 371] width 1318 height 742
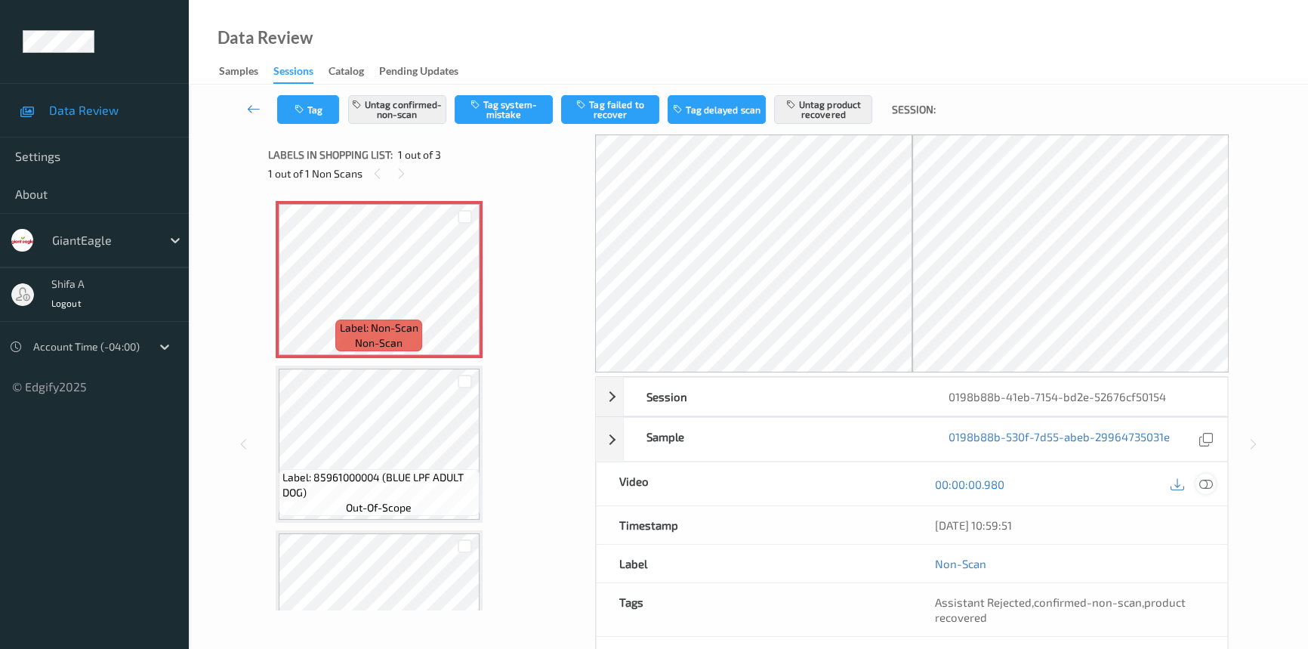
click at [1205, 479] on icon at bounding box center [1206, 484] width 14 height 14
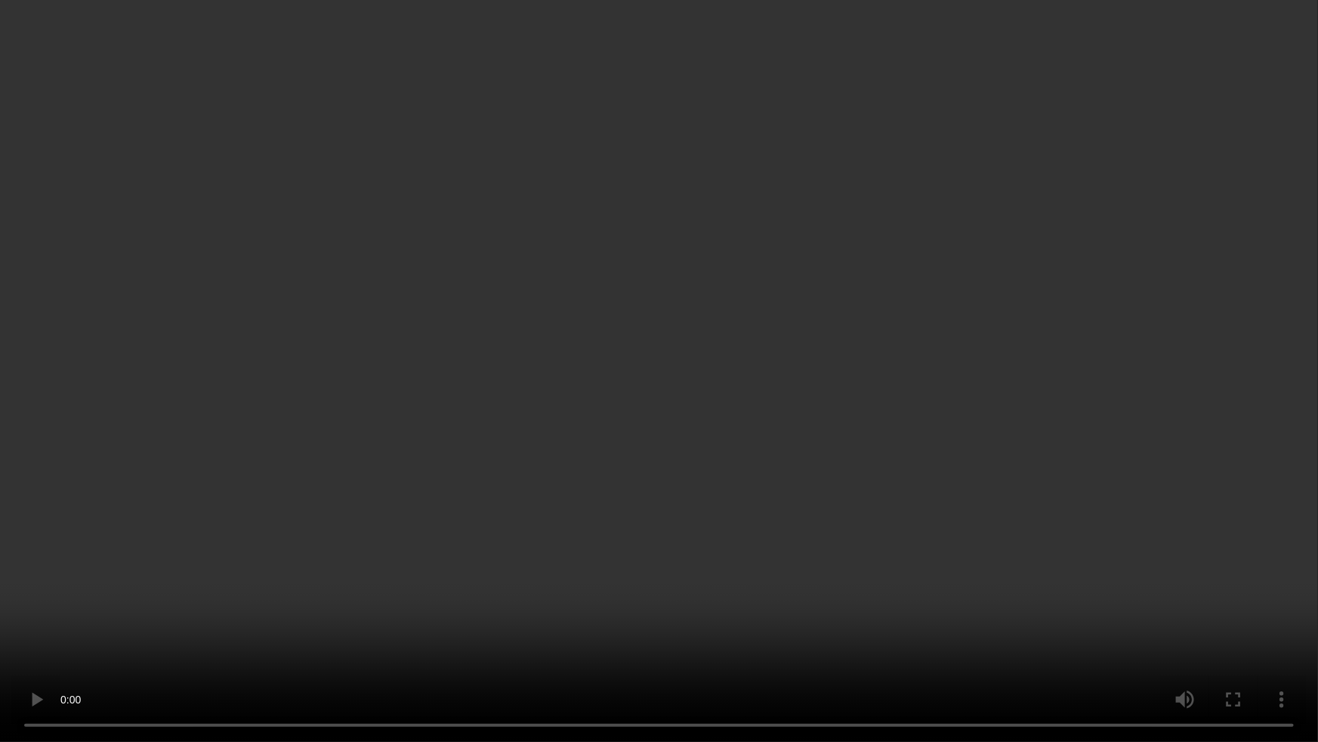
click at [736, 466] on video at bounding box center [659, 371] width 1318 height 742
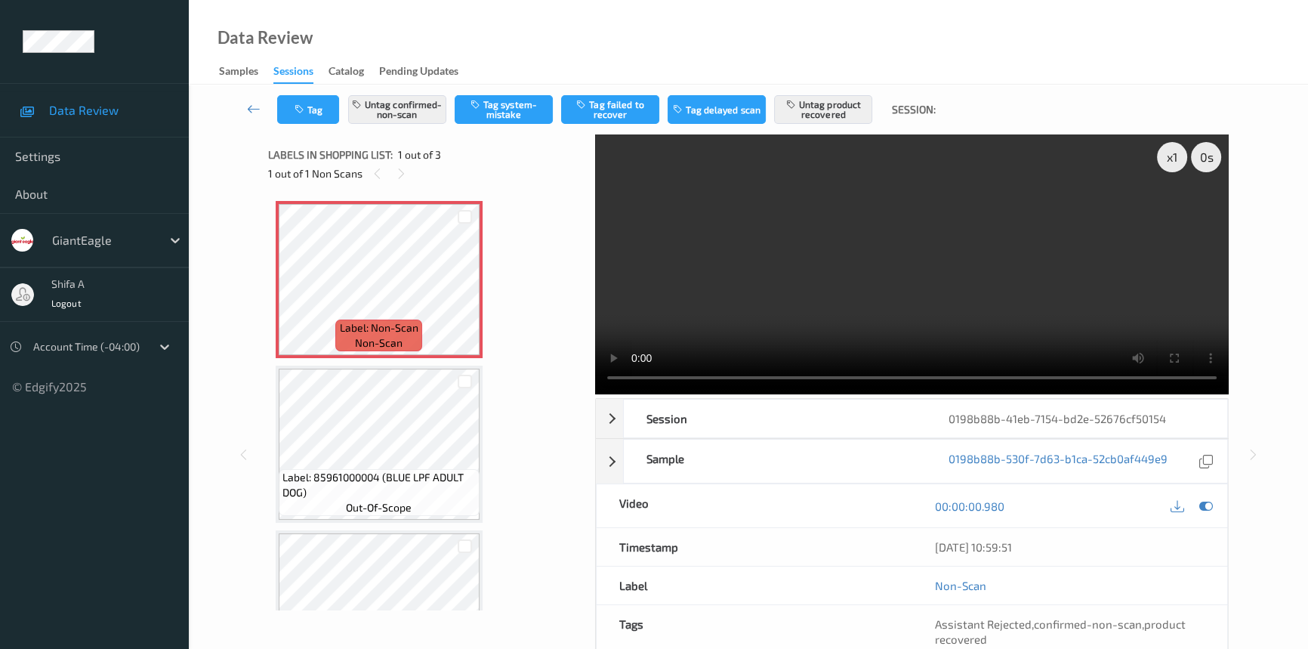
click at [997, 278] on video at bounding box center [912, 264] width 634 height 260
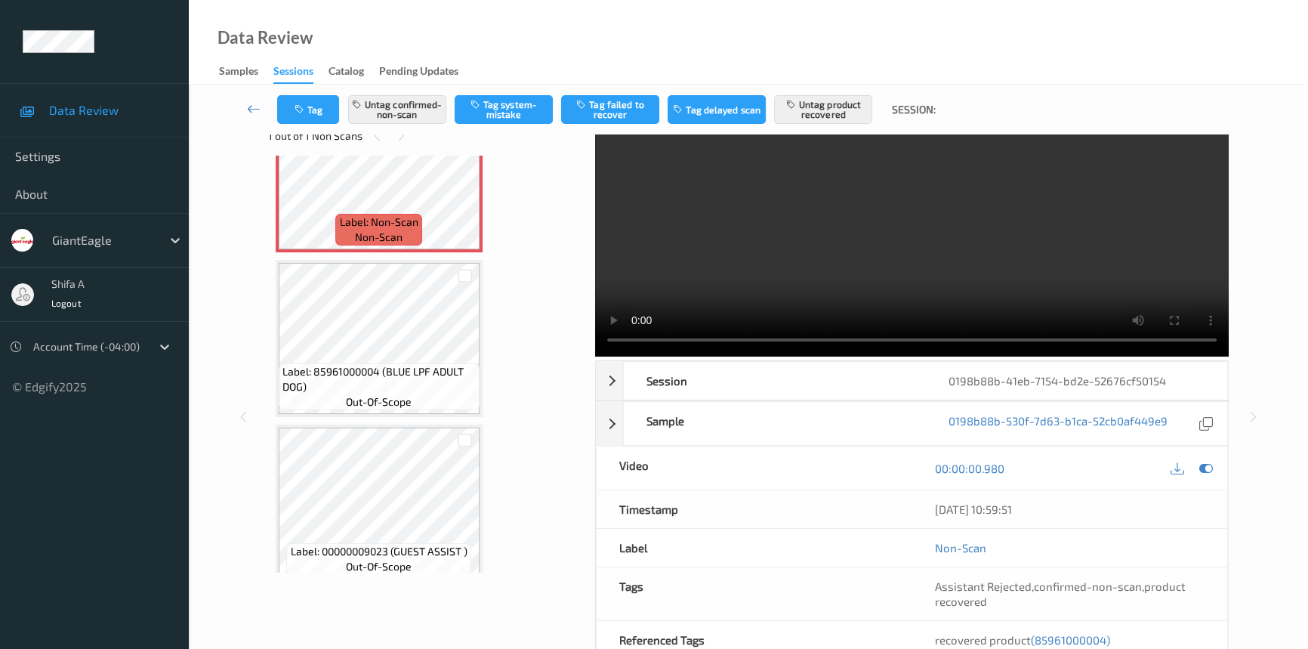
scroll to position [156, 0]
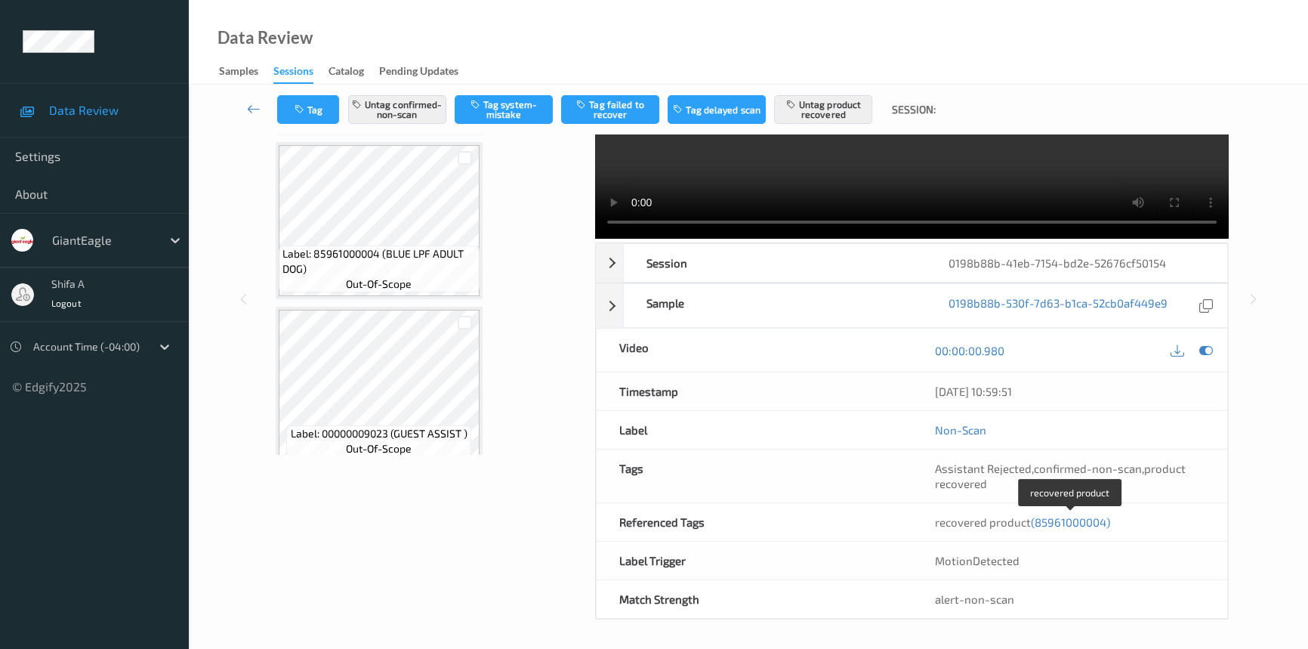
click at [1066, 520] on span "(85961000004)" at bounding box center [1070, 522] width 79 height 14
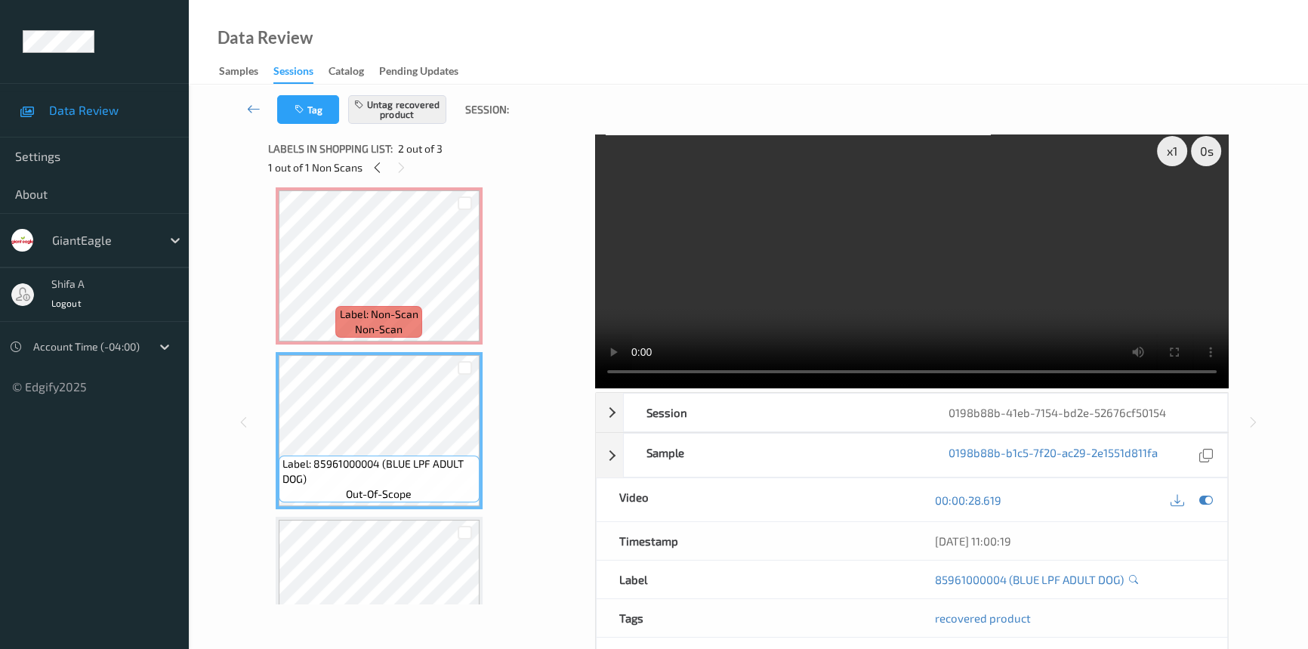
scroll to position [0, 0]
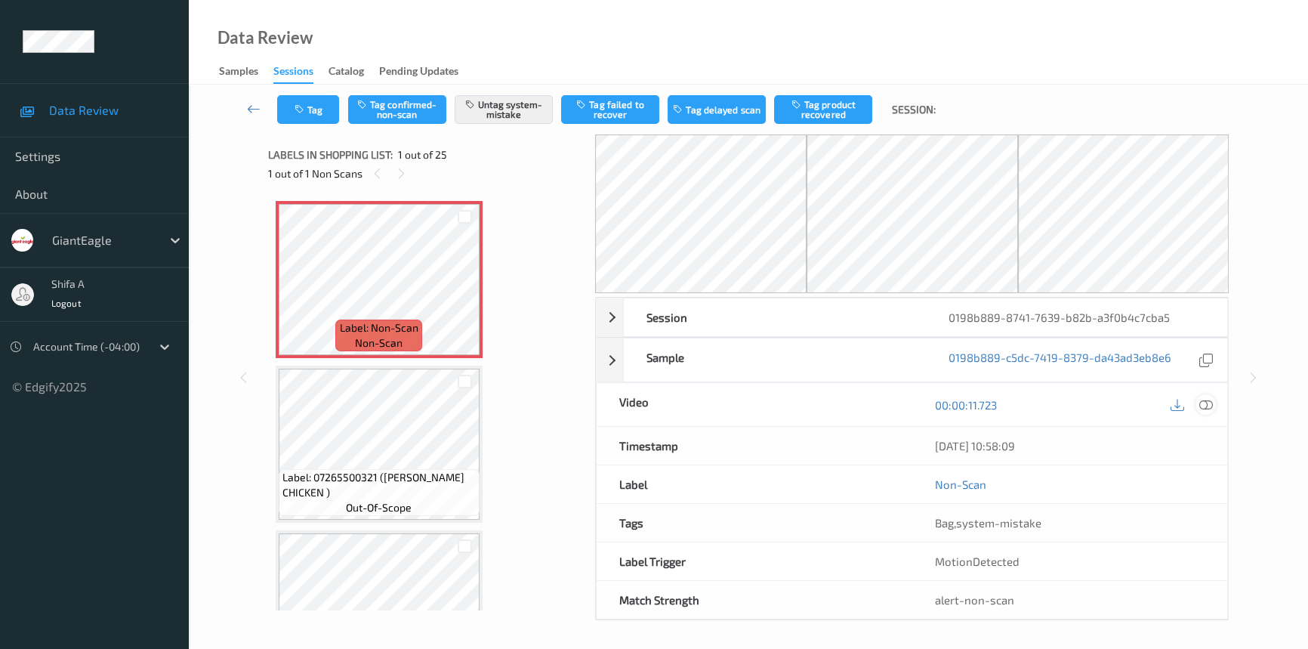
click at [1207, 408] on icon at bounding box center [1206, 405] width 14 height 14
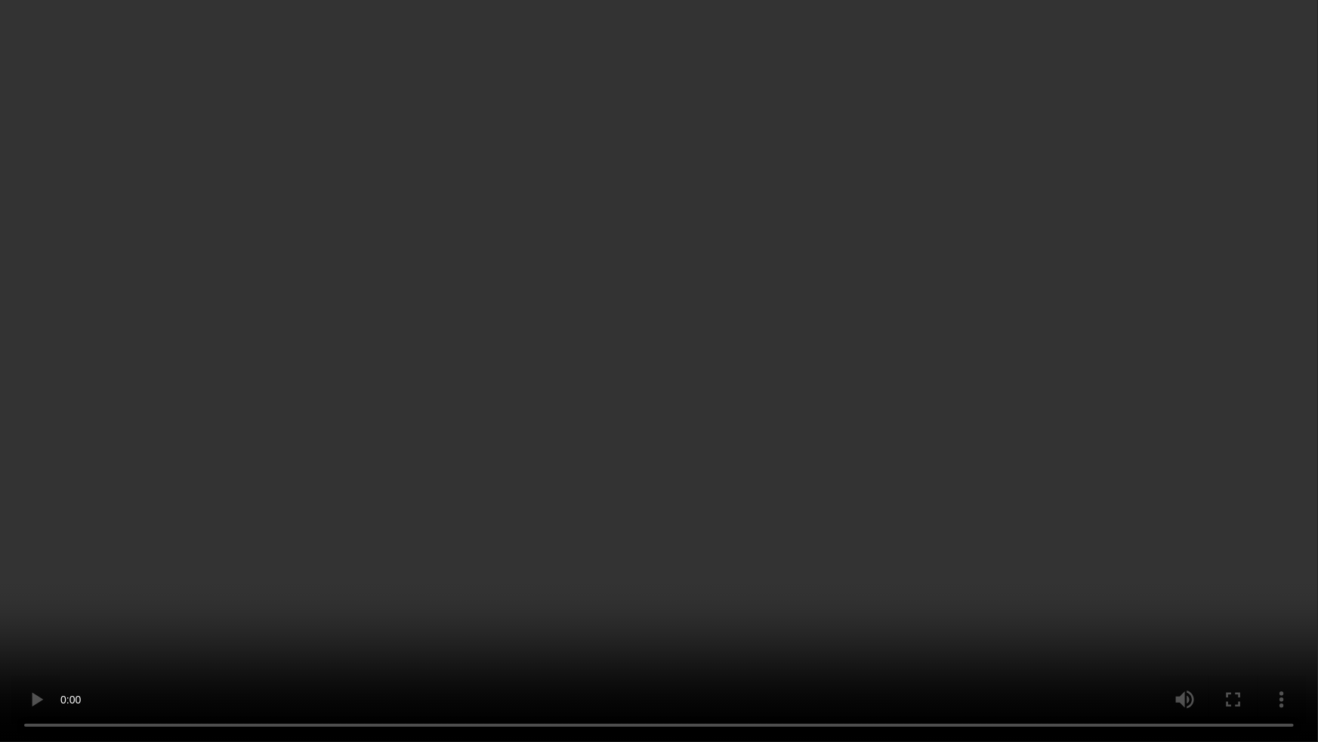
click at [992, 412] on video at bounding box center [659, 371] width 1318 height 742
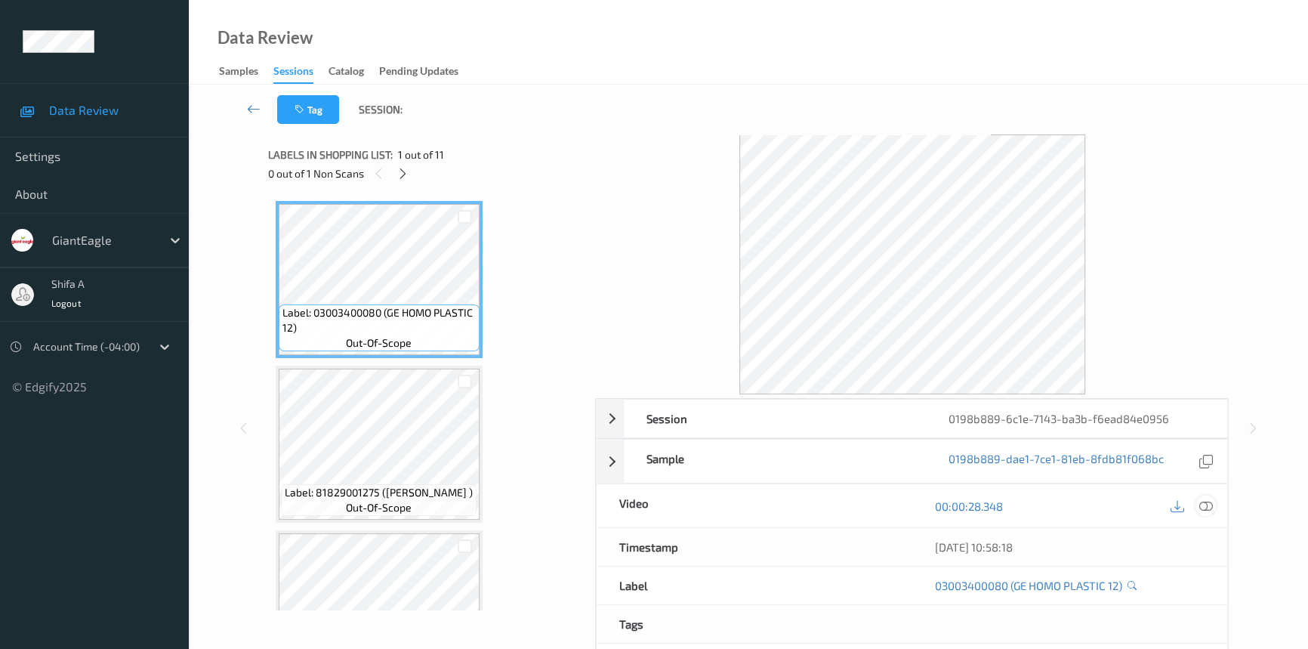
click at [1206, 505] on icon at bounding box center [1206, 506] width 14 height 14
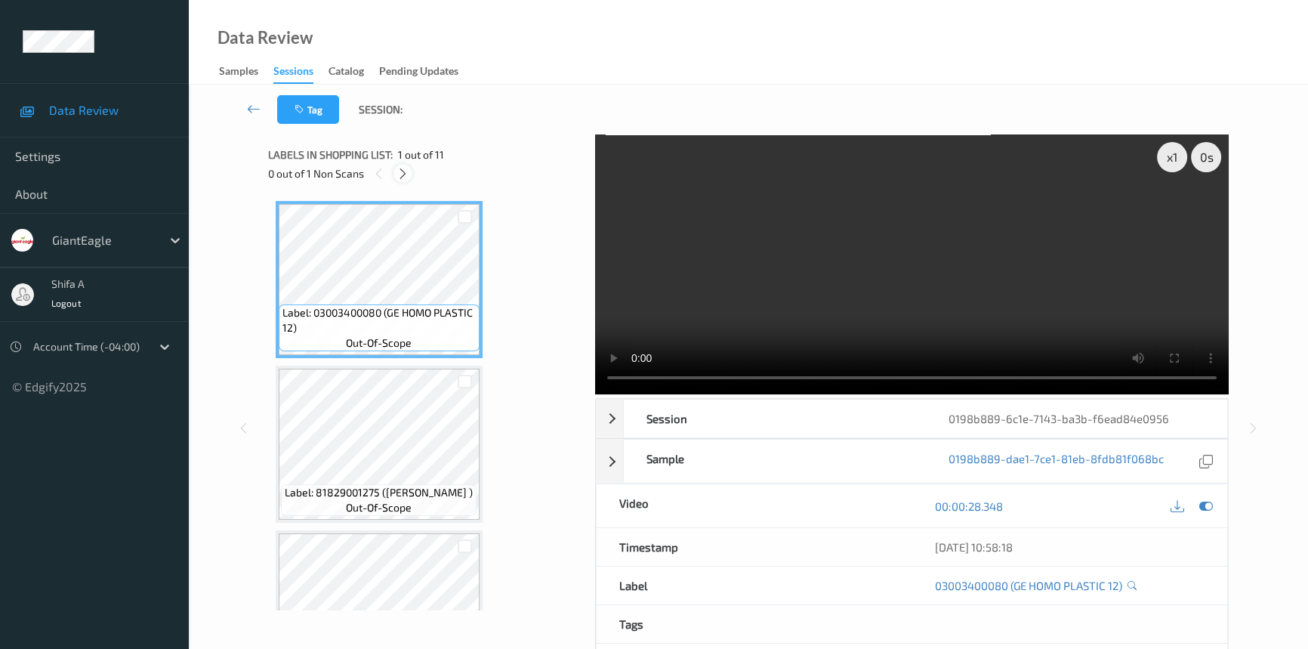
click at [400, 167] on icon at bounding box center [403, 174] width 13 height 14
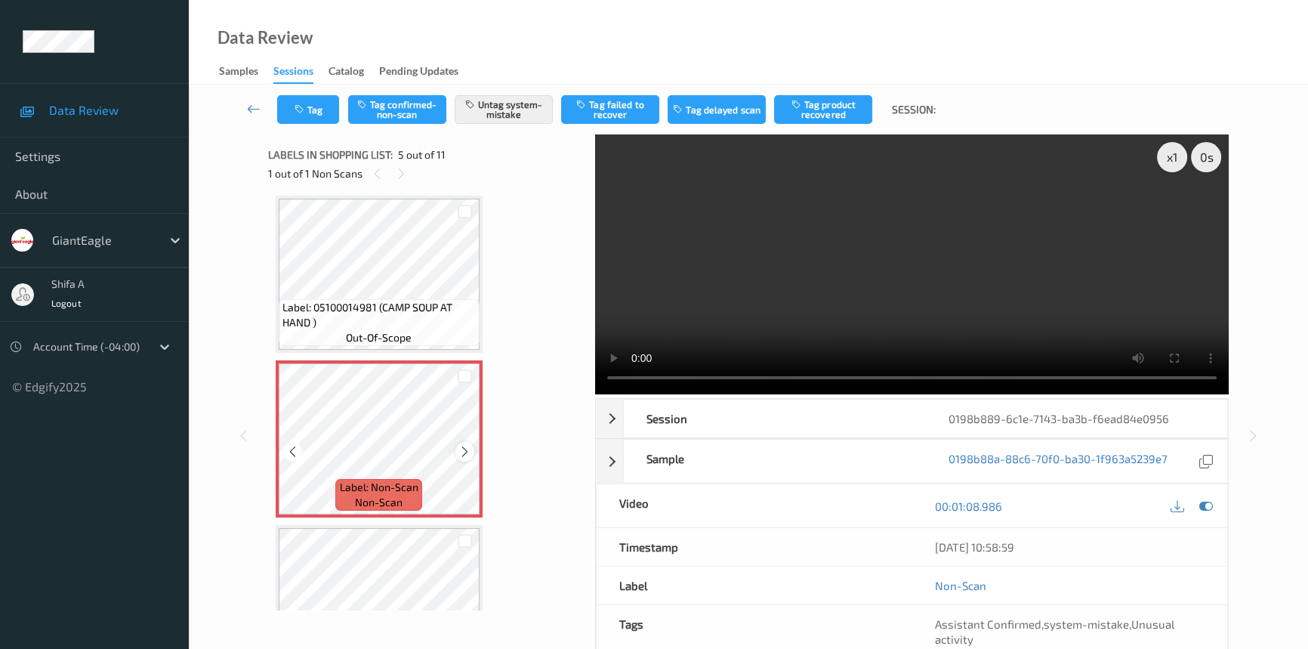
click at [459, 446] on icon at bounding box center [464, 452] width 13 height 14
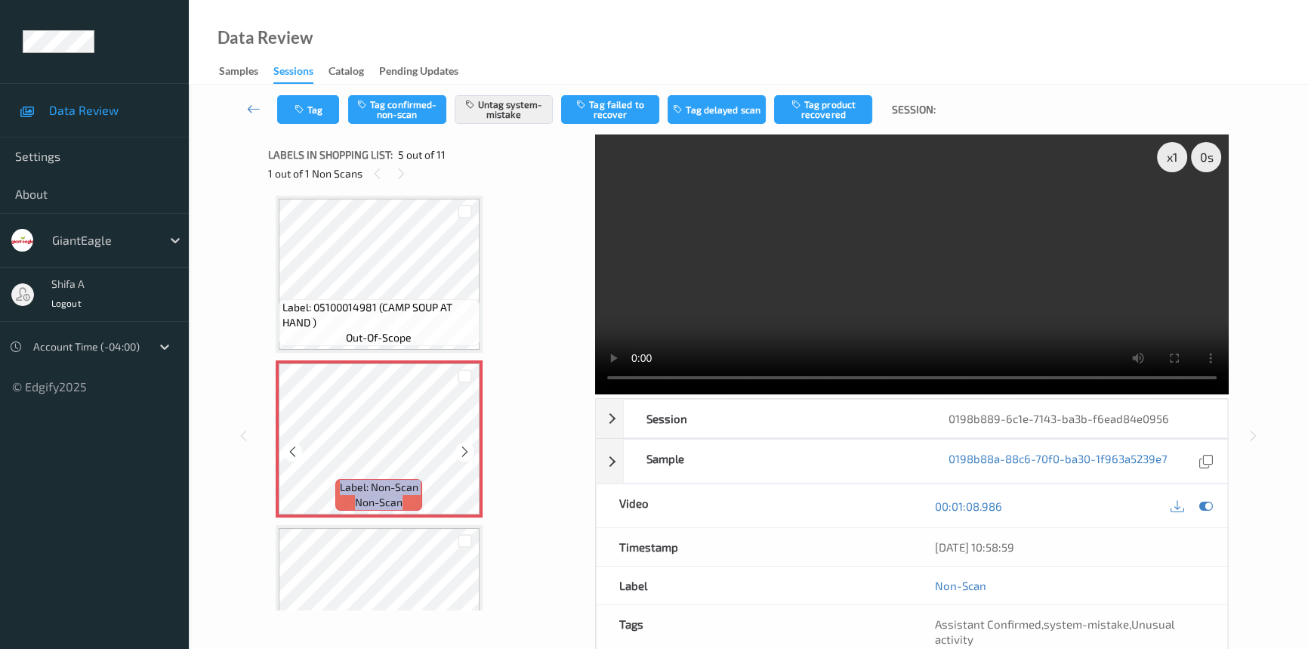
click at [459, 446] on icon at bounding box center [464, 452] width 13 height 14
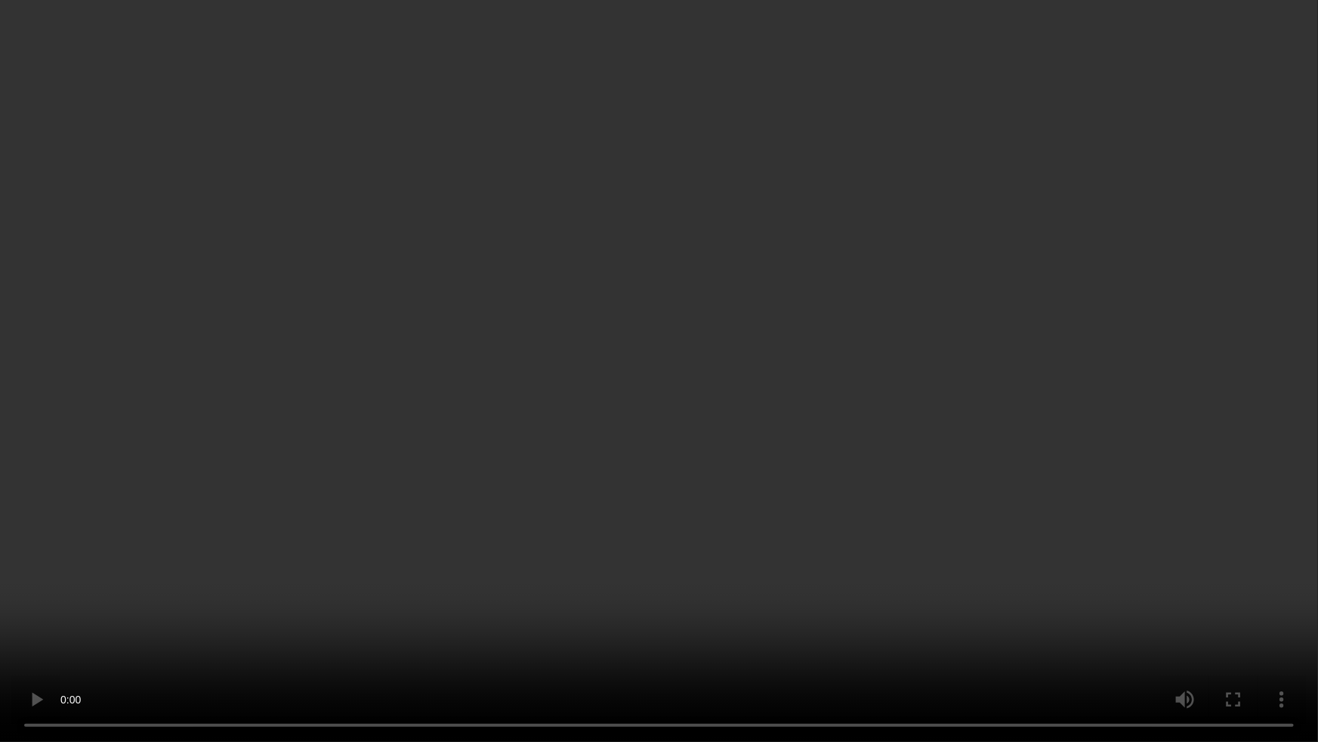
click at [456, 625] on video at bounding box center [659, 371] width 1318 height 742
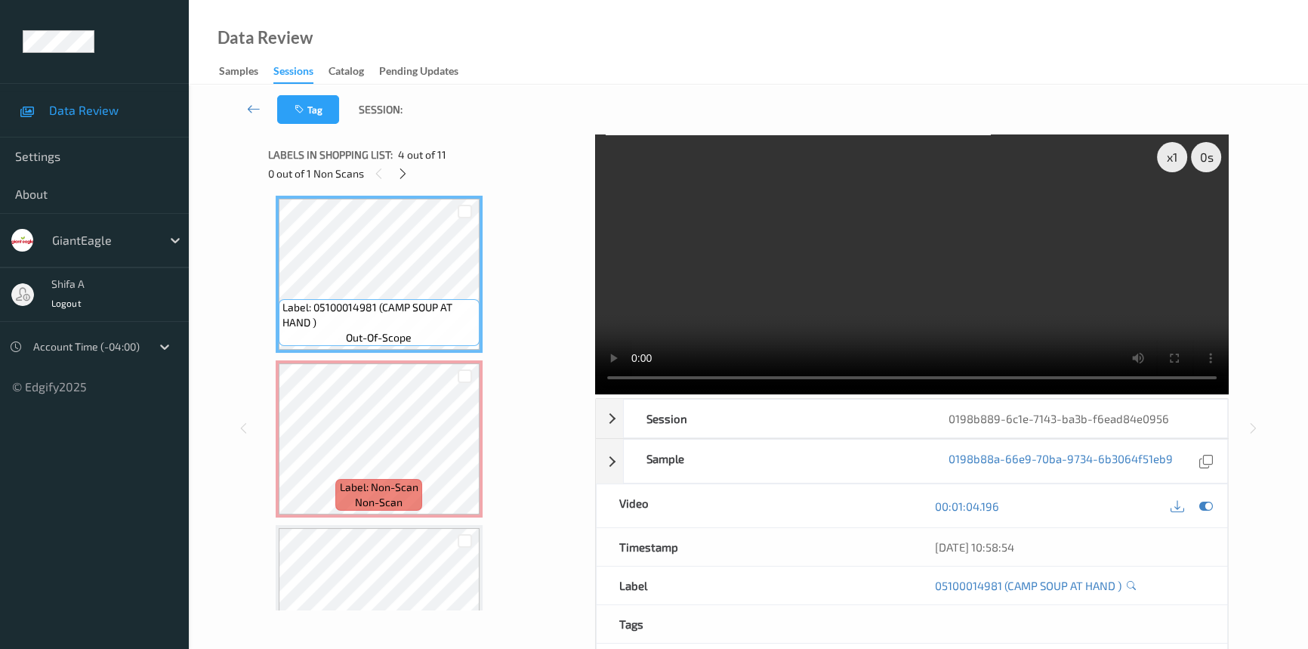
click at [963, 242] on video at bounding box center [912, 264] width 634 height 260
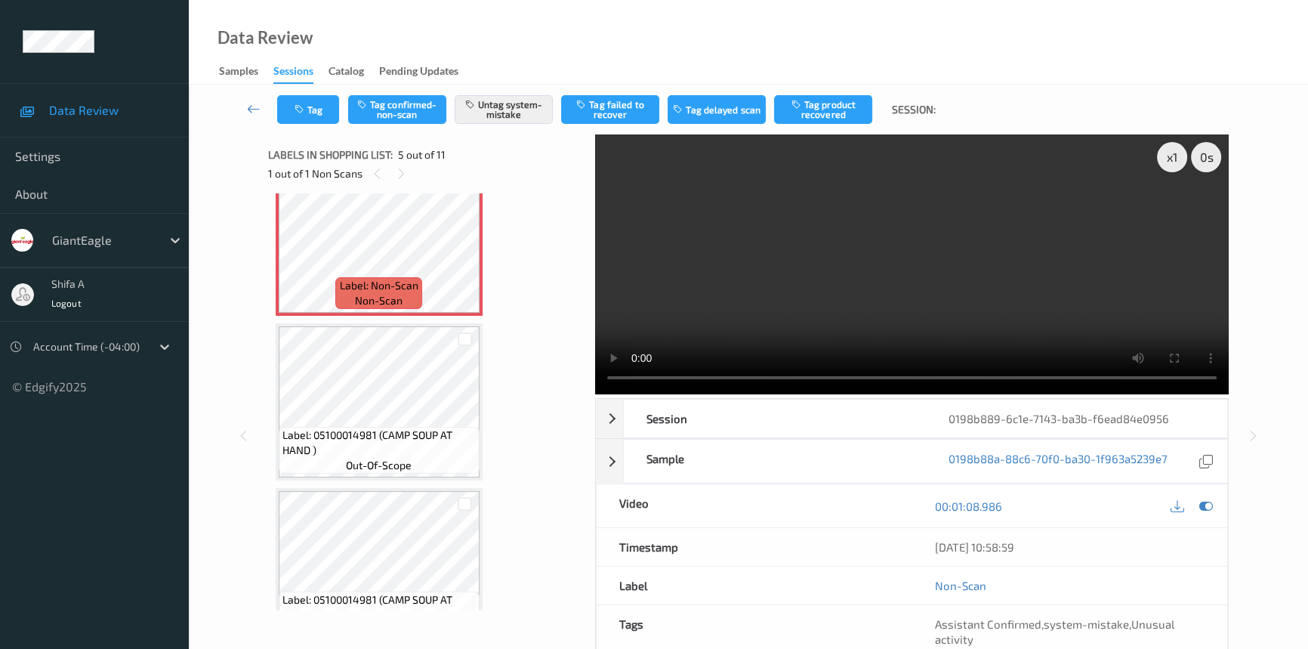
scroll to position [705, 0]
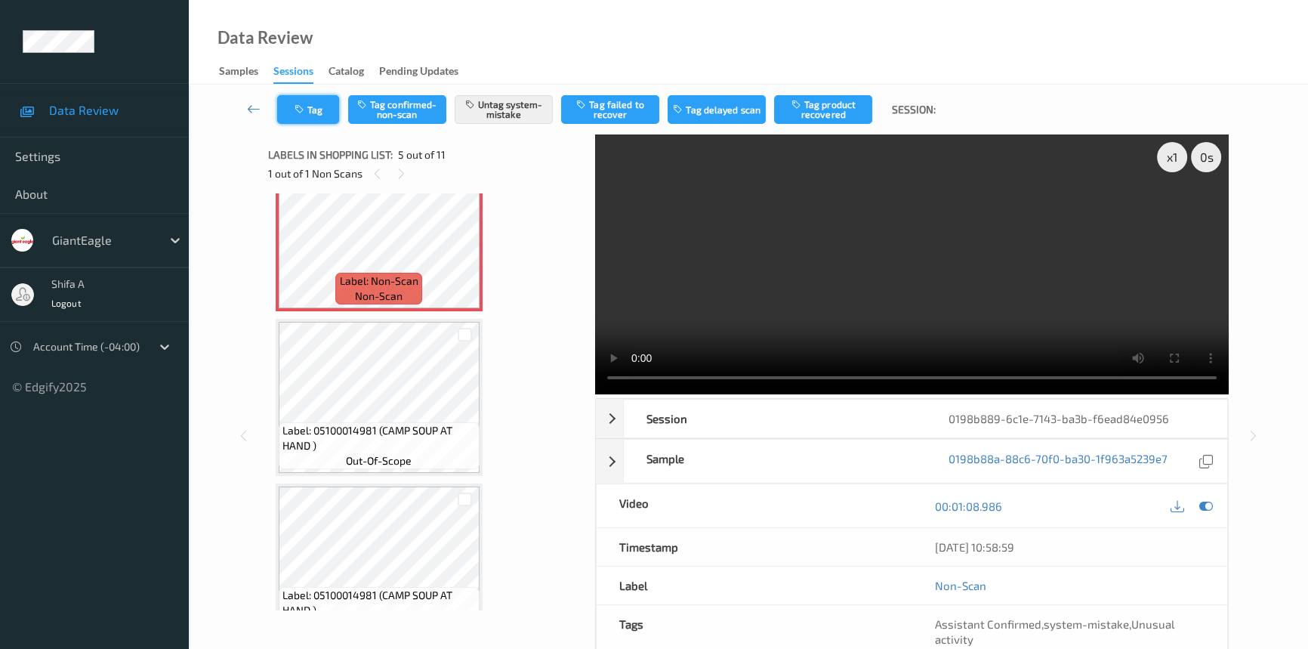
click at [324, 116] on button "Tag" at bounding box center [308, 109] width 62 height 29
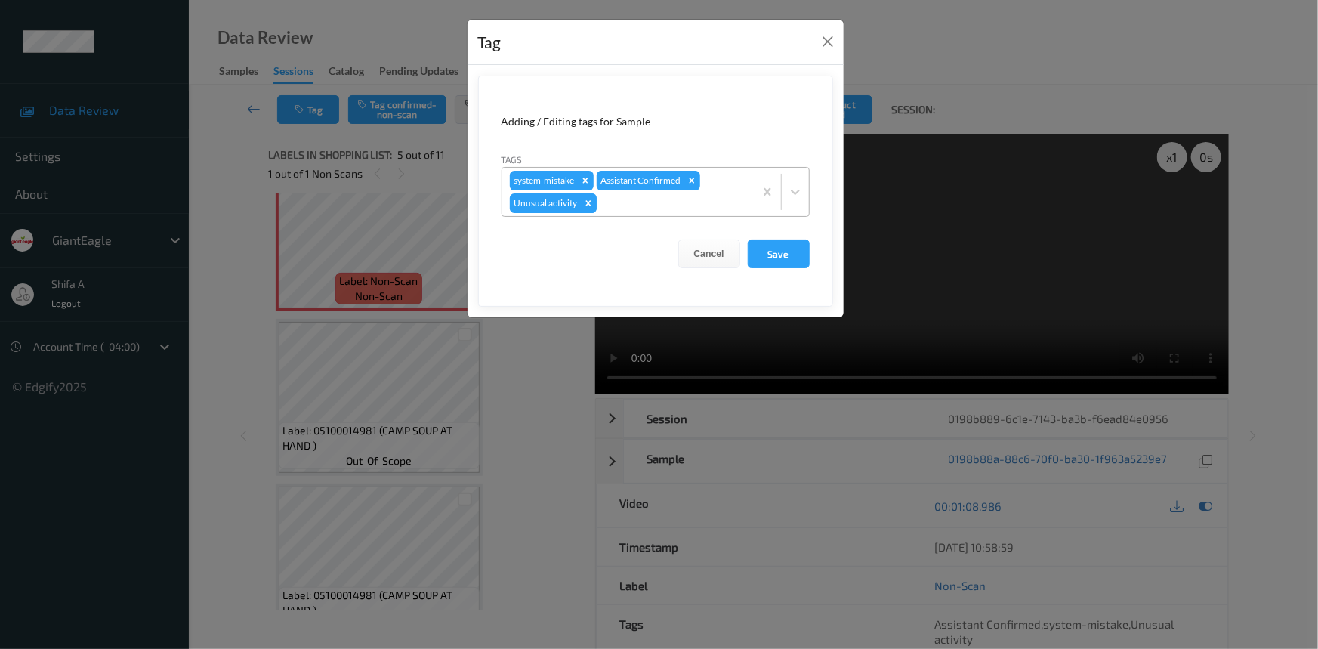
click at [583, 205] on icon "Remove Unusual activity" at bounding box center [588, 203] width 11 height 11
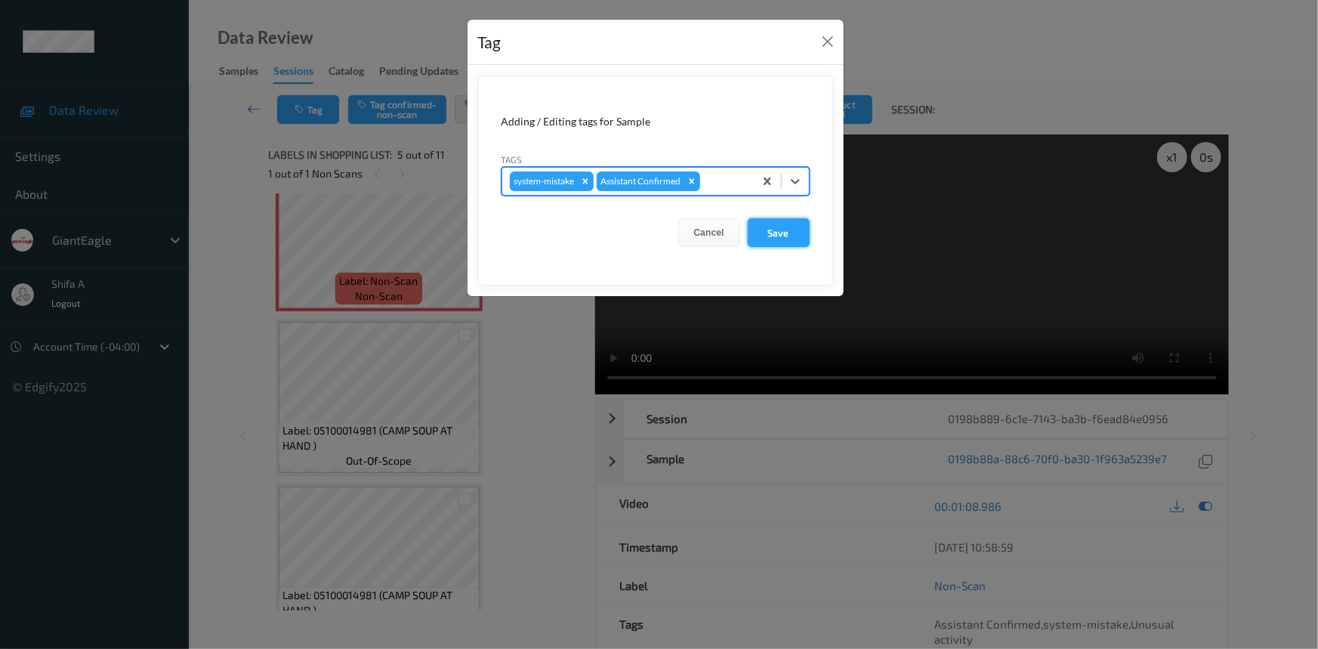
click at [794, 240] on button "Save" at bounding box center [779, 232] width 62 height 29
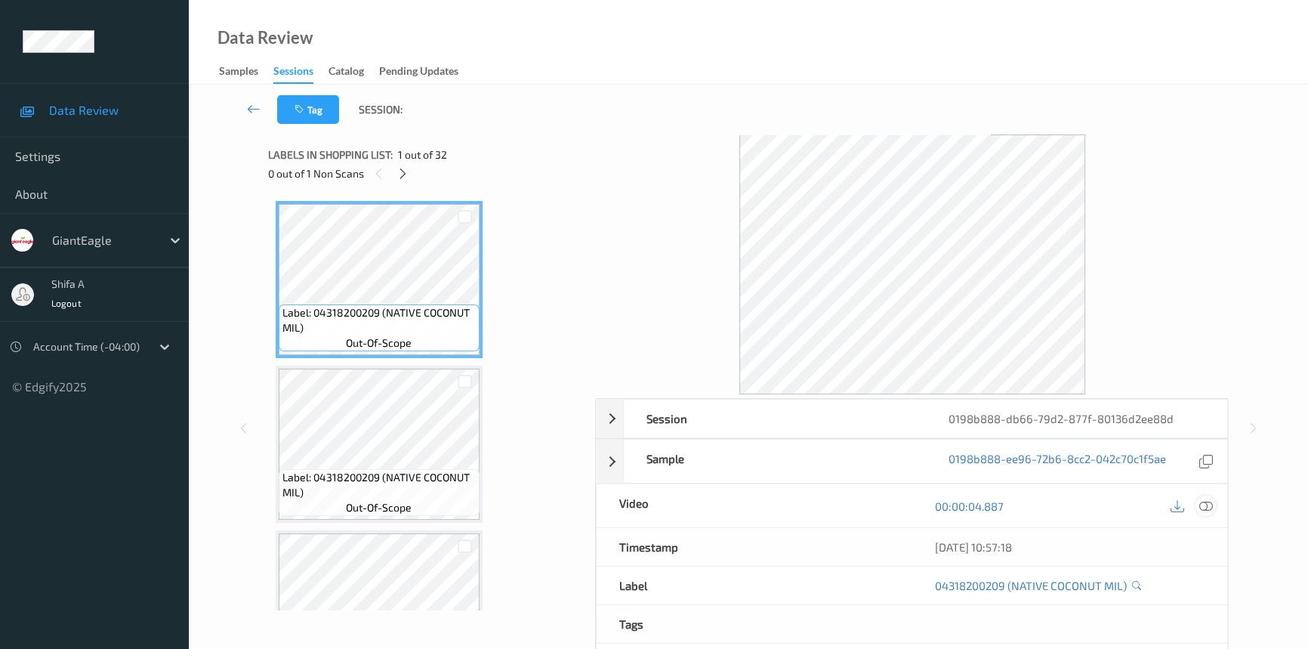
click at [1202, 508] on icon at bounding box center [1206, 506] width 14 height 14
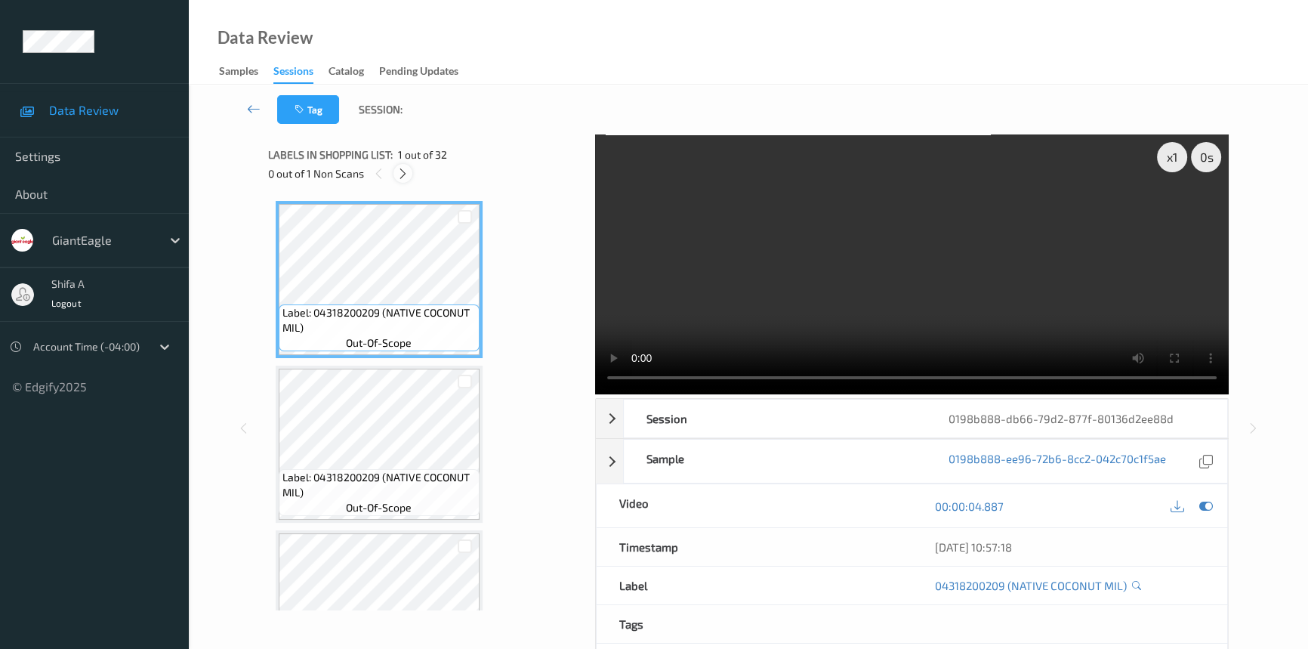
click at [406, 173] on icon at bounding box center [403, 174] width 13 height 14
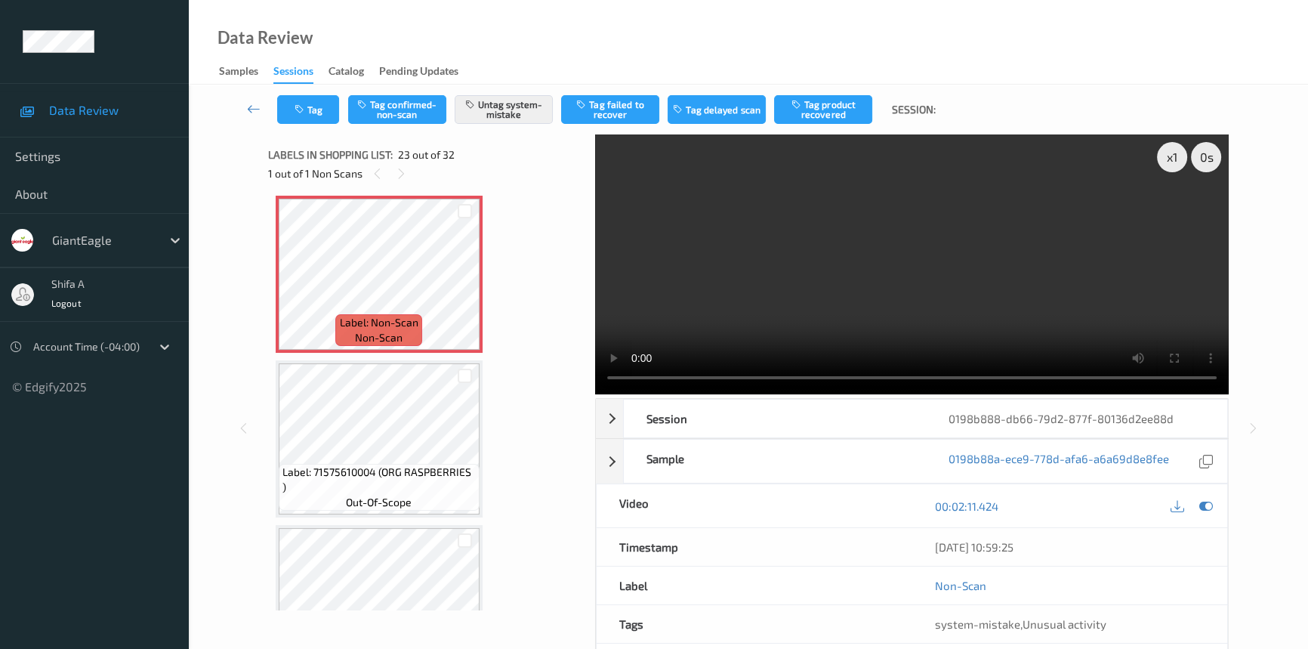
scroll to position [3590, 0]
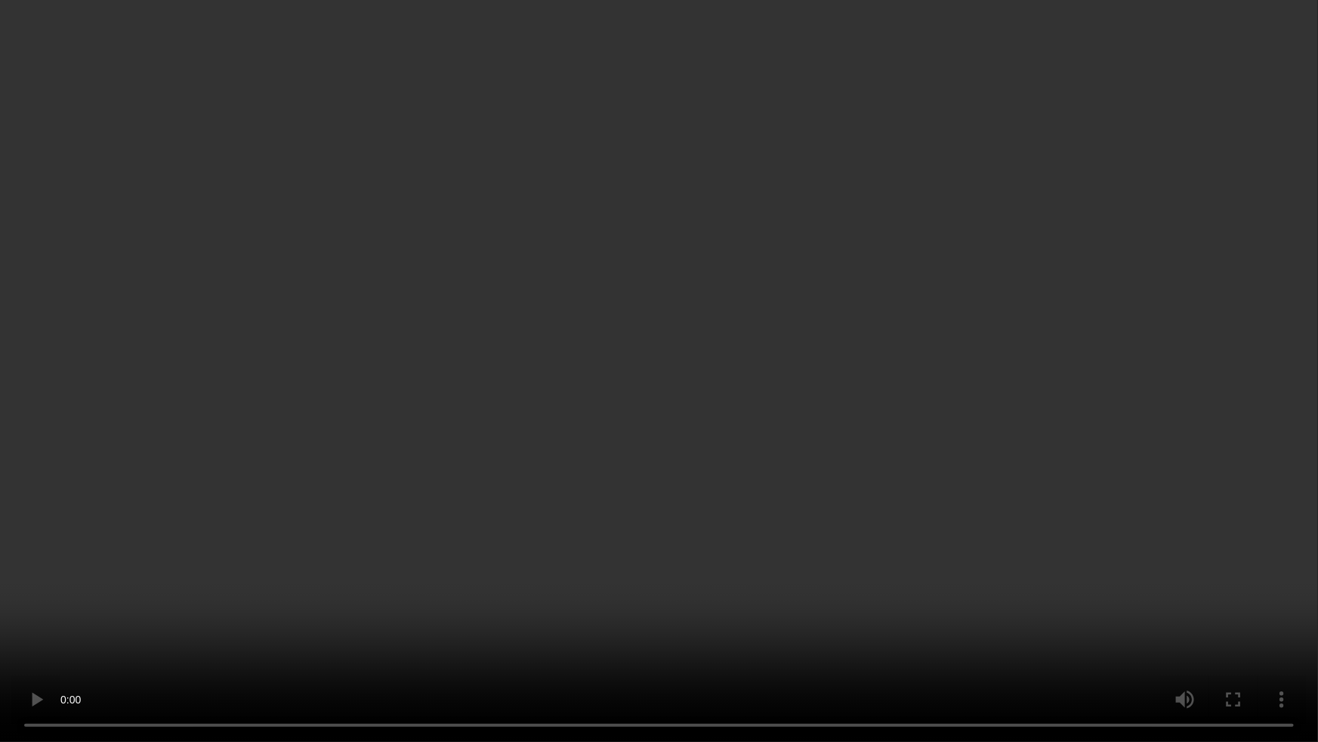
click at [1110, 400] on video at bounding box center [659, 371] width 1318 height 742
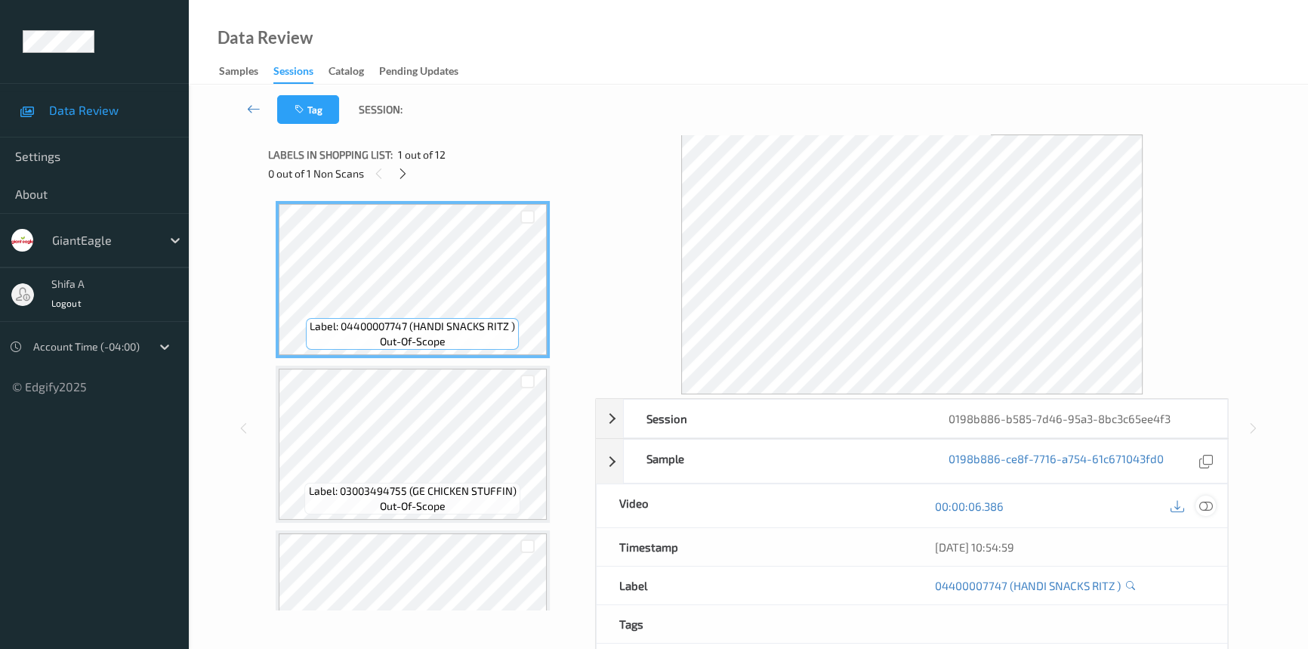
click at [1208, 507] on icon at bounding box center [1206, 506] width 14 height 14
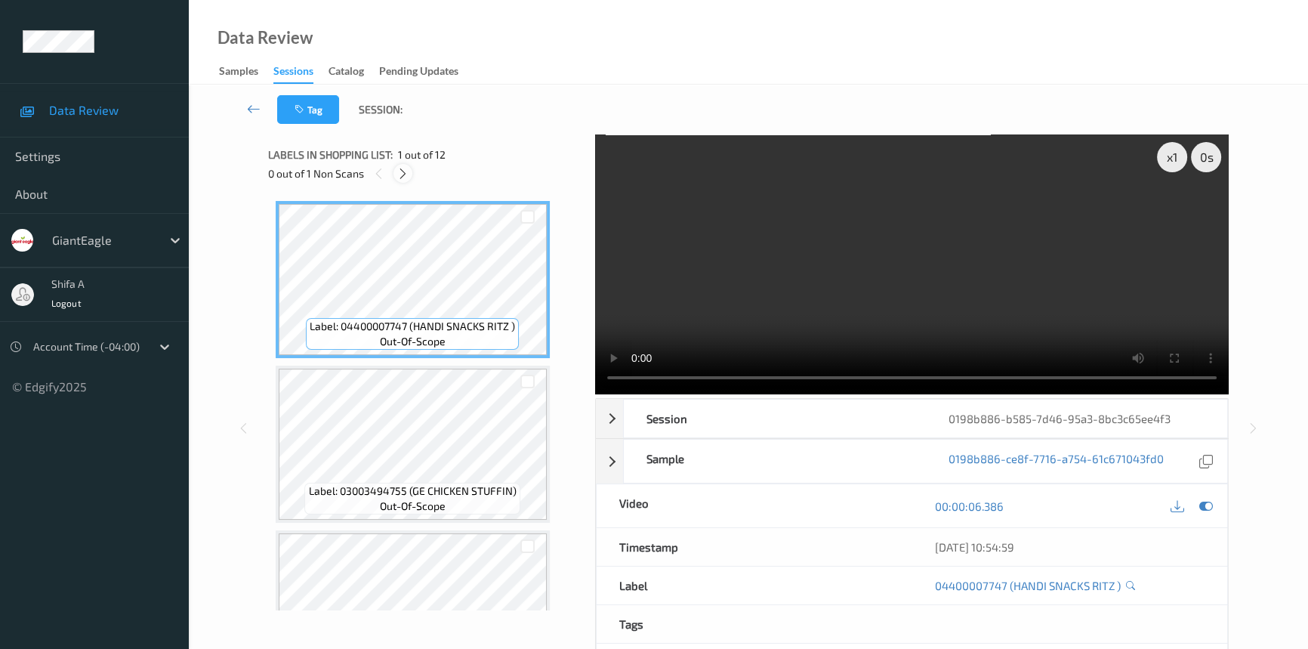
click at [408, 174] on icon at bounding box center [403, 174] width 13 height 14
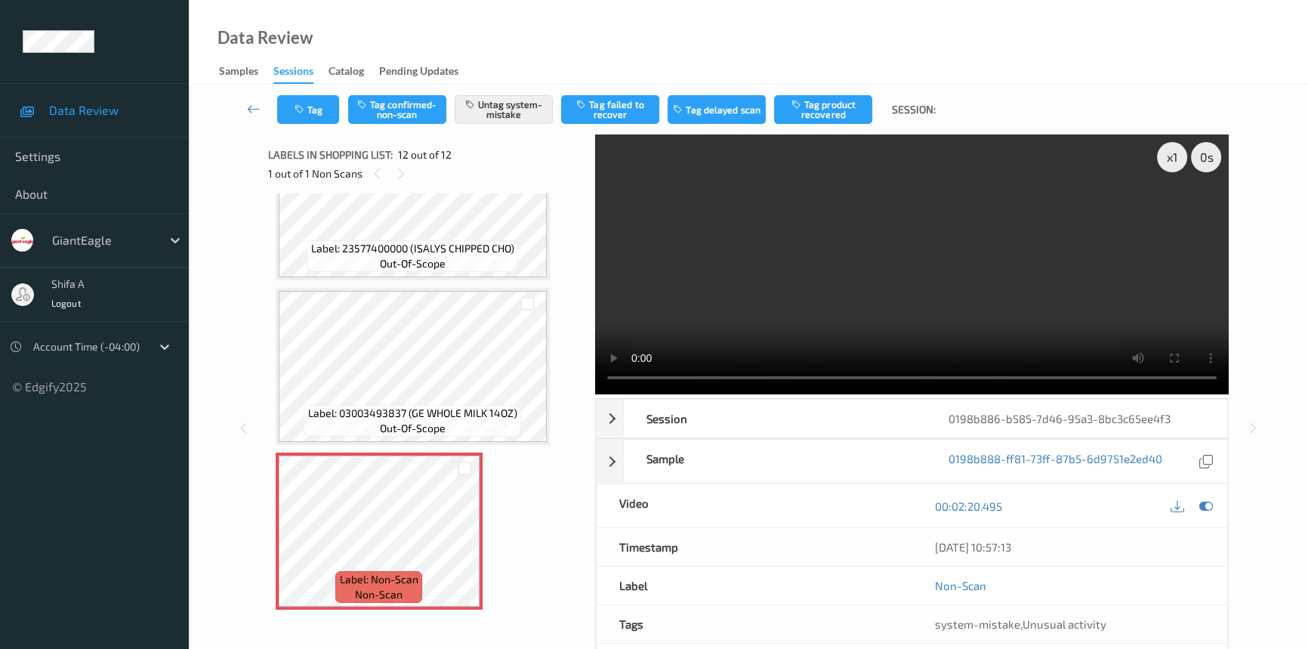
click at [1020, 305] on video at bounding box center [912, 264] width 634 height 260
click at [1054, 294] on video at bounding box center [912, 264] width 634 height 260
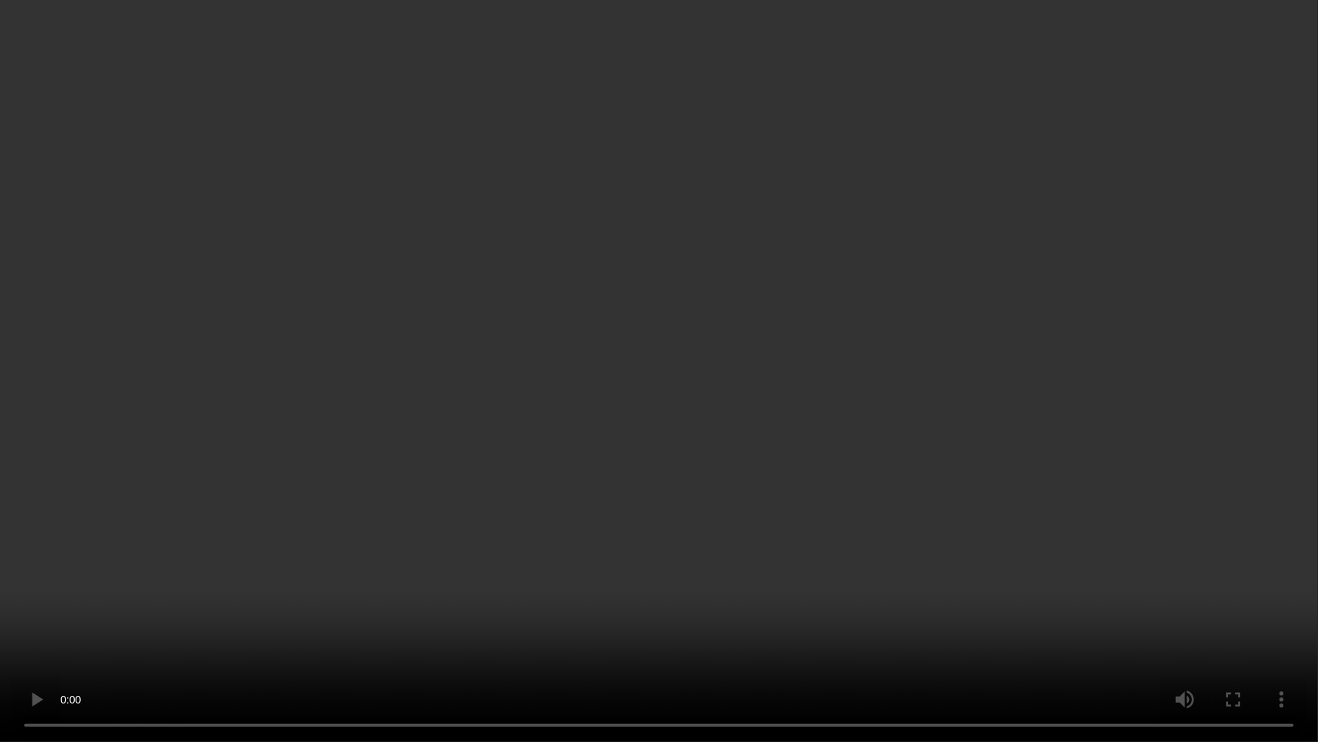
click at [676, 648] on video at bounding box center [659, 371] width 1318 height 742
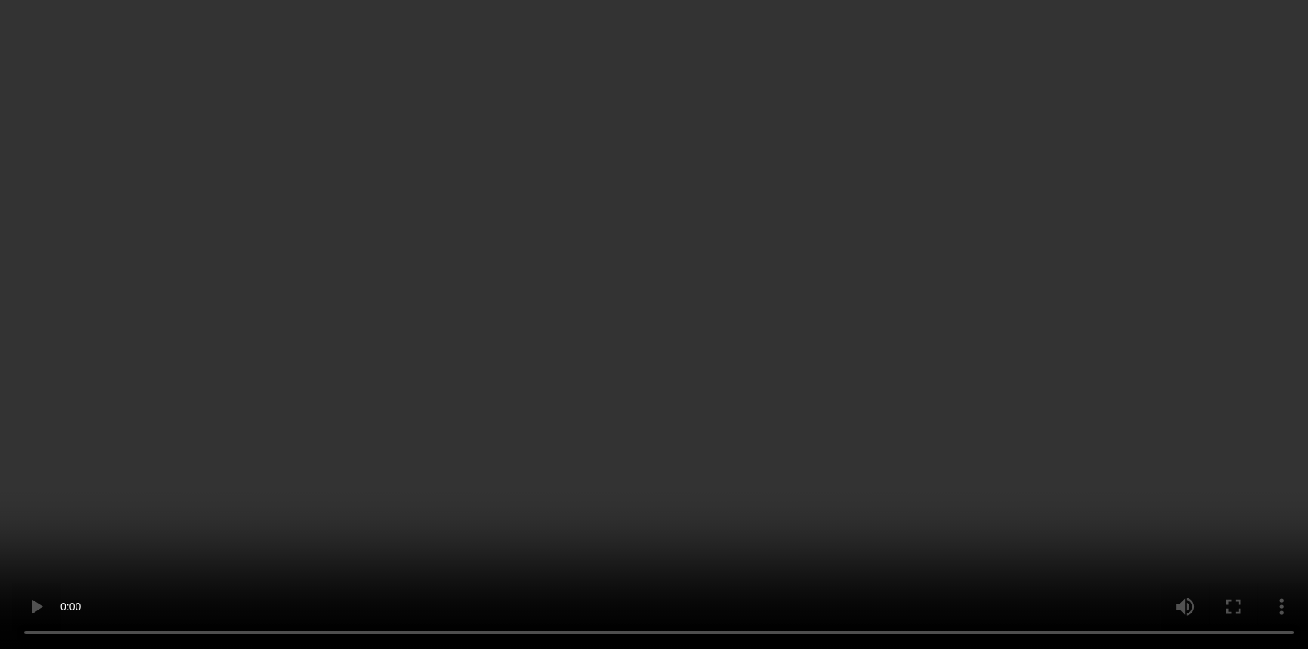
scroll to position [1560, 0]
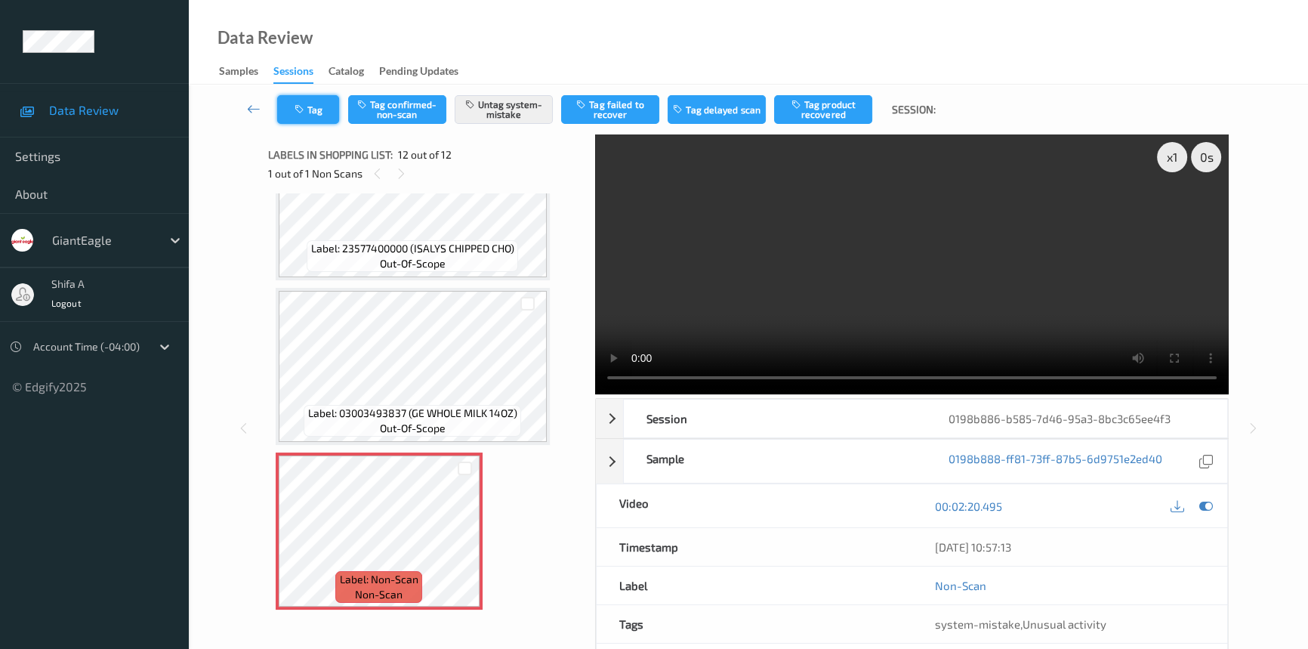
click at [308, 106] on button "Tag" at bounding box center [308, 109] width 62 height 29
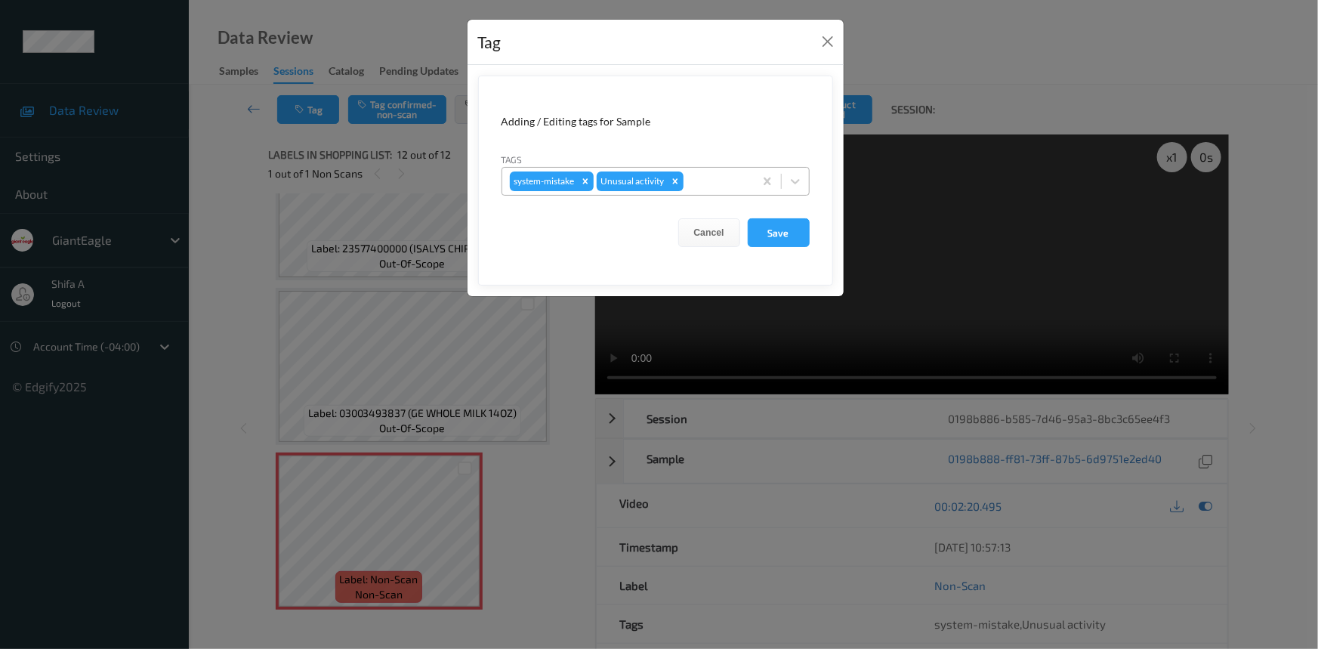
click at [674, 181] on icon "Remove Unusual activity" at bounding box center [675, 181] width 11 height 11
click at [777, 231] on button "Save" at bounding box center [779, 232] width 62 height 29
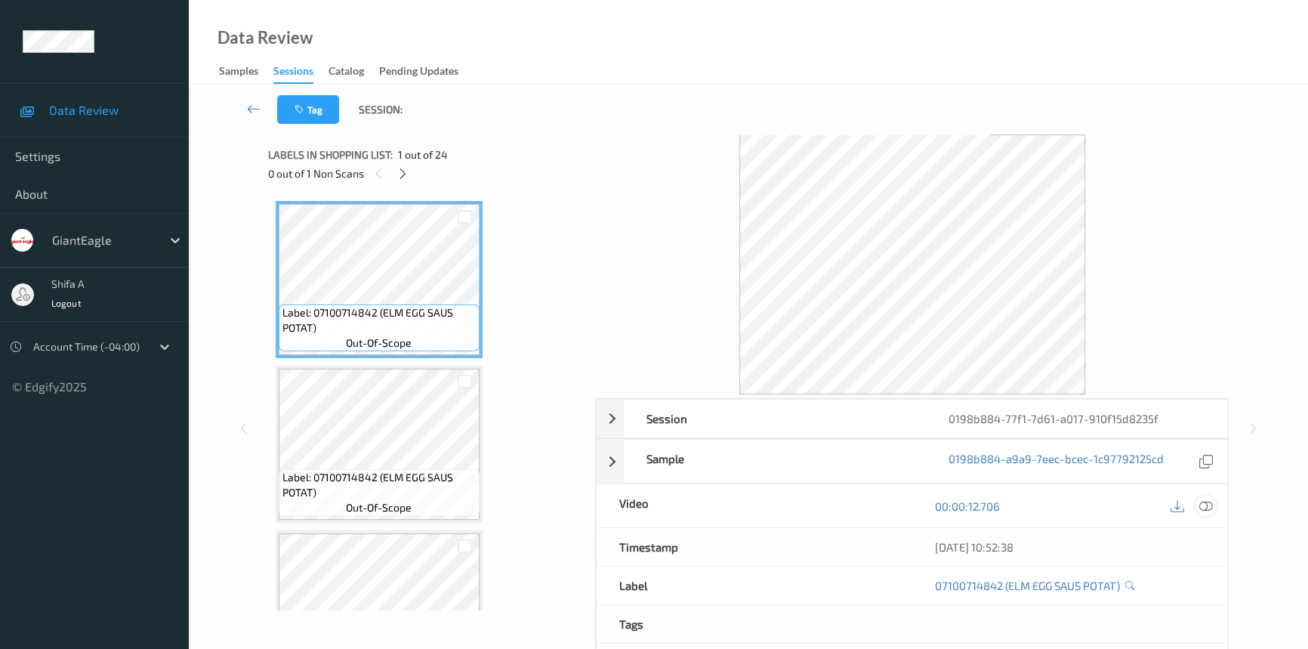
click at [1207, 506] on icon at bounding box center [1206, 506] width 14 height 14
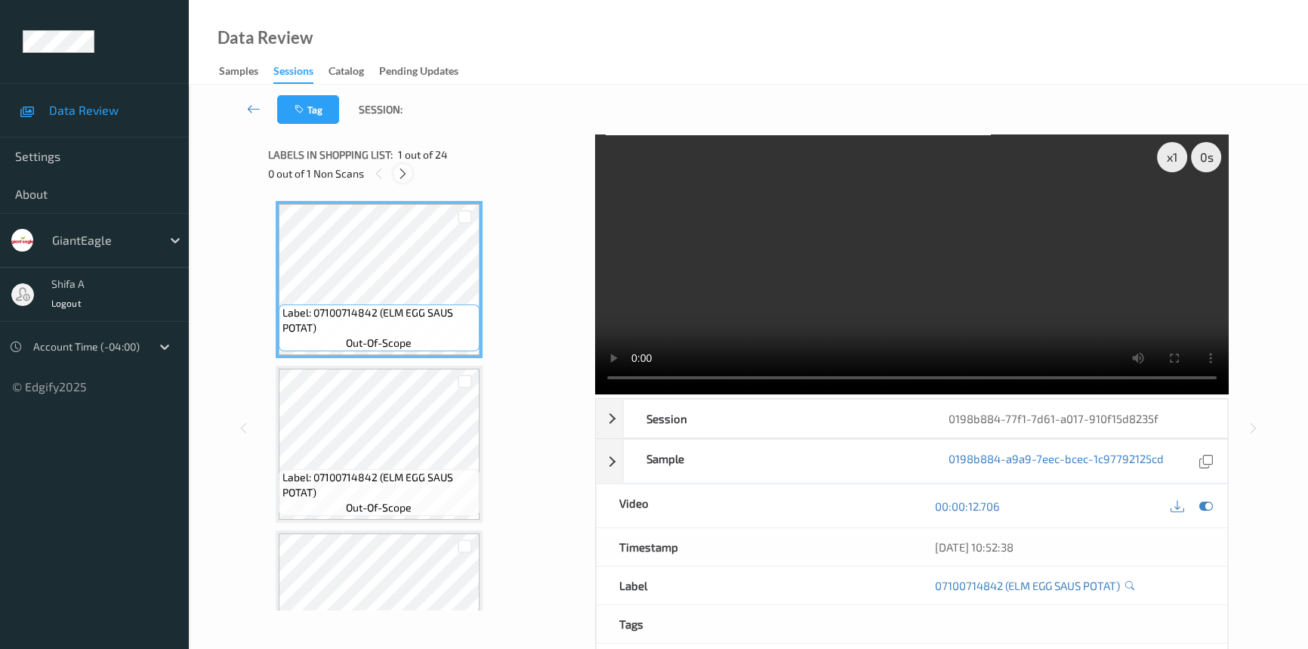
click at [407, 174] on icon at bounding box center [403, 174] width 13 height 14
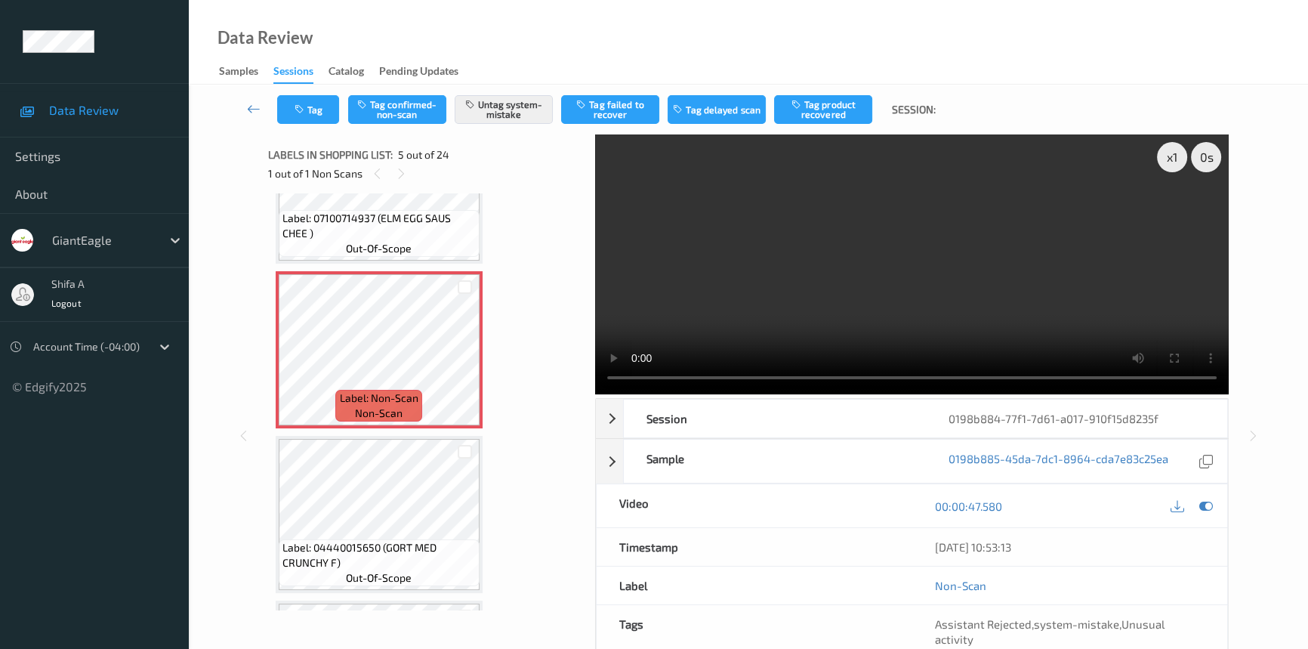
scroll to position [774, 0]
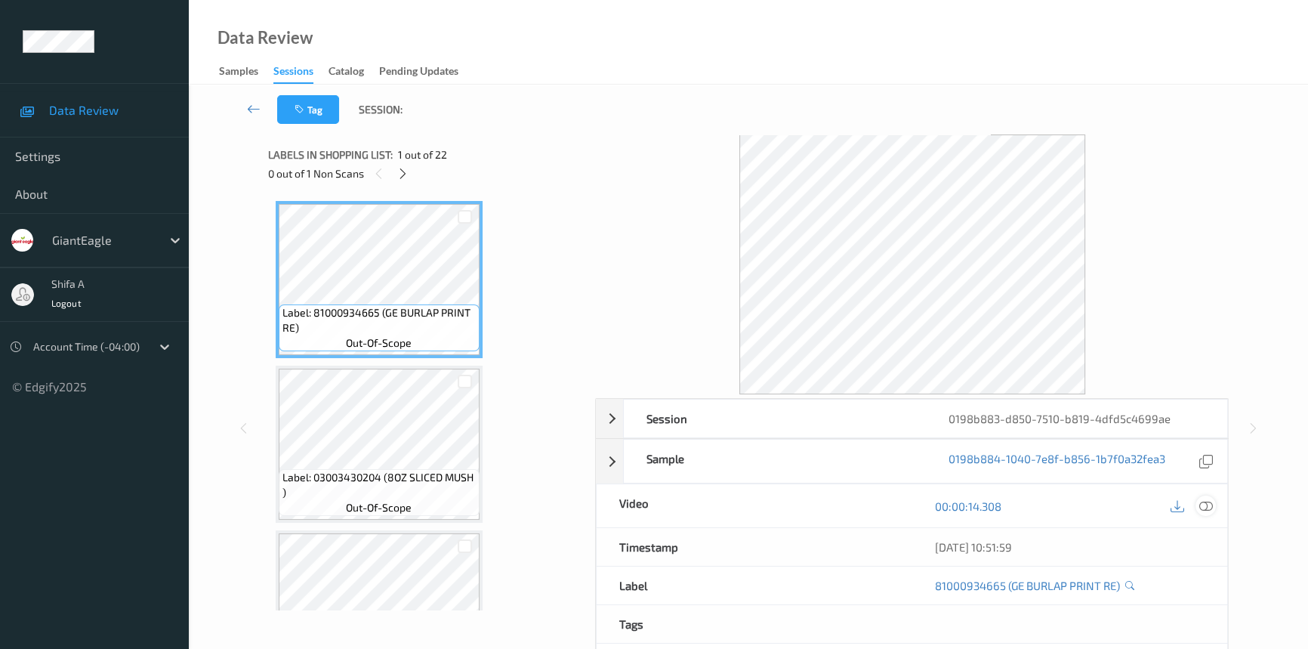
click at [1207, 508] on icon at bounding box center [1206, 506] width 14 height 14
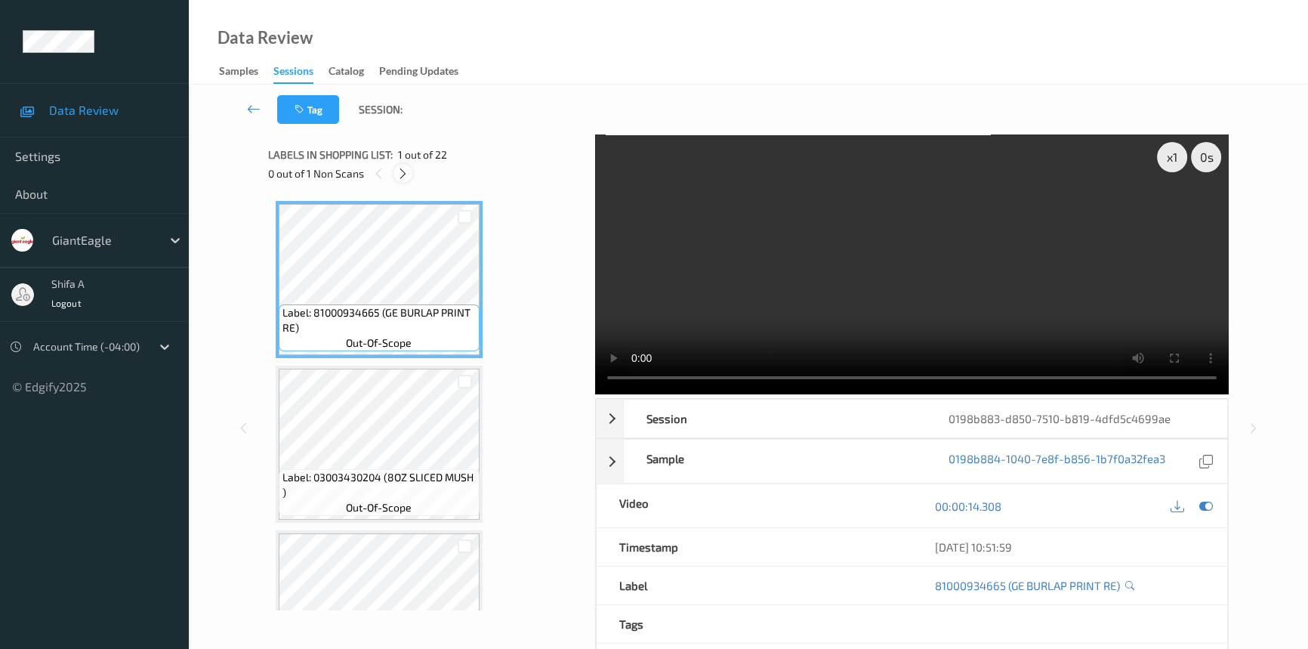
click at [397, 170] on icon at bounding box center [403, 174] width 13 height 14
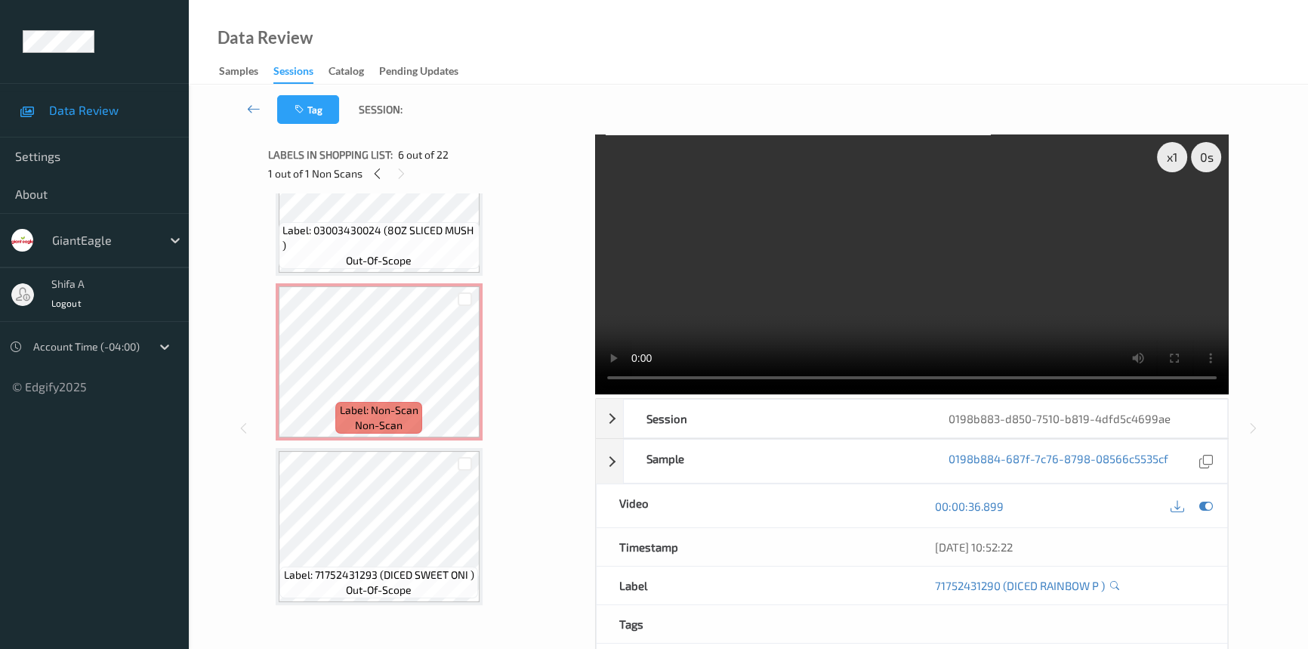
scroll to position [405, 0]
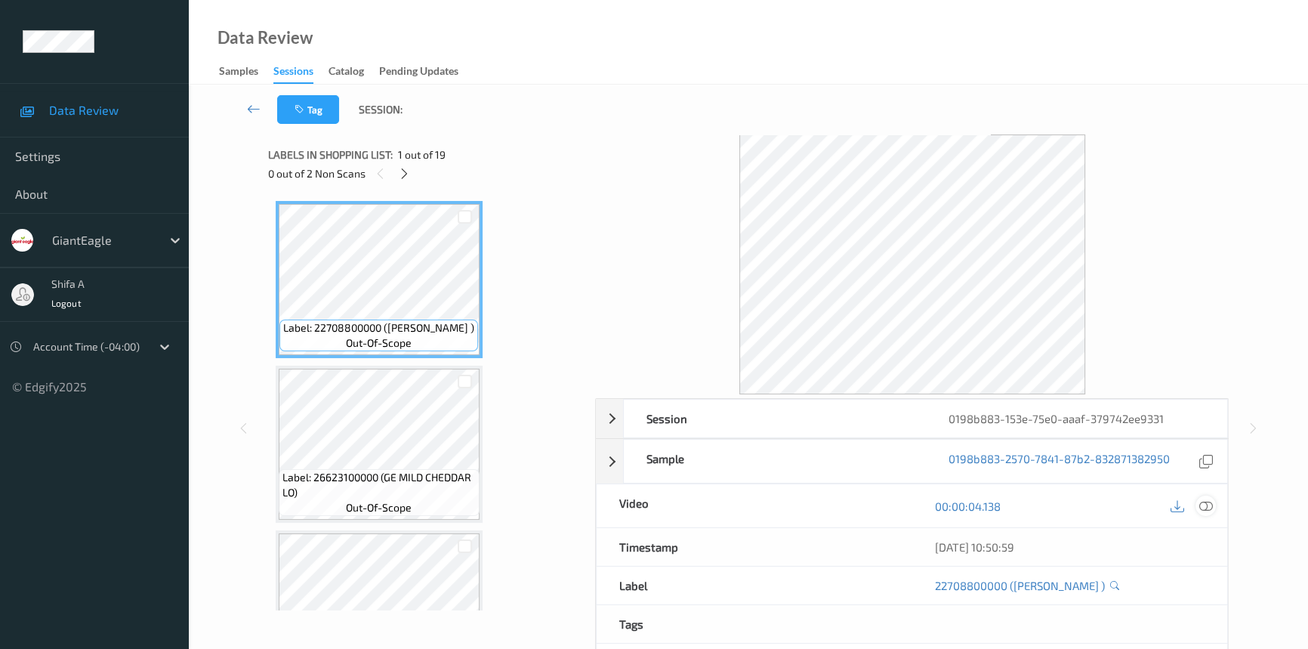
click at [1208, 510] on icon at bounding box center [1206, 506] width 14 height 14
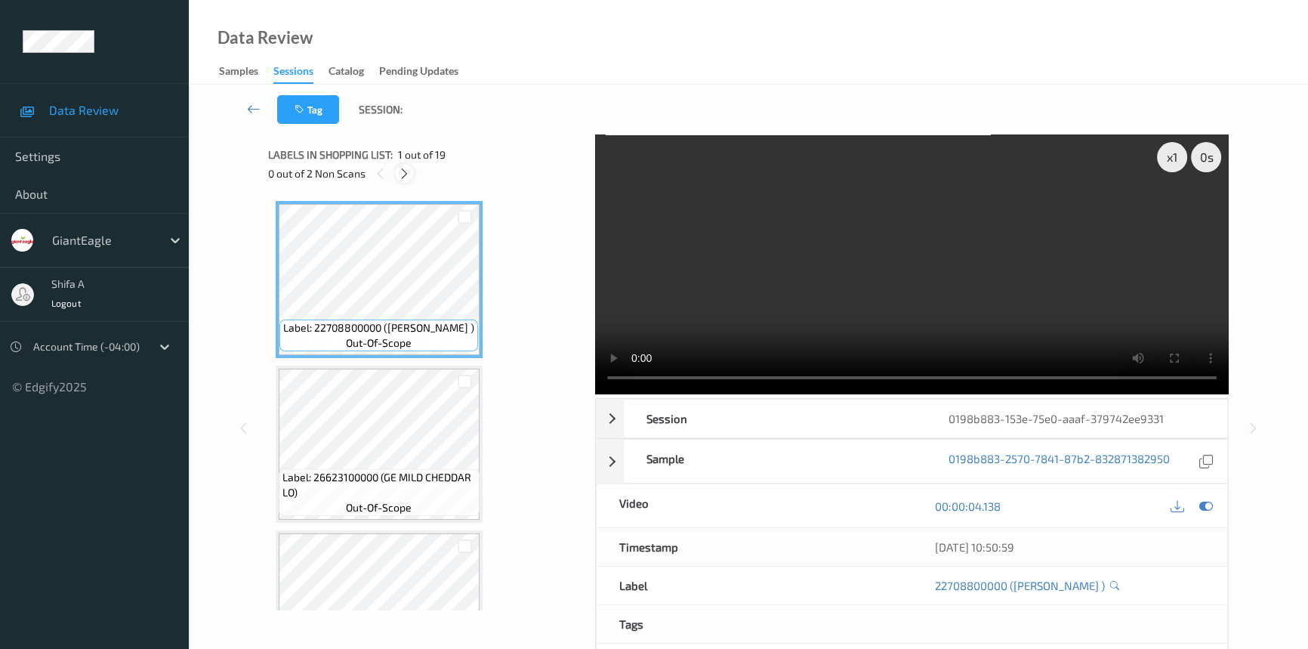
click at [406, 174] on icon at bounding box center [404, 174] width 13 height 14
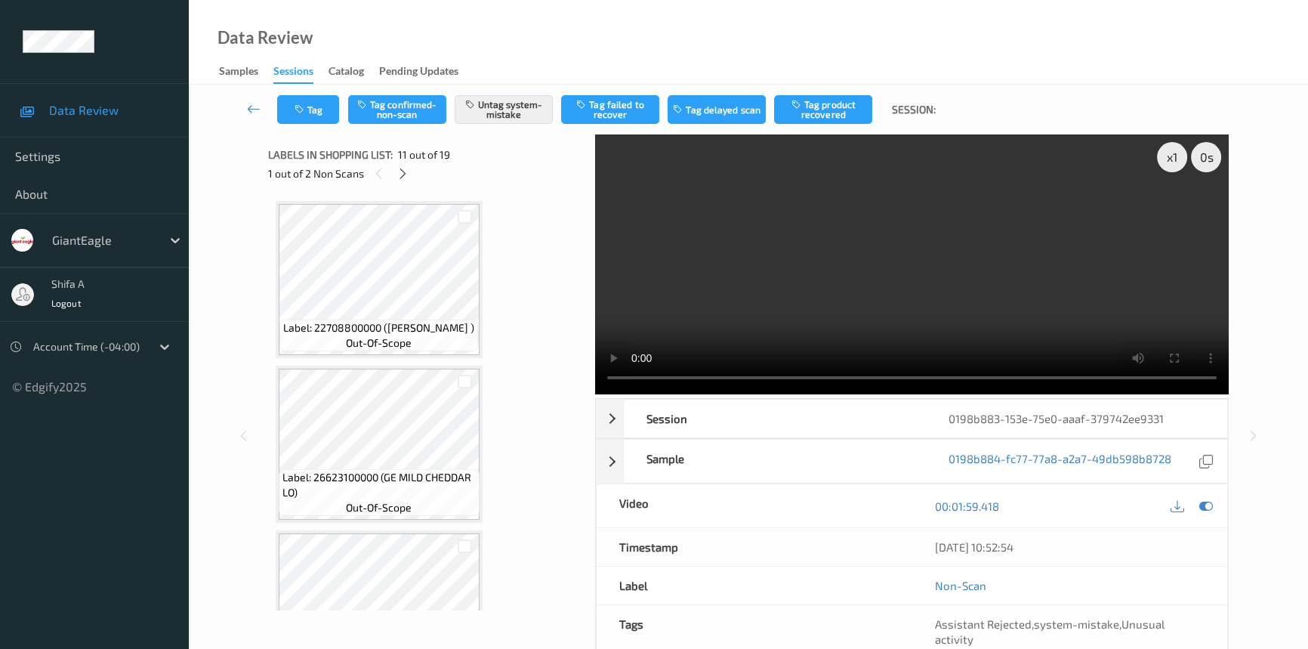
scroll to position [1484, 0]
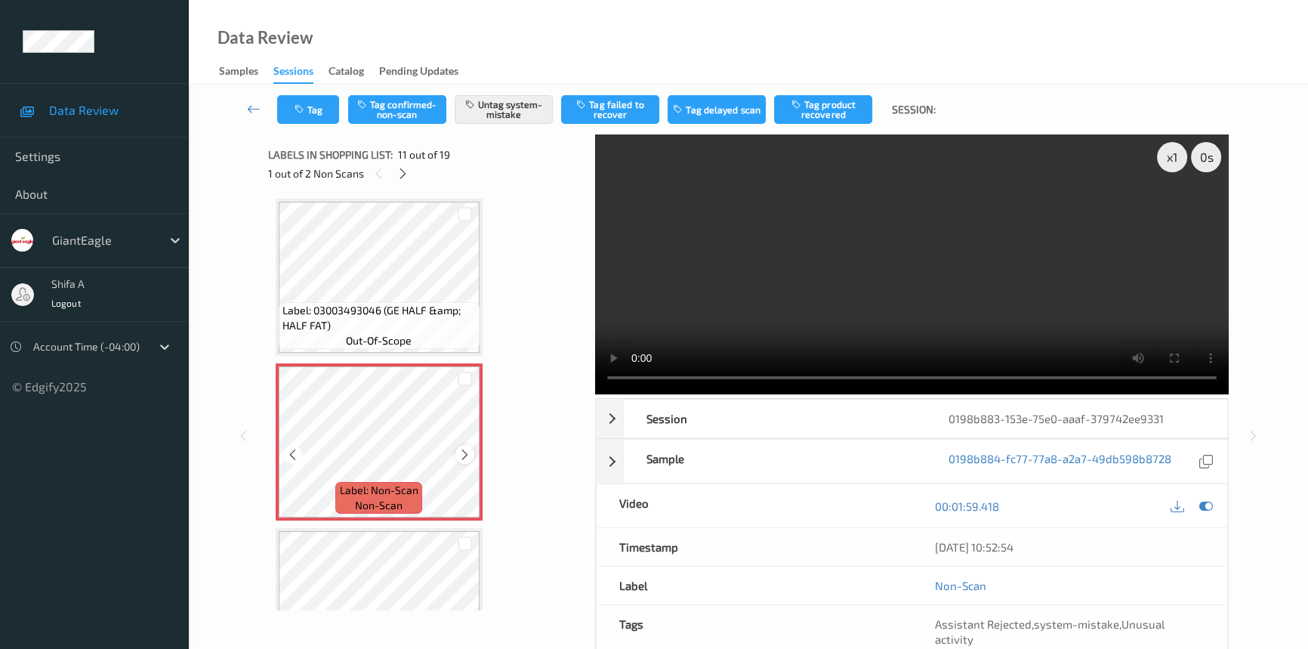
click at [465, 448] on icon at bounding box center [464, 455] width 13 height 14
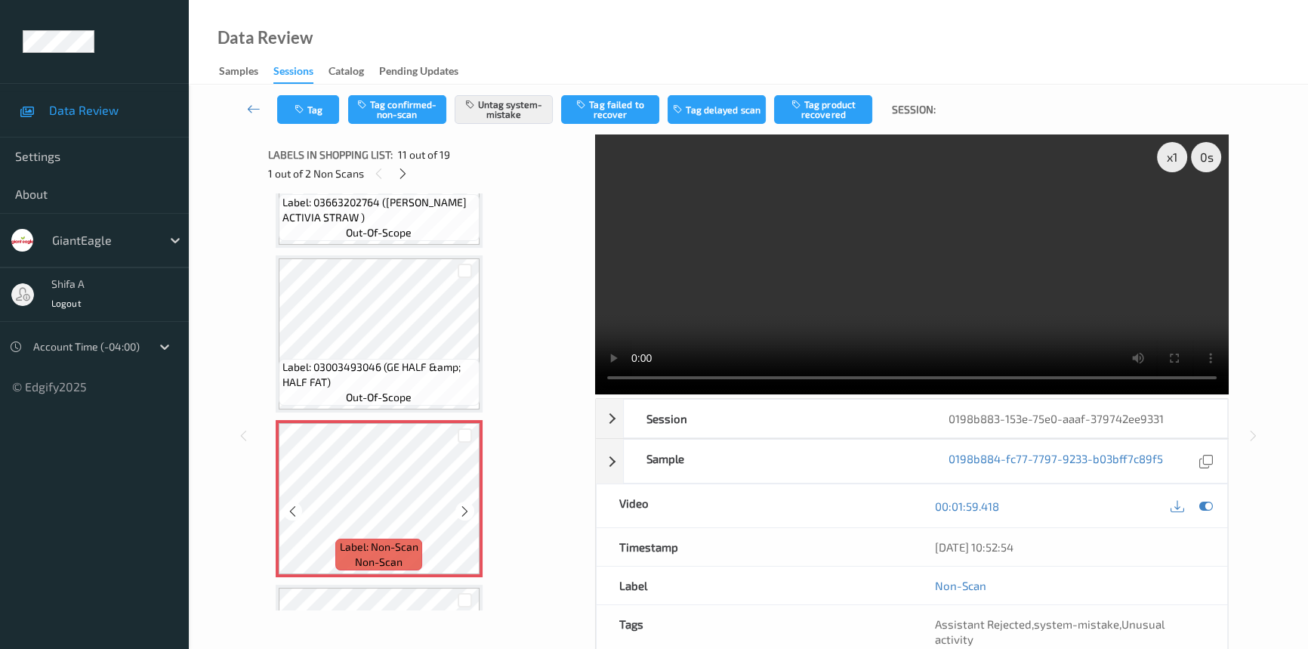
scroll to position [1415, 0]
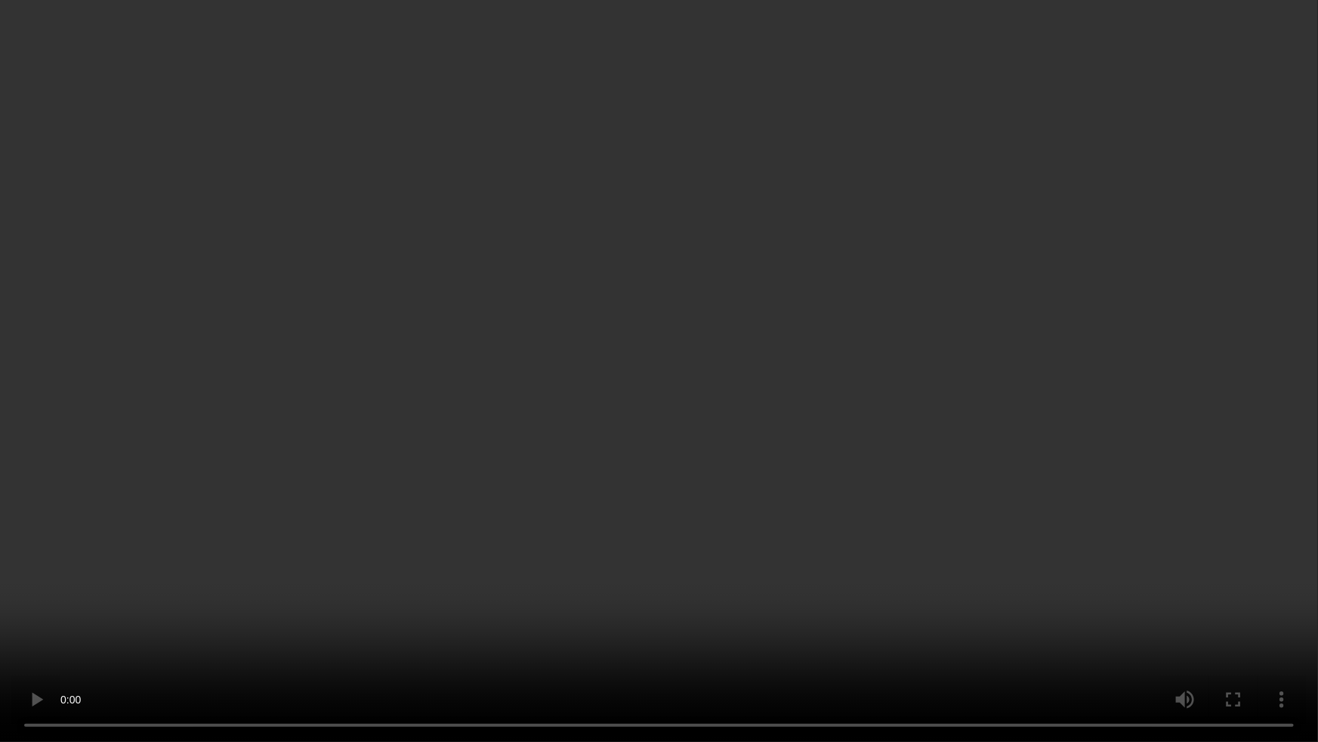
click at [1090, 401] on video at bounding box center [659, 371] width 1318 height 742
click at [644, 632] on video at bounding box center [659, 371] width 1318 height 742
click at [645, 622] on video at bounding box center [659, 371] width 1318 height 742
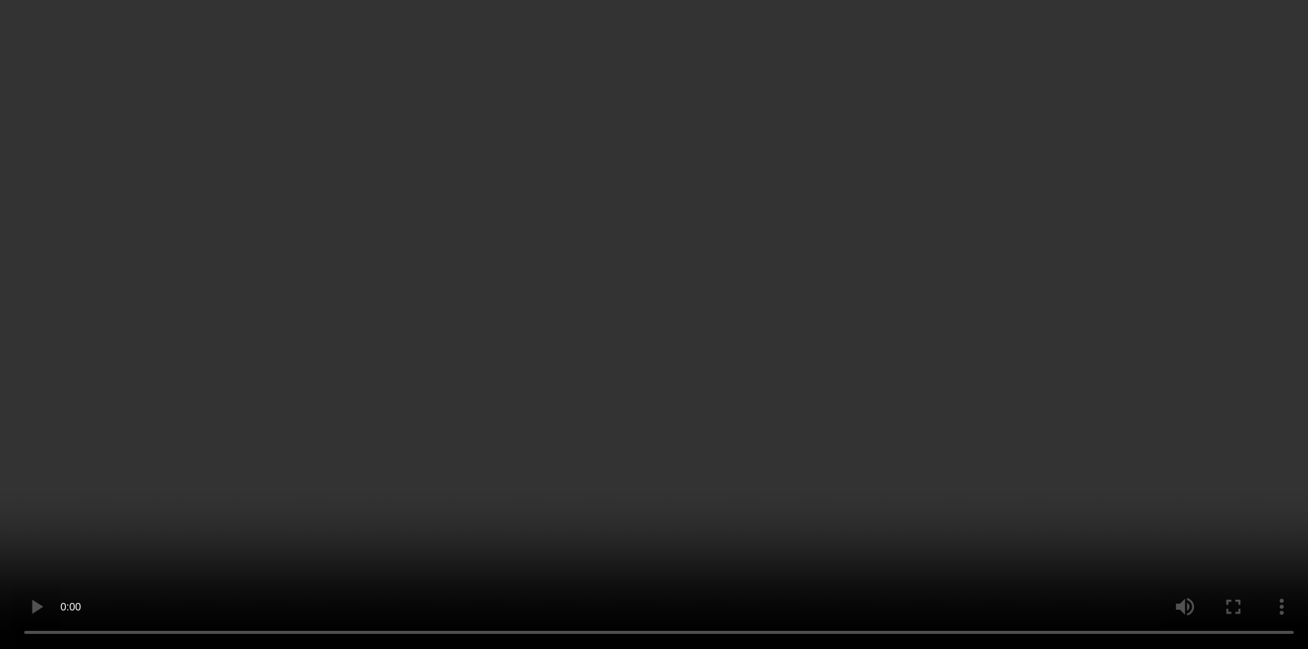
scroll to position [1553, 0]
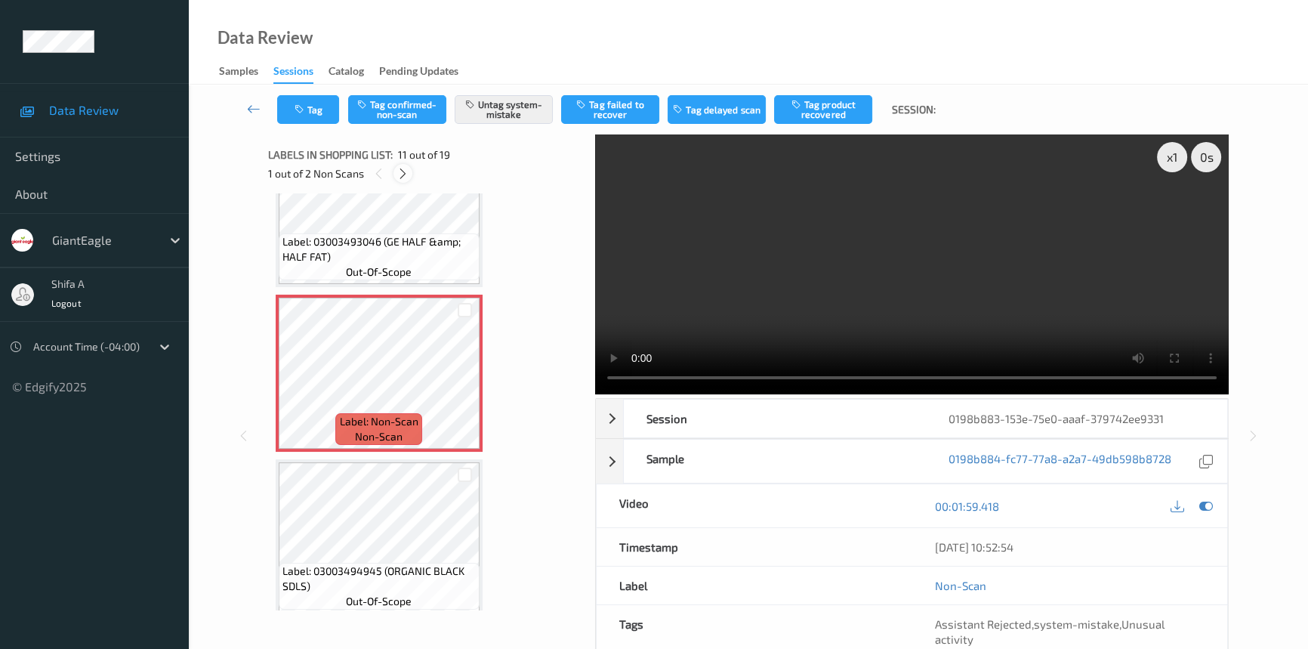
click at [403, 173] on icon at bounding box center [403, 174] width 13 height 14
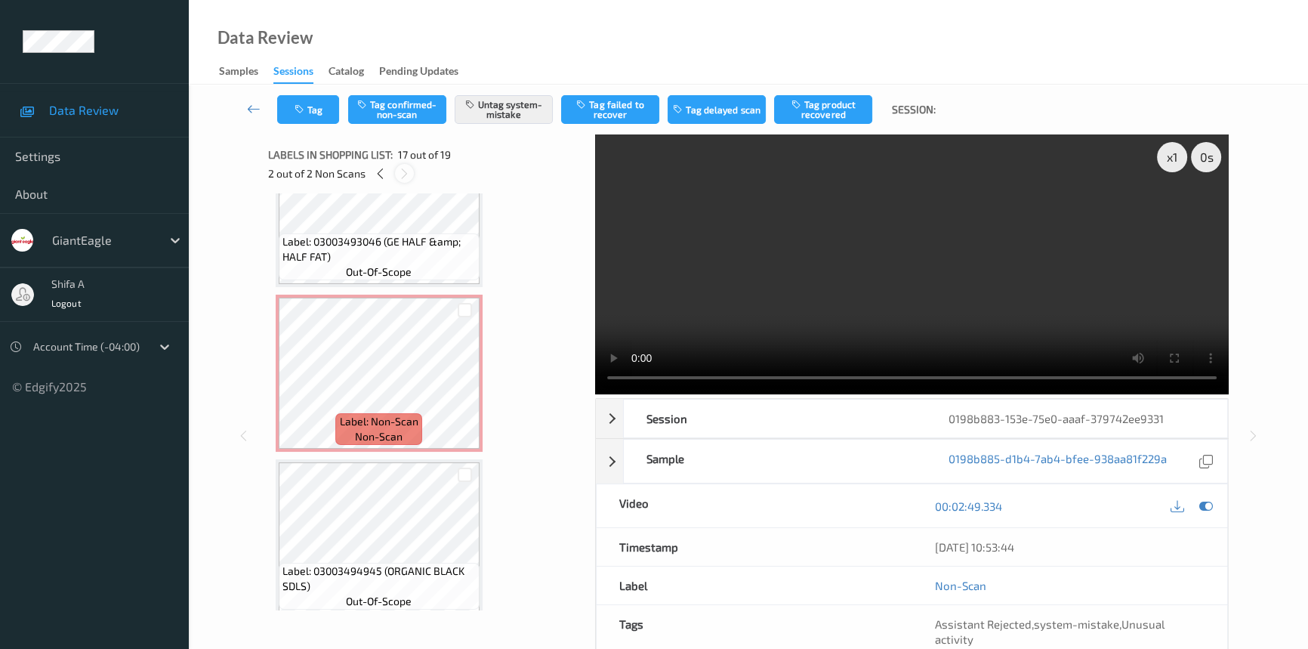
scroll to position [2469, 0]
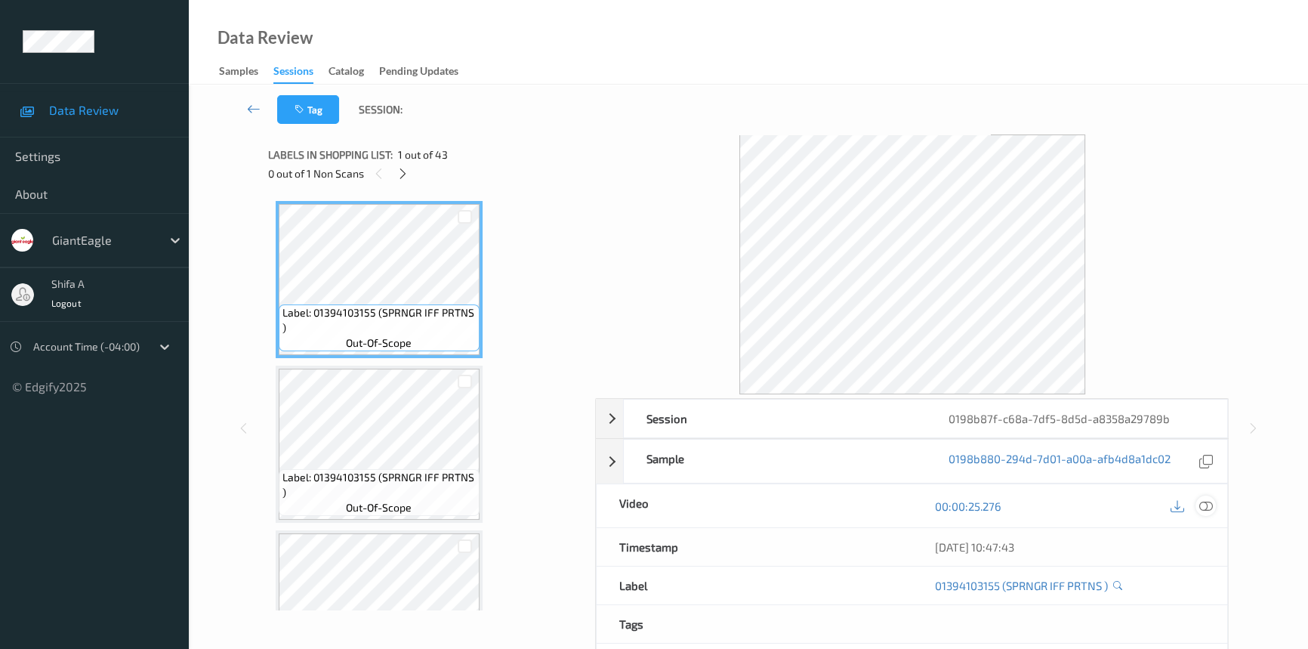
click at [1199, 503] on icon at bounding box center [1206, 506] width 14 height 14
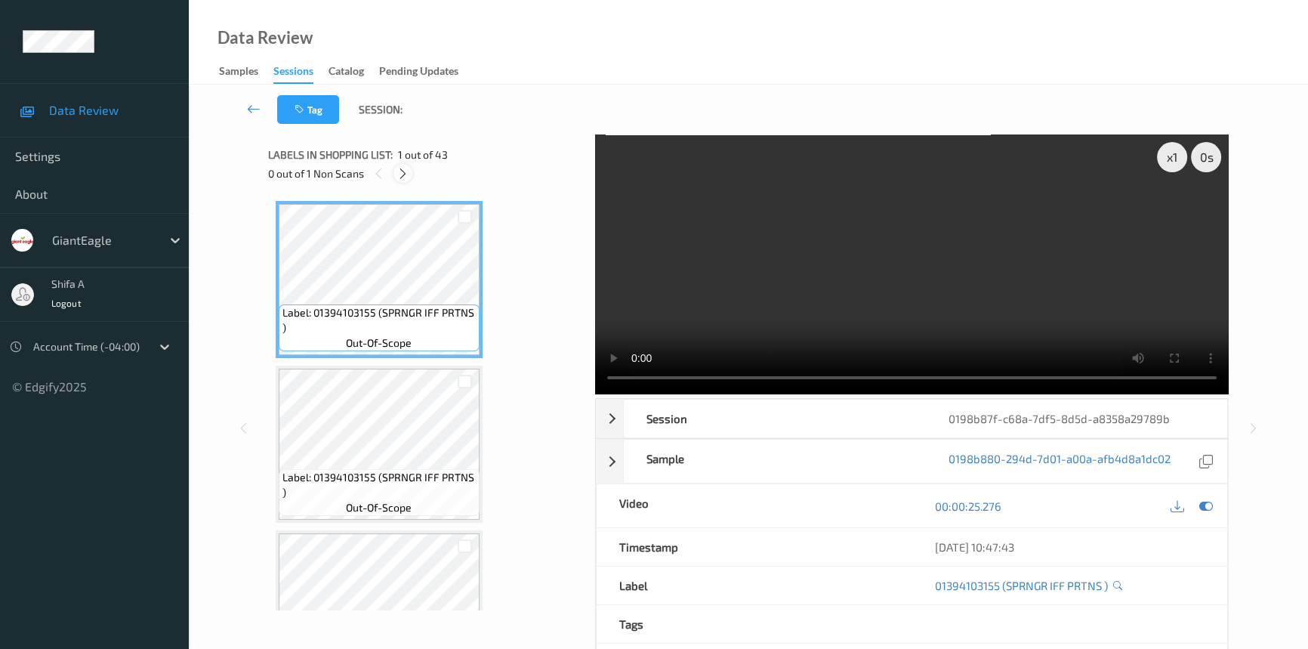
click at [403, 171] on icon at bounding box center [403, 174] width 13 height 14
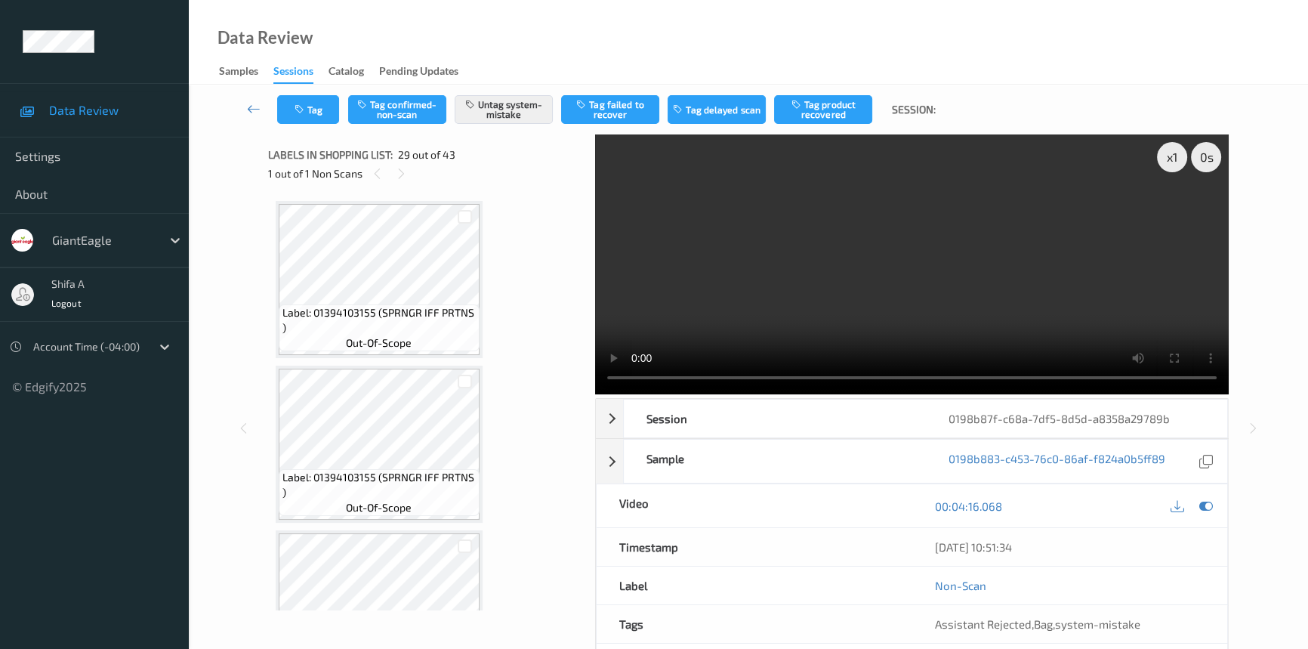
scroll to position [4438, 0]
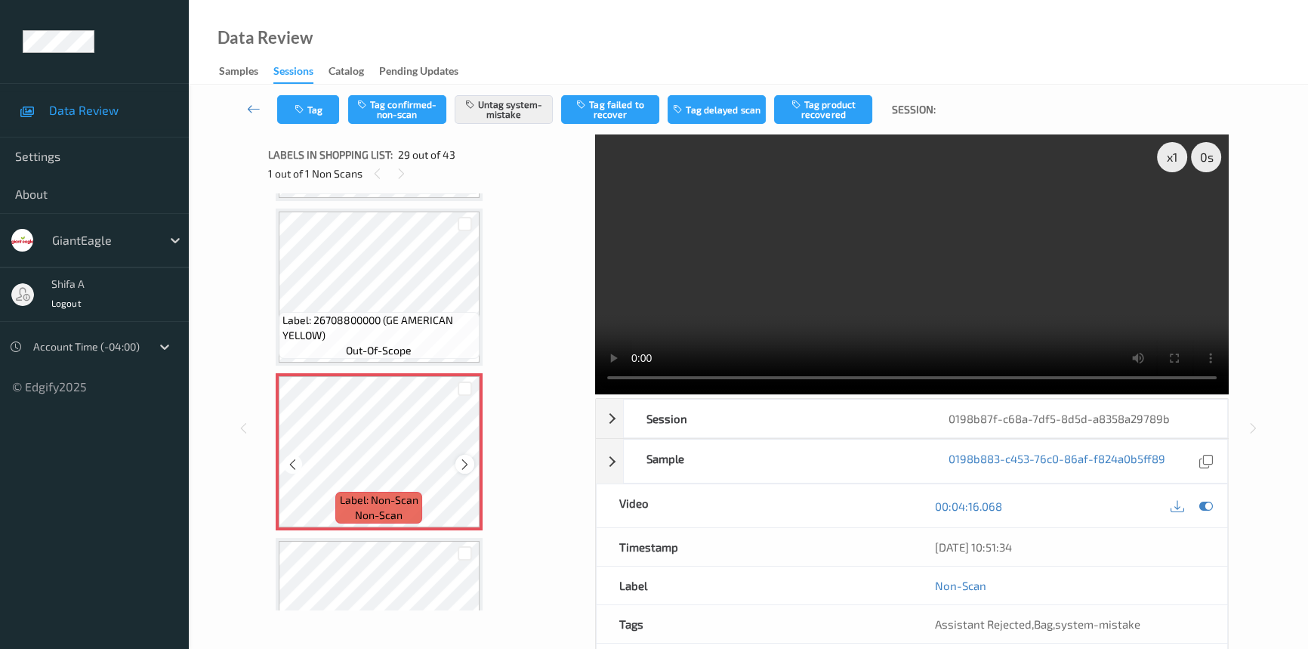
click at [464, 458] on icon at bounding box center [464, 465] width 13 height 14
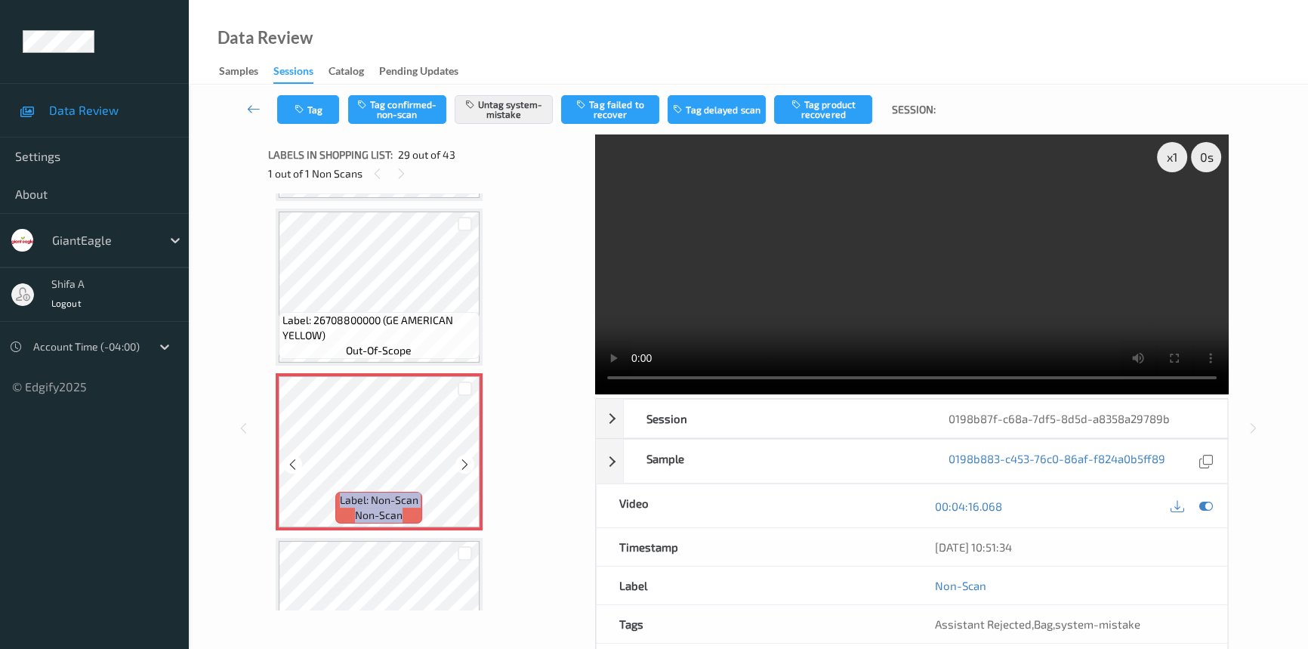
click at [464, 458] on icon at bounding box center [464, 465] width 13 height 14
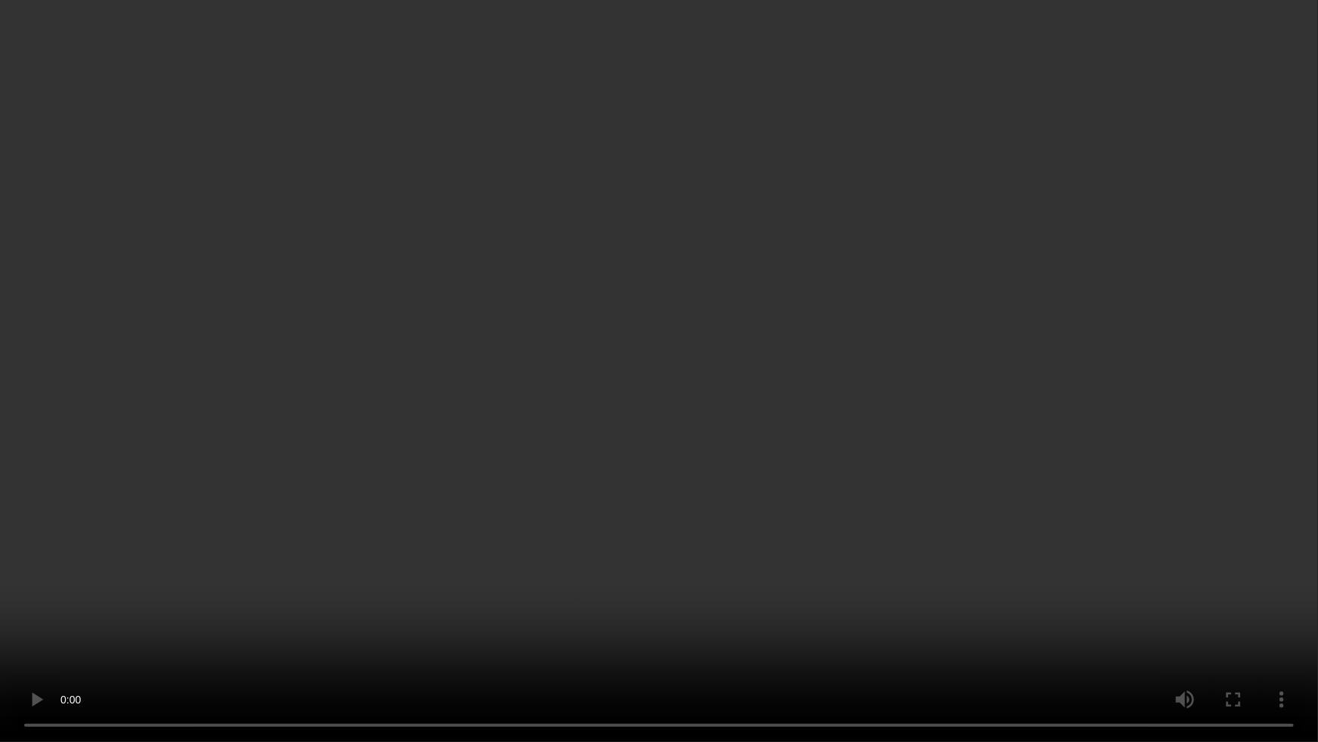
click at [1110, 408] on video at bounding box center [659, 371] width 1318 height 742
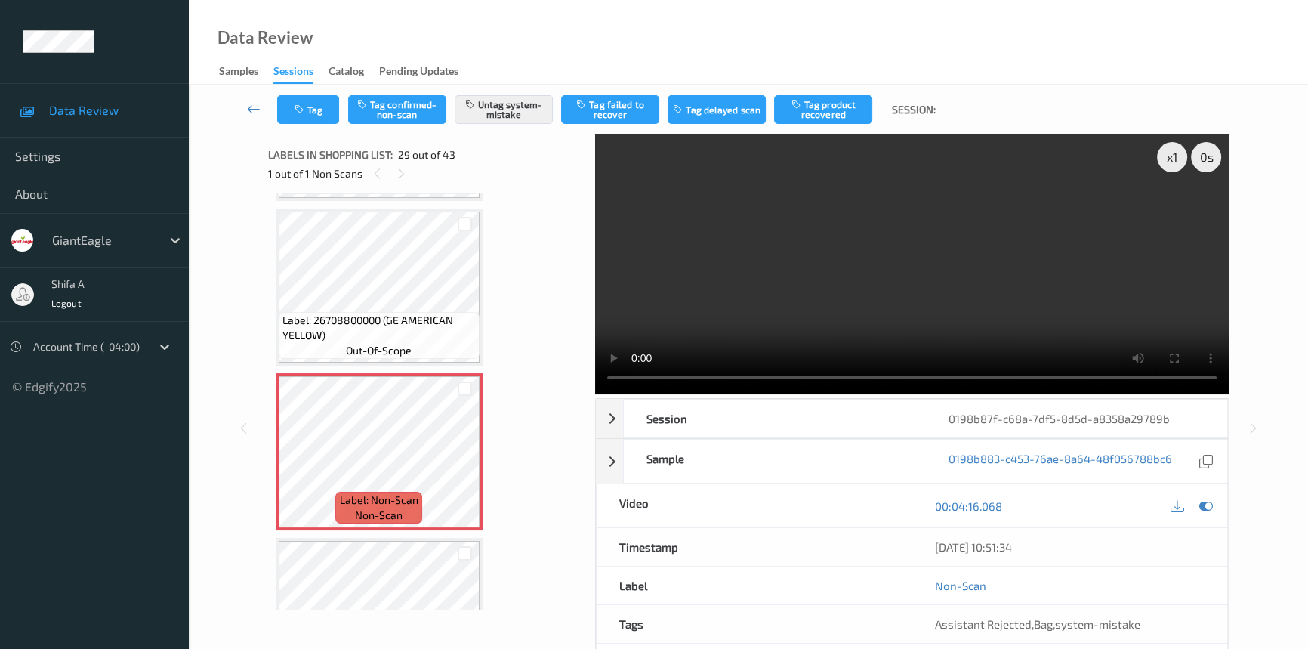
drag, startPoint x: 1004, startPoint y: 304, endPoint x: 996, endPoint y: 303, distance: 8.3
click at [1004, 303] on video at bounding box center [912, 264] width 634 height 260
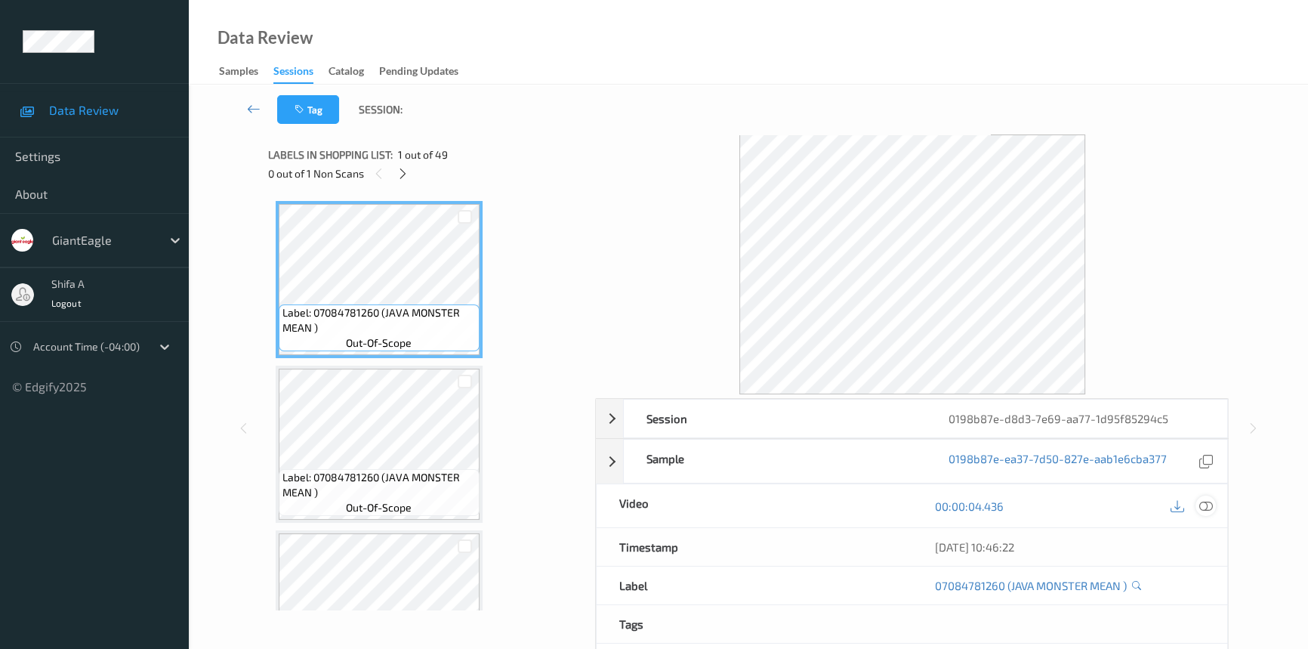
click at [1212, 505] on icon at bounding box center [1206, 506] width 14 height 14
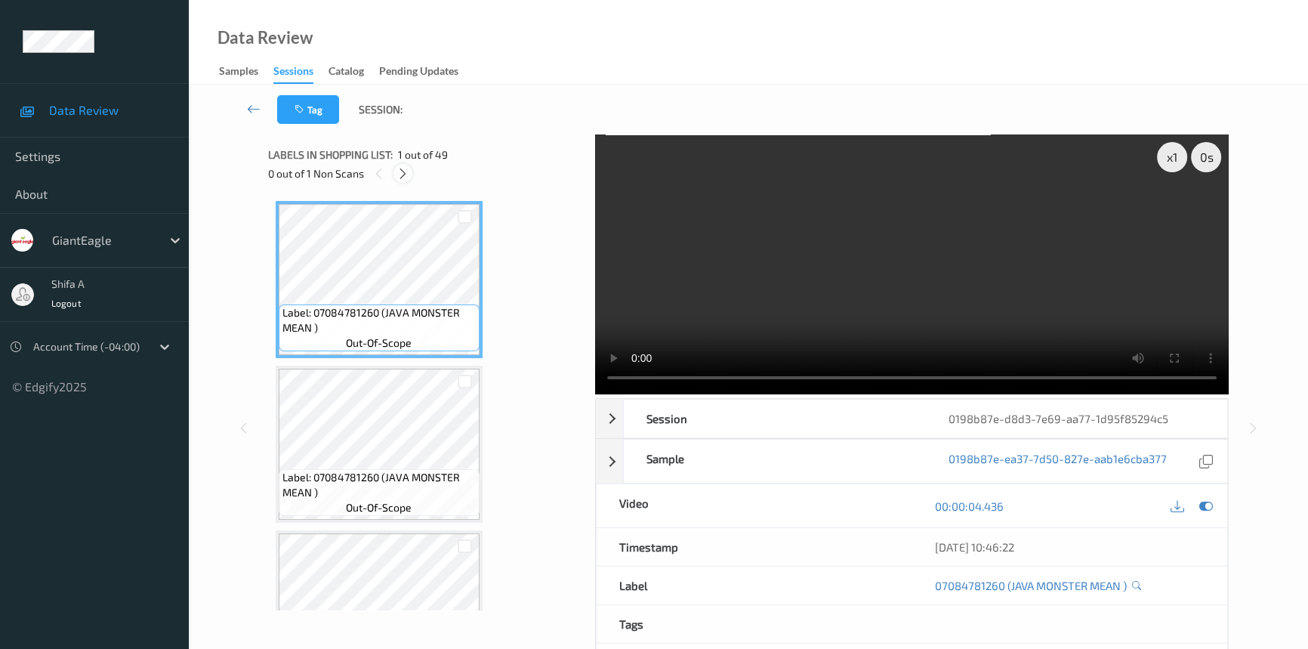
click at [403, 175] on icon at bounding box center [403, 174] width 13 height 14
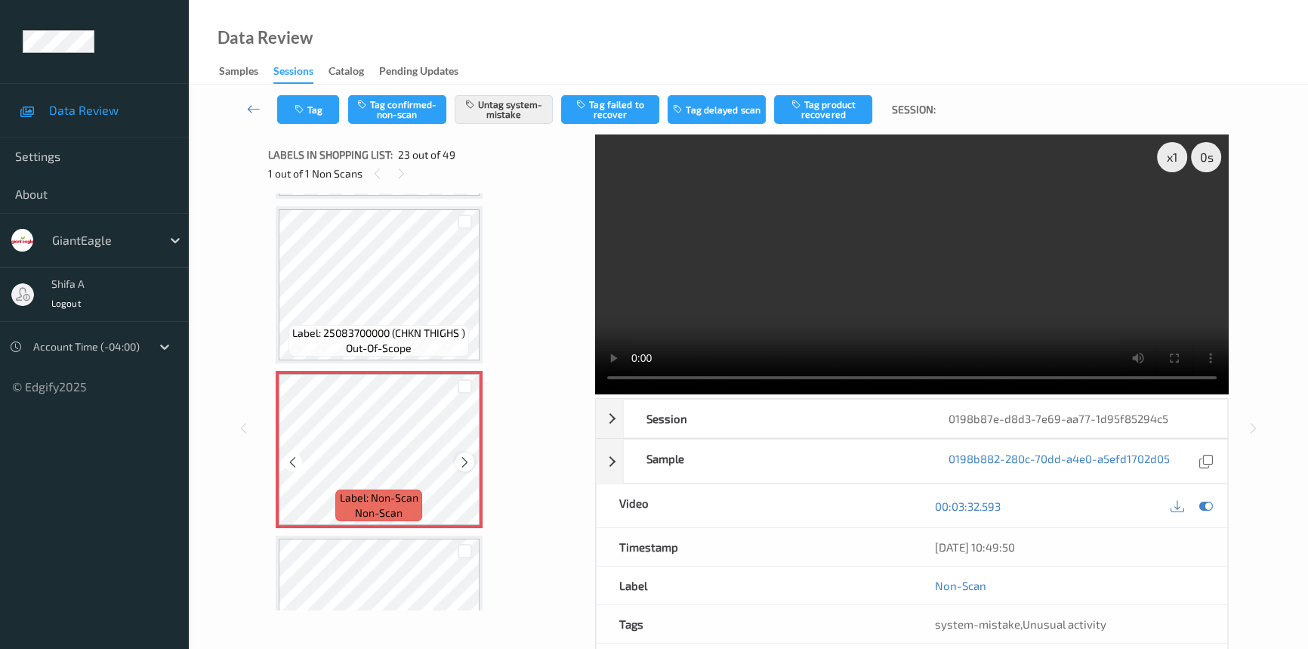
click at [464, 455] on icon at bounding box center [464, 462] width 13 height 14
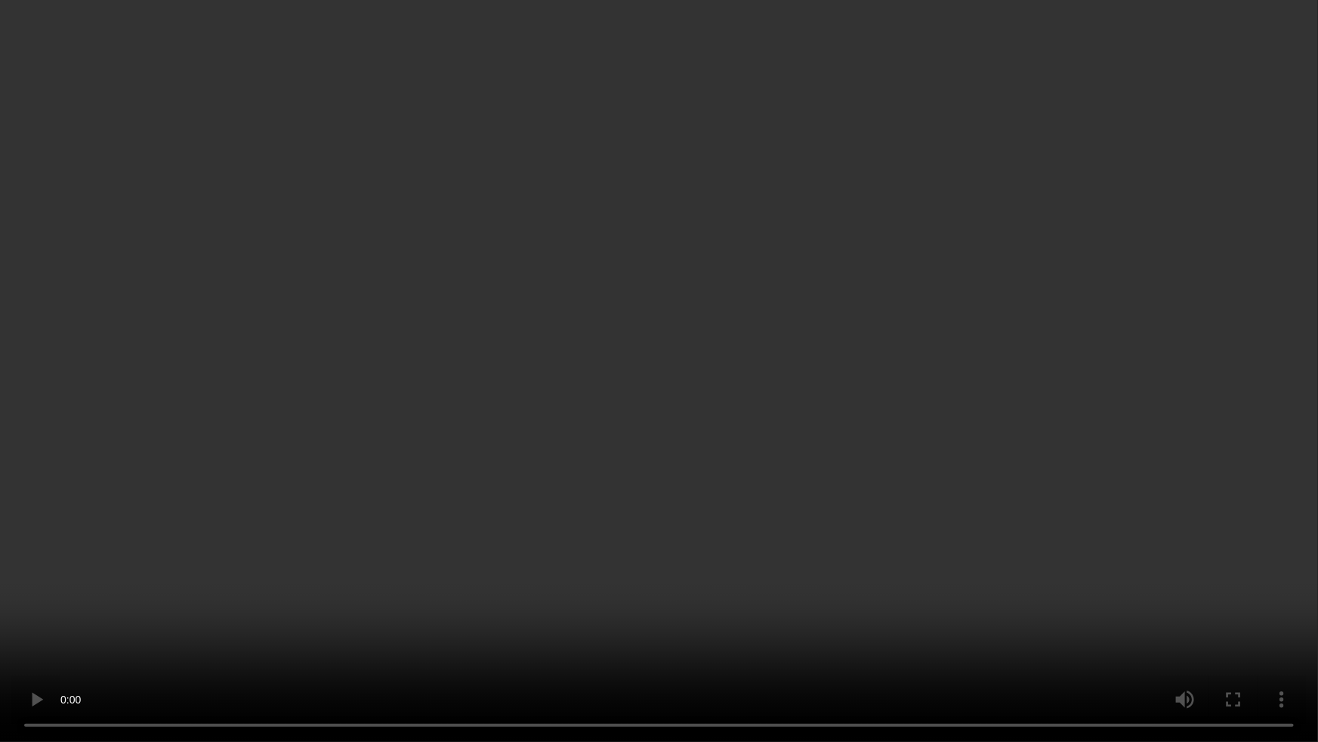
click at [754, 625] on video at bounding box center [659, 371] width 1318 height 742
click at [1078, 605] on video at bounding box center [659, 371] width 1318 height 742
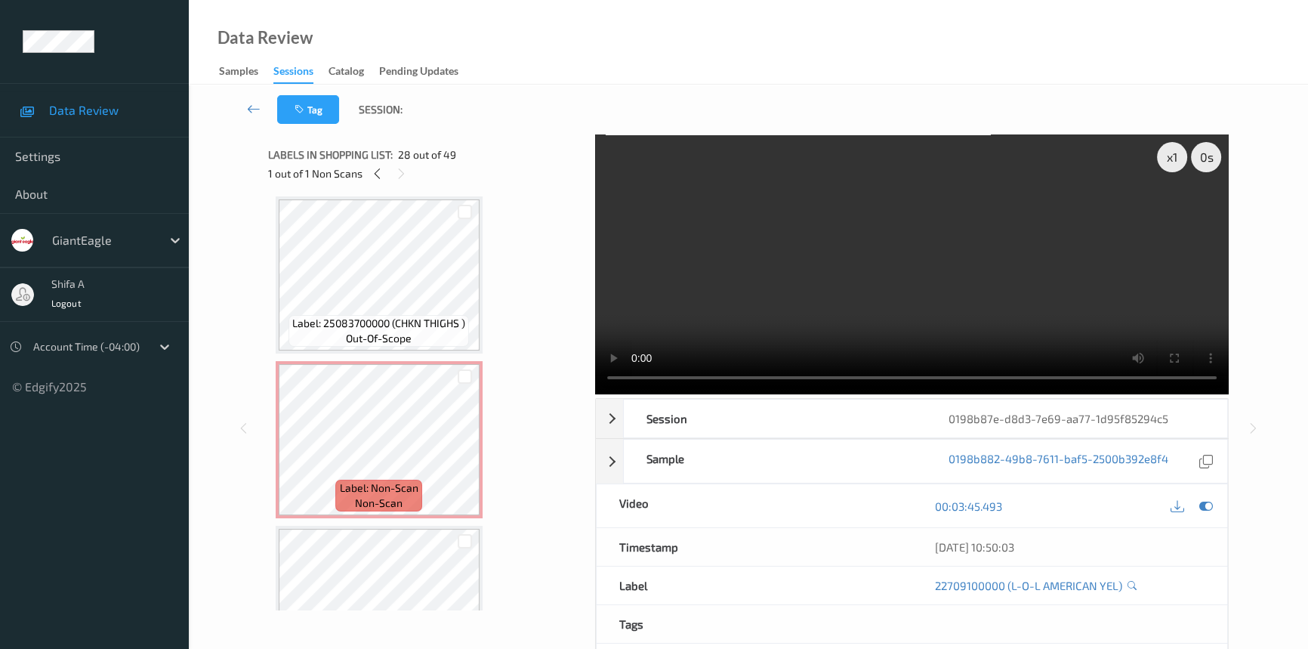
scroll to position [3452, 0]
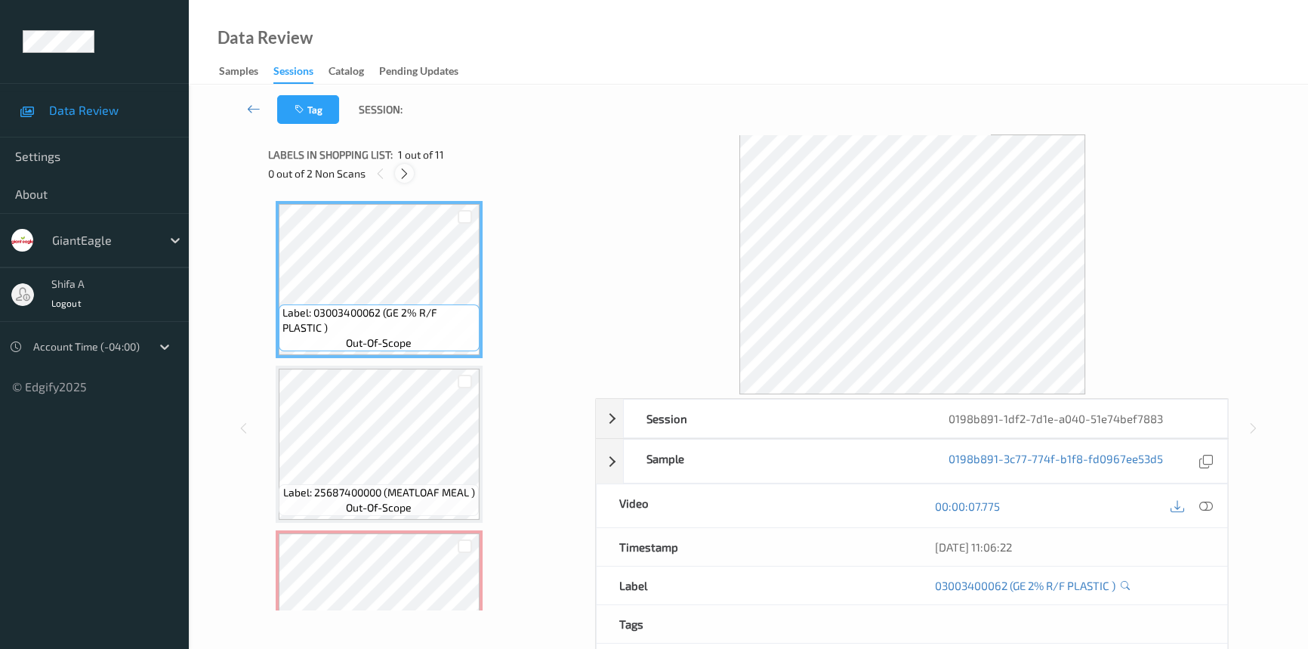
click at [396, 169] on div at bounding box center [404, 173] width 19 height 19
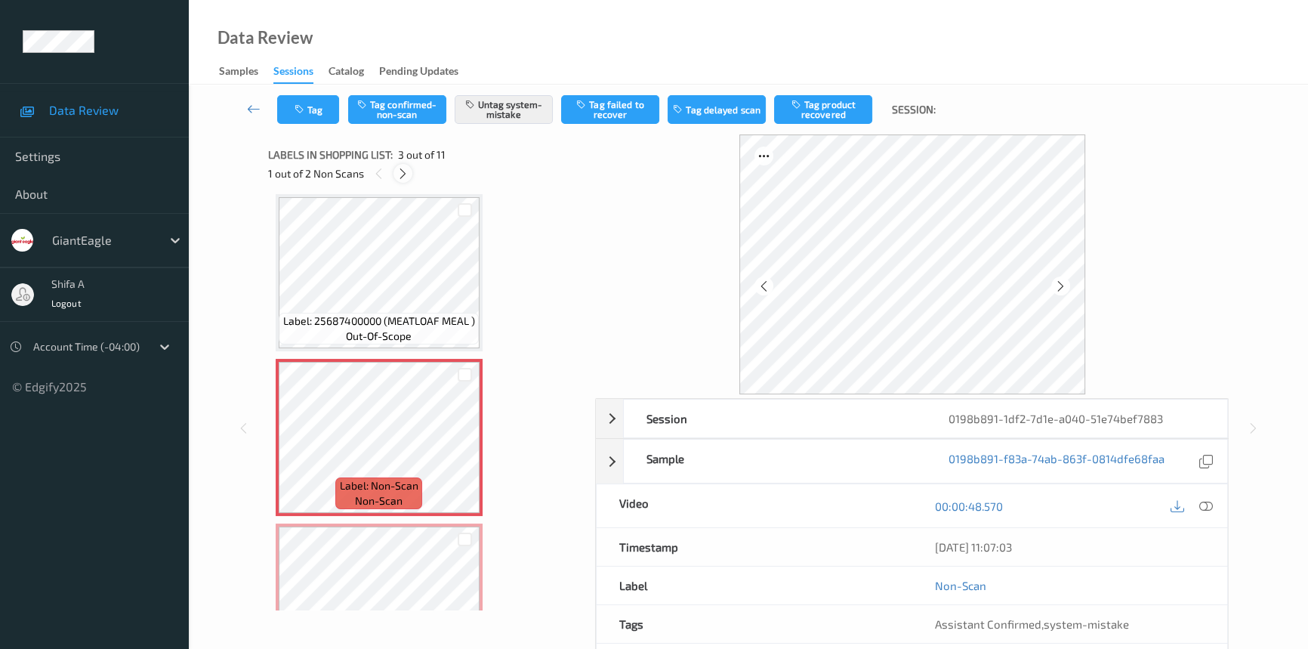
click at [400, 172] on icon at bounding box center [403, 174] width 13 height 14
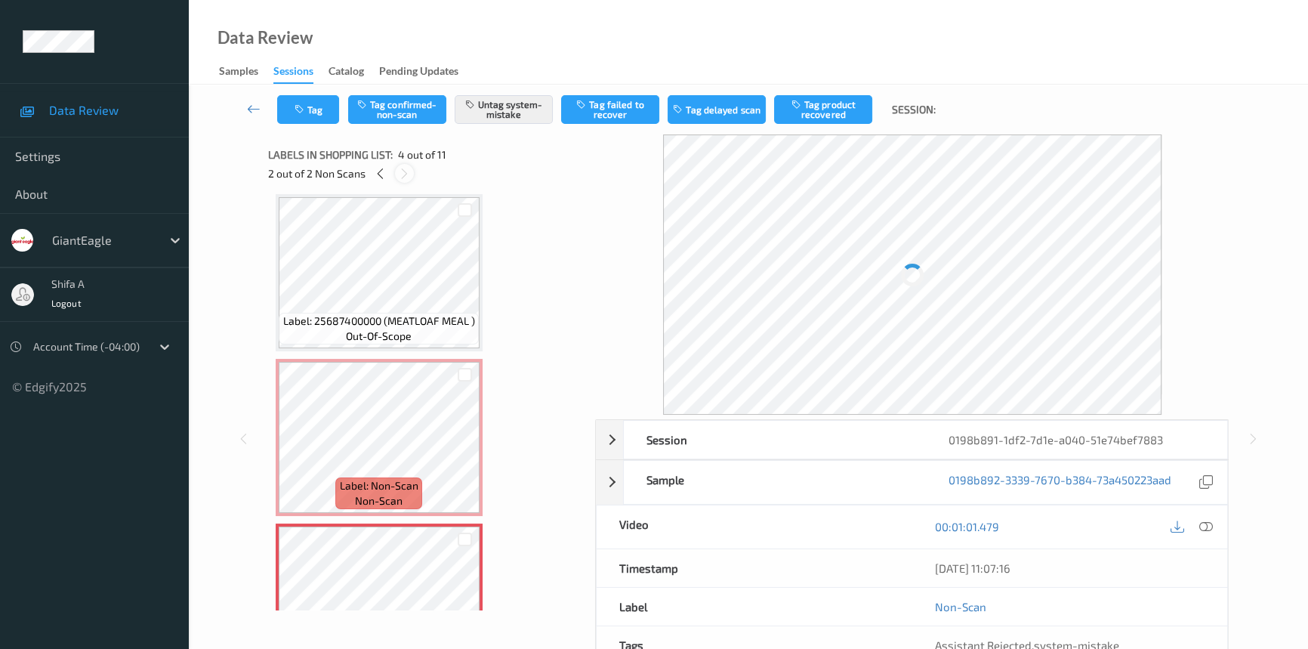
scroll to position [336, 0]
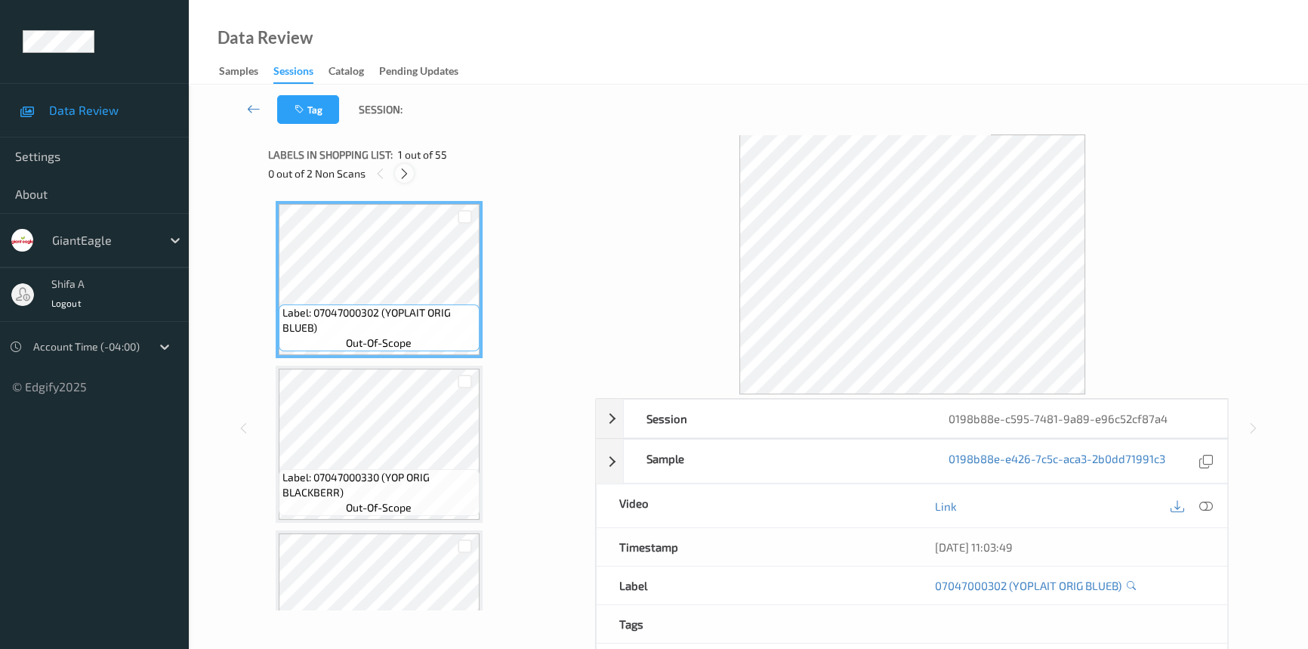
click at [406, 173] on icon at bounding box center [404, 174] width 13 height 14
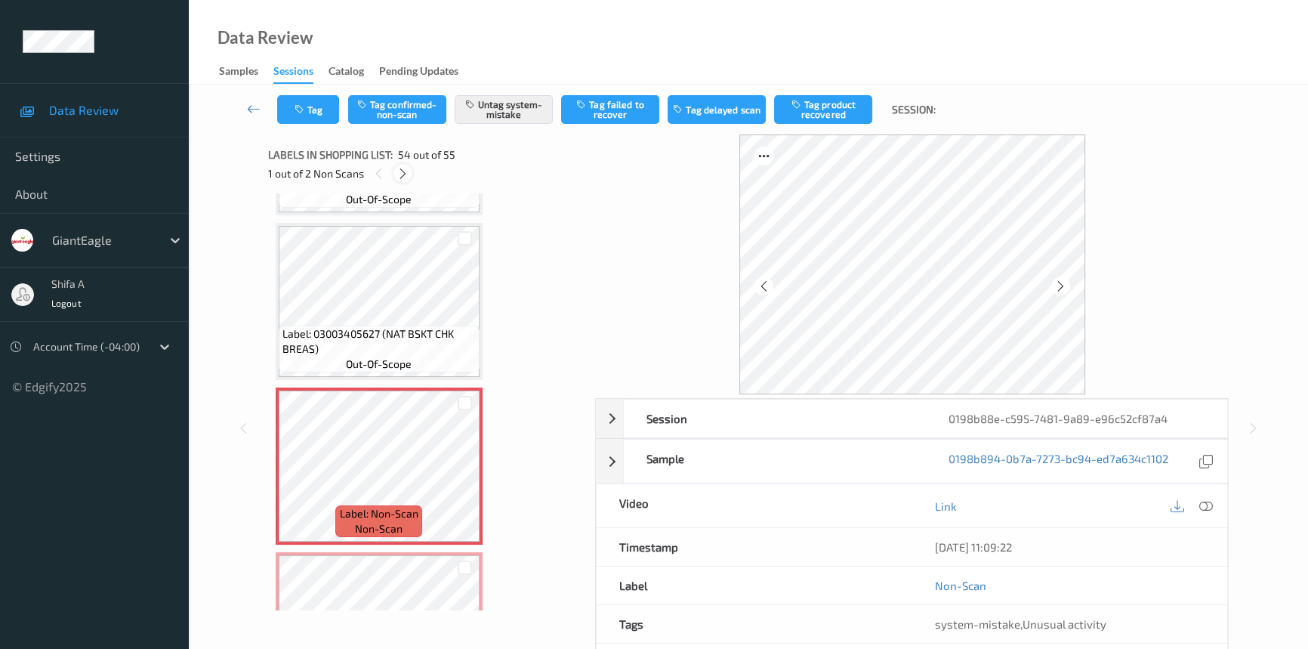
click at [406, 173] on icon at bounding box center [403, 174] width 13 height 14
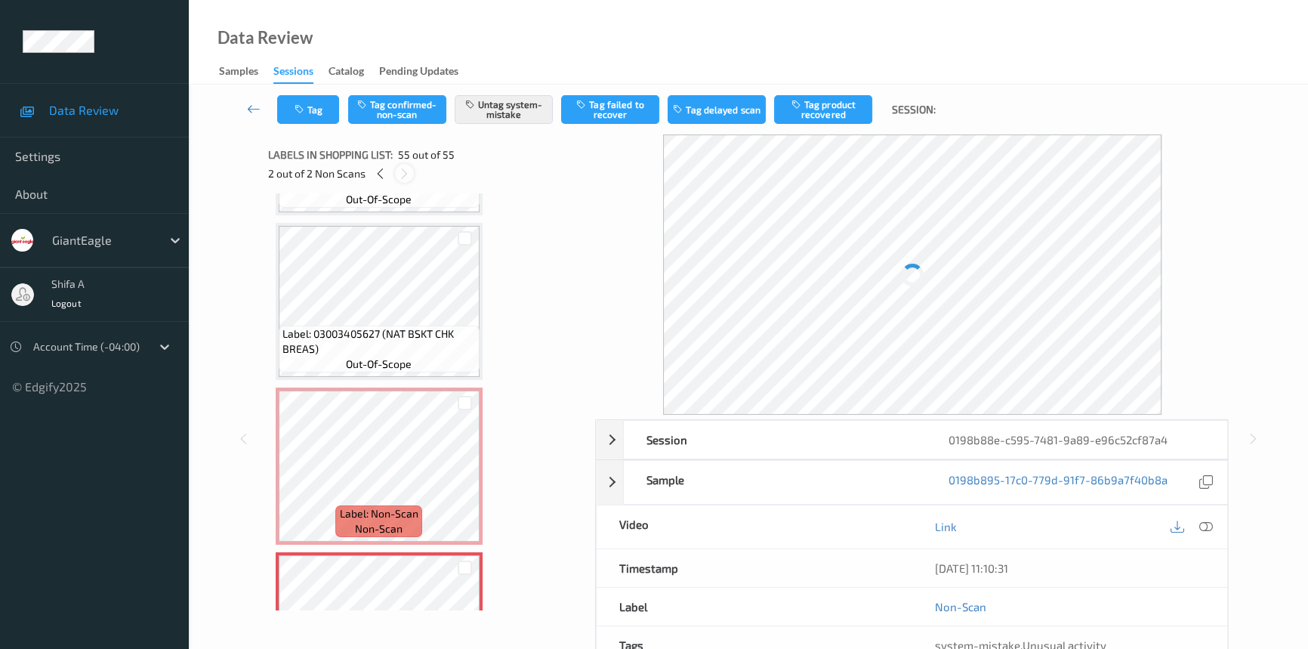
scroll to position [8615, 0]
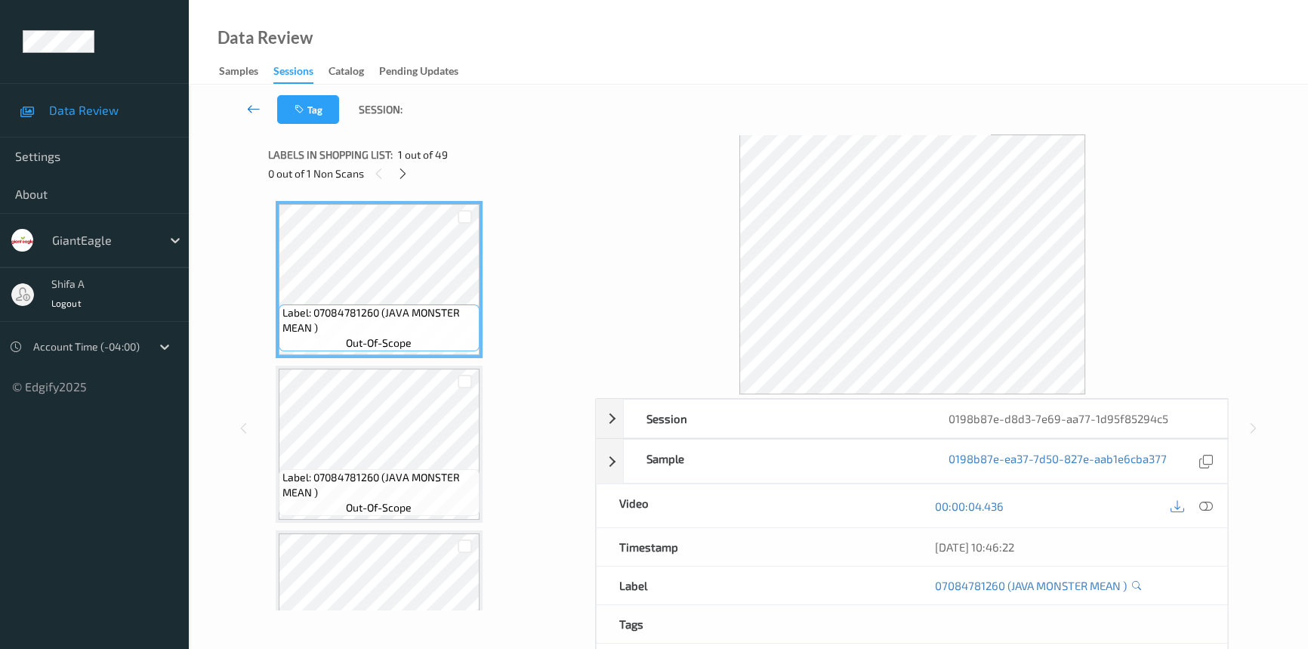
click at [258, 110] on icon at bounding box center [254, 108] width 14 height 15
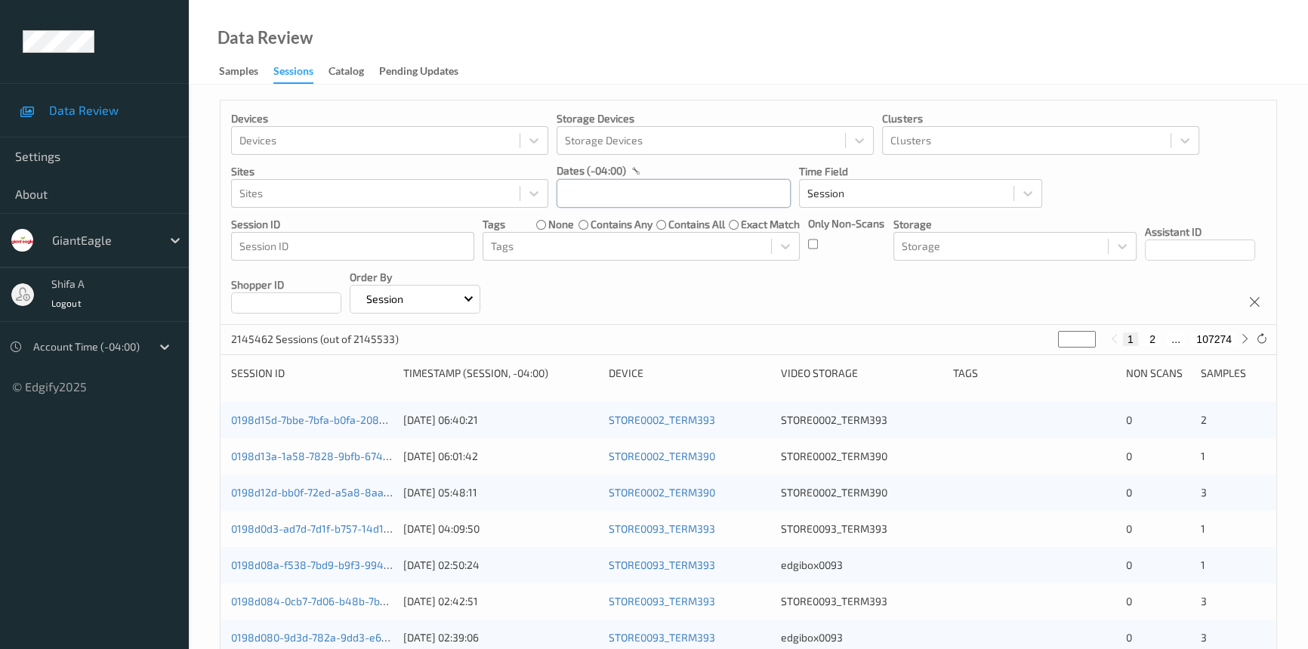
click at [703, 188] on input "text" at bounding box center [674, 193] width 234 height 29
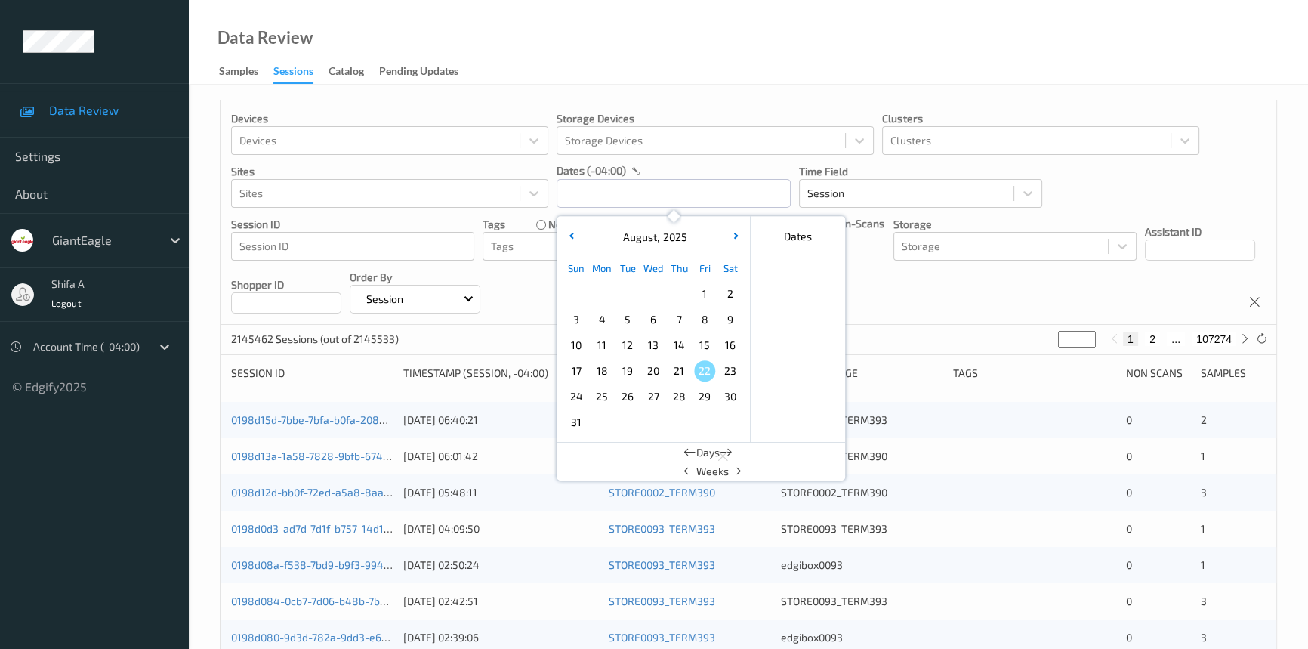
click at [574, 372] on span "17" at bounding box center [576, 370] width 21 height 21
type input "17/08/2025 00:00 -> 17/08/2025 23:59"
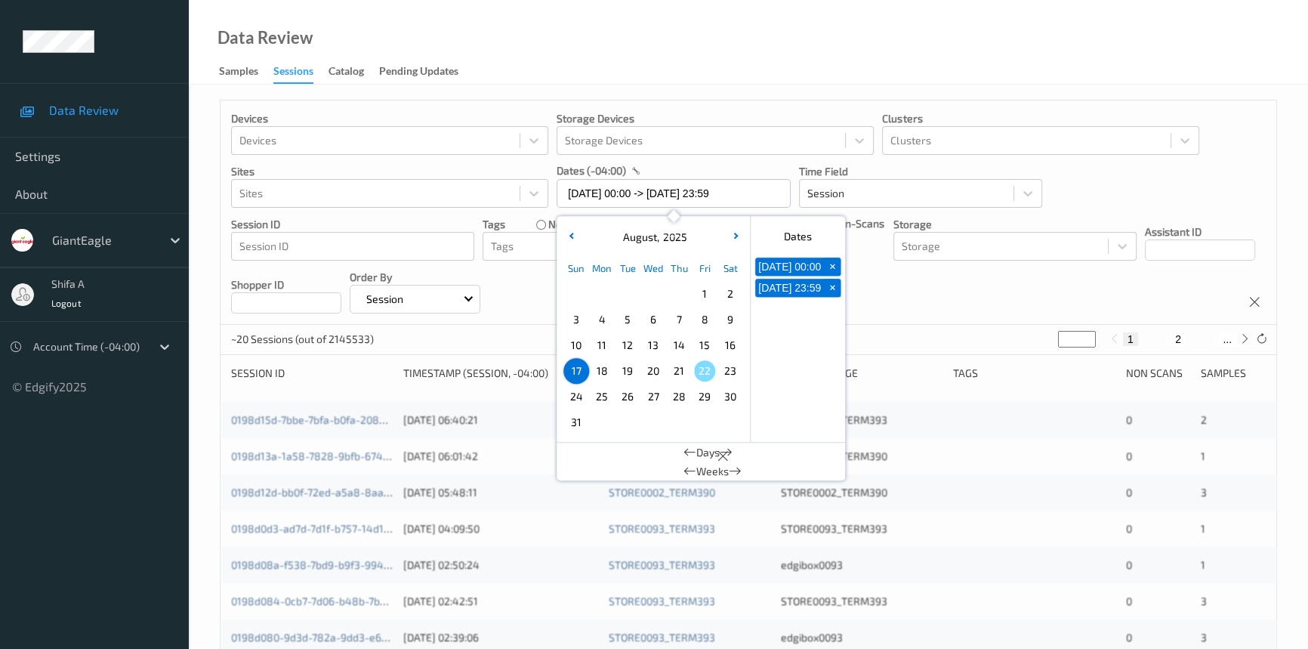
click at [797, 61] on div "Data Review Samples Sessions Catalog Pending Updates" at bounding box center [748, 42] width 1119 height 85
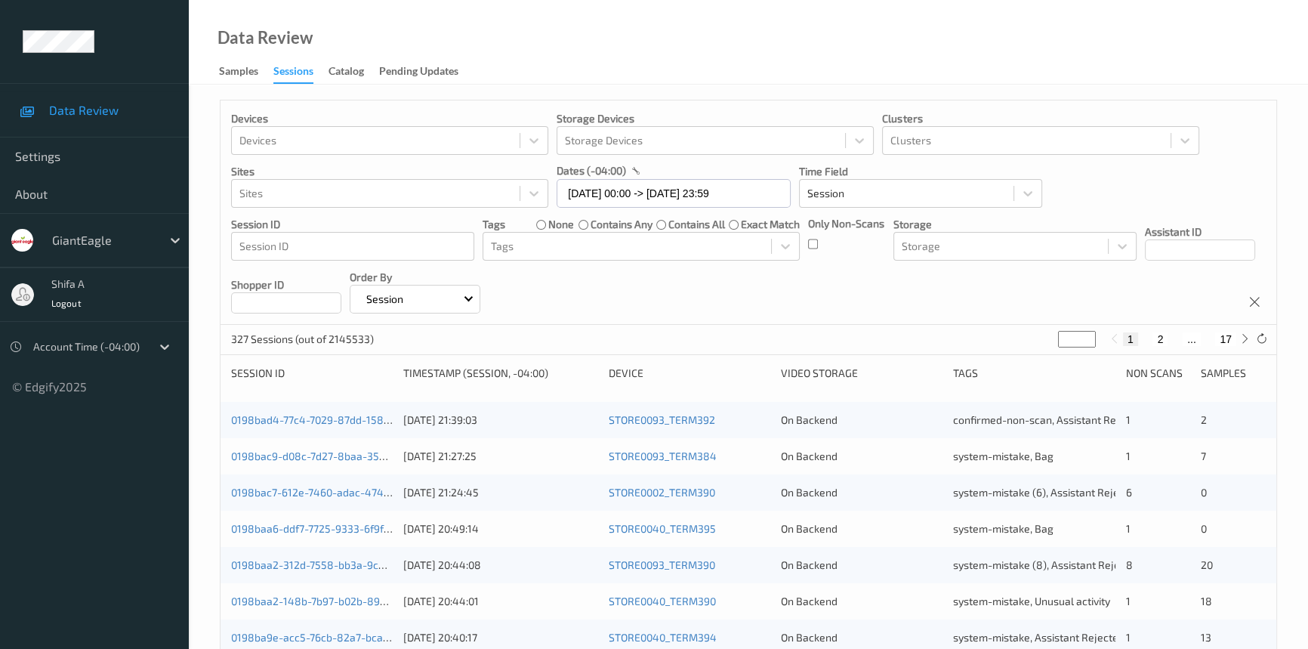
click at [1226, 331] on div "1 2 ... 17" at bounding box center [1179, 339] width 147 height 17
click at [1229, 341] on button "17" at bounding box center [1225, 339] width 21 height 14
type input "**"
click at [1202, 342] on button "16" at bounding box center [1192, 339] width 21 height 14
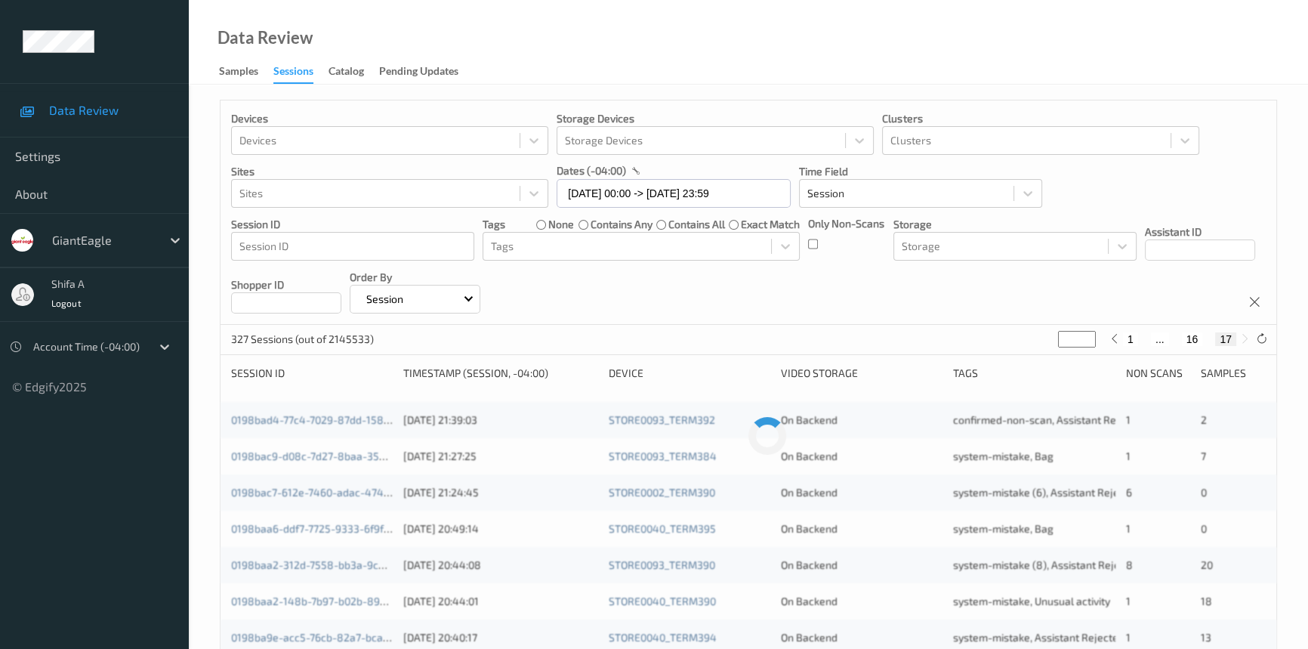
type input "**"
click at [1178, 338] on button "15" at bounding box center [1175, 339] width 21 height 14
type input "**"
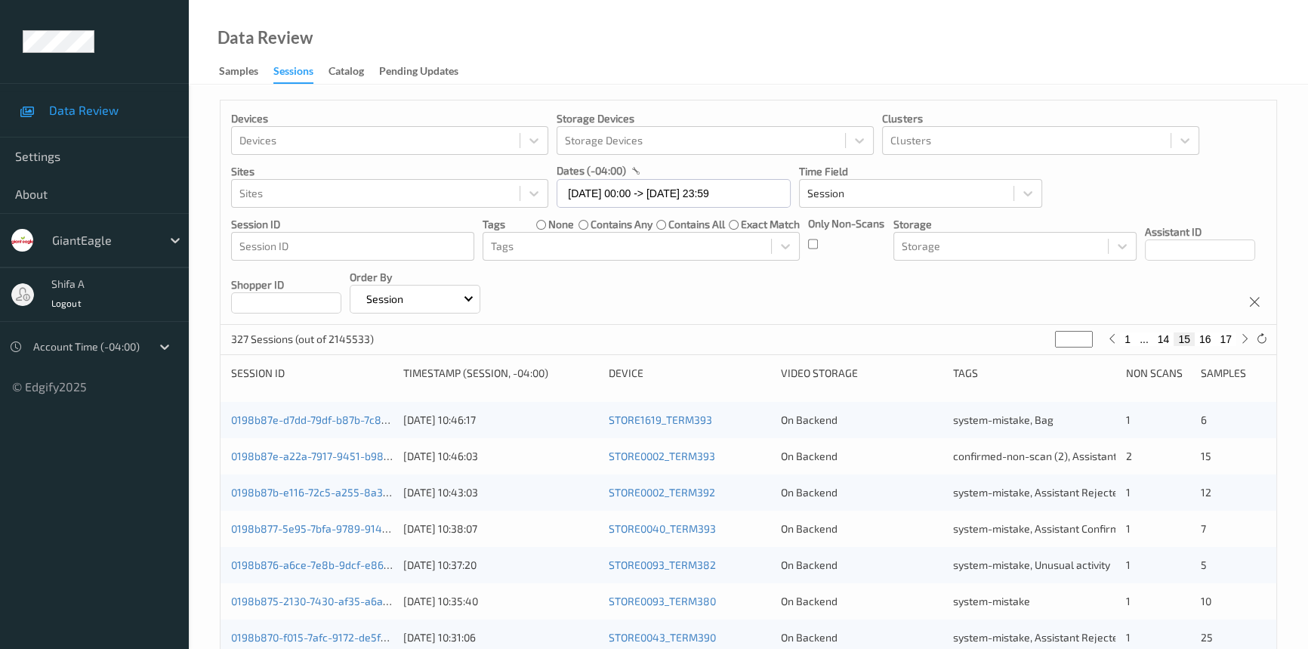
click at [1162, 338] on button "14" at bounding box center [1163, 339] width 21 height 14
type input "**"
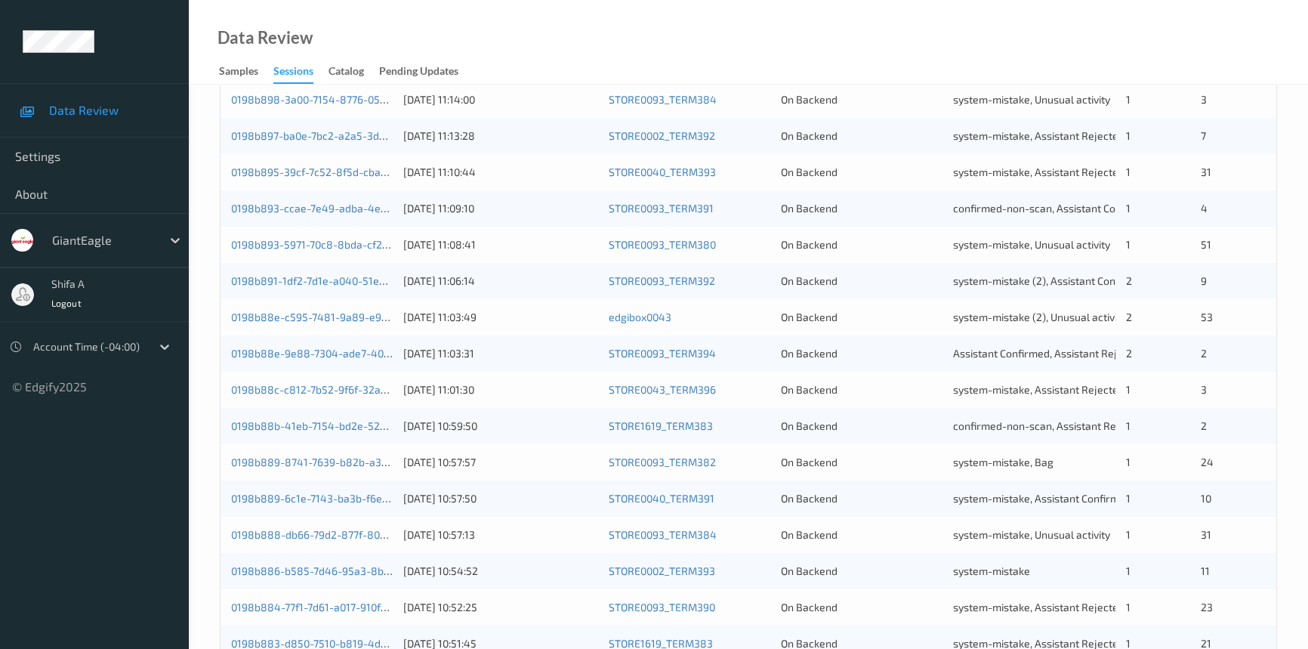
scroll to position [332, 0]
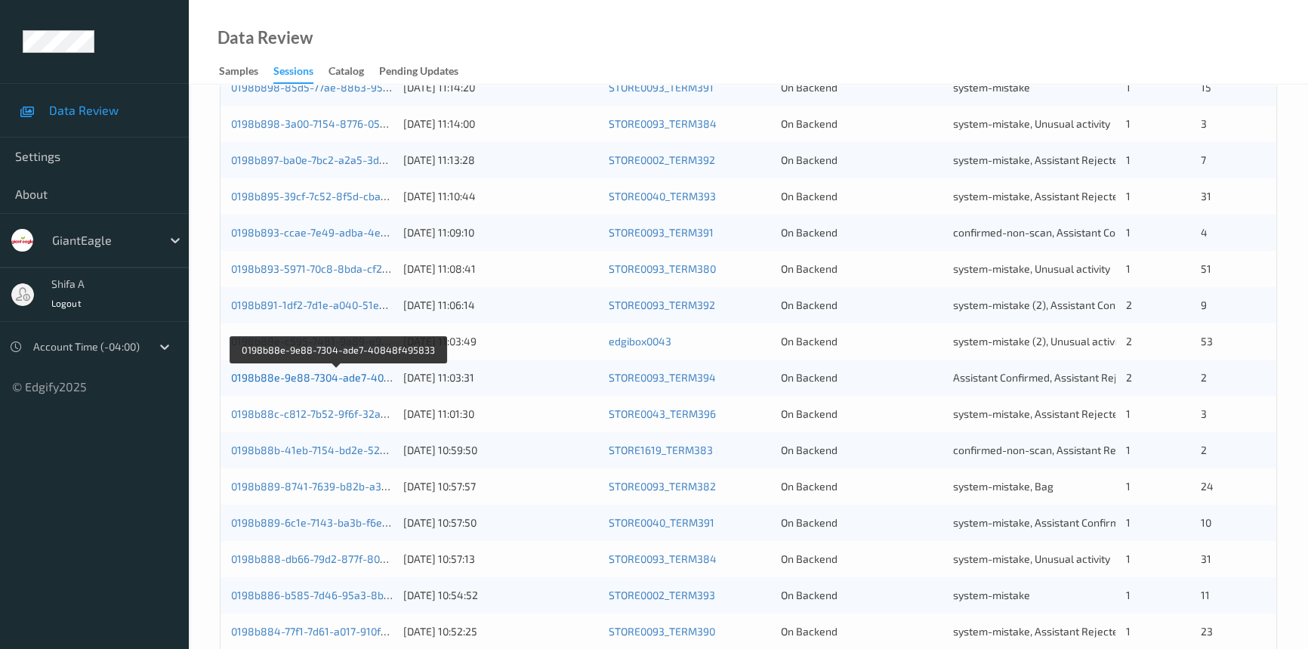
click at [352, 377] on link "0198b88e-9e88-7304-ade7-40848f495833" at bounding box center [338, 377] width 214 height 13
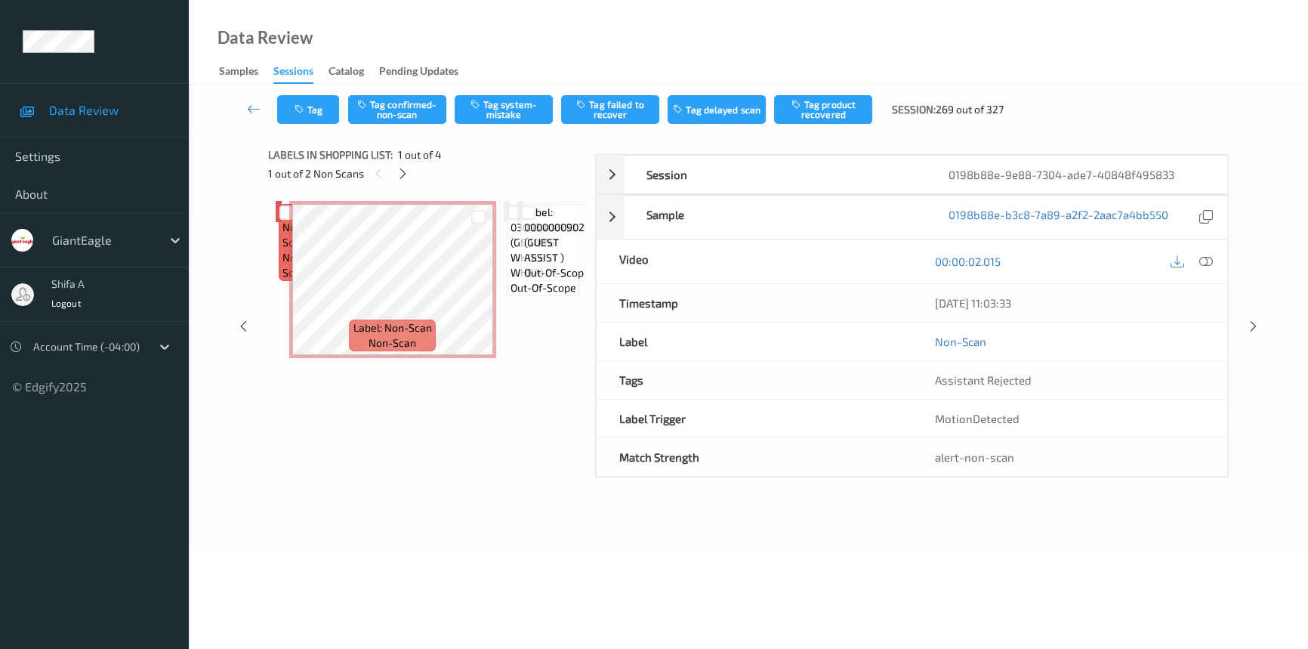
scroll to position [81, 0]
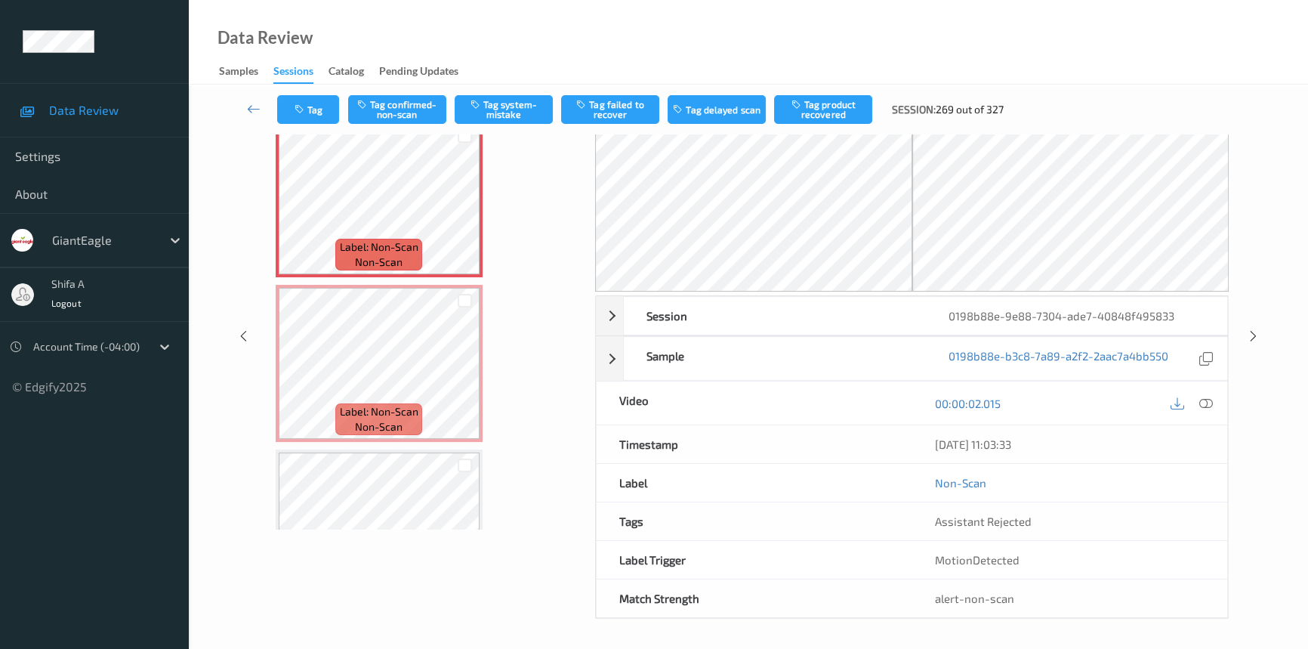
click at [671, 56] on div "Data Review Samples Sessions Catalog Pending Updates" at bounding box center [748, 42] width 1119 height 85
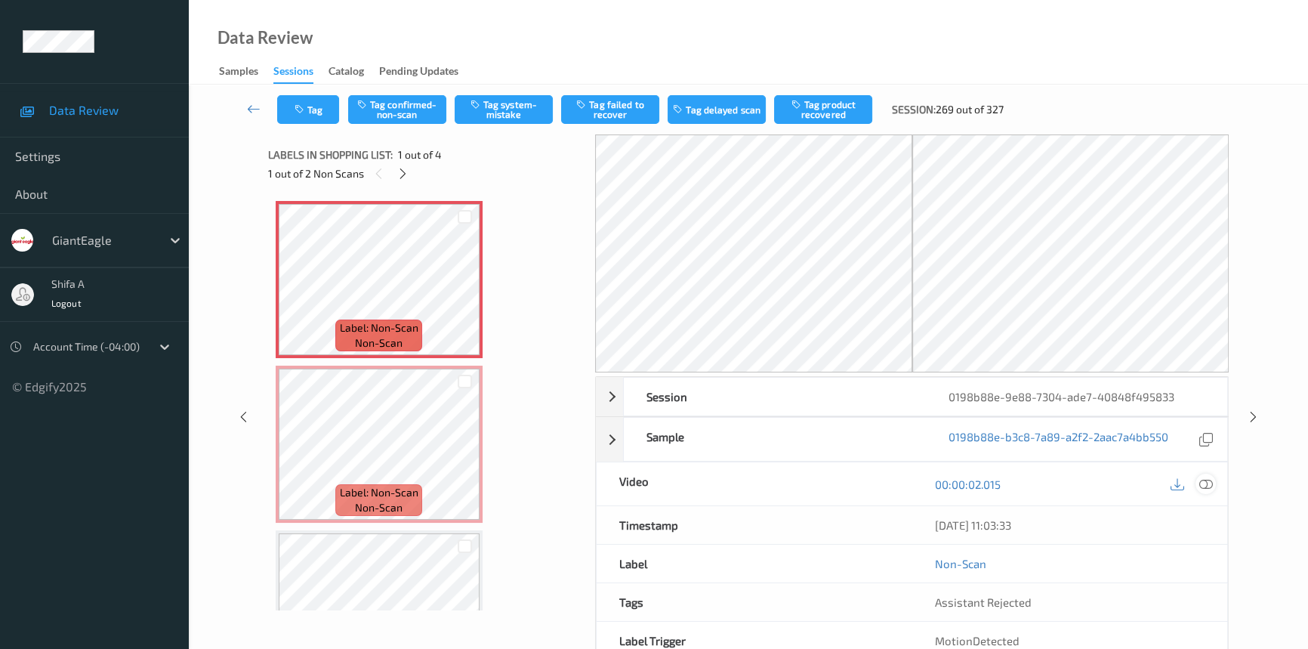
click at [1205, 481] on icon at bounding box center [1206, 484] width 14 height 14
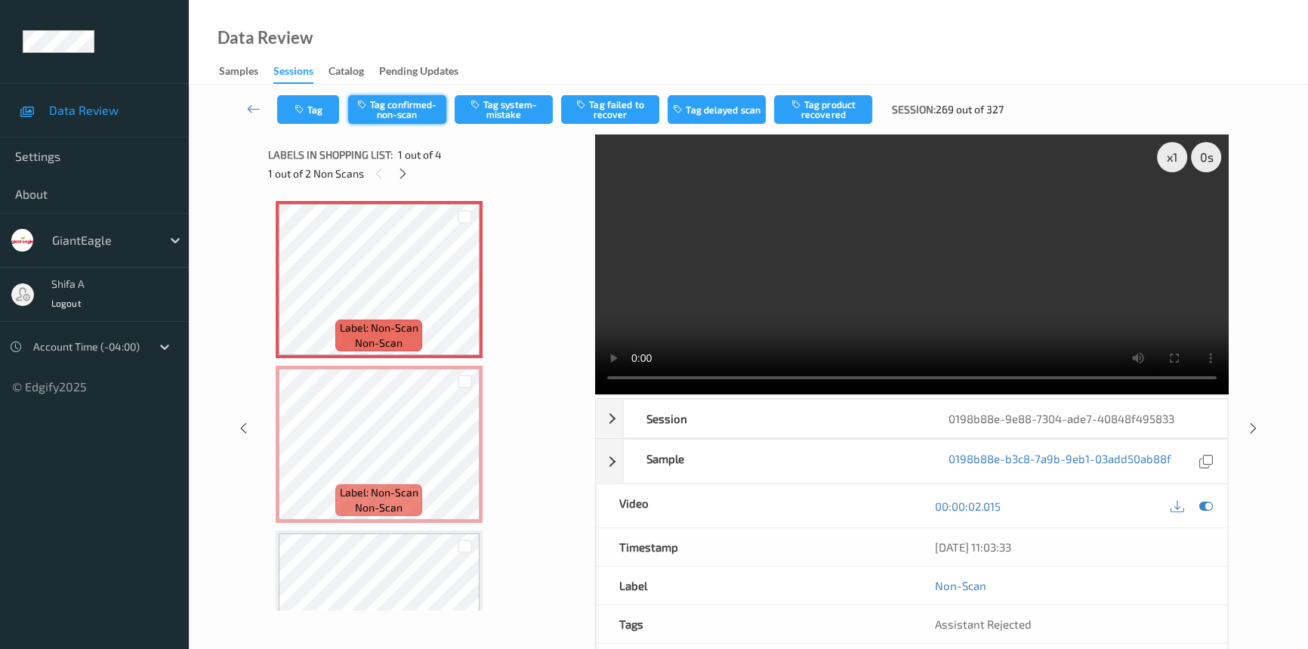
click at [423, 112] on button "Tag confirmed-non-scan" at bounding box center [397, 109] width 98 height 29
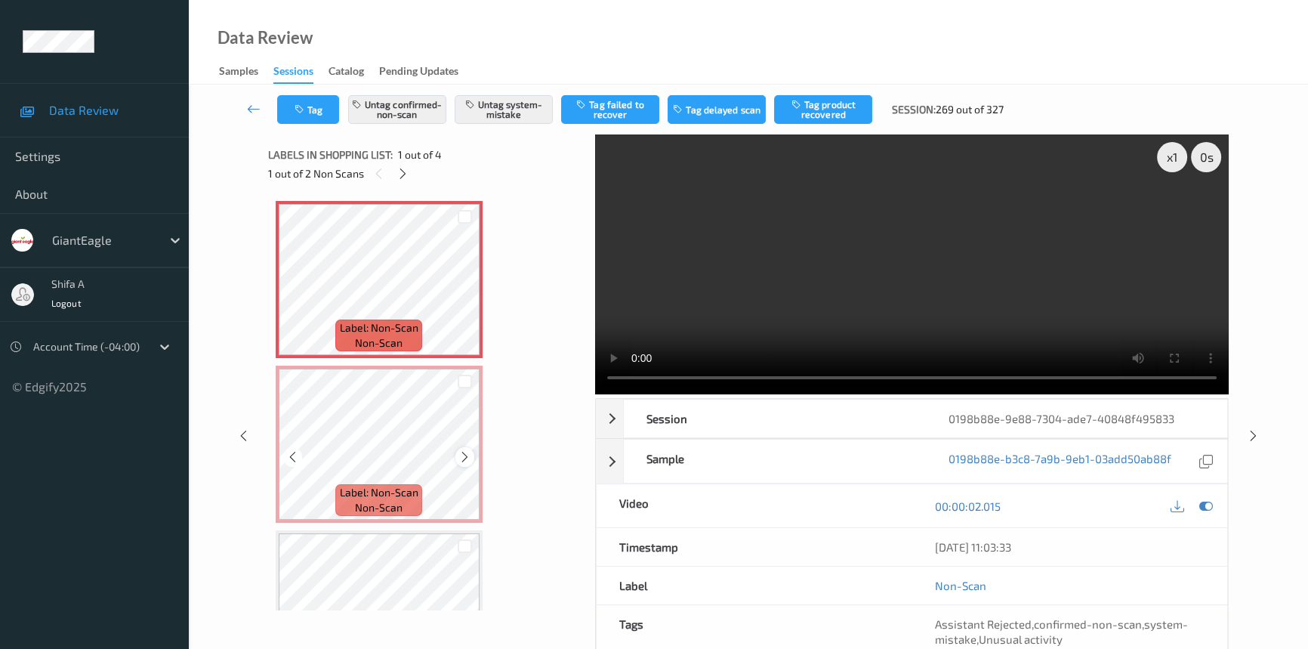
click at [462, 457] on icon at bounding box center [464, 457] width 13 height 14
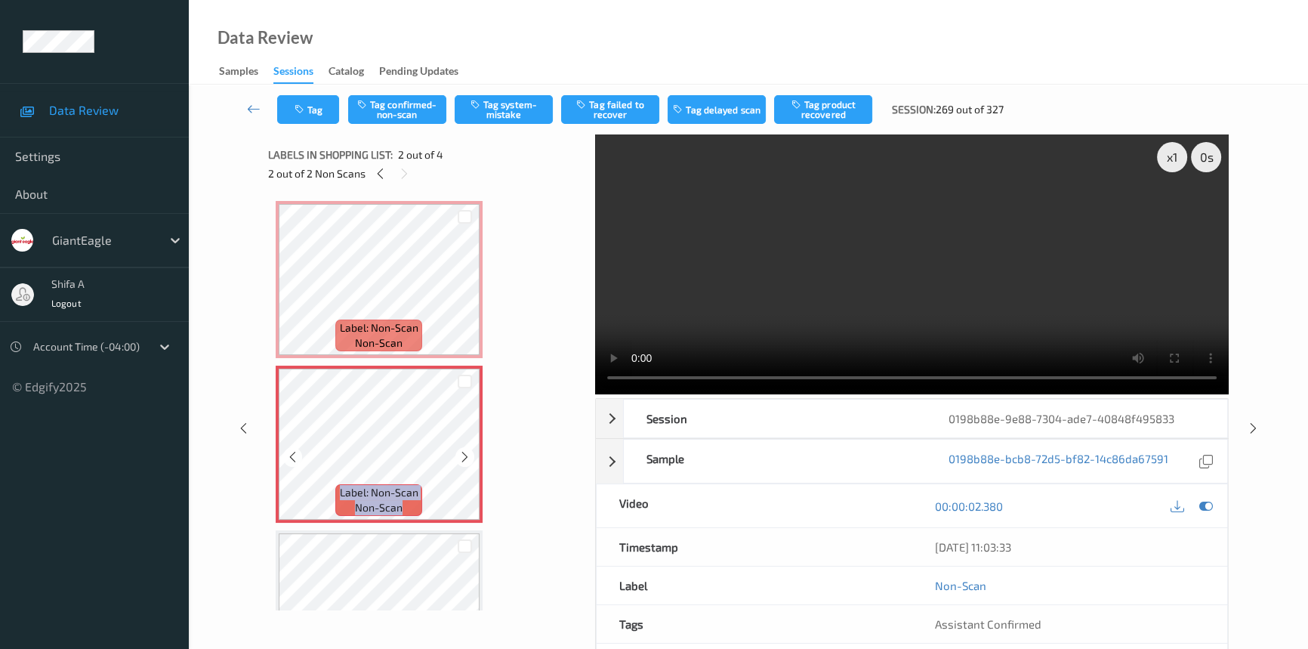
click at [462, 457] on icon at bounding box center [464, 457] width 13 height 14
click at [506, 113] on button "Tag system-mistake" at bounding box center [504, 109] width 98 height 29
click at [319, 108] on button "Tag" at bounding box center [308, 109] width 62 height 29
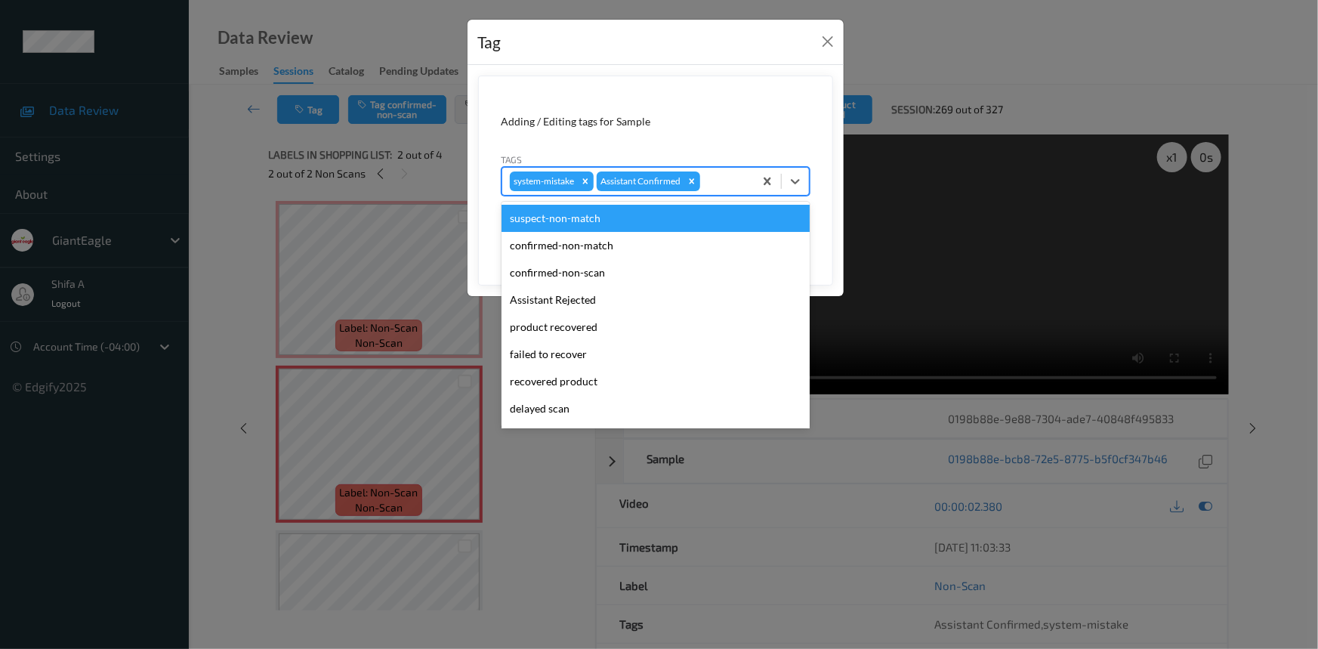
click at [722, 184] on div at bounding box center [724, 181] width 43 height 18
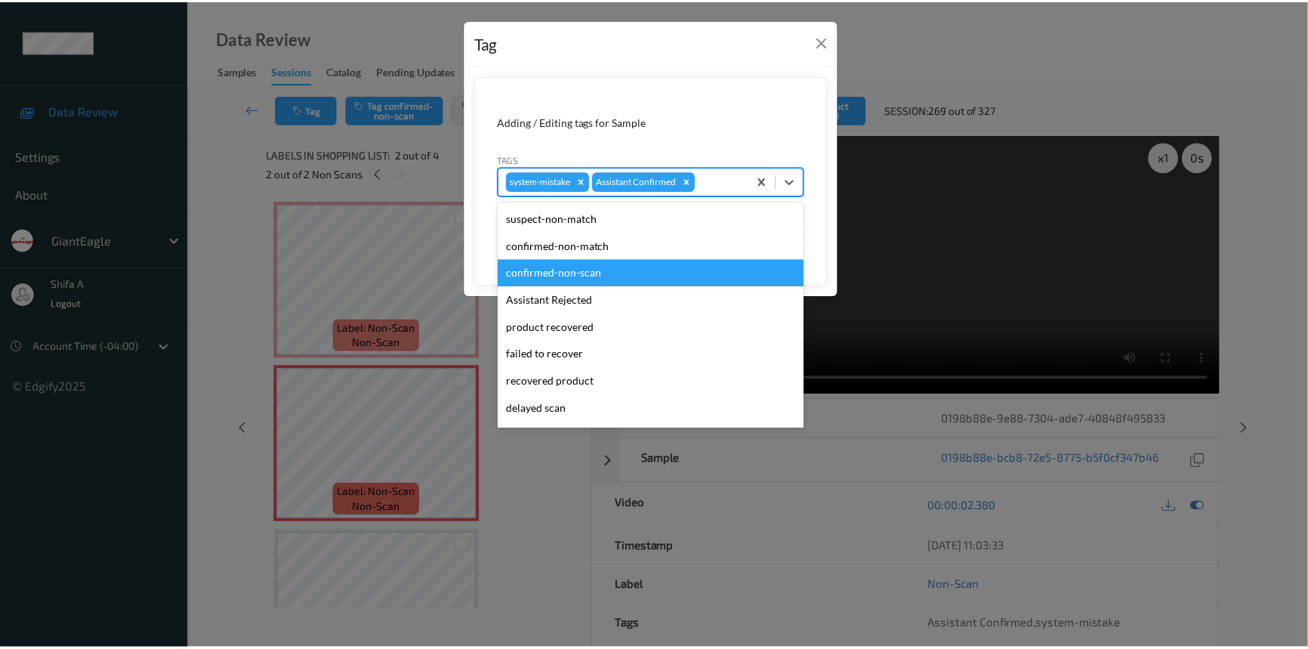
scroll to position [133, 0]
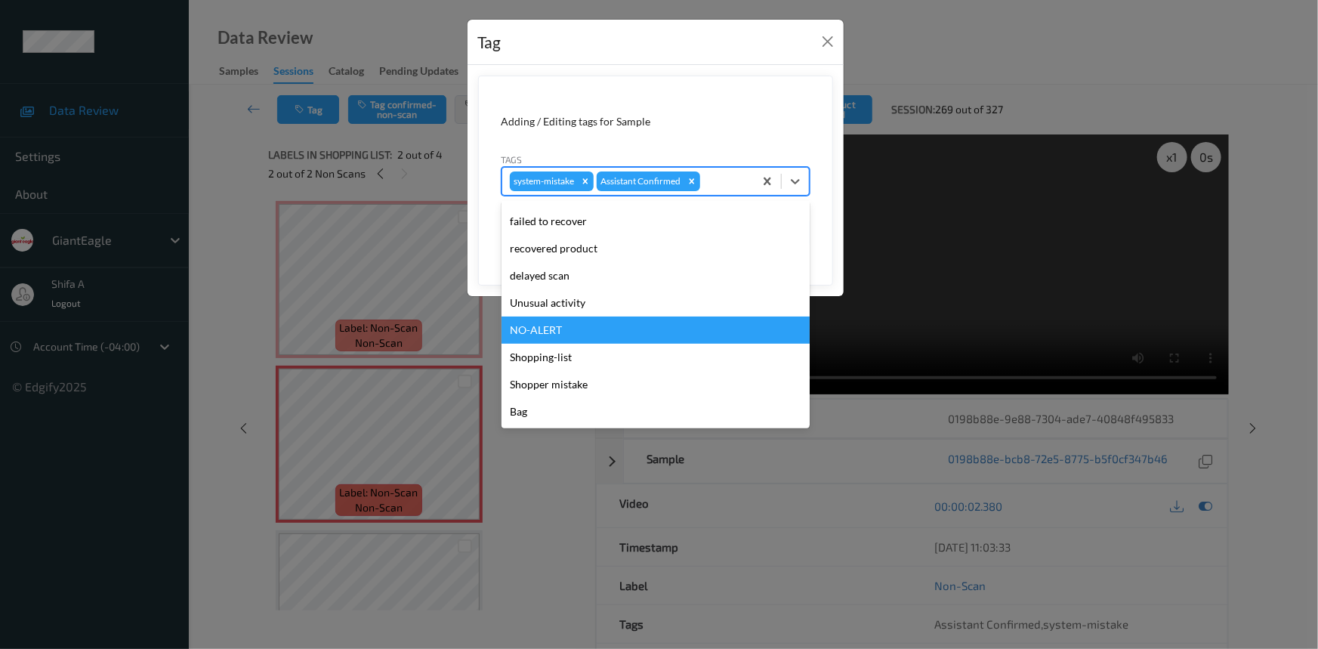
click at [597, 307] on div "Unusual activity" at bounding box center [655, 302] width 308 height 27
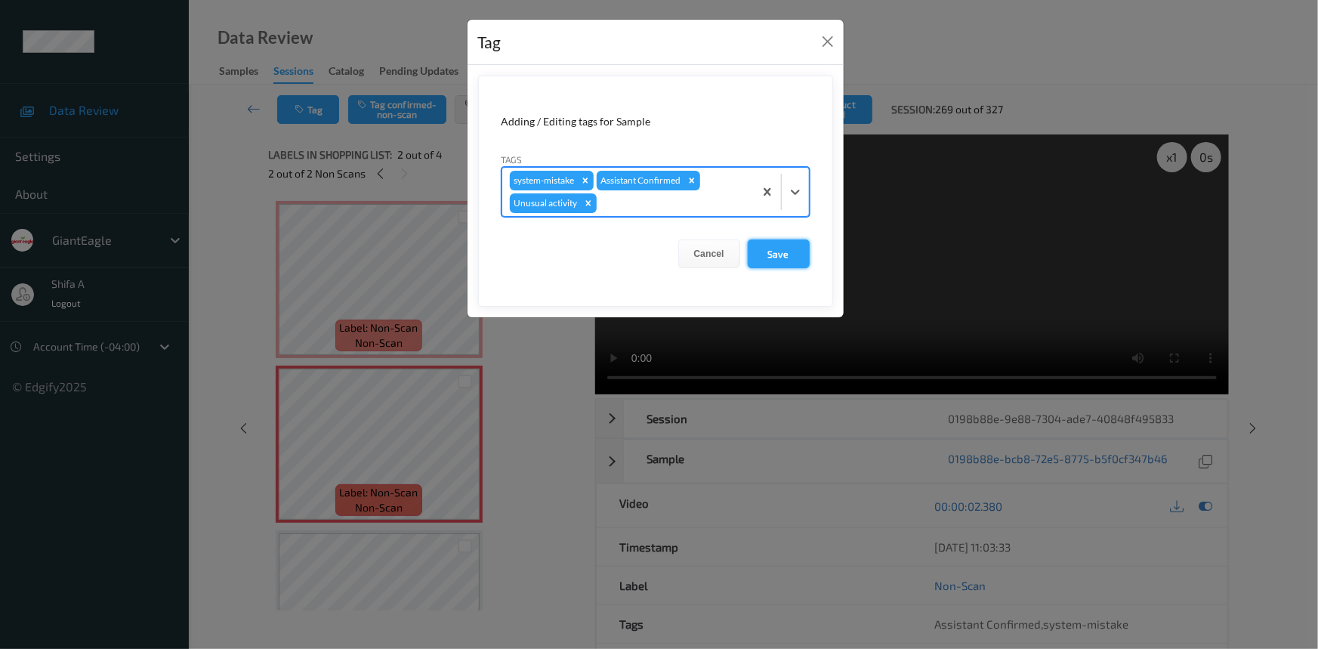
click at [788, 251] on button "Save" at bounding box center [779, 253] width 62 height 29
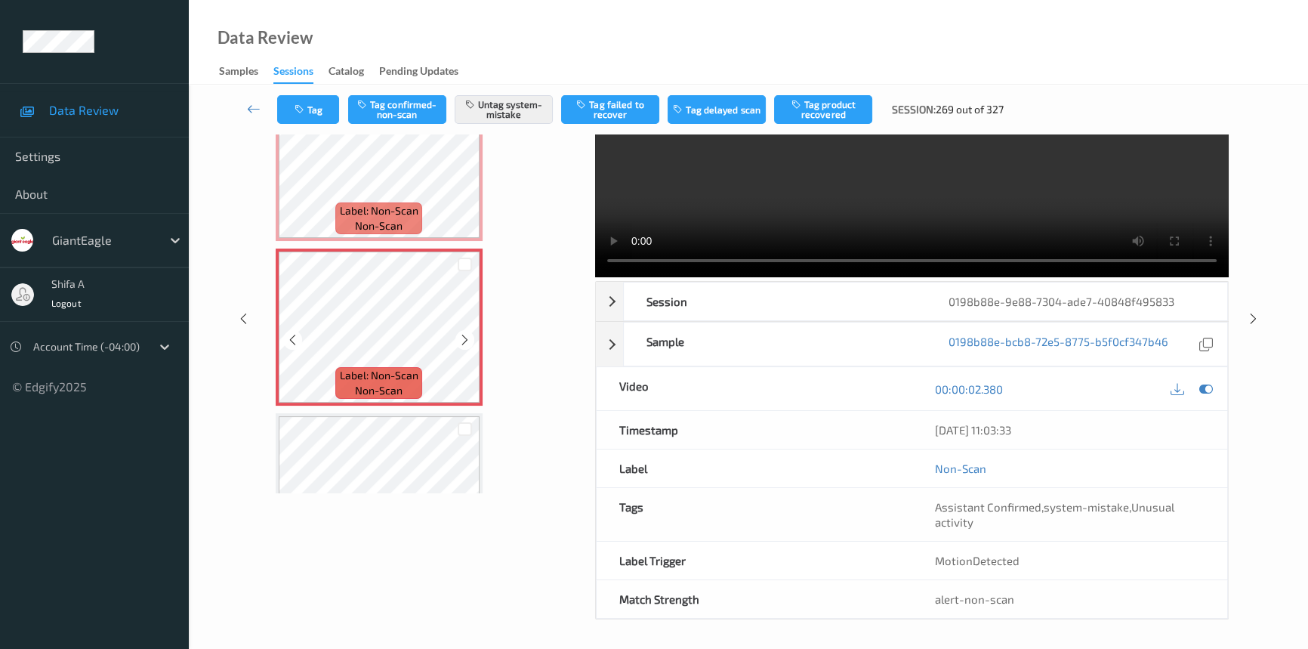
scroll to position [0, 0]
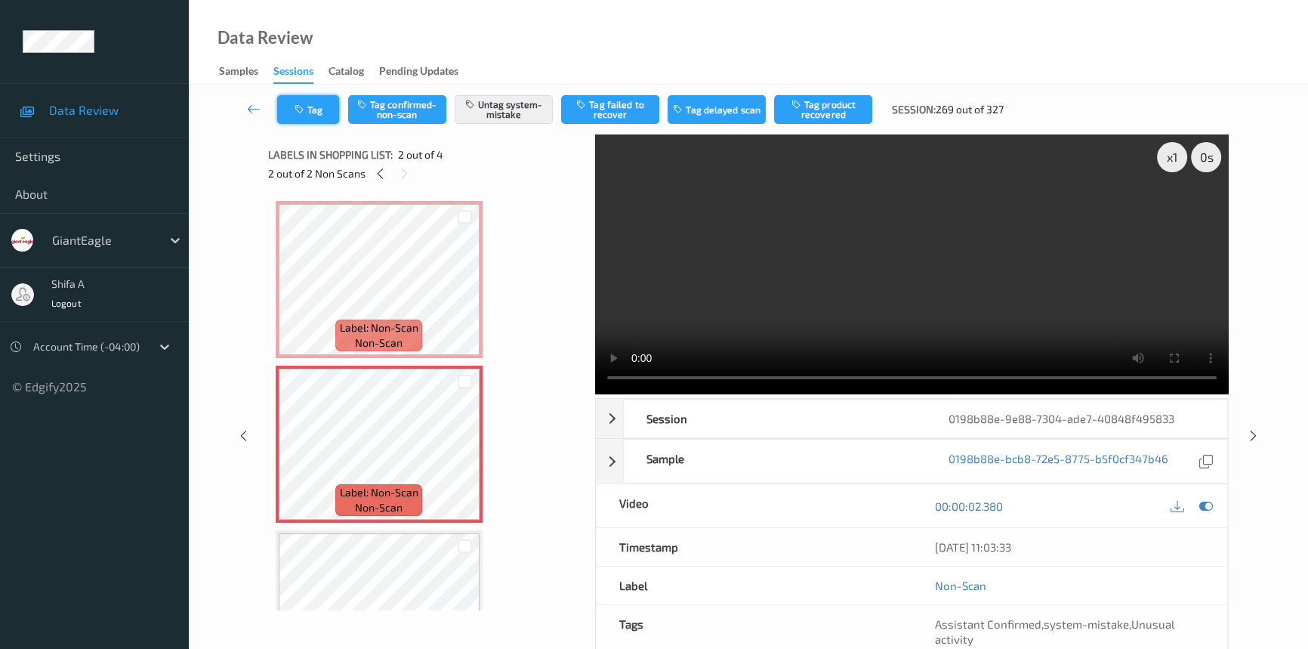
click at [296, 104] on icon "button" at bounding box center [301, 109] width 13 height 11
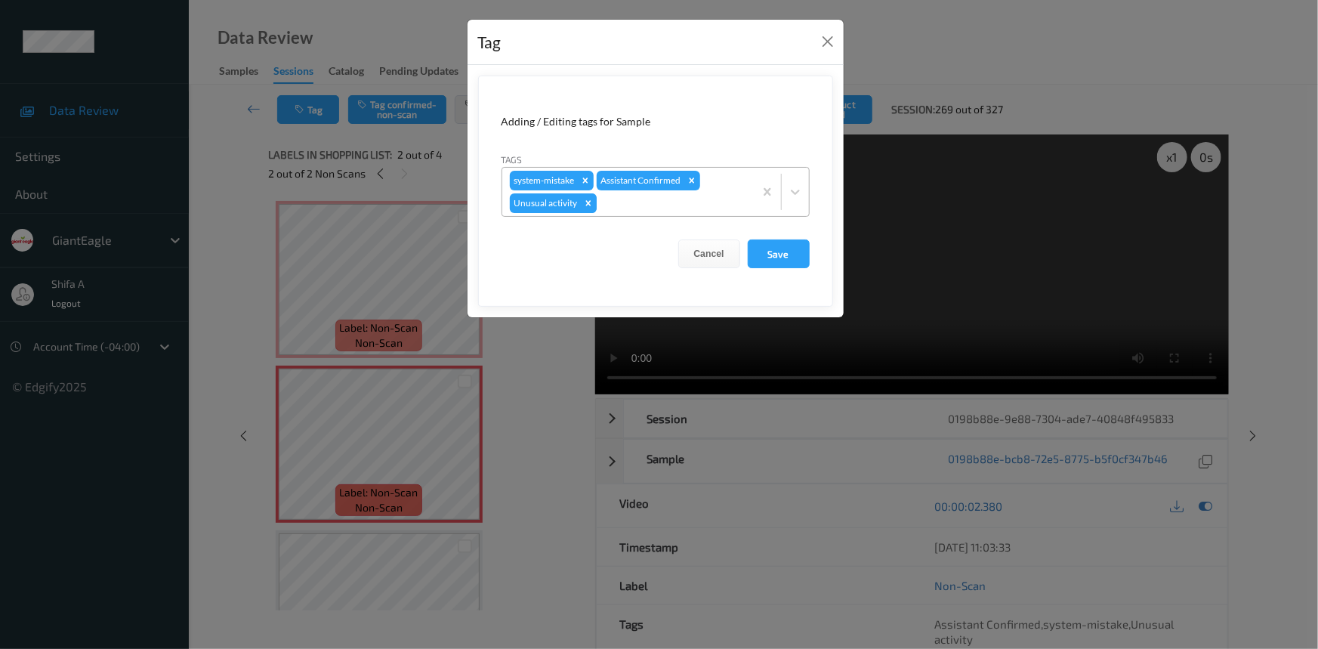
click at [586, 199] on icon "Remove Unusual activity" at bounding box center [588, 203] width 11 height 11
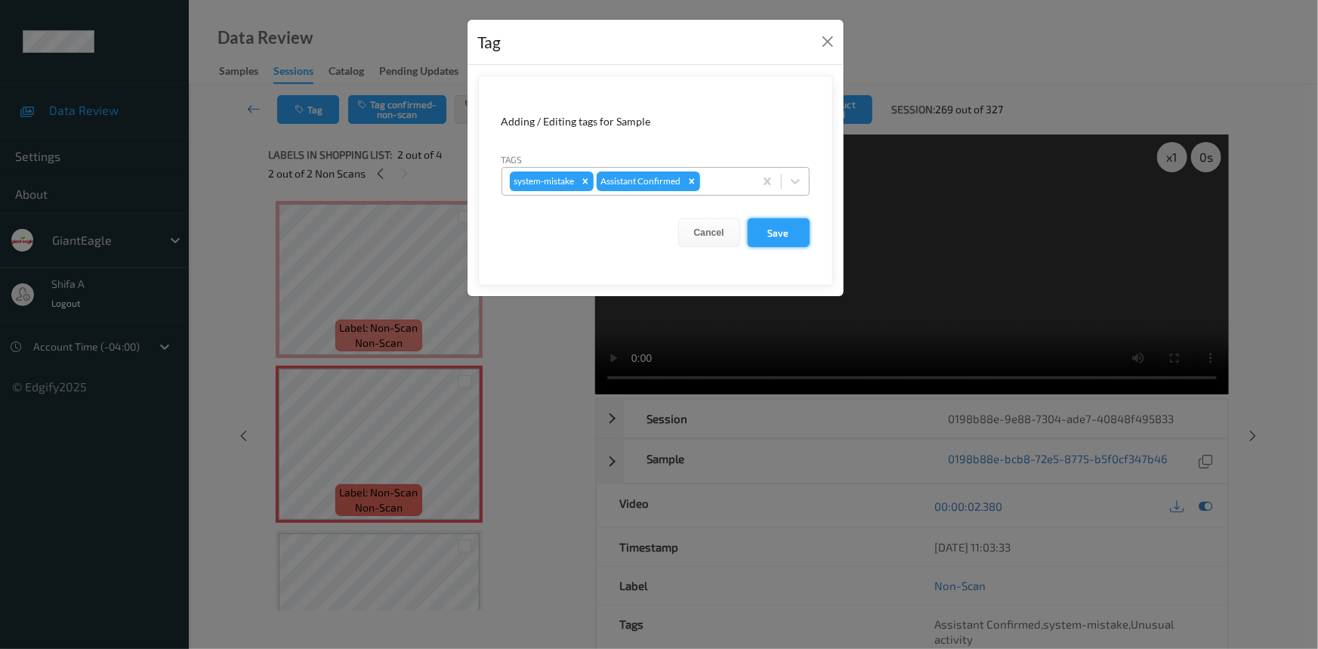
click at [788, 228] on button "Save" at bounding box center [779, 232] width 62 height 29
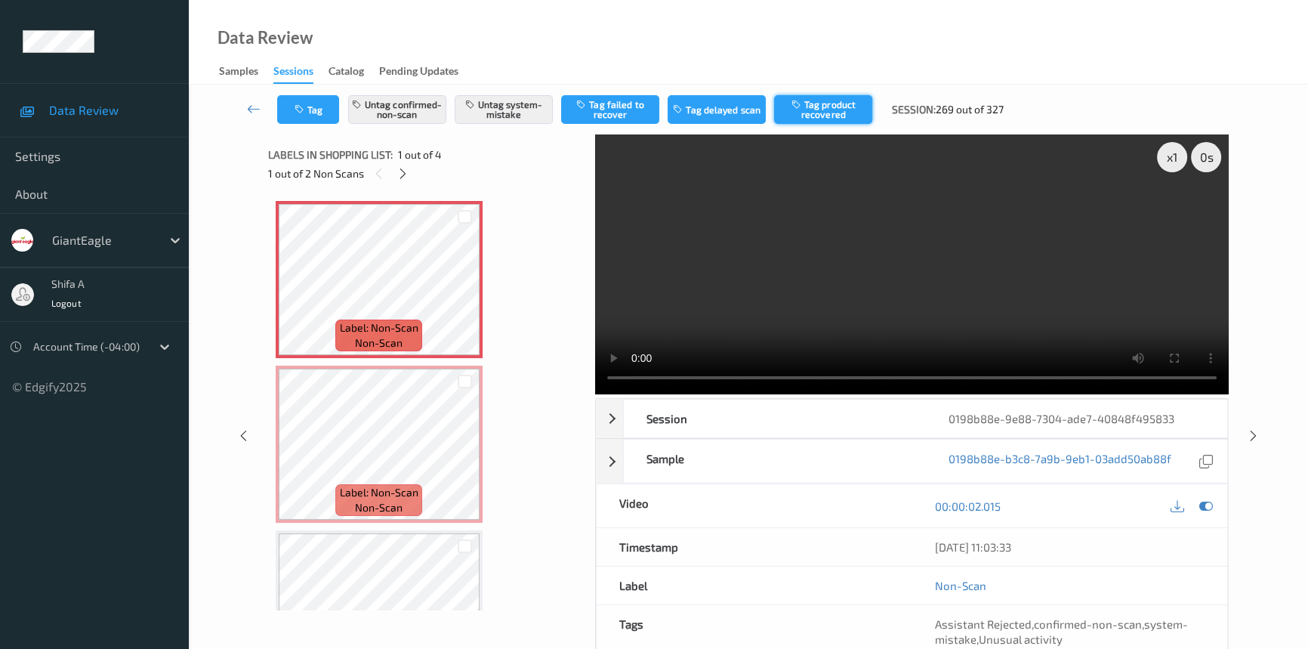
click at [829, 115] on button "Tag product recovered" at bounding box center [823, 109] width 98 height 29
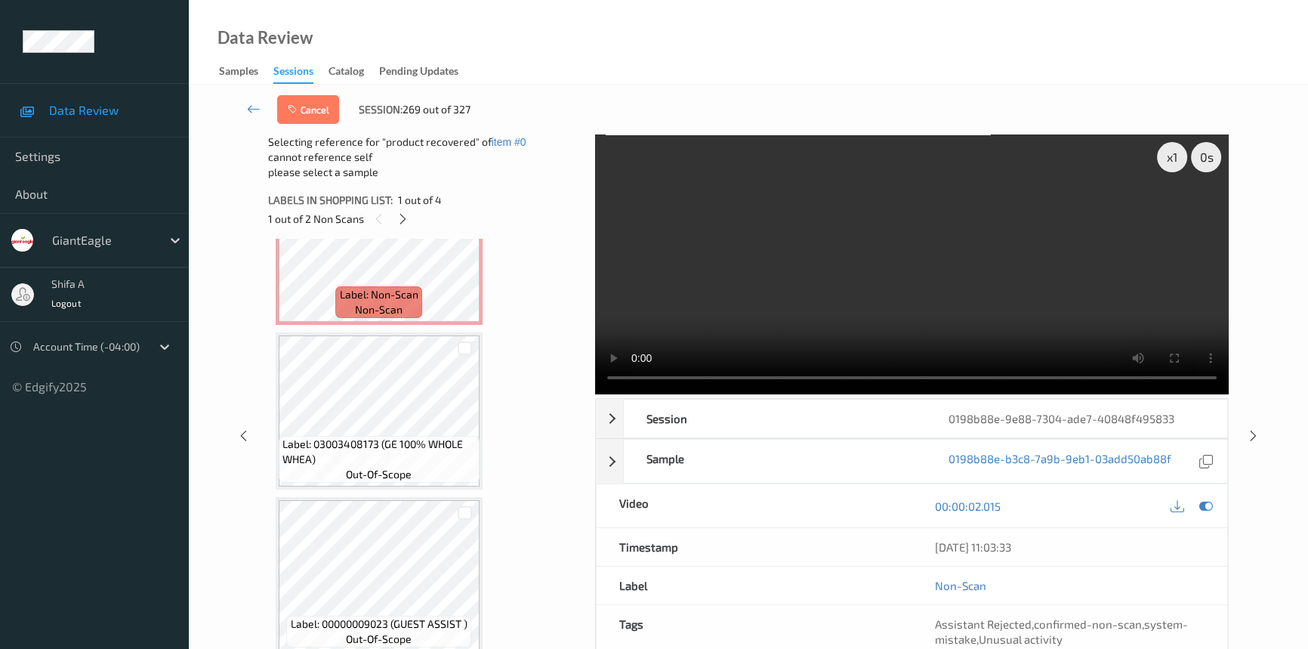
scroll to position [247, 0]
click at [465, 347] on div at bounding box center [465, 345] width 14 height 14
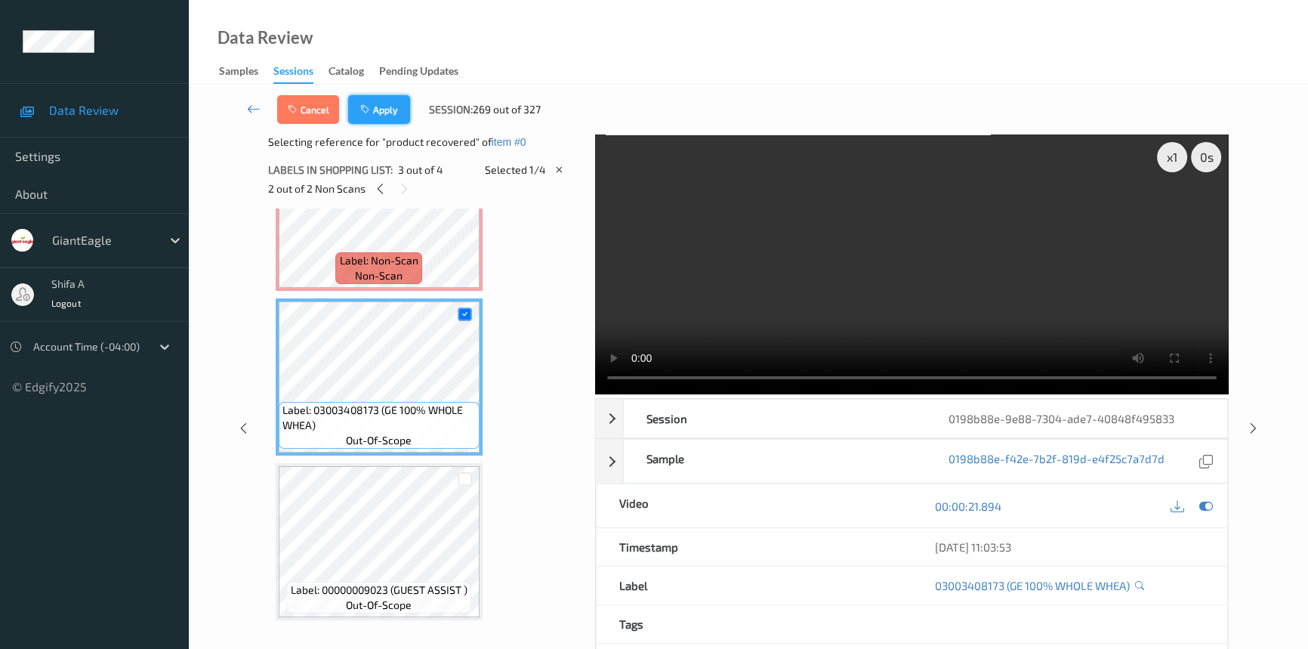
click at [378, 120] on button "Apply" at bounding box center [379, 109] width 62 height 29
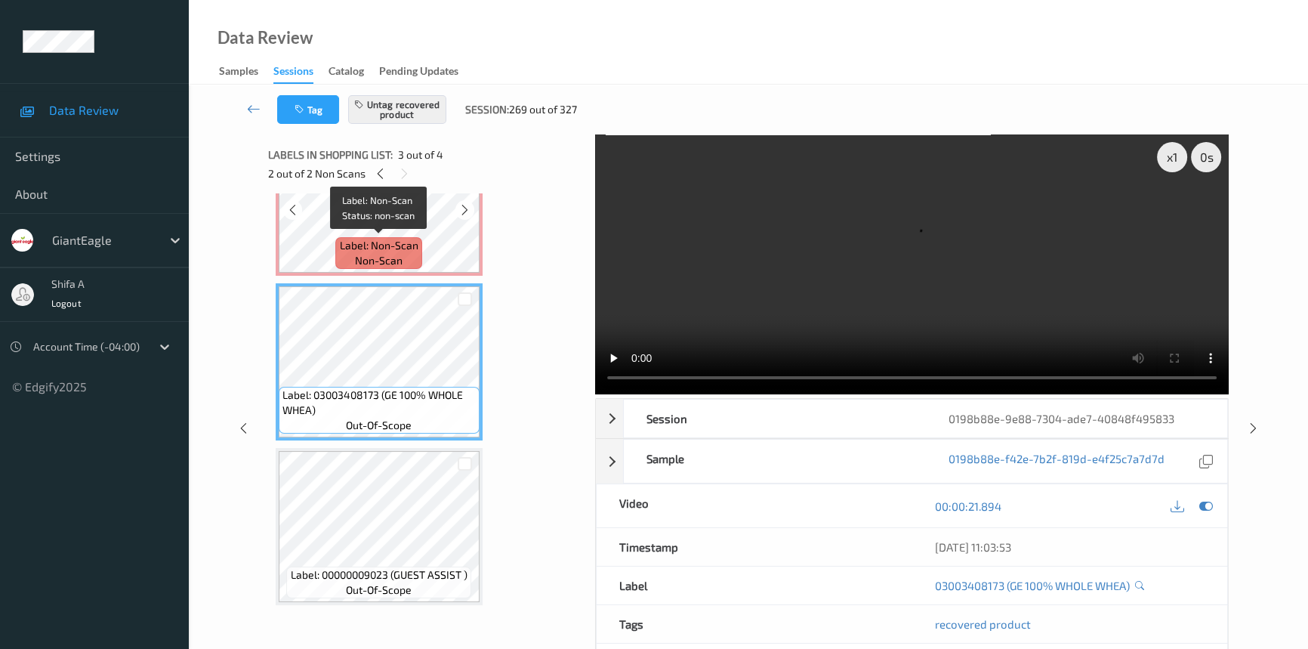
scroll to position [41, 0]
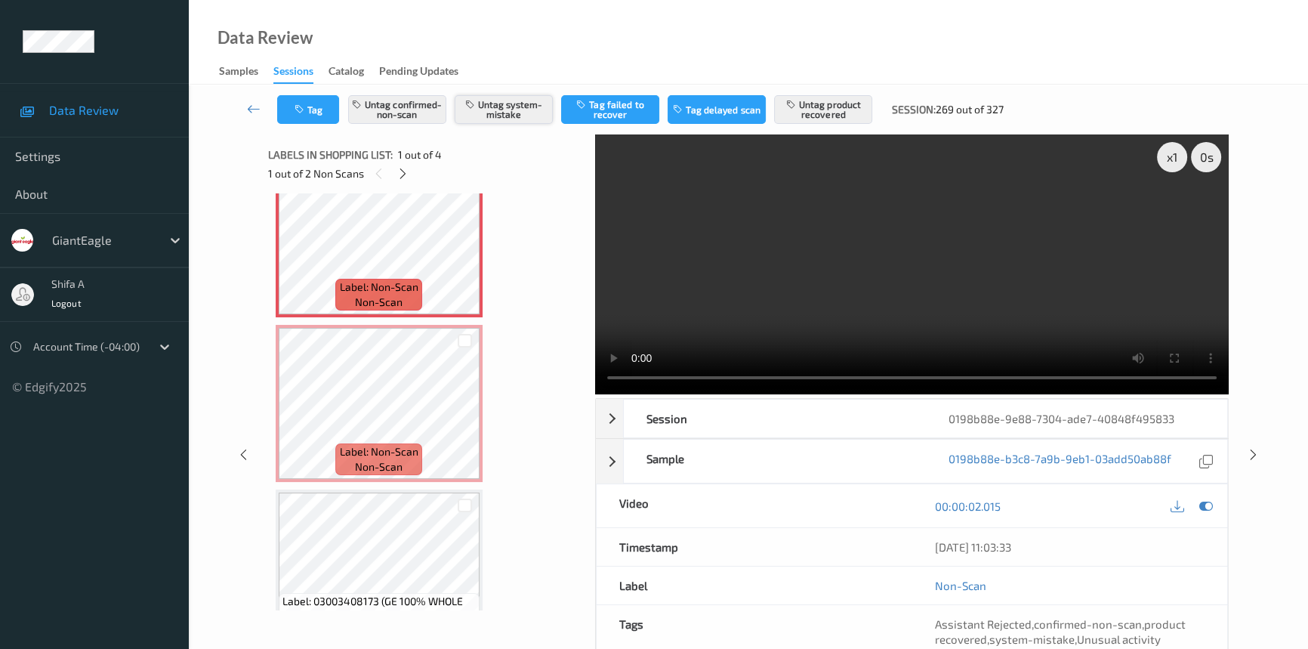
click at [506, 112] on button "Untag system-mistake" at bounding box center [504, 109] width 98 height 29
click at [315, 117] on button "Tag" at bounding box center [308, 109] width 62 height 29
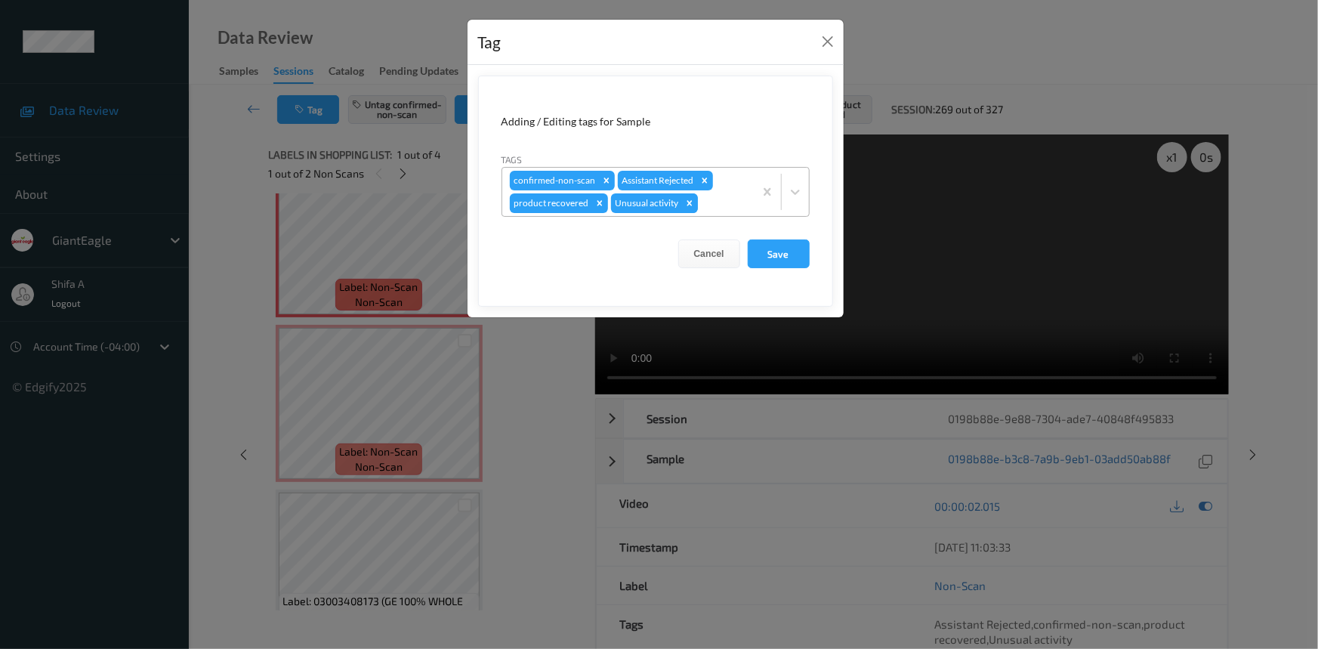
click at [686, 200] on icon "Remove Unusual activity" at bounding box center [689, 203] width 11 height 11
click at [787, 263] on button "Save" at bounding box center [779, 253] width 62 height 29
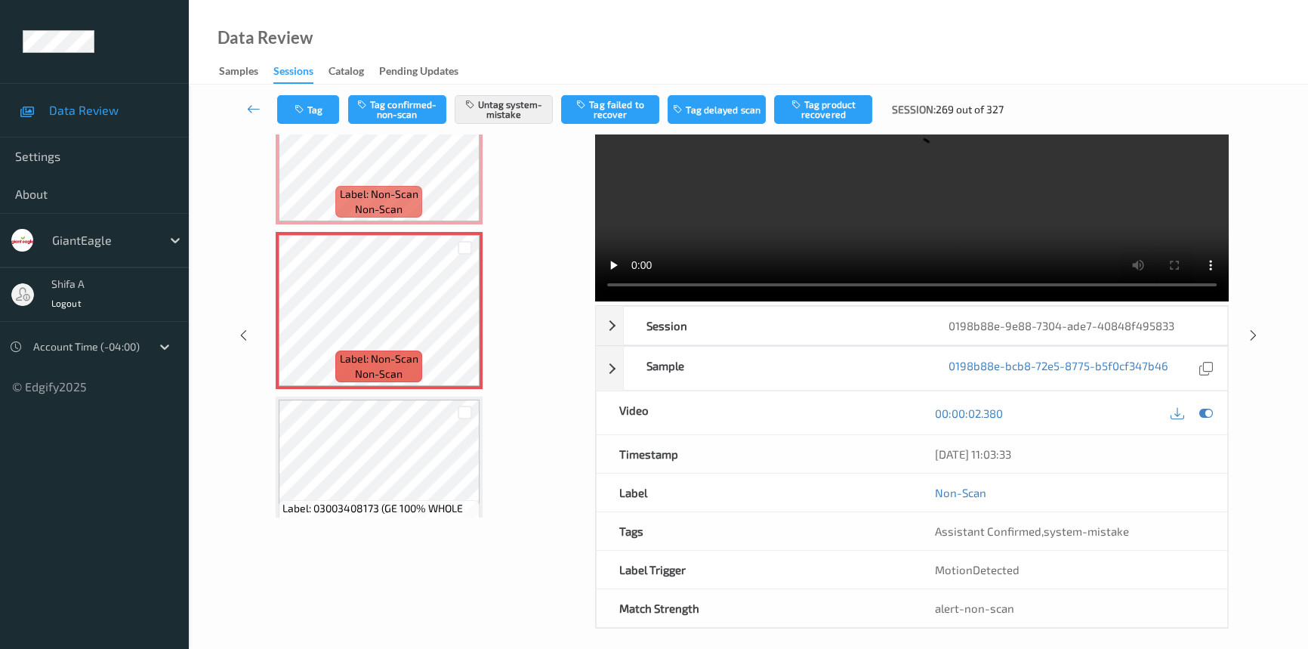
scroll to position [0, 0]
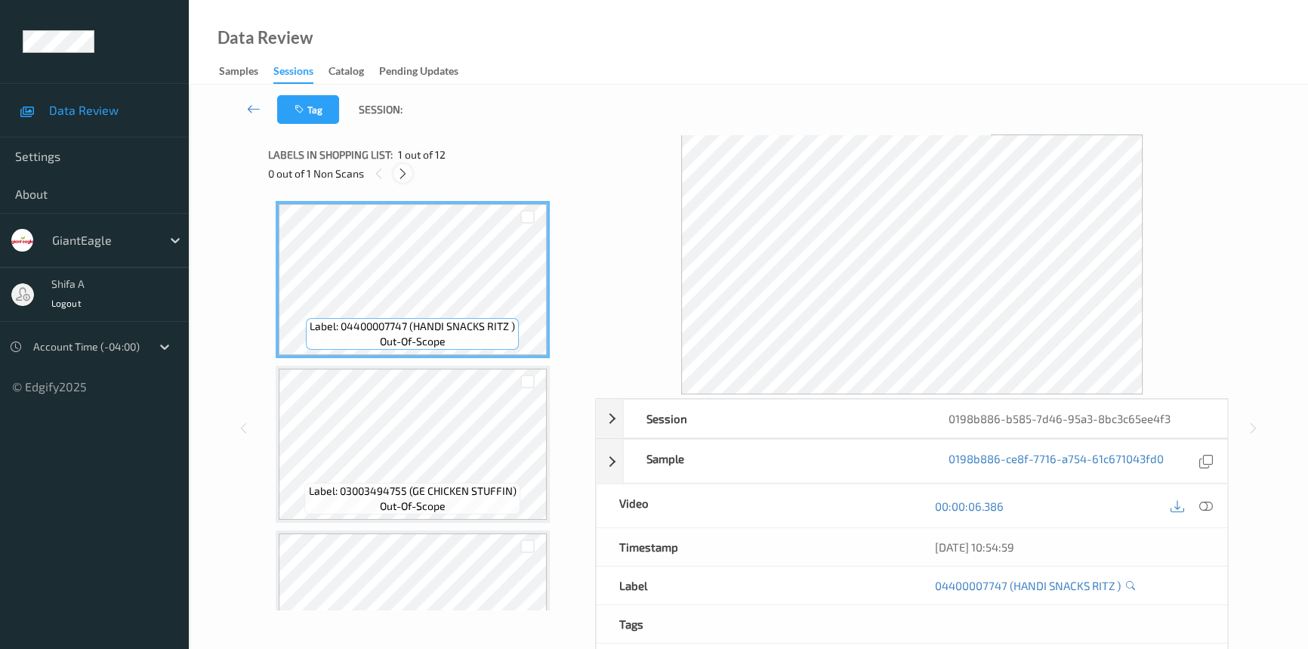
click at [397, 173] on icon at bounding box center [403, 174] width 13 height 14
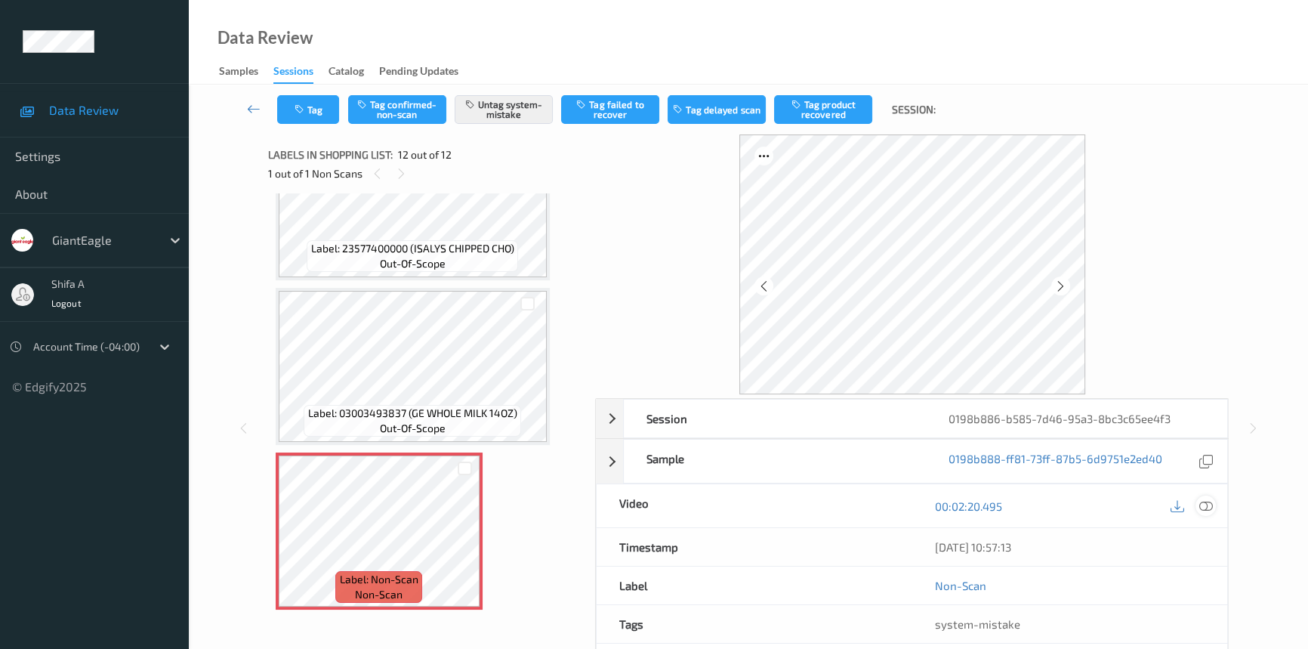
click at [1202, 506] on icon at bounding box center [1206, 506] width 14 height 14
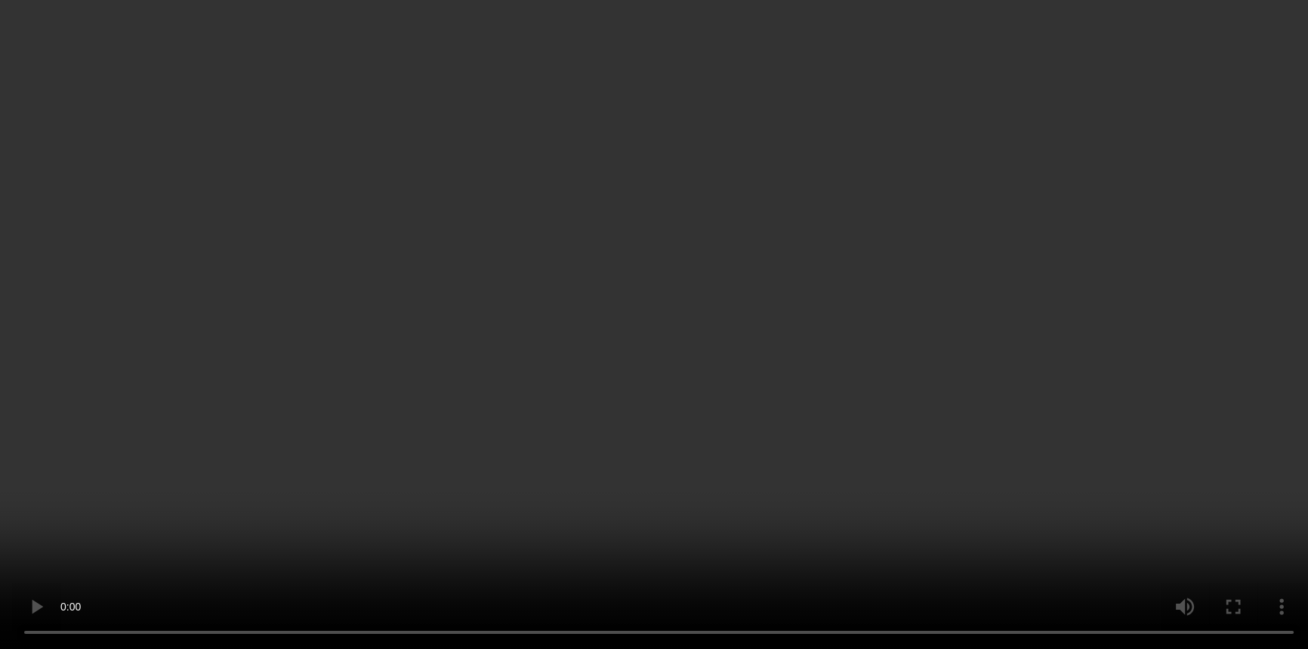
scroll to position [102, 0]
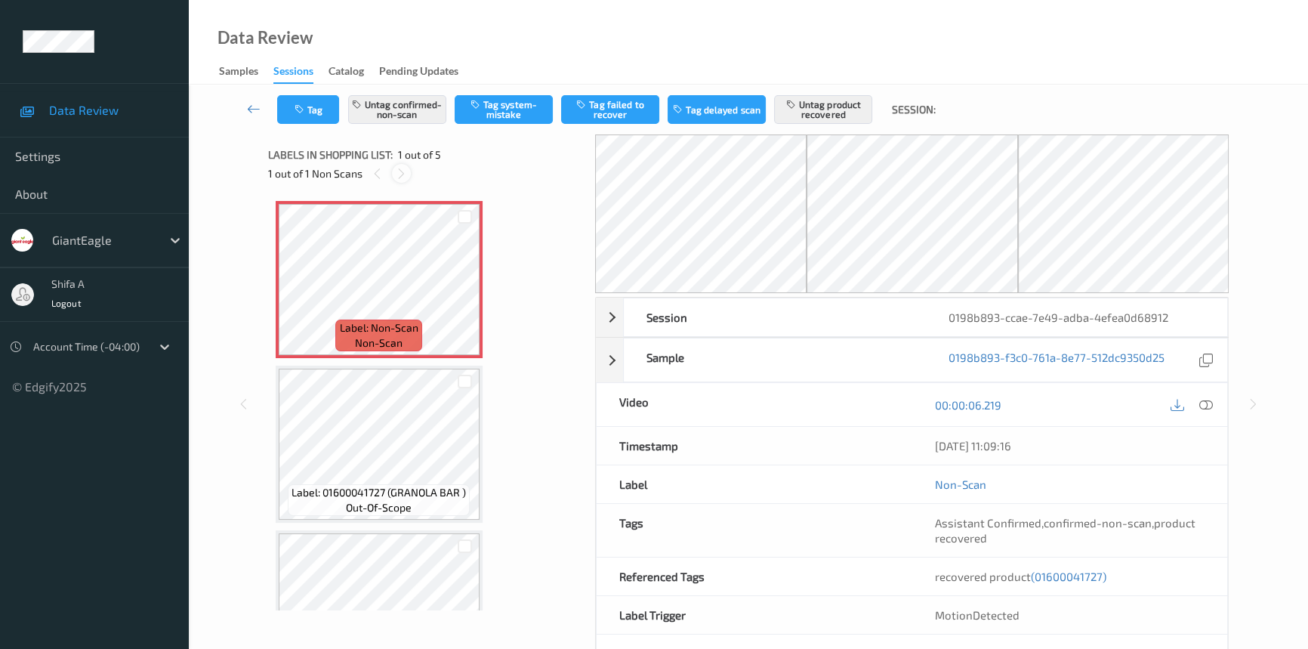
click at [402, 174] on icon at bounding box center [401, 174] width 13 height 14
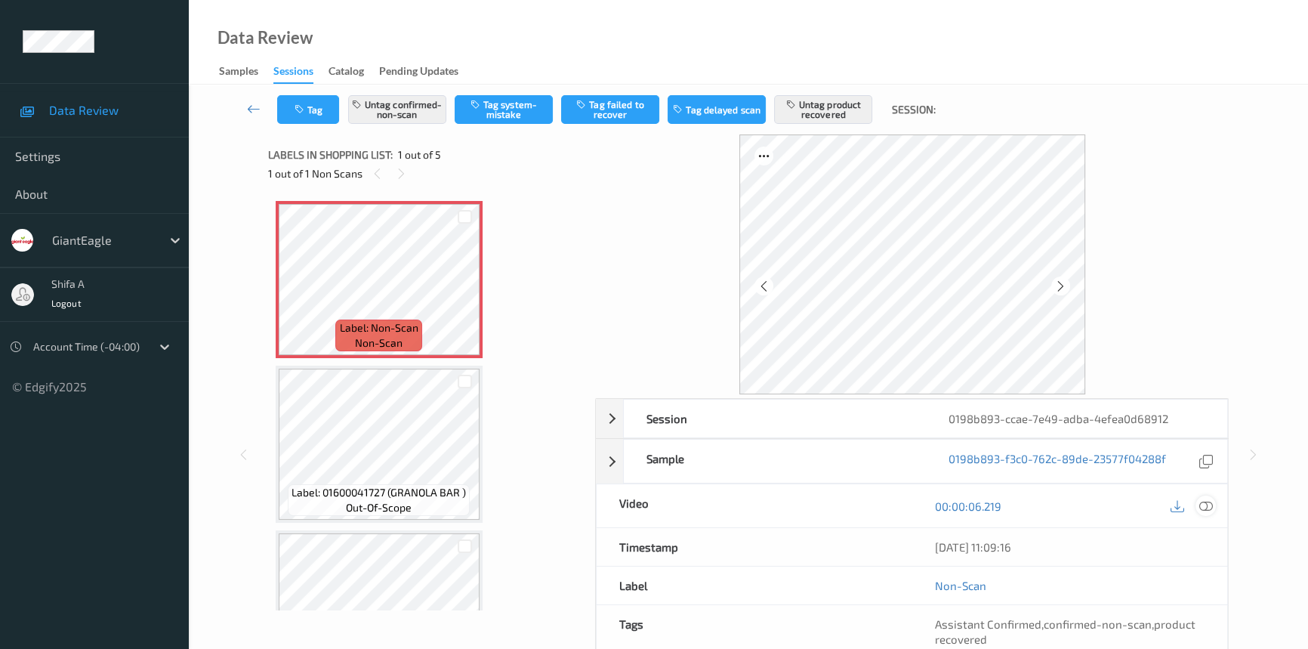
click at [1212, 506] on icon at bounding box center [1206, 506] width 14 height 14
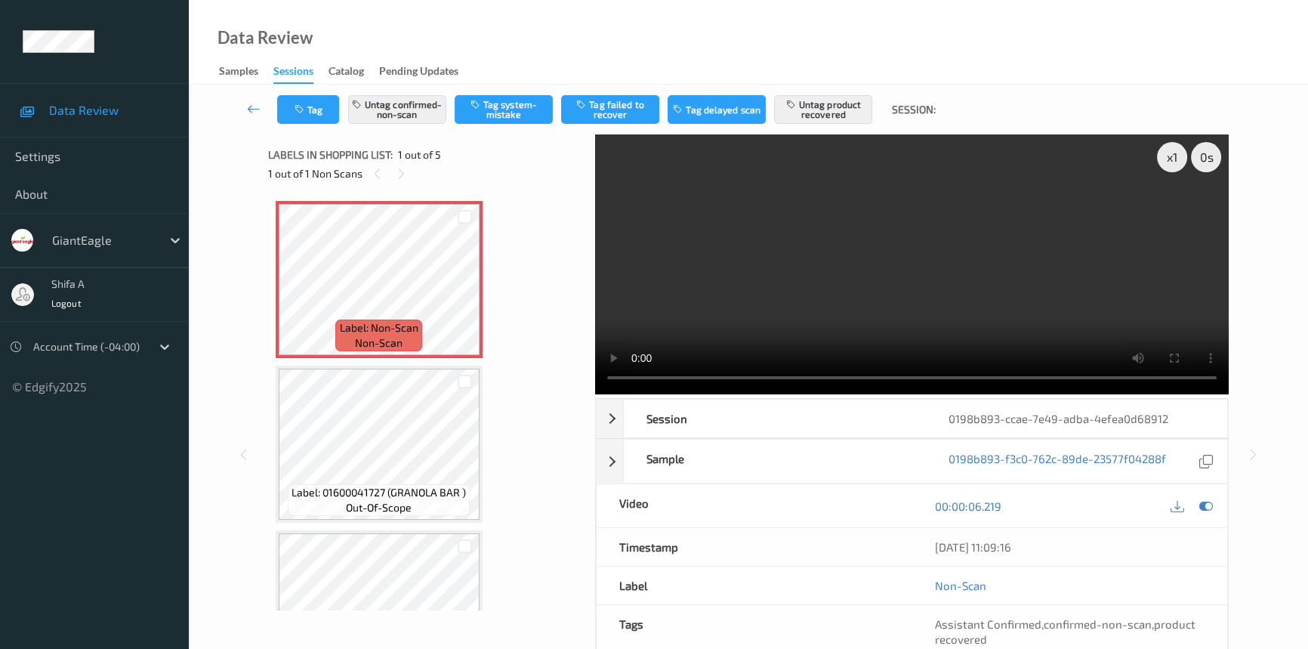
click at [899, 196] on video at bounding box center [912, 264] width 634 height 260
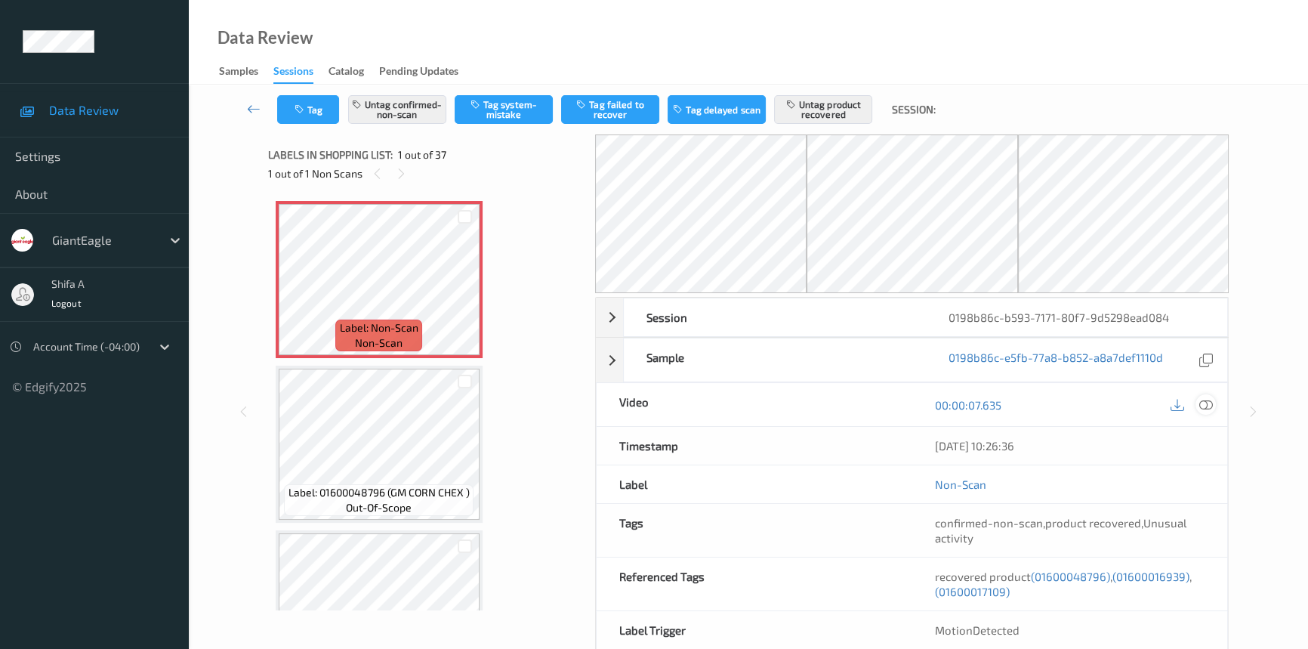
click at [1209, 405] on icon at bounding box center [1206, 405] width 14 height 14
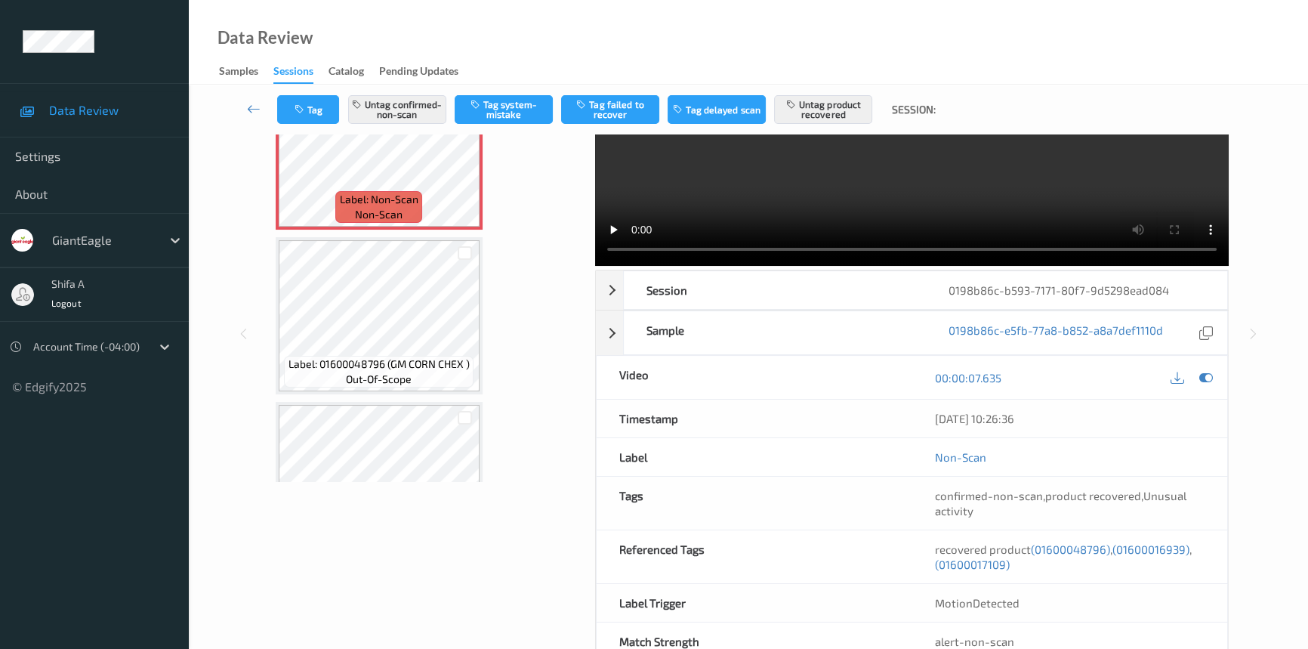
scroll to position [137, 0]
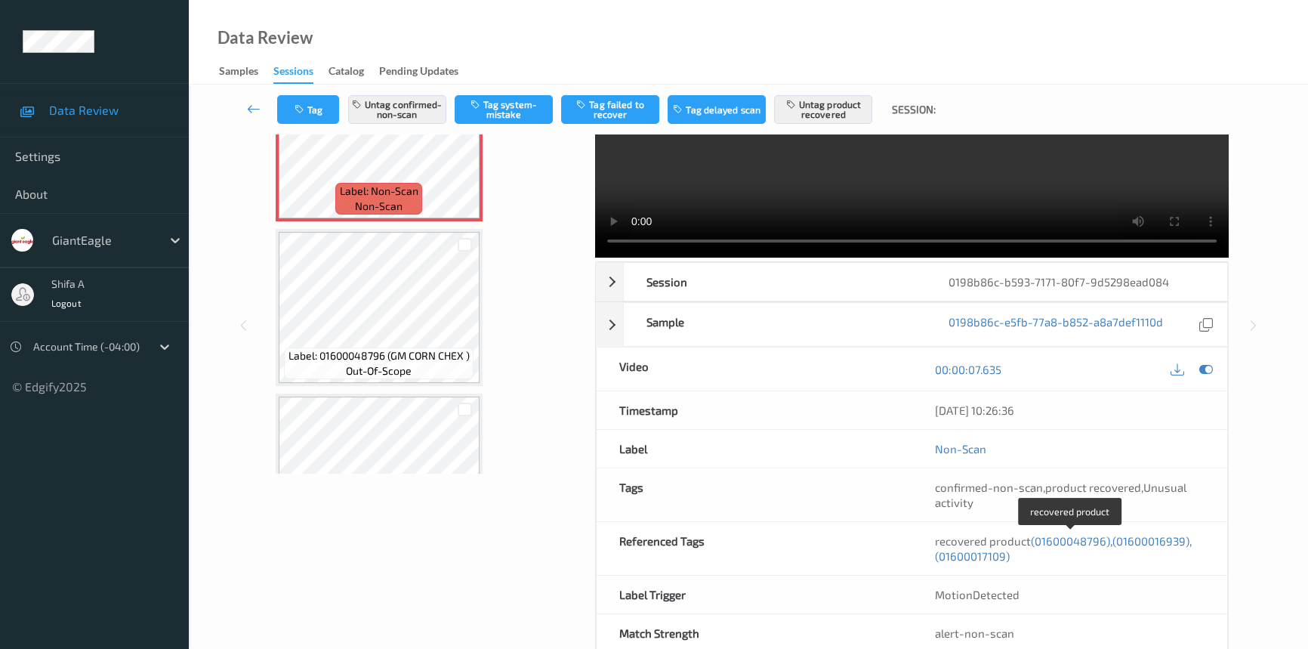
click at [1066, 541] on span "(01600048796)" at bounding box center [1070, 541] width 79 height 14
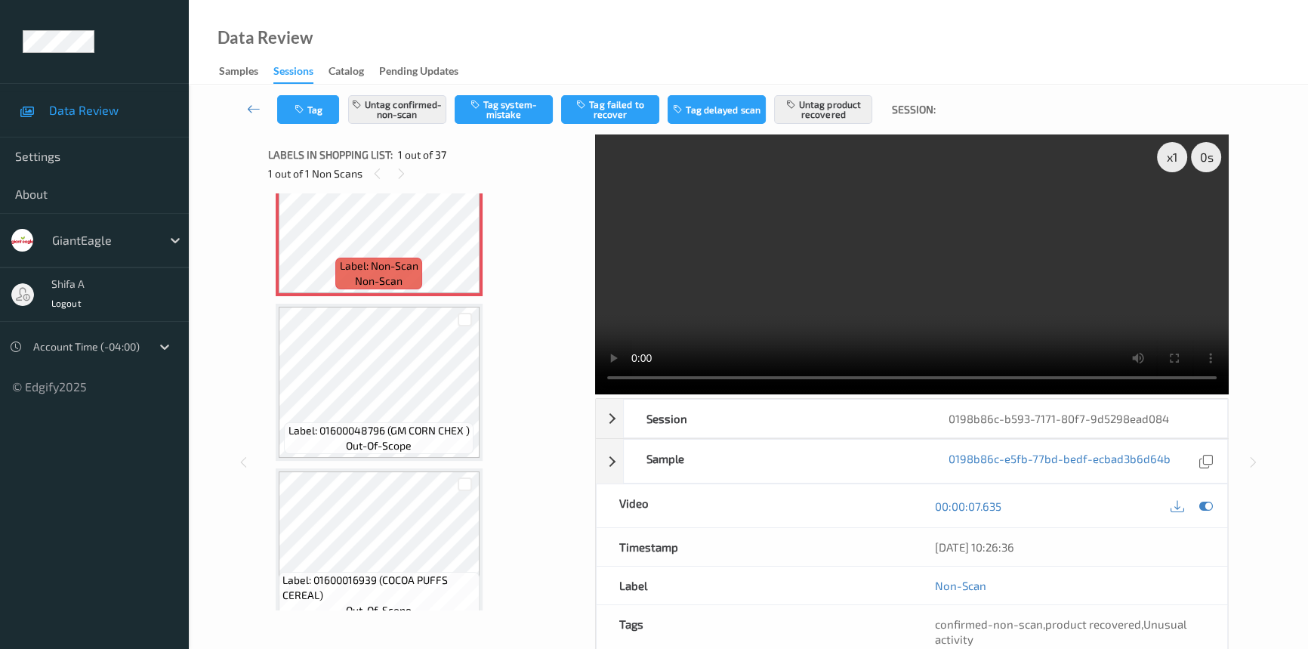
scroll to position [0, 0]
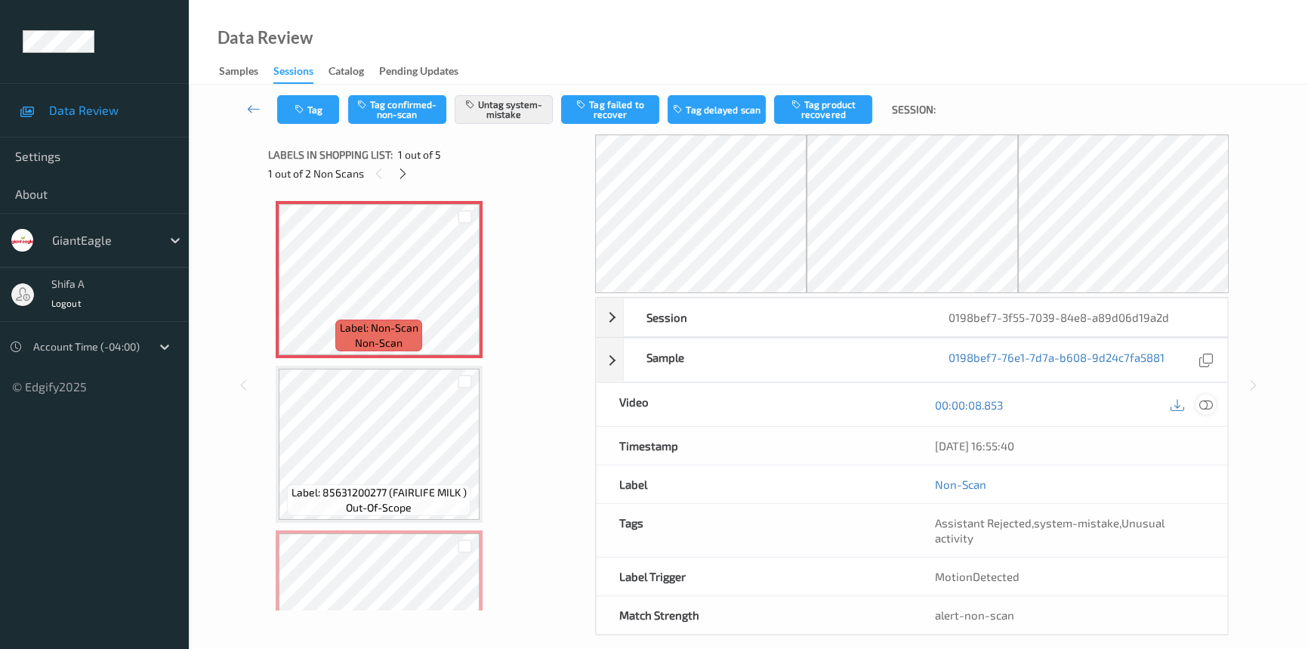
click at [1208, 403] on icon at bounding box center [1206, 405] width 14 height 14
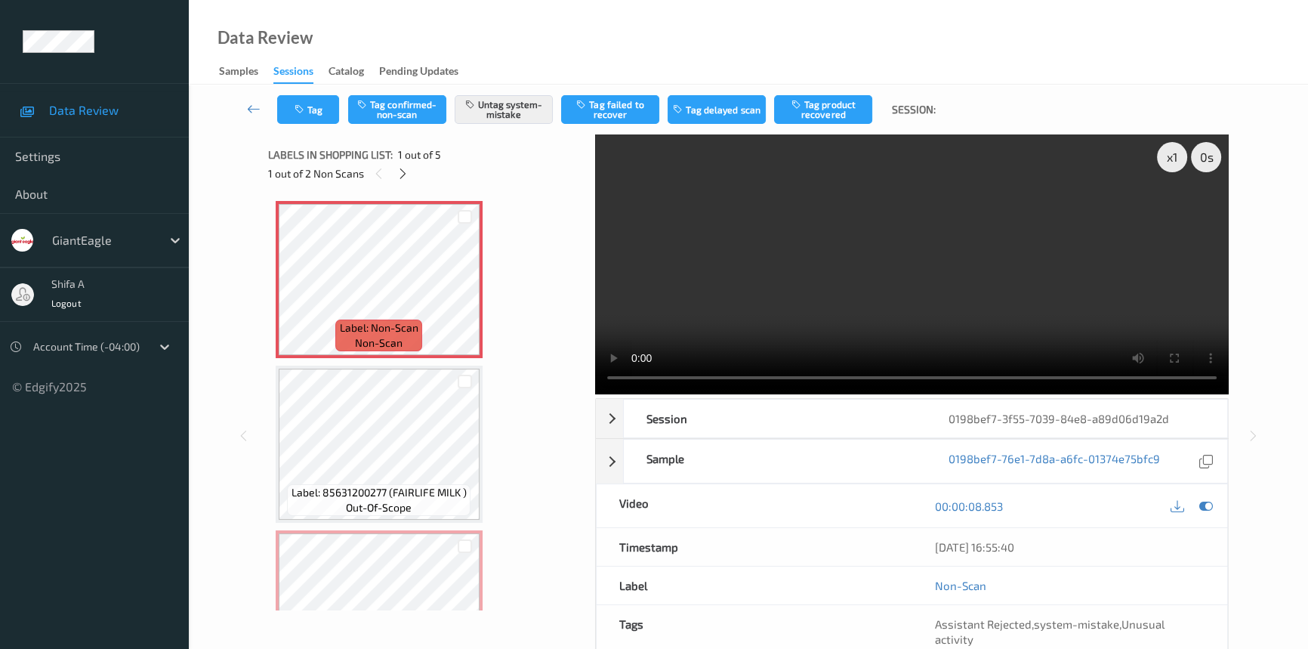
click at [1016, 324] on video at bounding box center [912, 264] width 634 height 260
click at [321, 119] on button "Tag" at bounding box center [308, 109] width 62 height 29
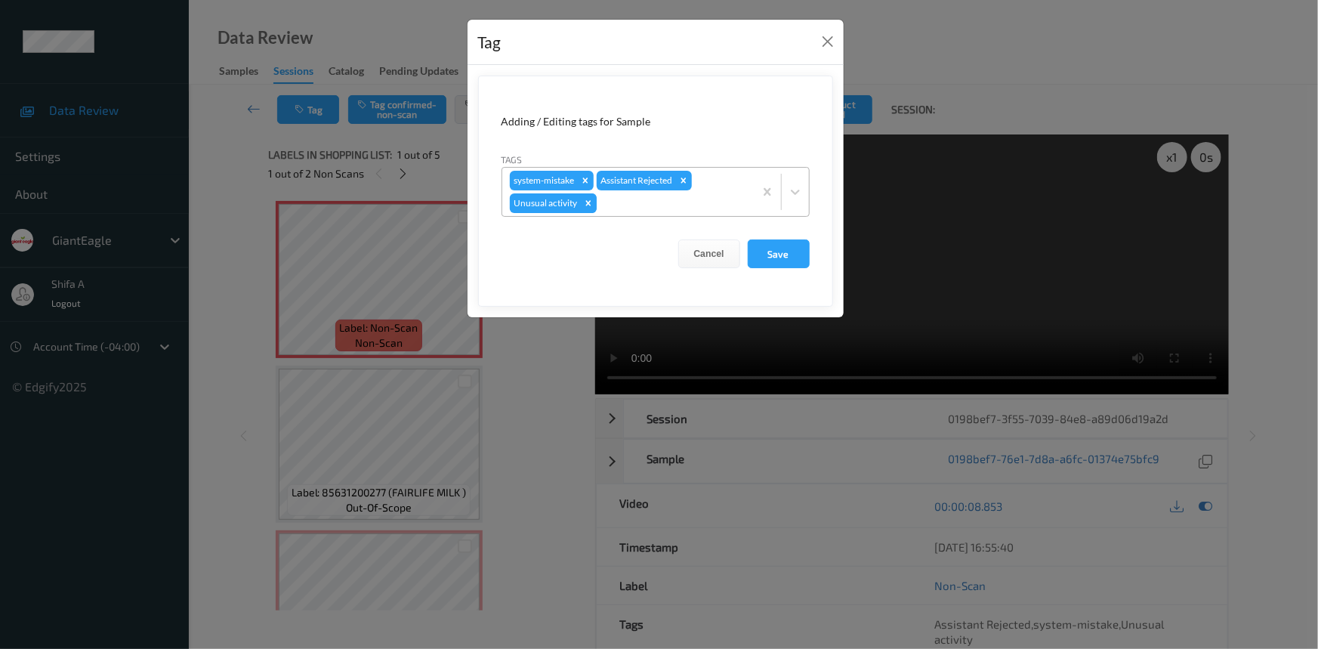
click at [590, 200] on icon "Remove Unusual activity" at bounding box center [588, 203] width 11 height 11
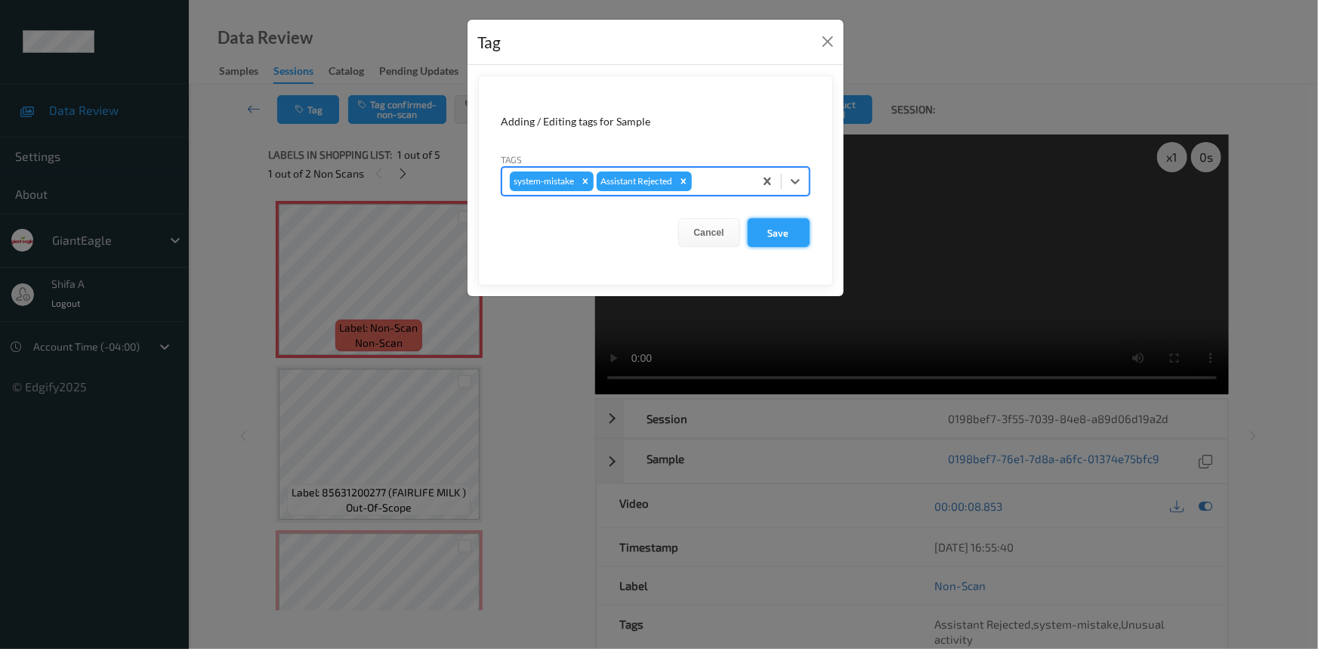
click at [767, 222] on button "Save" at bounding box center [779, 232] width 62 height 29
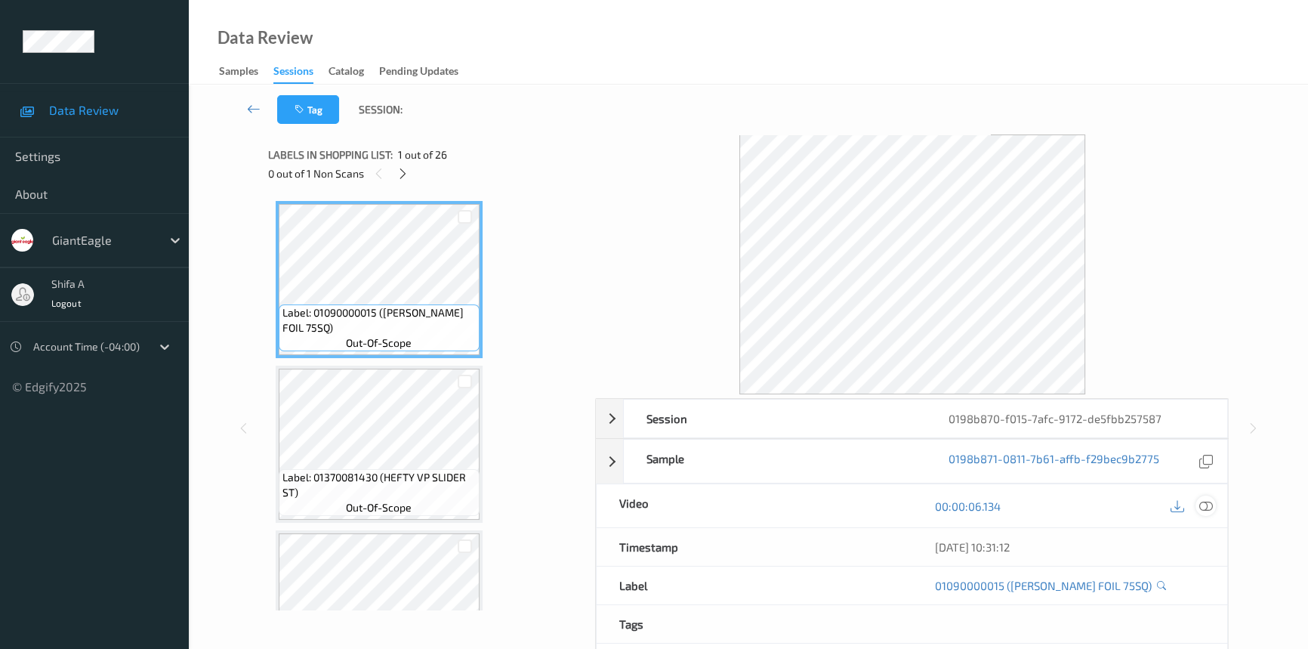
click at [1202, 505] on icon at bounding box center [1206, 506] width 14 height 14
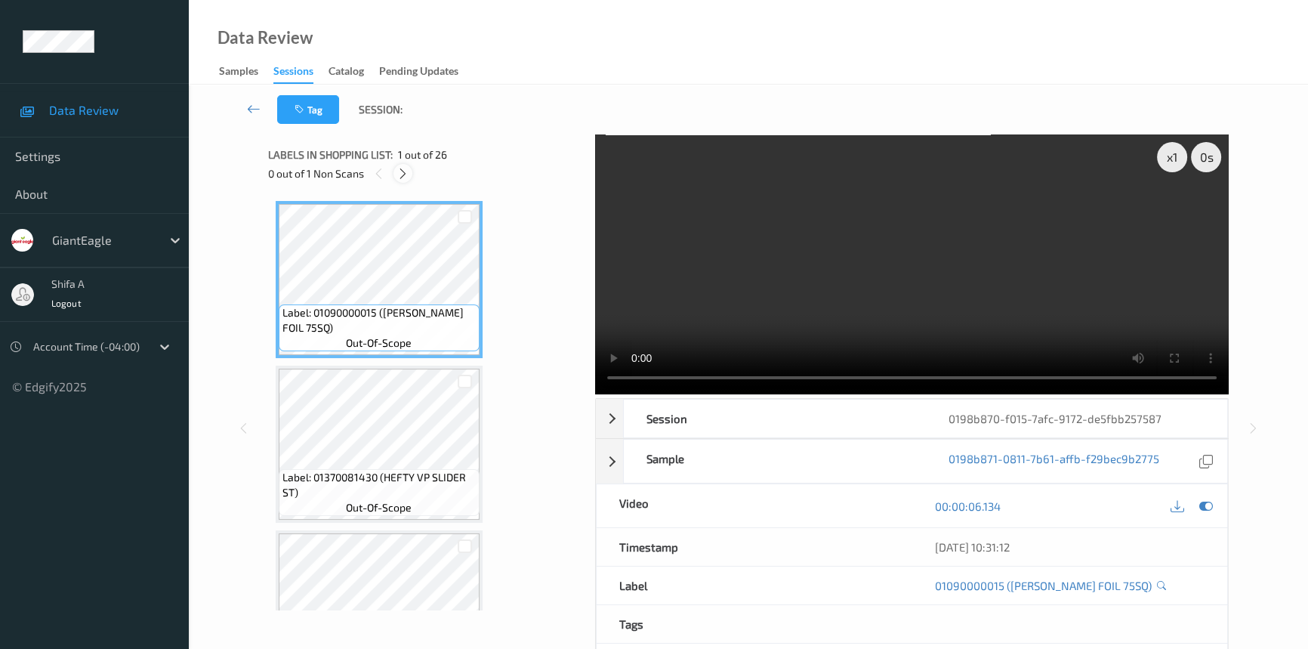
click at [406, 173] on icon at bounding box center [403, 174] width 13 height 14
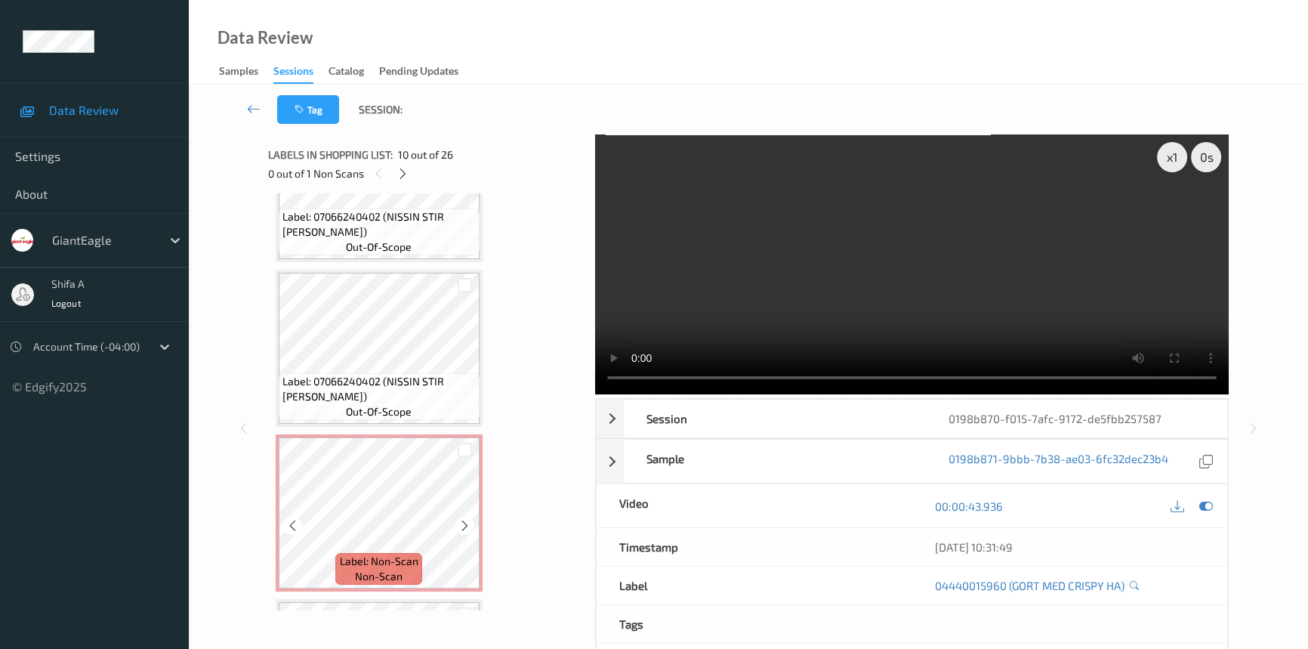
scroll to position [1908, 0]
click at [1011, 279] on video at bounding box center [912, 264] width 634 height 260
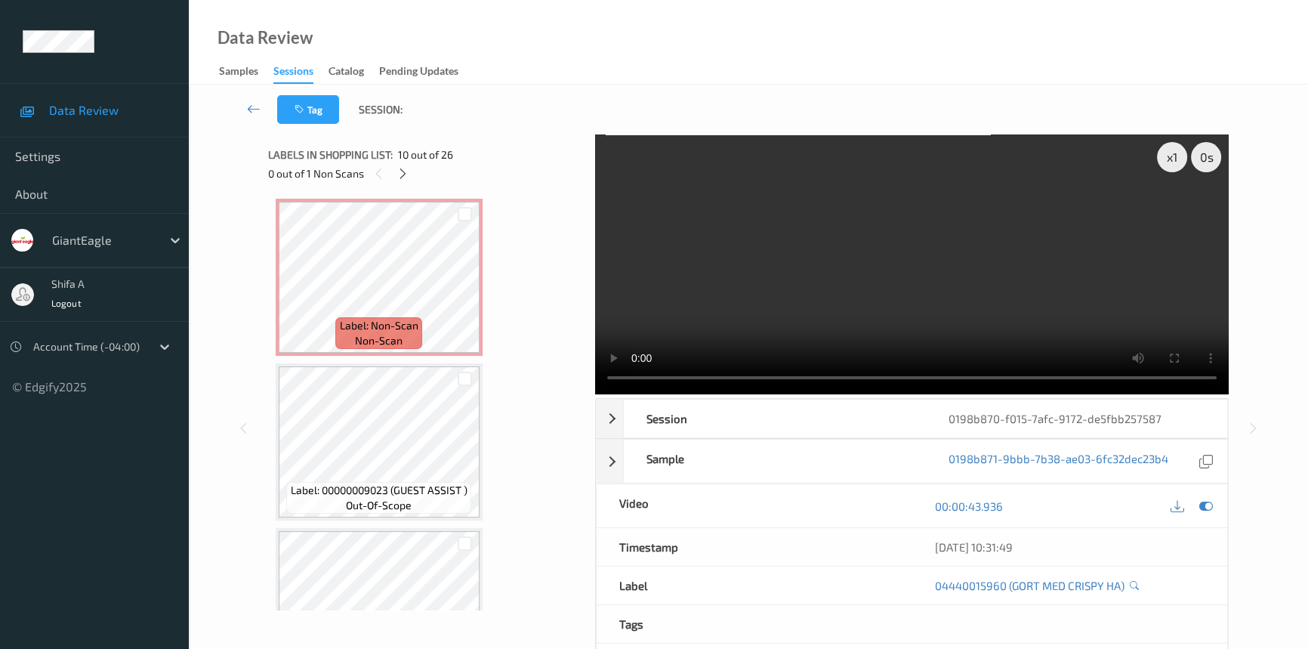
scroll to position [2183, 0]
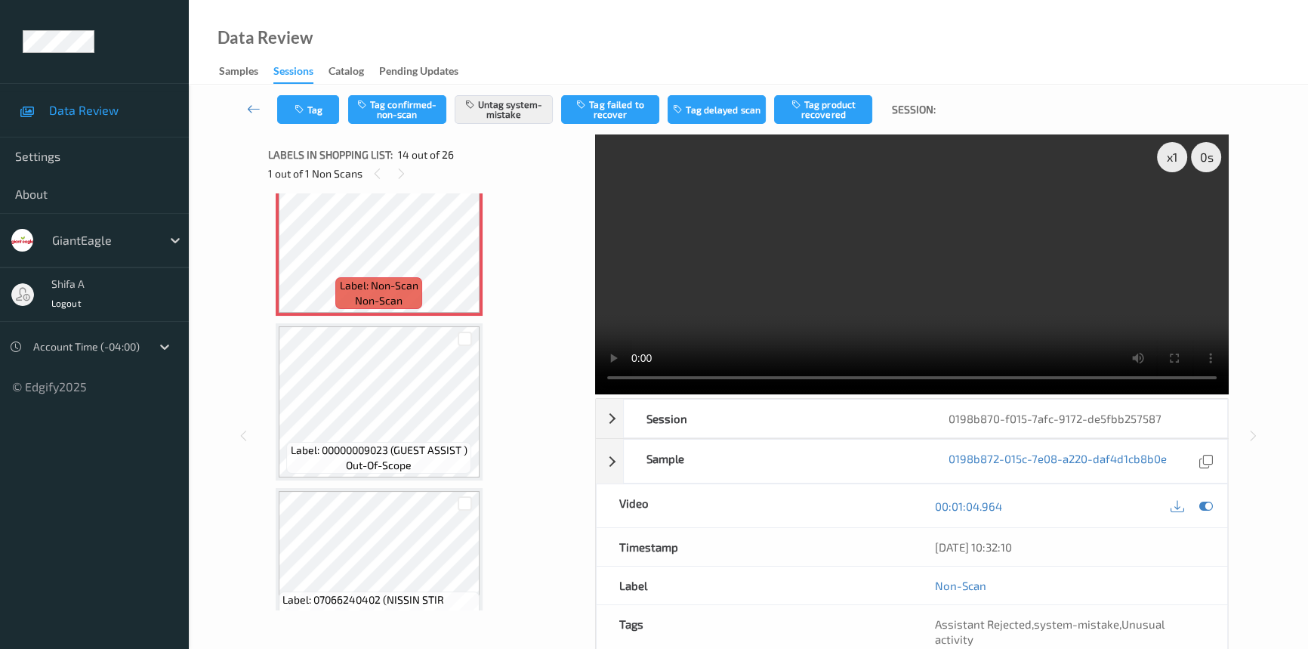
click at [856, 317] on video at bounding box center [912, 264] width 634 height 260
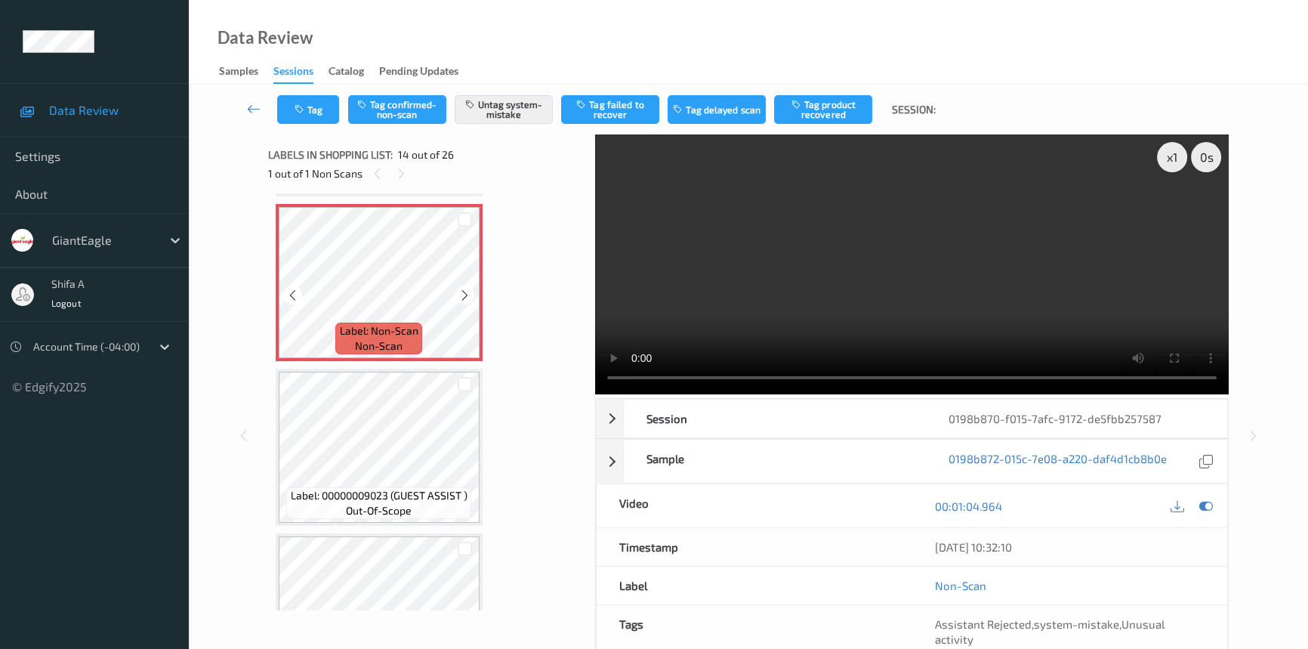
scroll to position [2114, 0]
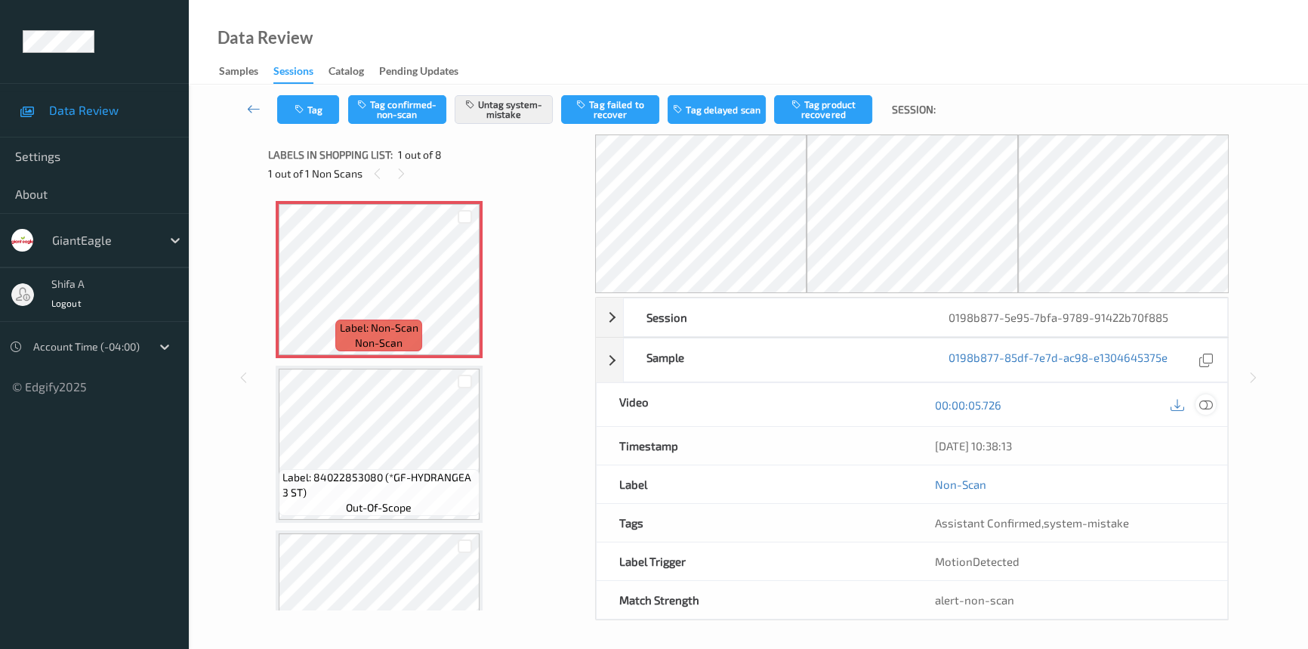
drag, startPoint x: 1211, startPoint y: 406, endPoint x: 1204, endPoint y: 400, distance: 8.6
click at [1204, 400] on icon at bounding box center [1206, 405] width 14 height 14
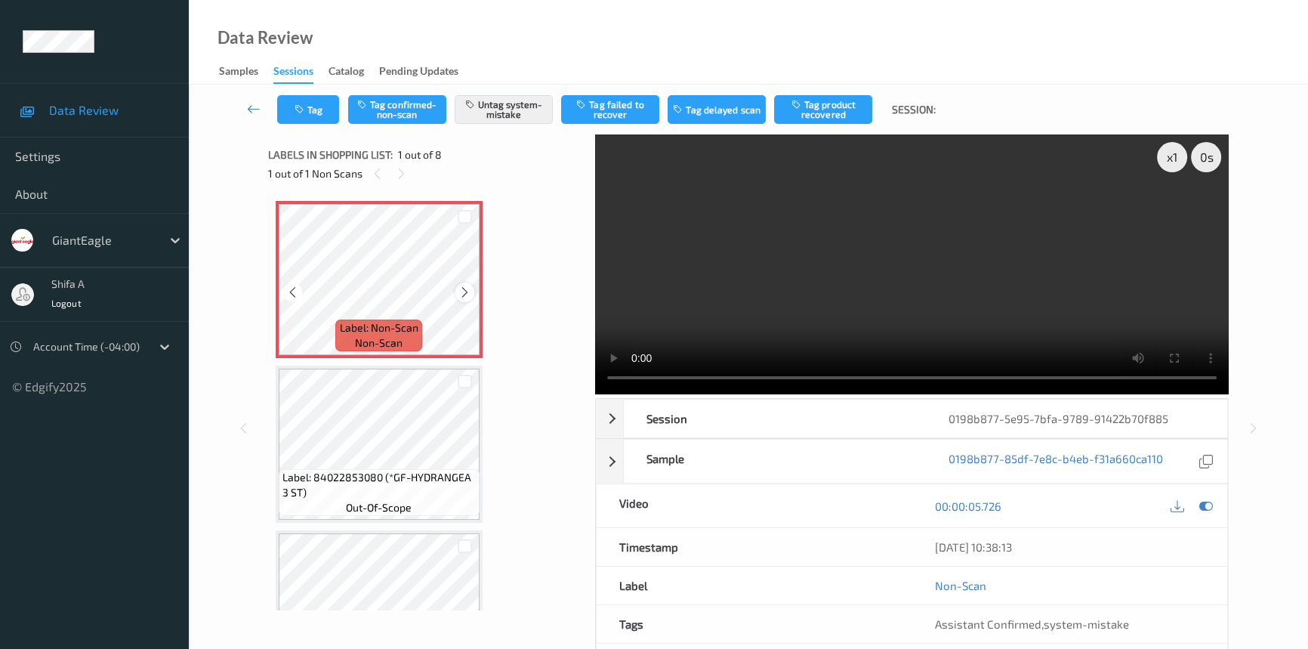
click at [464, 295] on icon at bounding box center [464, 292] width 13 height 14
click at [1205, 509] on icon at bounding box center [1206, 506] width 14 height 14
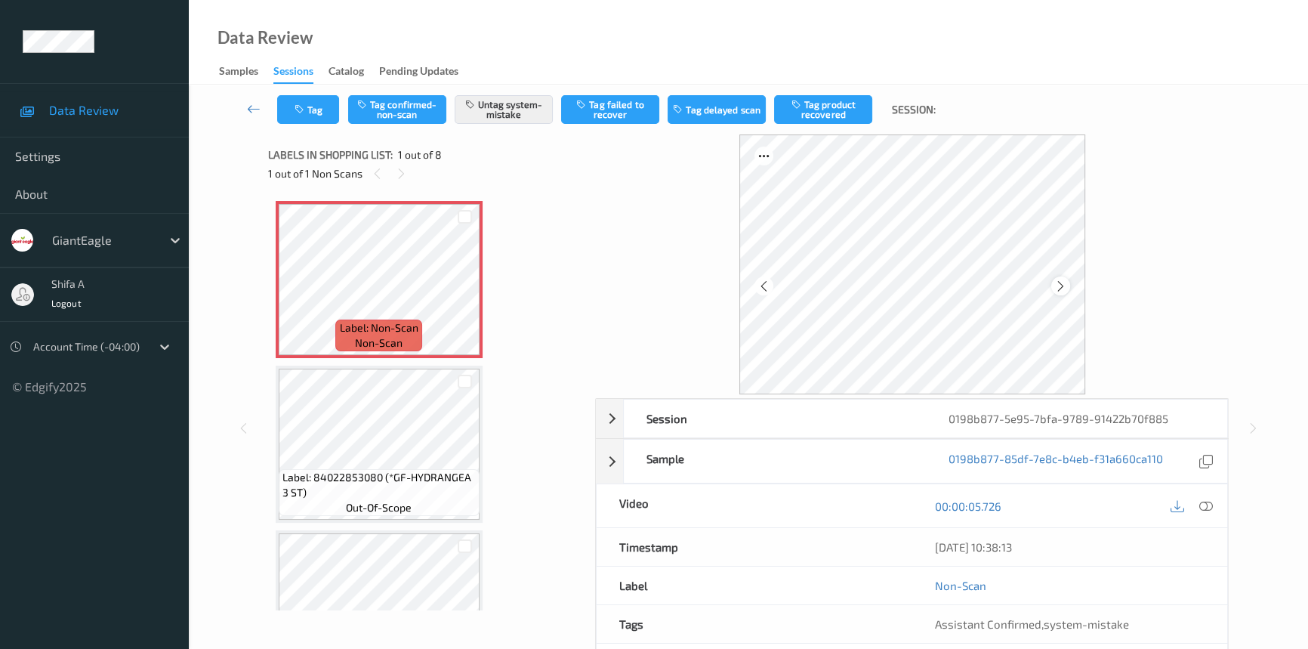
click at [1056, 287] on icon at bounding box center [1060, 286] width 13 height 14
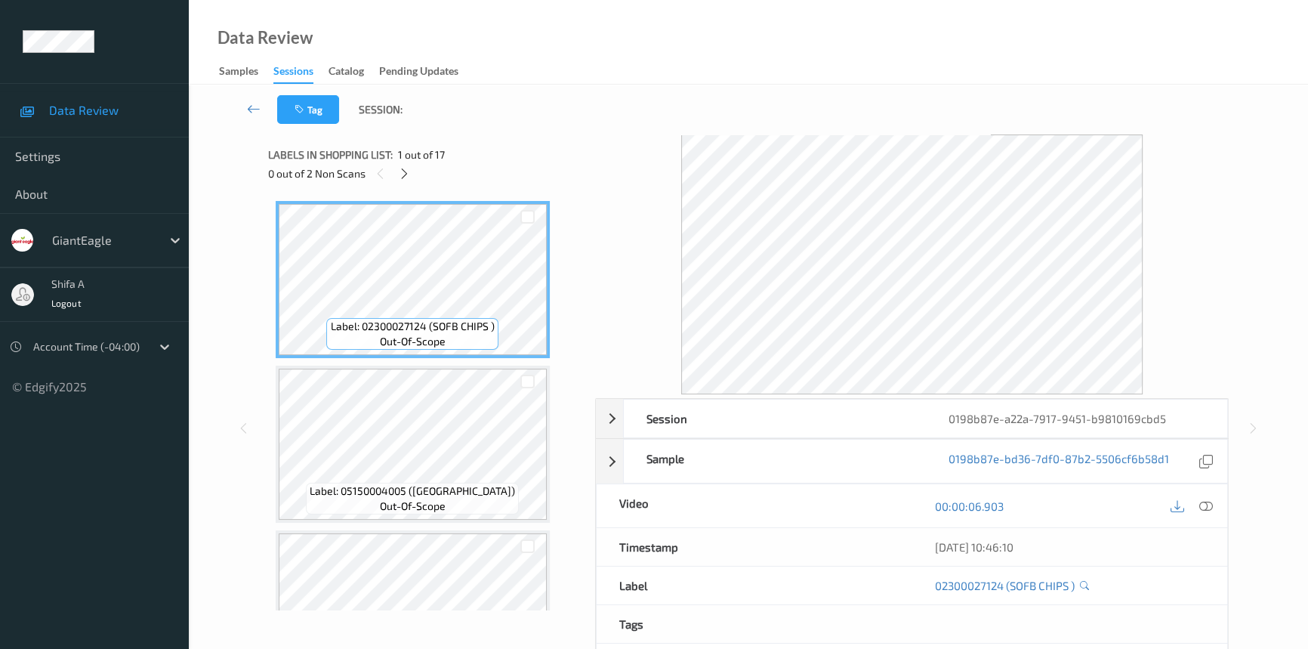
click at [393, 169] on div "0 out of 2 Non Scans" at bounding box center [426, 173] width 317 height 19
click at [403, 172] on icon at bounding box center [404, 174] width 13 height 14
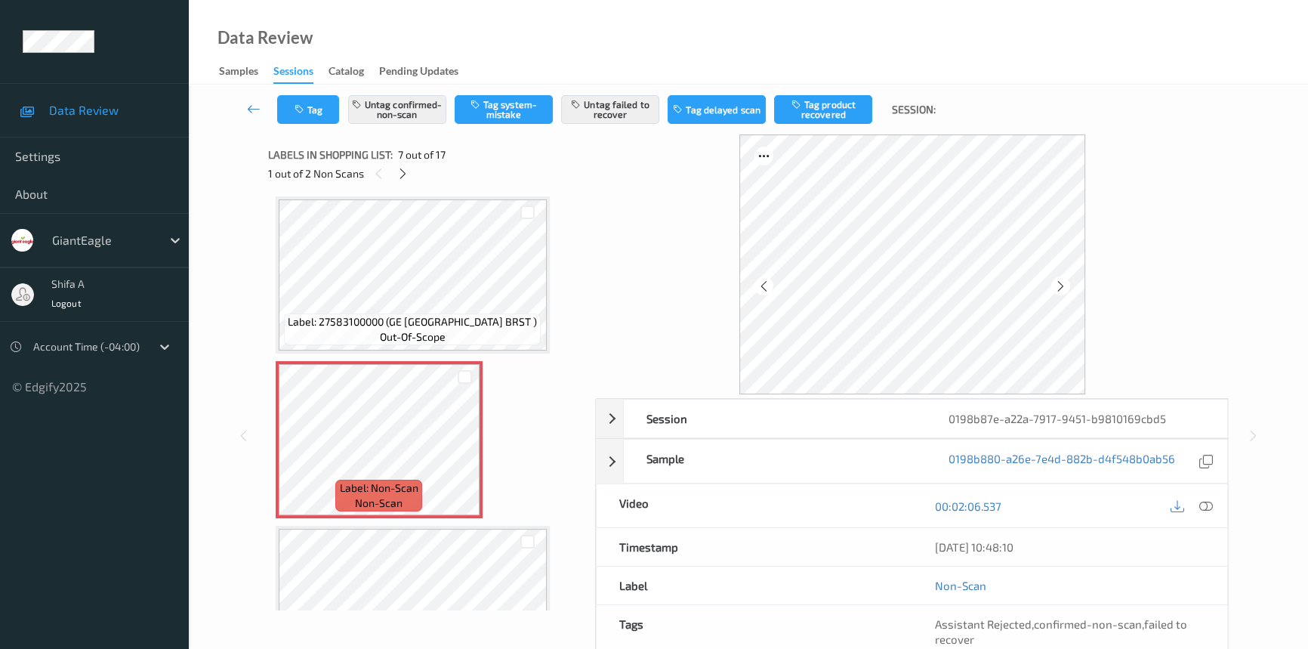
drag, startPoint x: 1208, startPoint y: 506, endPoint x: 1190, endPoint y: 508, distance: 18.3
click at [1204, 502] on icon at bounding box center [1206, 506] width 14 height 14
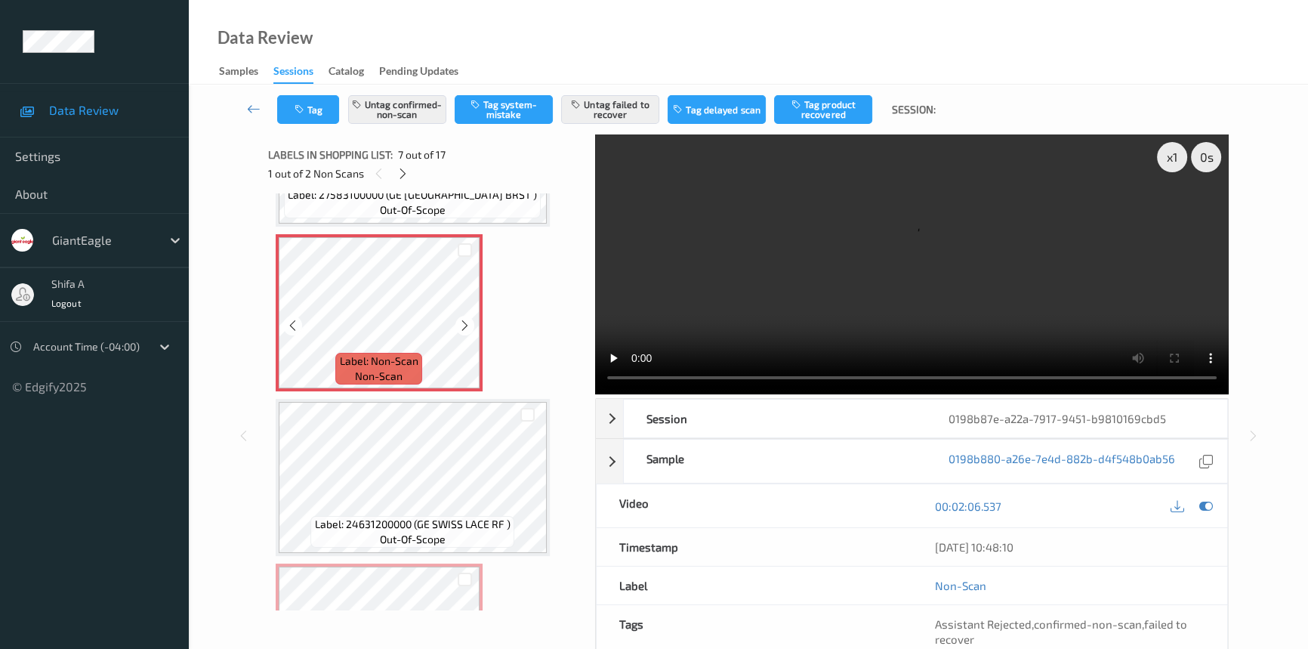
scroll to position [965, 0]
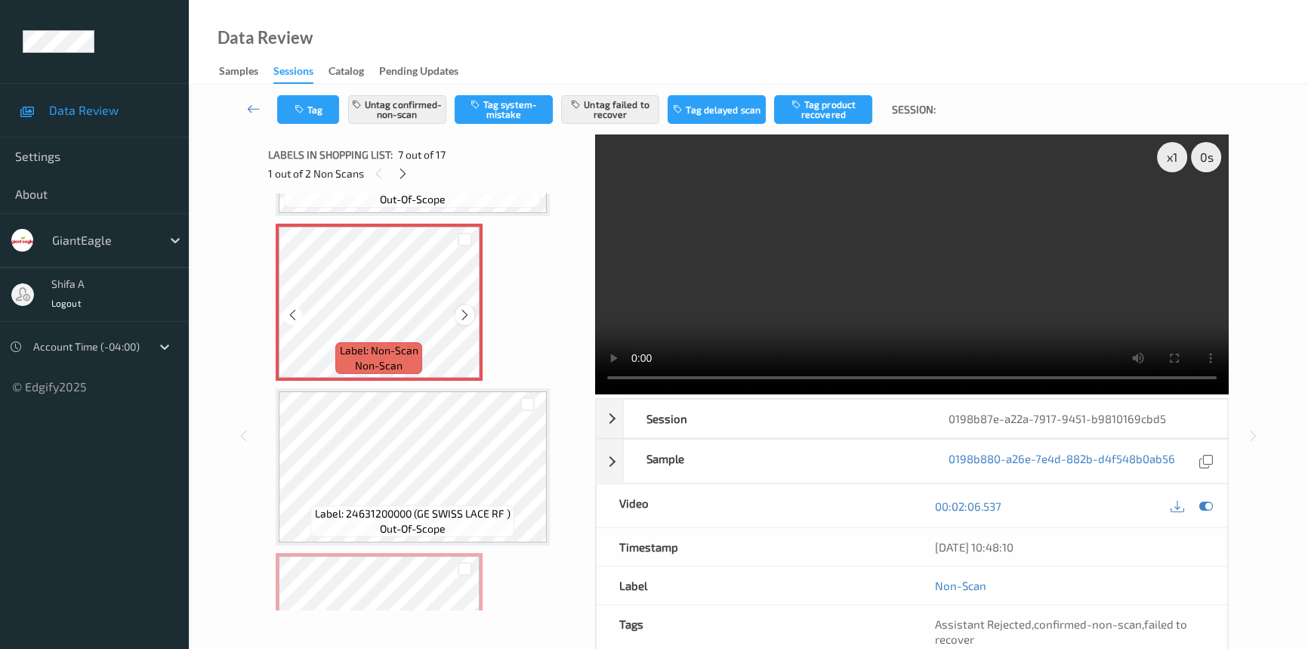
click at [461, 314] on icon at bounding box center [464, 315] width 13 height 14
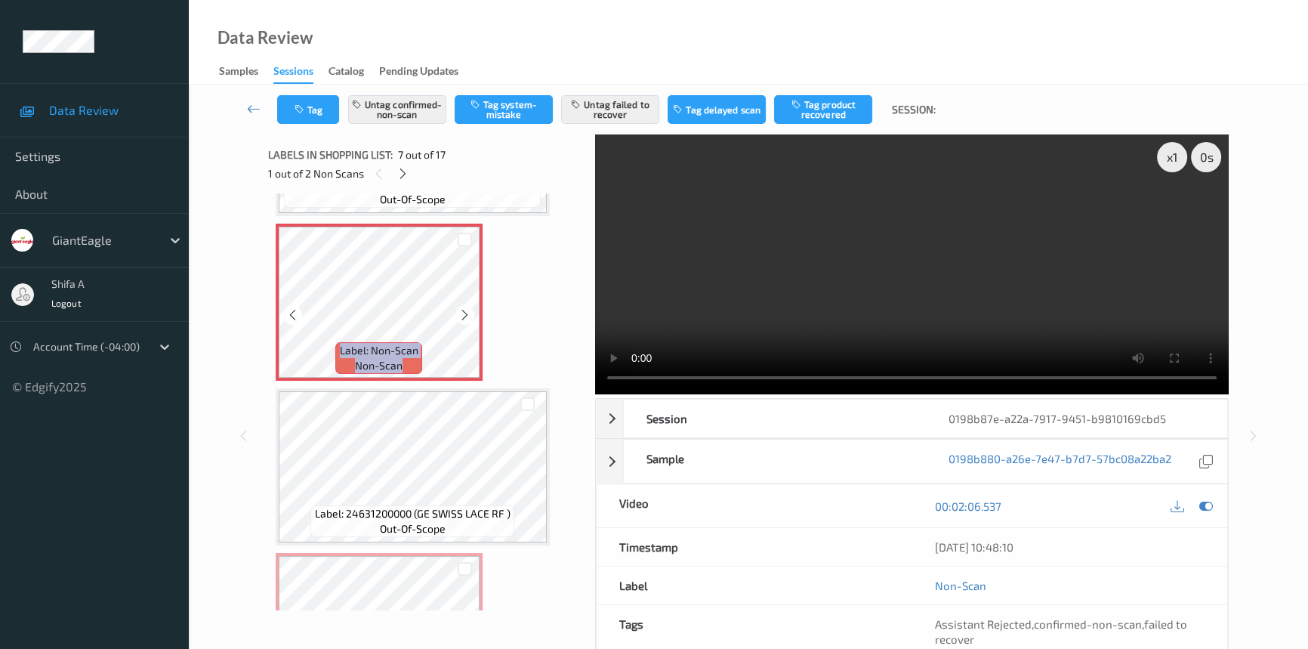
click at [461, 314] on icon at bounding box center [464, 315] width 13 height 14
click at [393, 173] on div at bounding box center [402, 173] width 19 height 19
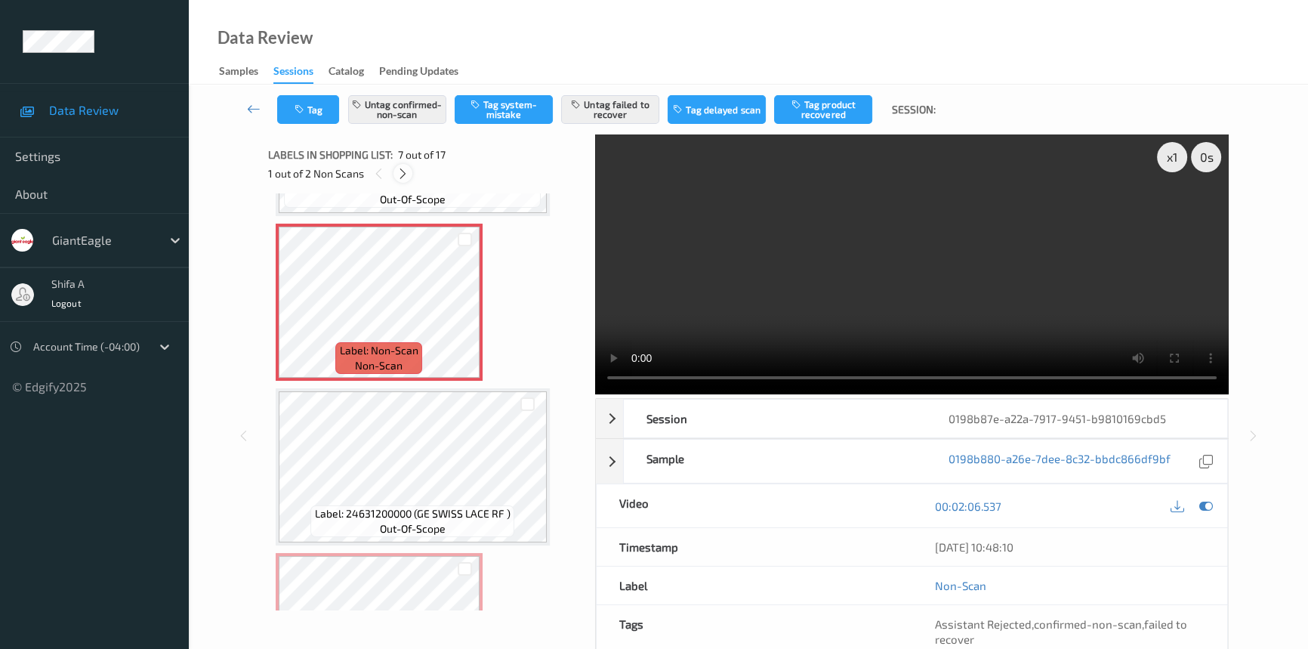
scroll to position [1156, 0]
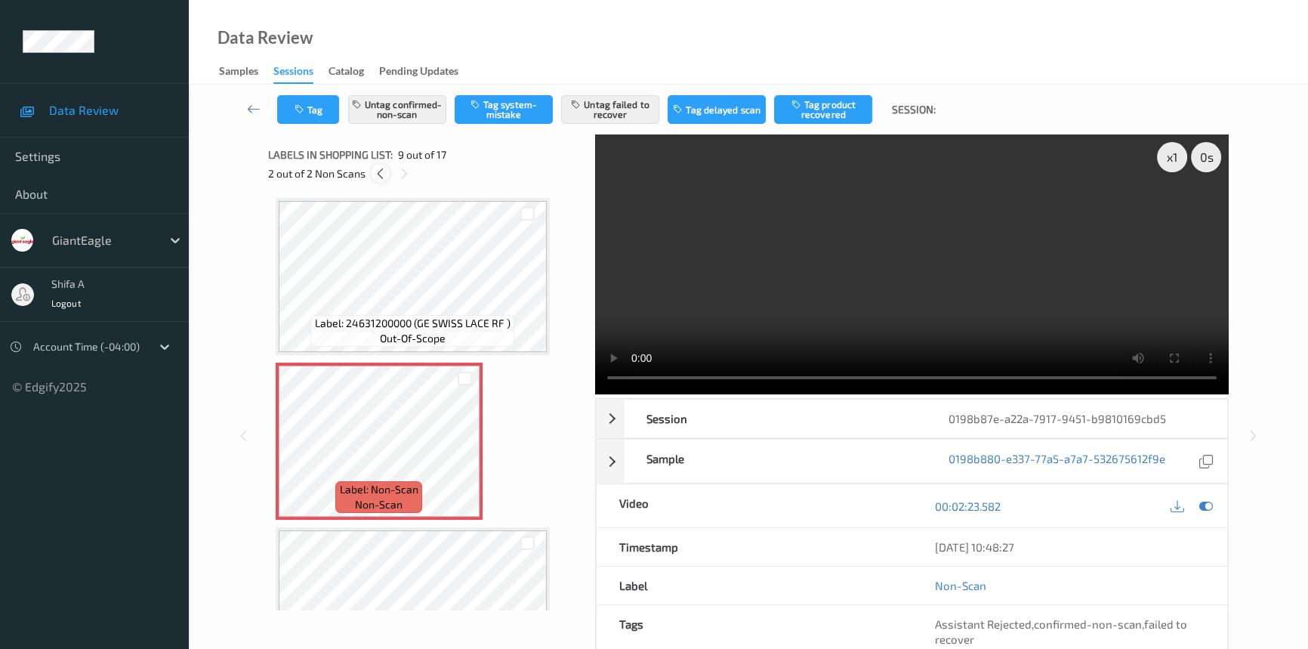
click at [382, 174] on icon at bounding box center [380, 174] width 13 height 14
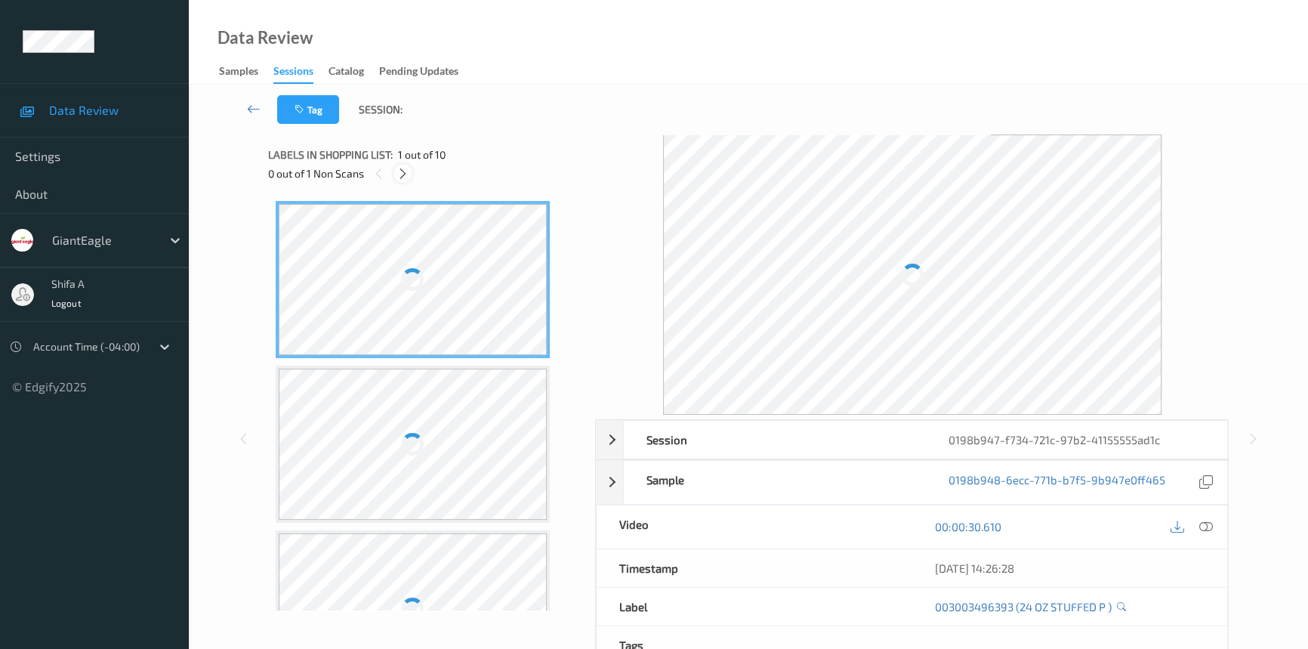
click at [402, 177] on icon at bounding box center [403, 174] width 13 height 14
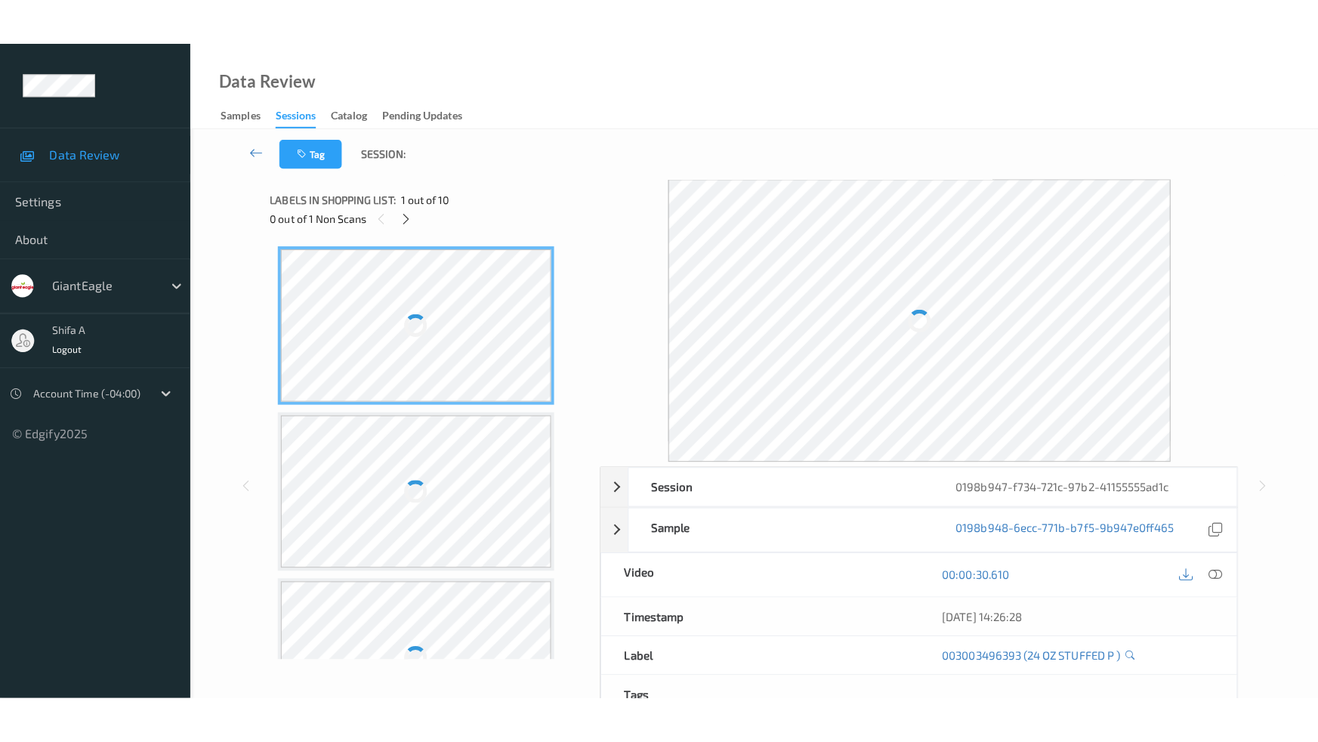
scroll to position [1156, 0]
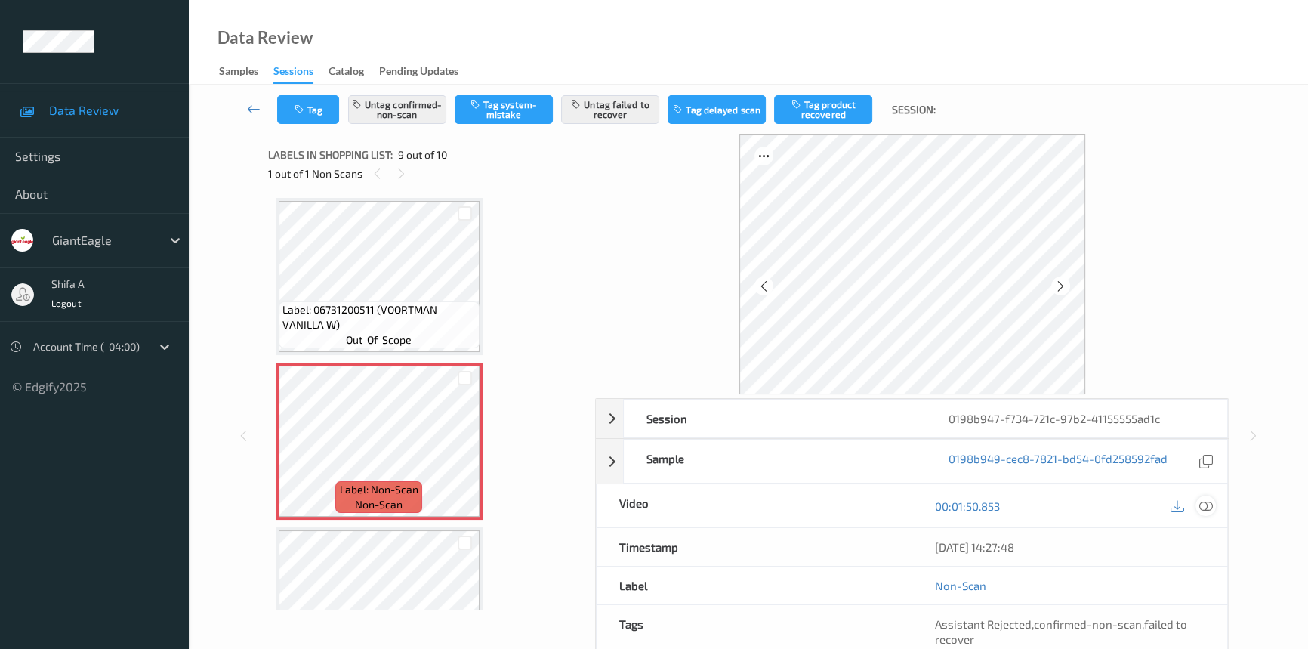
click at [1212, 501] on icon at bounding box center [1206, 506] width 14 height 14
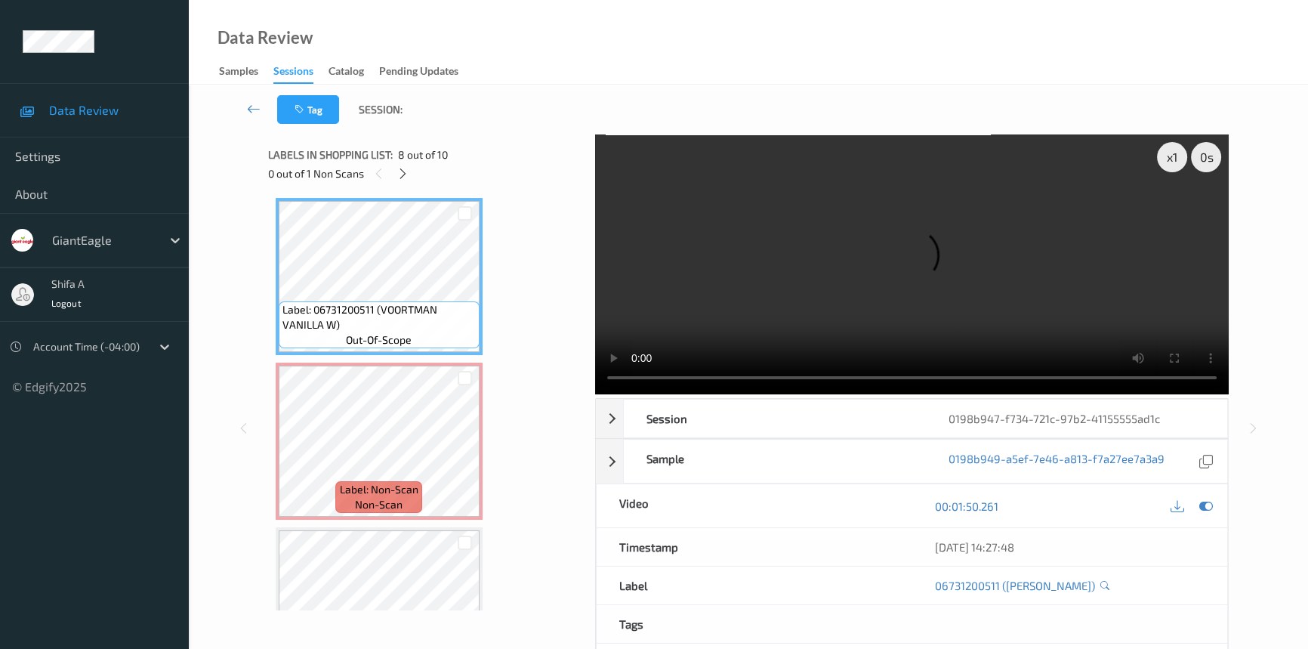
scroll to position [1139, 0]
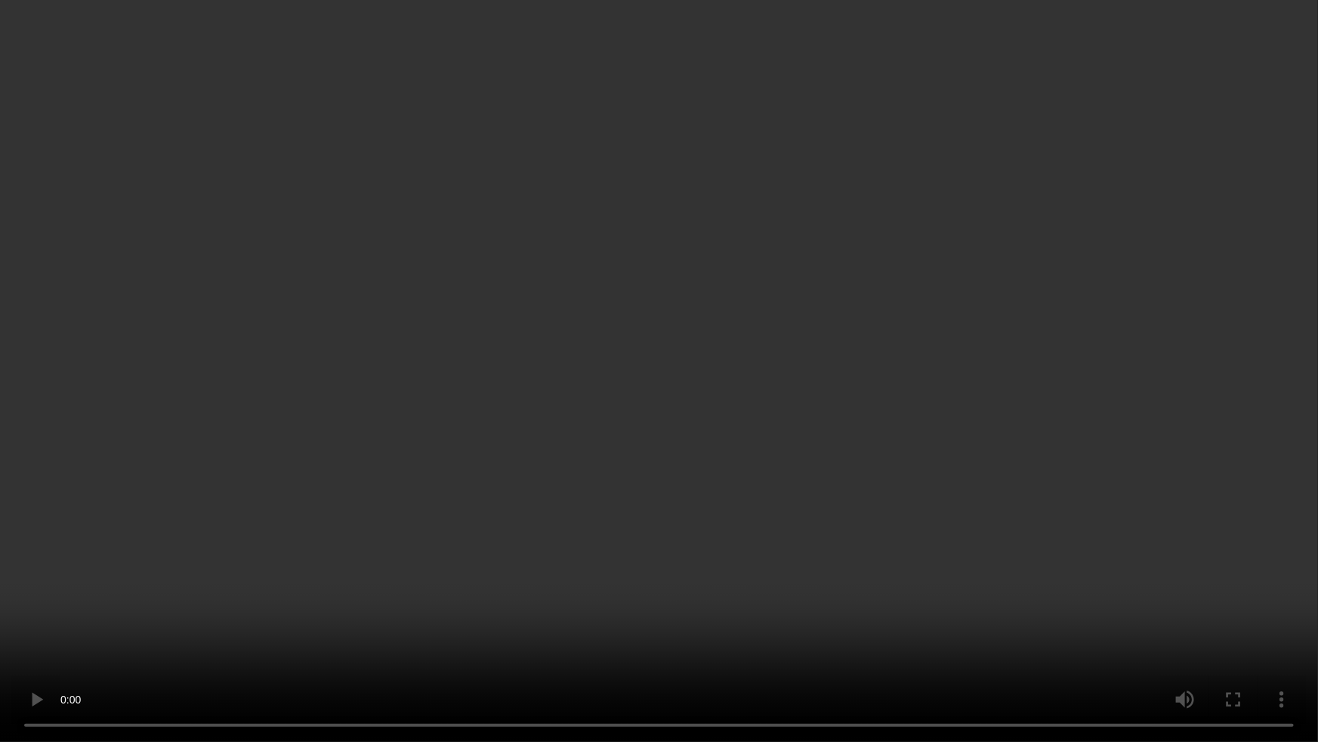
click at [1073, 602] on video at bounding box center [659, 371] width 1318 height 742
click at [1057, 554] on video at bounding box center [659, 371] width 1318 height 742
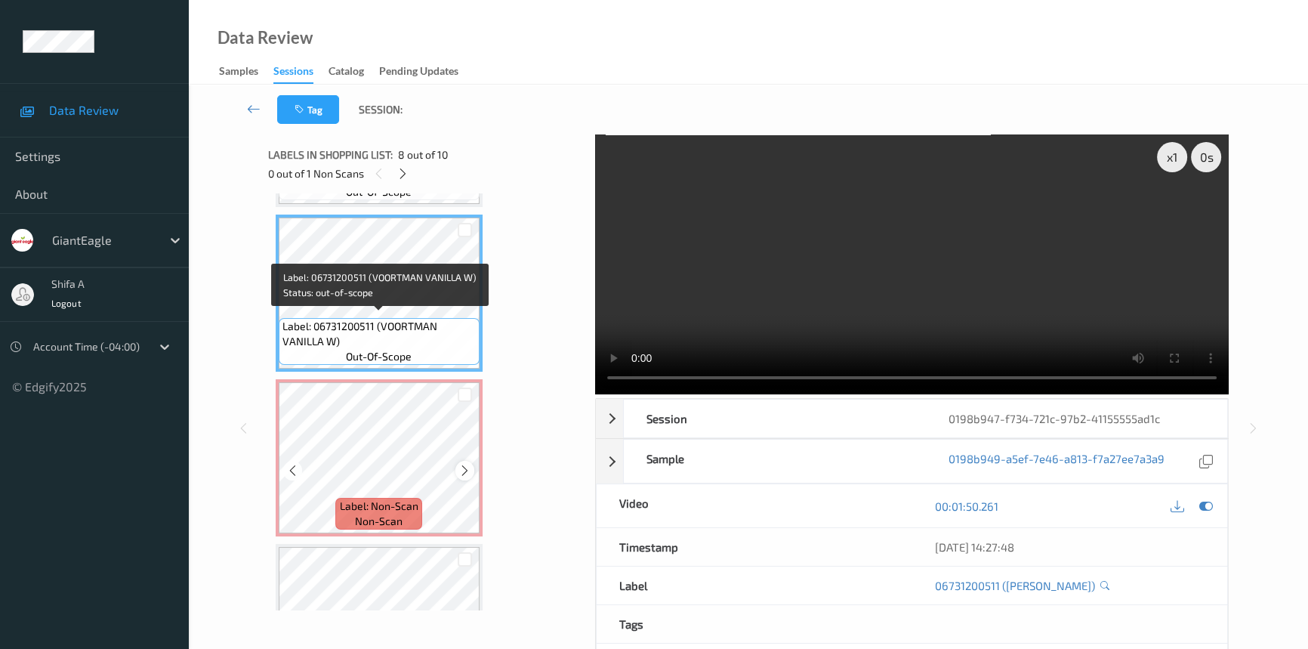
click at [467, 464] on icon at bounding box center [464, 471] width 13 height 14
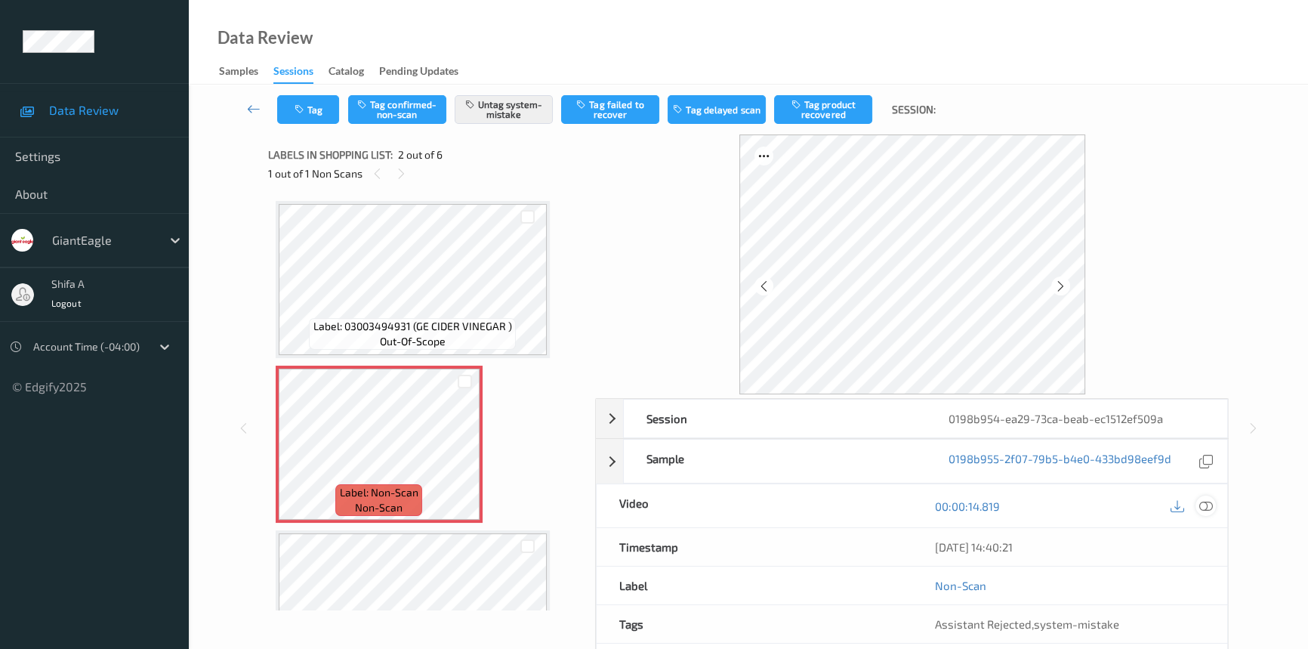
click at [1208, 504] on icon at bounding box center [1206, 506] width 14 height 14
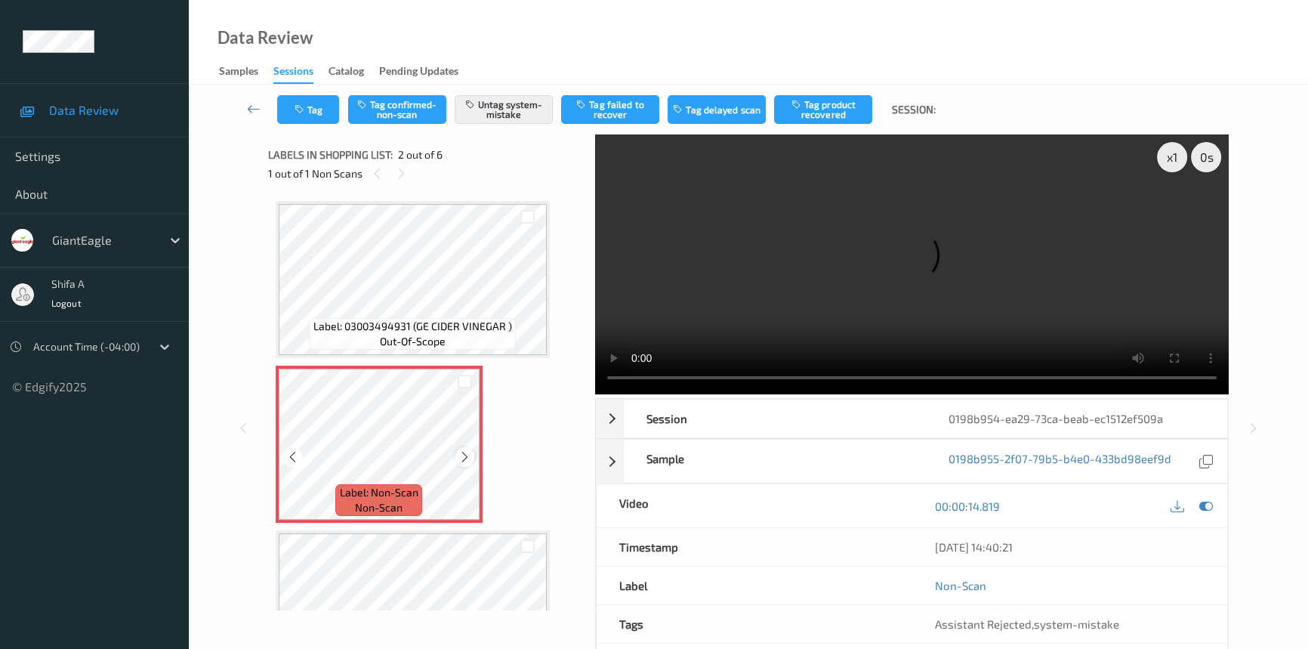
click at [463, 450] on icon at bounding box center [464, 457] width 13 height 14
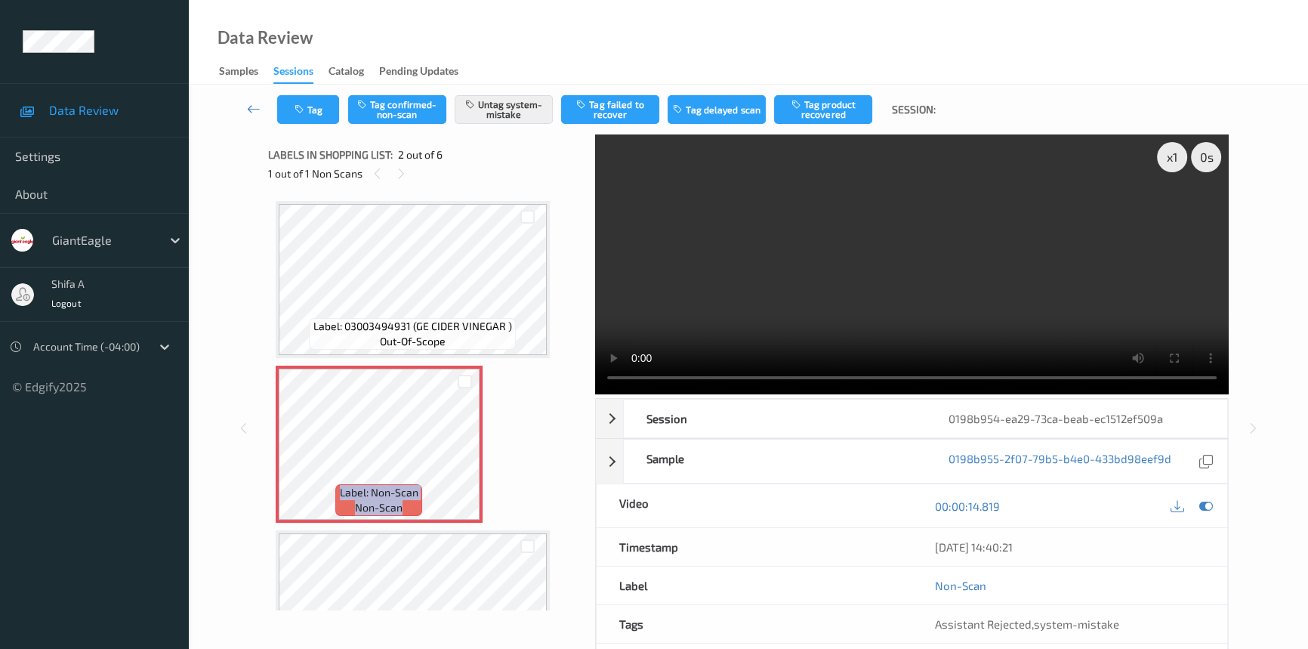
click at [1038, 327] on video at bounding box center [912, 264] width 634 height 260
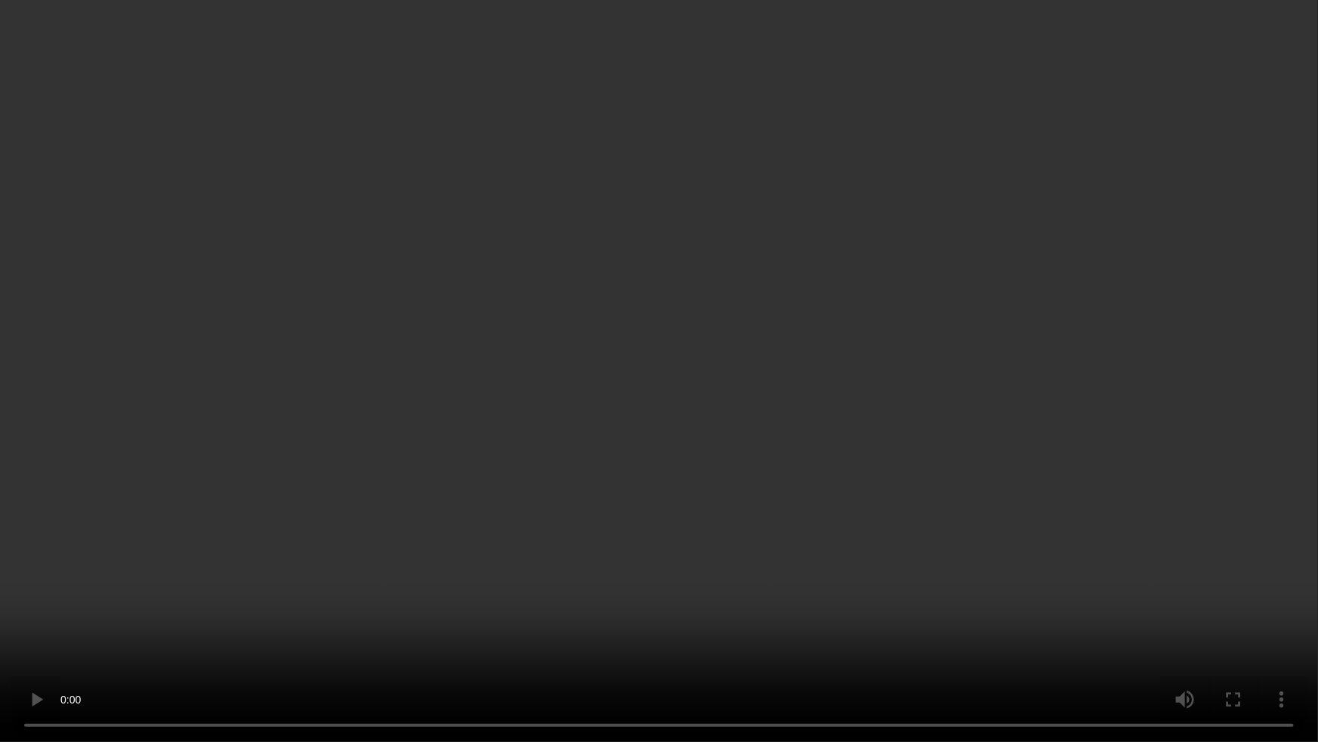
click at [452, 617] on video at bounding box center [659, 371] width 1318 height 742
click at [464, 610] on video at bounding box center [659, 371] width 1318 height 742
click at [408, 634] on video at bounding box center [659, 371] width 1318 height 742
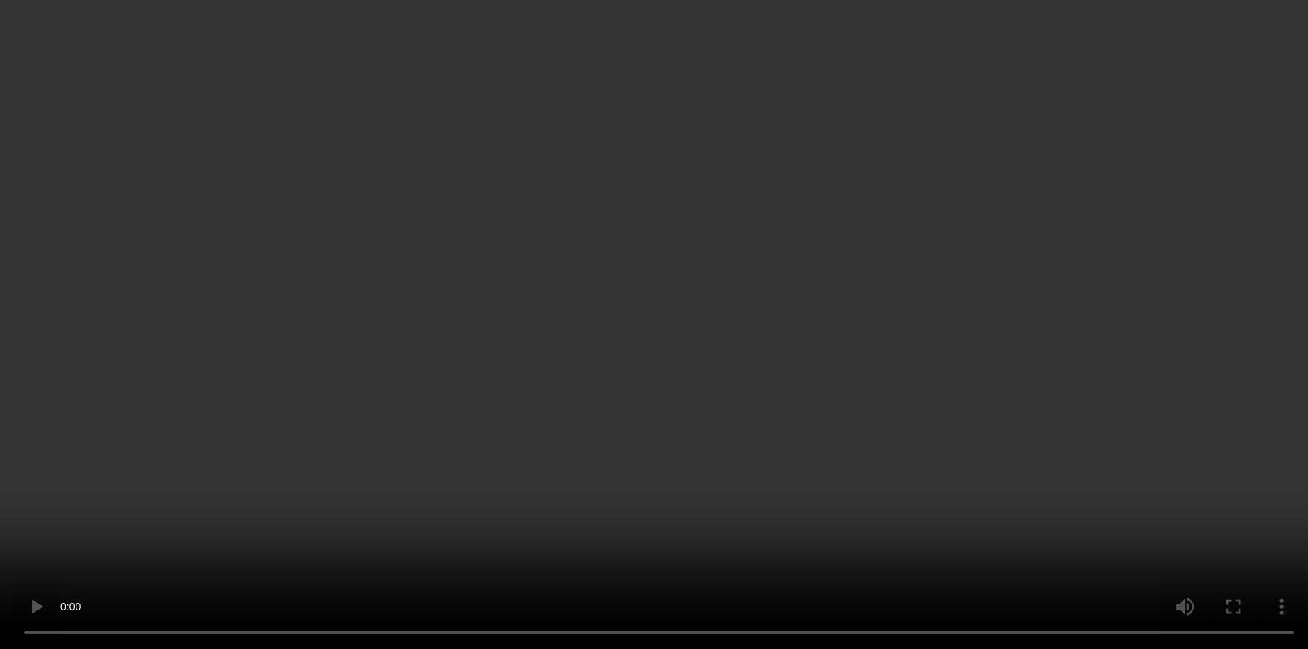
scroll to position [102, 0]
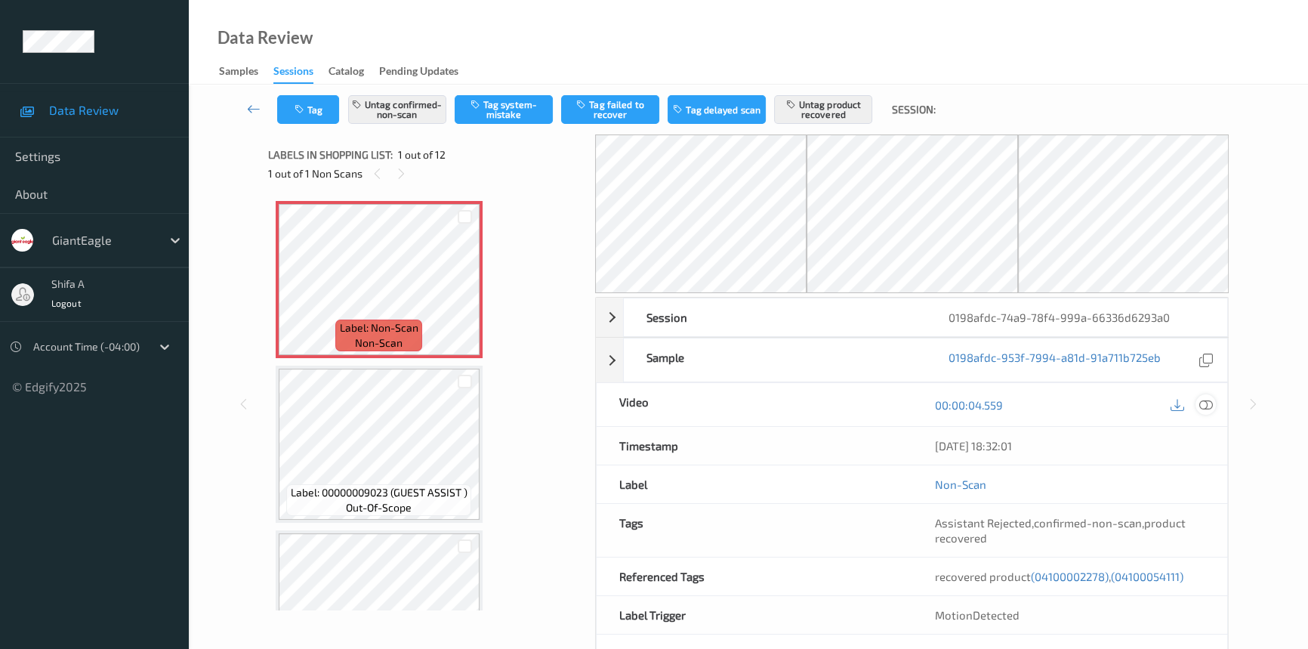
click at [1214, 403] on div at bounding box center [1206, 404] width 20 height 20
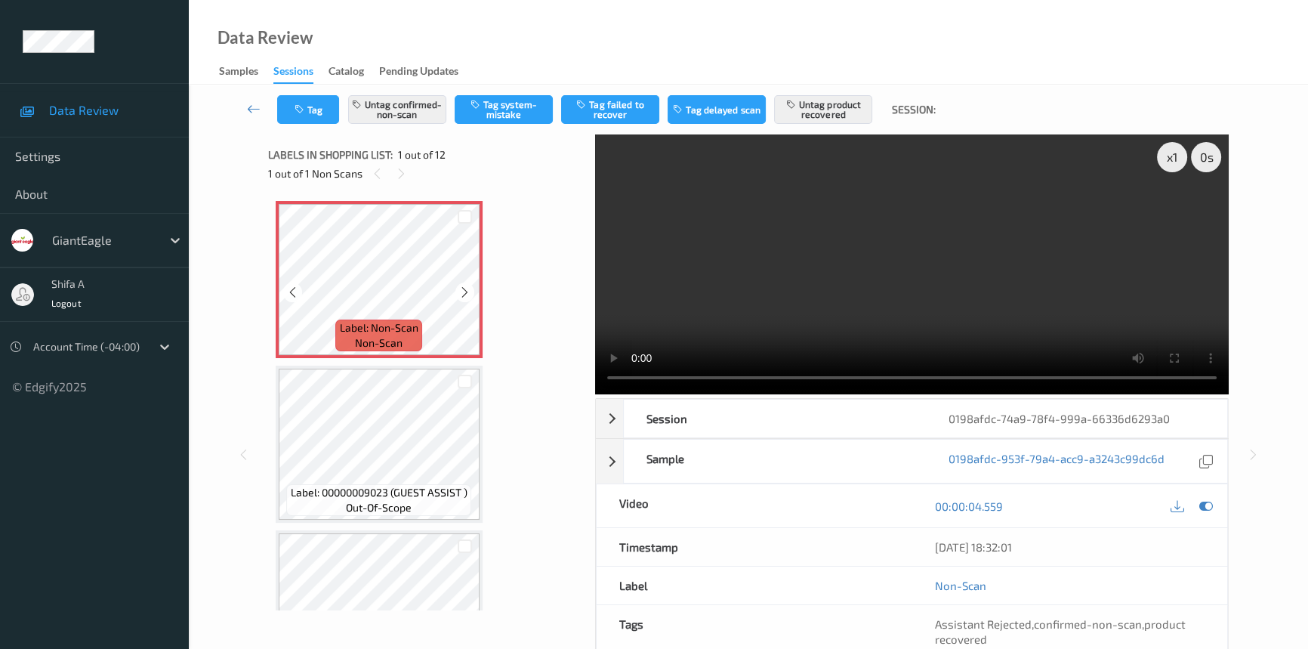
click at [466, 292] on icon at bounding box center [464, 292] width 13 height 14
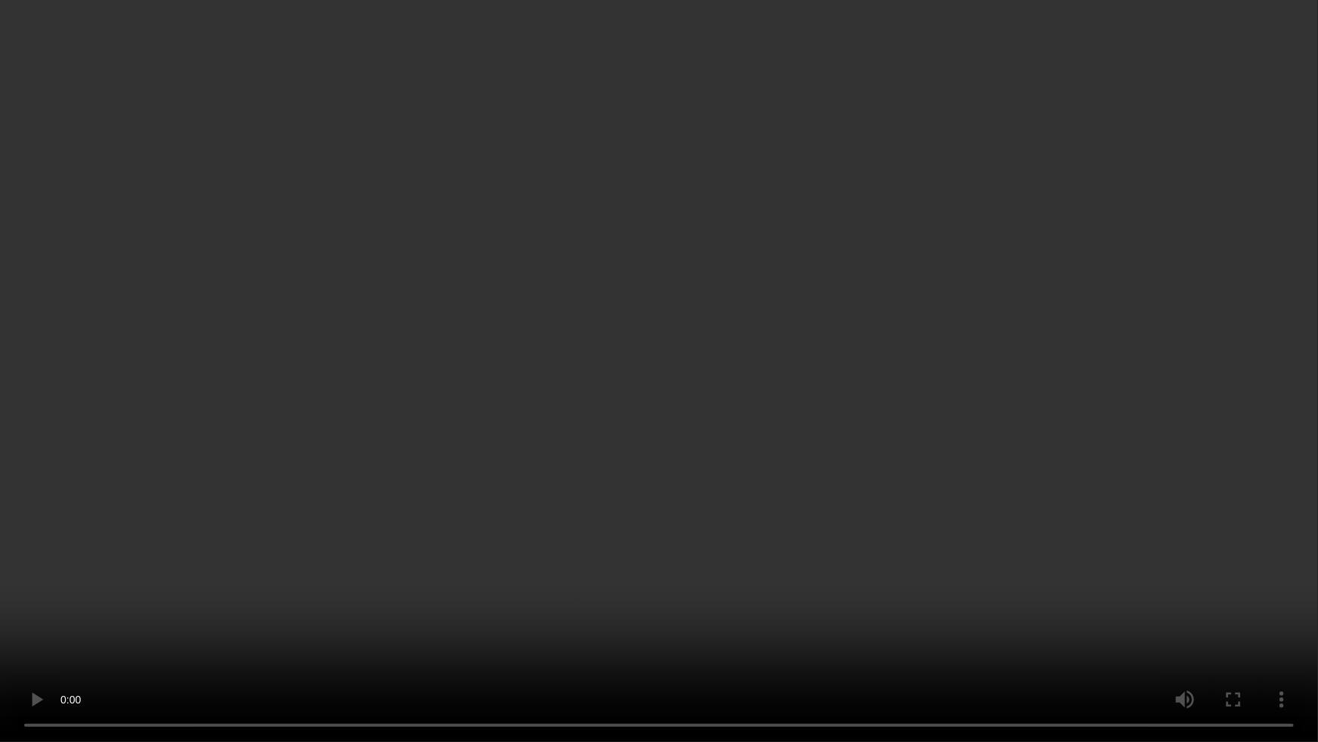
click at [802, 405] on video at bounding box center [659, 371] width 1318 height 742
click at [1203, 548] on video at bounding box center [659, 371] width 1318 height 742
click at [1007, 458] on video at bounding box center [659, 371] width 1318 height 742
click at [476, 625] on video at bounding box center [659, 371] width 1318 height 742
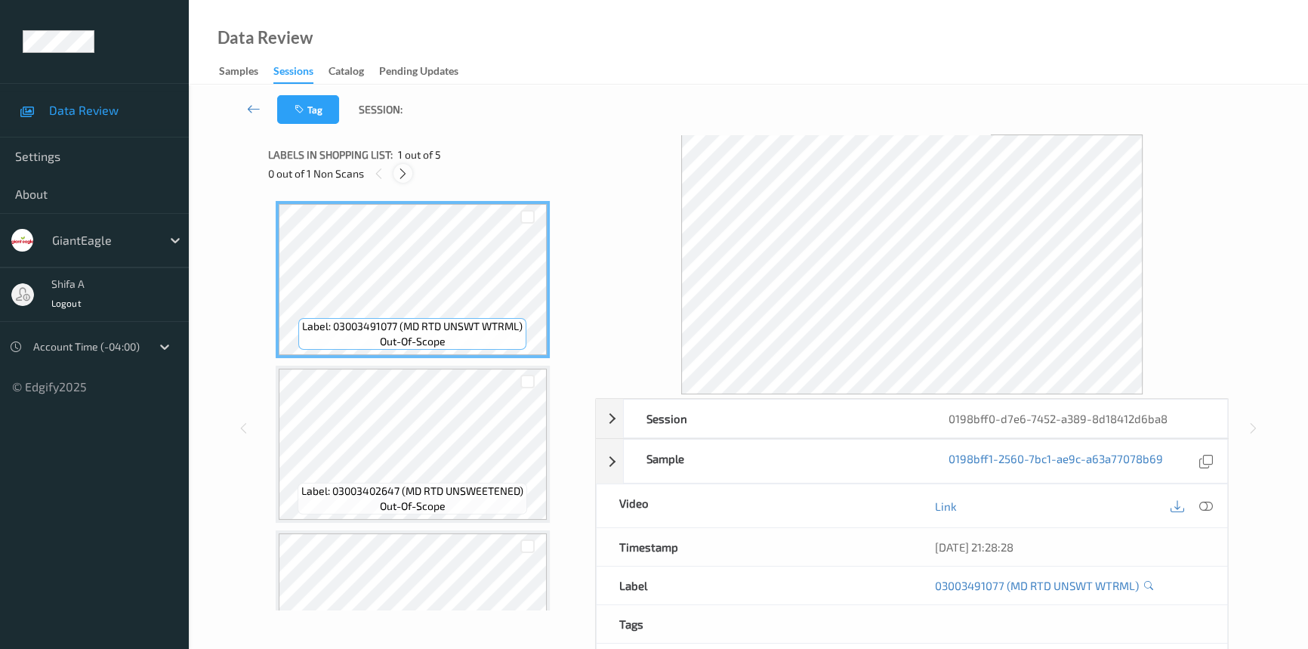
click at [407, 172] on icon at bounding box center [403, 174] width 13 height 14
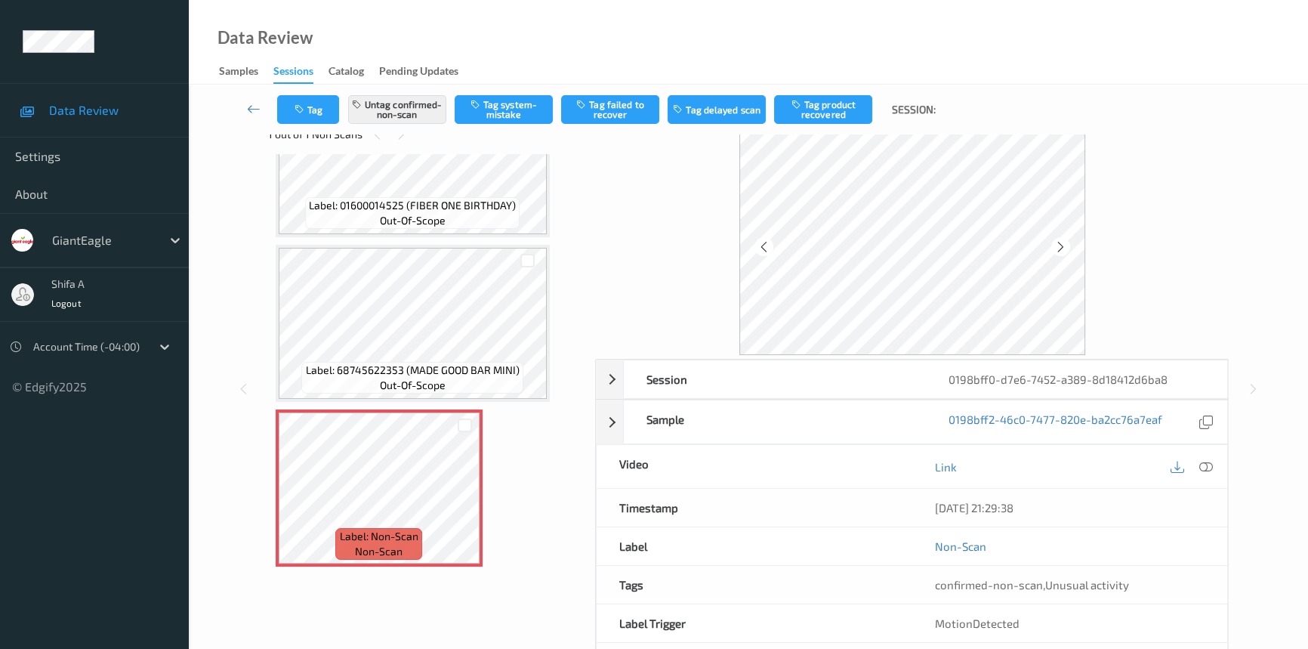
scroll to position [102, 0]
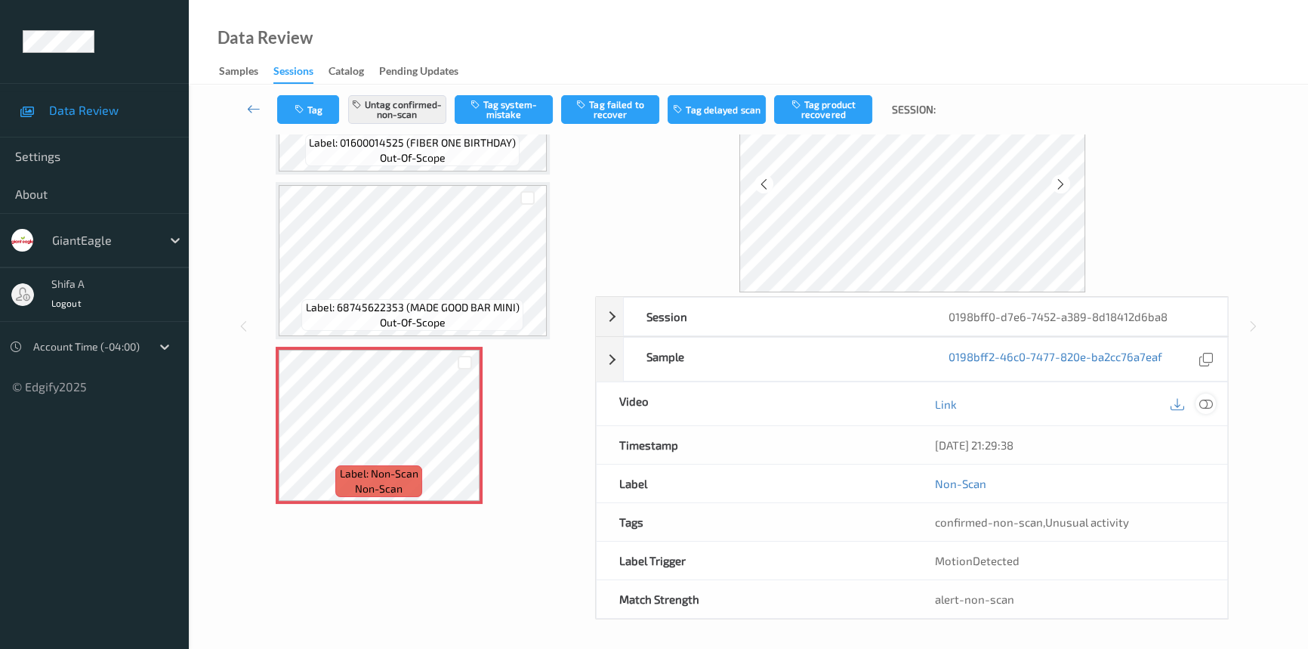
click at [1211, 403] on icon at bounding box center [1206, 404] width 14 height 14
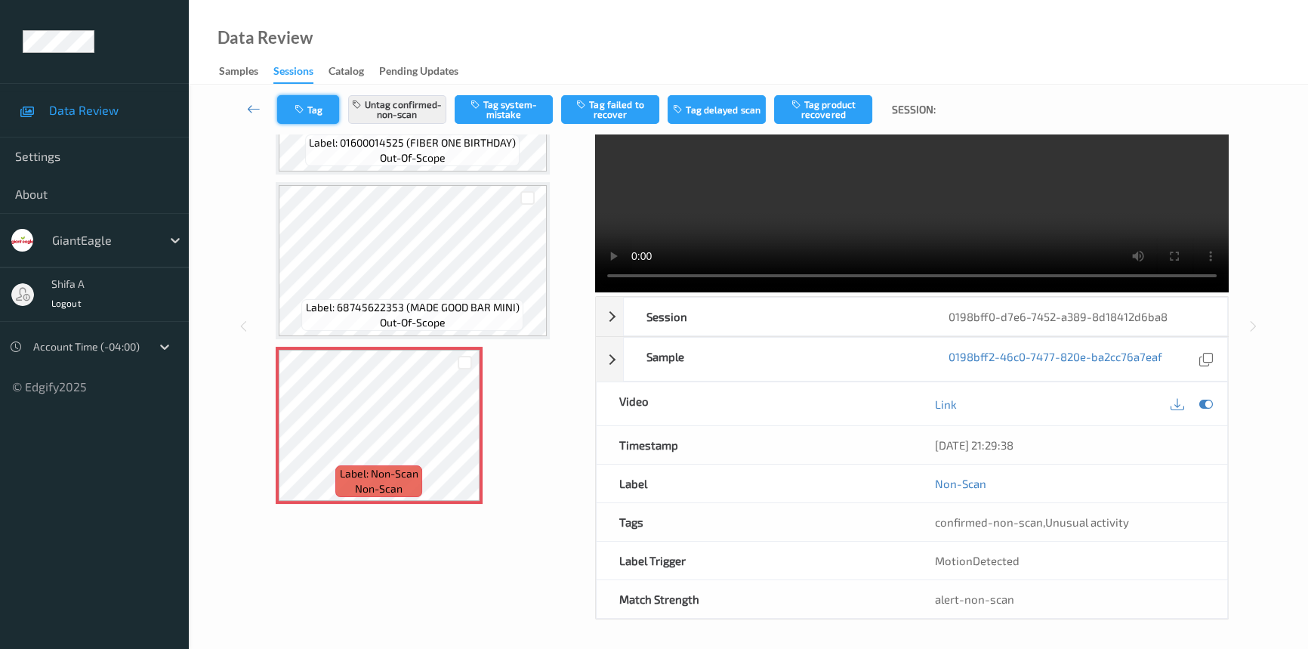
click at [319, 112] on button "Tag" at bounding box center [308, 109] width 62 height 29
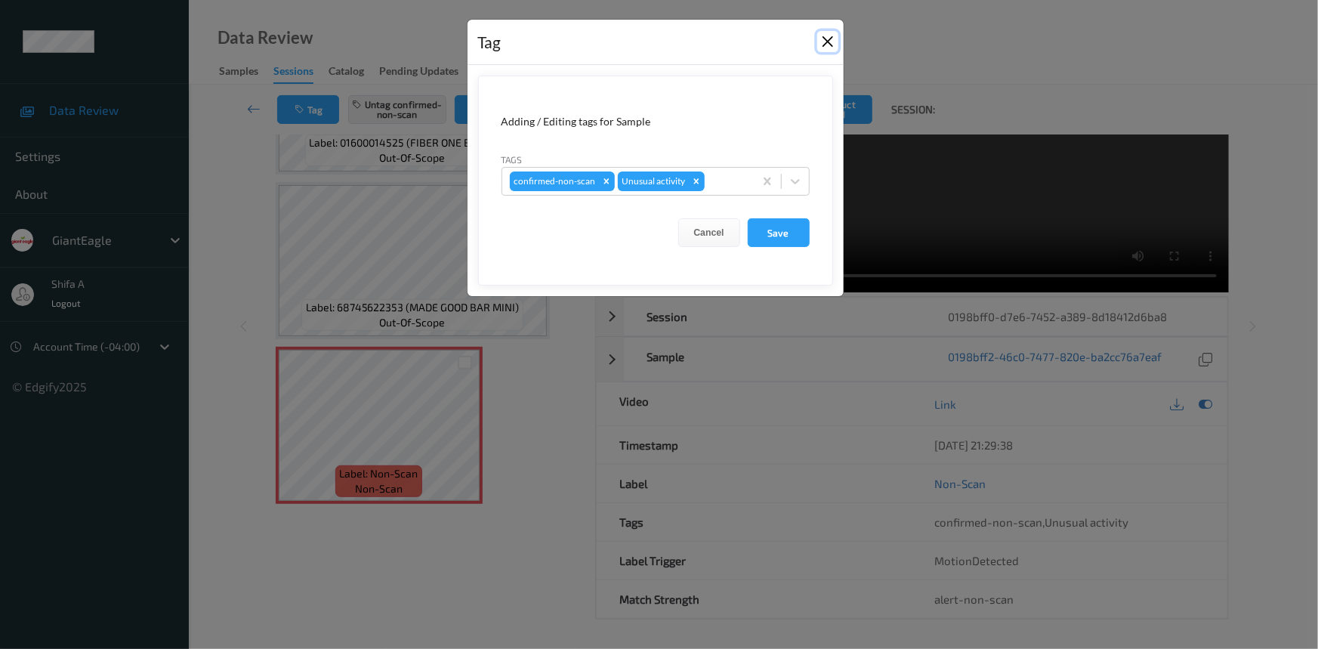
click at [829, 46] on button "Close" at bounding box center [827, 41] width 21 height 21
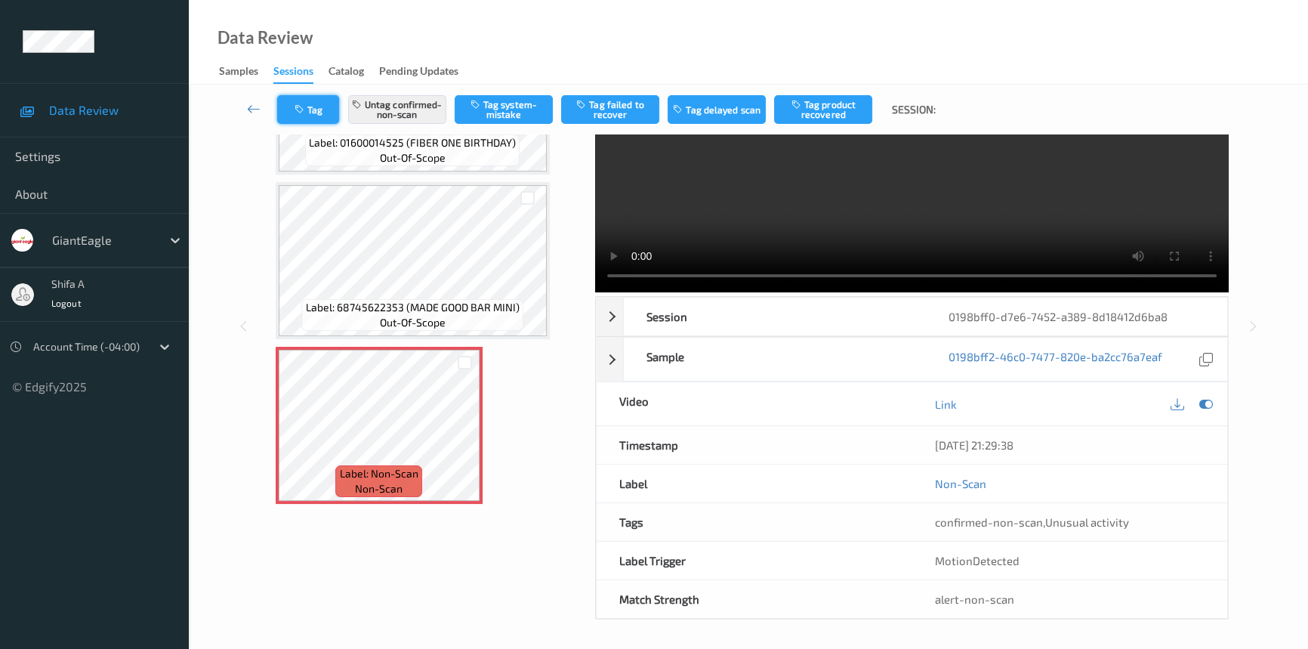
click at [307, 105] on icon "button" at bounding box center [301, 109] width 13 height 11
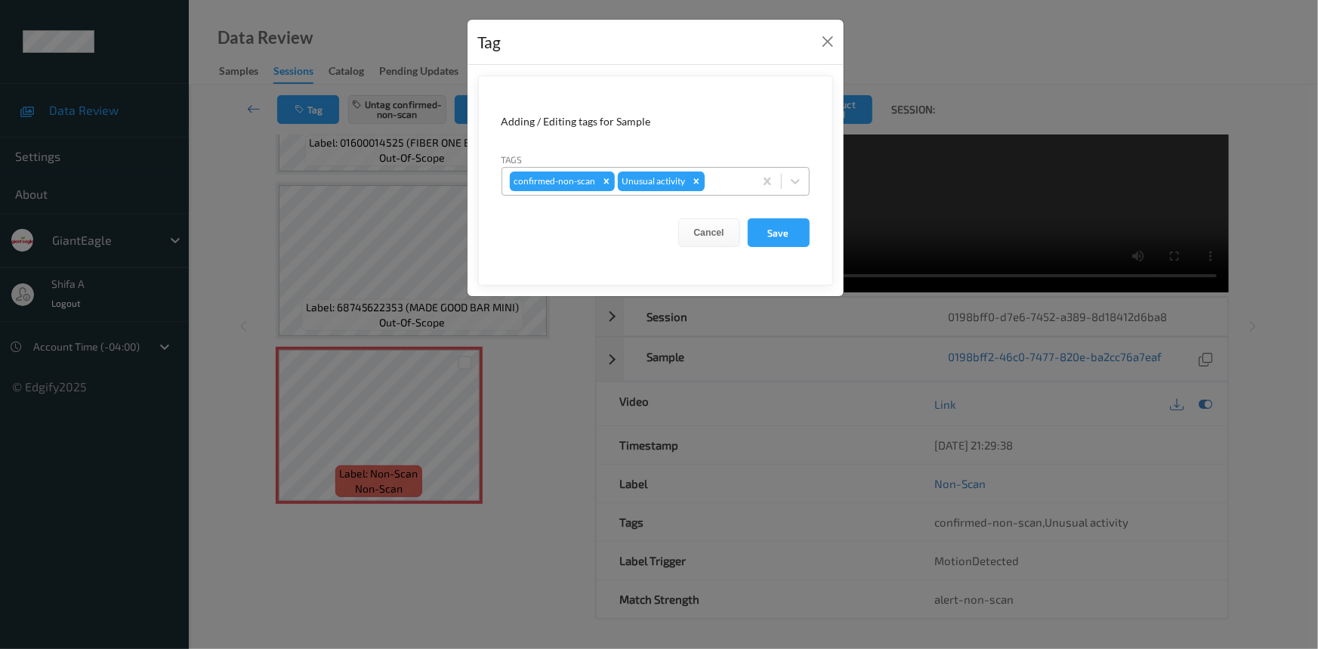
click at [693, 181] on icon "Remove Unusual activity" at bounding box center [695, 180] width 5 height 5
click at [780, 232] on button "Save" at bounding box center [779, 232] width 62 height 29
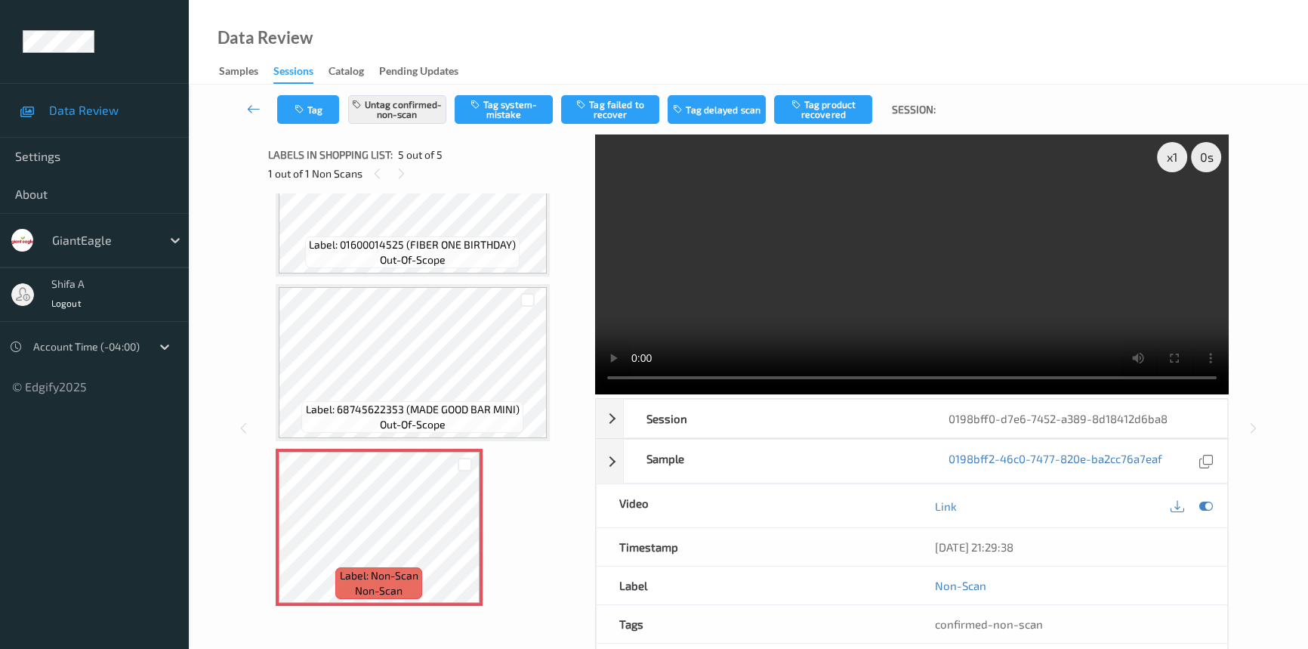
scroll to position [318, 0]
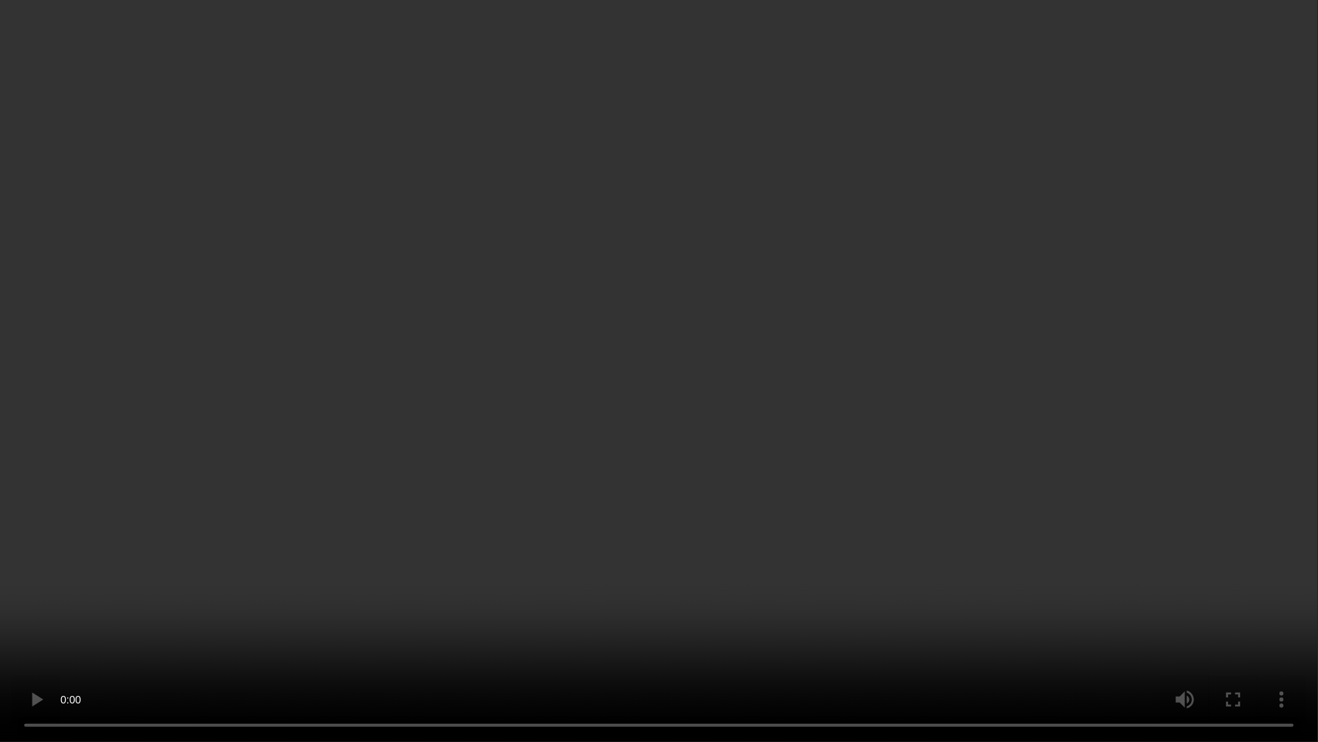
click at [422, 568] on video at bounding box center [659, 371] width 1318 height 742
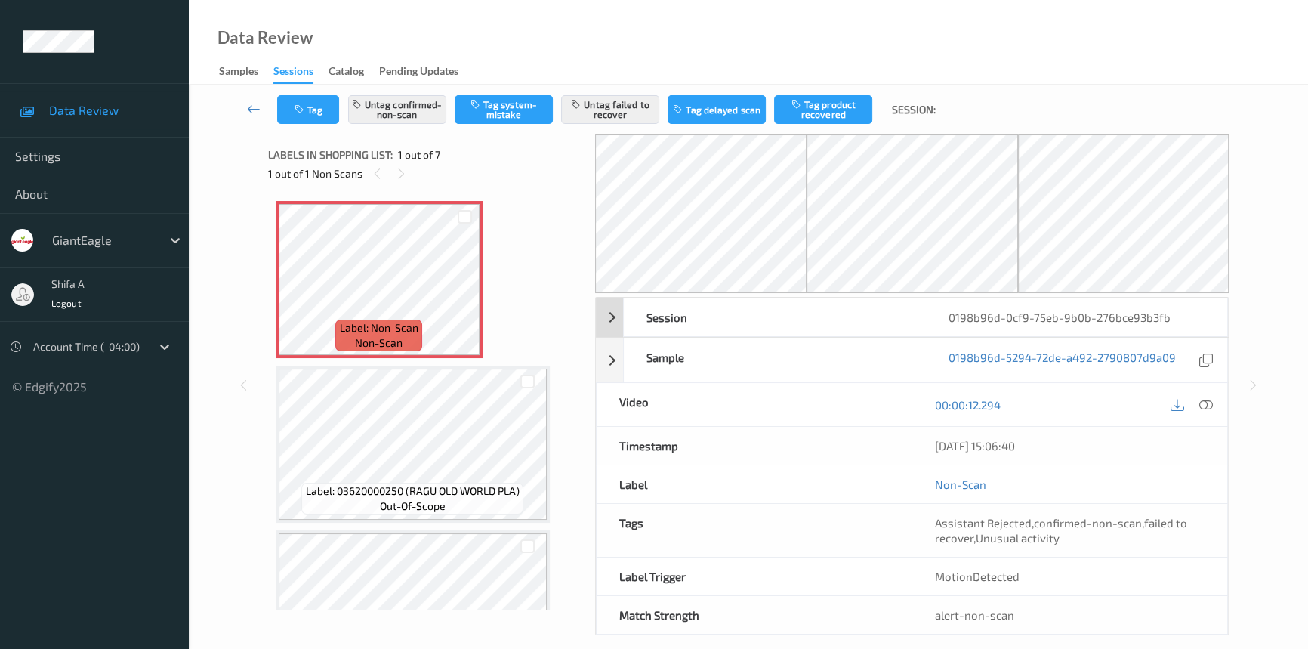
click at [1202, 406] on icon at bounding box center [1206, 405] width 14 height 14
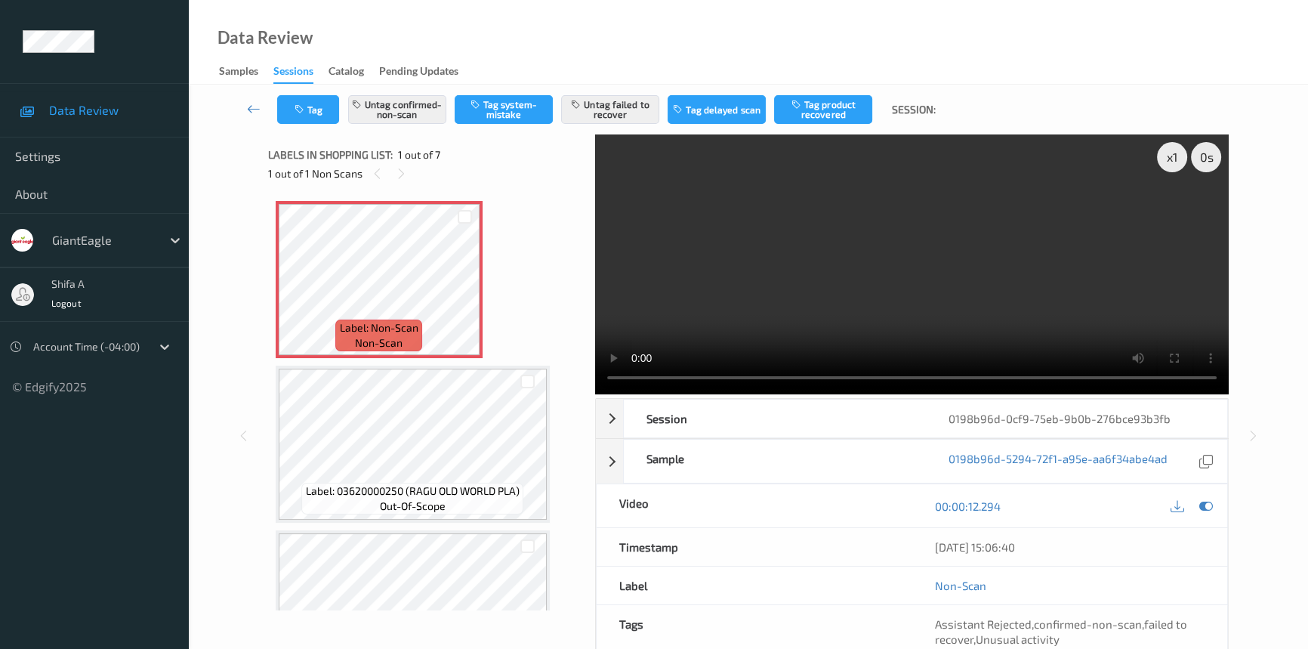
click at [900, 294] on video at bounding box center [912, 264] width 634 height 260
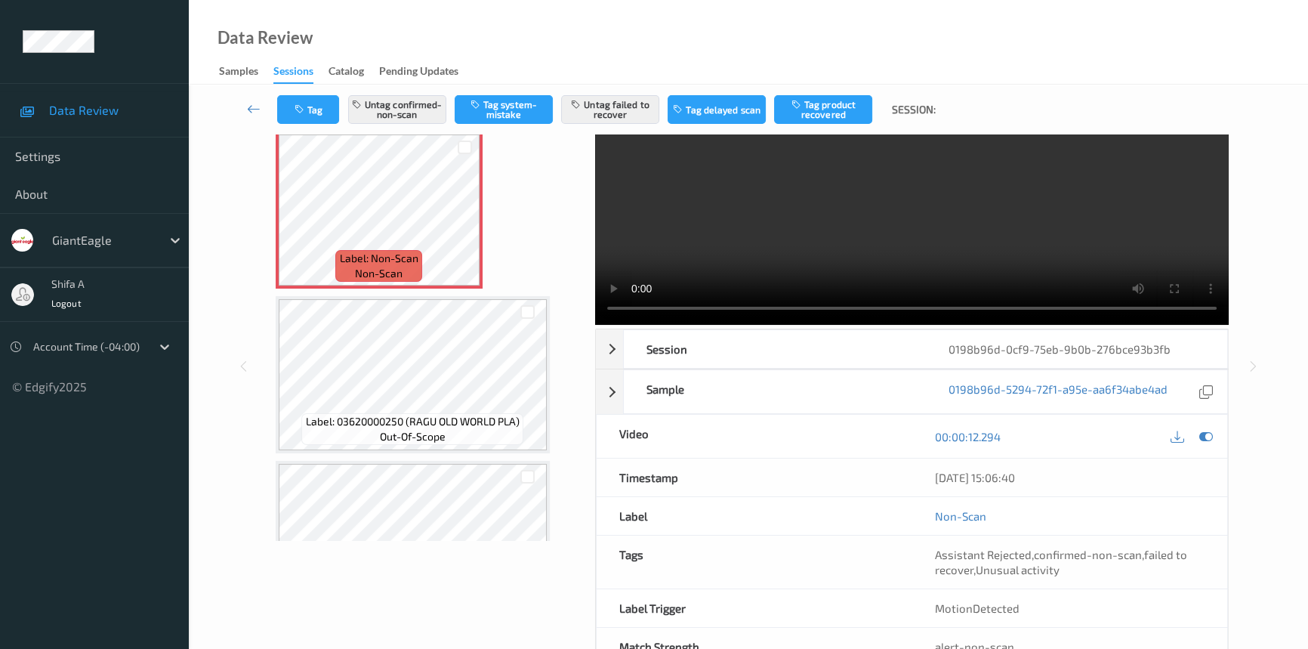
scroll to position [117, 0]
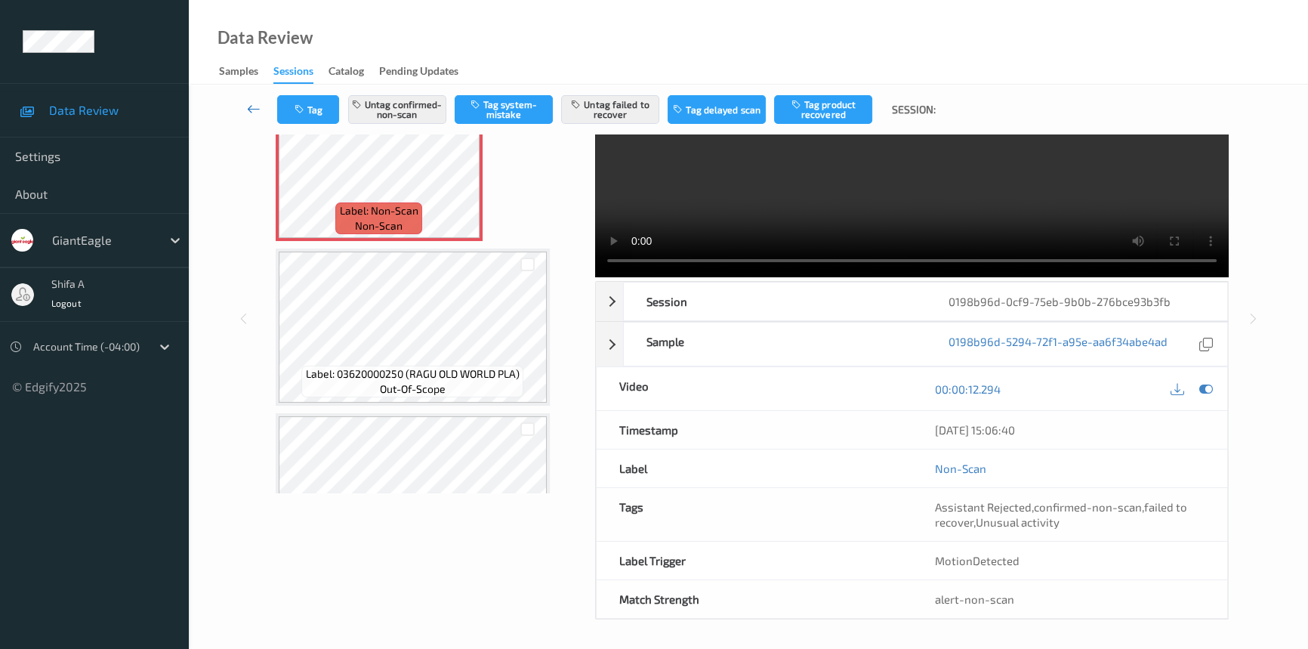
click at [242, 106] on link at bounding box center [253, 109] width 47 height 29
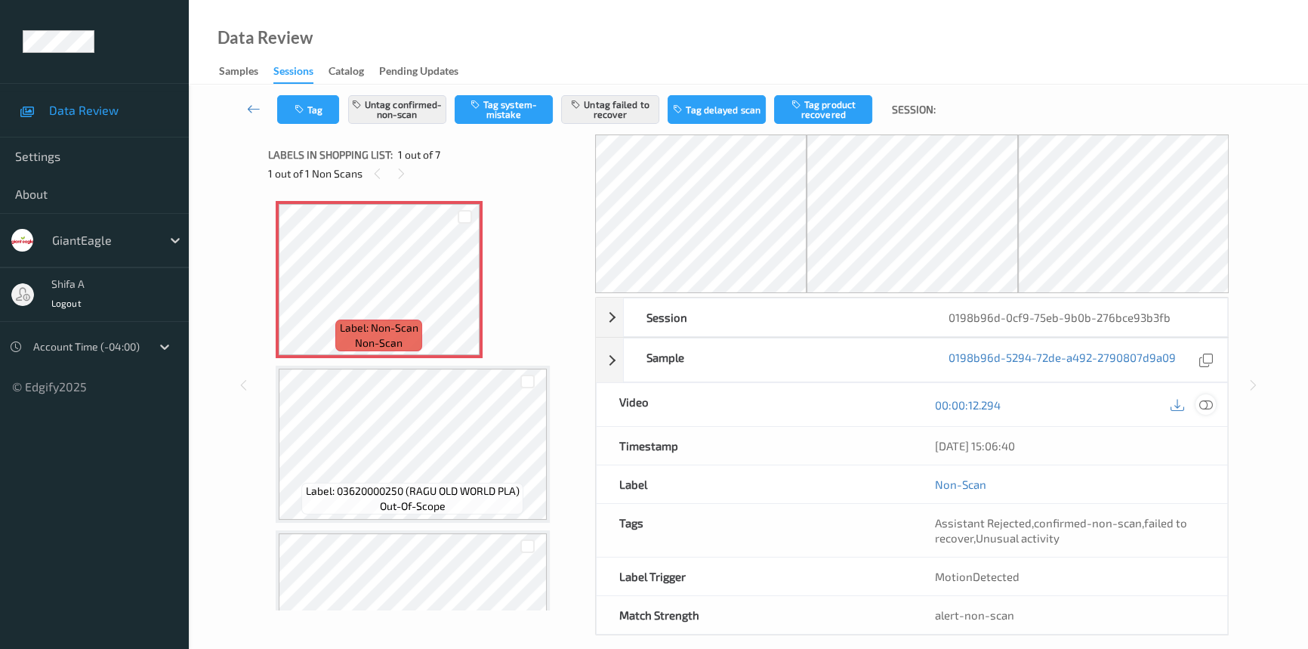
click at [1208, 408] on icon at bounding box center [1206, 405] width 14 height 14
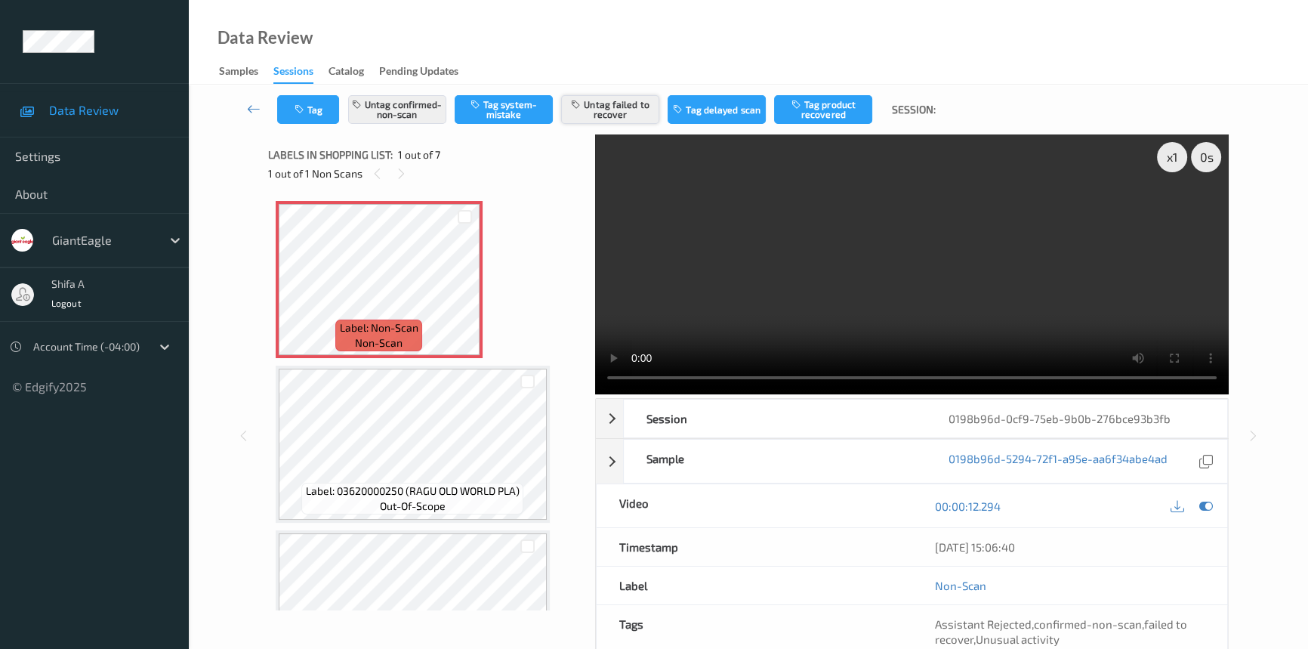
click at [616, 103] on button "Untag failed to recover" at bounding box center [610, 109] width 98 height 29
click at [396, 110] on button "Untag confirmed-non-scan" at bounding box center [397, 109] width 98 height 29
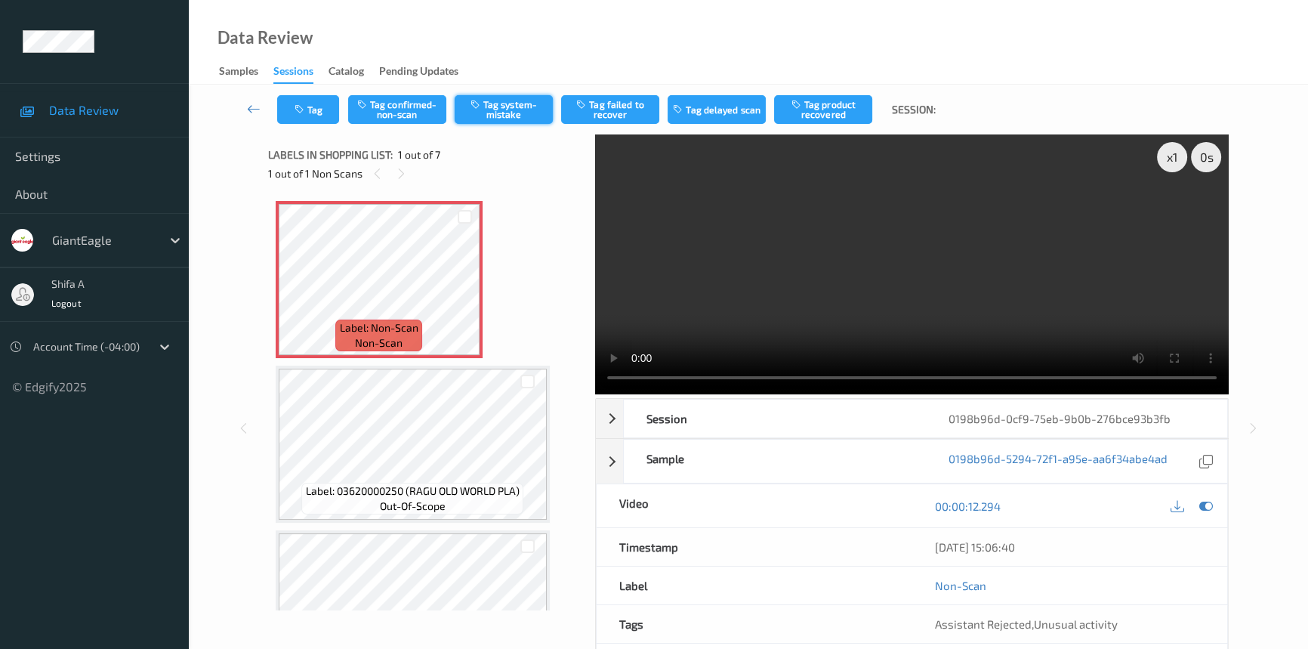
click at [492, 119] on button "Tag system-mistake" at bounding box center [504, 109] width 98 height 29
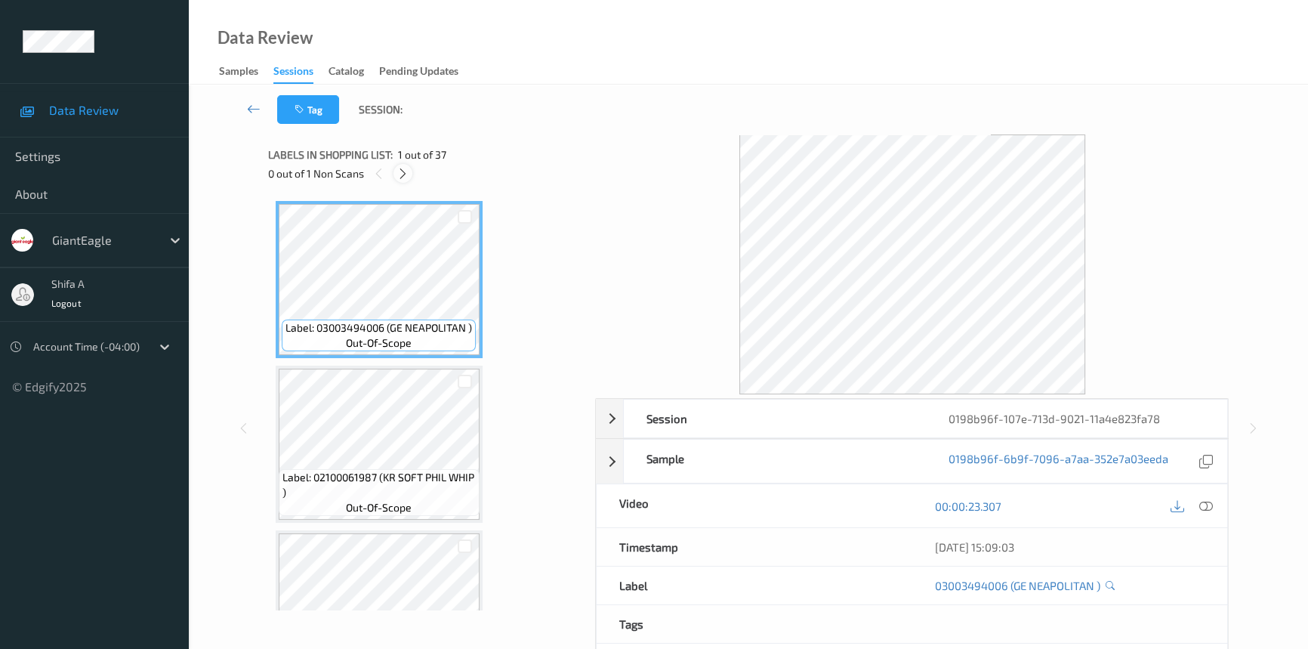
click at [397, 165] on div at bounding box center [402, 173] width 19 height 19
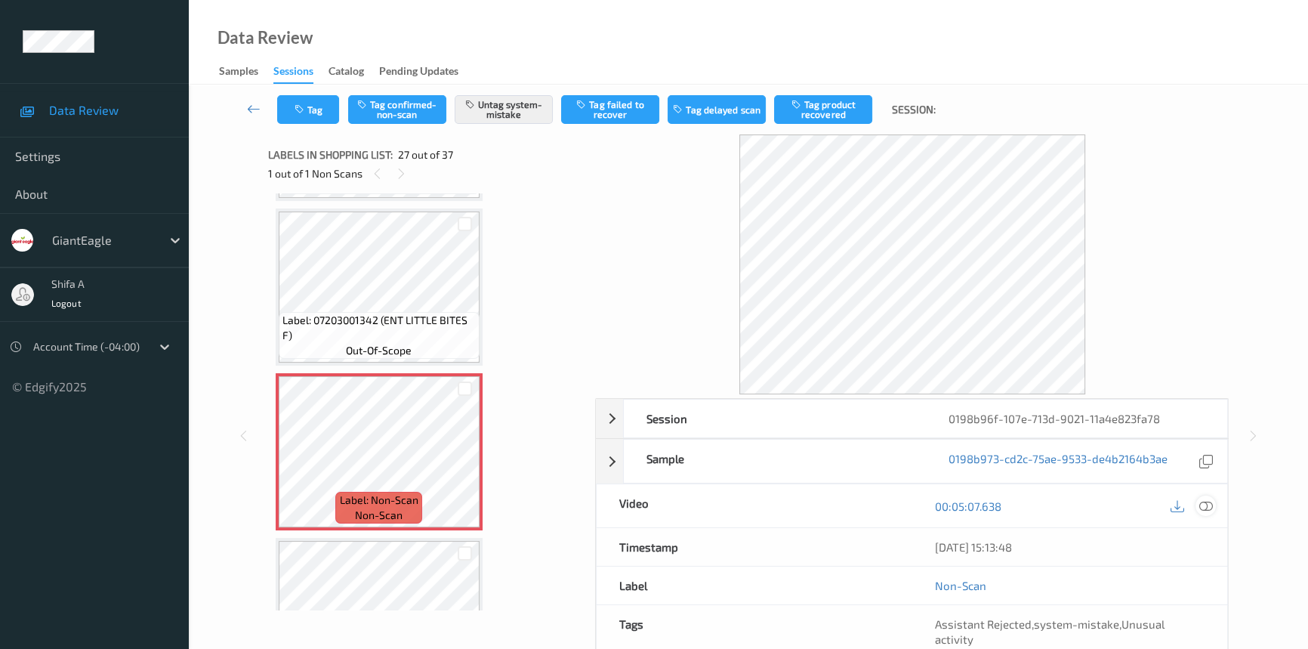
click at [1208, 506] on icon at bounding box center [1206, 506] width 14 height 14
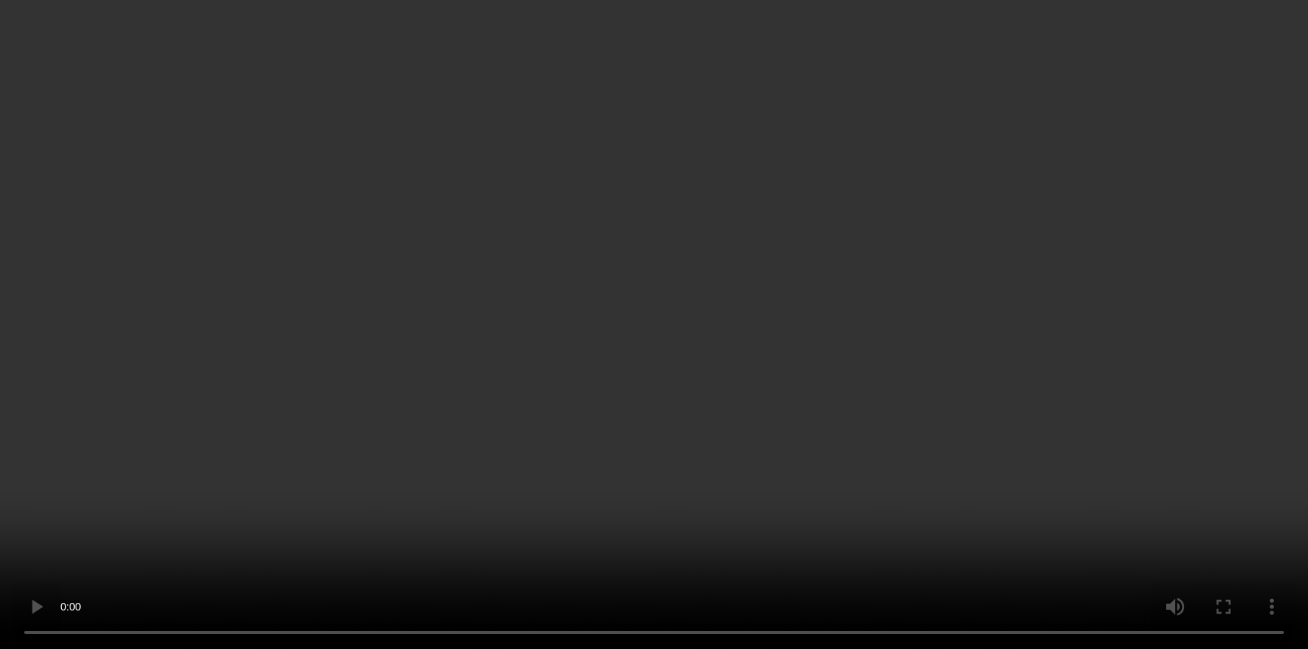
scroll to position [4246, 0]
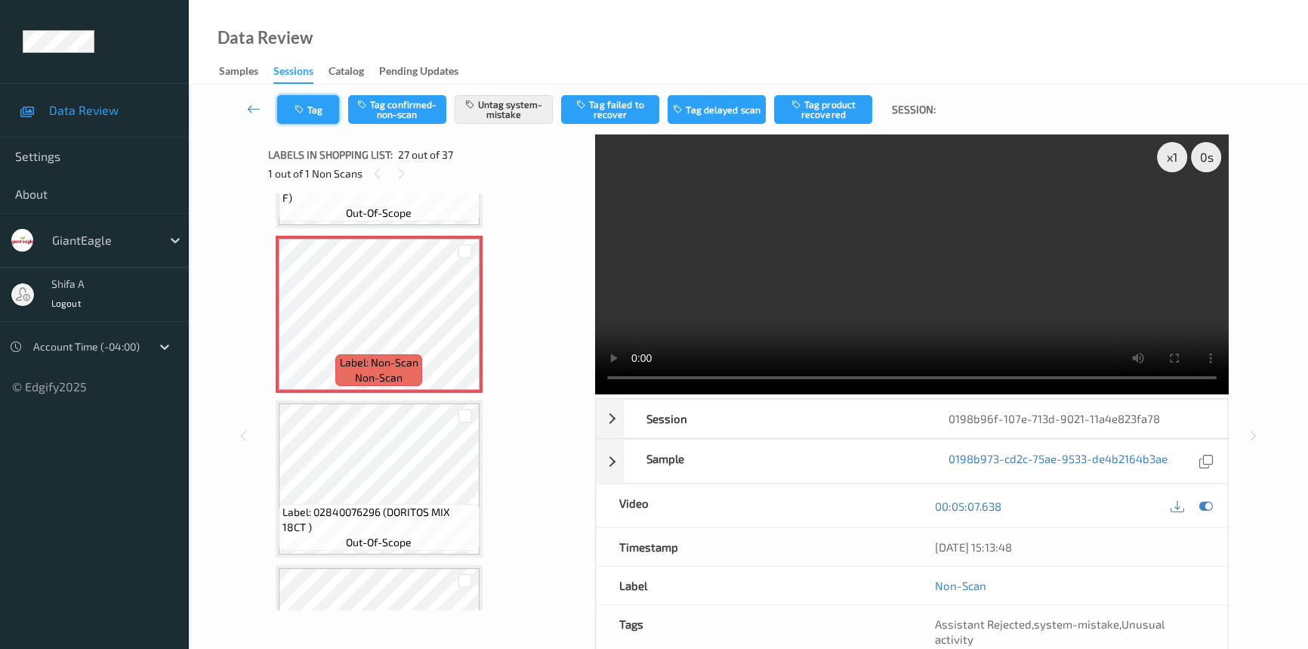
click at [301, 115] on button "Tag" at bounding box center [308, 109] width 62 height 29
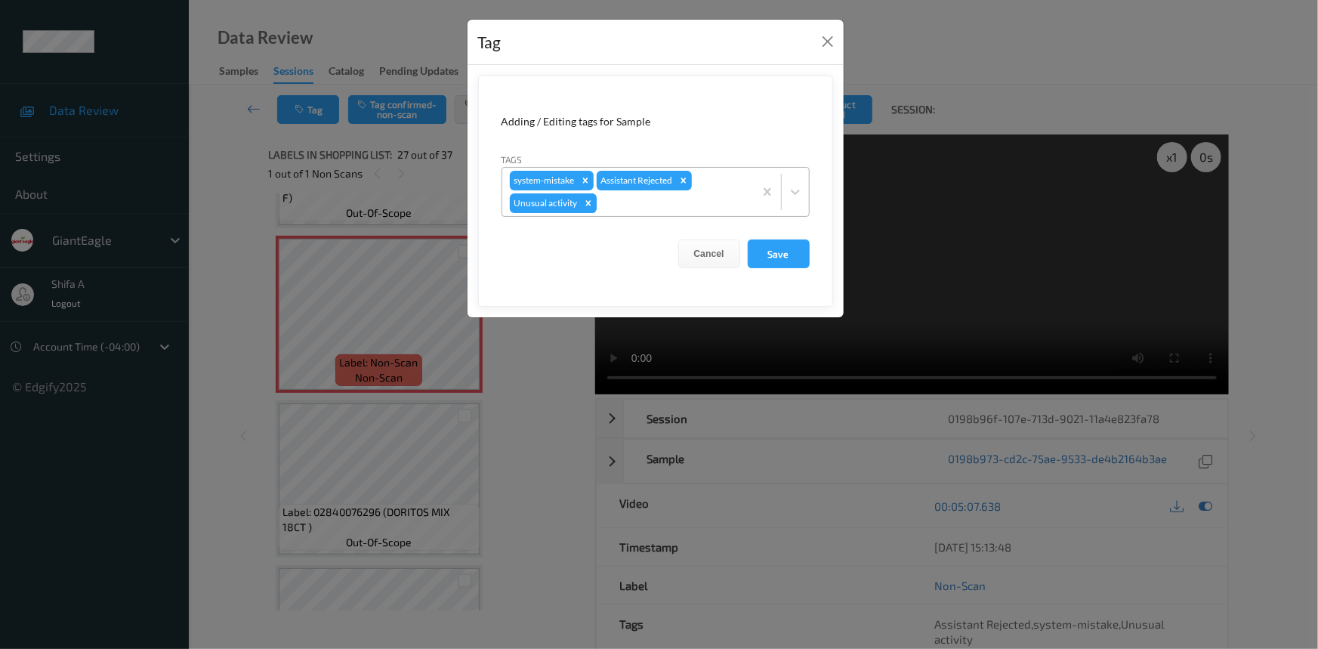
click at [590, 202] on icon "Remove Unusual activity" at bounding box center [588, 203] width 11 height 11
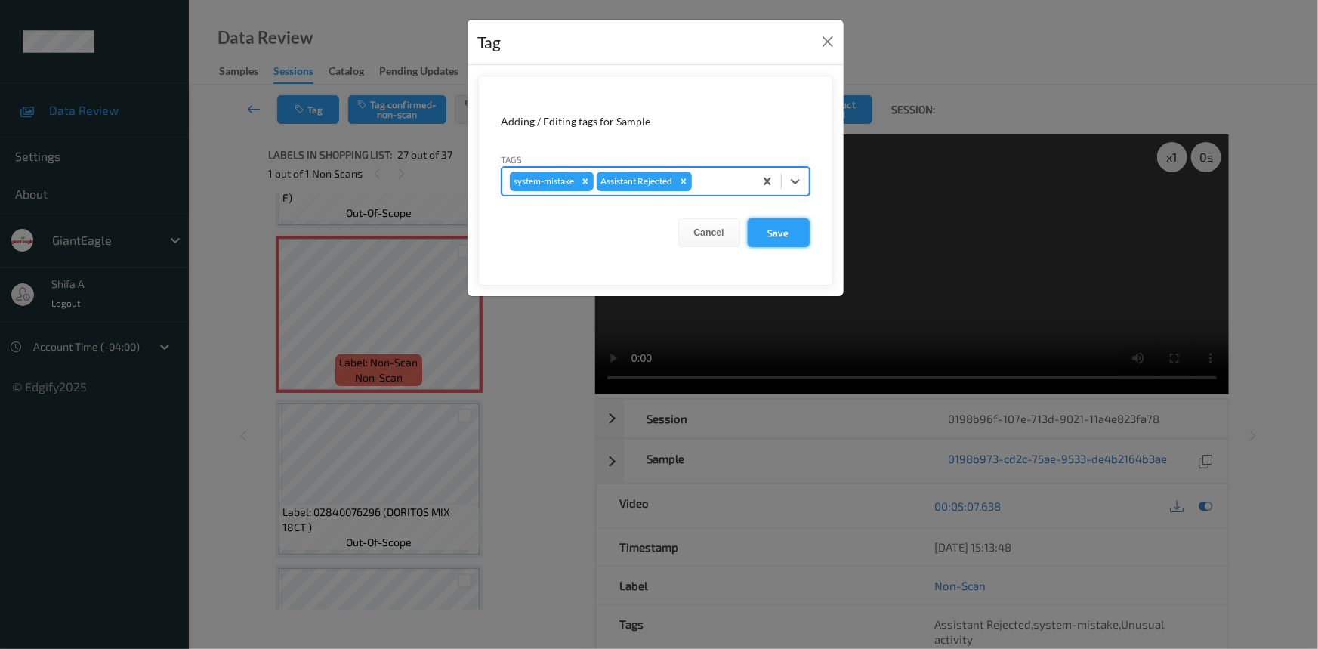
click at [769, 223] on button "Save" at bounding box center [779, 232] width 62 height 29
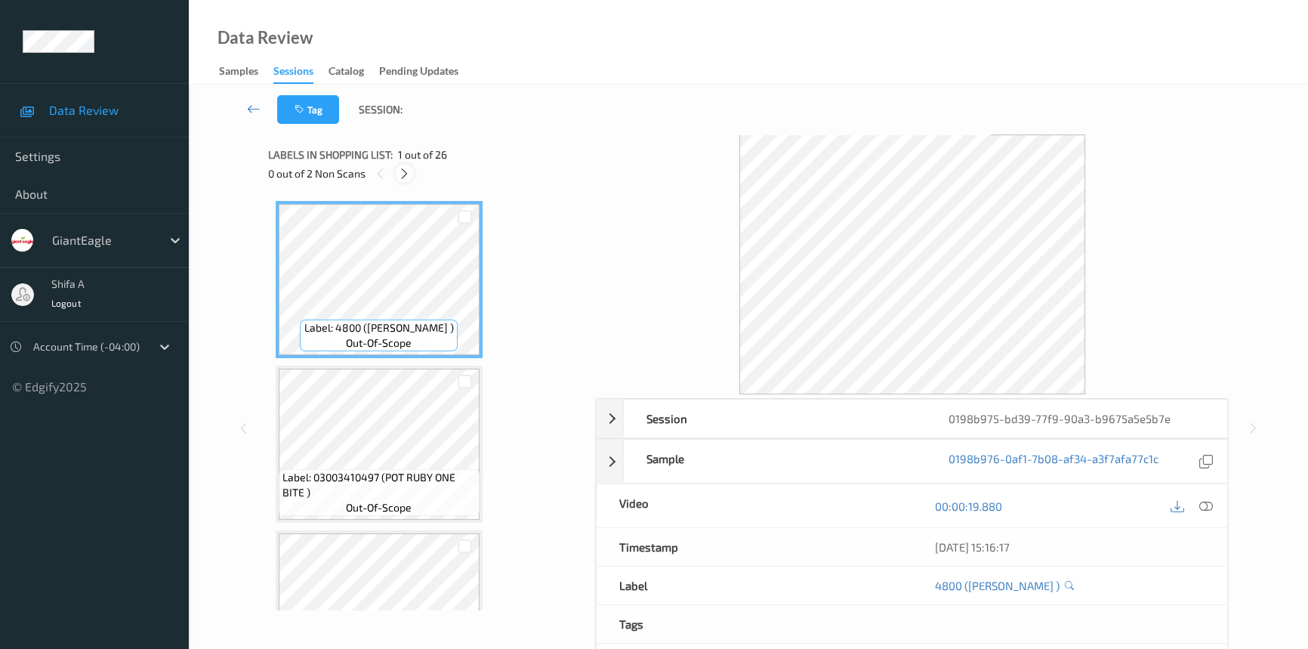
click at [413, 174] on div at bounding box center [404, 173] width 19 height 19
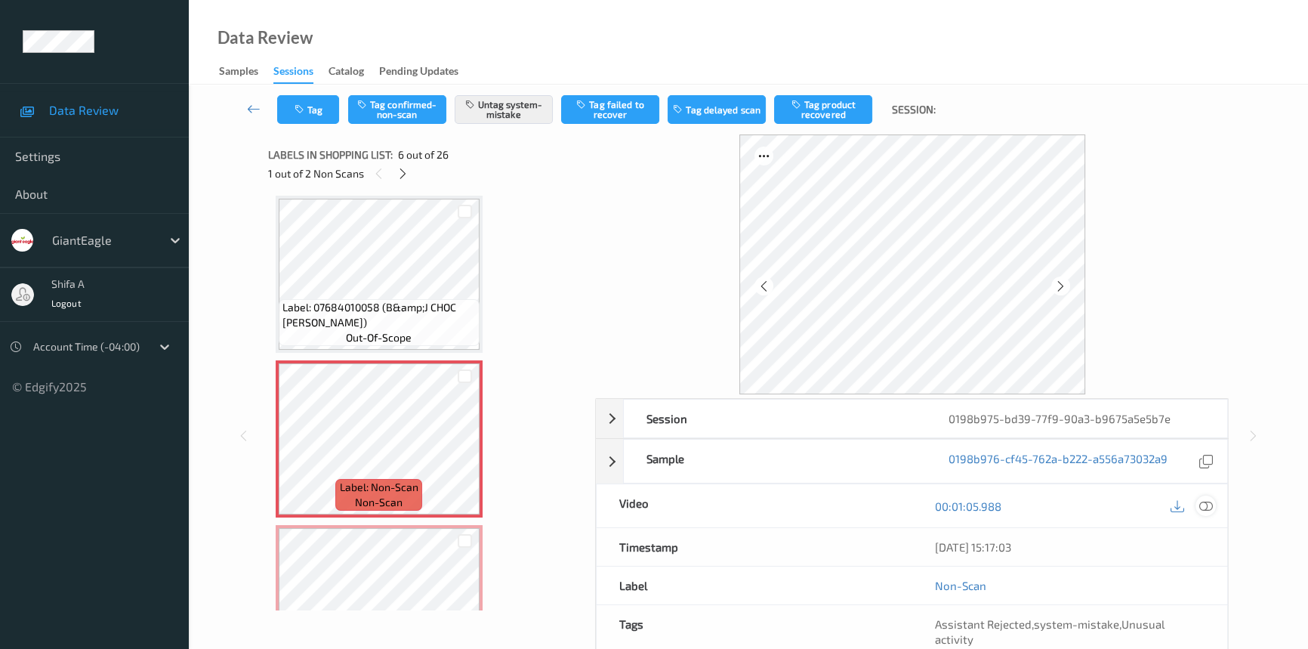
click at [1202, 501] on icon at bounding box center [1206, 506] width 14 height 14
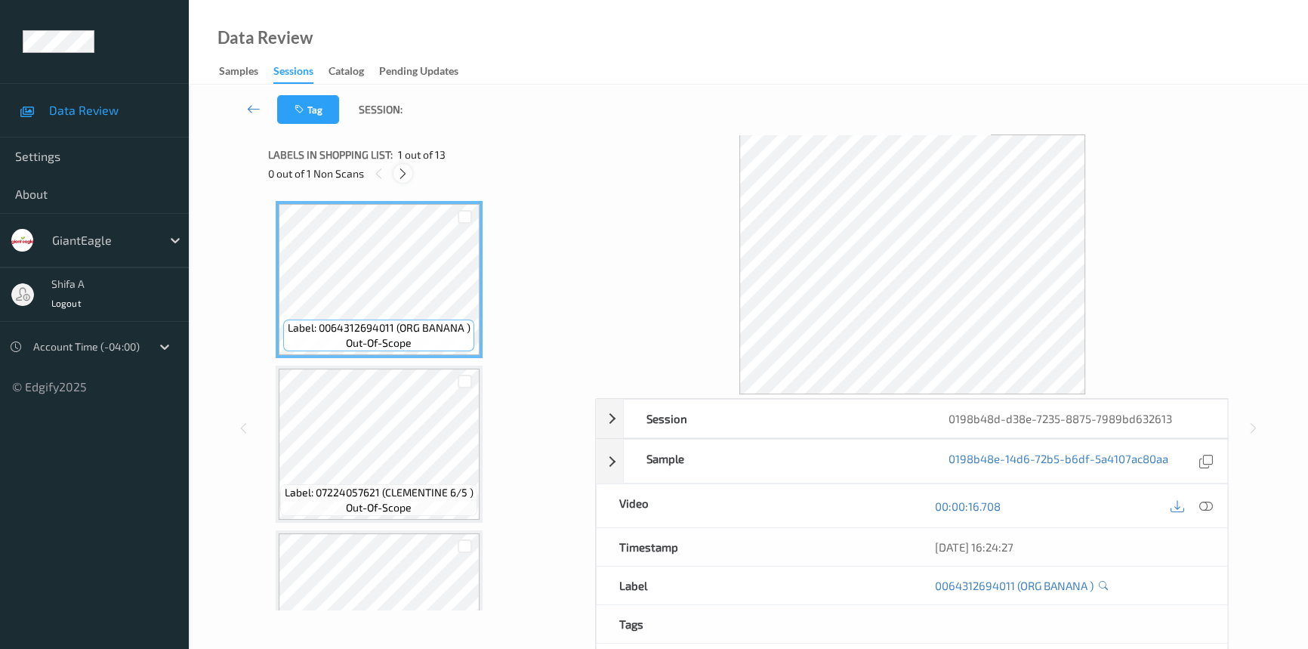
click at [400, 176] on icon at bounding box center [403, 174] width 13 height 14
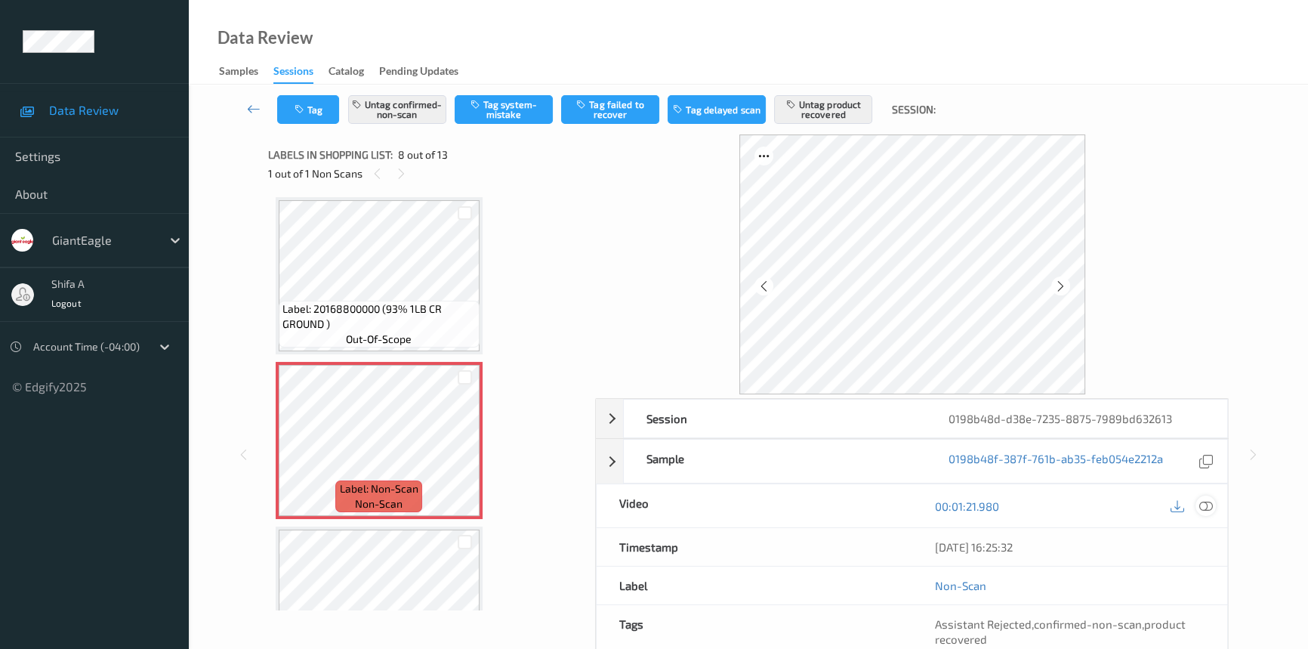
click at [1208, 506] on icon at bounding box center [1206, 506] width 14 height 14
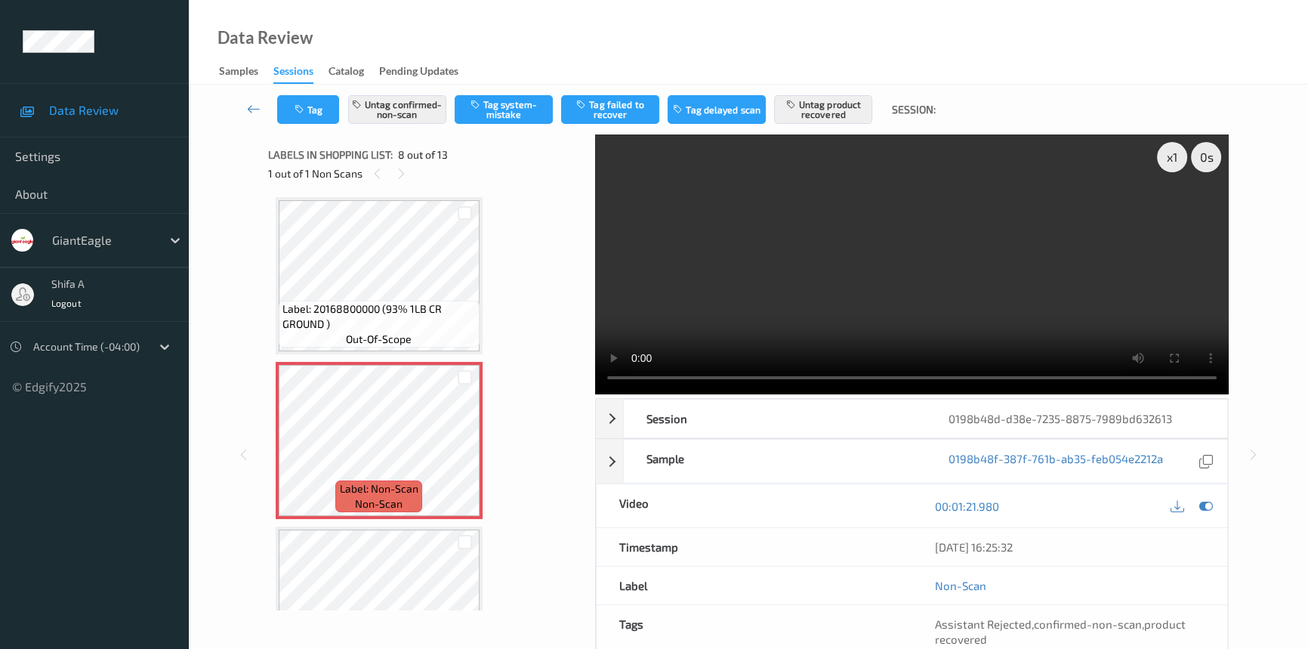
click at [1045, 199] on video at bounding box center [912, 264] width 634 height 260
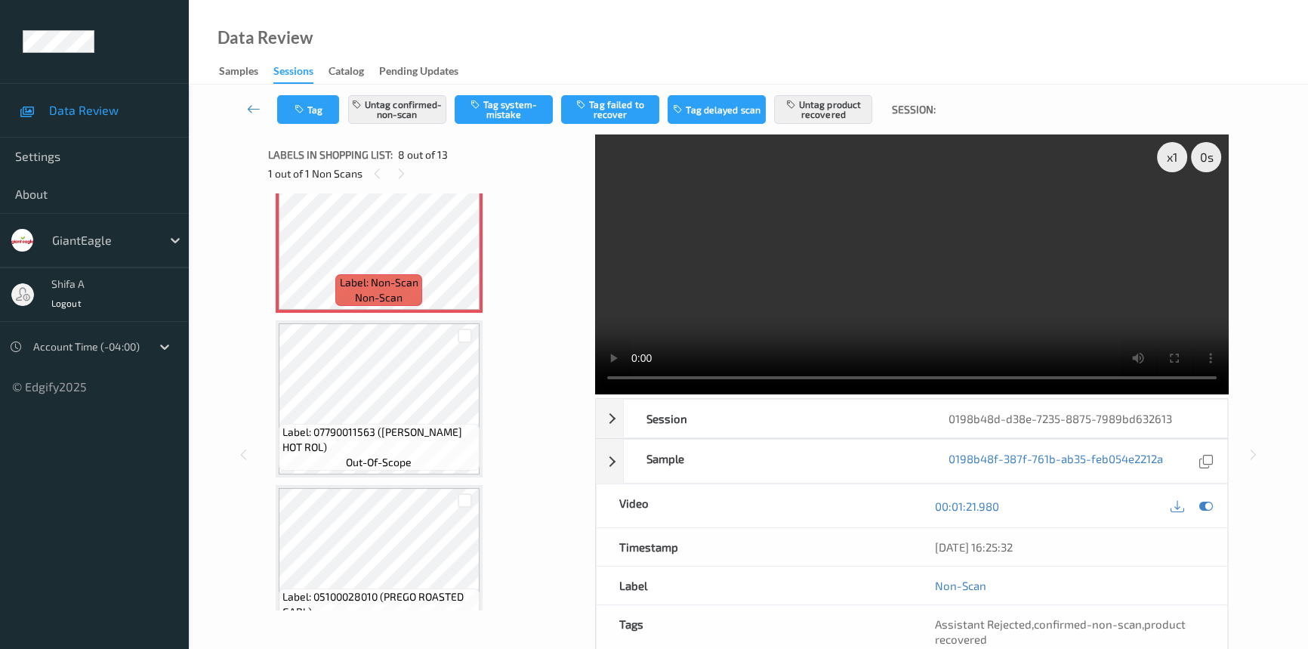
scroll to position [156, 0]
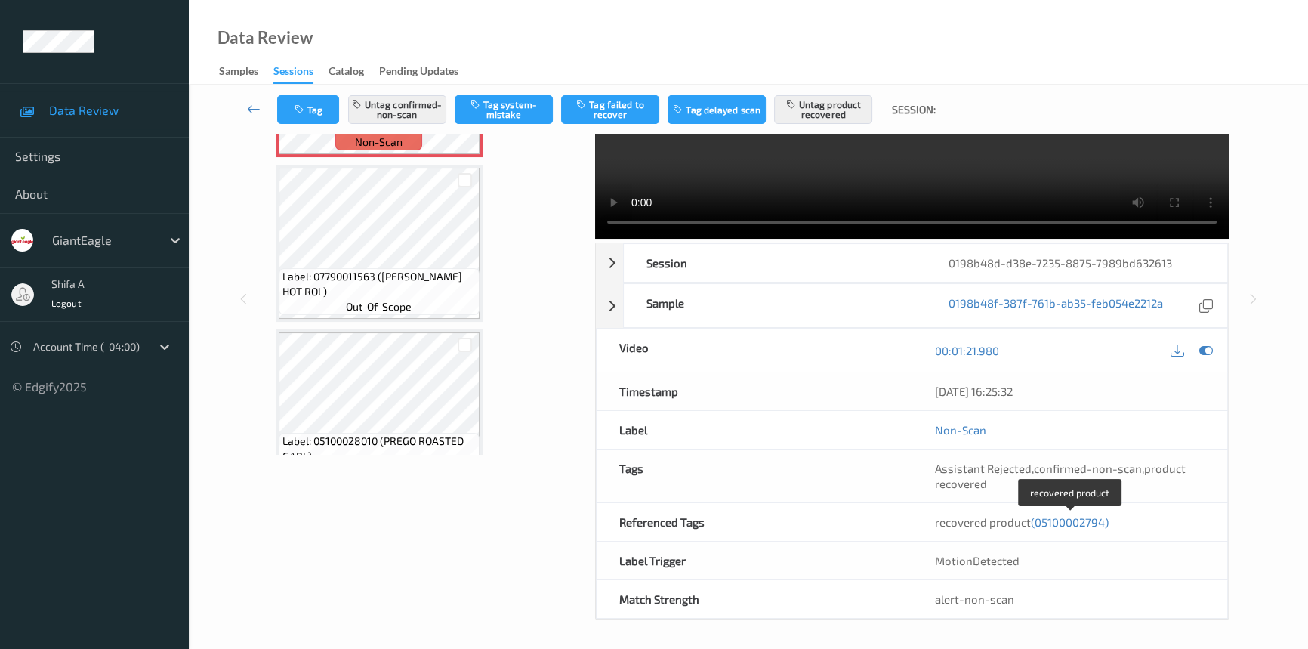
click at [1060, 523] on span "(05100002794)" at bounding box center [1070, 522] width 78 height 14
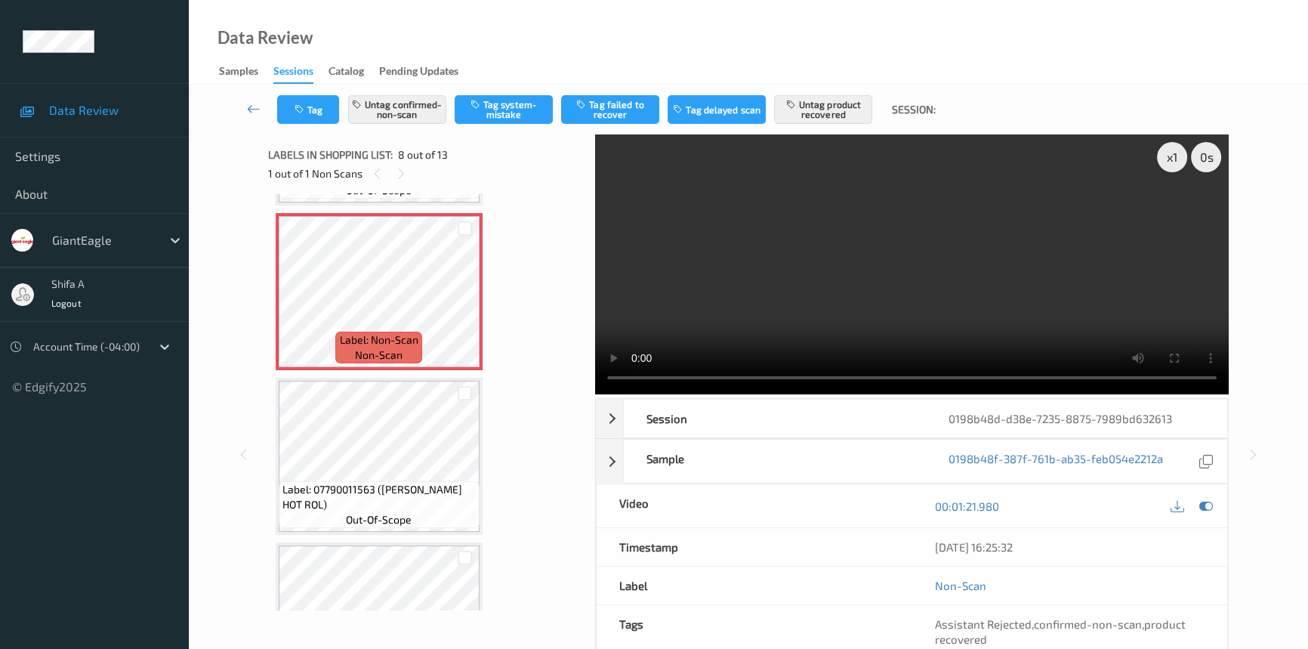
scroll to position [0, 0]
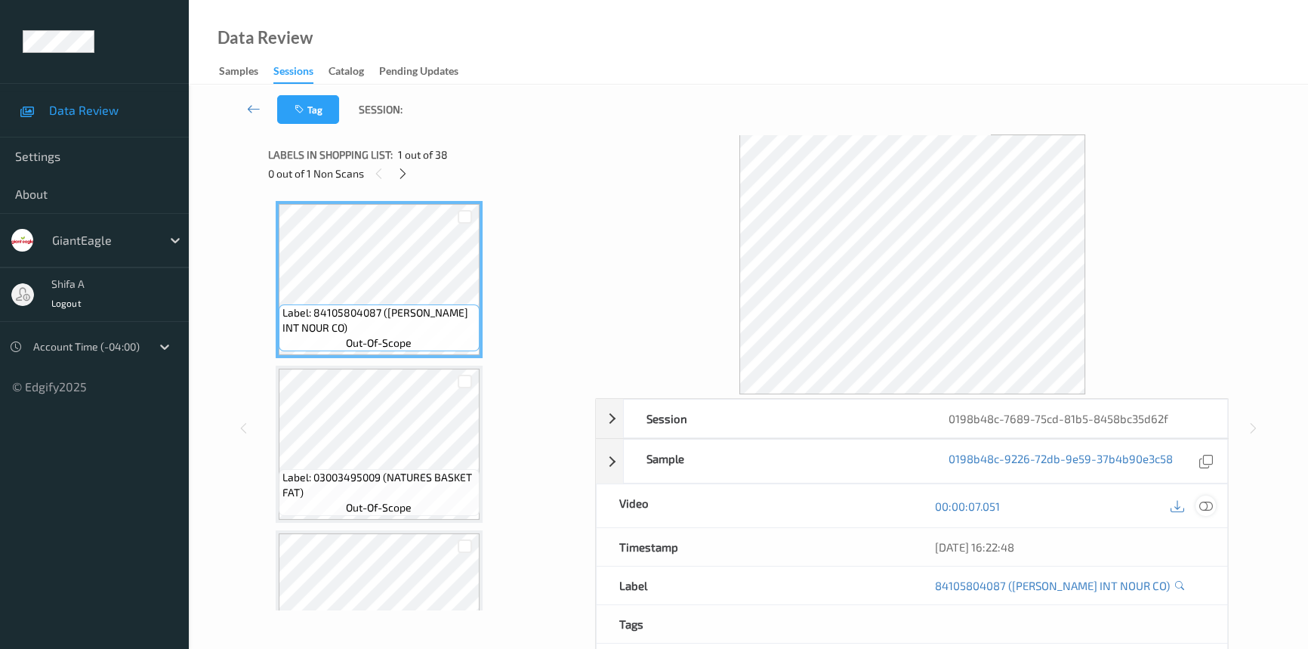
click at [1214, 505] on div at bounding box center [1206, 505] width 20 height 20
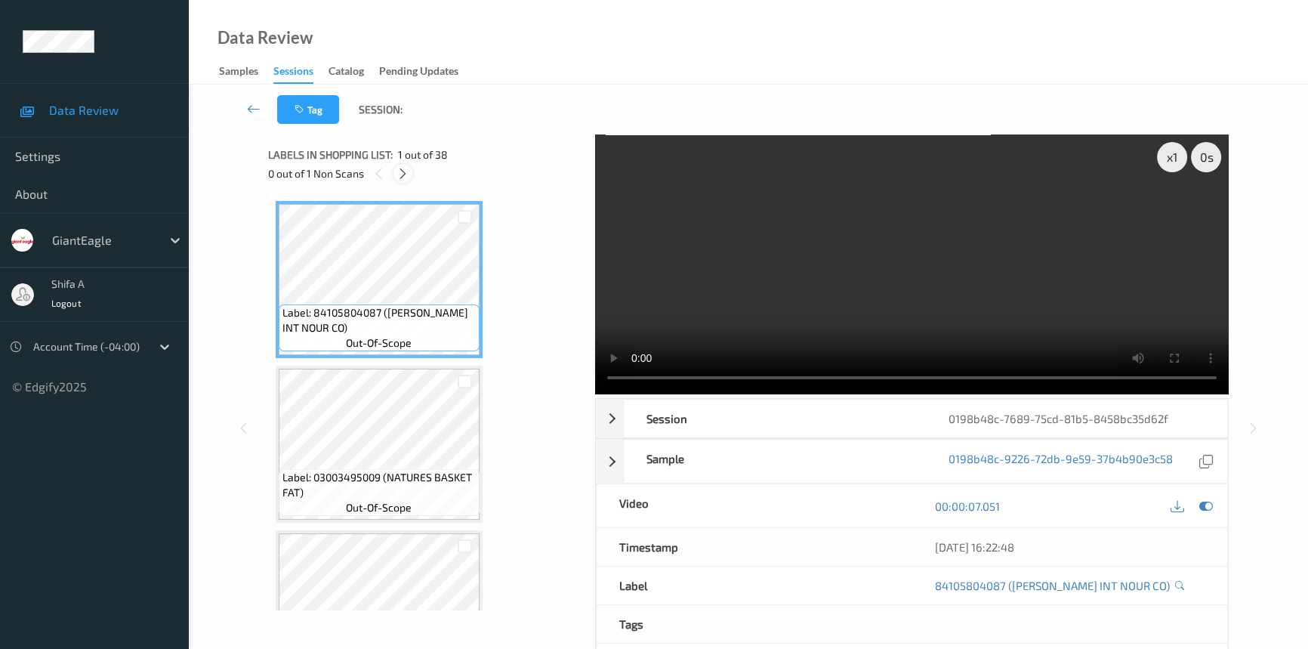
click at [408, 171] on icon at bounding box center [403, 174] width 13 height 14
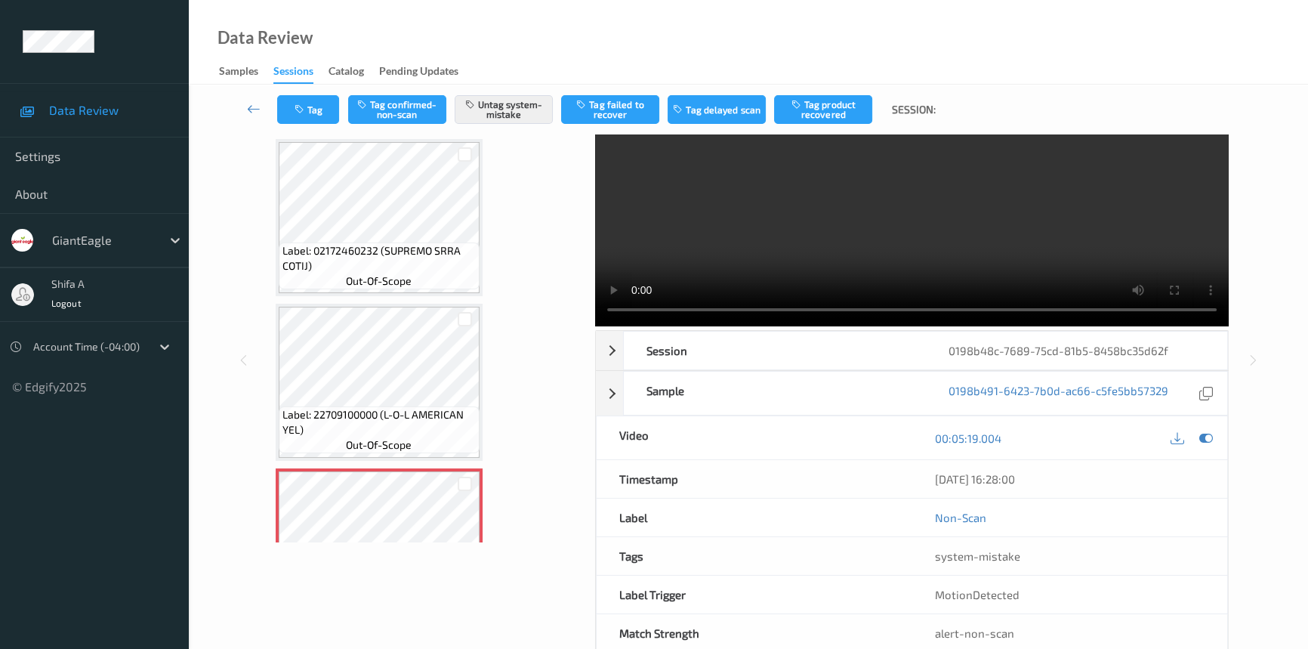
scroll to position [5825, 0]
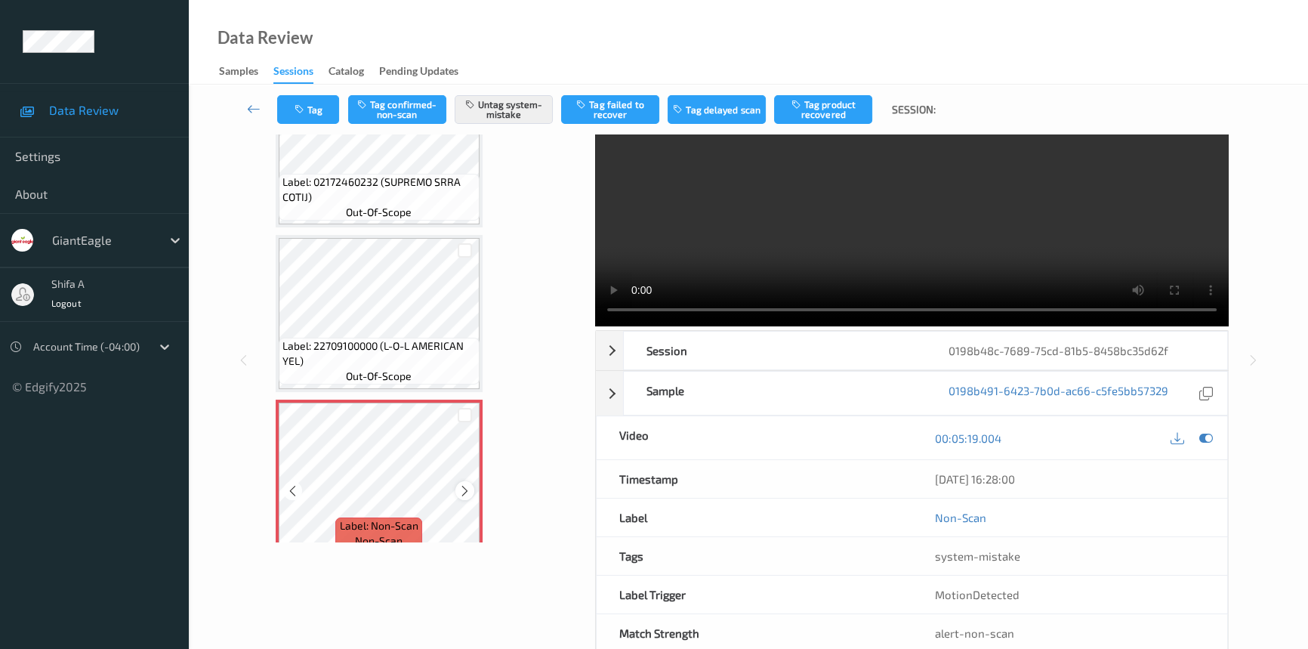
click at [462, 484] on icon at bounding box center [464, 491] width 13 height 14
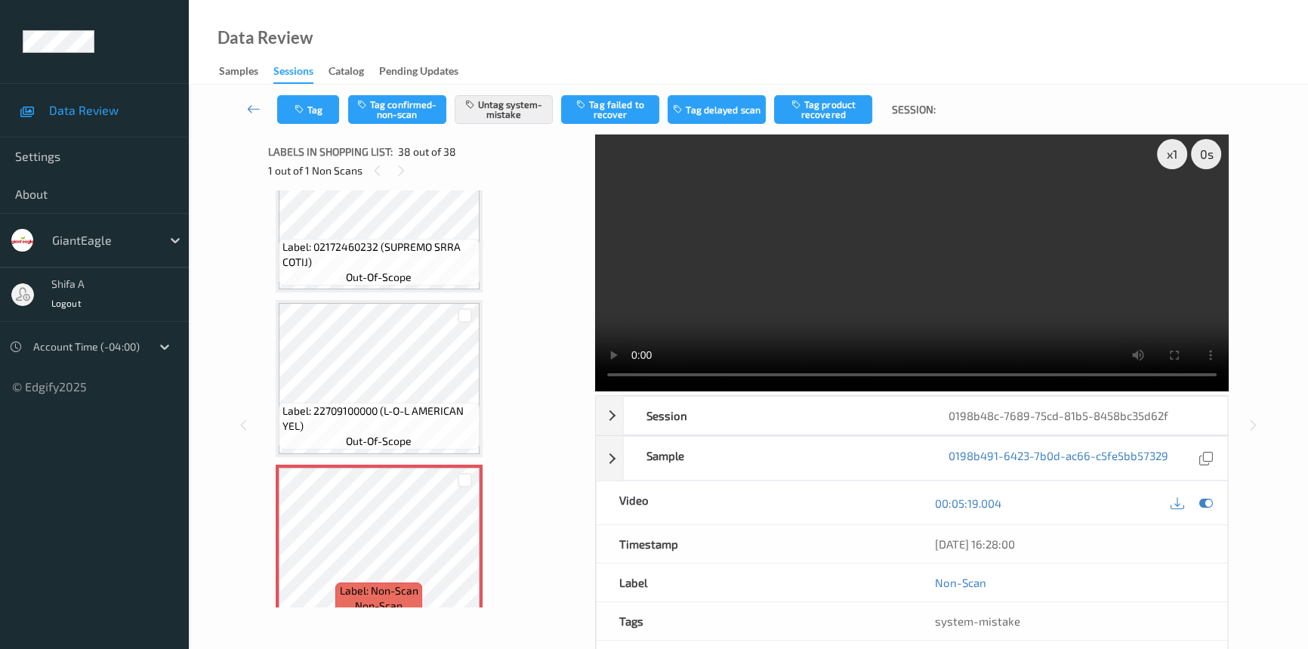
scroll to position [0, 0]
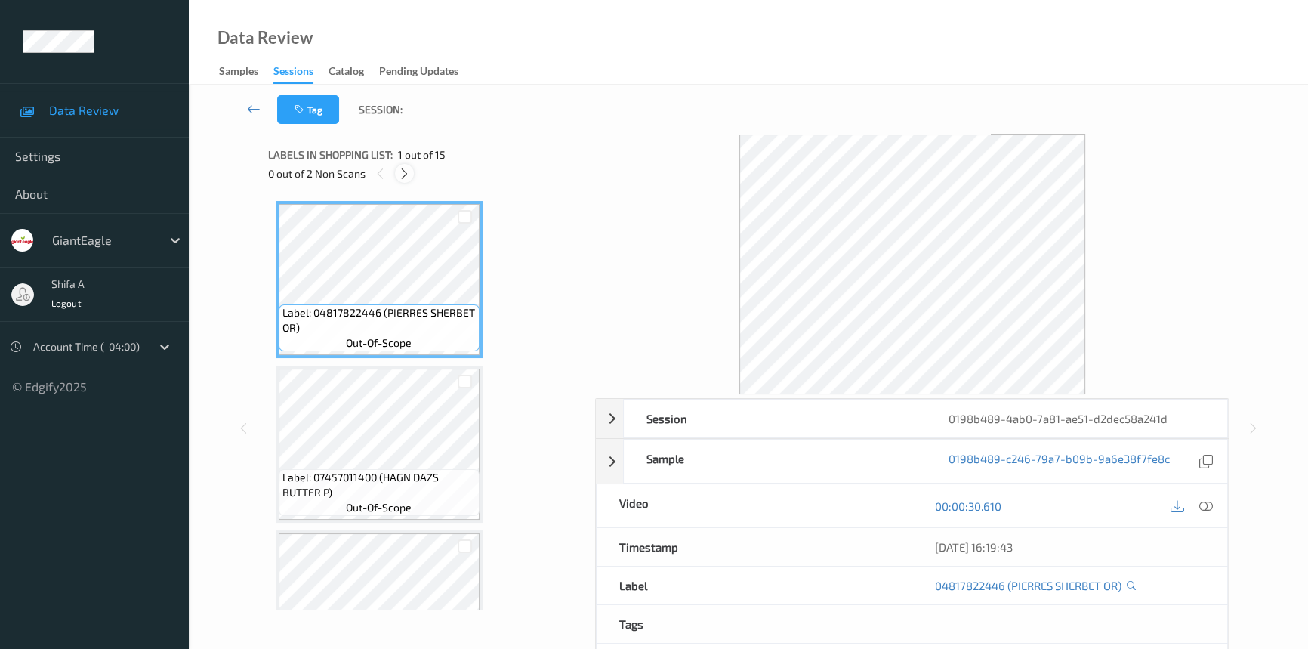
click at [404, 167] on icon at bounding box center [404, 174] width 13 height 14
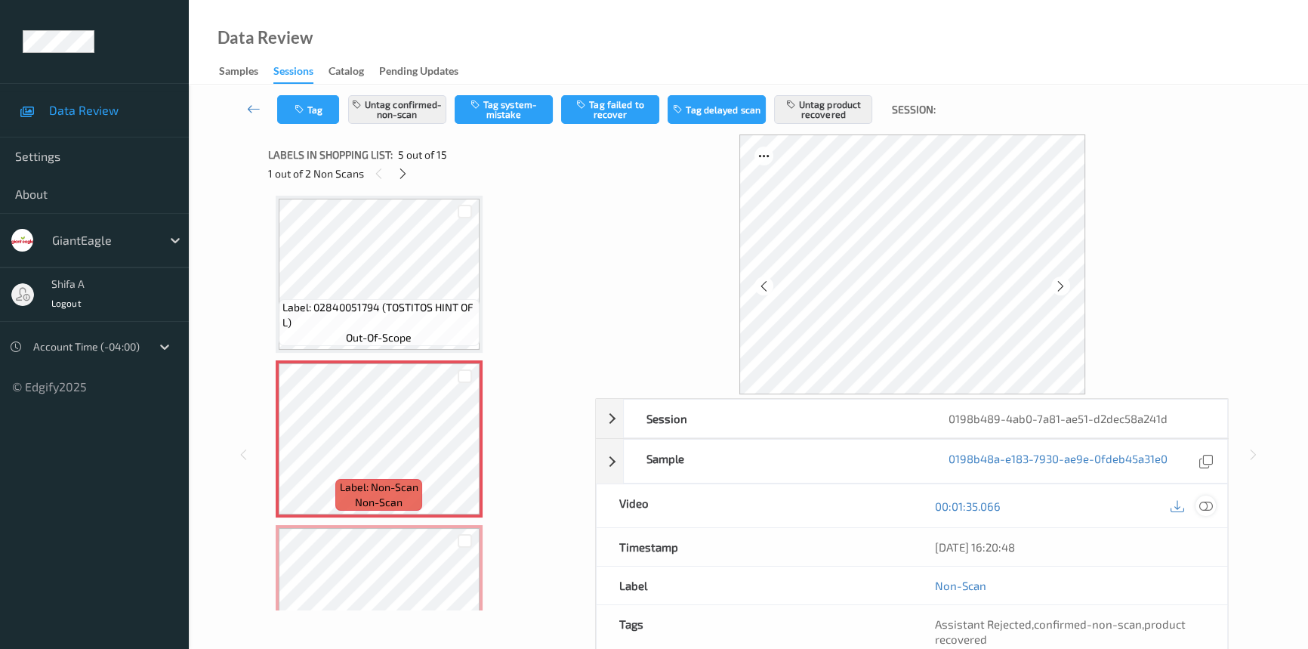
click at [1203, 507] on icon at bounding box center [1206, 506] width 14 height 14
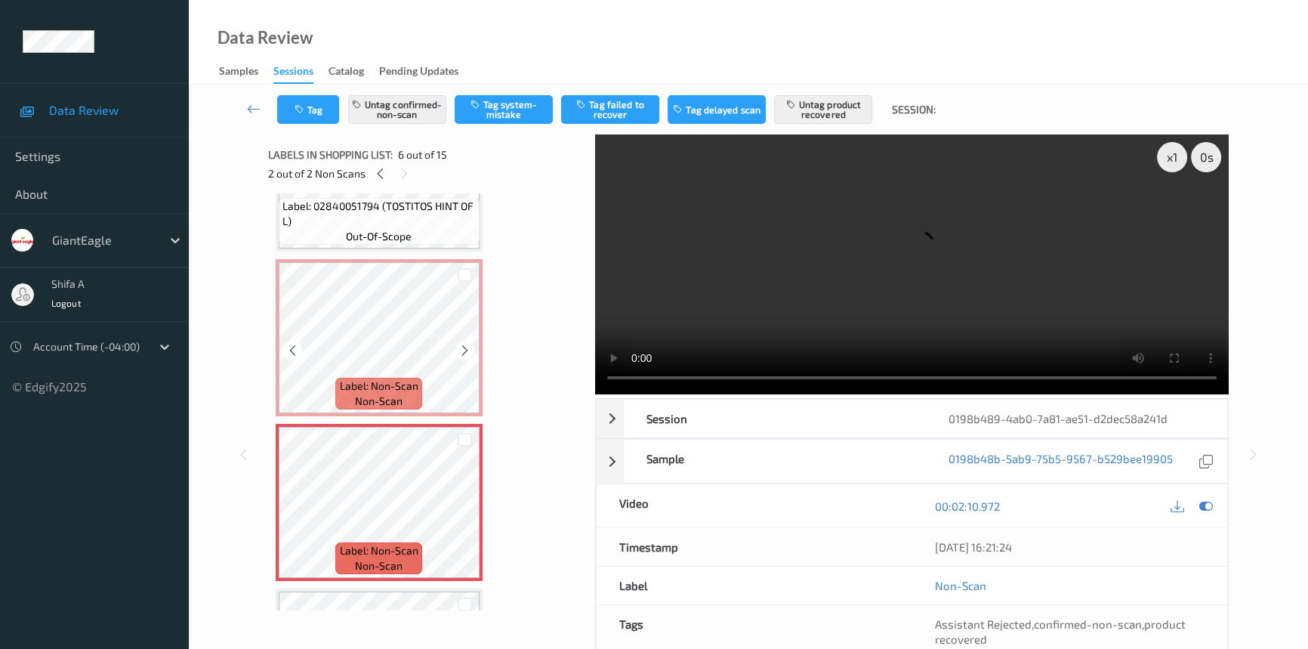
scroll to position [568, 0]
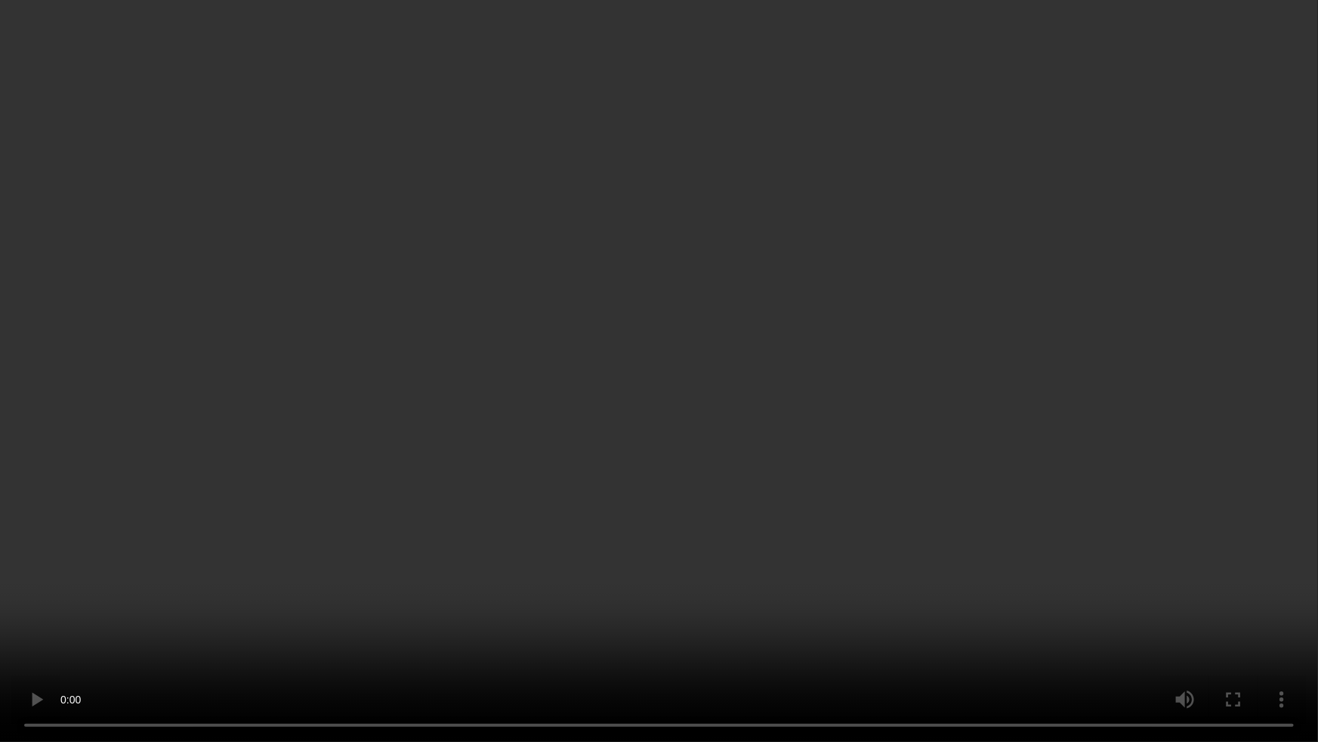
click at [860, 431] on video at bounding box center [659, 371] width 1318 height 742
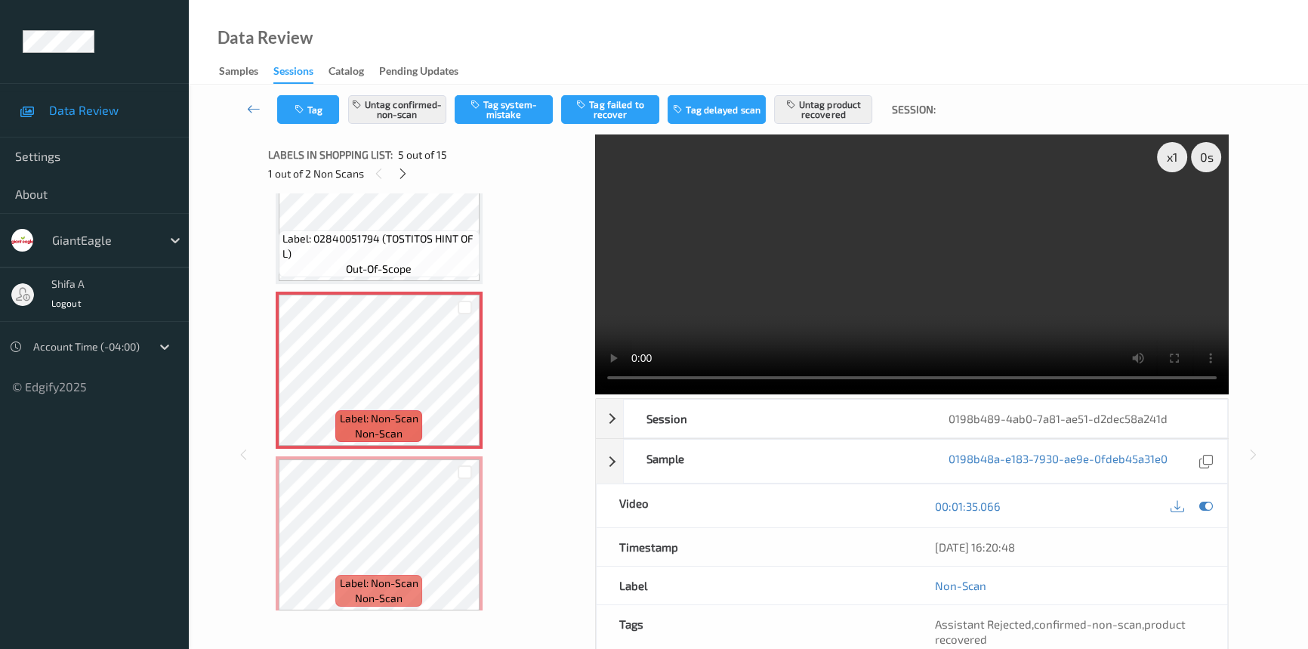
click at [952, 257] on video at bounding box center [912, 264] width 634 height 260
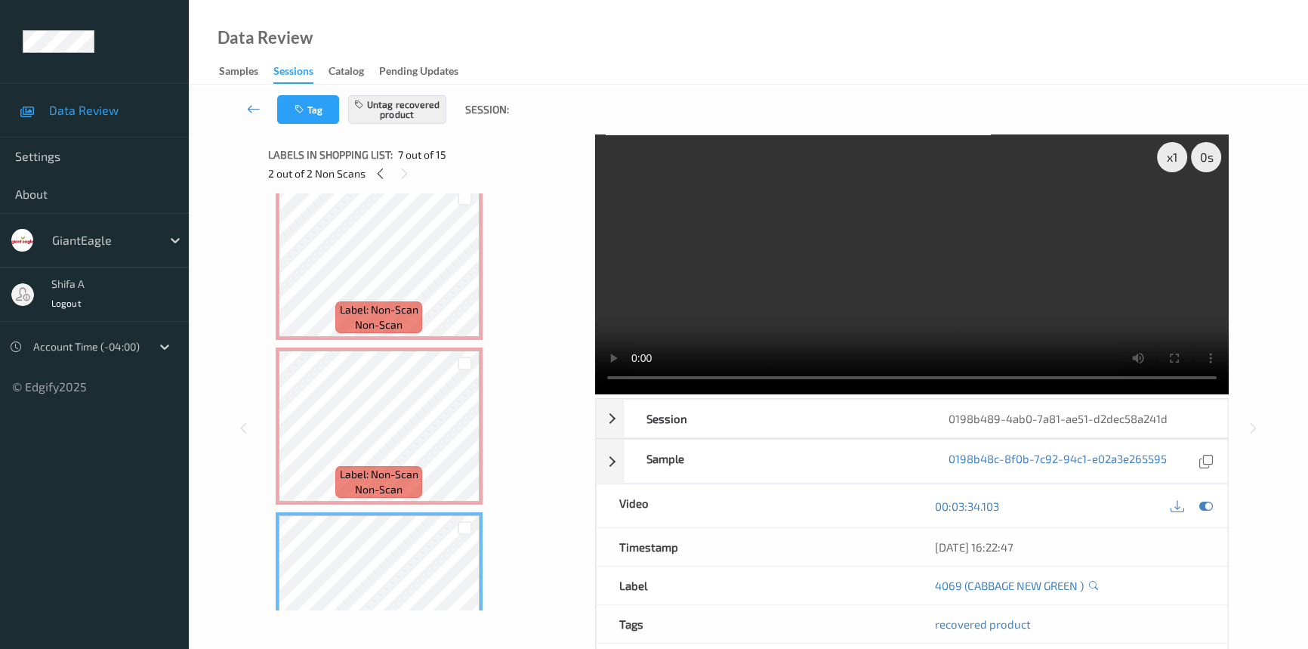
scroll to position [637, 0]
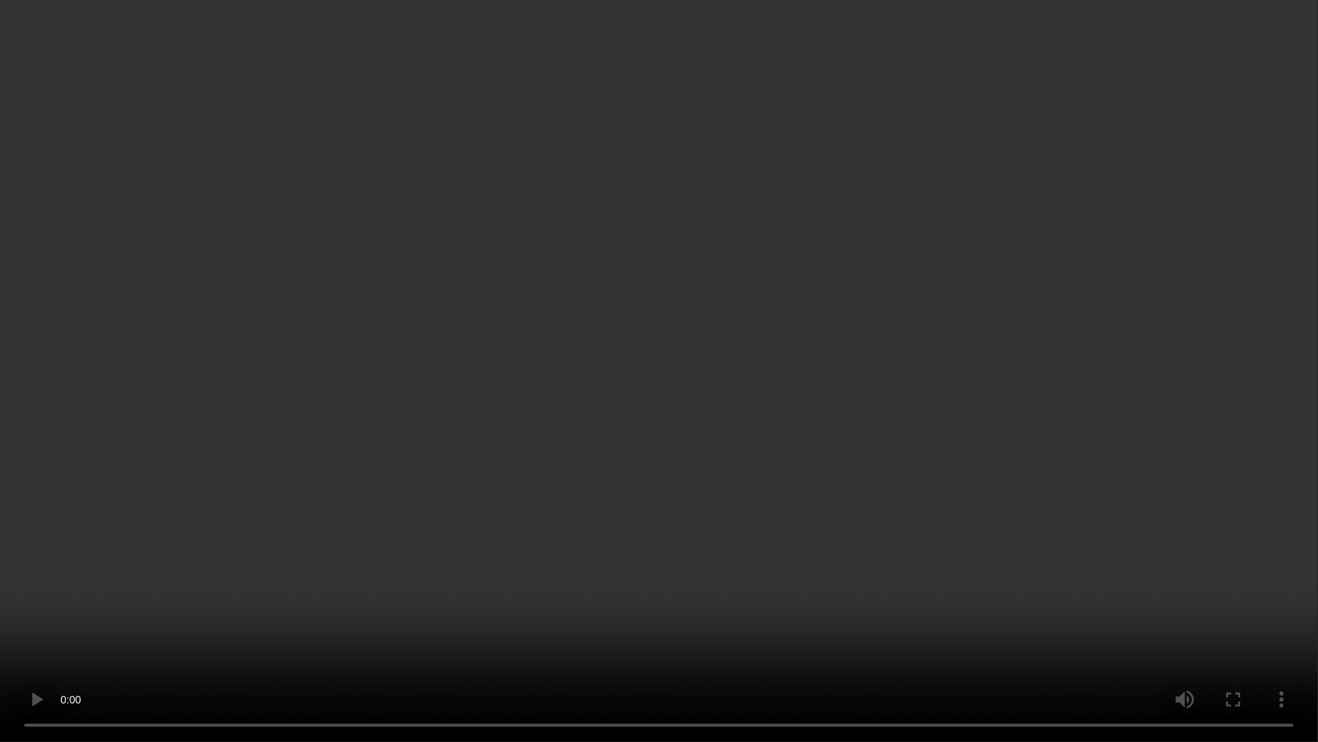
click at [760, 477] on video at bounding box center [659, 371] width 1318 height 742
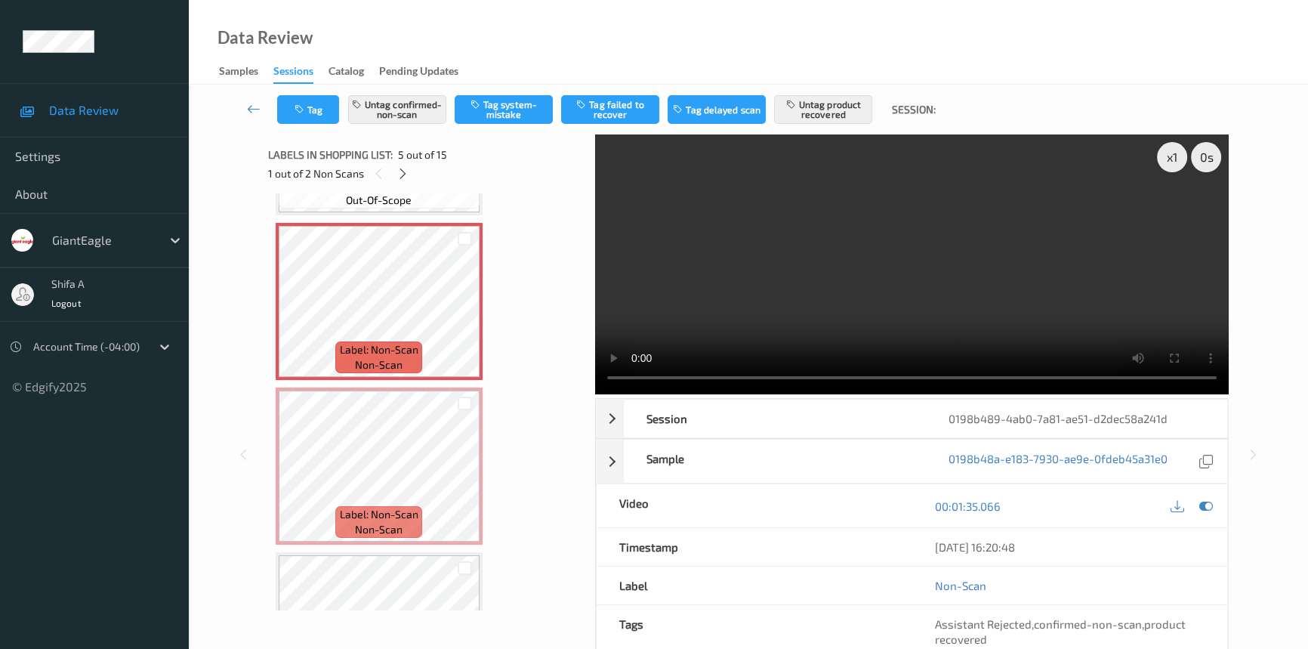
click at [1011, 190] on video at bounding box center [912, 264] width 634 height 260
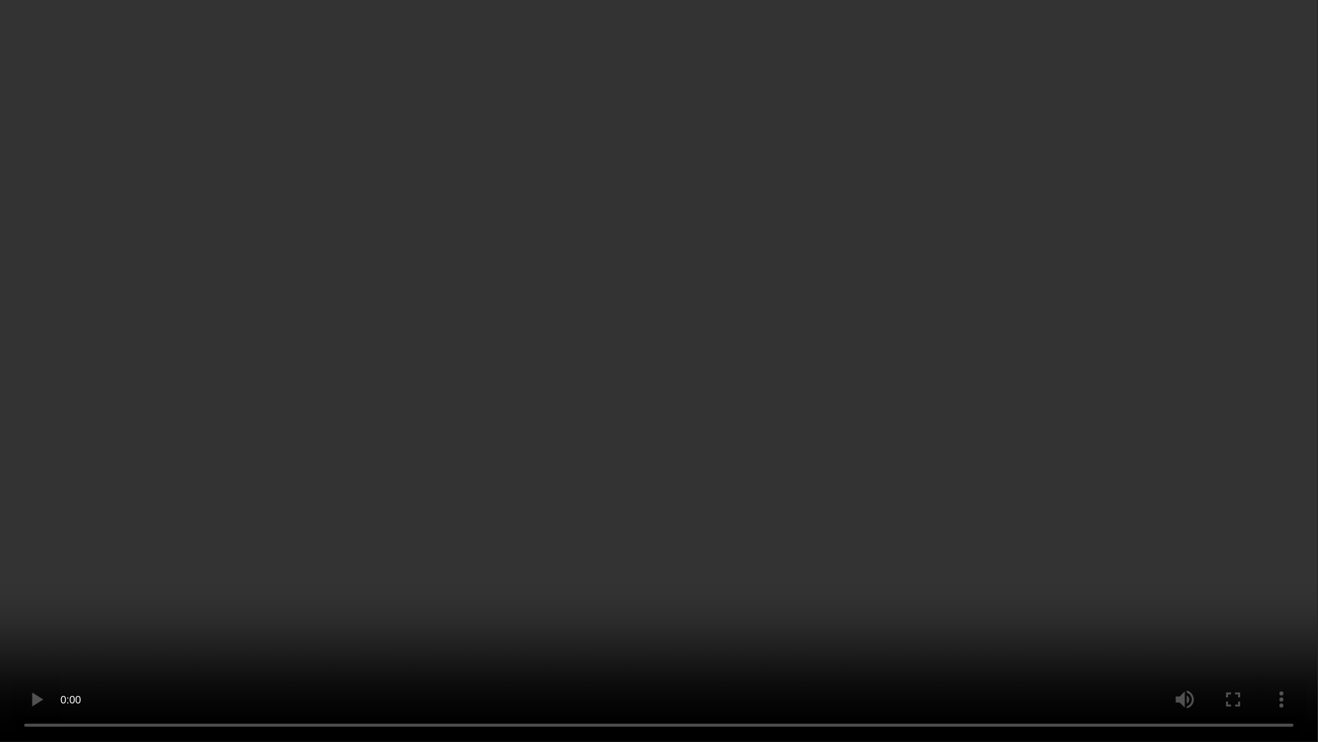
click at [967, 600] on video at bounding box center [659, 371] width 1318 height 742
click at [778, 549] on video at bounding box center [659, 371] width 1318 height 742
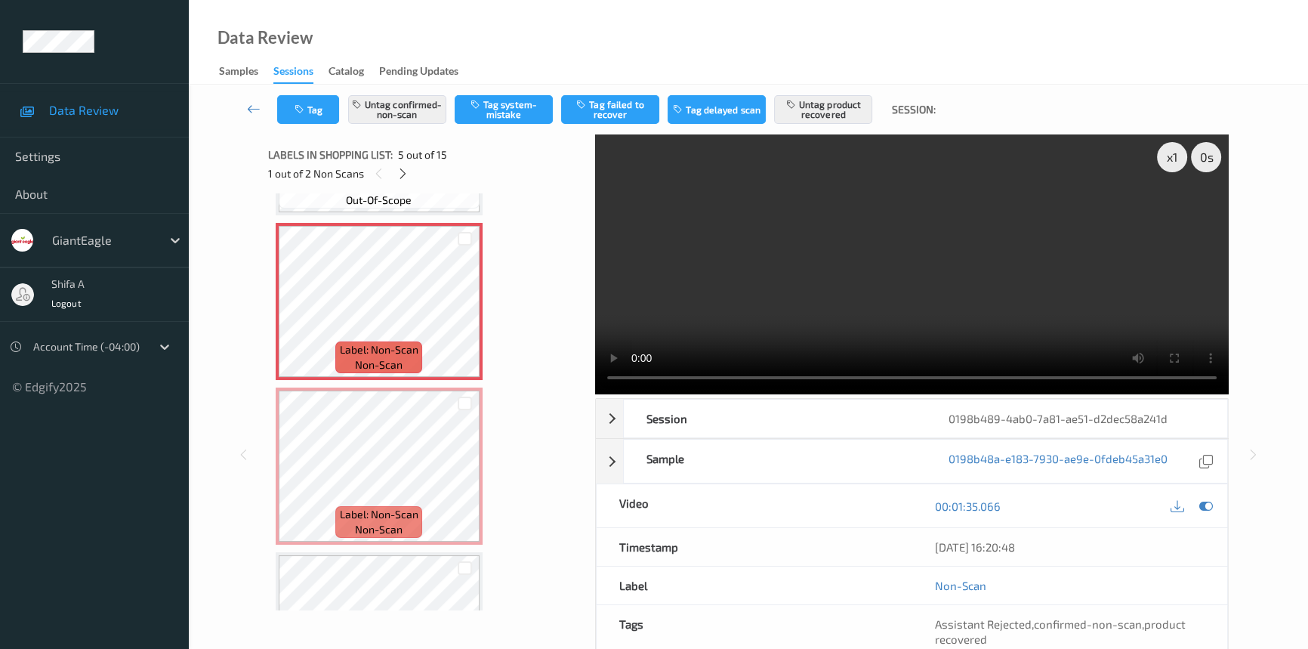
click at [861, 218] on video at bounding box center [912, 264] width 634 height 260
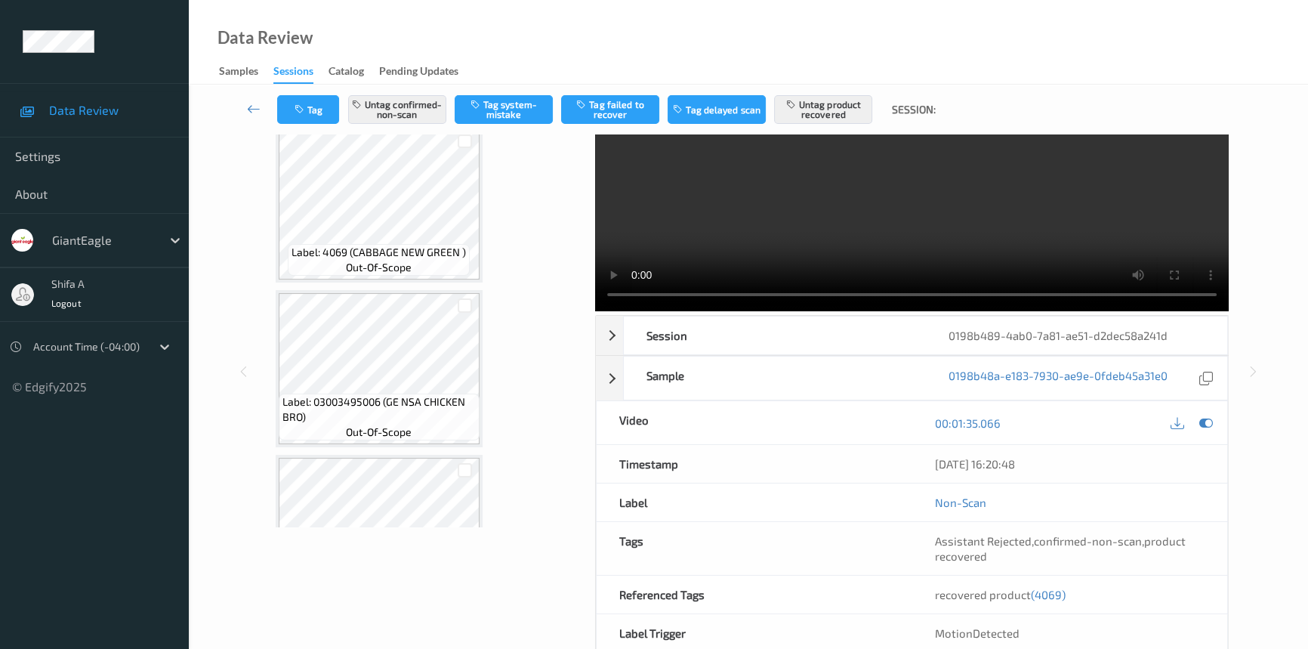
scroll to position [156, 0]
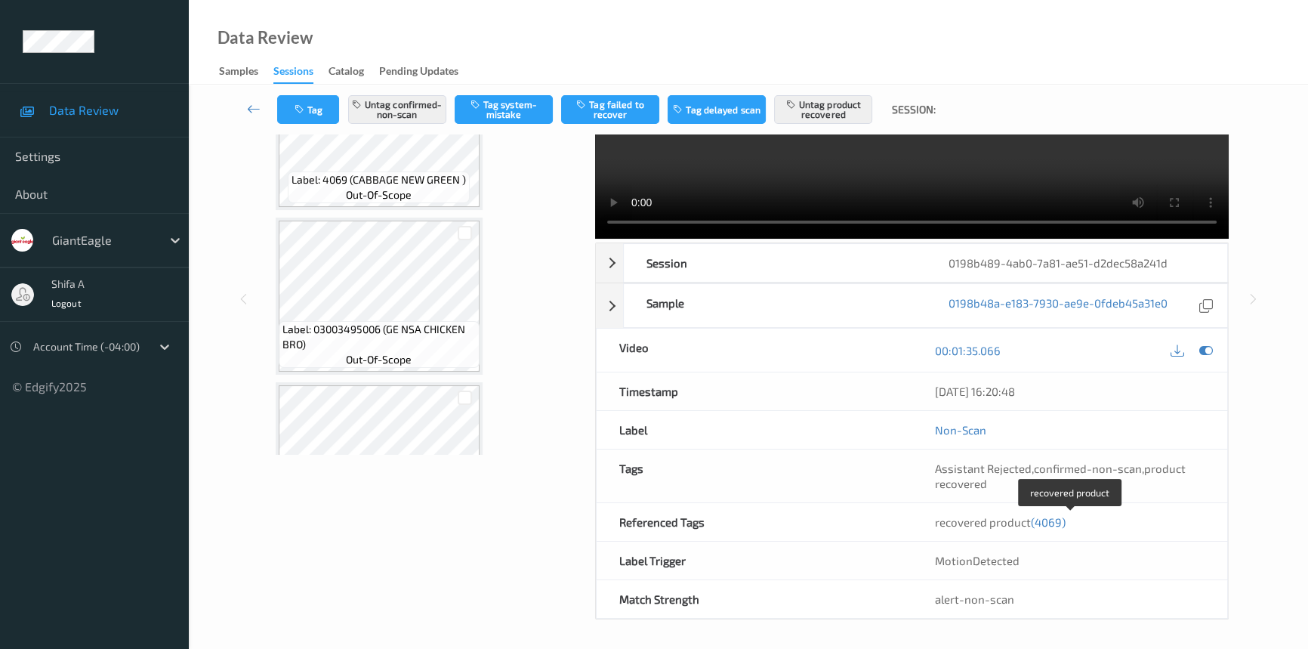
click at [1049, 520] on span "(4069)" at bounding box center [1048, 522] width 35 height 14
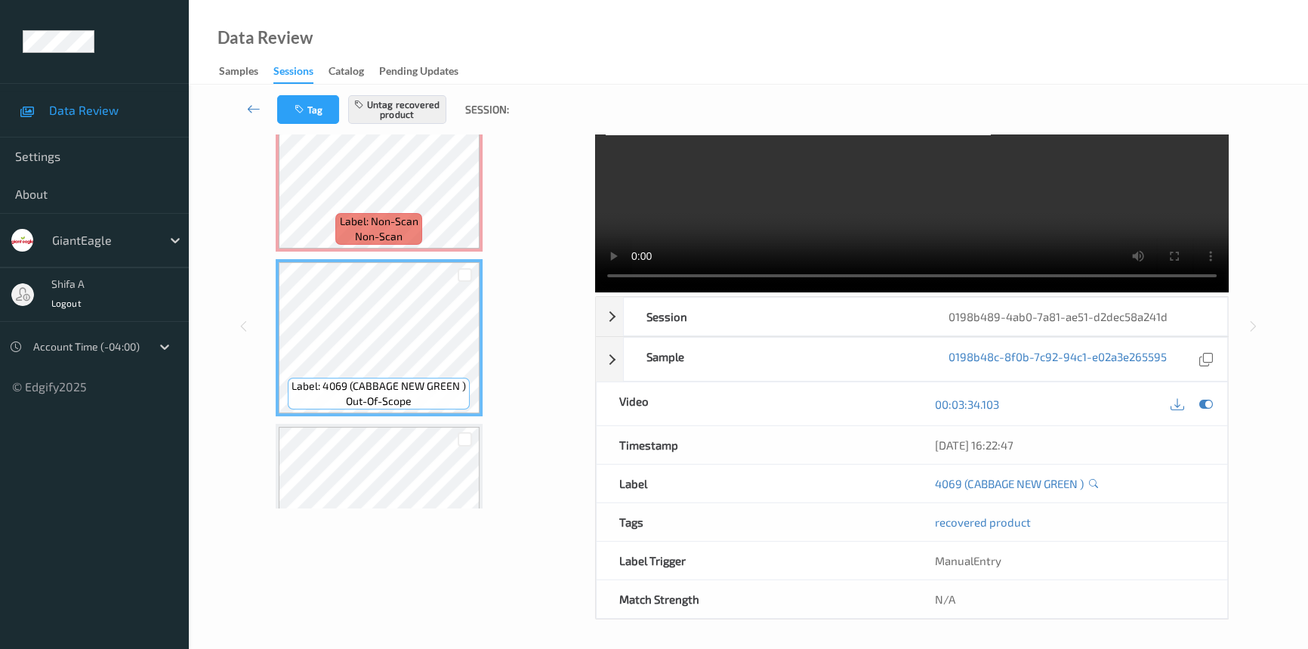
scroll to position [759, 0]
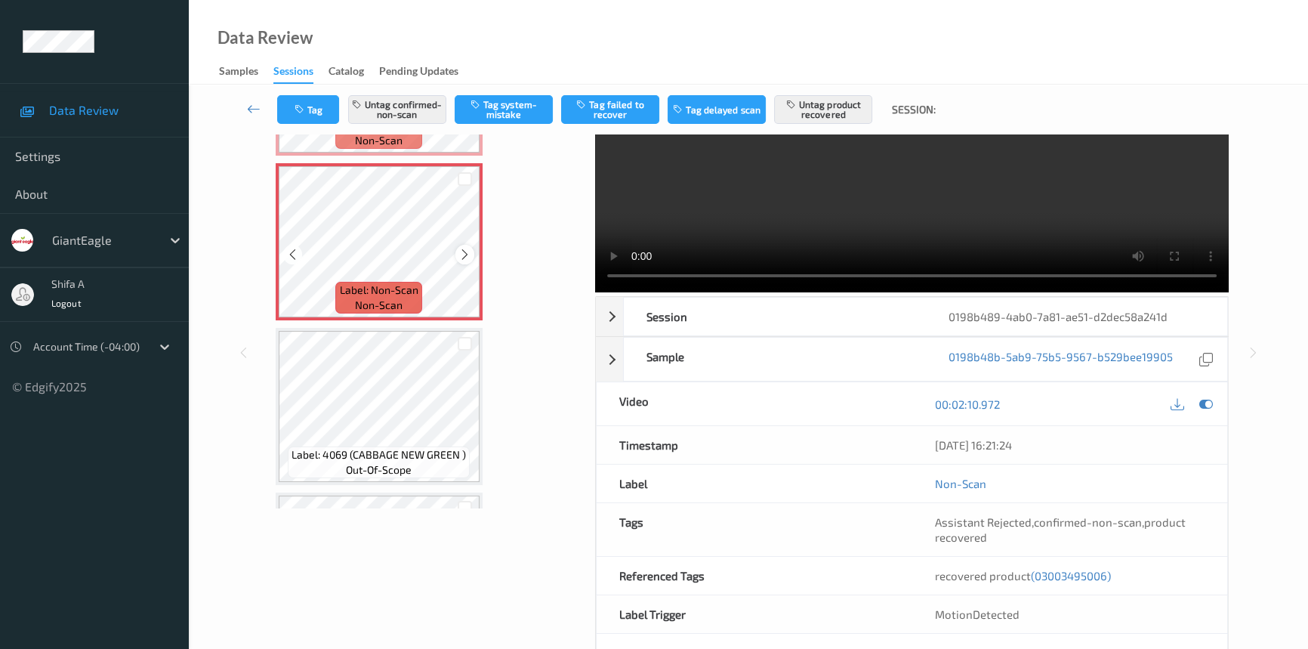
click at [468, 250] on icon at bounding box center [464, 255] width 13 height 14
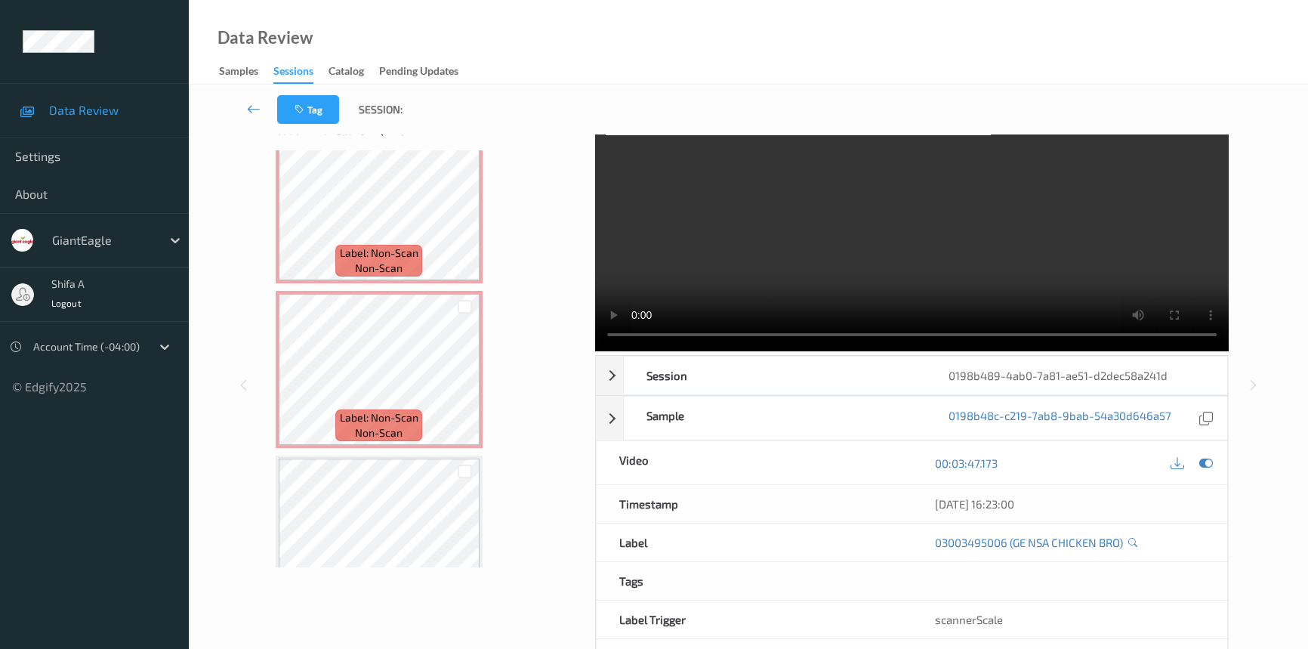
scroll to position [0, 0]
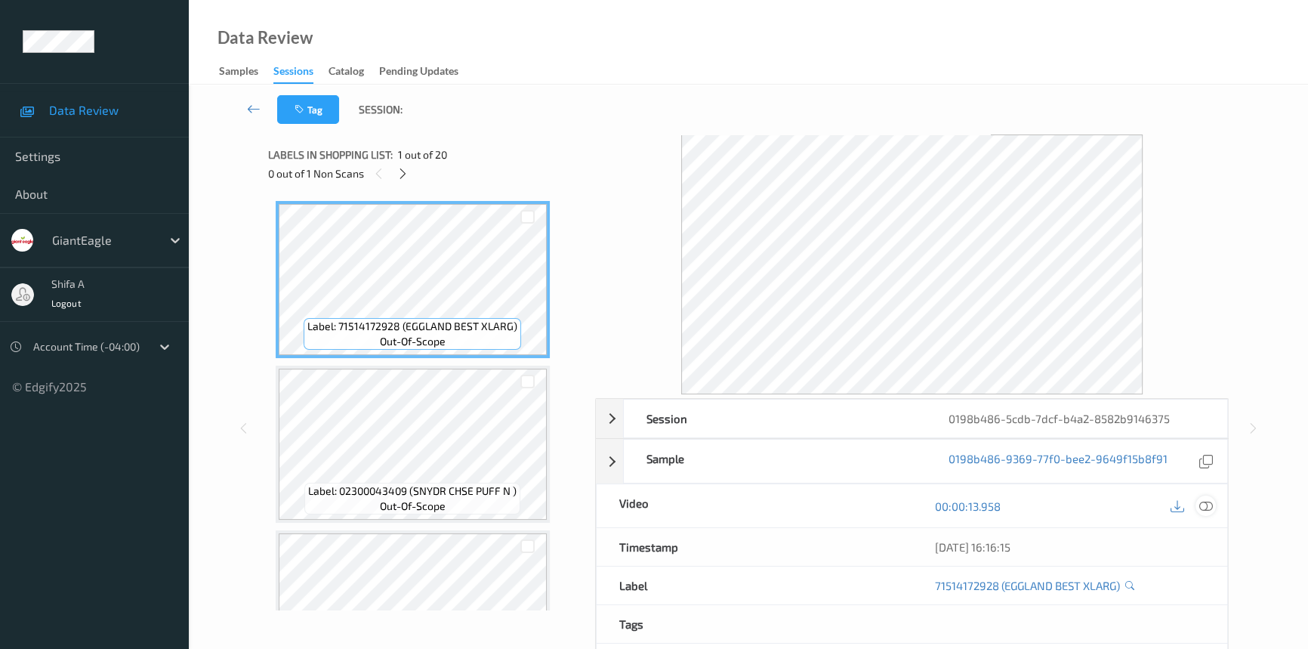
click at [1207, 500] on icon at bounding box center [1206, 506] width 14 height 14
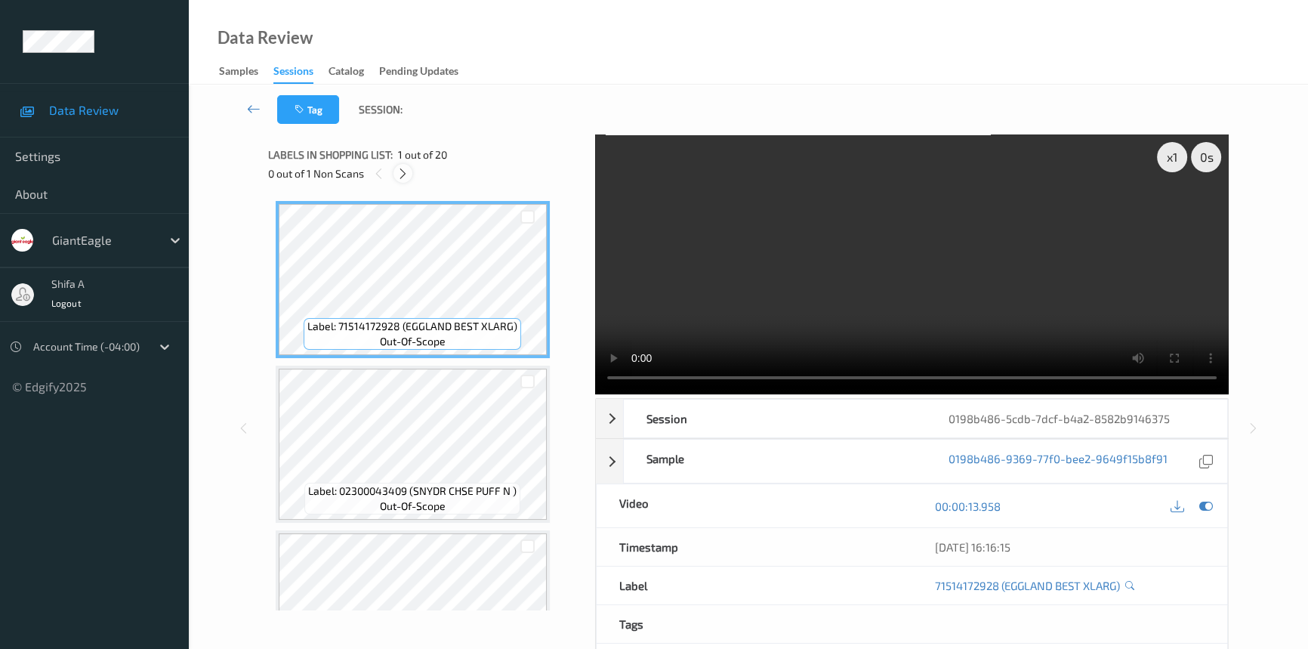
click at [406, 167] on icon at bounding box center [403, 174] width 13 height 14
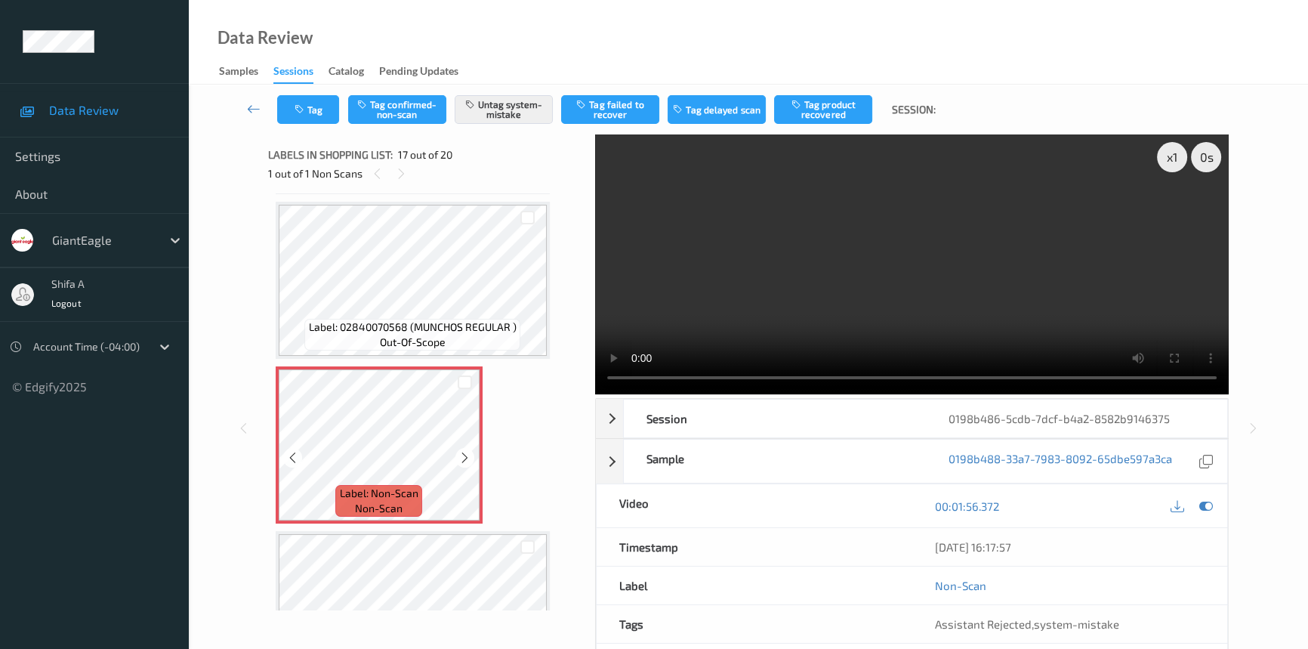
scroll to position [2538, 0]
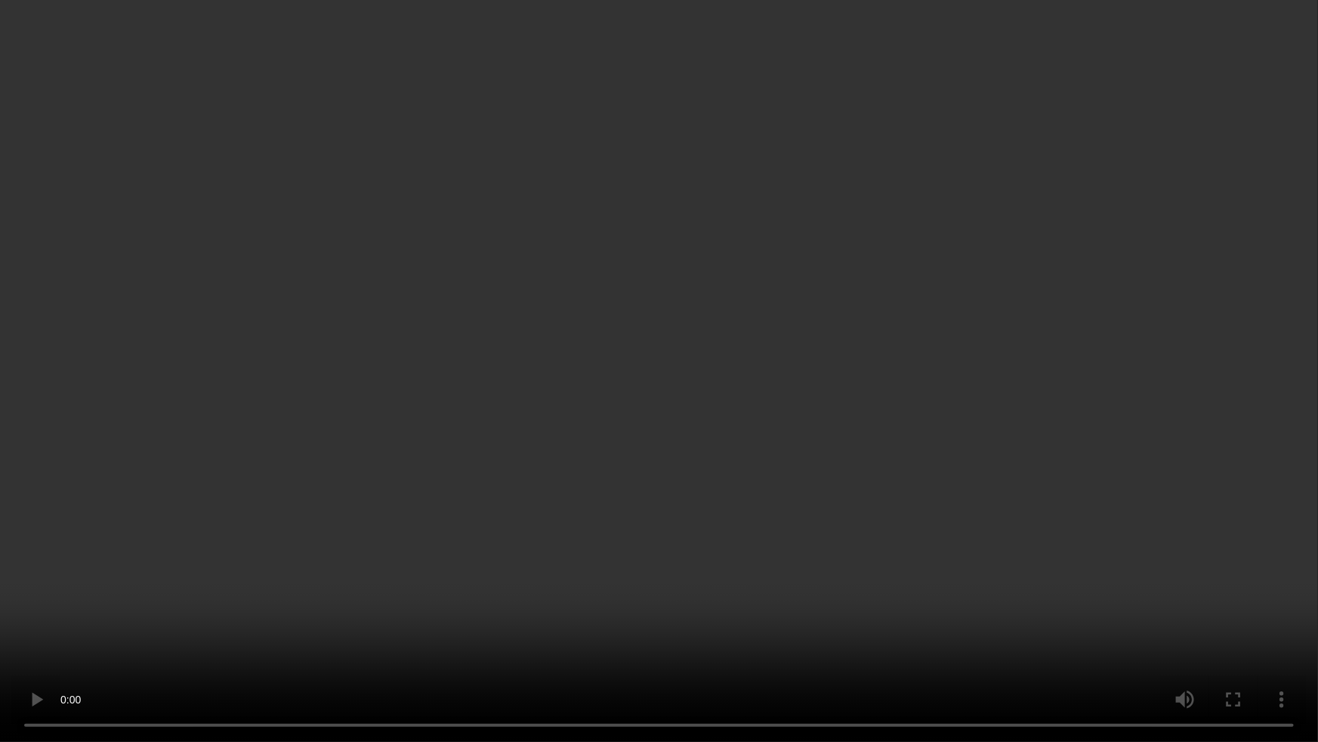
click at [809, 585] on video at bounding box center [659, 371] width 1318 height 742
click at [932, 509] on video at bounding box center [659, 371] width 1318 height 742
click at [642, 622] on video at bounding box center [659, 371] width 1318 height 742
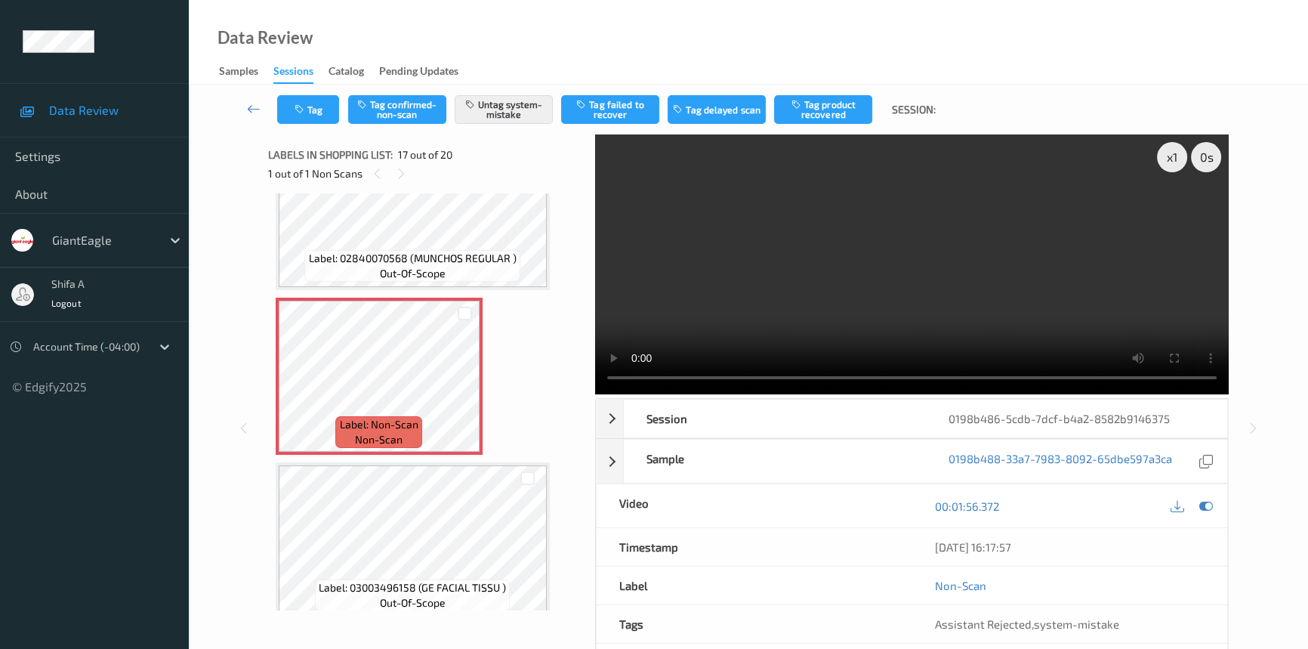
click at [1023, 256] on video at bounding box center [912, 264] width 634 height 260
